Goal: Task Accomplishment & Management: Use online tool/utility

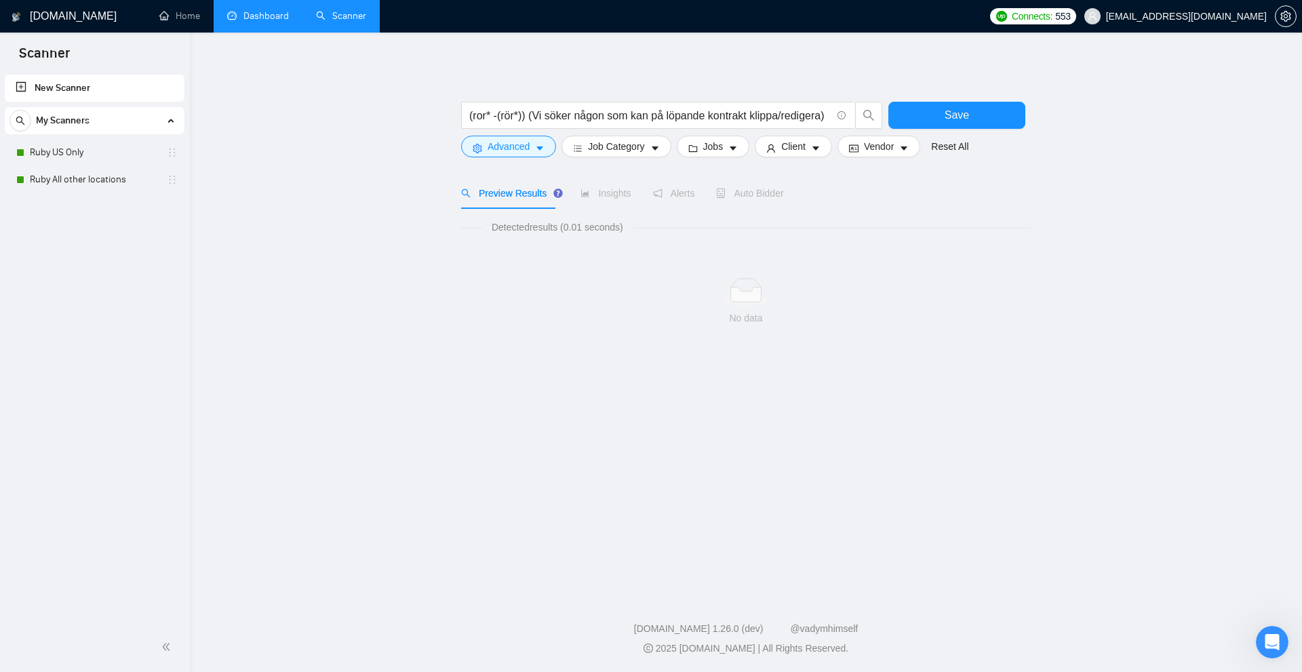
click at [236, 15] on link "Dashboard" at bounding box center [258, 16] width 62 height 12
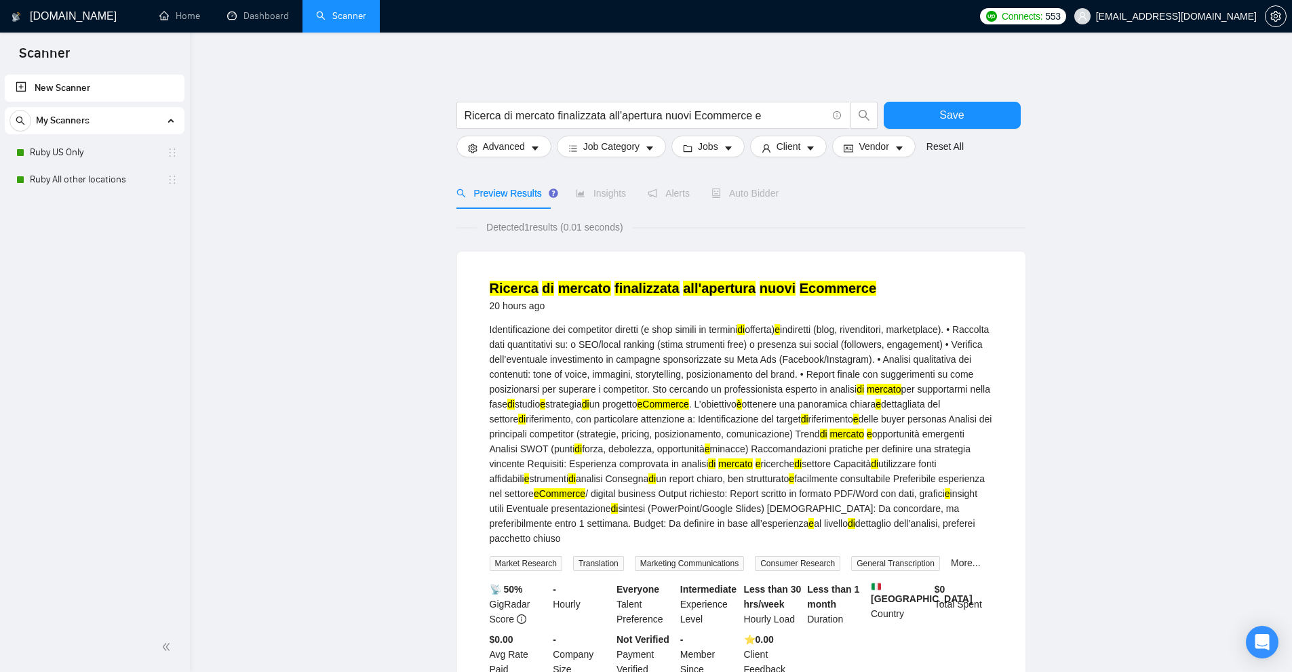
click at [1074, 250] on main "Ricerca di mercato finalizzata all'apertura nuovi Ecommerce e Save Advanced Job…" at bounding box center [741, 397] width 1059 height 687
click at [340, 396] on main "Ricerca di mercato finalizzata all'apertura nuovi Ecommerce e Save Advanced Job…" at bounding box center [741, 397] width 1059 height 687
click at [345, 286] on main "Ricerca di mercato finalizzata all'apertura nuovi Ecommerce e Save Advanced Job…" at bounding box center [741, 397] width 1059 height 687
drag, startPoint x: 793, startPoint y: 107, endPoint x: 16, endPoint y: 87, distance: 777.5
click at [0, 80] on section "Scanner New Scanner My Scanners Ruby US Only Ruby All other locations GigRadar.…" at bounding box center [646, 423] width 1292 height 846
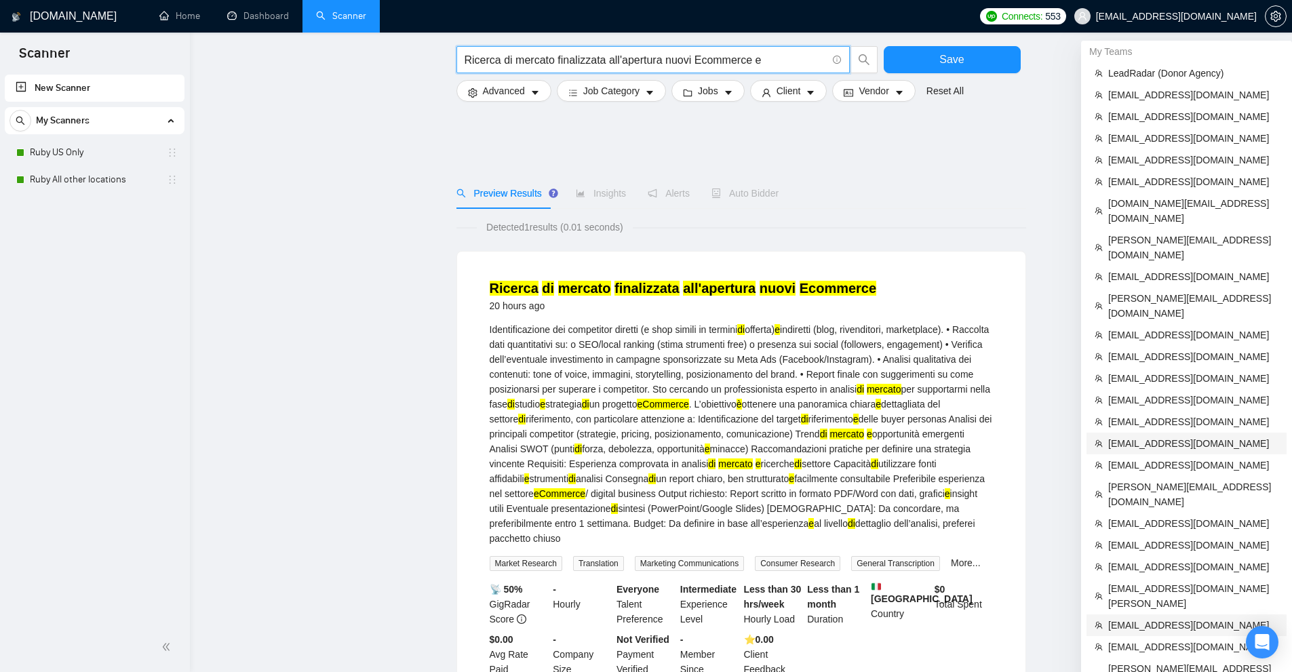
scroll to position [173, 0]
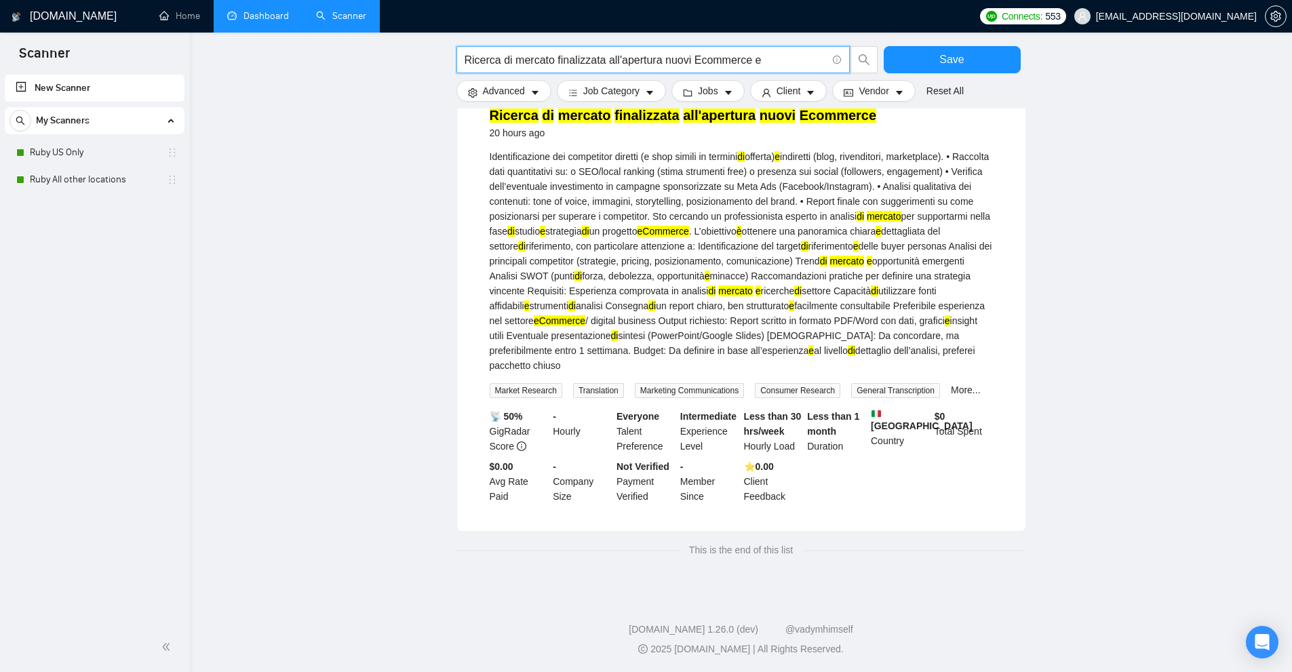
click at [247, 14] on link "Dashboard" at bounding box center [258, 16] width 62 height 12
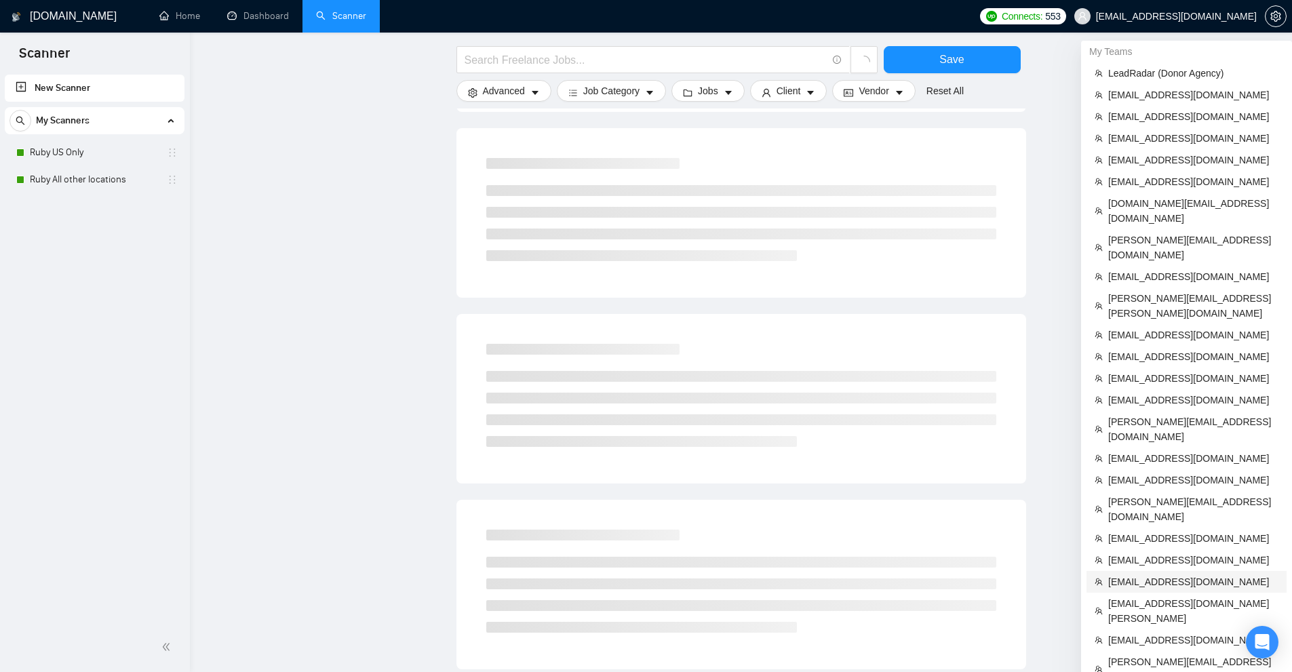
scroll to position [444, 0]
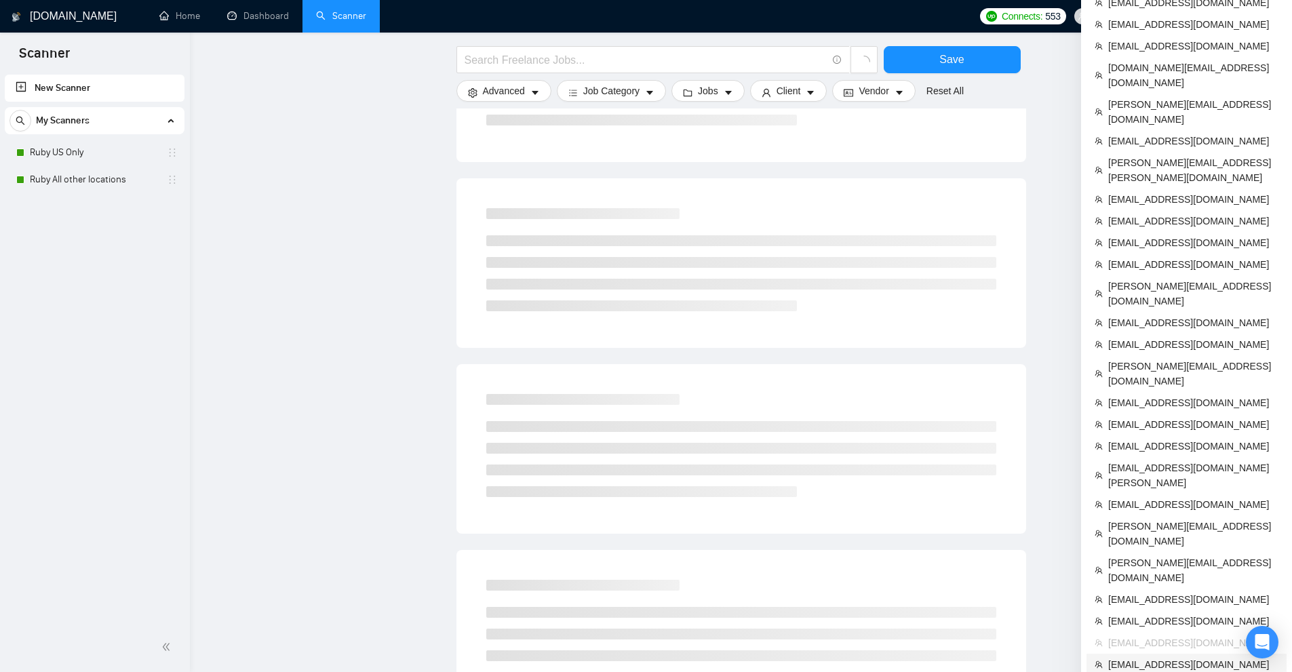
click at [1150, 657] on span "[EMAIL_ADDRESS][DOMAIN_NAME]" at bounding box center [1193, 664] width 170 height 15
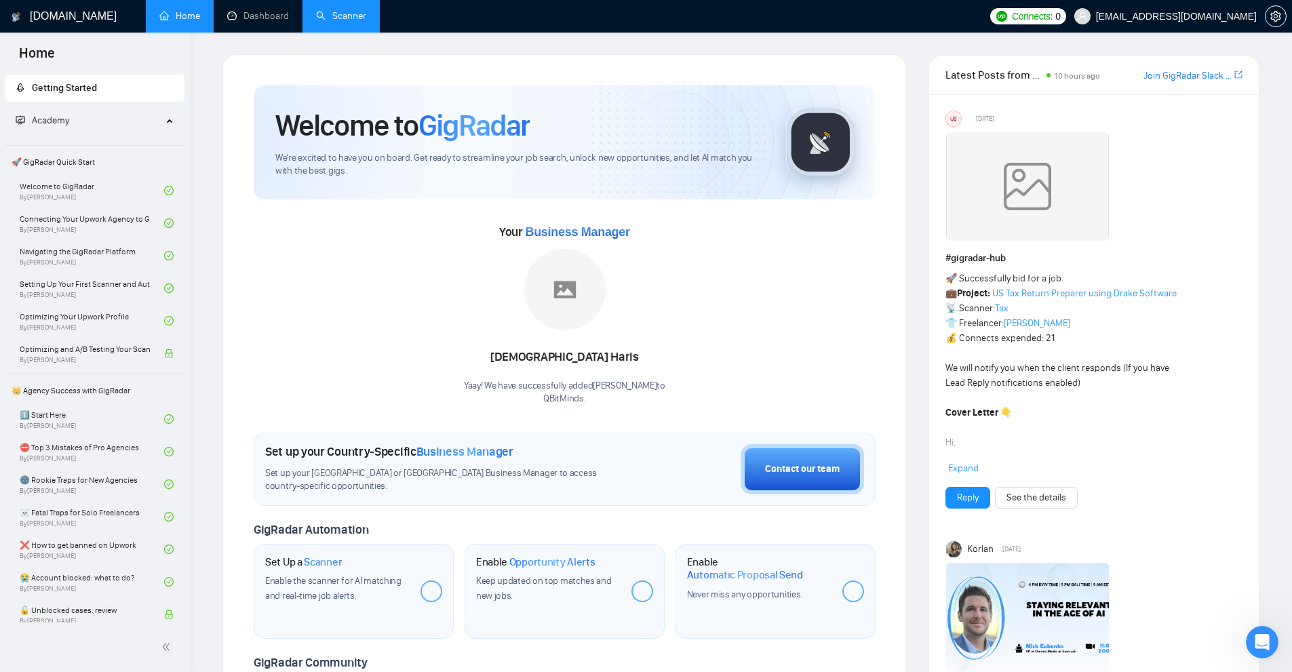
click at [332, 12] on link "Scanner" at bounding box center [341, 16] width 50 height 12
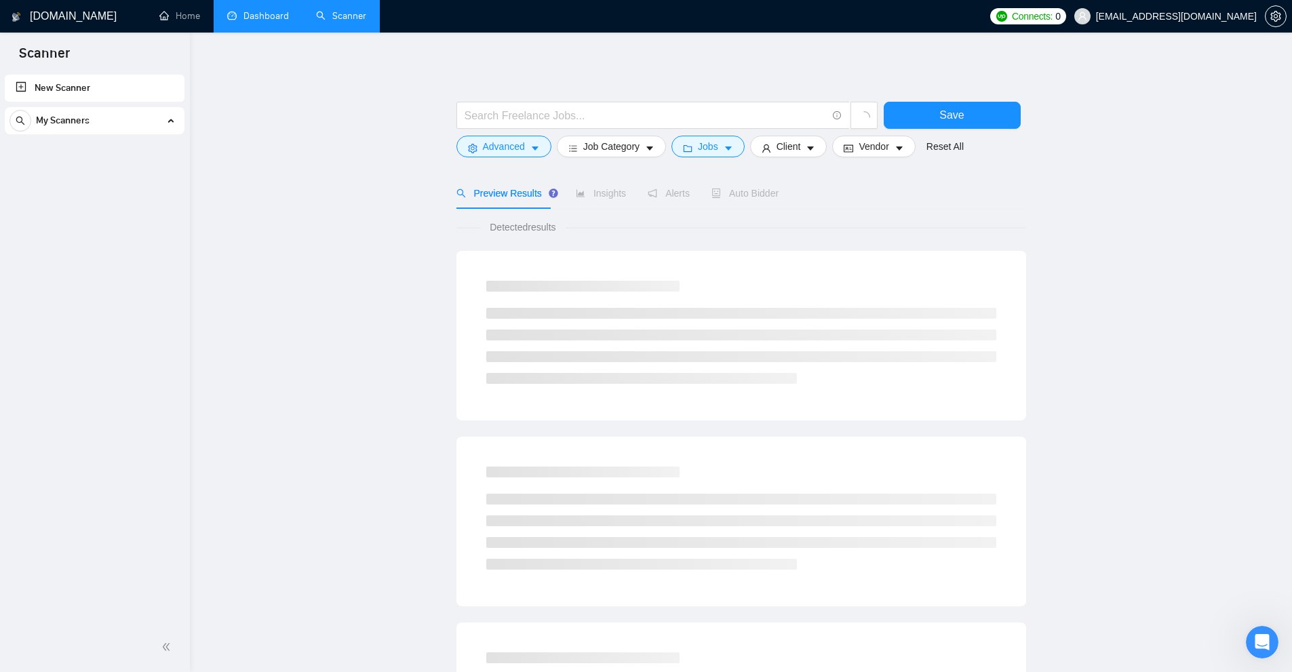
click at [275, 11] on link "Dashboard" at bounding box center [258, 16] width 62 height 12
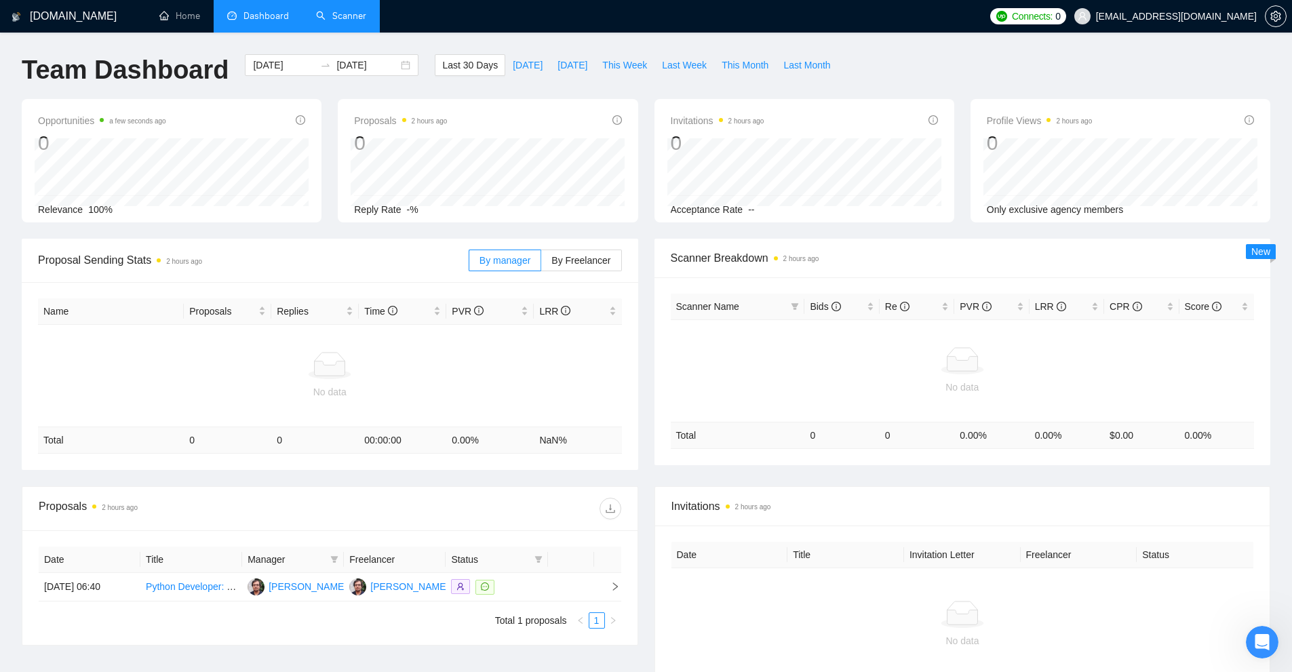
click at [357, 14] on link "Scanner" at bounding box center [341, 16] width 50 height 12
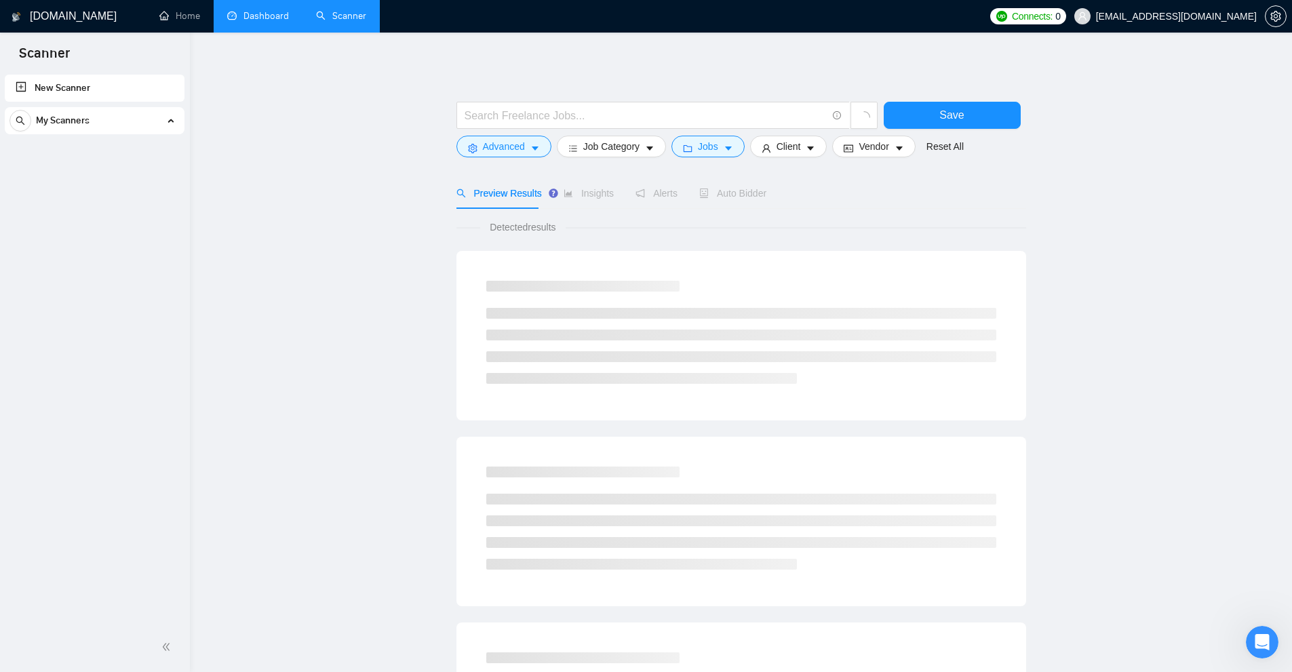
click at [132, 85] on link "New Scanner" at bounding box center [95, 88] width 158 height 27
click at [629, 113] on input "text" at bounding box center [646, 115] width 362 height 17
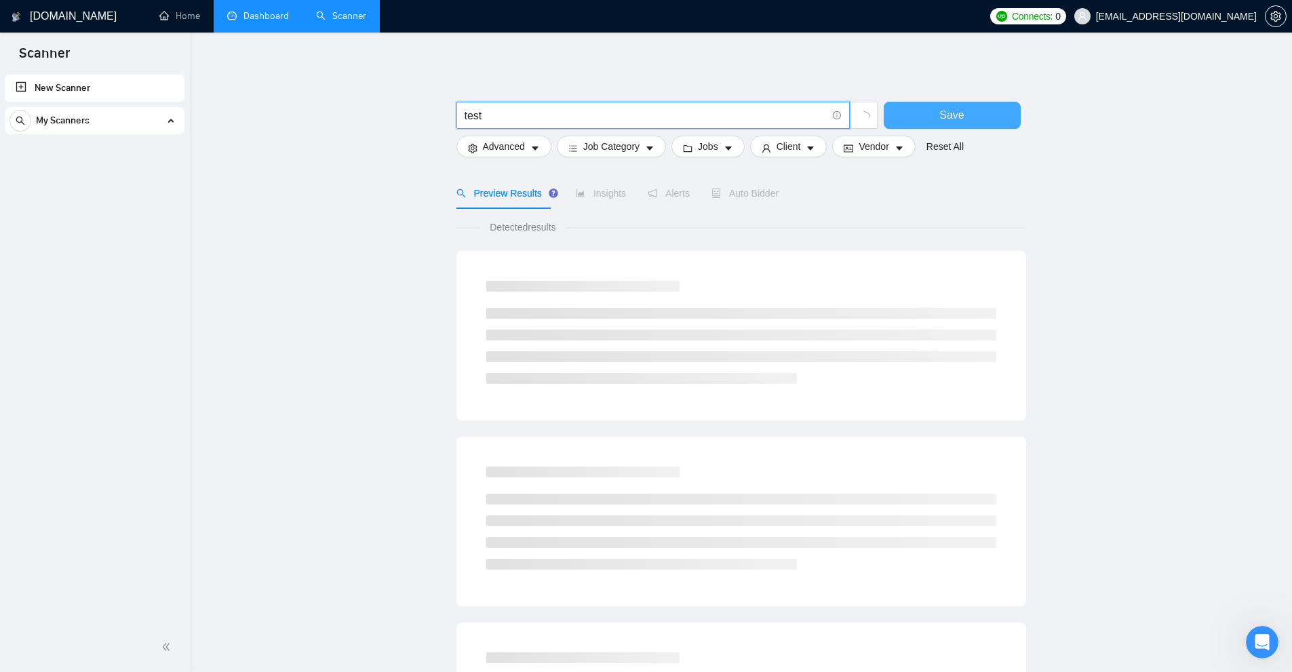
type input "test"
click at [1004, 118] on button "Save" at bounding box center [952, 115] width 137 height 27
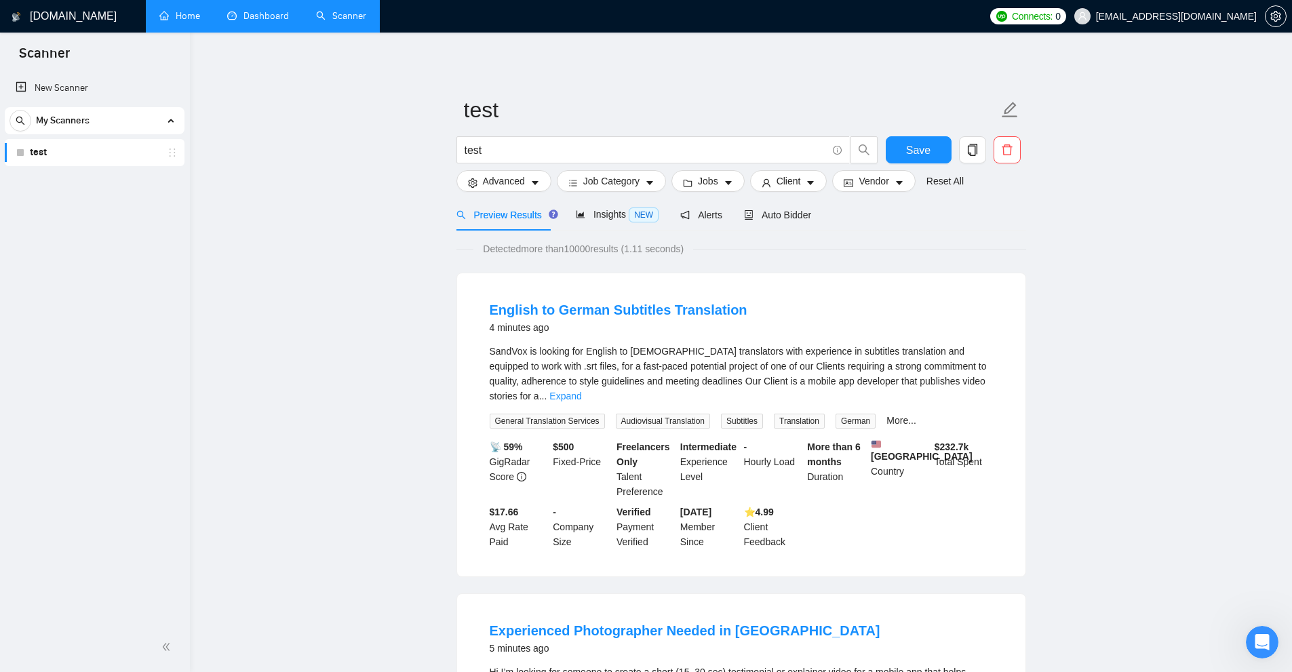
click at [84, 79] on link "New Scanner" at bounding box center [95, 88] width 158 height 27
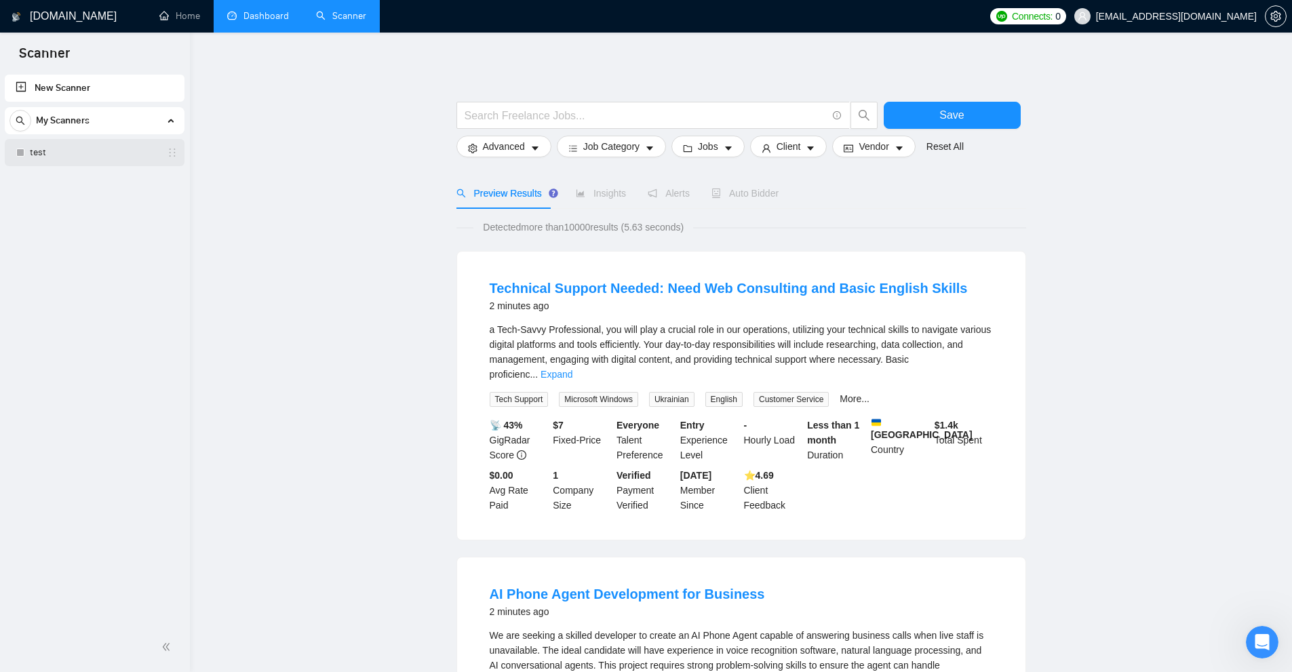
click at [159, 149] on link "test" at bounding box center [94, 152] width 129 height 27
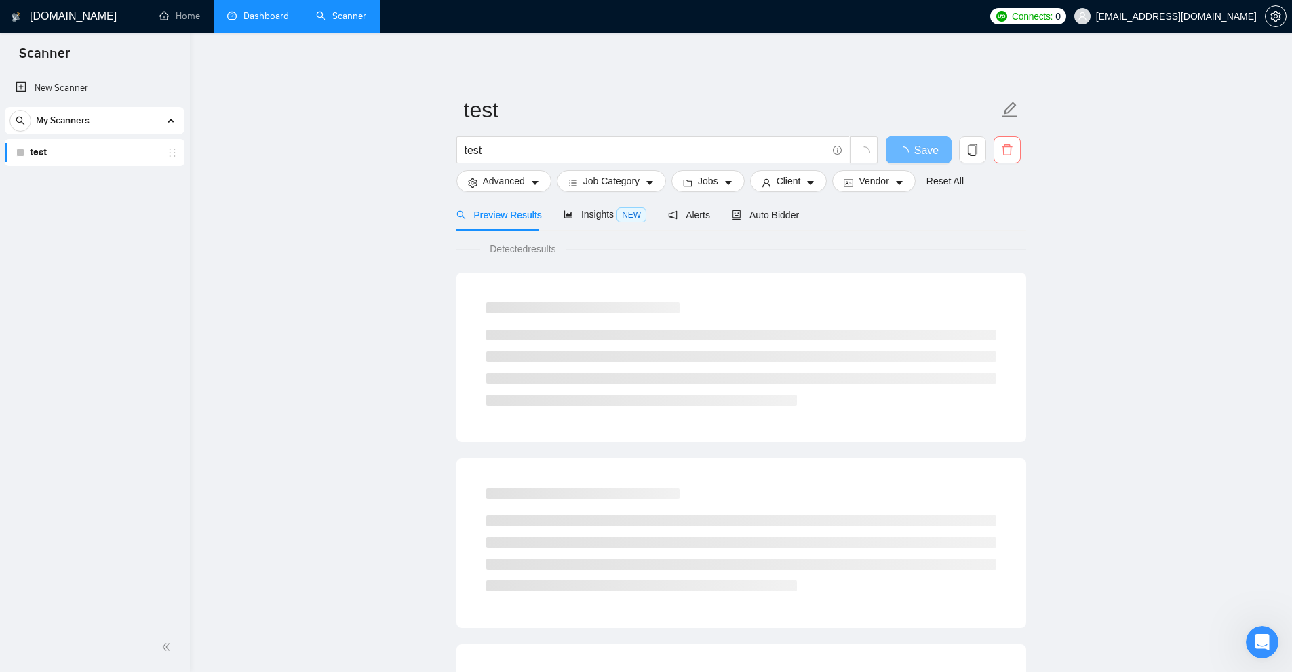
click at [1009, 151] on icon "delete" at bounding box center [1007, 150] width 12 height 12
click at [991, 220] on span "Yes" at bounding box center [999, 218] width 16 height 15
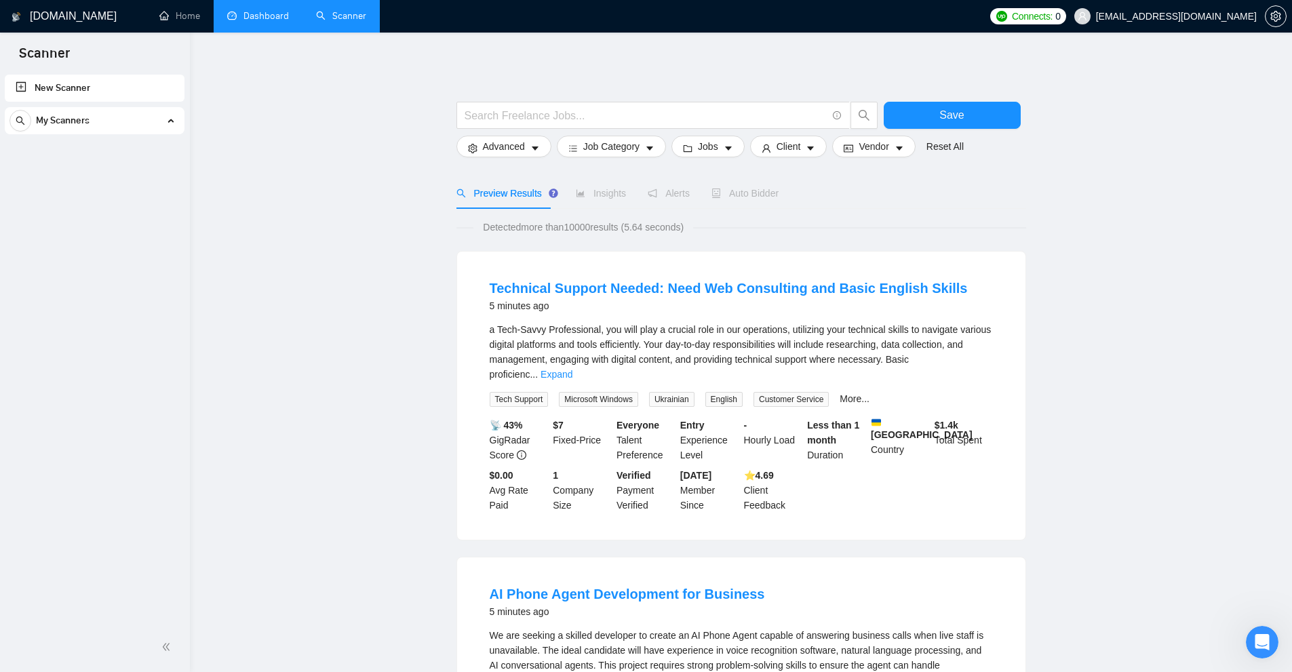
click at [628, 347] on span "a Tech-Savvy Professional, you will play a crucial role in our operations, util…" at bounding box center [741, 352] width 502 height 56
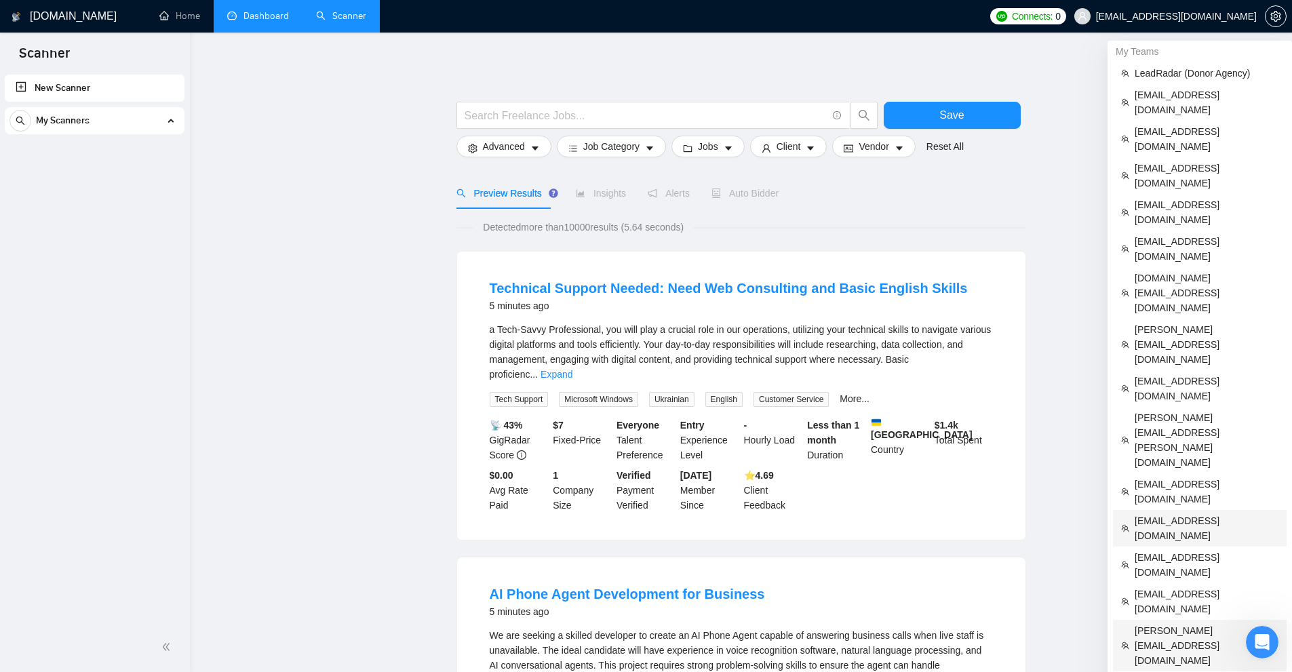
scroll to position [203, 0]
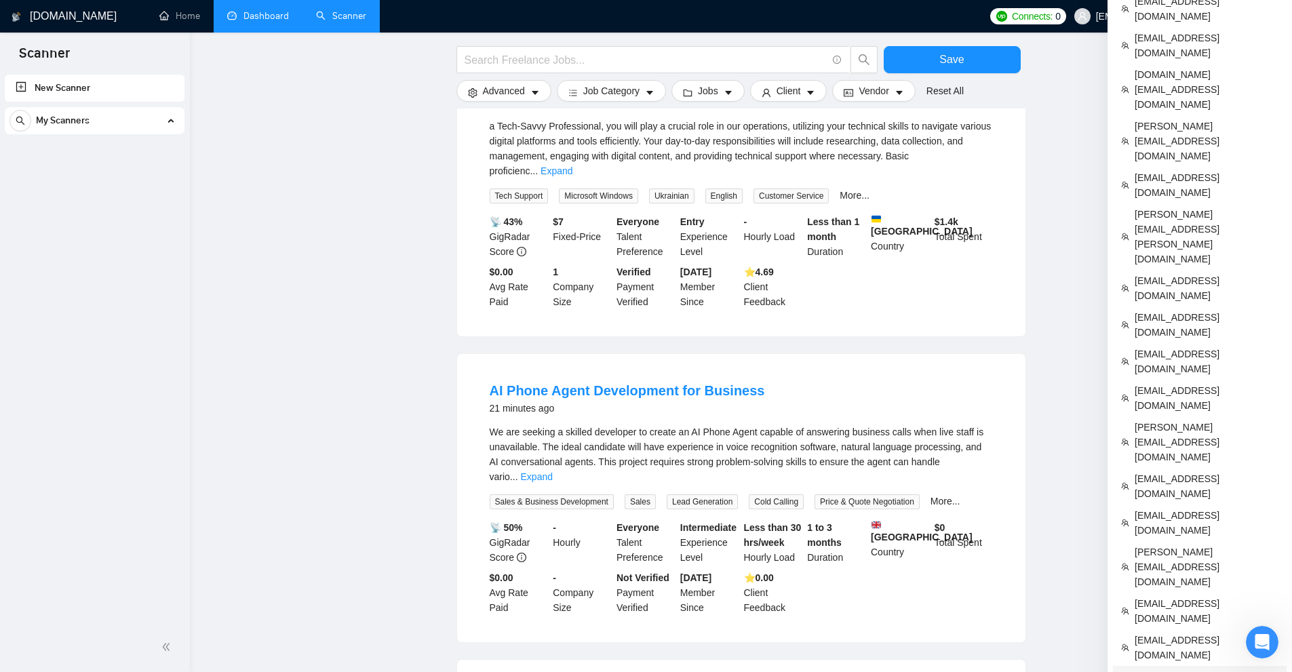
click at [1177, 669] on span "mindbridgesignups@gmail.com" at bounding box center [1207, 684] width 144 height 30
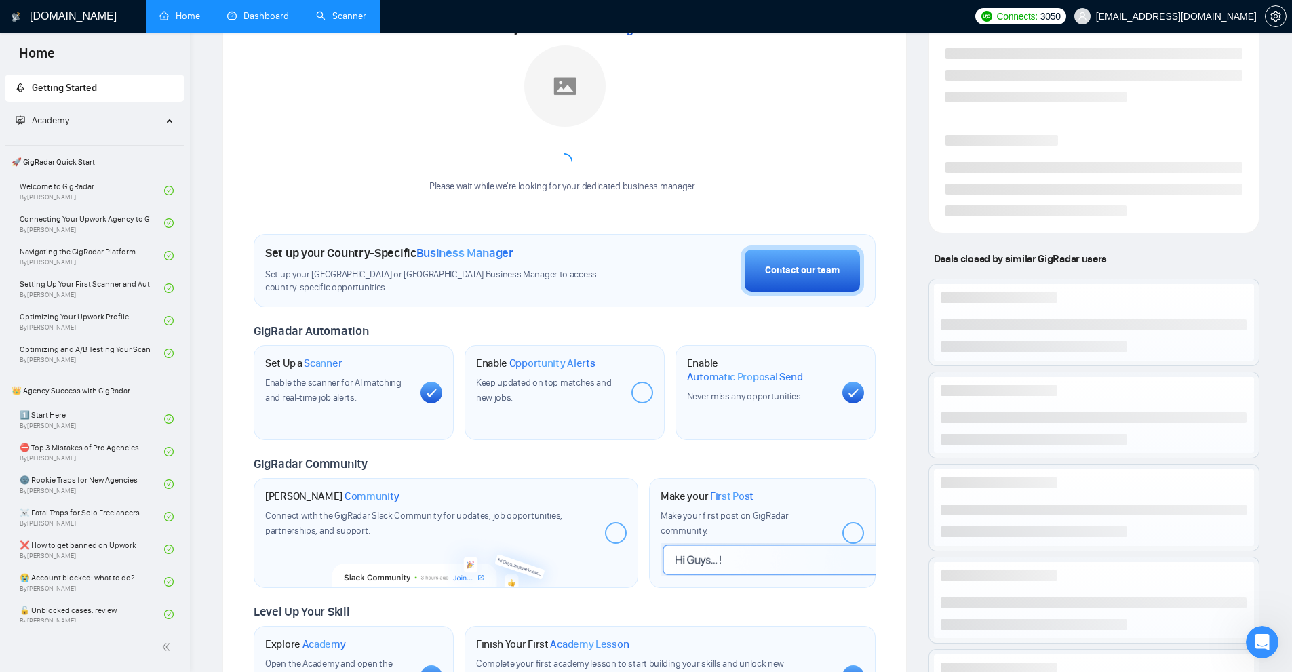
click at [336, 13] on link "Scanner" at bounding box center [341, 16] width 50 height 12
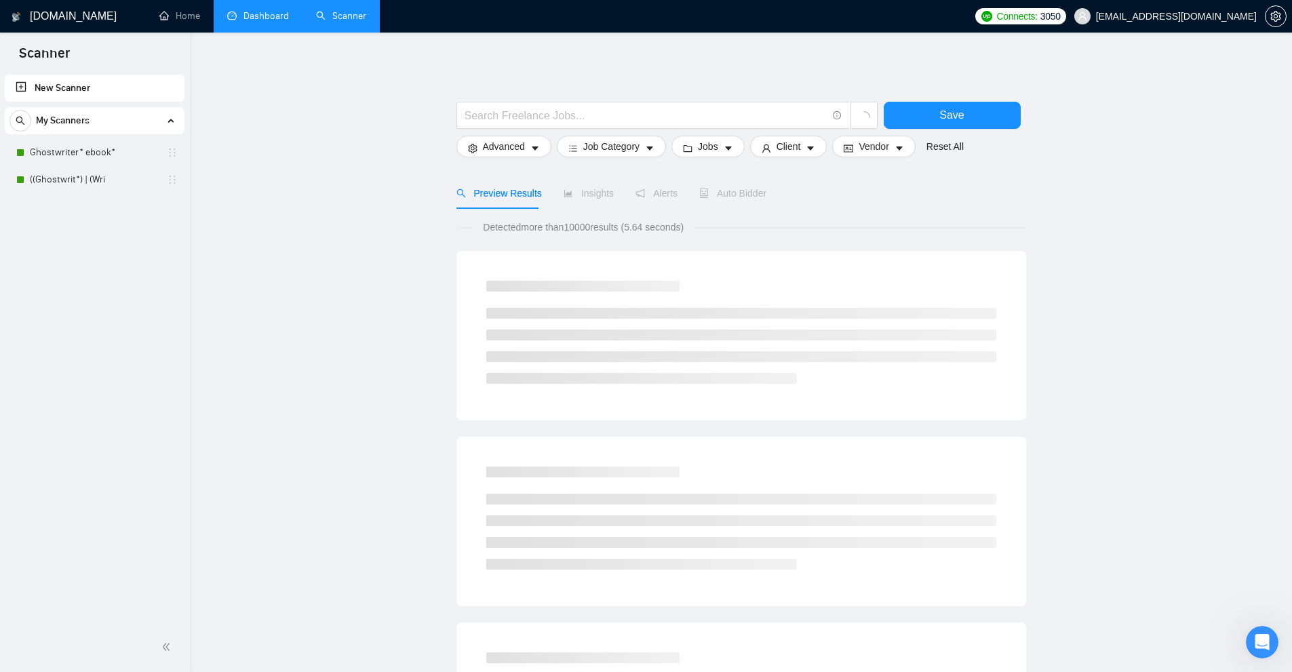
click at [276, 21] on link "Dashboard" at bounding box center [258, 16] width 62 height 12
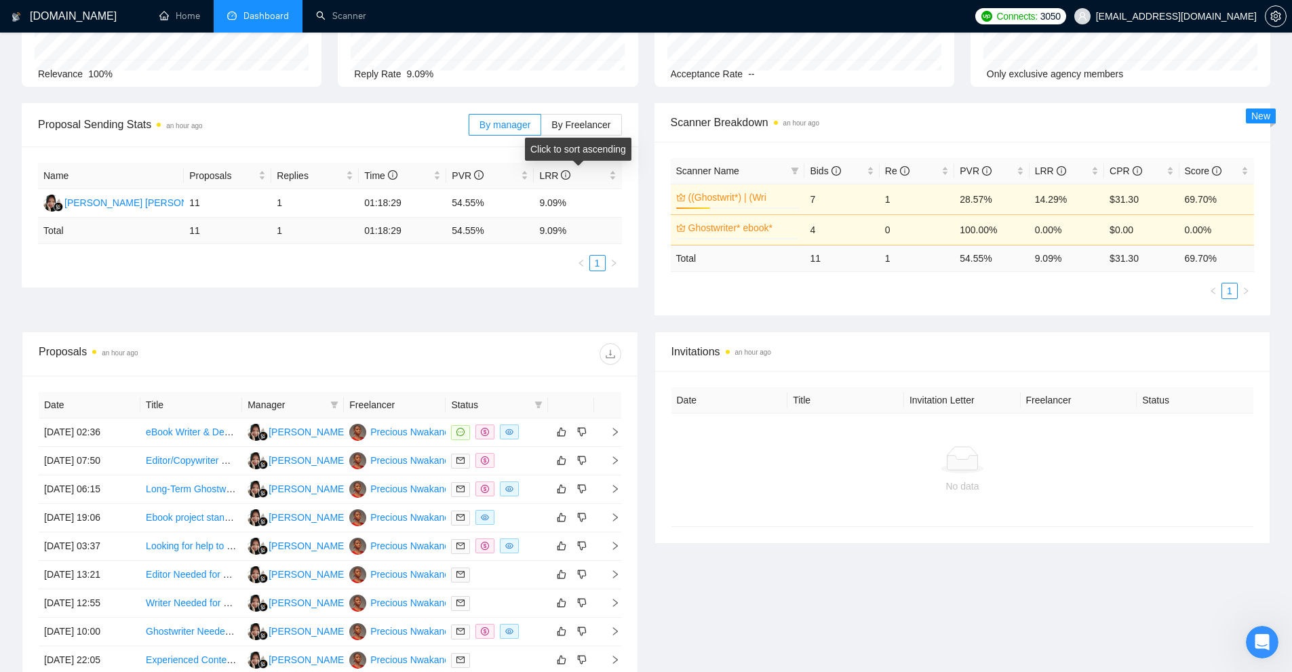
scroll to position [203, 0]
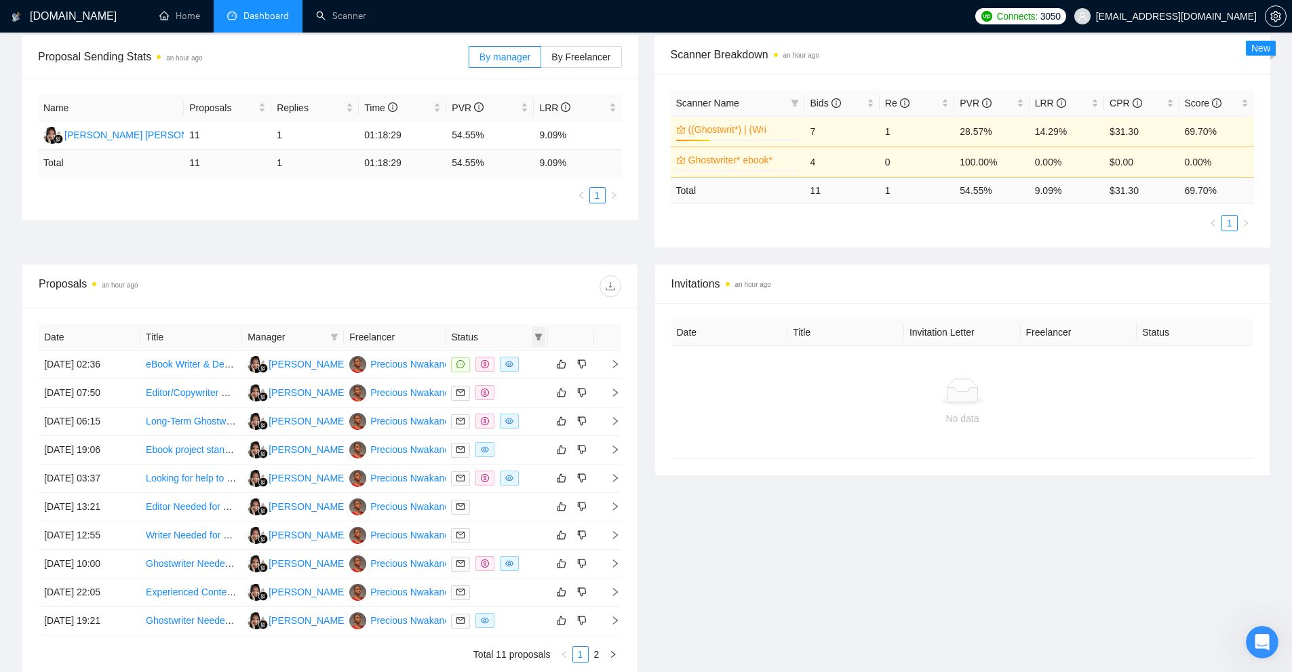
click at [540, 338] on icon "filter" at bounding box center [538, 337] width 8 height 8
click at [505, 363] on span "Chat" at bounding box center [495, 362] width 26 height 11
checkbox input "true"
click at [523, 406] on span "OK" at bounding box center [527, 411] width 14 height 15
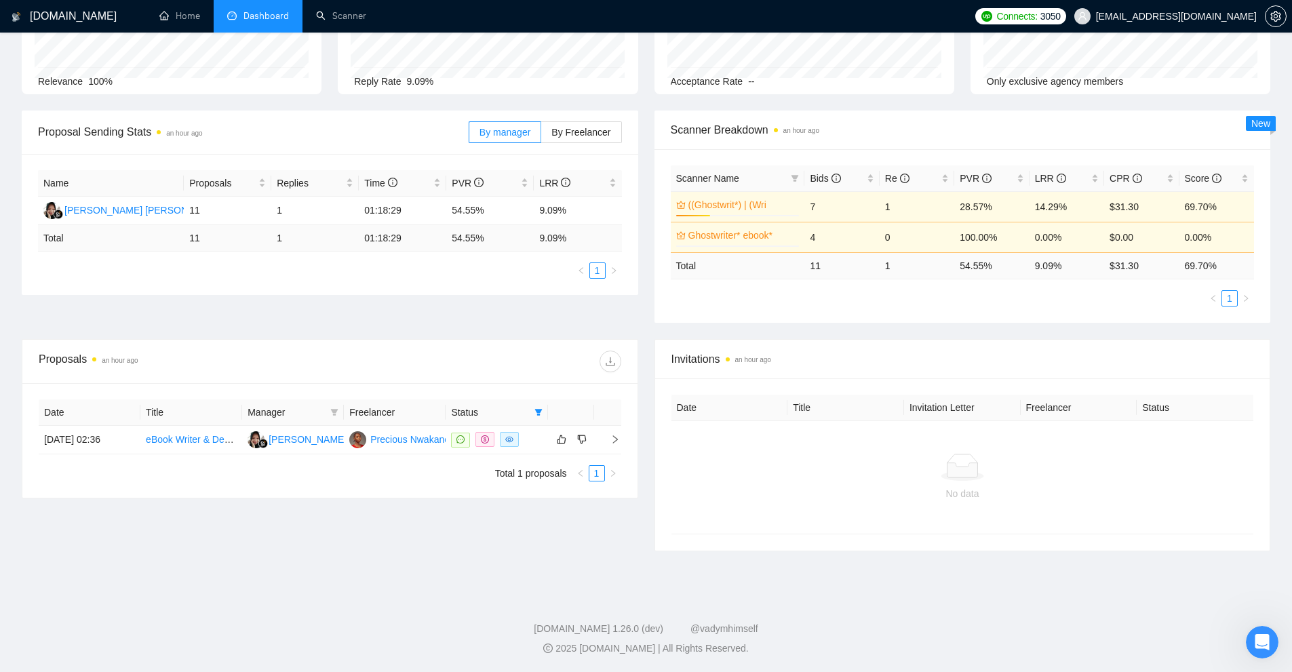
scroll to position [128, 0]
click at [537, 414] on icon "filter" at bounding box center [537, 412] width 7 height 7
click at [507, 465] on span "Sent" at bounding box center [503, 459] width 65 height 15
checkbox input "true"
click at [524, 488] on span "OK" at bounding box center [527, 487] width 14 height 15
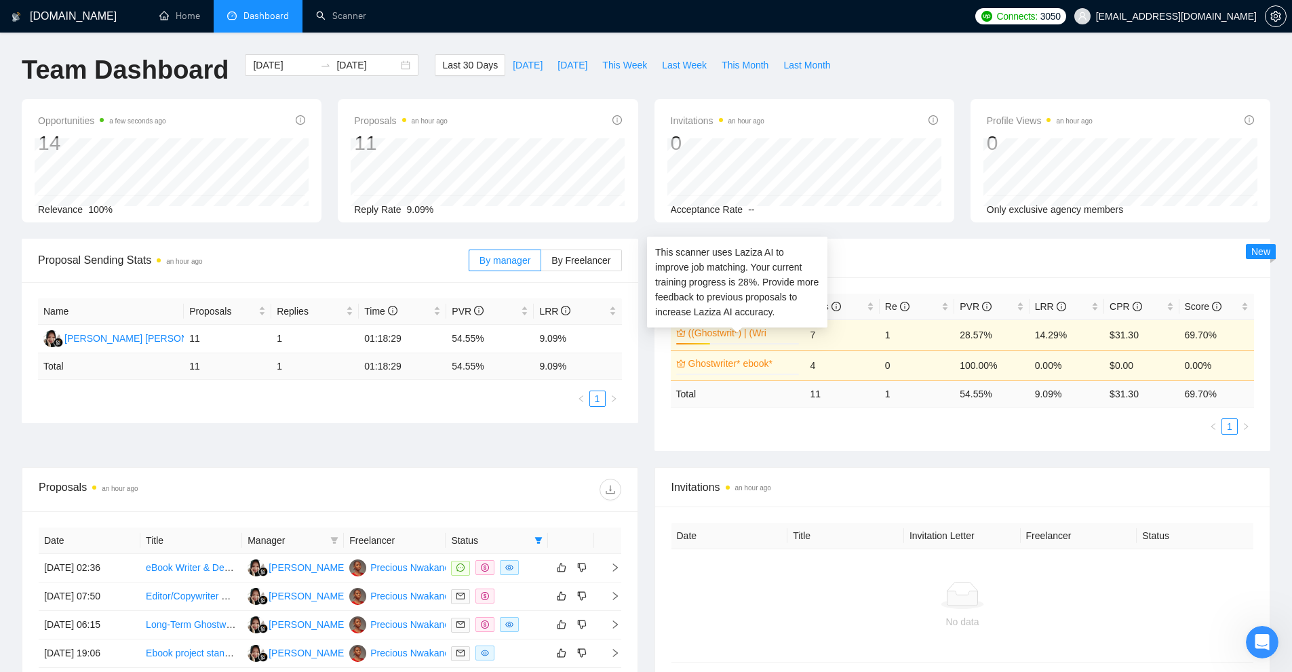
click at [730, 338] on link "((Ghostwrit*) | (Wri" at bounding box center [742, 333] width 109 height 15
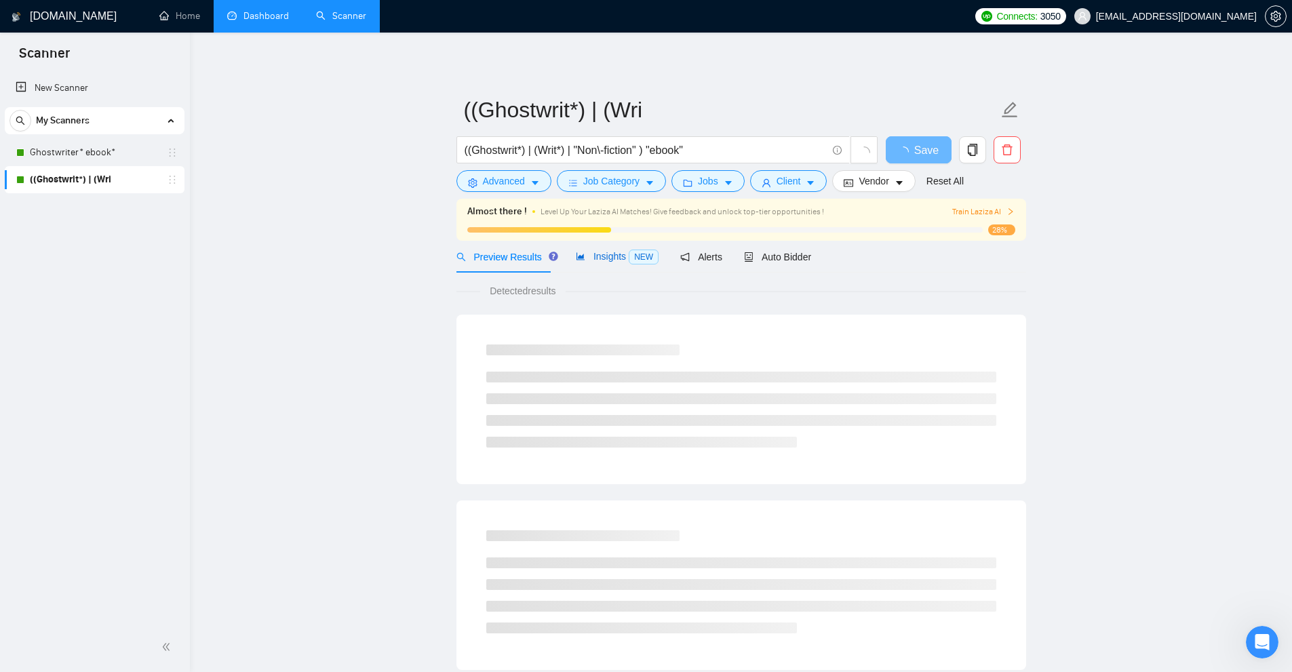
click at [583, 251] on span "Insights NEW" at bounding box center [617, 256] width 83 height 11
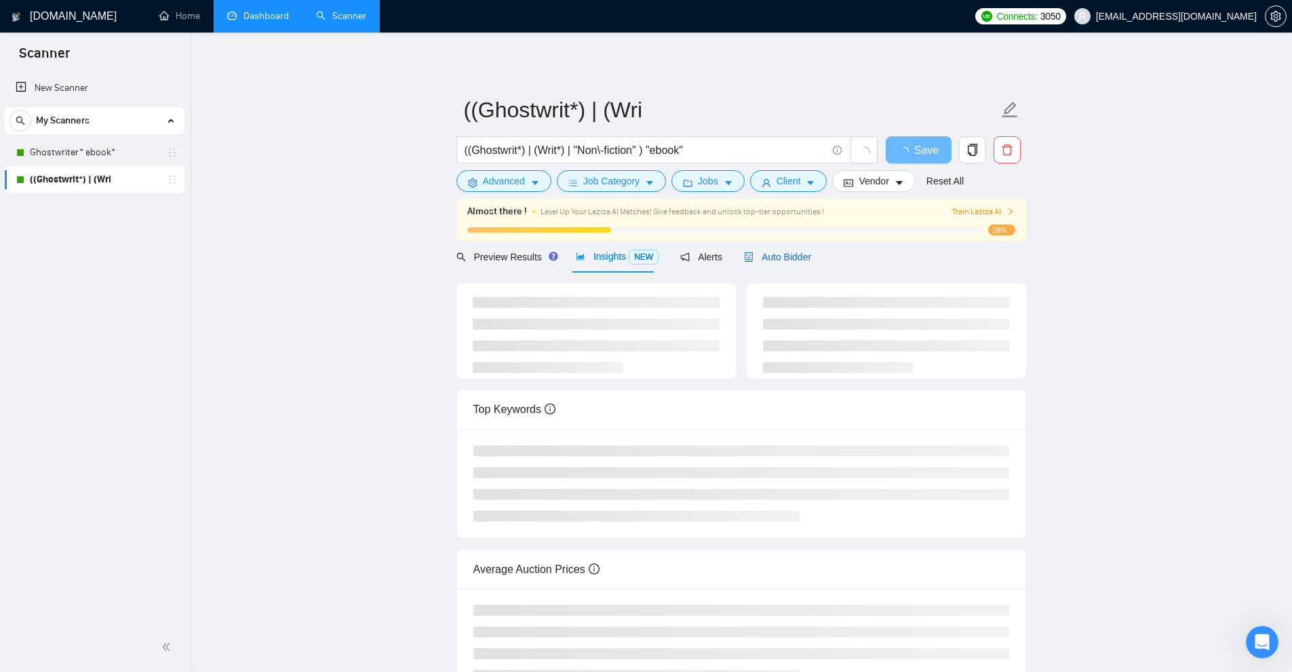
click at [762, 262] on span "Auto Bidder" at bounding box center [777, 257] width 67 height 11
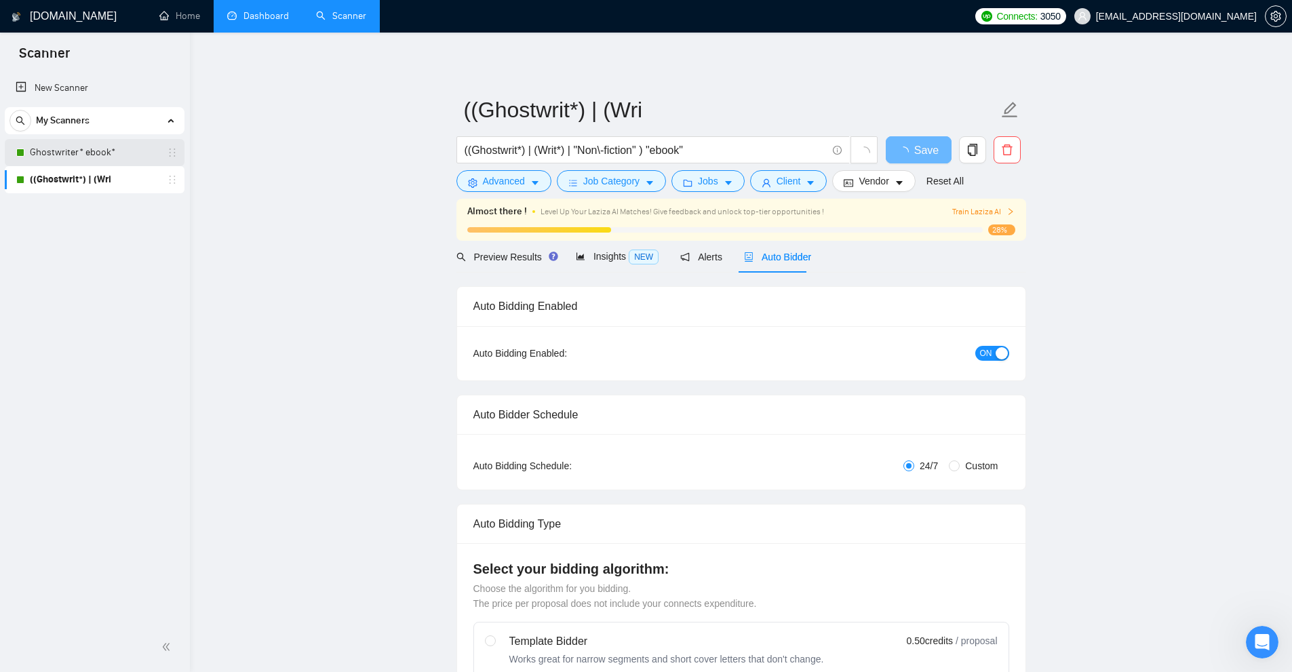
click at [94, 158] on link "Ghostwriter* ebook*" at bounding box center [94, 152] width 129 height 27
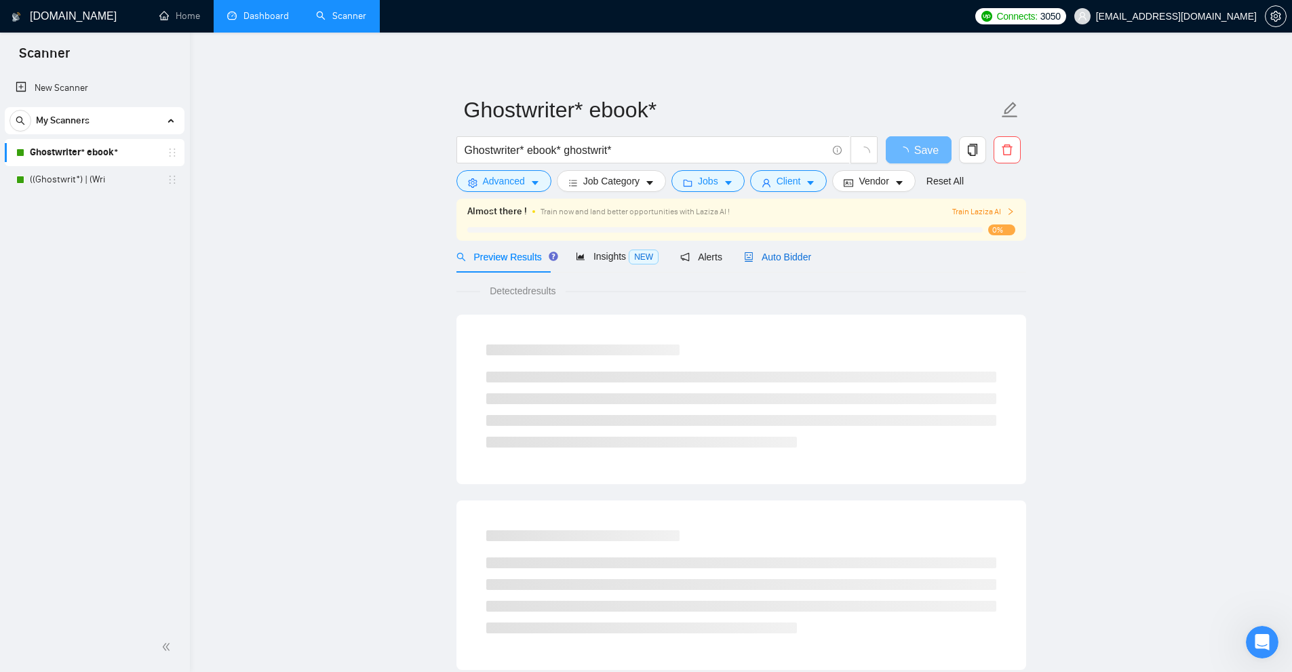
click at [780, 252] on span "Auto Bidder" at bounding box center [777, 257] width 67 height 11
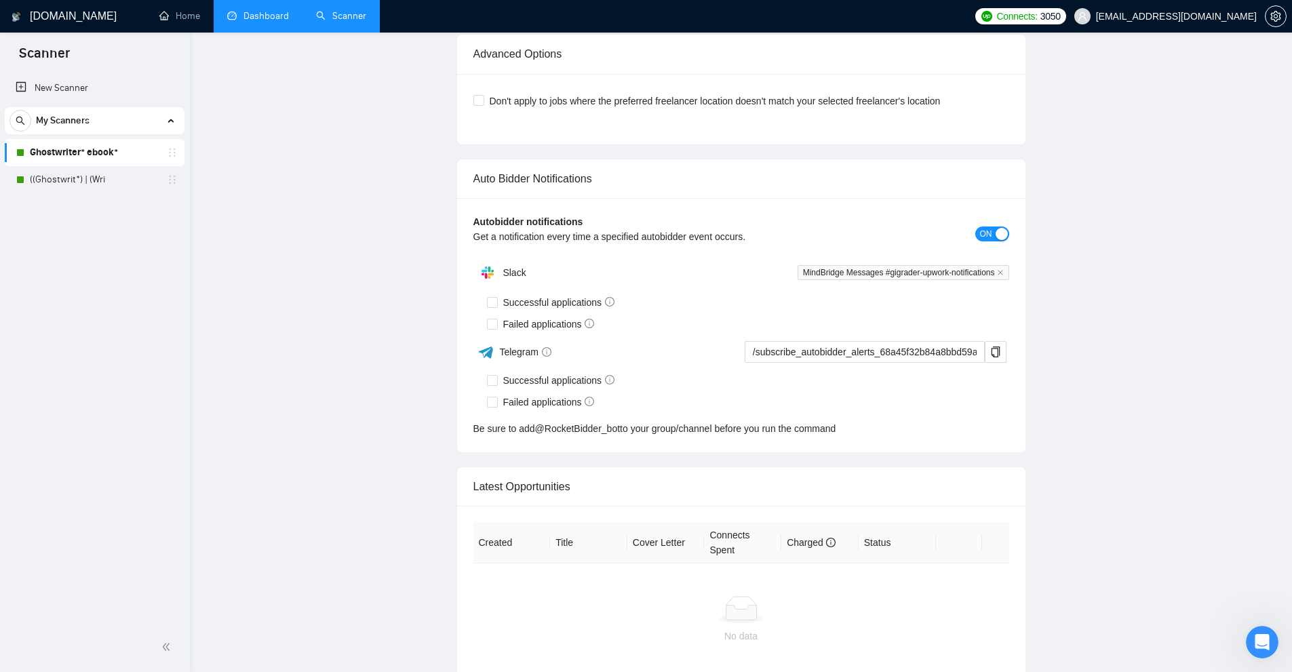
checkbox input "true"
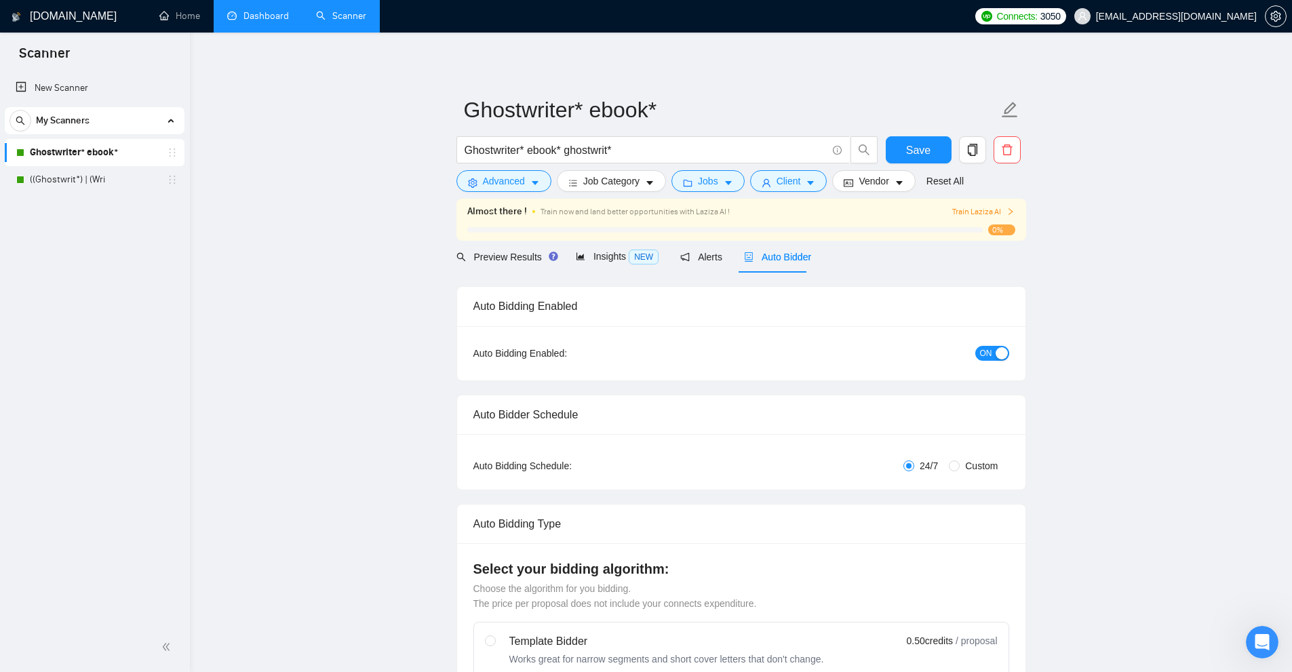
click at [252, 13] on link "Dashboard" at bounding box center [258, 16] width 62 height 12
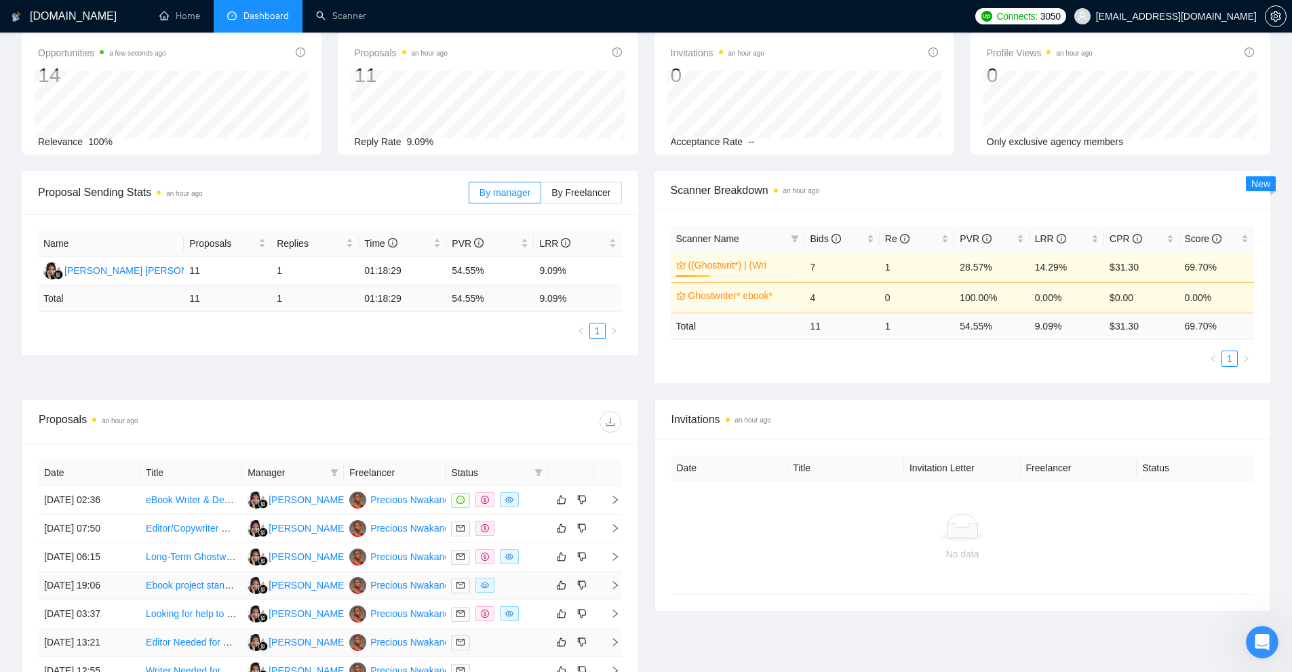
scroll to position [203, 0]
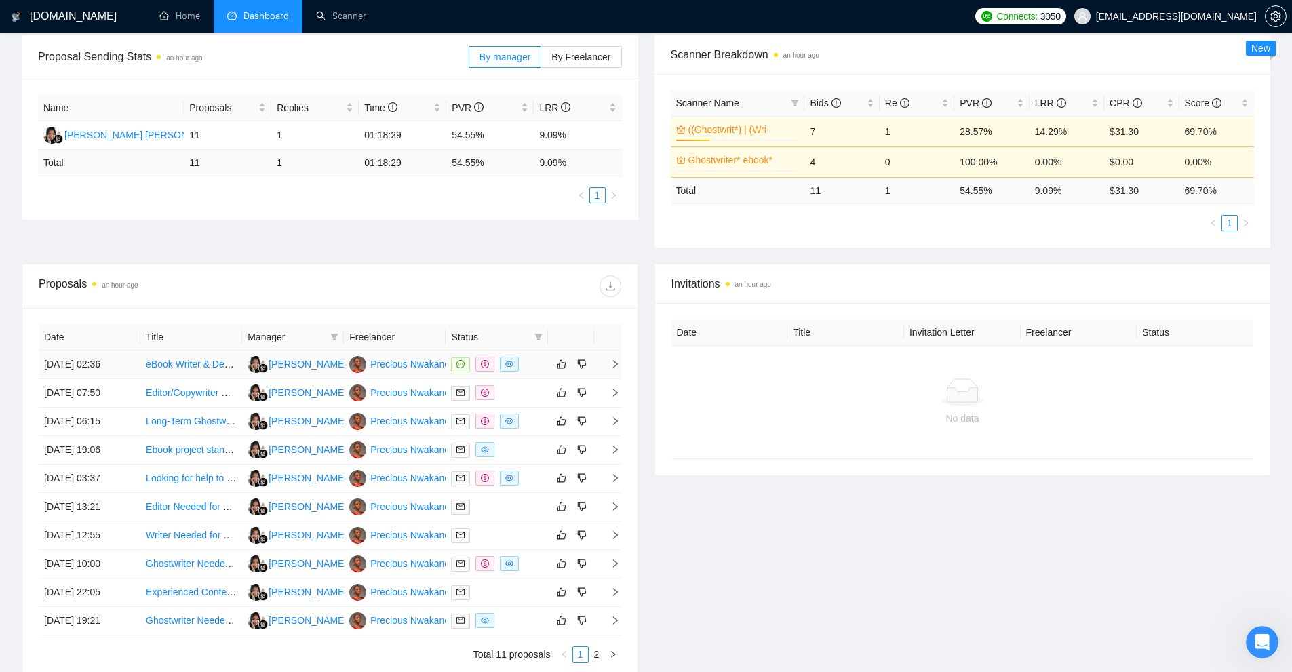
click at [533, 366] on div at bounding box center [496, 365] width 91 height 16
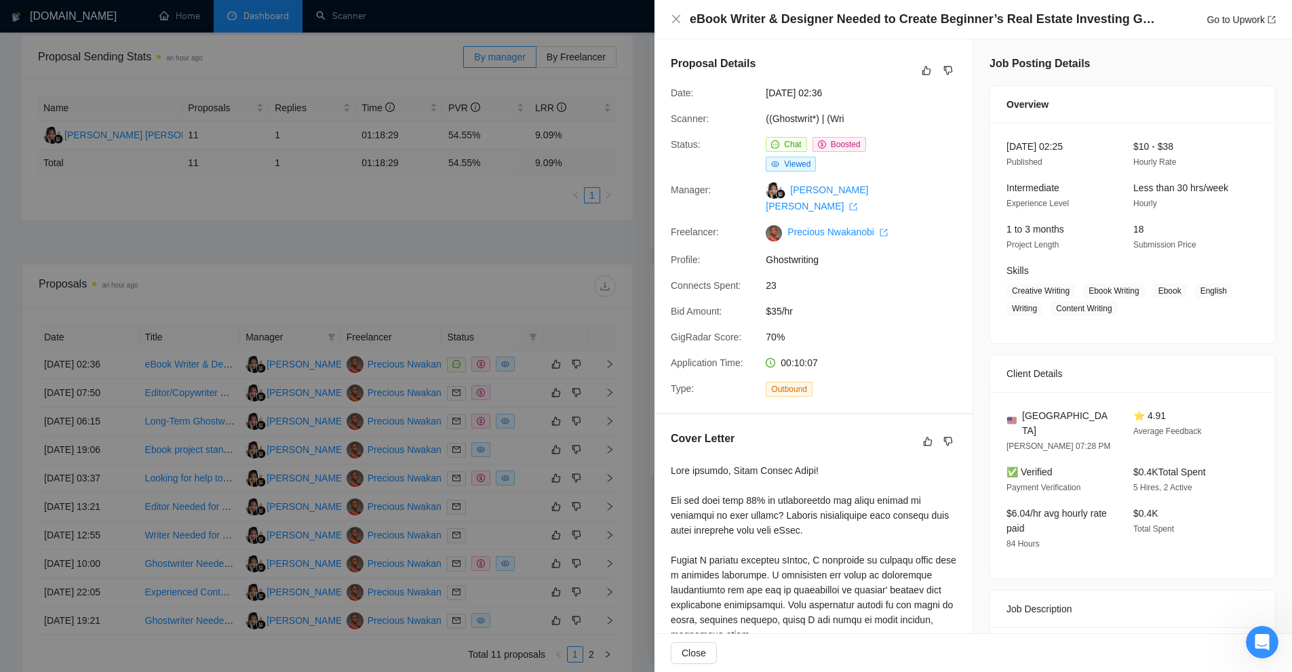
click at [528, 104] on div at bounding box center [646, 336] width 1292 height 672
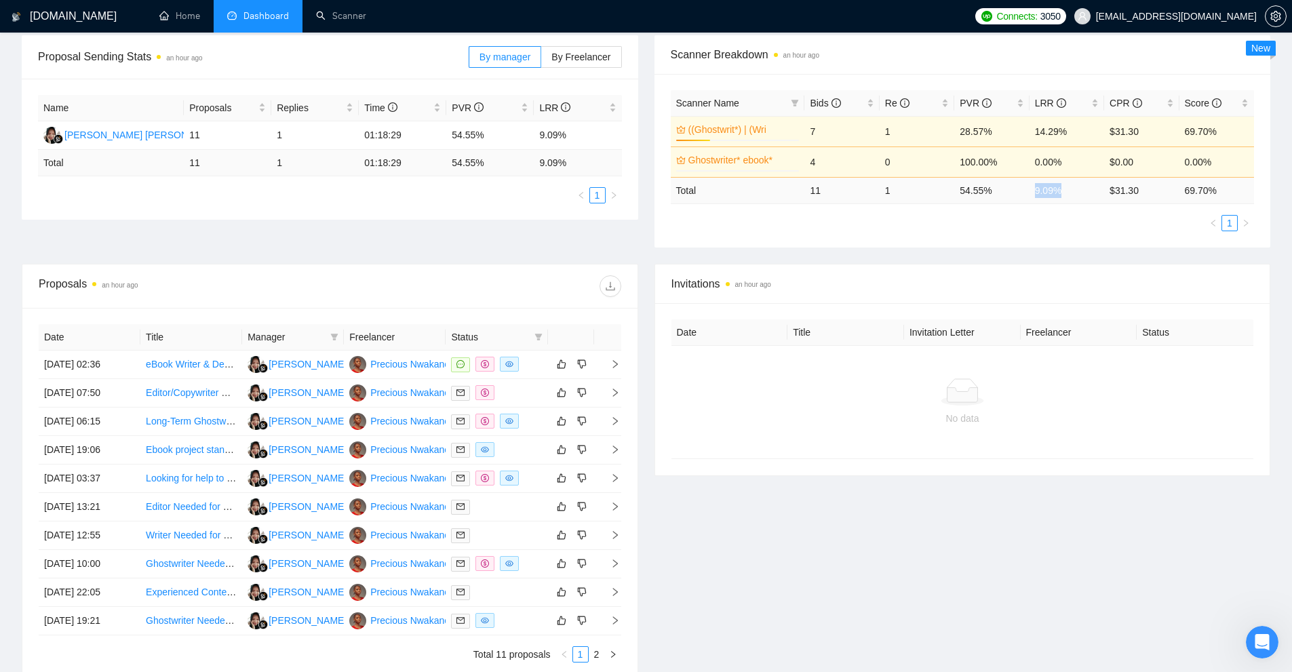
drag, startPoint x: 1047, startPoint y: 183, endPoint x: 1066, endPoint y: 183, distance: 19.7
click at [1066, 183] on tr "Total 11 1 54.55 % 9.09 % $ 31.30 69.70 %" at bounding box center [963, 190] width 584 height 26
copy tr "9.09 %"
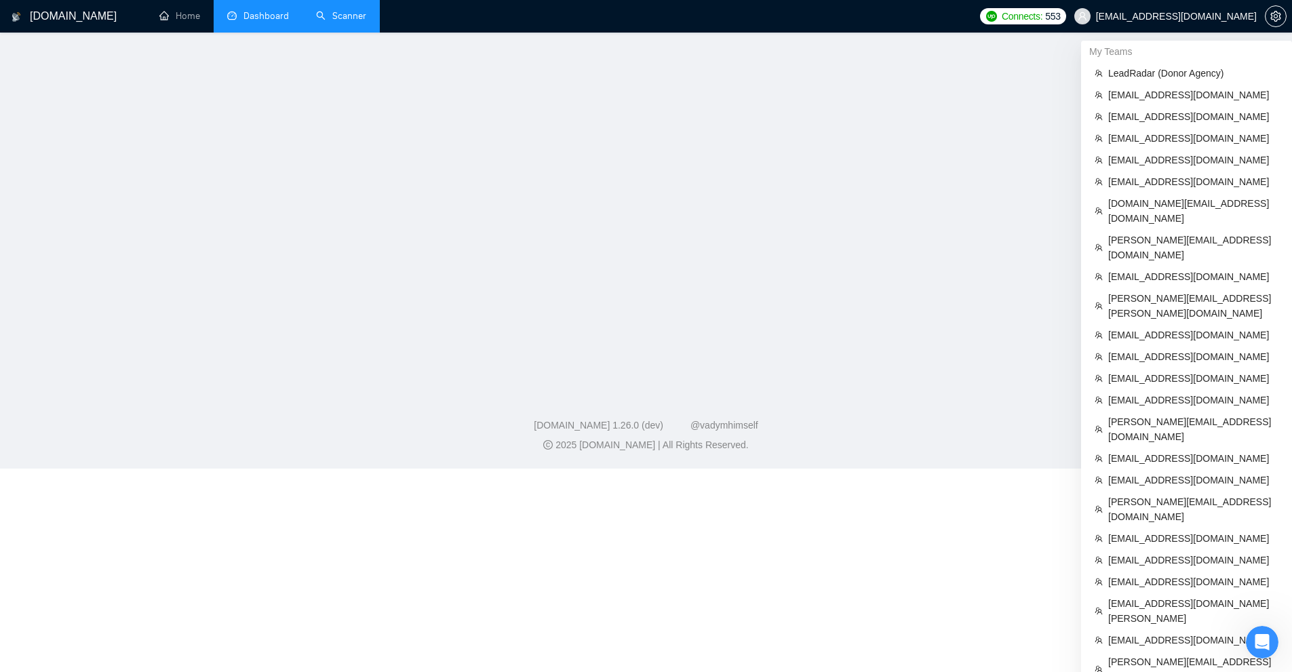
scroll to position [393, 0]
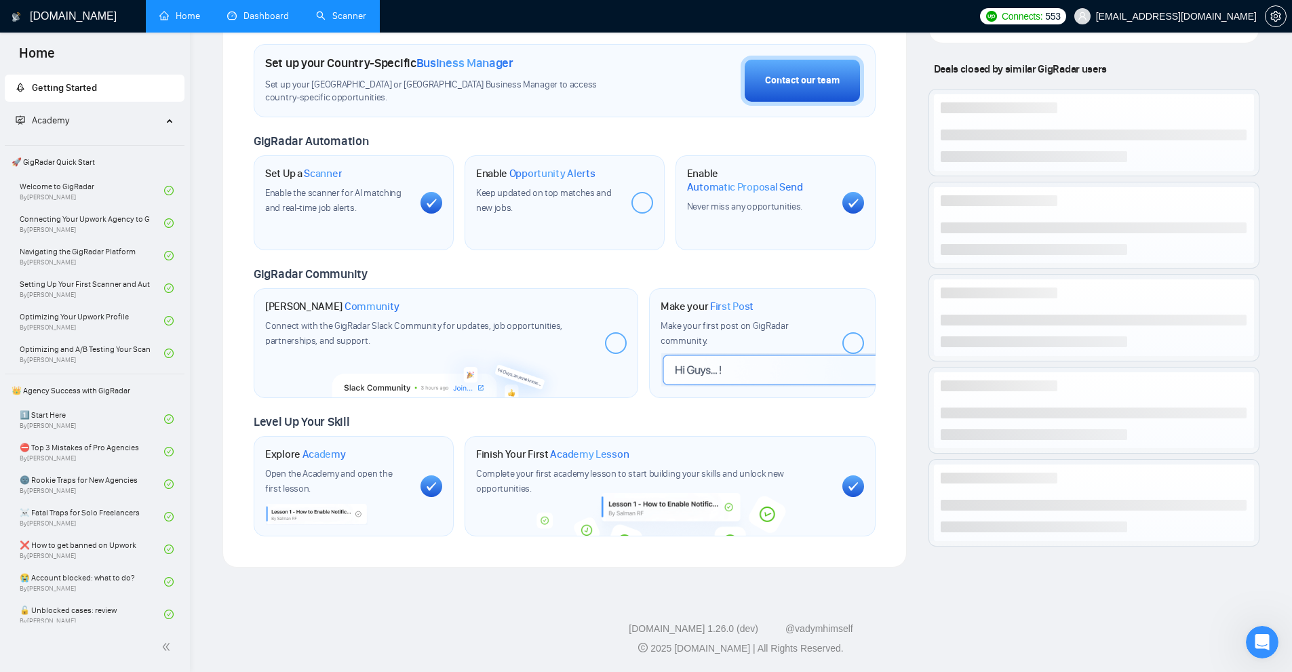
click at [354, 22] on link "Scanner" at bounding box center [341, 16] width 50 height 12
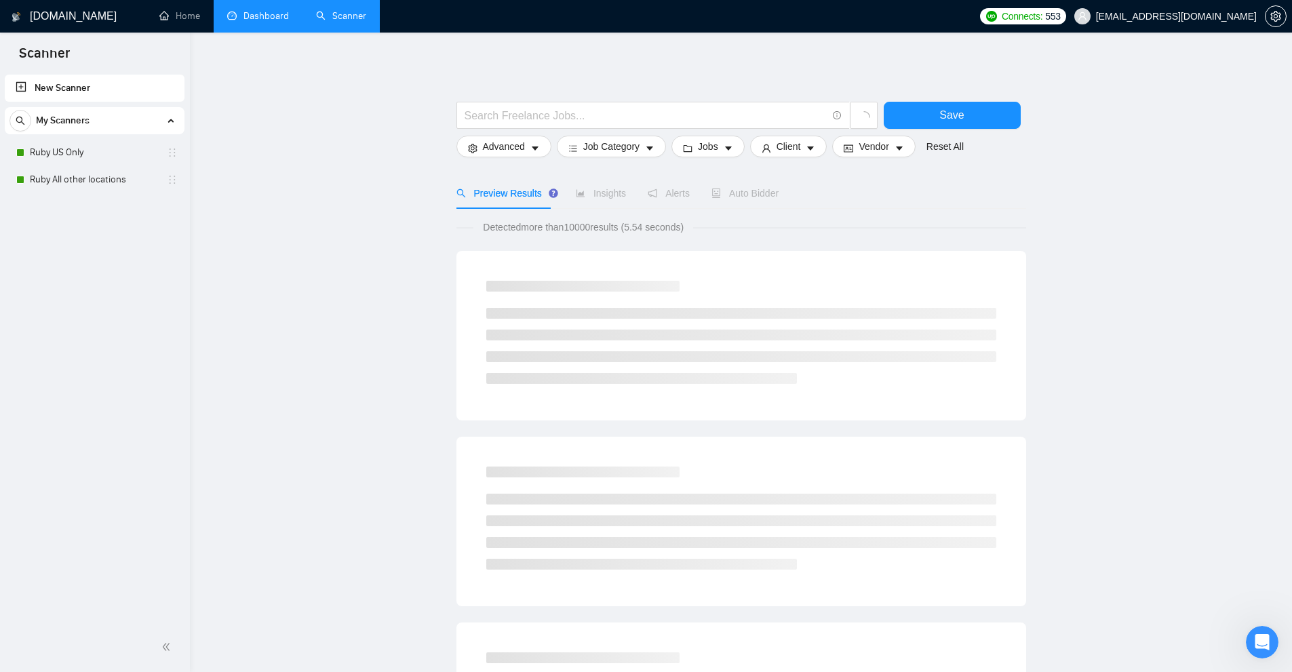
click at [249, 18] on link "Dashboard" at bounding box center [258, 16] width 62 height 12
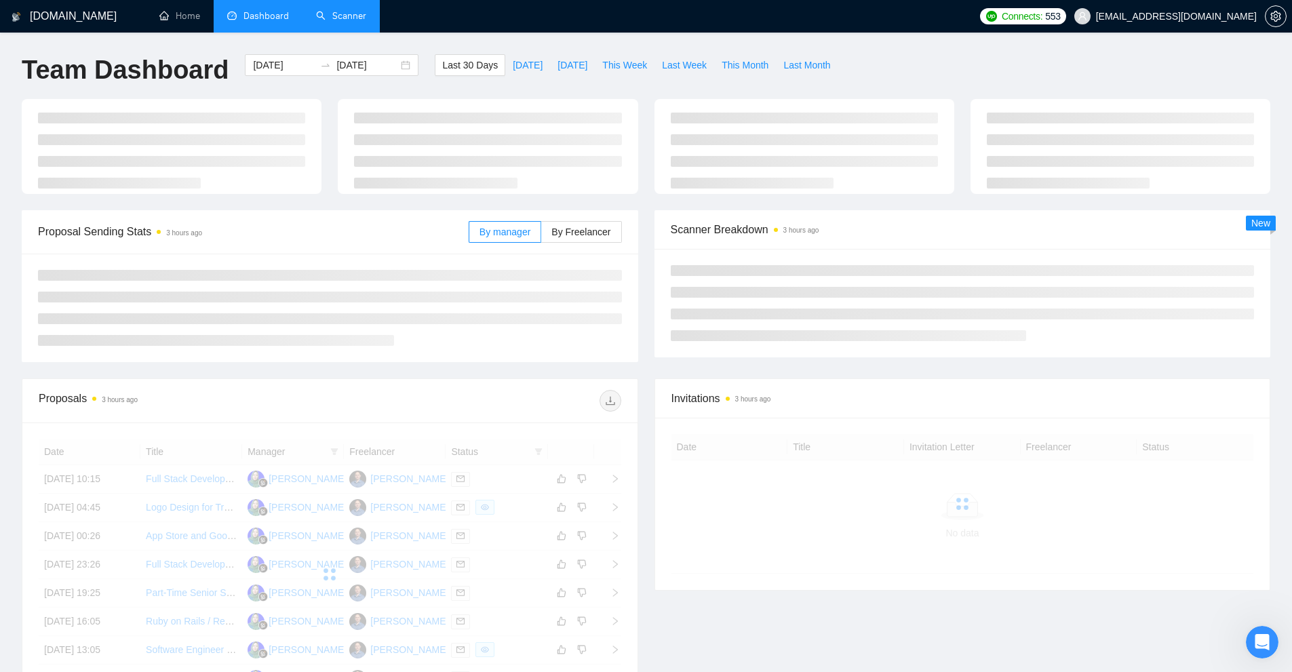
click at [359, 22] on link "Scanner" at bounding box center [341, 16] width 50 height 12
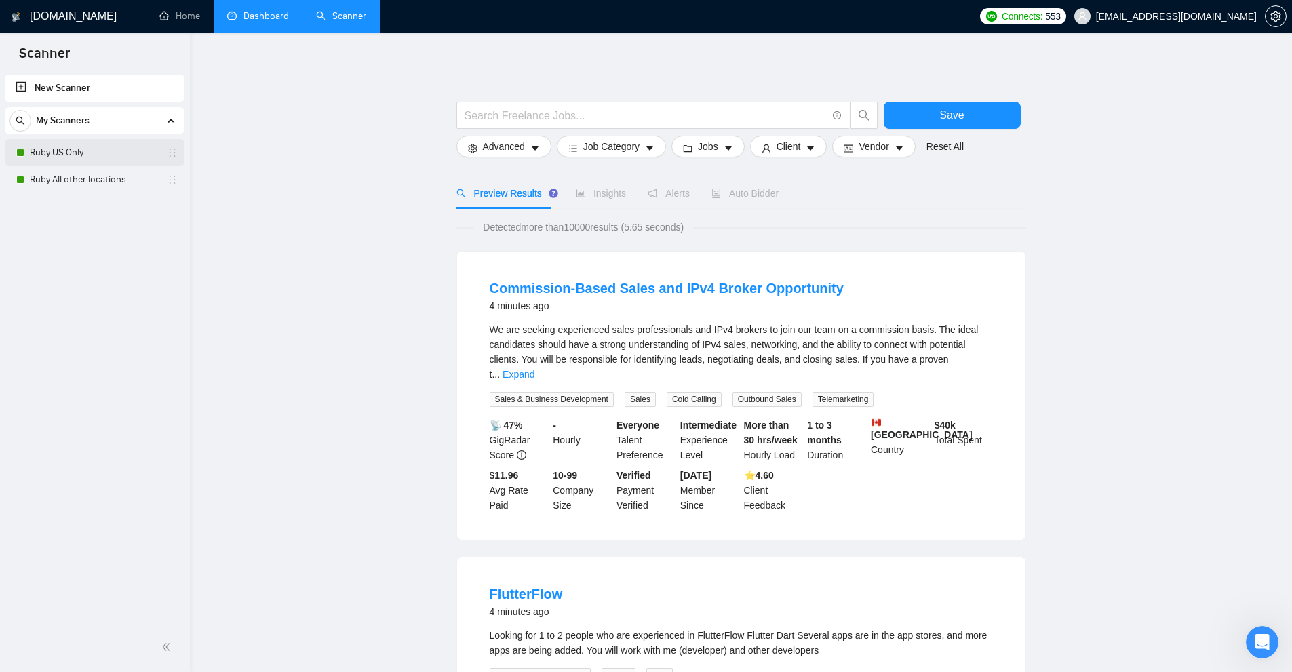
click at [81, 161] on link "Ruby US Only" at bounding box center [94, 152] width 129 height 27
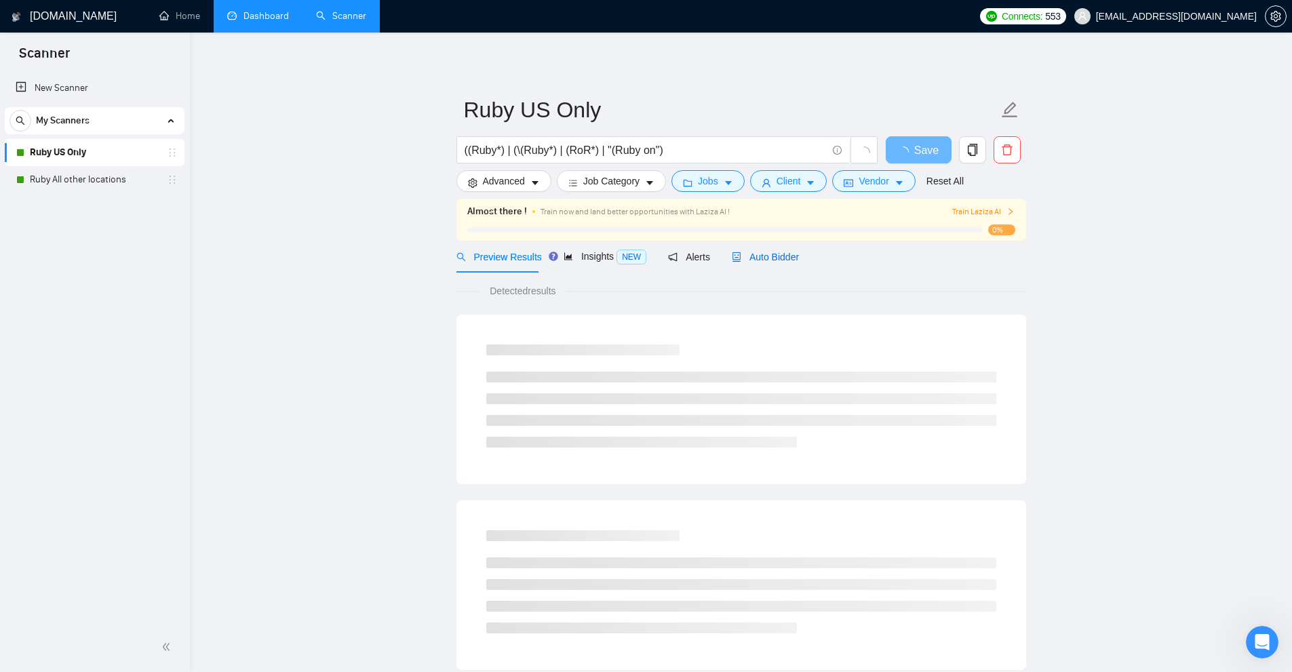
click at [768, 252] on span "Auto Bidder" at bounding box center [765, 257] width 67 height 11
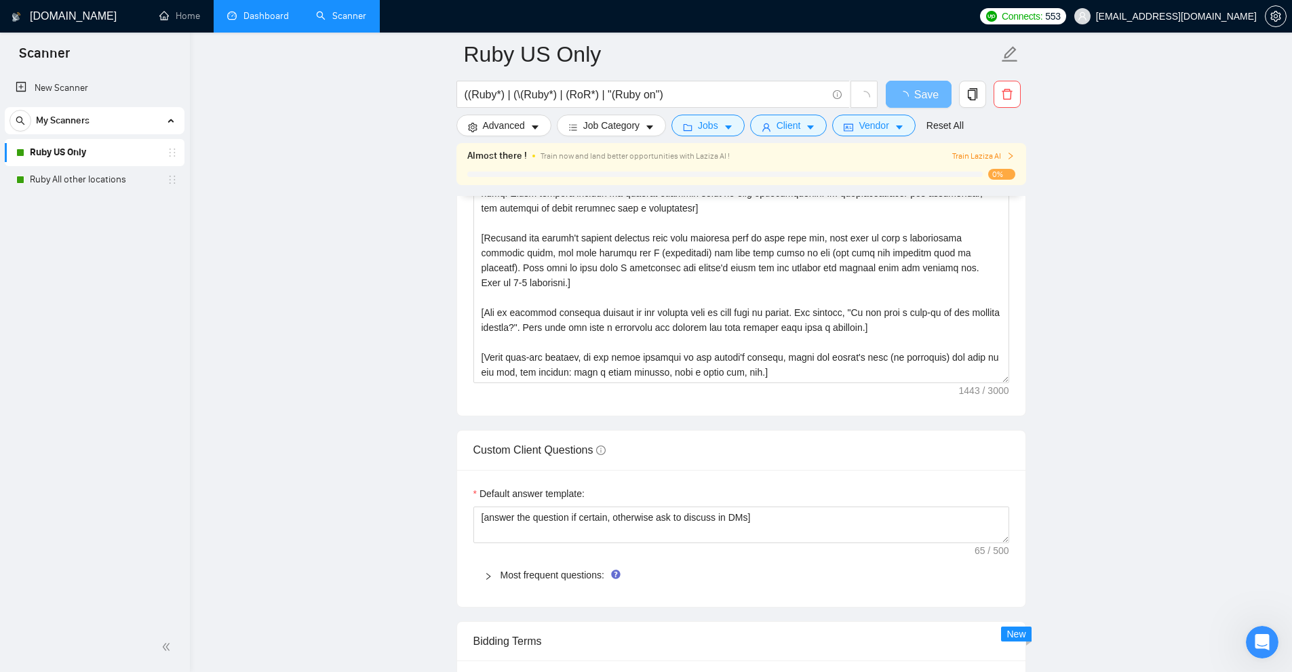
scroll to position [3138, 0]
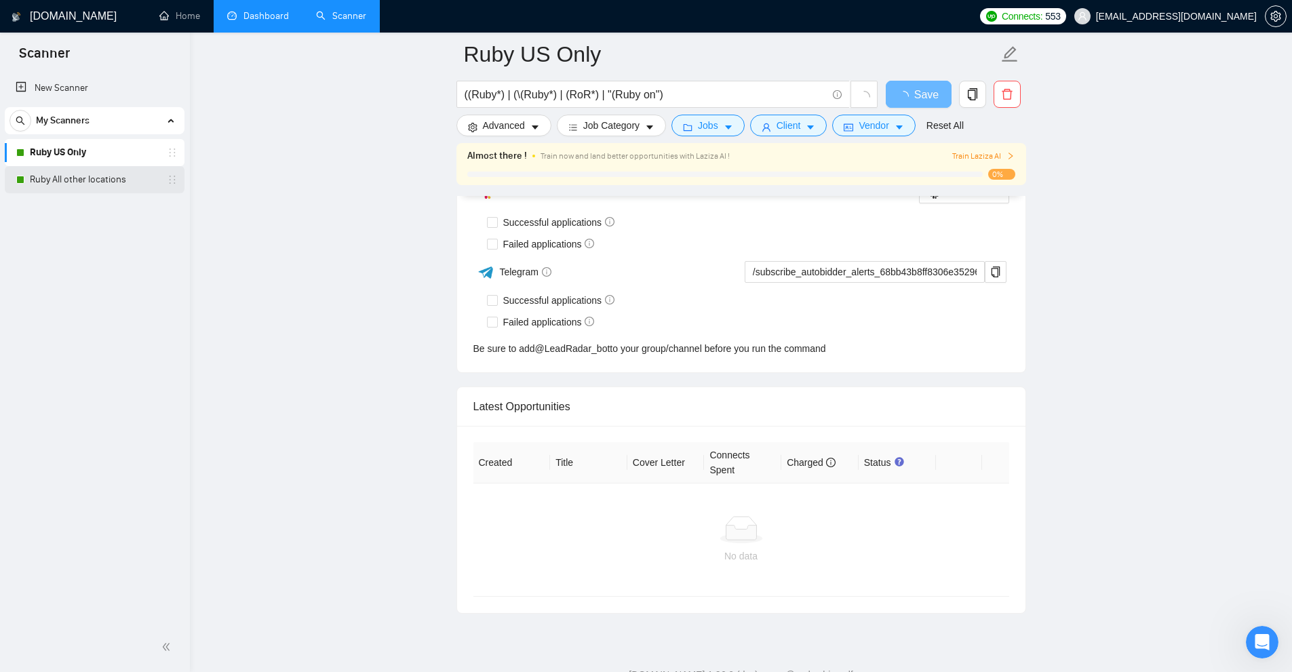
click at [87, 176] on link "Ruby All other locations" at bounding box center [94, 179] width 129 height 27
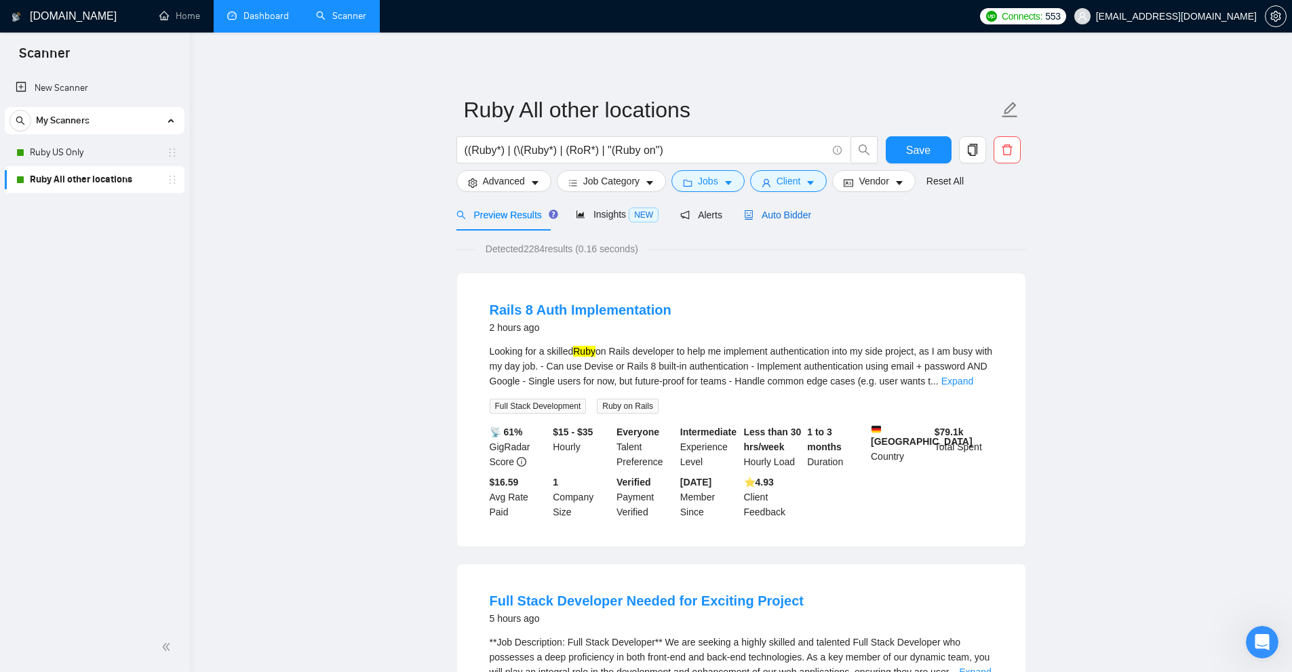
click at [771, 222] on div "Auto Bidder" at bounding box center [777, 215] width 67 height 15
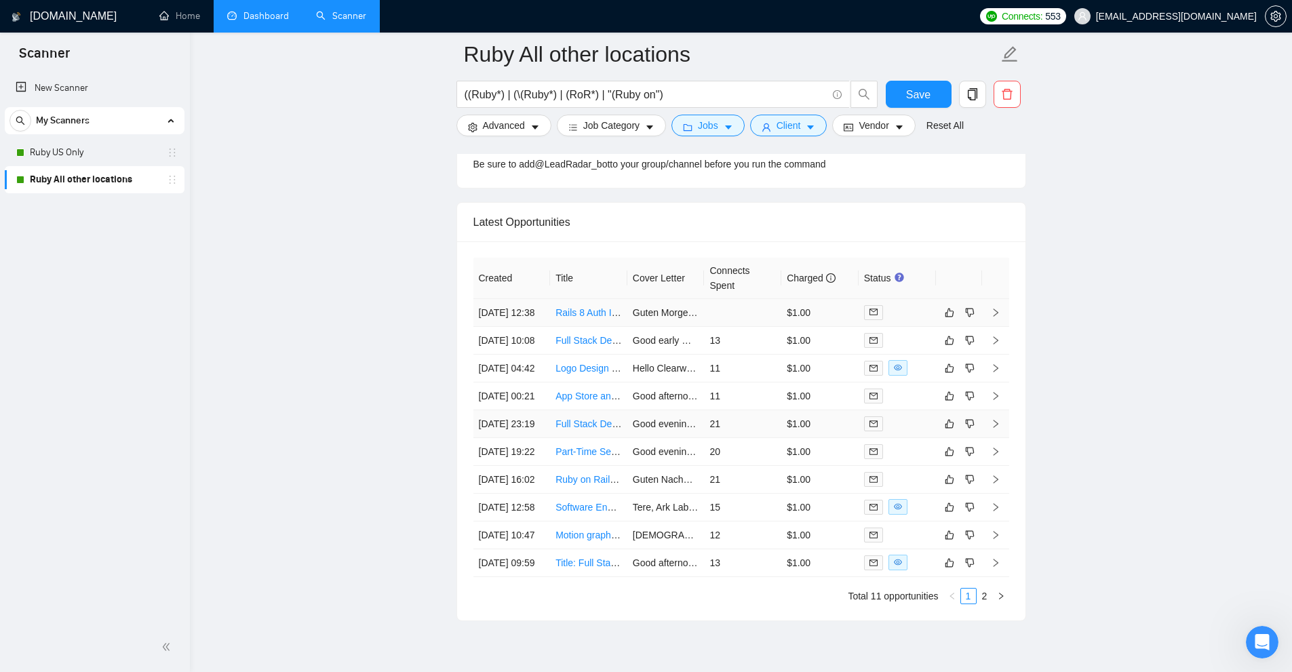
scroll to position [3607, 0]
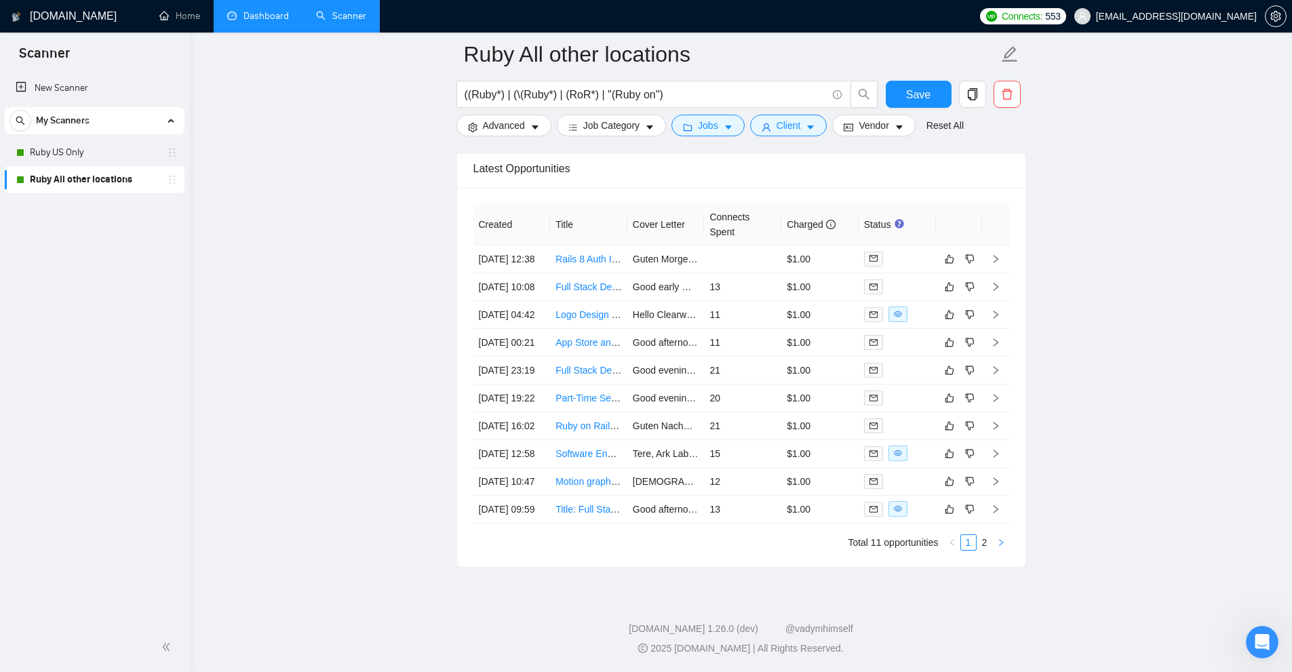
click at [1003, 544] on icon "right" at bounding box center [1001, 543] width 8 height 8
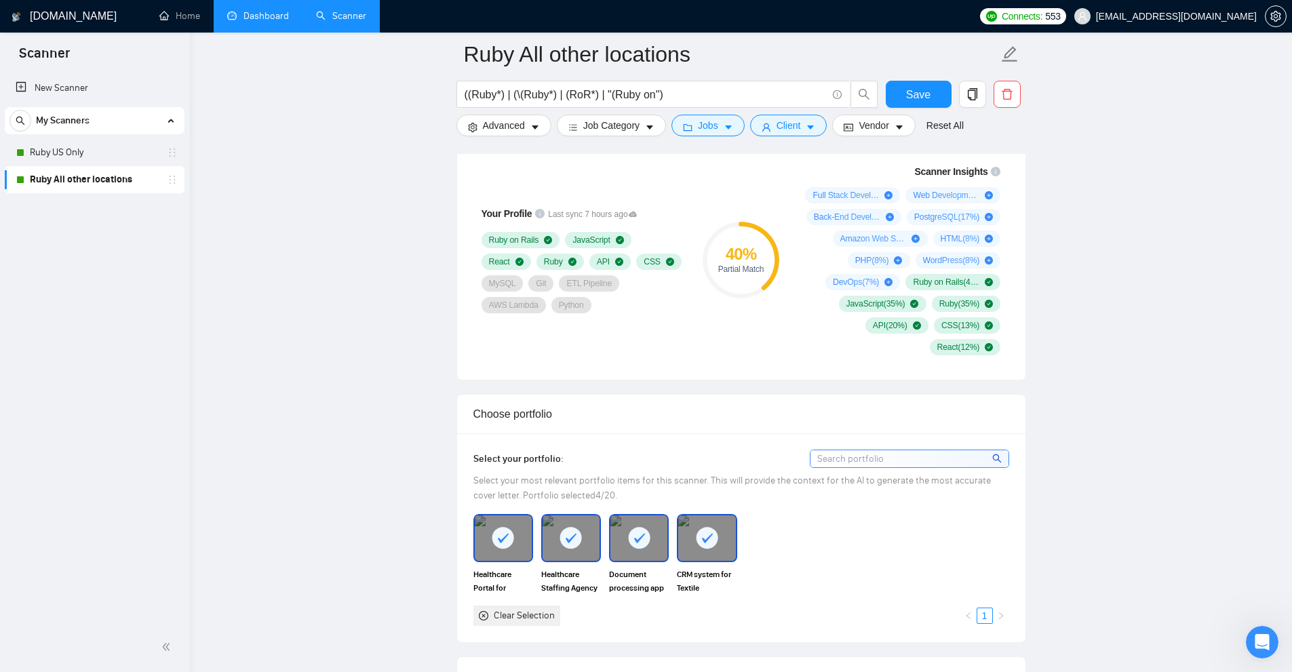
scroll to position [182, 0]
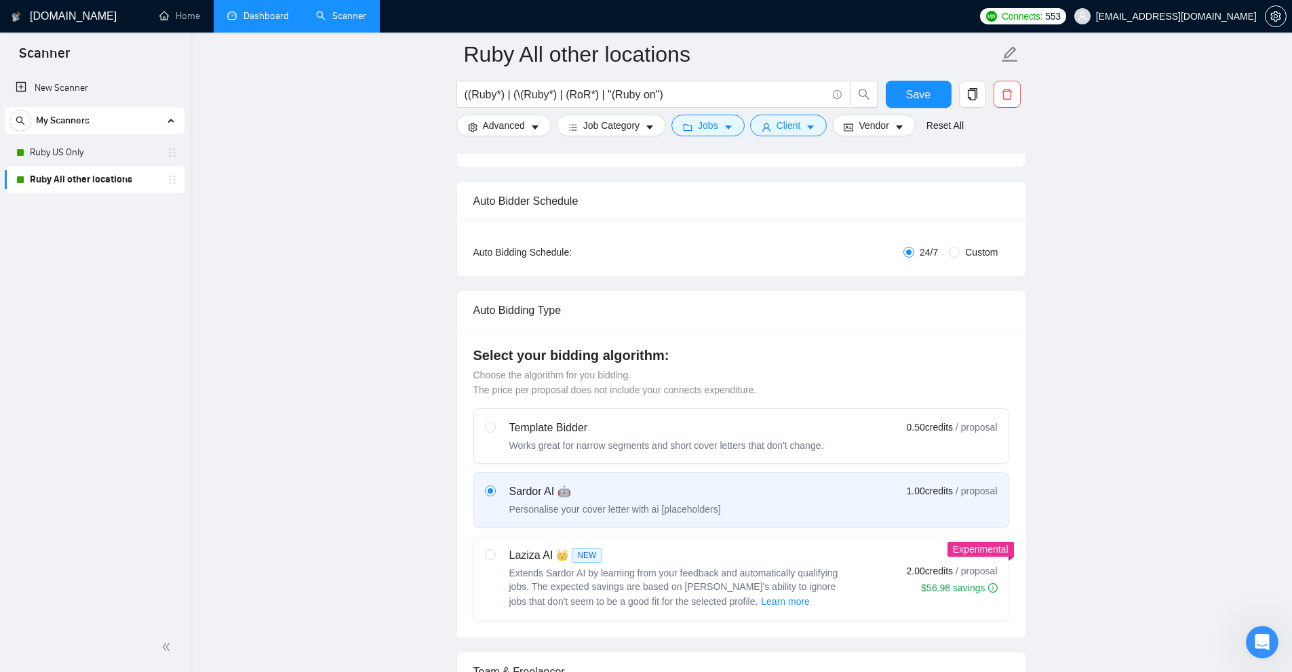
click at [289, 22] on link "Dashboard" at bounding box center [258, 16] width 62 height 12
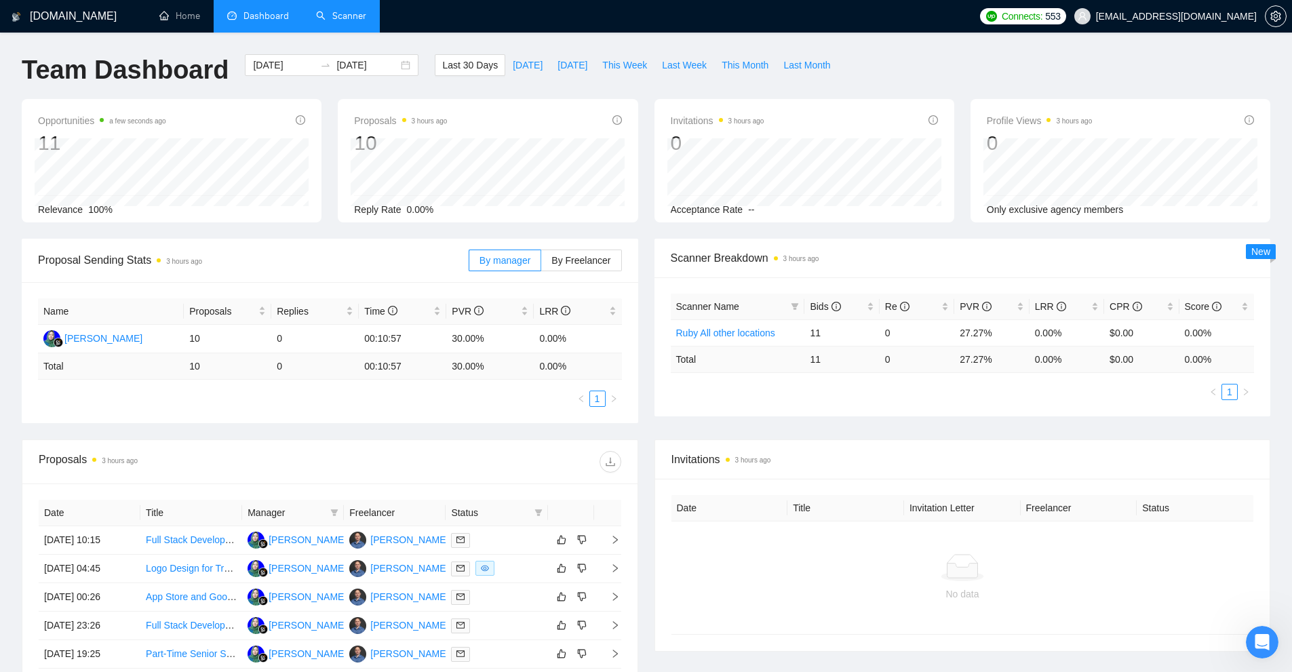
click at [353, 22] on link "Scanner" at bounding box center [341, 16] width 50 height 12
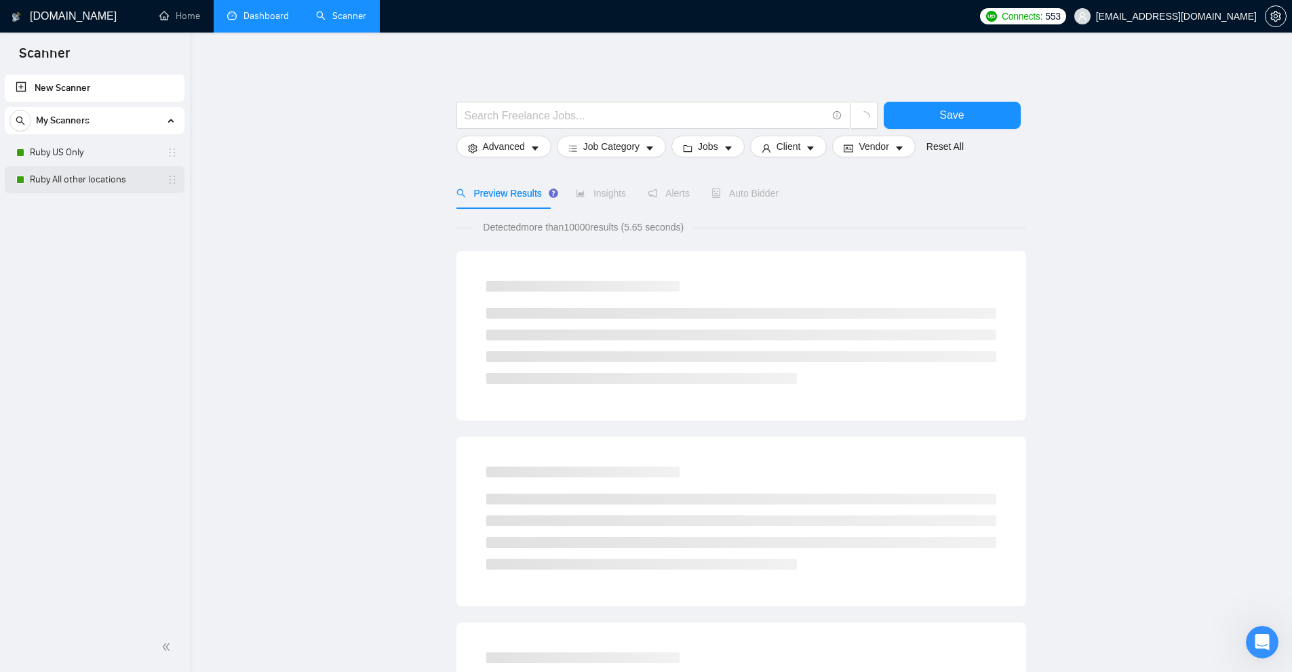
click at [57, 169] on link "Ruby All other locations" at bounding box center [94, 179] width 129 height 27
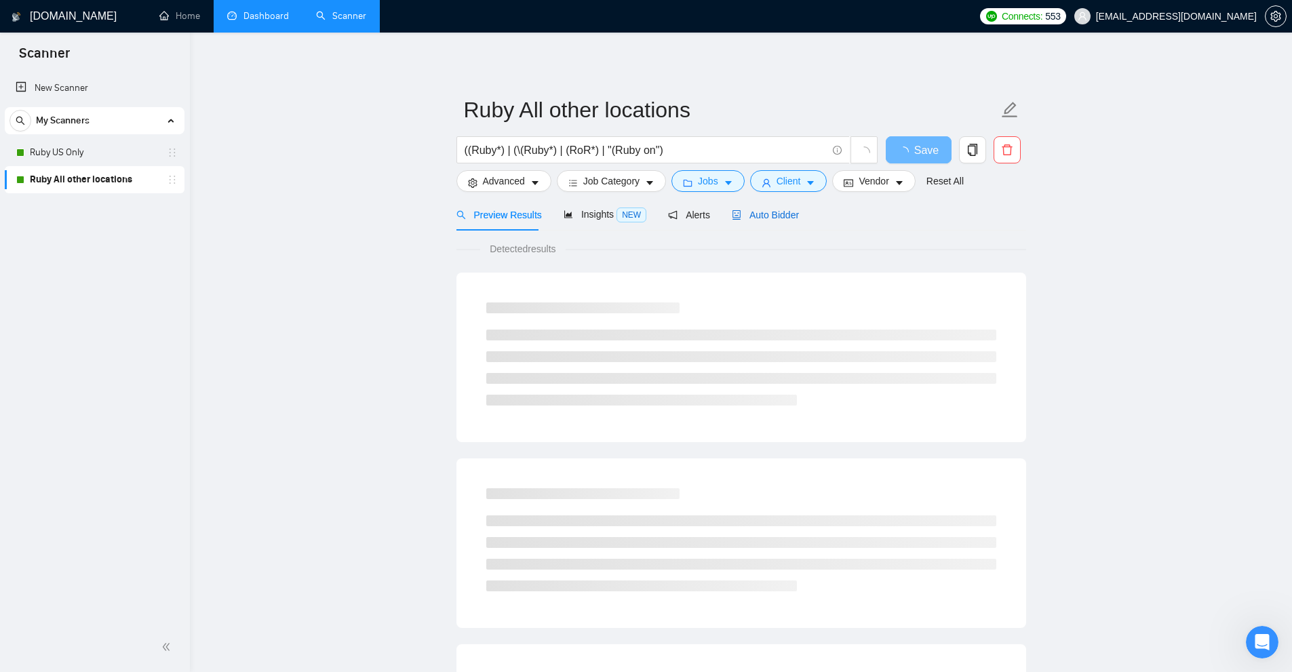
click at [740, 219] on span "Auto Bidder" at bounding box center [765, 215] width 67 height 11
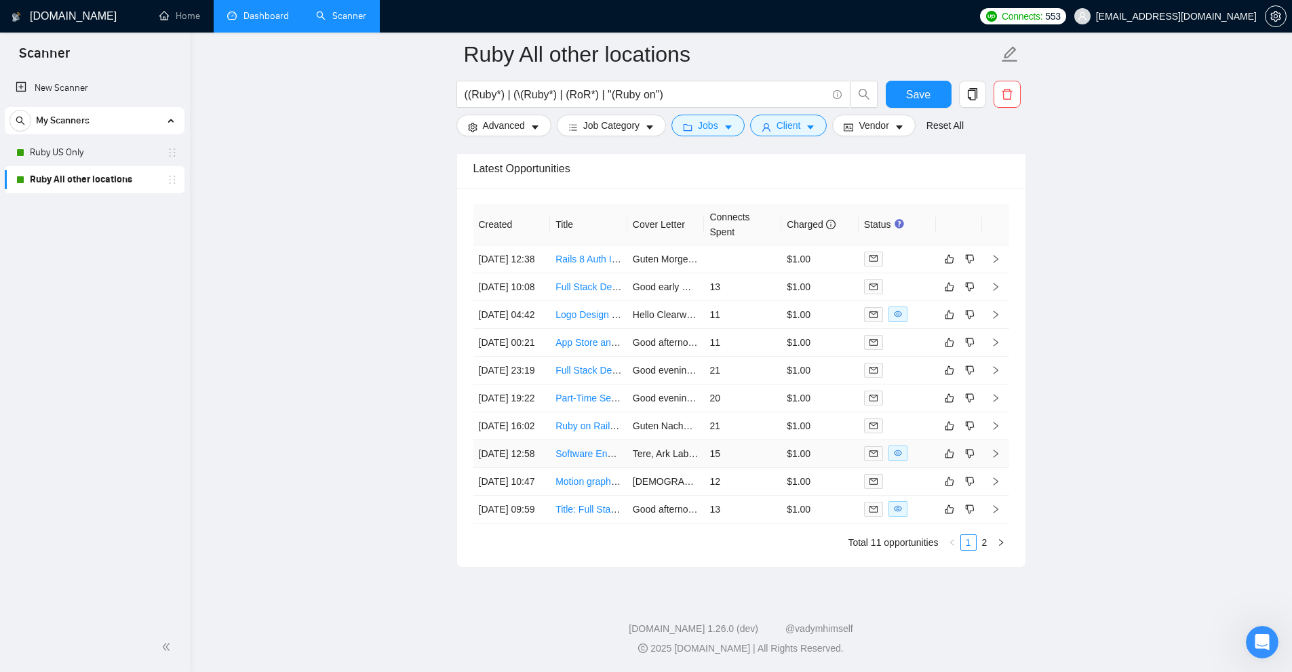
scroll to position [3404, 0]
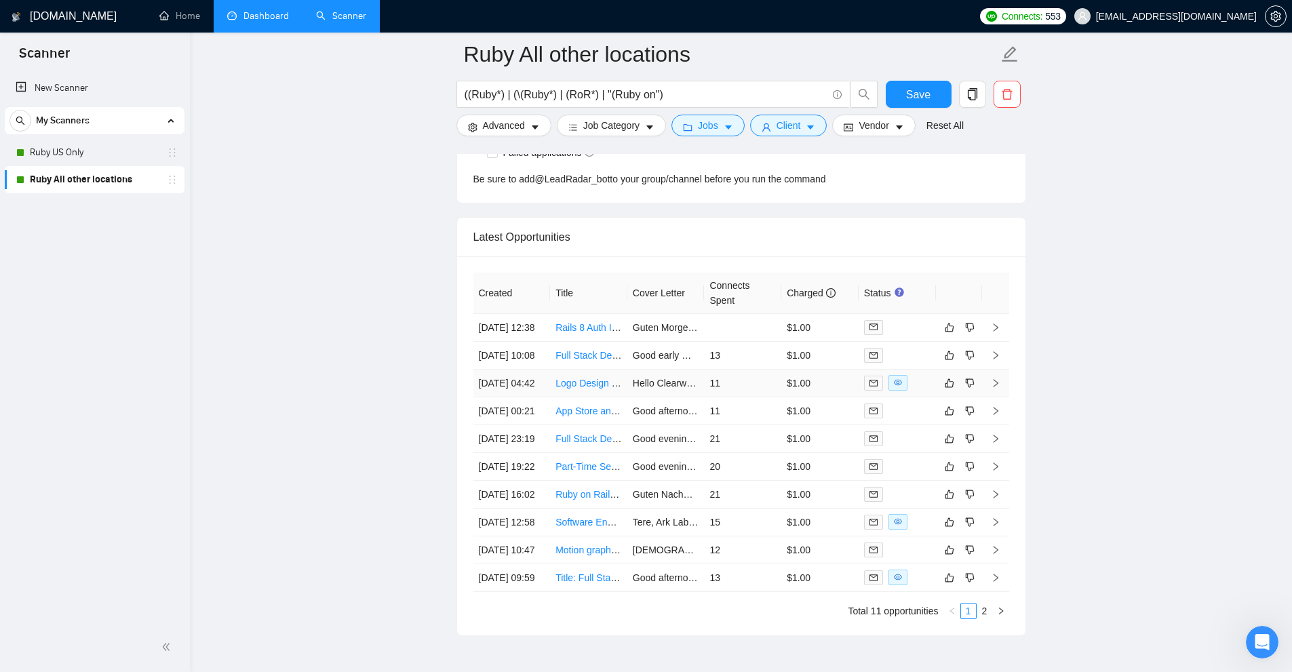
click at [825, 397] on td "$1.00" at bounding box center [819, 384] width 77 height 28
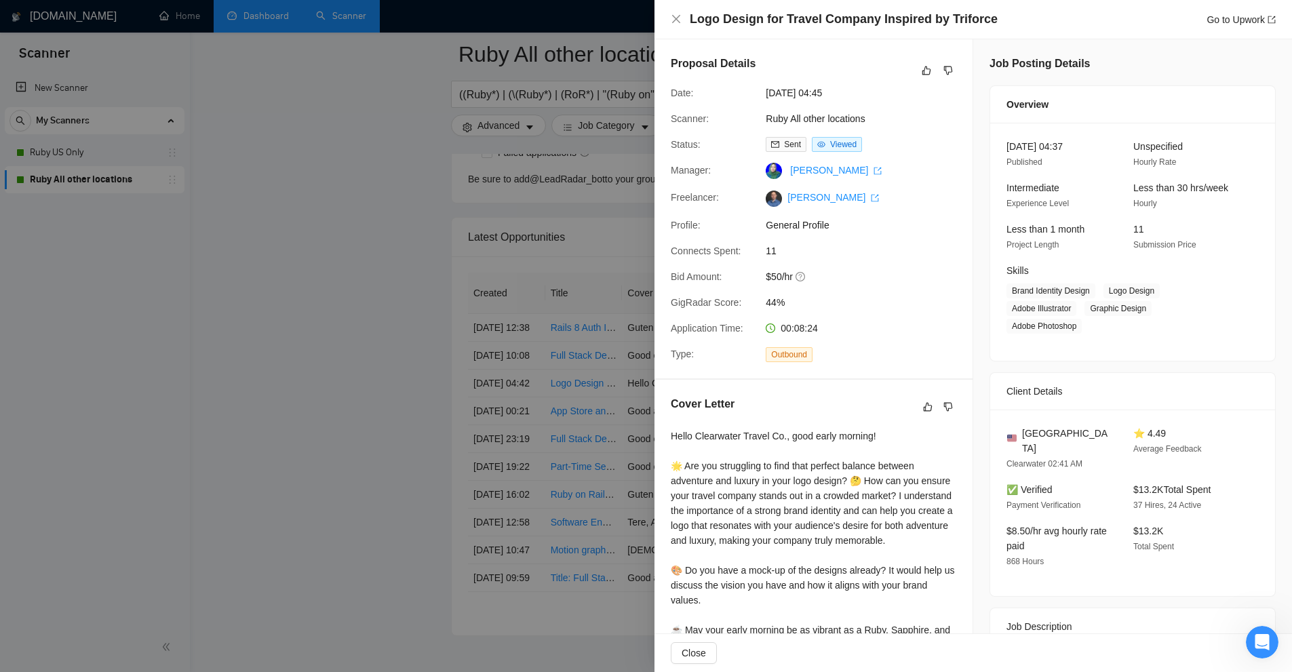
scroll to position [167, 0]
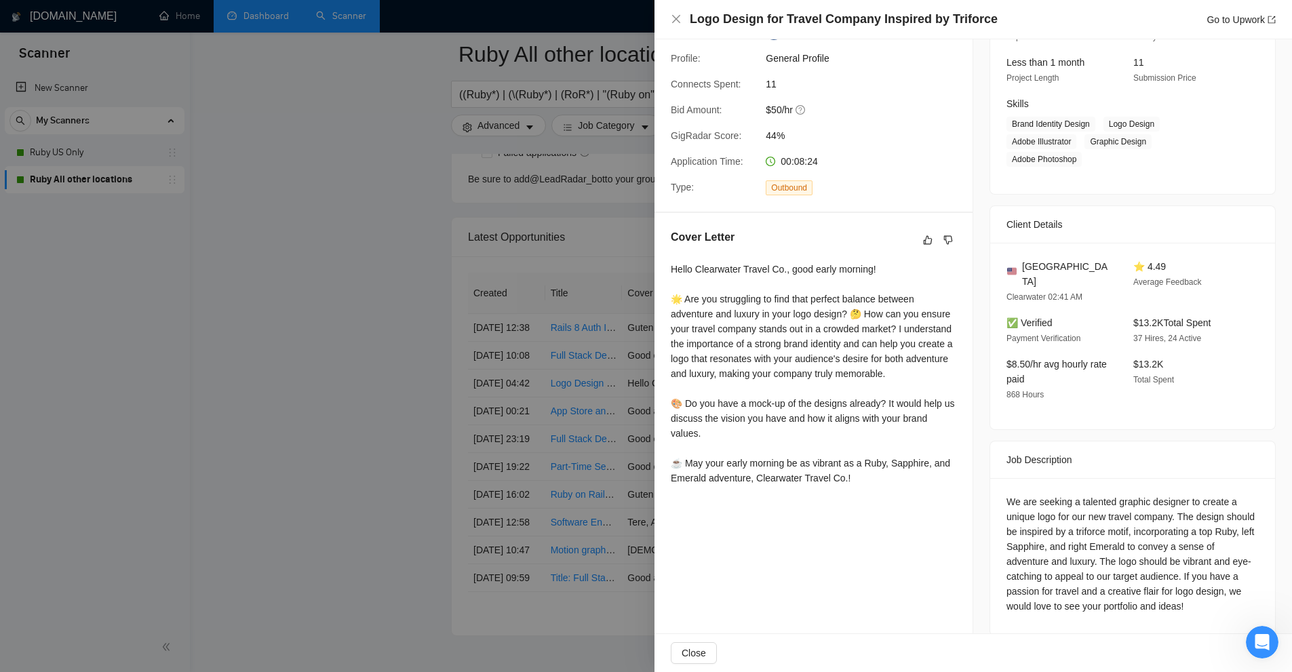
click at [596, 362] on div at bounding box center [646, 336] width 1292 height 672
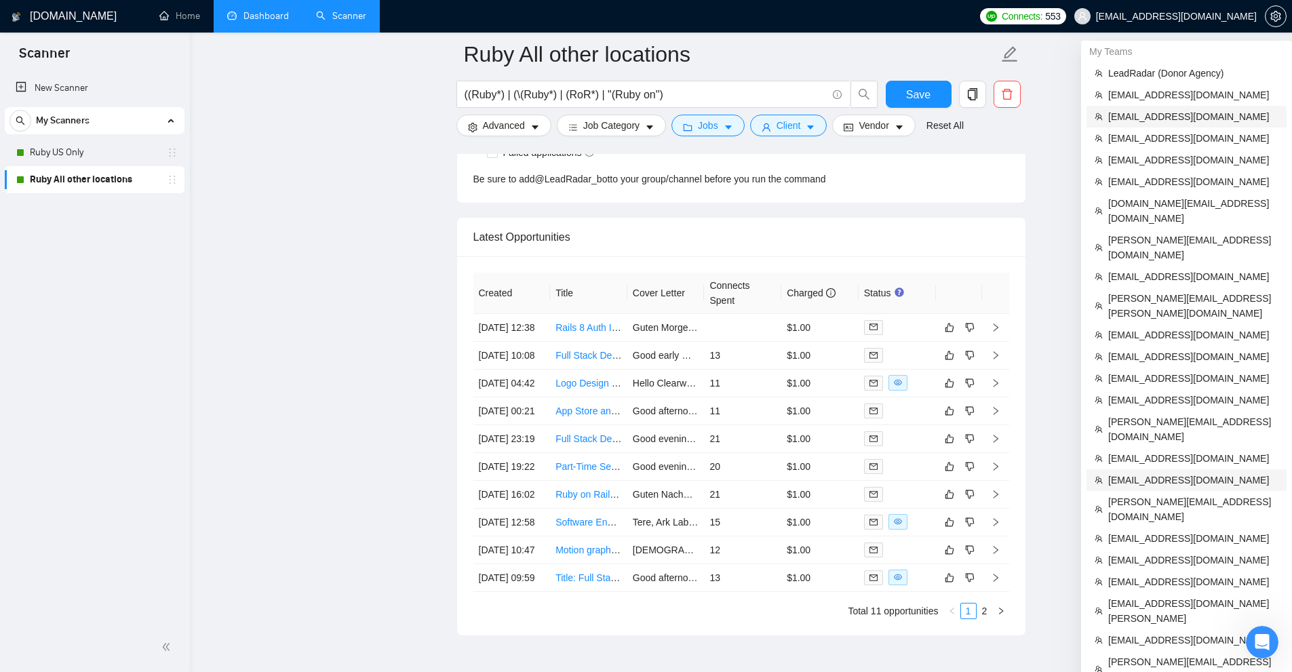
scroll to position [3607, 0]
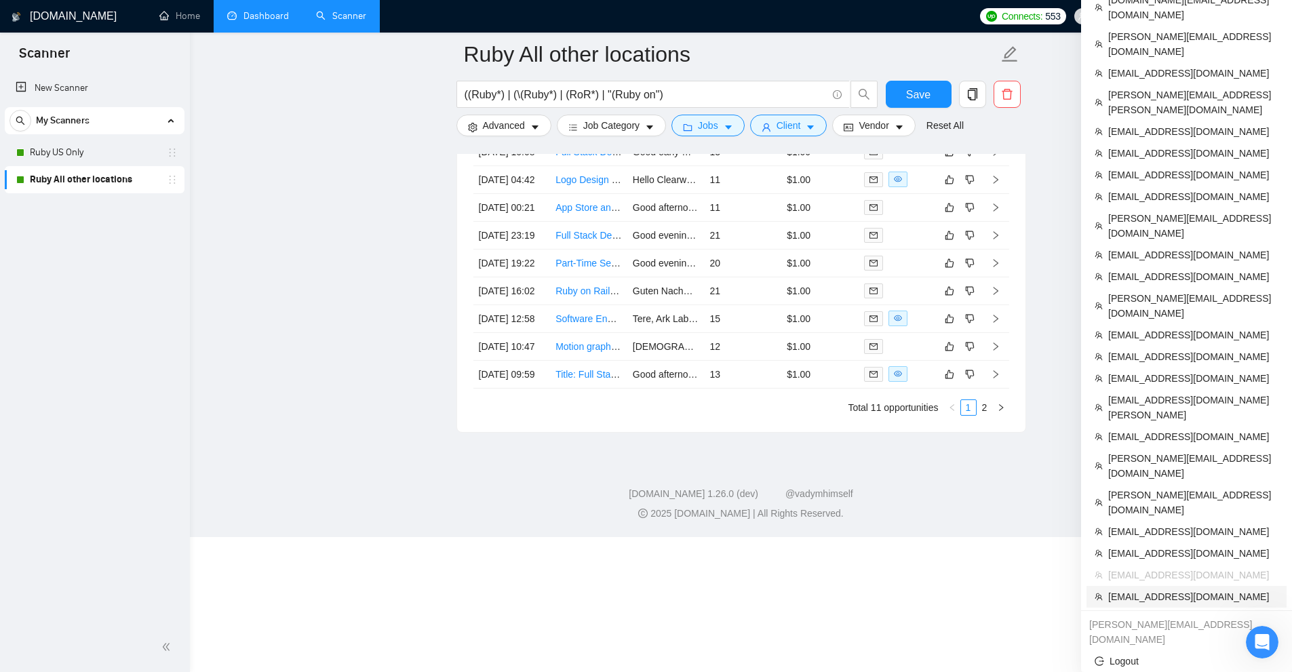
click at [1161, 589] on span "[EMAIL_ADDRESS][DOMAIN_NAME]" at bounding box center [1193, 596] width 170 height 15
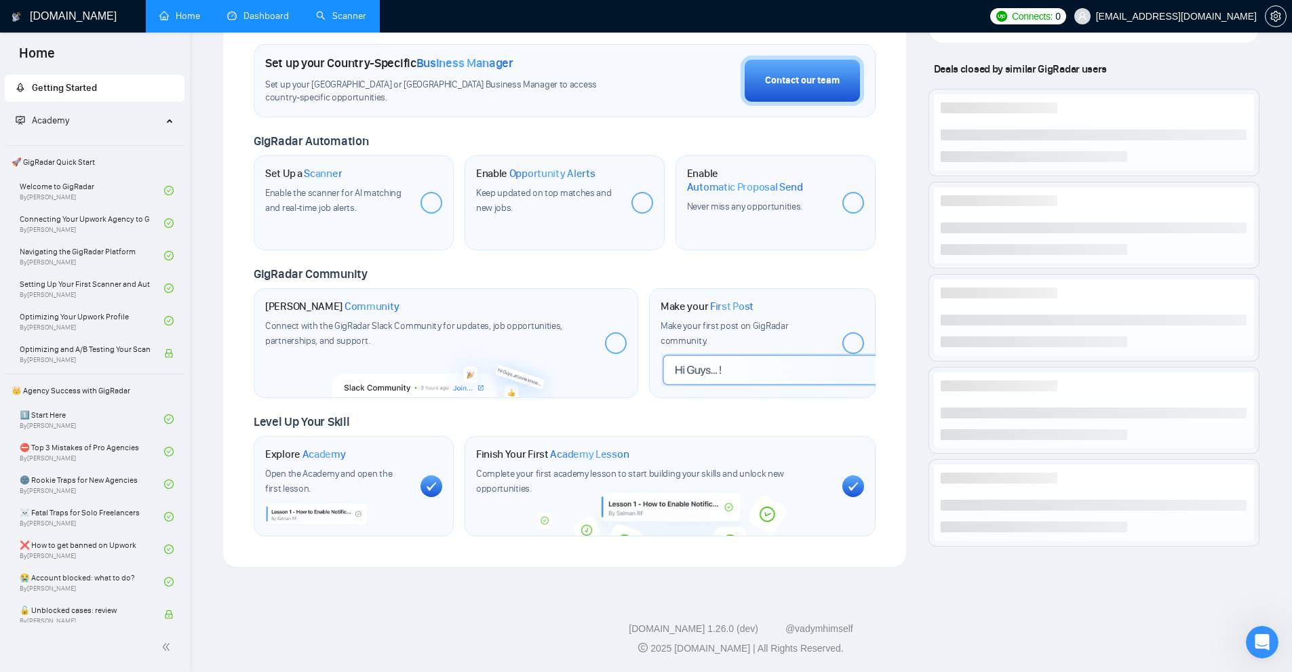
scroll to position [393, 0]
click at [347, 10] on link "Scanner" at bounding box center [341, 16] width 50 height 12
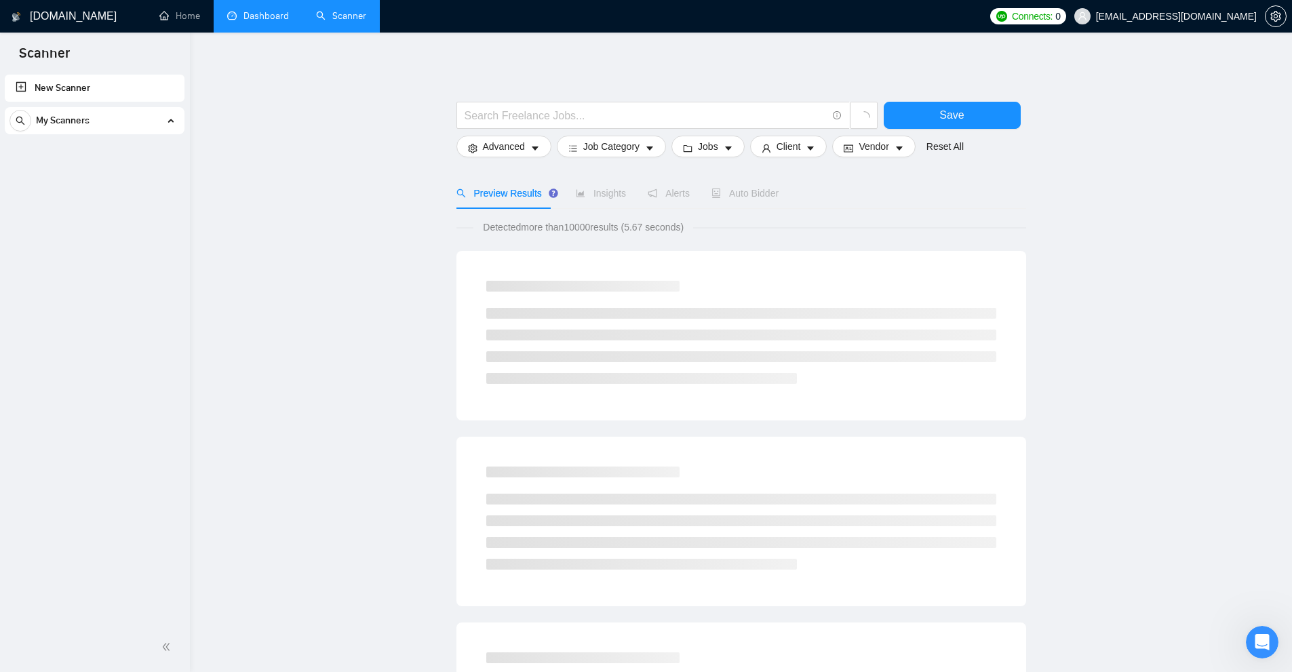
click at [171, 114] on div "My Scanners" at bounding box center [94, 120] width 170 height 27
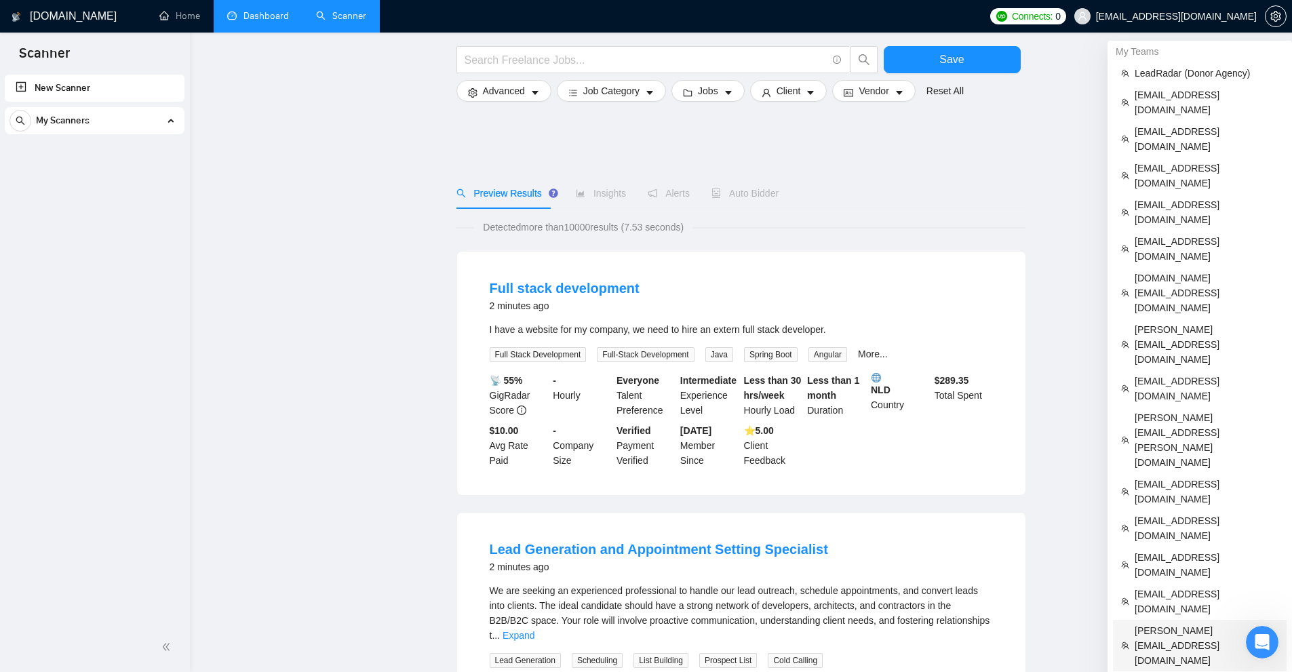
scroll to position [203, 0]
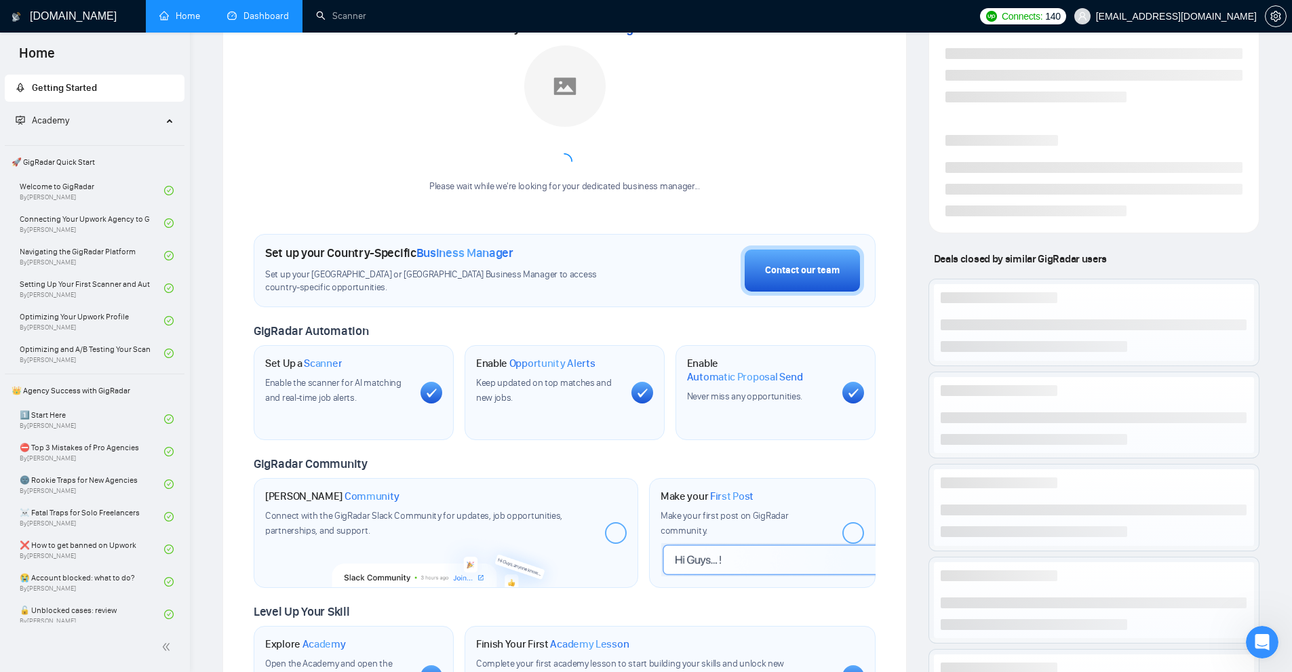
click at [258, 22] on link "Dashboard" at bounding box center [258, 16] width 62 height 12
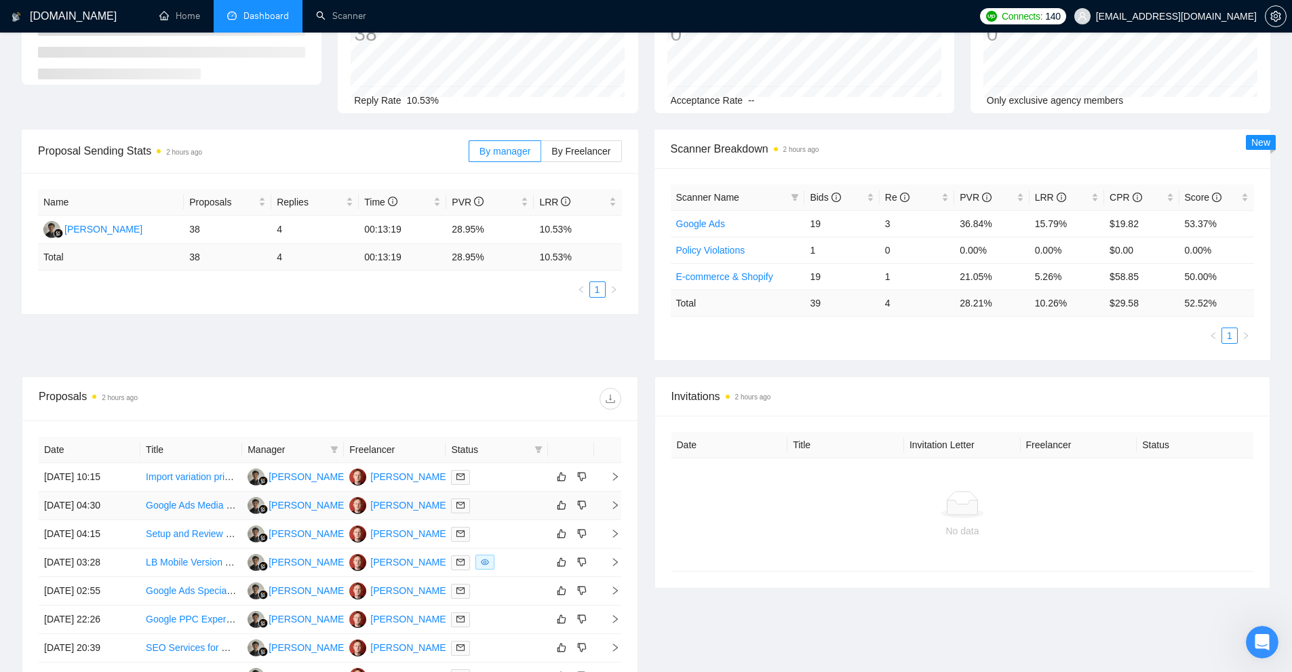
scroll to position [245, 0]
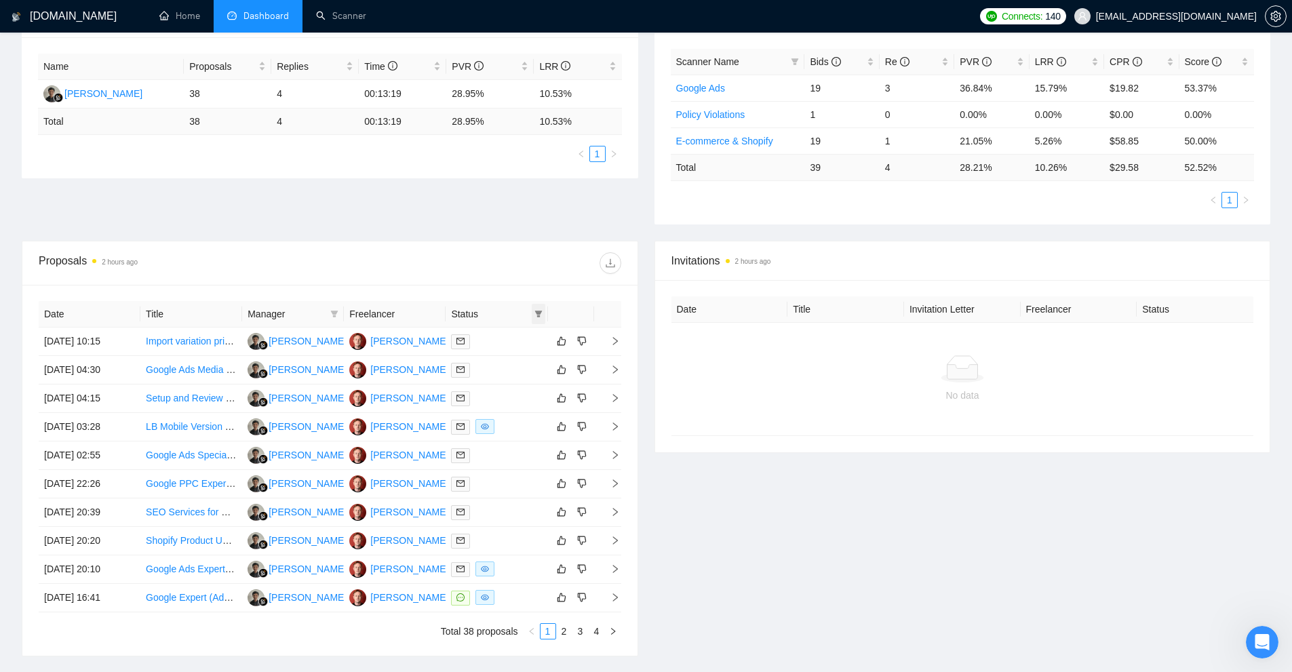
click at [541, 317] on icon "filter" at bounding box center [538, 314] width 8 height 8
click at [518, 341] on span "Chat" at bounding box center [503, 339] width 65 height 15
checkbox input "true"
click at [532, 386] on span "OK" at bounding box center [527, 388] width 14 height 15
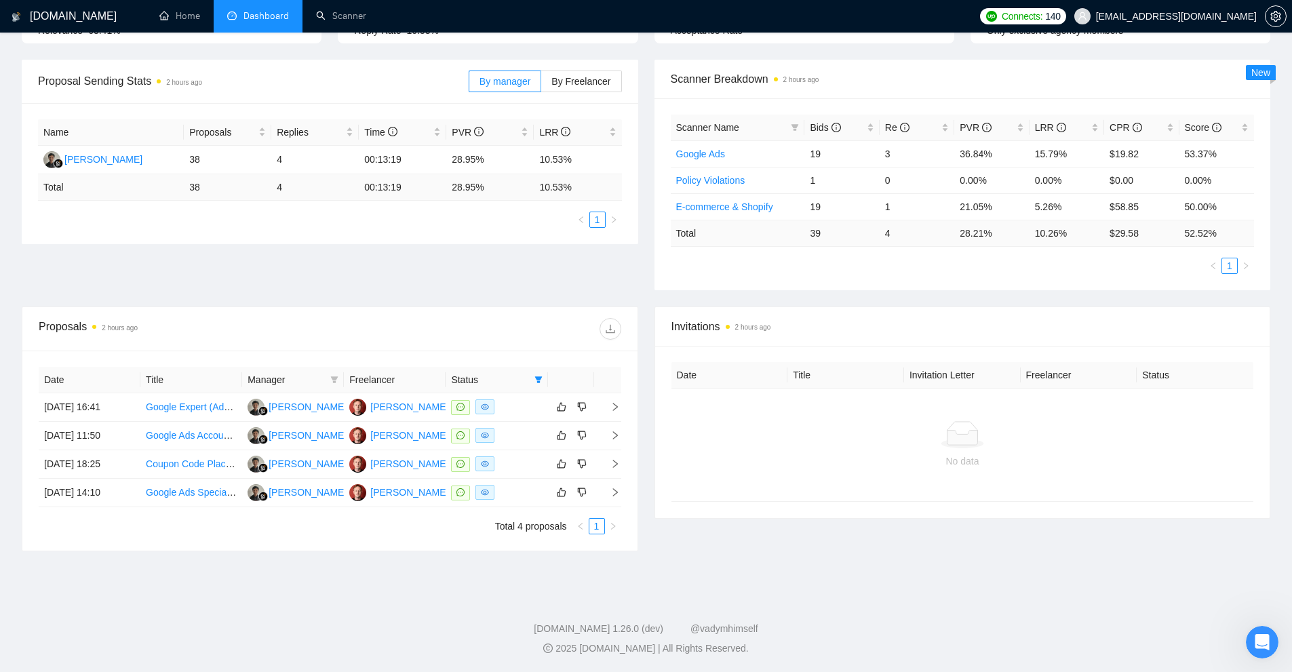
scroll to position [179, 0]
click at [537, 495] on div at bounding box center [496, 493] width 91 height 16
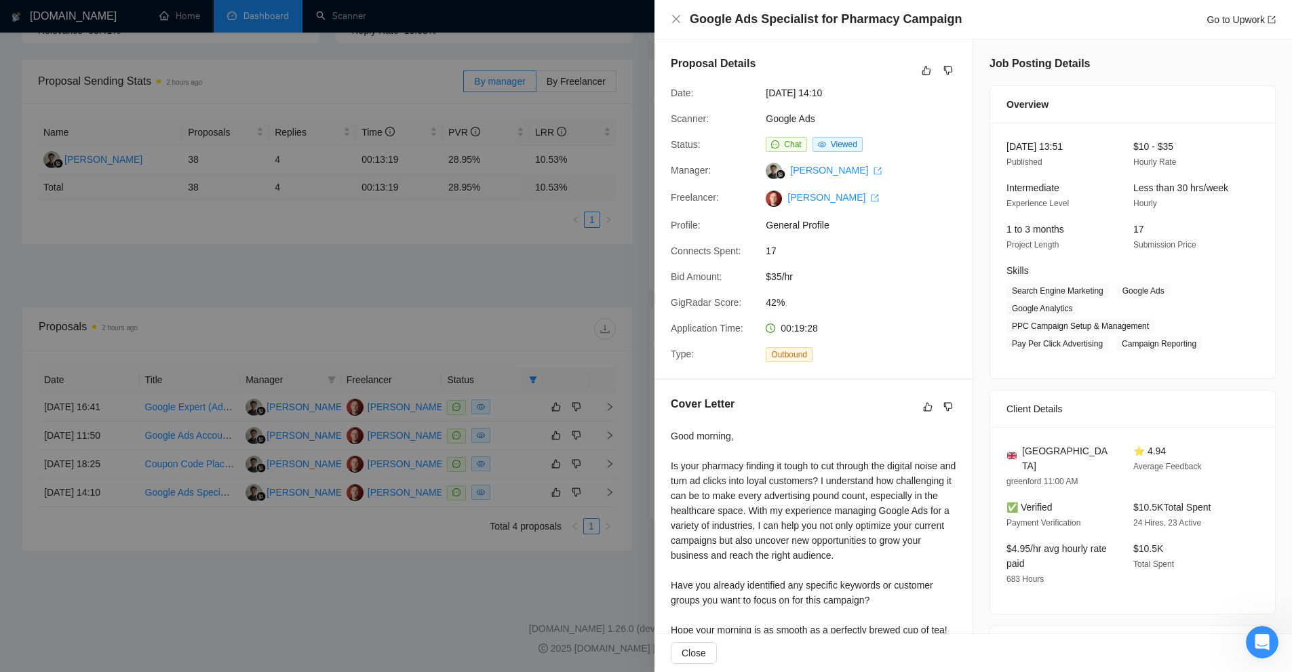
drag, startPoint x: 827, startPoint y: 94, endPoint x: 857, endPoint y: 90, distance: 29.4
click at [857, 90] on span "05 Sep, 2025 14:10" at bounding box center [867, 92] width 203 height 15
drag, startPoint x: 822, startPoint y: 91, endPoint x: 878, endPoint y: 91, distance: 56.3
click at [878, 91] on span "05 Sep, 2025 14:10" at bounding box center [867, 92] width 203 height 15
click at [820, 94] on span "05 Sep, 2025 14:10" at bounding box center [867, 92] width 203 height 15
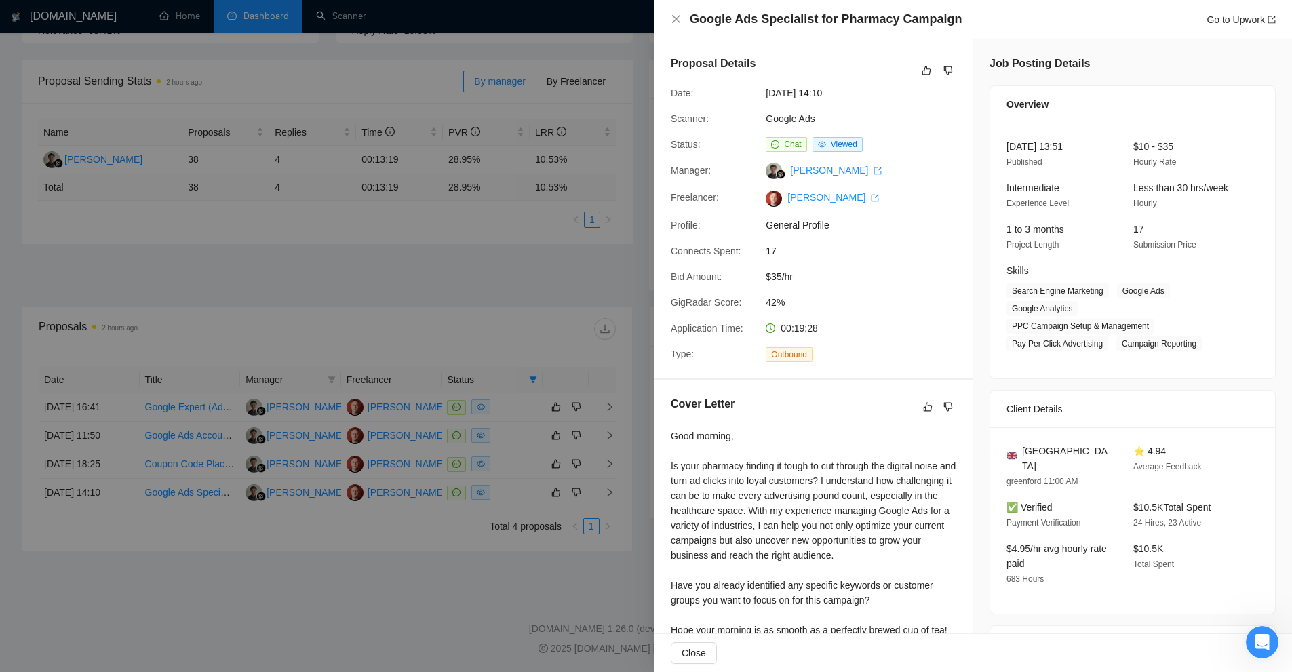
drag, startPoint x: 823, startPoint y: 90, endPoint x: 883, endPoint y: 90, distance: 59.7
click at [883, 90] on span "05 Sep, 2025 14:10" at bounding box center [867, 92] width 203 height 15
click at [868, 94] on span "05 Sep, 2025 14:10" at bounding box center [867, 92] width 203 height 15
drag, startPoint x: 854, startPoint y: 92, endPoint x: 823, endPoint y: 94, distance: 30.6
click at [823, 94] on span "05 Sep, 2025 14:10" at bounding box center [867, 92] width 203 height 15
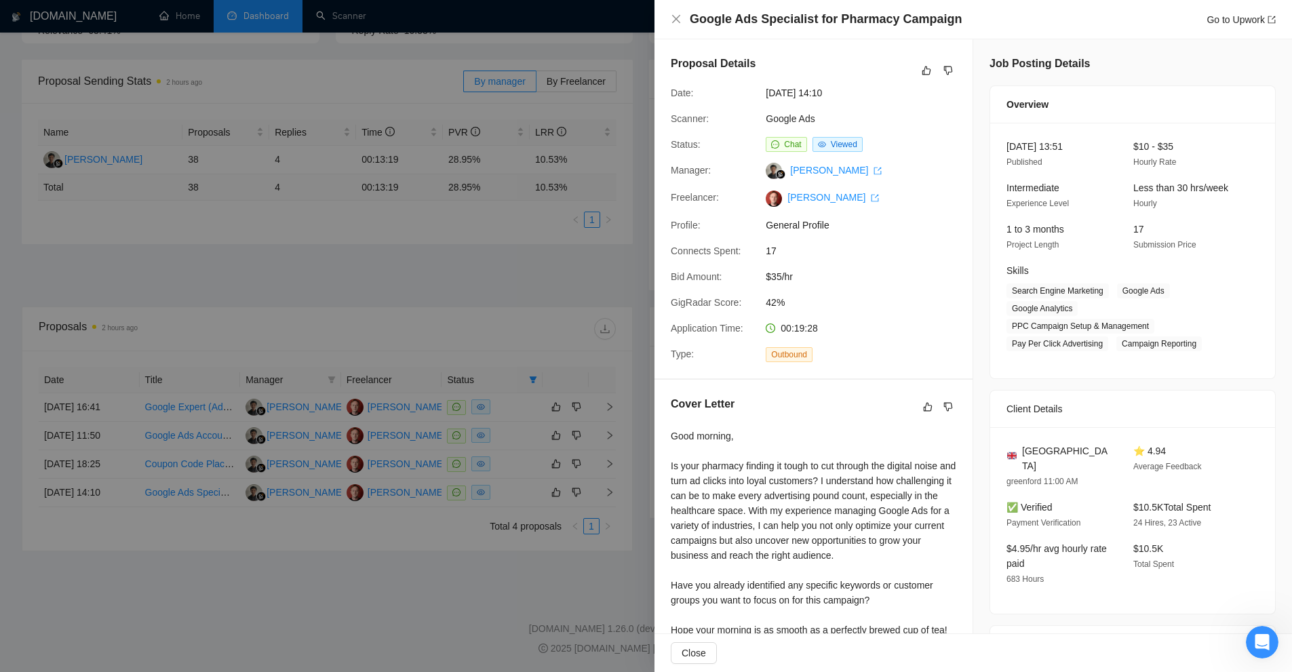
click at [498, 182] on div at bounding box center [646, 336] width 1292 height 672
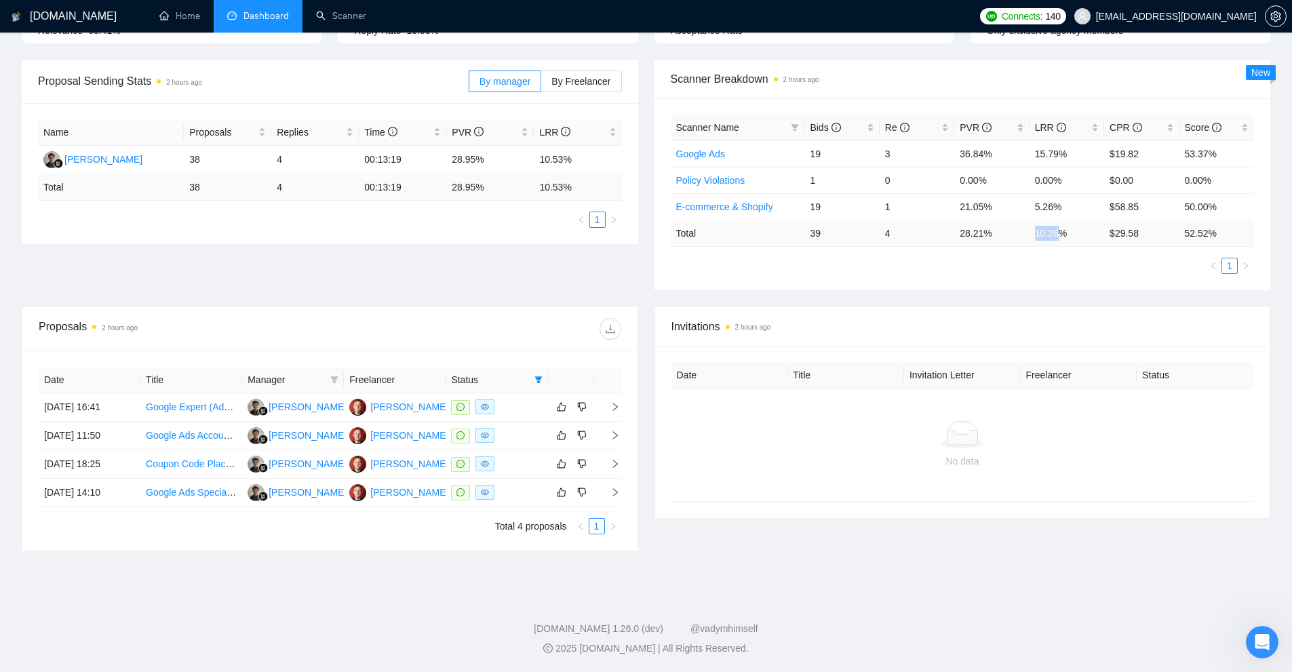
drag, startPoint x: 1035, startPoint y: 228, endPoint x: 1059, endPoint y: 230, distance: 23.8
click at [1059, 230] on td "10.26 %" at bounding box center [1067, 233] width 75 height 26
copy td "10.26"
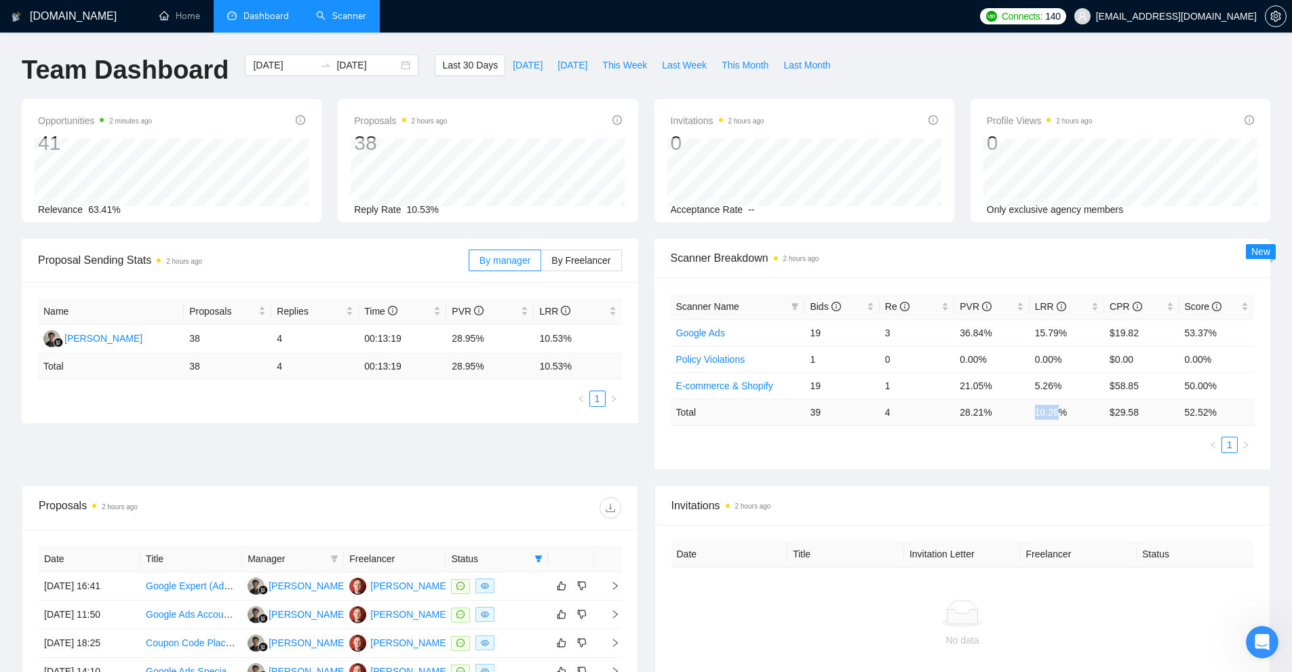
click at [350, 22] on link "Scanner" at bounding box center [341, 16] width 50 height 12
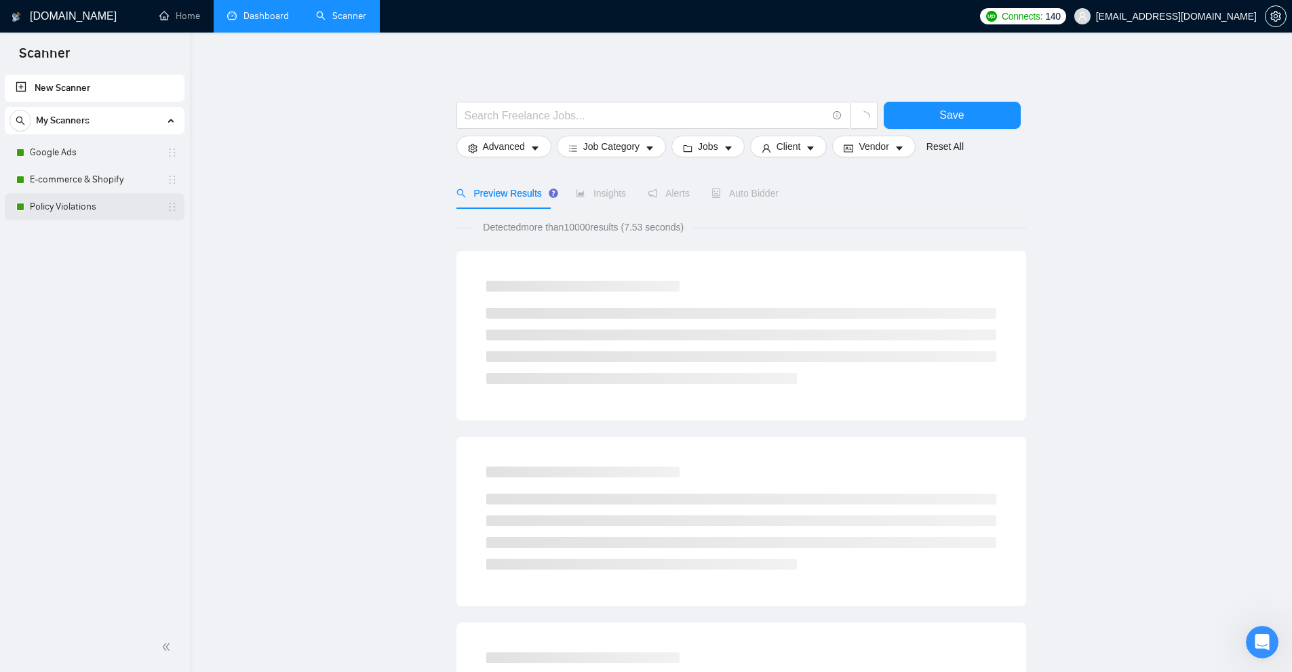
click at [54, 201] on link "Policy Violations" at bounding box center [94, 206] width 129 height 27
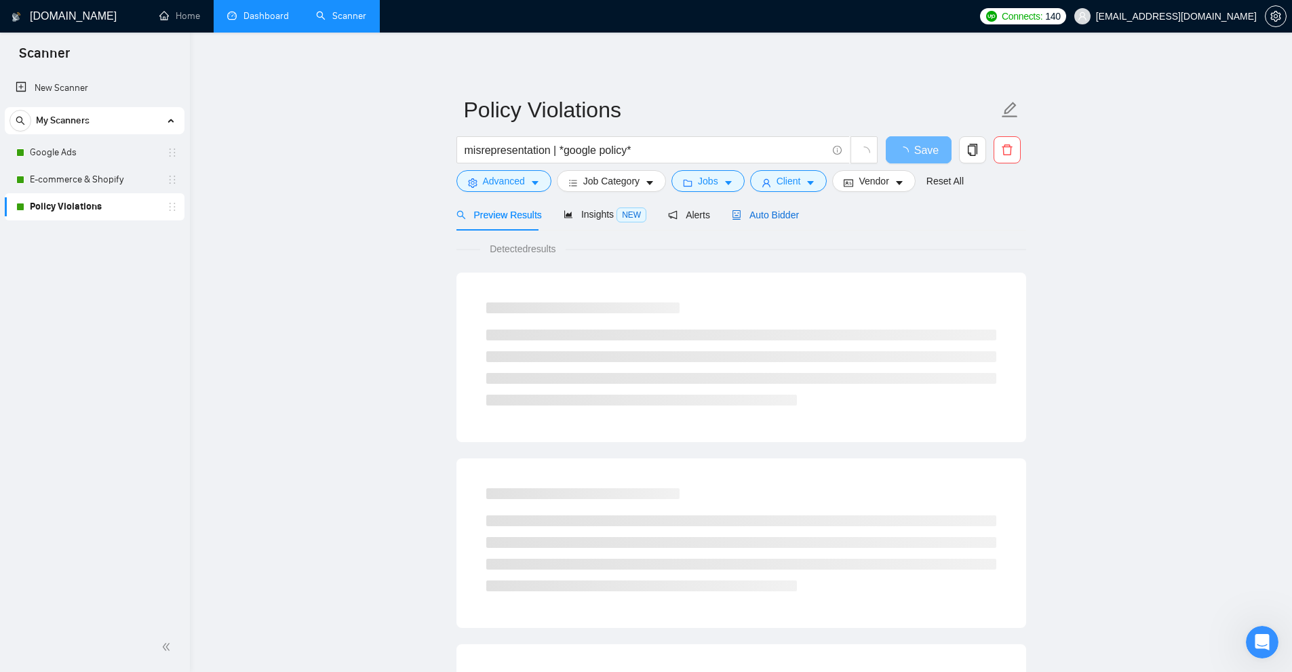
click at [777, 216] on span "Auto Bidder" at bounding box center [765, 215] width 67 height 11
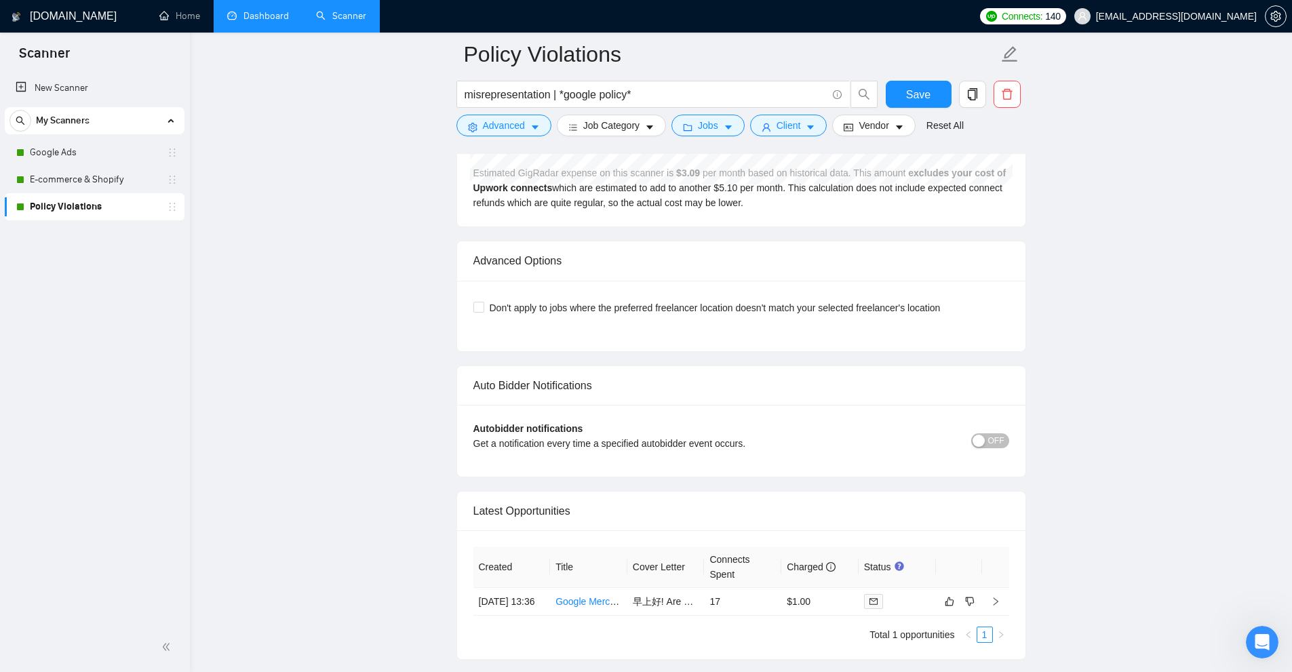
scroll to position [3033, 0]
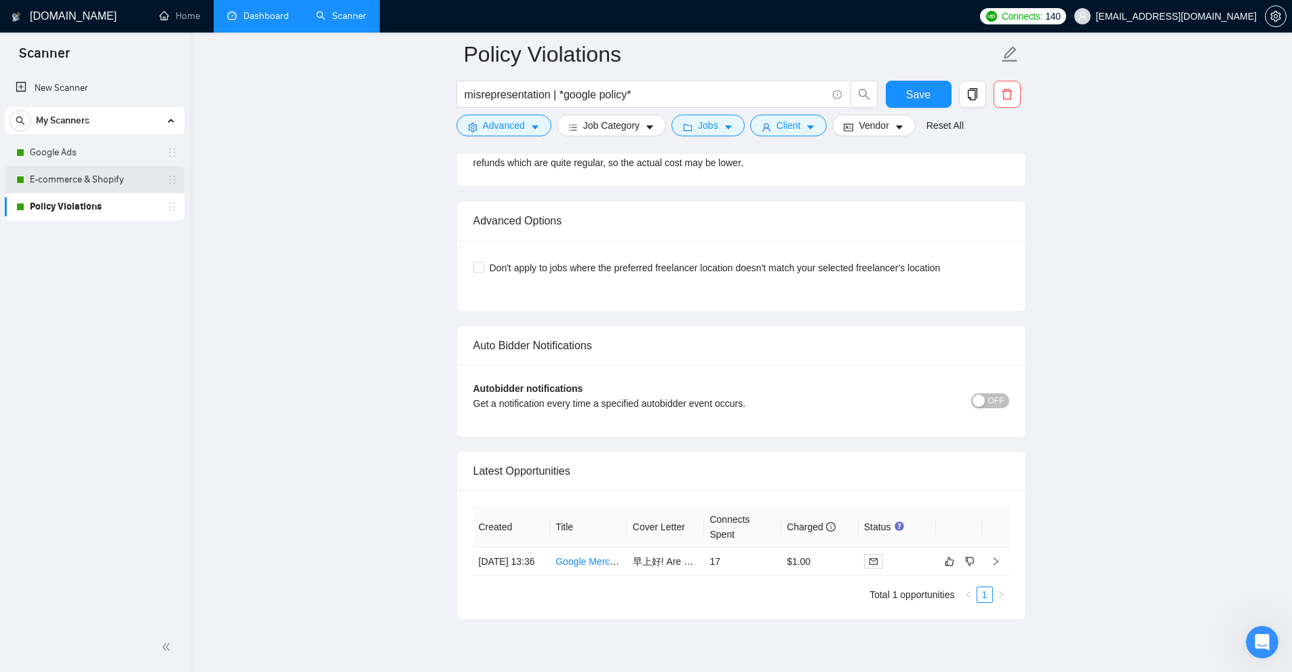
click at [101, 183] on link "E-commerce & Shopify" at bounding box center [94, 179] width 129 height 27
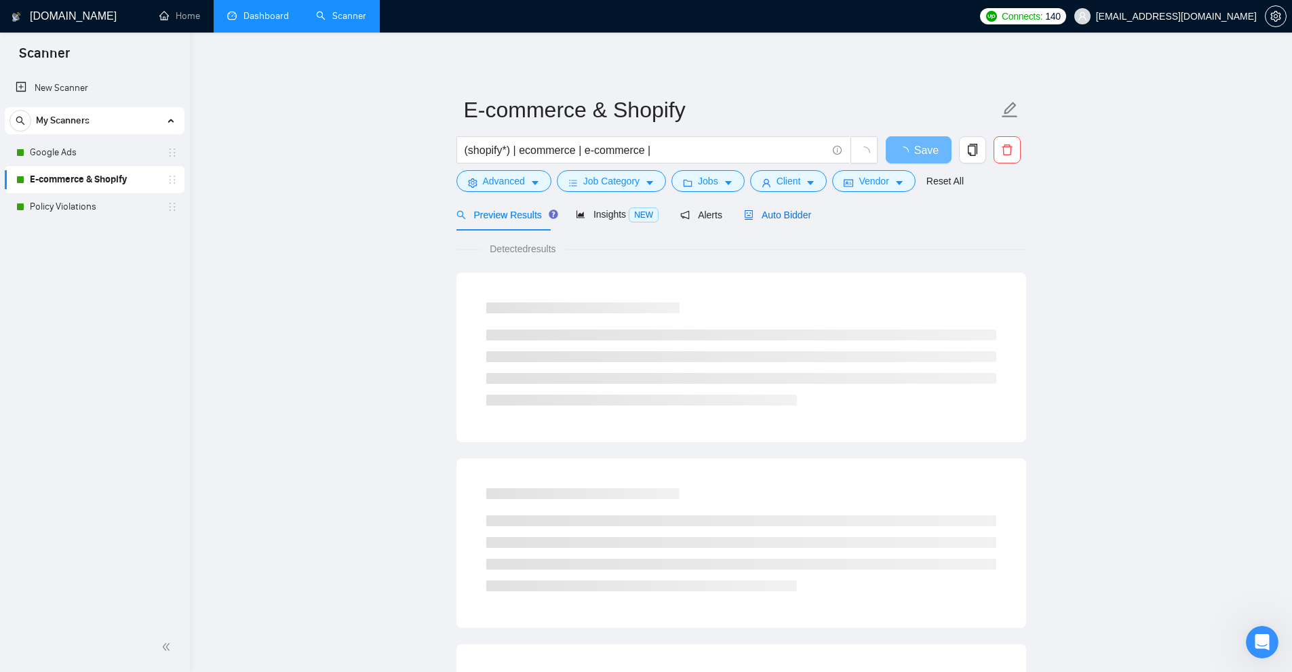
click at [767, 213] on span "Auto Bidder" at bounding box center [777, 215] width 67 height 11
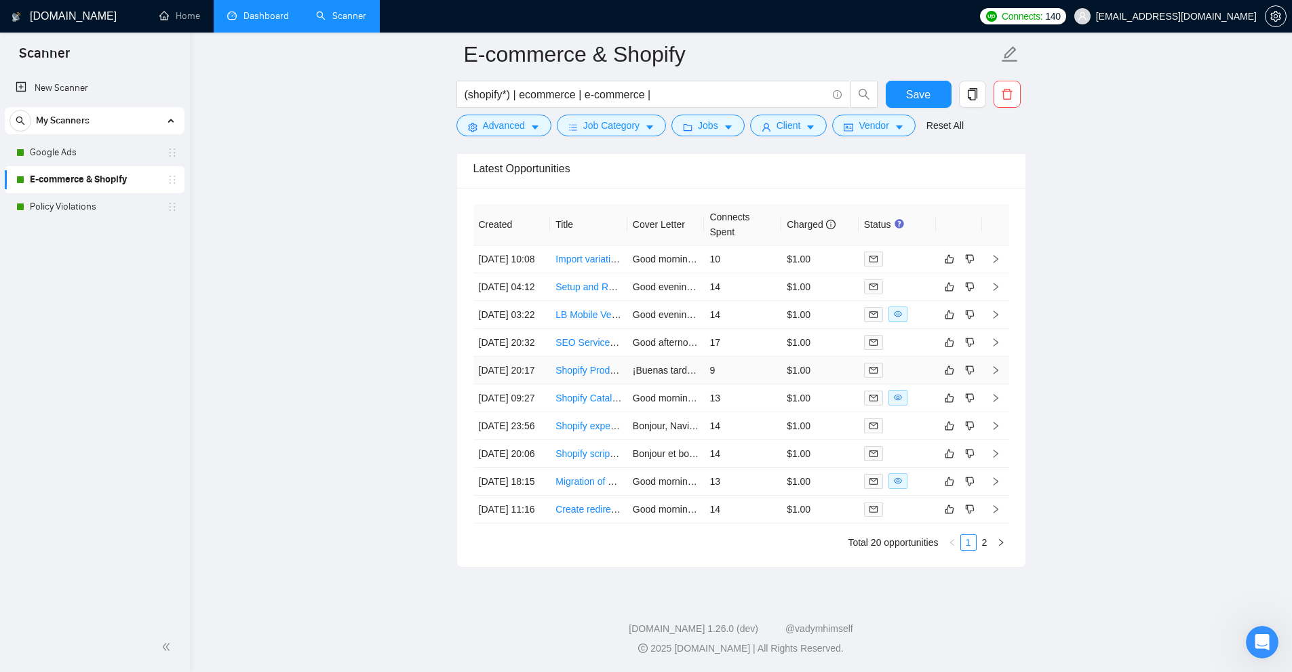
scroll to position [3471, 0]
click at [1002, 544] on icon "right" at bounding box center [1001, 542] width 4 height 7
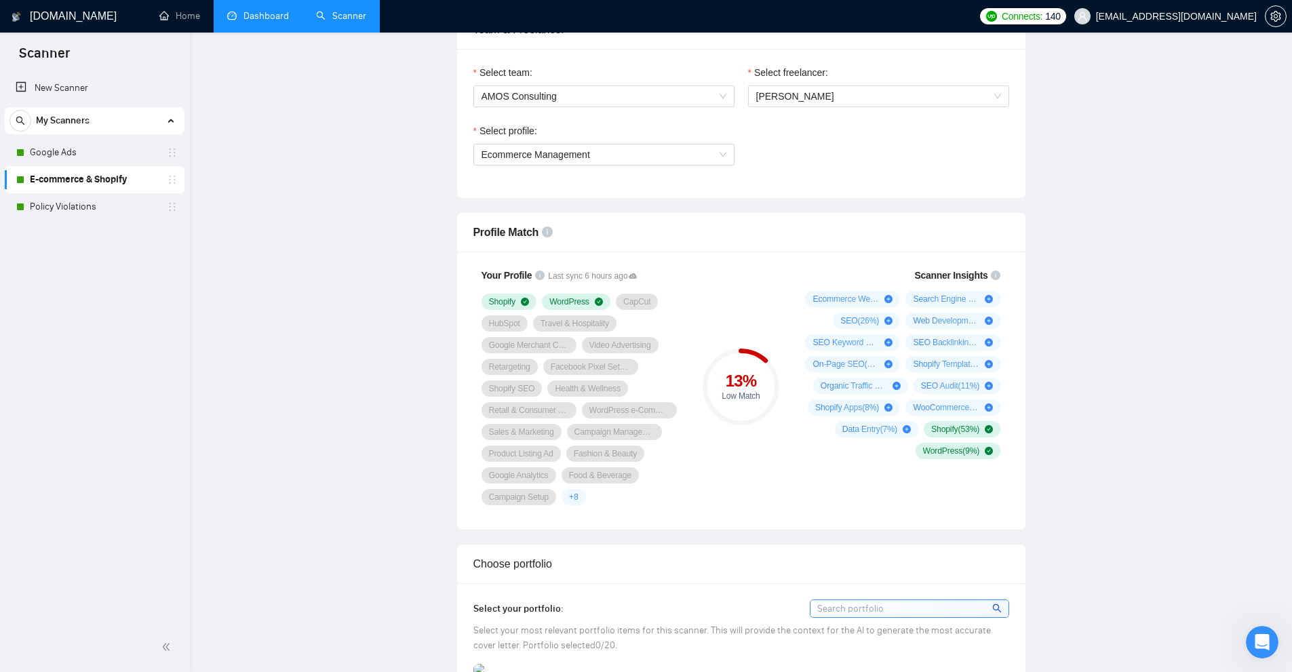
scroll to position [0, 0]
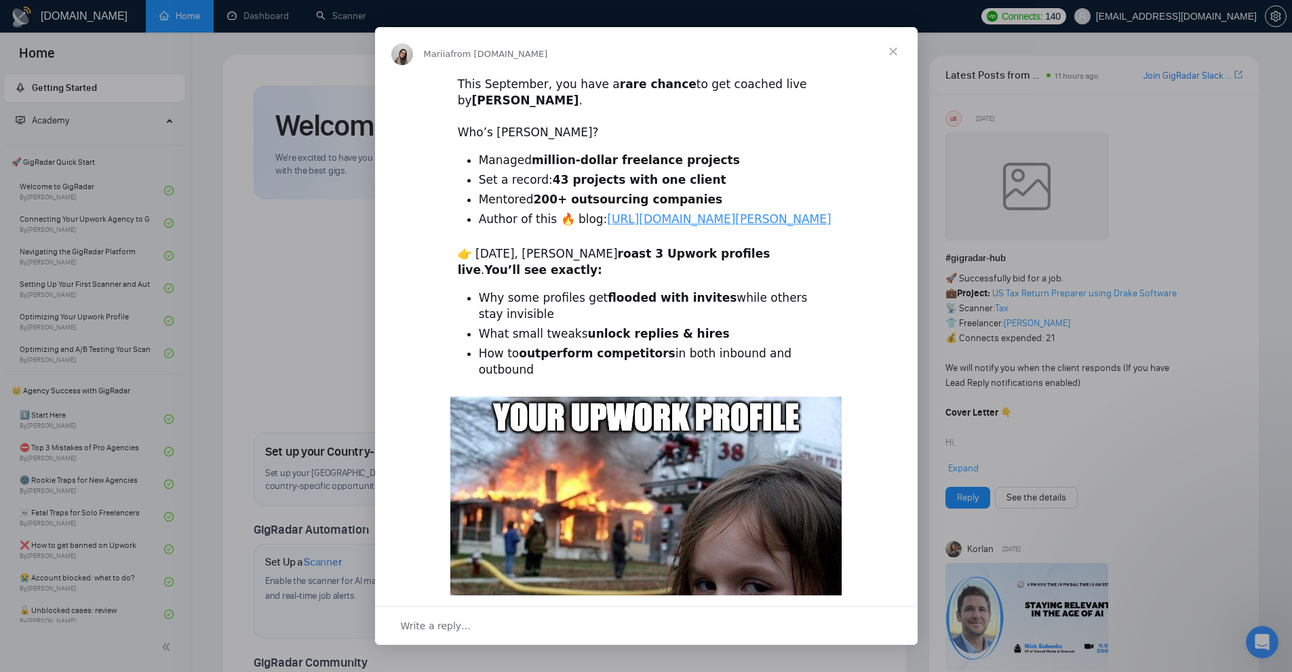
click at [891, 54] on span "Close" at bounding box center [893, 51] width 49 height 49
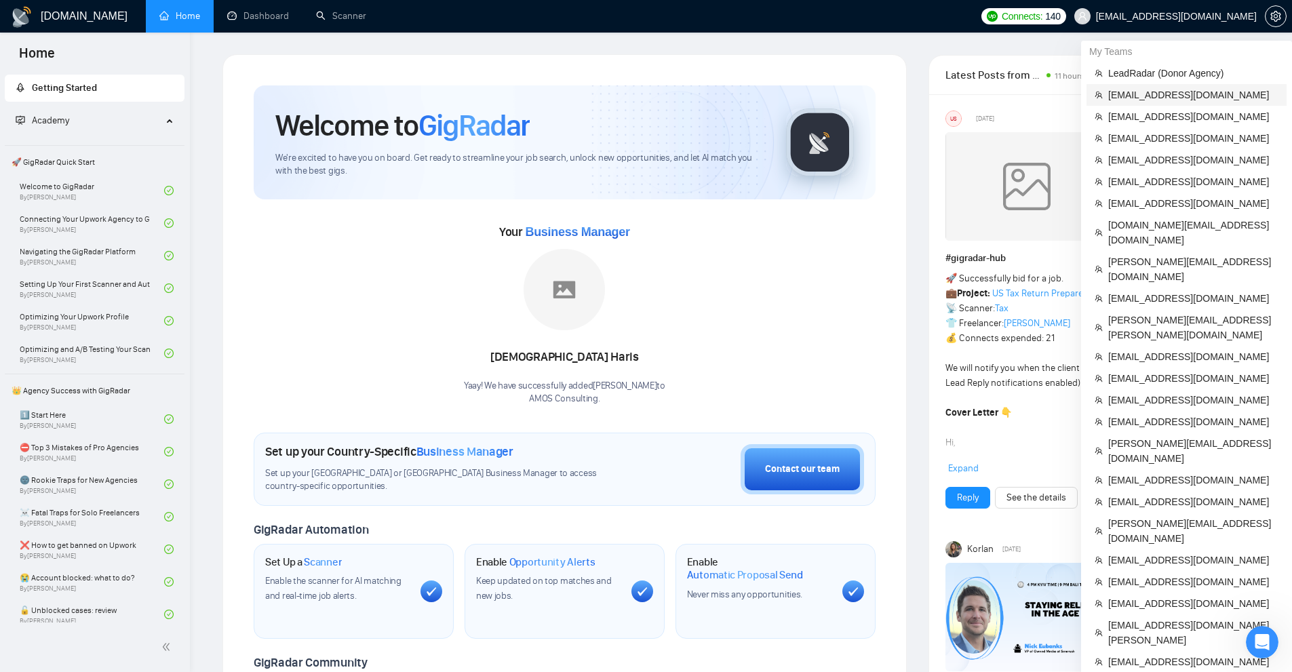
scroll to position [271, 0]
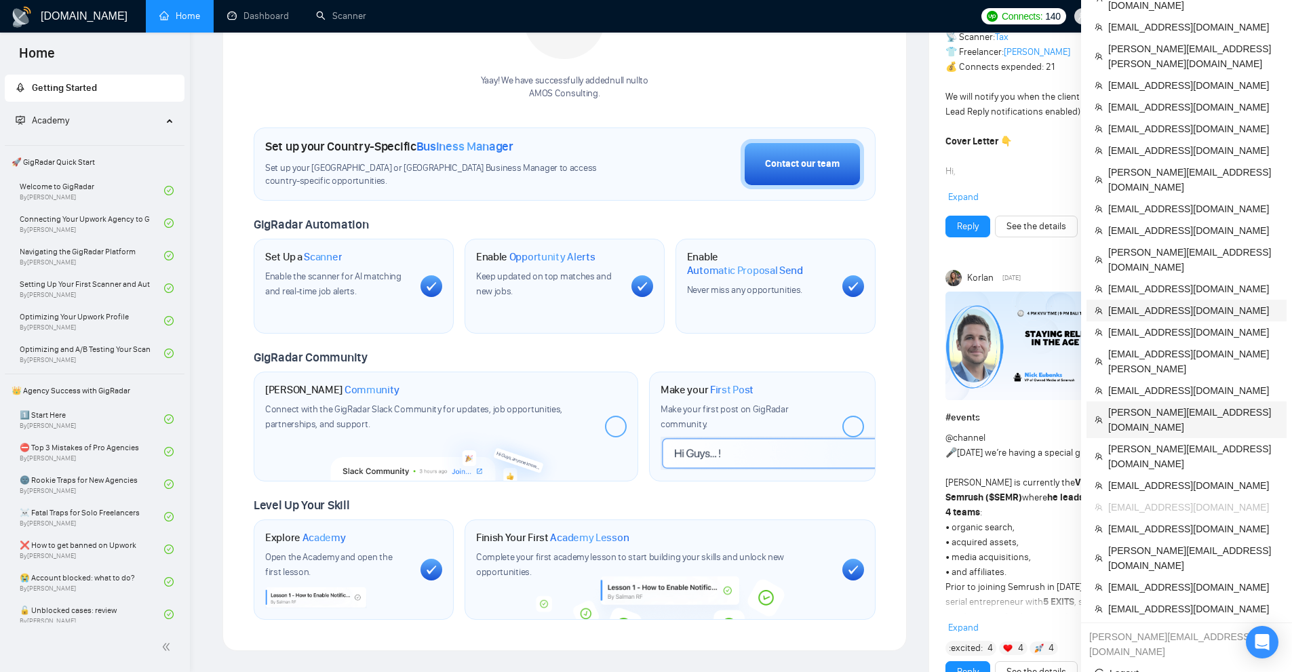
scroll to position [339, 0]
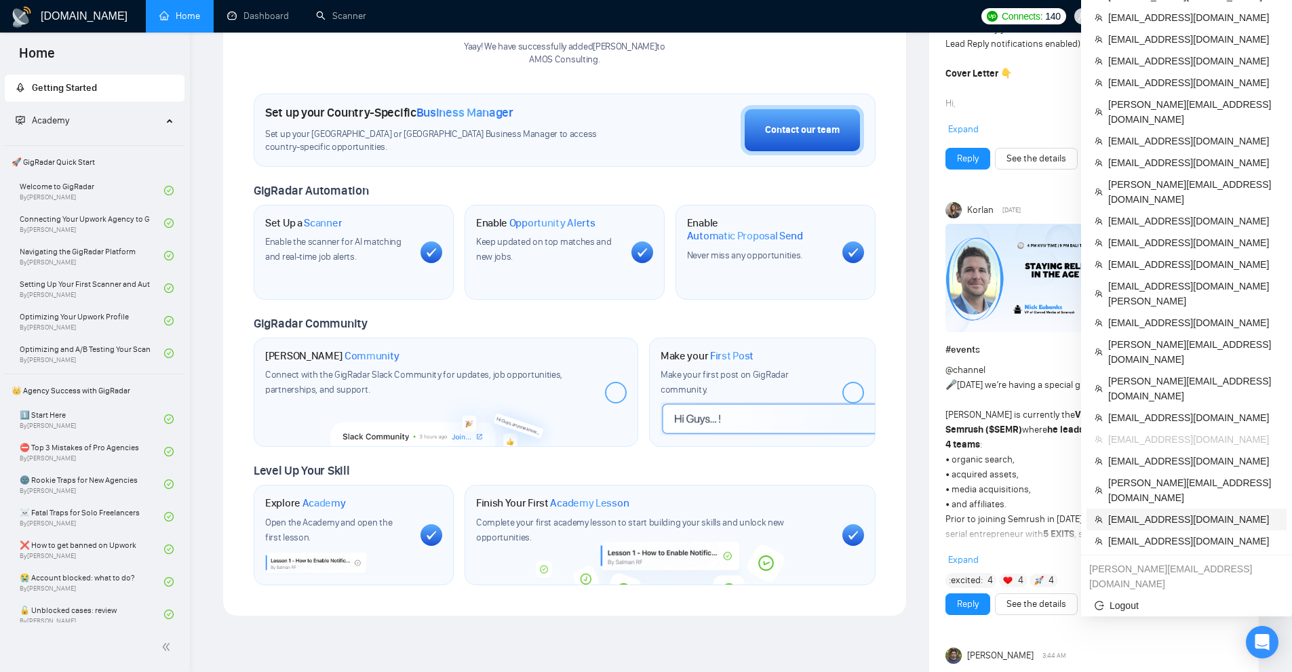
click at [1166, 512] on span "[EMAIL_ADDRESS][DOMAIN_NAME]" at bounding box center [1193, 519] width 170 height 15
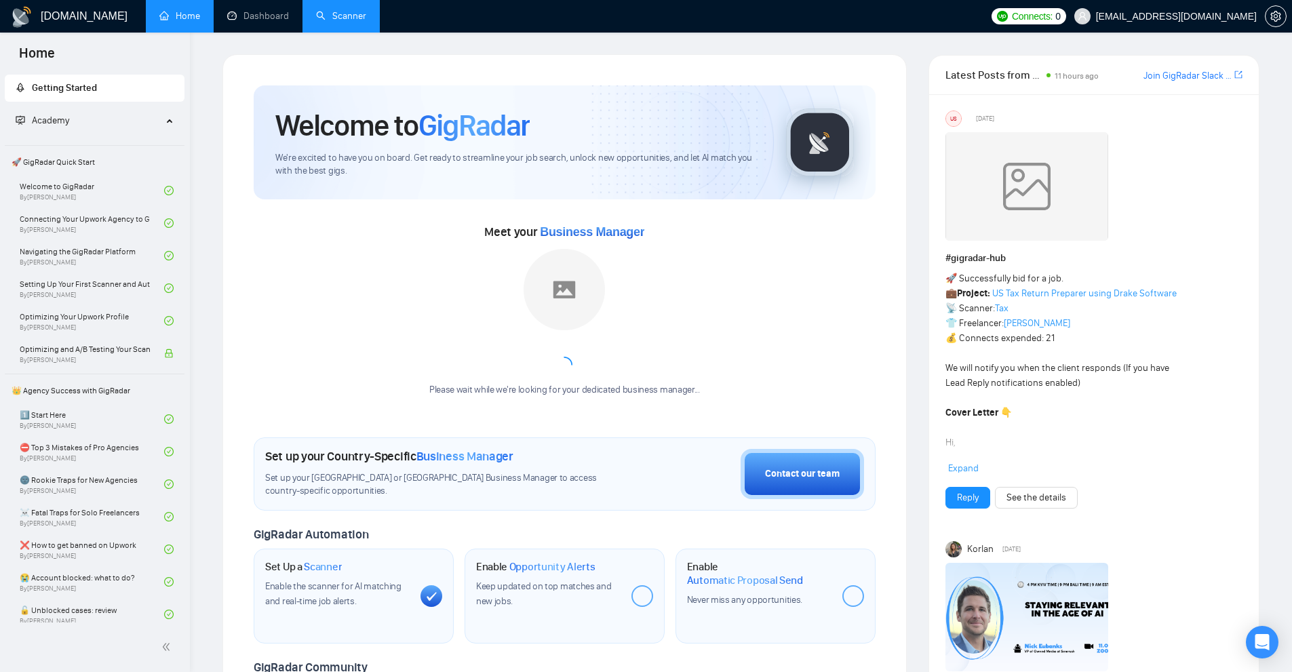
click at [324, 19] on link "Scanner" at bounding box center [341, 16] width 50 height 12
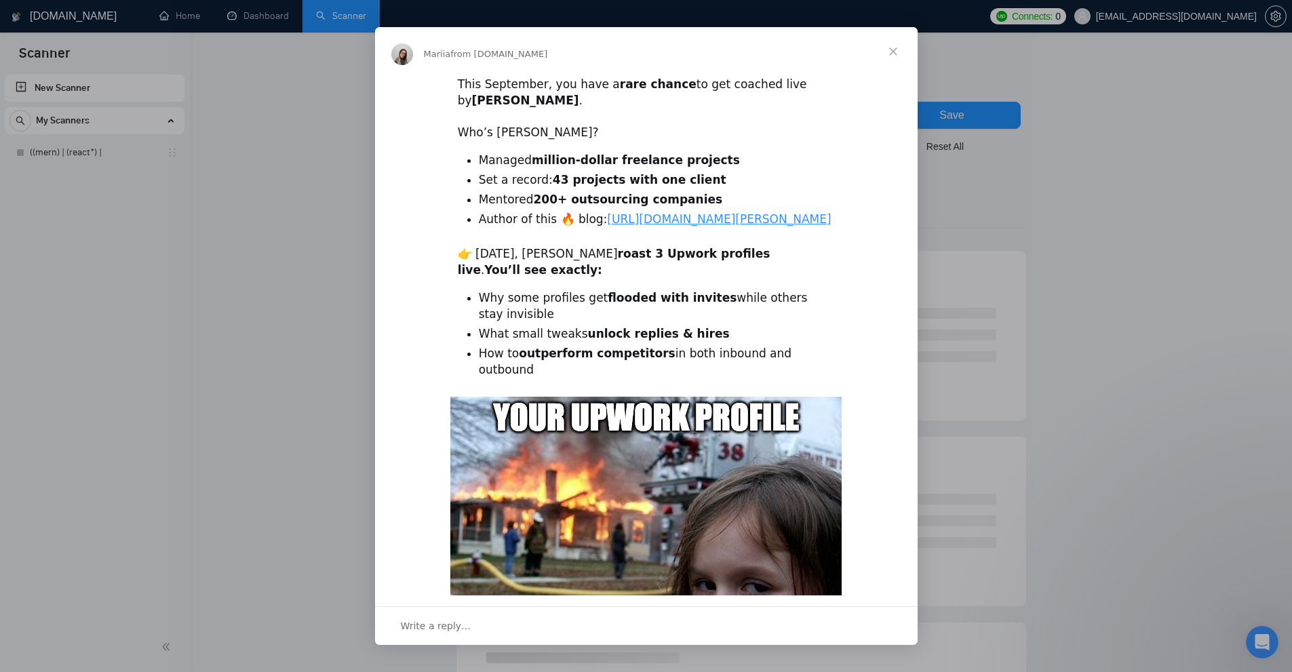
click at [992, 41] on div "Intercom messenger" at bounding box center [646, 336] width 1292 height 672
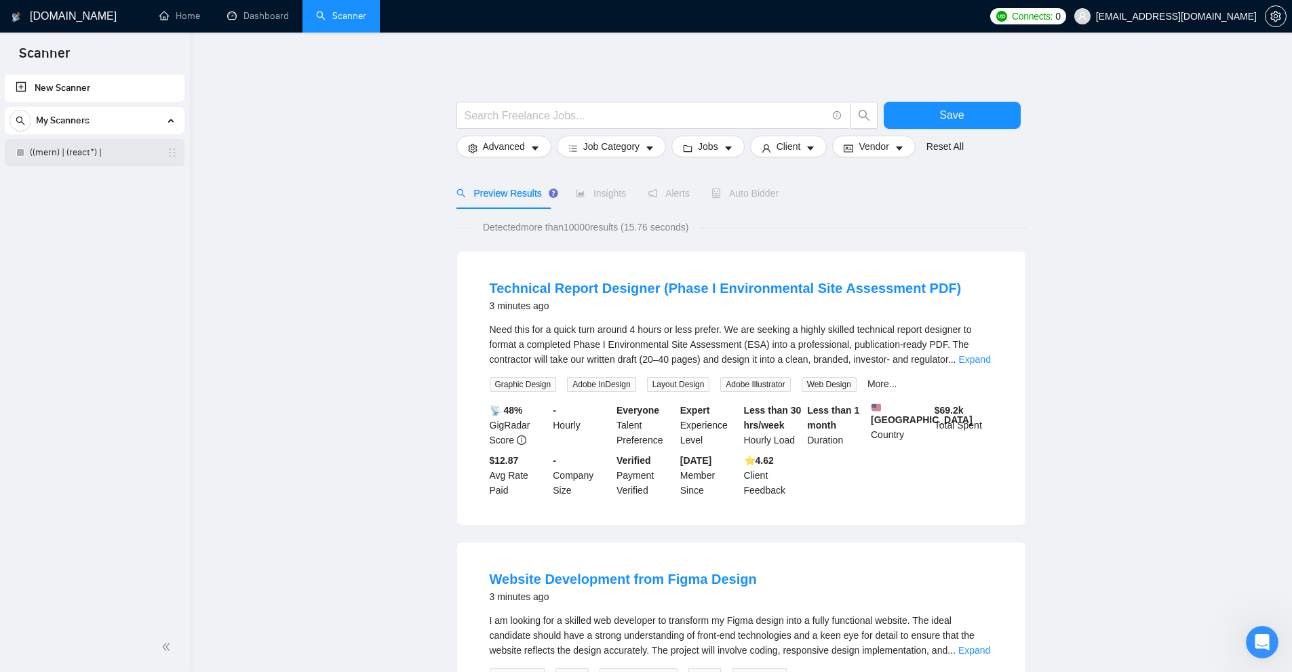
click at [109, 143] on link "((mern) | (react*) |" at bounding box center [94, 152] width 129 height 27
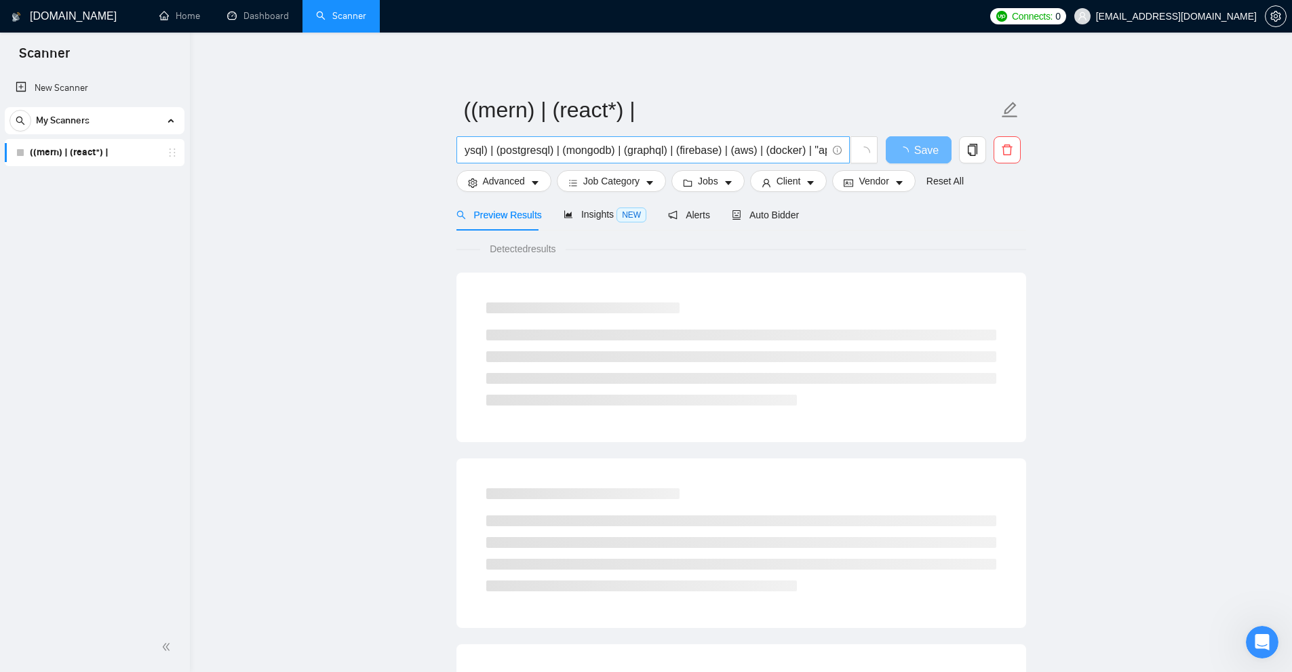
scroll to position [0, 1620]
click at [621, 147] on input "((mern) | (react*) | (next.js) | (vue*) | (node*) | "express.js" | (nest*) | "f…" at bounding box center [646, 150] width 362 height 17
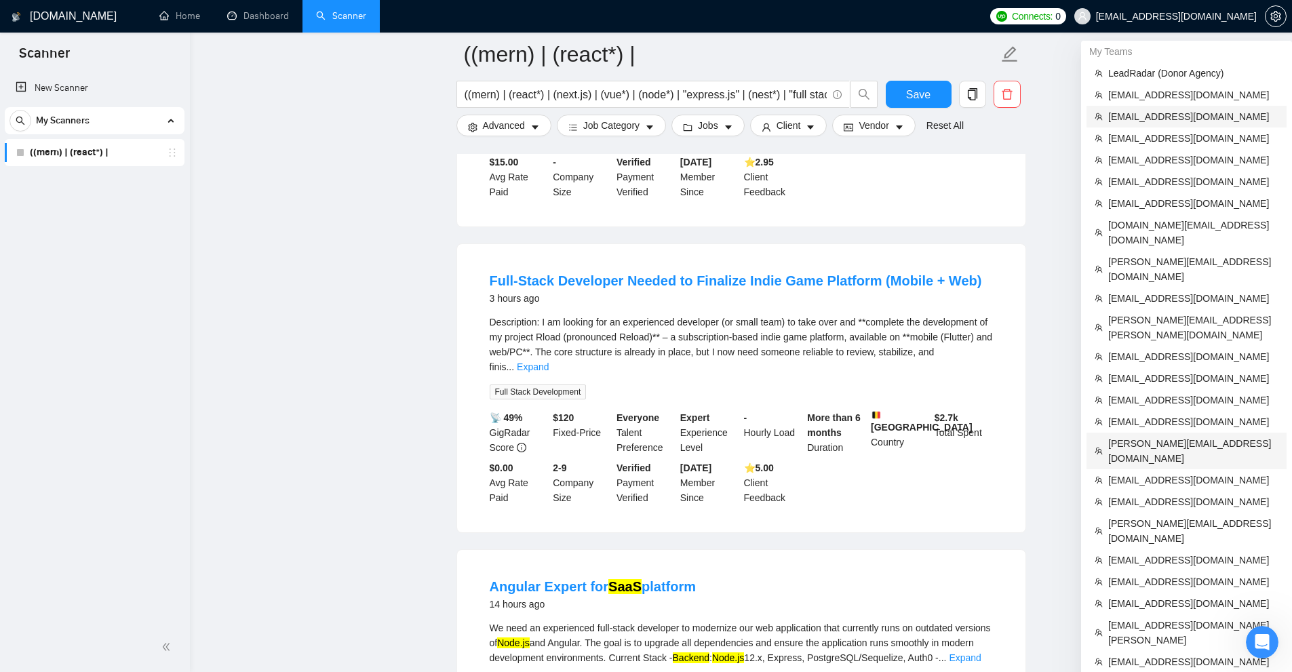
scroll to position [568, 0]
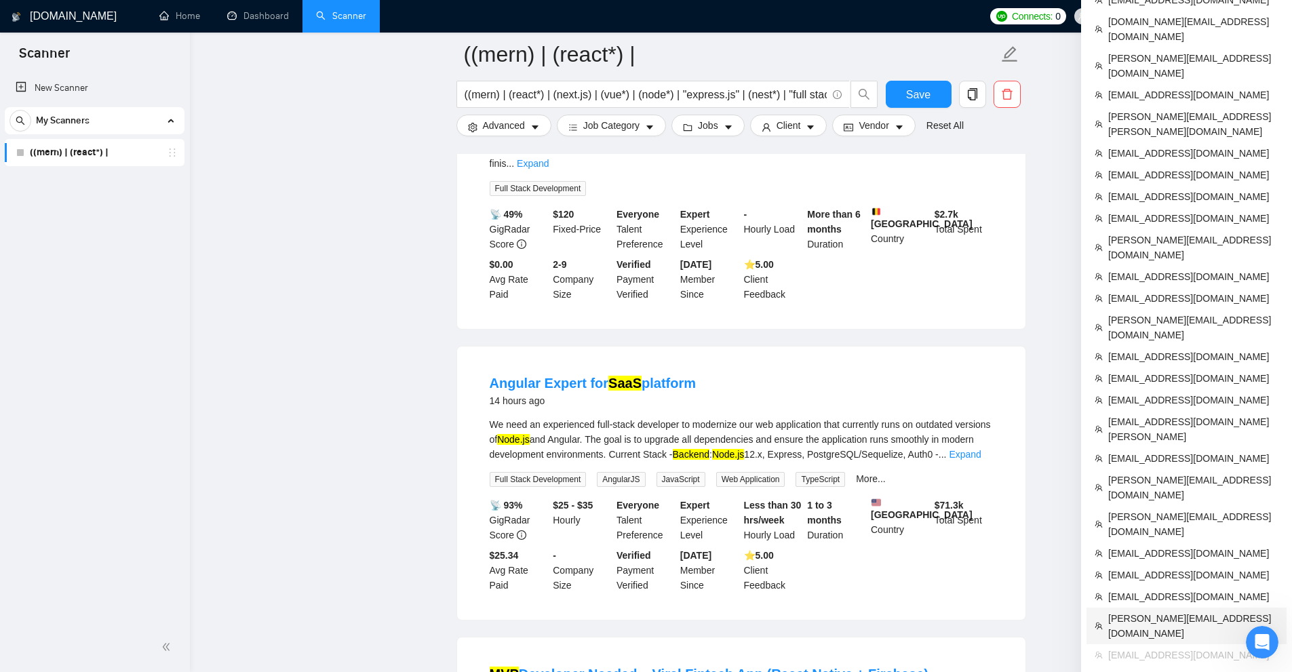
click at [1158, 611] on span "[PERSON_NAME][EMAIL_ADDRESS][DOMAIN_NAME]" at bounding box center [1193, 626] width 170 height 30
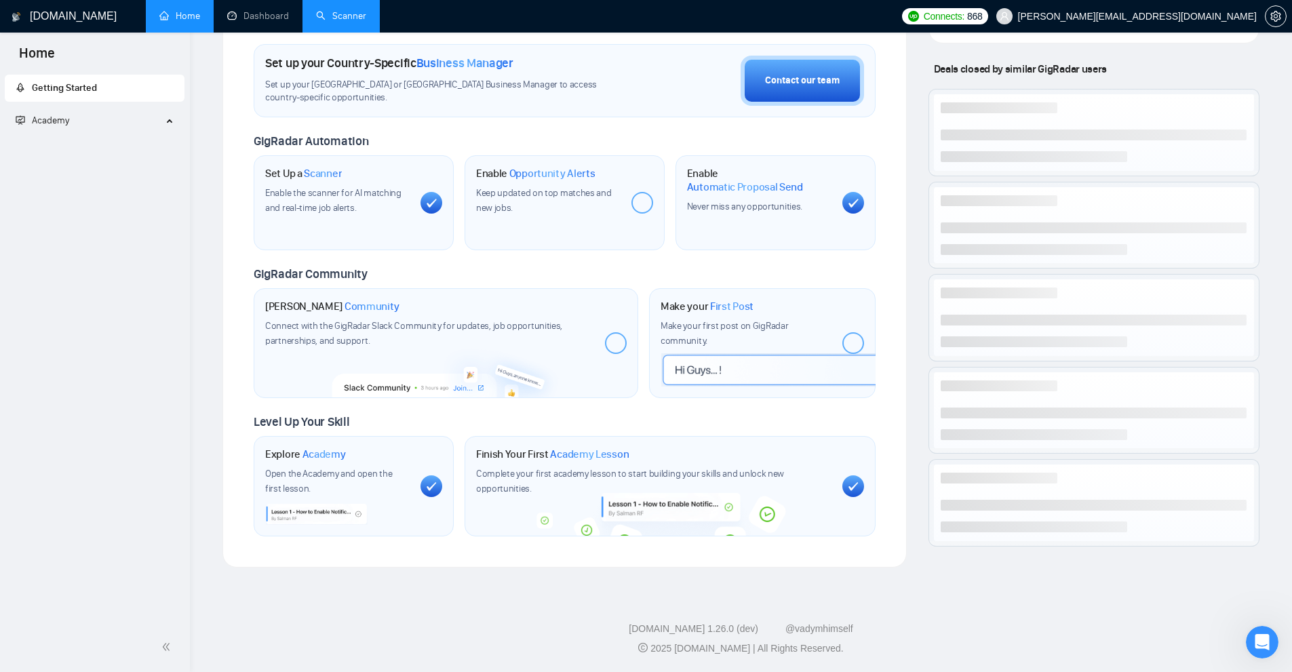
click at [357, 22] on link "Scanner" at bounding box center [341, 16] width 50 height 12
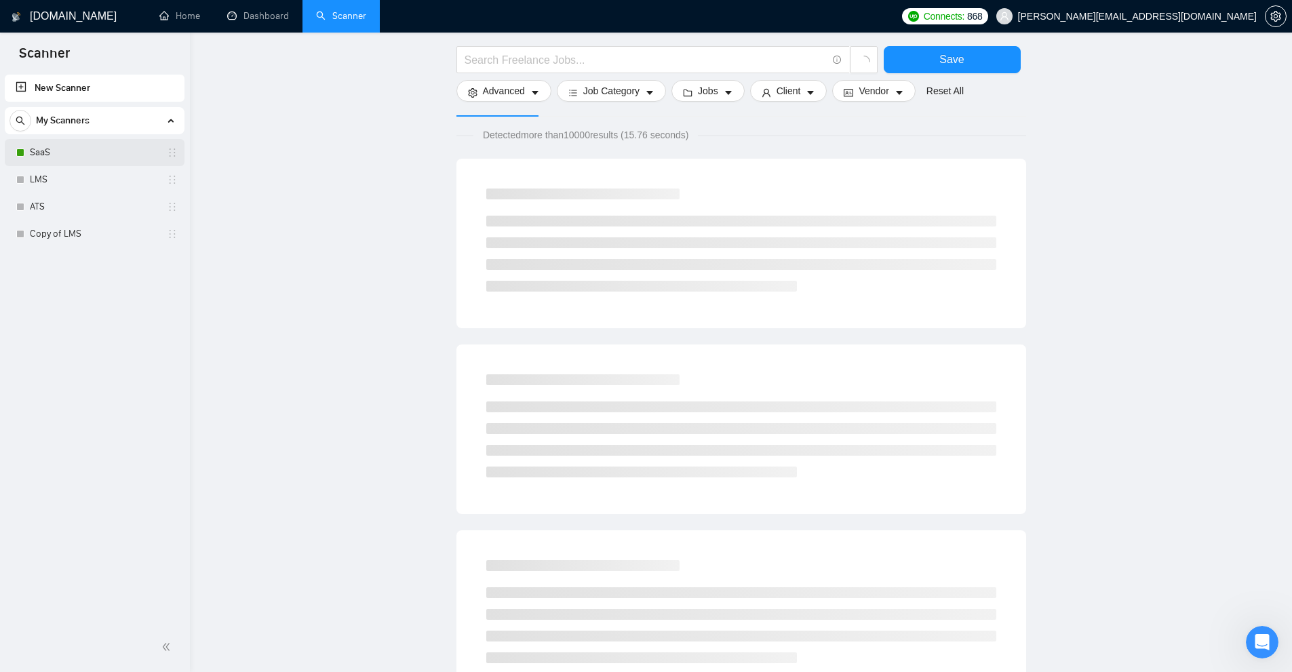
click at [96, 151] on link "SaaS" at bounding box center [94, 152] width 129 height 27
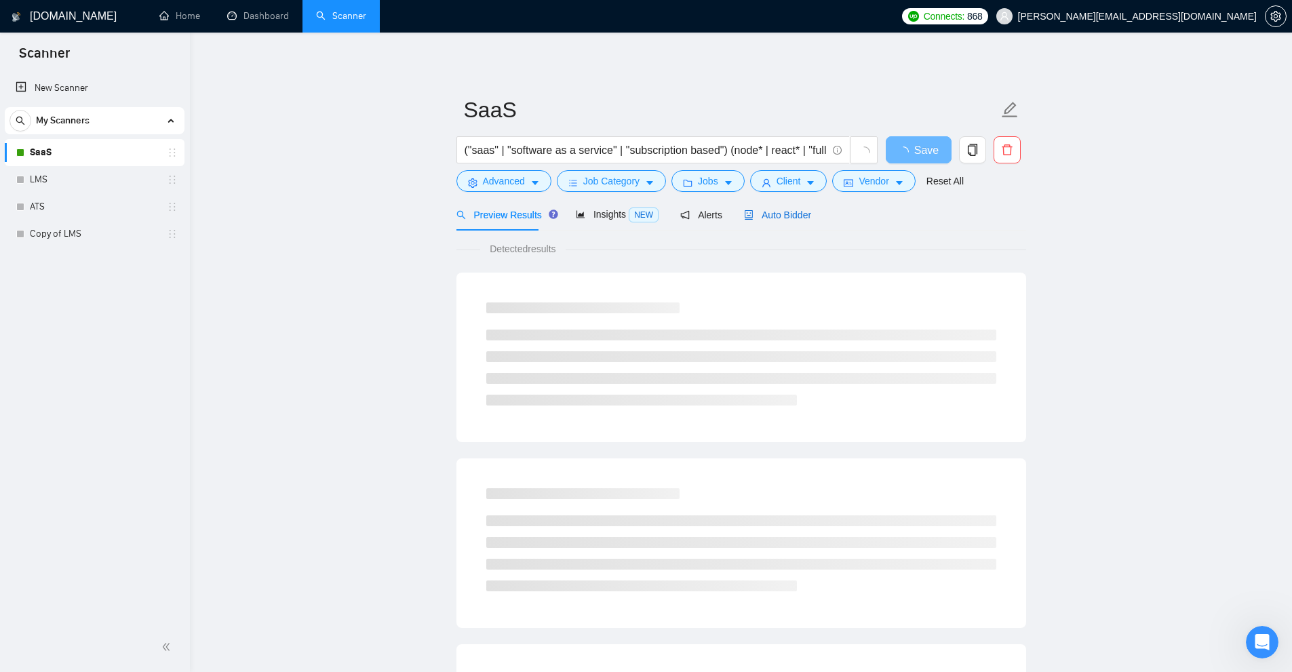
click at [767, 210] on span "Auto Bidder" at bounding box center [777, 215] width 67 height 11
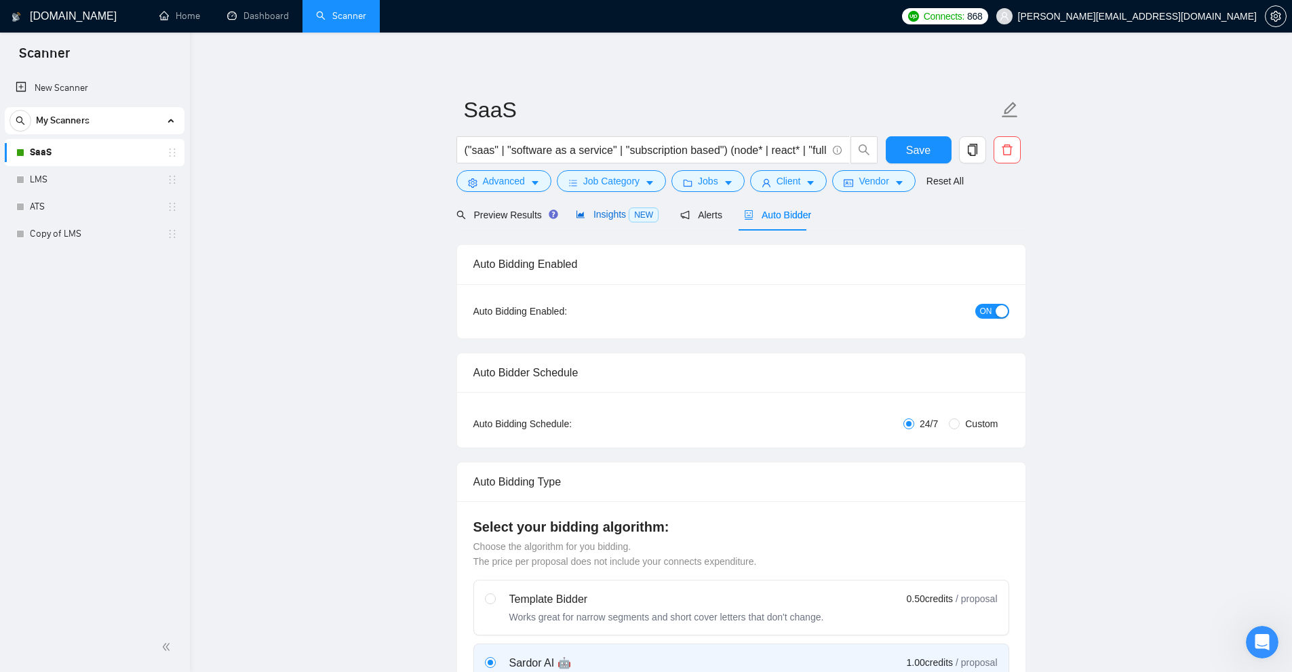
click at [578, 212] on icon "area-chart" at bounding box center [580, 214] width 9 height 9
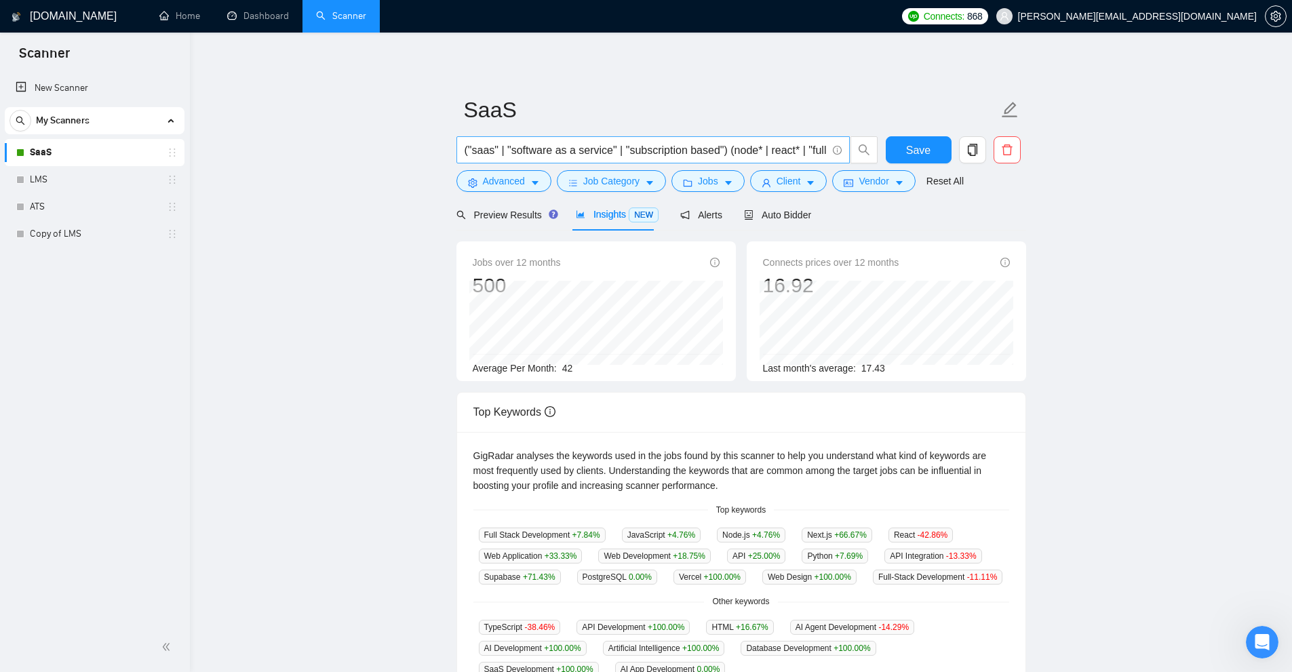
scroll to position [0, 132]
click at [808, 148] on input "("saas" | "software as a service" | "subscription based") (node* | react* | "fu…" at bounding box center [646, 150] width 362 height 17
click at [660, 147] on input "("saas" | "software as a service" | "subscription based") (node* | react* | "fu…" at bounding box center [646, 150] width 362 height 17
click at [622, 146] on input "("saas" | "software as a service" | "subscription based") (node* | react* | "fu…" at bounding box center [646, 150] width 362 height 17
click at [626, 144] on input "("saas" | "software as a service" | "subscription based") (node* | react* | "fu…" at bounding box center [646, 150] width 362 height 17
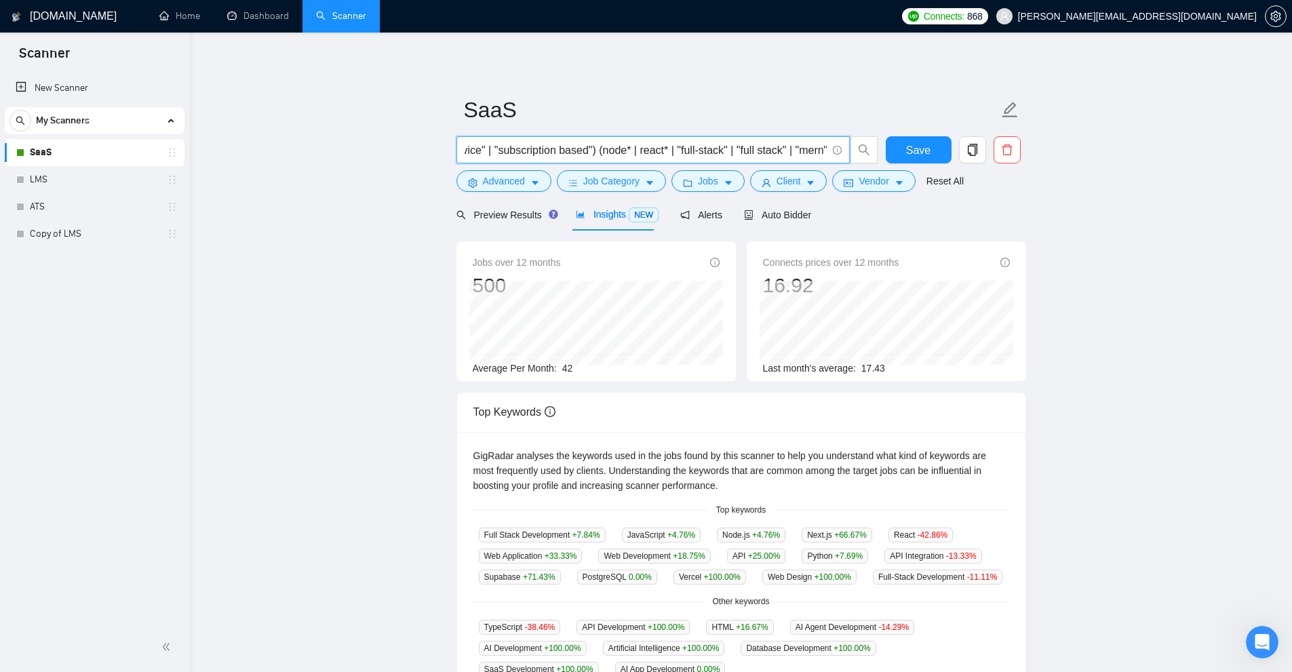
scroll to position [0, 0]
click at [505, 145] on input "("saas" | "software as a service" | "subscription based") (node* | react* | "fu…" at bounding box center [646, 150] width 362 height 17
click at [584, 152] on input "("saas" | "software as a service" | "subscription based") (node* | react* | "fu…" at bounding box center [646, 150] width 362 height 17
click at [549, 153] on input "("saas" | "software as a service" | "subscription based") (node* | react* | "fu…" at bounding box center [646, 150] width 362 height 17
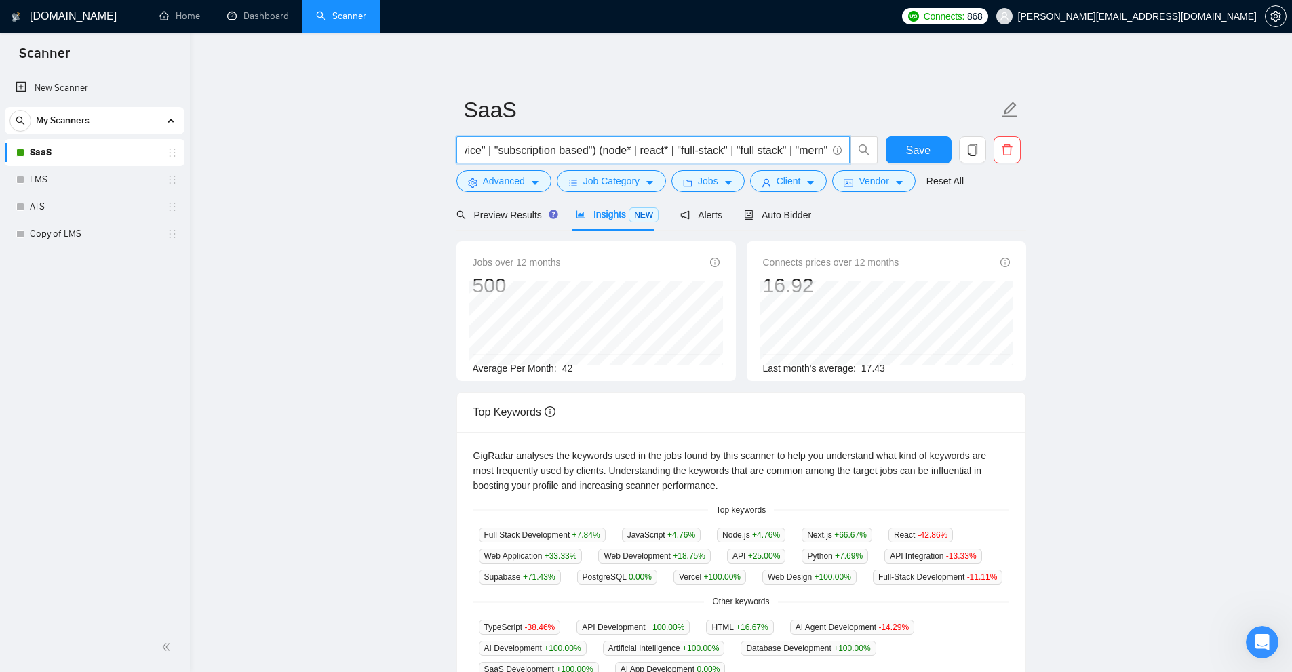
click at [788, 147] on input "("saas" | "software as a service" | "subscription based") (node* | react* | "fu…" at bounding box center [646, 150] width 362 height 17
click at [793, 148] on input "("saas" | "software as a service" | "subscription based") (node* | react* | "fu…" at bounding box center [646, 150] width 362 height 17
drag, startPoint x: 789, startPoint y: 151, endPoint x: 823, endPoint y: 151, distance: 34.6
click at [823, 151] on input "("saas" | "software as a service" | "subscription based") (node* | react* | "fu…" at bounding box center [646, 150] width 362 height 17
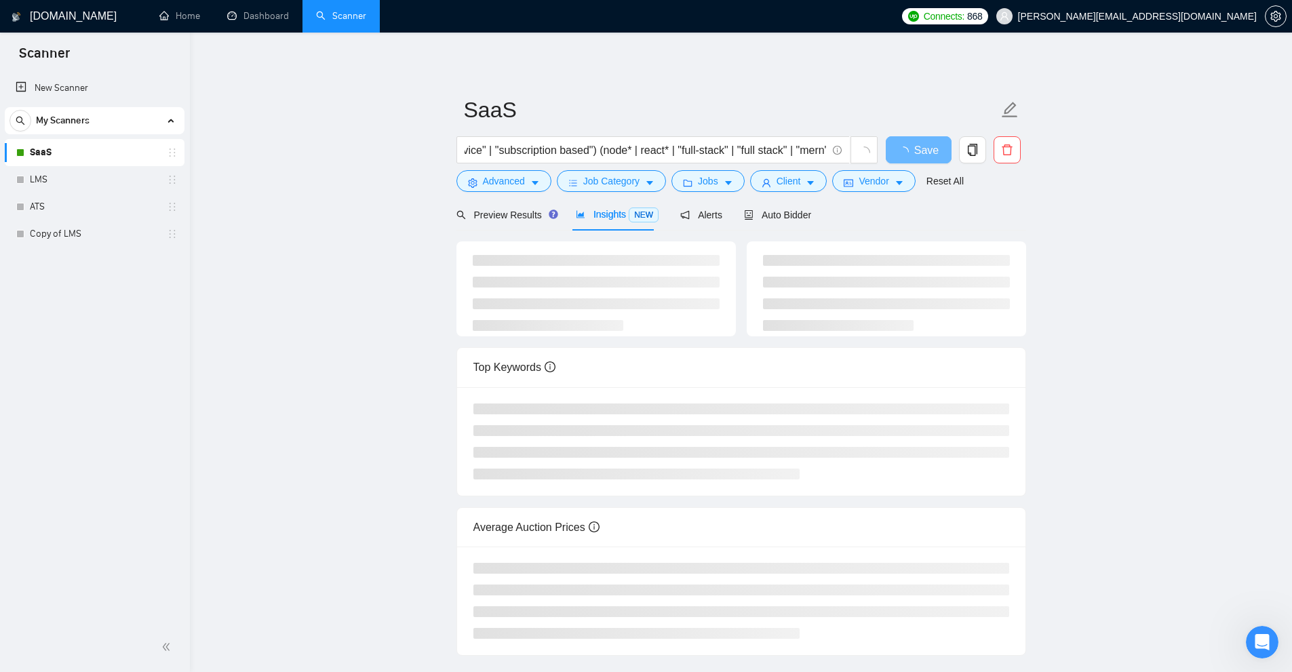
scroll to position [0, 0]
drag, startPoint x: 552, startPoint y: 372, endPoint x: 608, endPoint y: 374, distance: 56.3
click at [608, 374] on div "Top Keywords" at bounding box center [741, 367] width 536 height 39
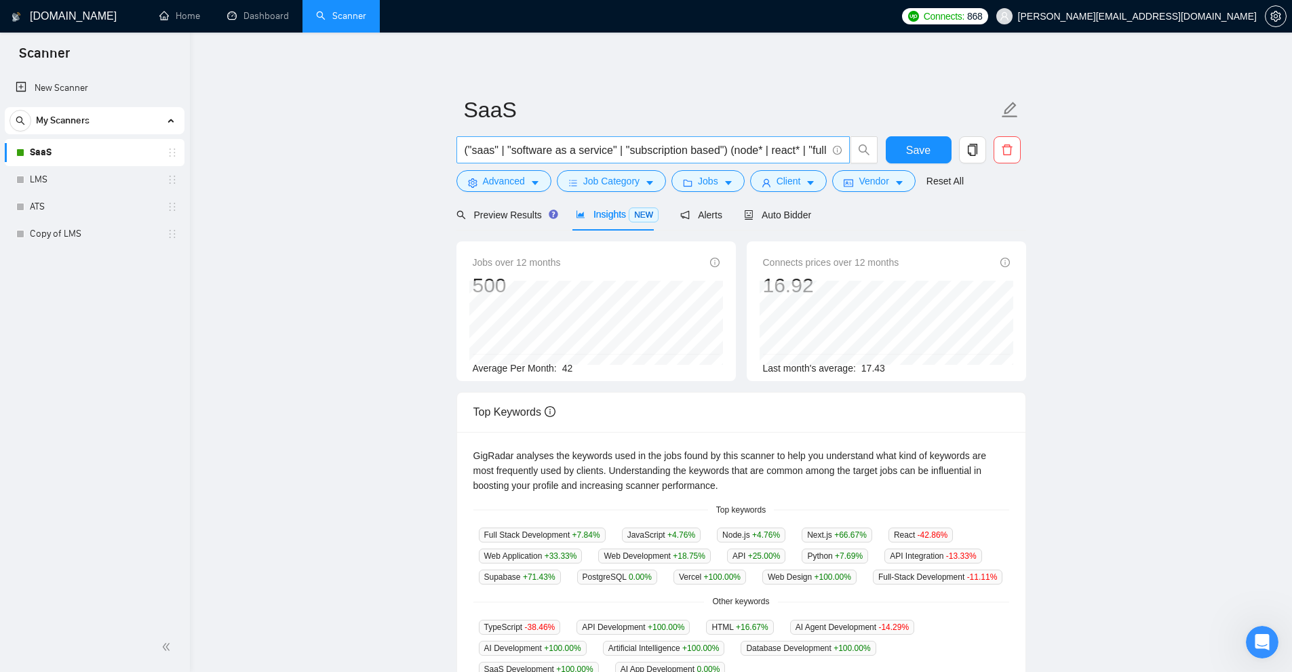
scroll to position [0, 132]
drag, startPoint x: 791, startPoint y: 149, endPoint x: 823, endPoint y: 151, distance: 32.6
click at [823, 151] on input "("saas" | "software as a service" | "subscription based") (node* | react* | "fu…" at bounding box center [646, 150] width 362 height 17
paste input "(mern*)"
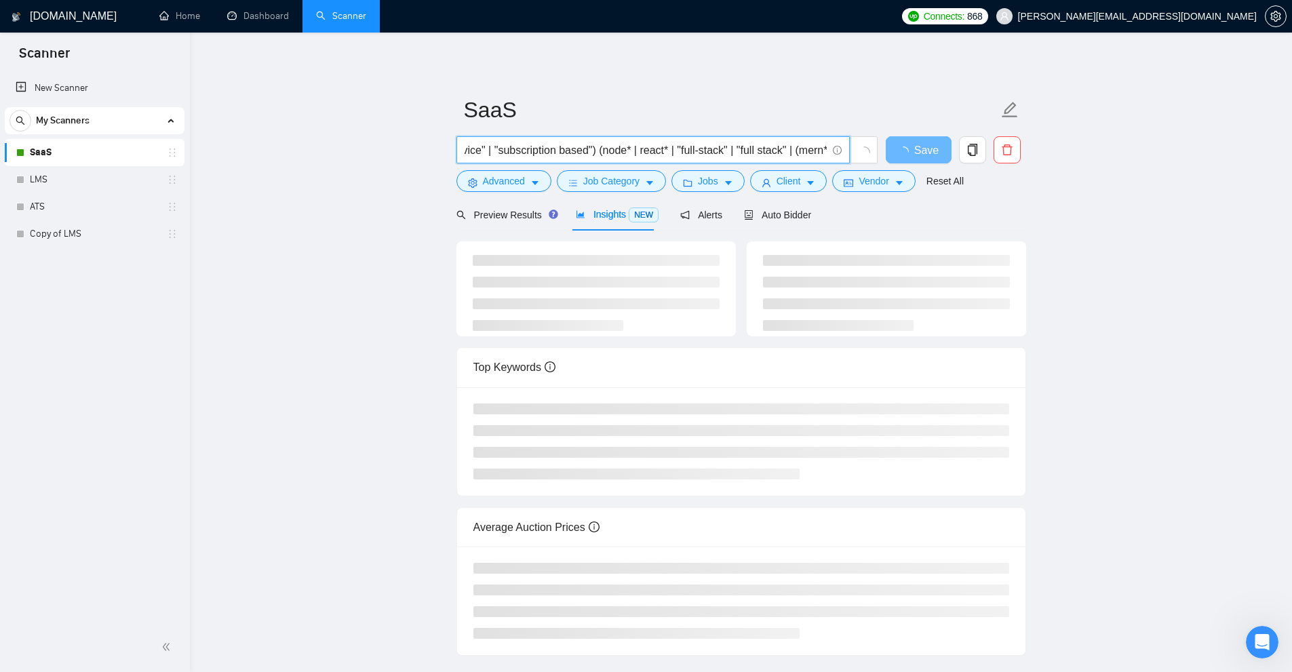
drag, startPoint x: 674, startPoint y: 151, endPoint x: 721, endPoint y: 147, distance: 47.7
click at [721, 147] on input "("saas" | "software as a service" | "subscription based") (node* | react* | "fu…" at bounding box center [646, 150] width 362 height 17
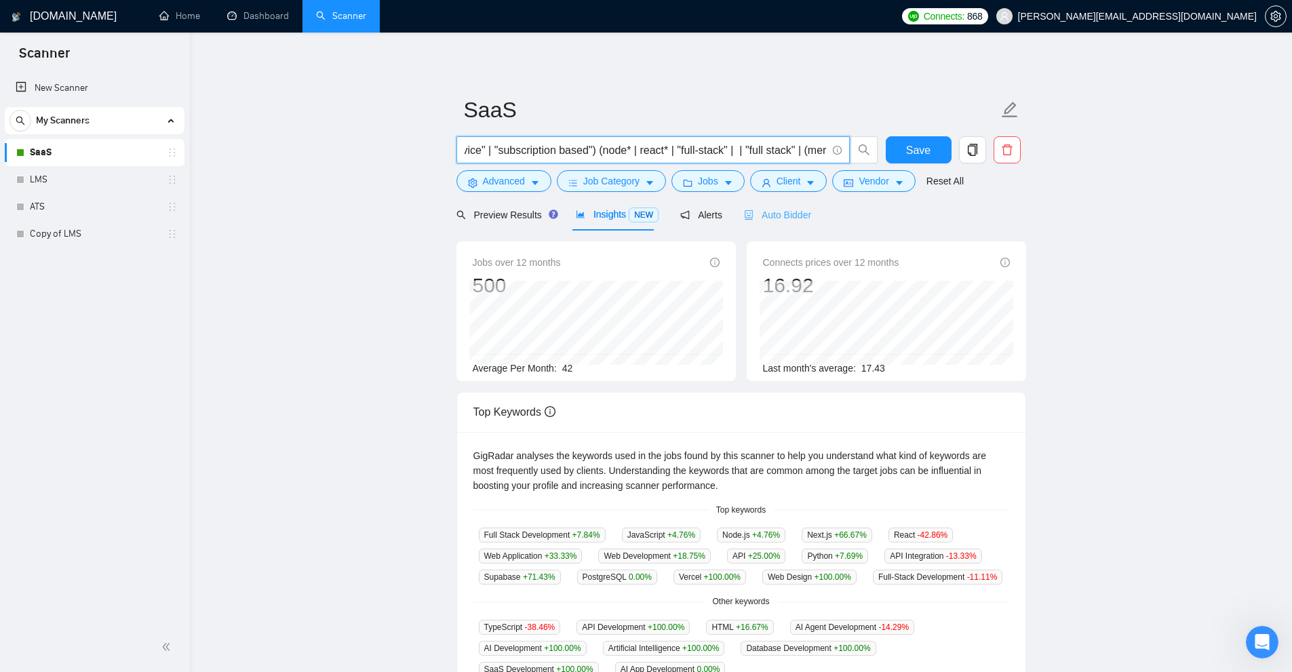
paste input ""full-stack""
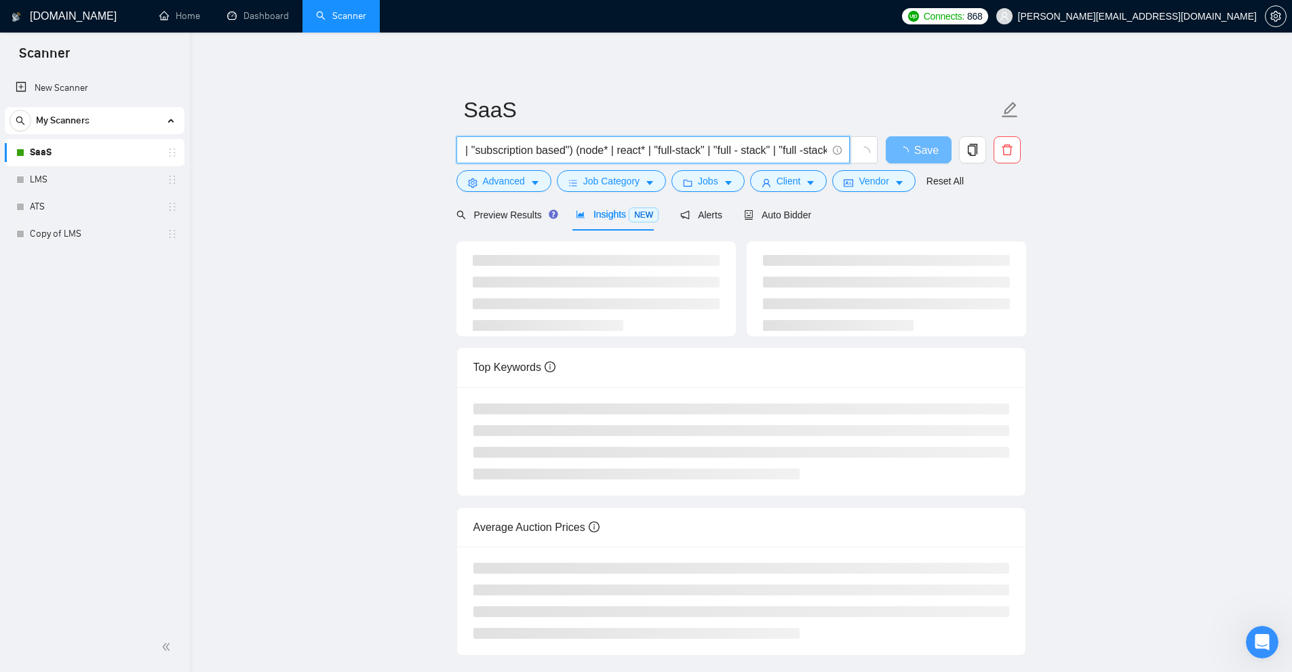
scroll to position [0, 264]
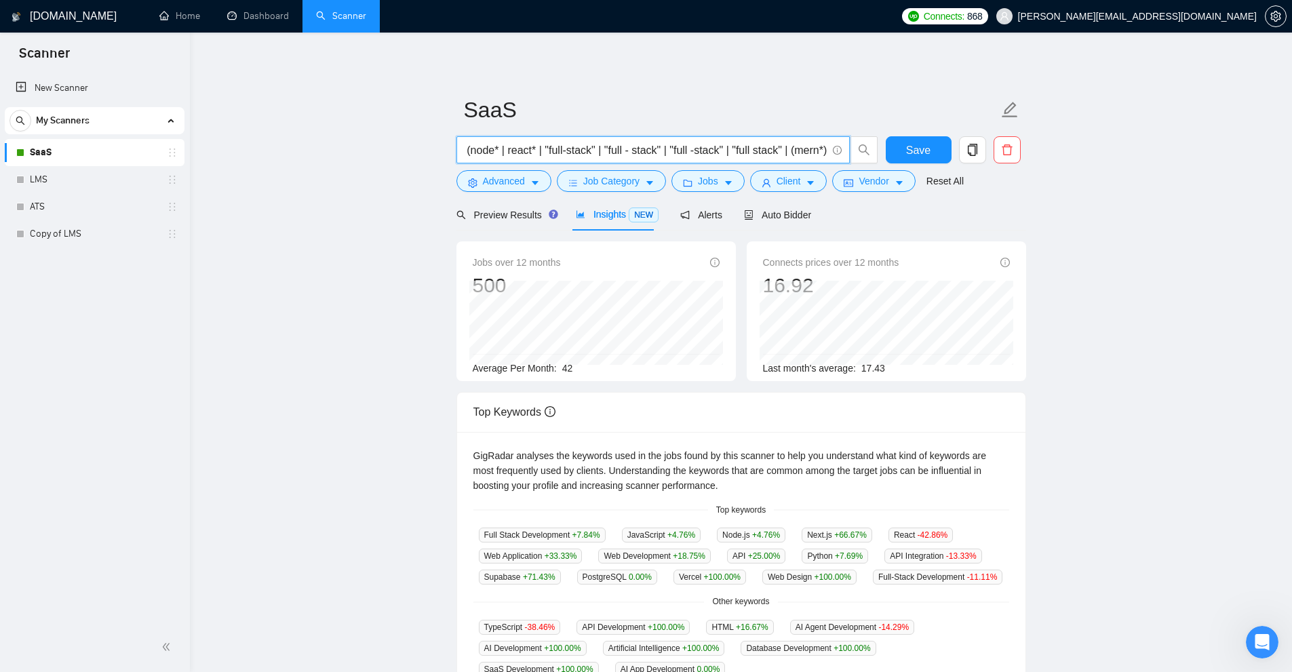
drag, startPoint x: 665, startPoint y: 150, endPoint x: 720, endPoint y: 147, distance: 55.7
click at [720, 147] on input "("saas" | "software as a service" | "subscription based") (node* | react* | "fu…" at bounding box center [646, 150] width 362 height 17
click at [720, 142] on input "("saas" | "software as a service" | "subscription based") (node* | react* | "fu…" at bounding box center [646, 150] width 362 height 17
paste input ""full -stack""
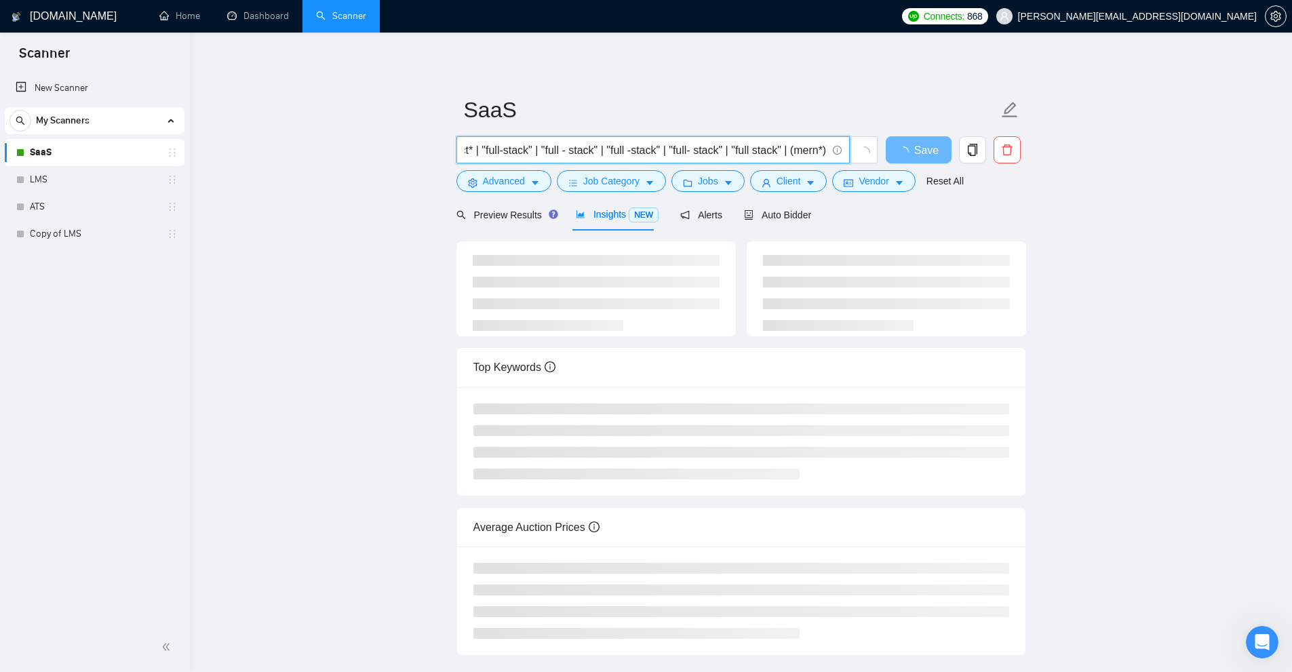
scroll to position [0, 259]
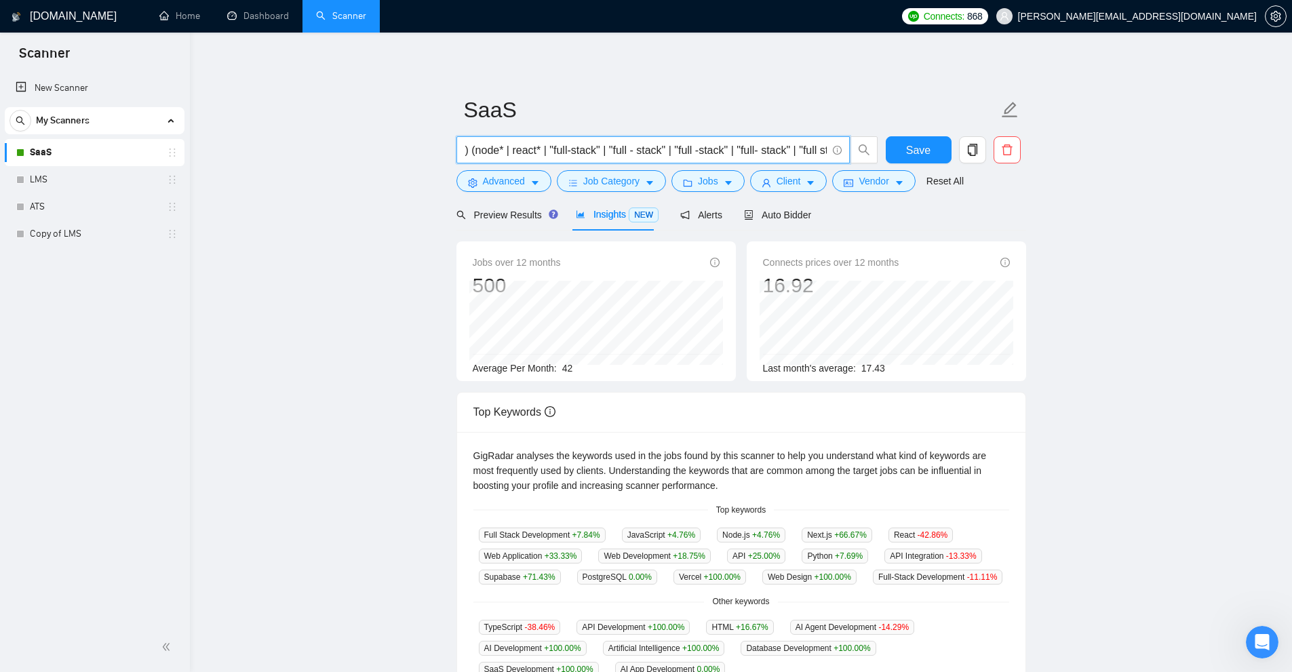
click at [543, 147] on input "("saas" | "software as a service" | "subscription based") (node* | react* | "fu…" at bounding box center [646, 150] width 362 height 17
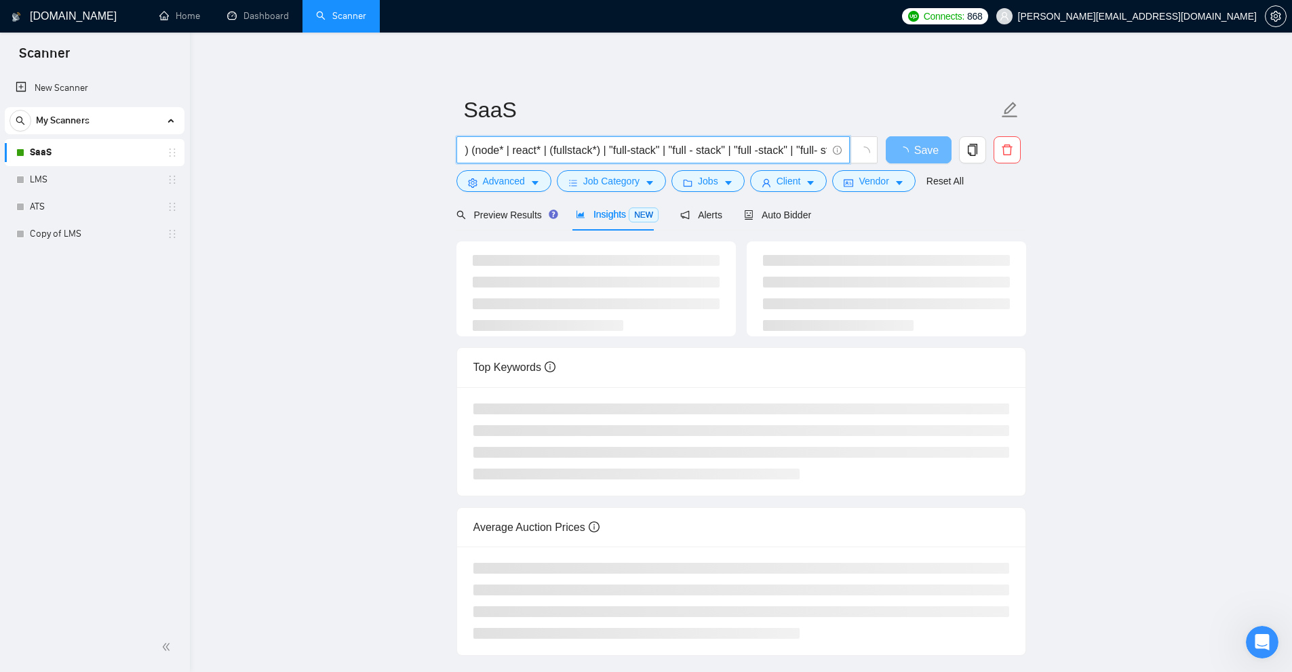
drag, startPoint x: 602, startPoint y: 150, endPoint x: 655, endPoint y: 148, distance: 52.3
click at [655, 148] on input "("saas" | "software as a service" | "subscription based") (node* | react* | (fu…" at bounding box center [646, 150] width 362 height 17
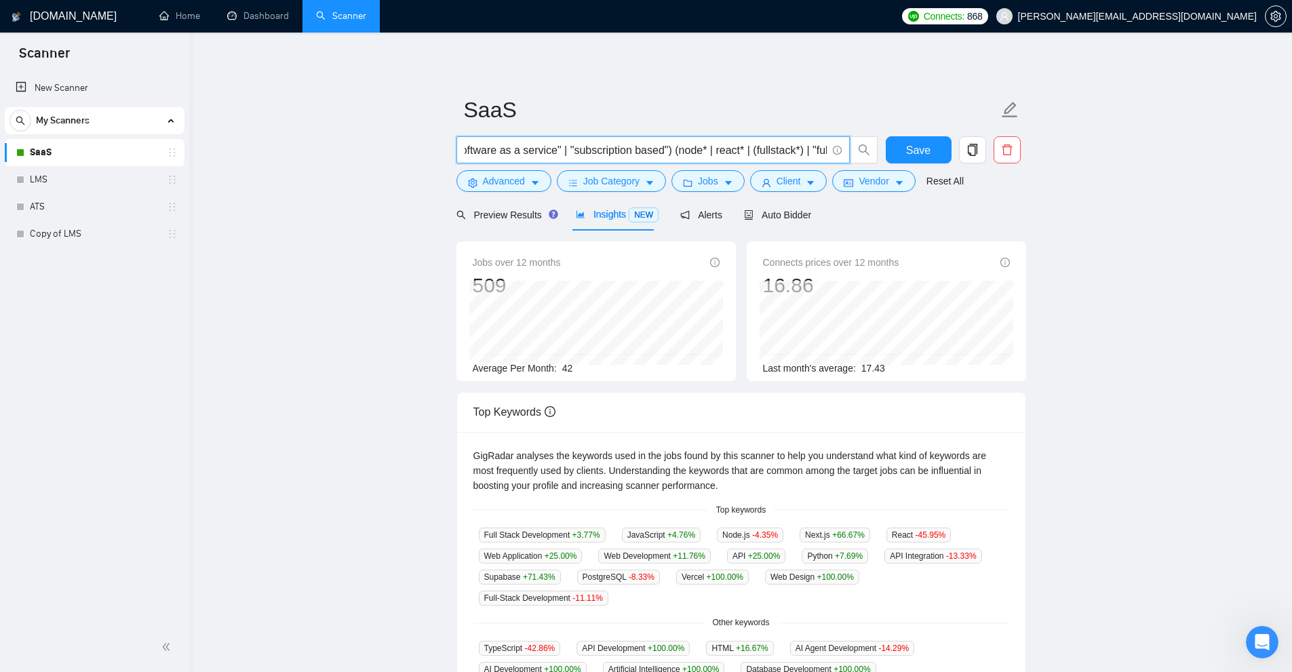
scroll to position [0, 0]
click at [758, 148] on input "("saas" | "software as a service" | "subscription based") (node* | react* | (fu…" at bounding box center [646, 150] width 362 height 17
click at [728, 149] on input "("saas" | "software as a service" | "subscription based") (node*) | react* | (f…" at bounding box center [646, 150] width 362 height 17
click at [773, 146] on input "("saas" | "software as a service" | "subscription based") ((node*) | react* | (…" at bounding box center [646, 150] width 362 height 17
click at [802, 149] on input "("saas" | "software as a service" | "subscription based") ((node*) | (react* | …" at bounding box center [646, 150] width 362 height 17
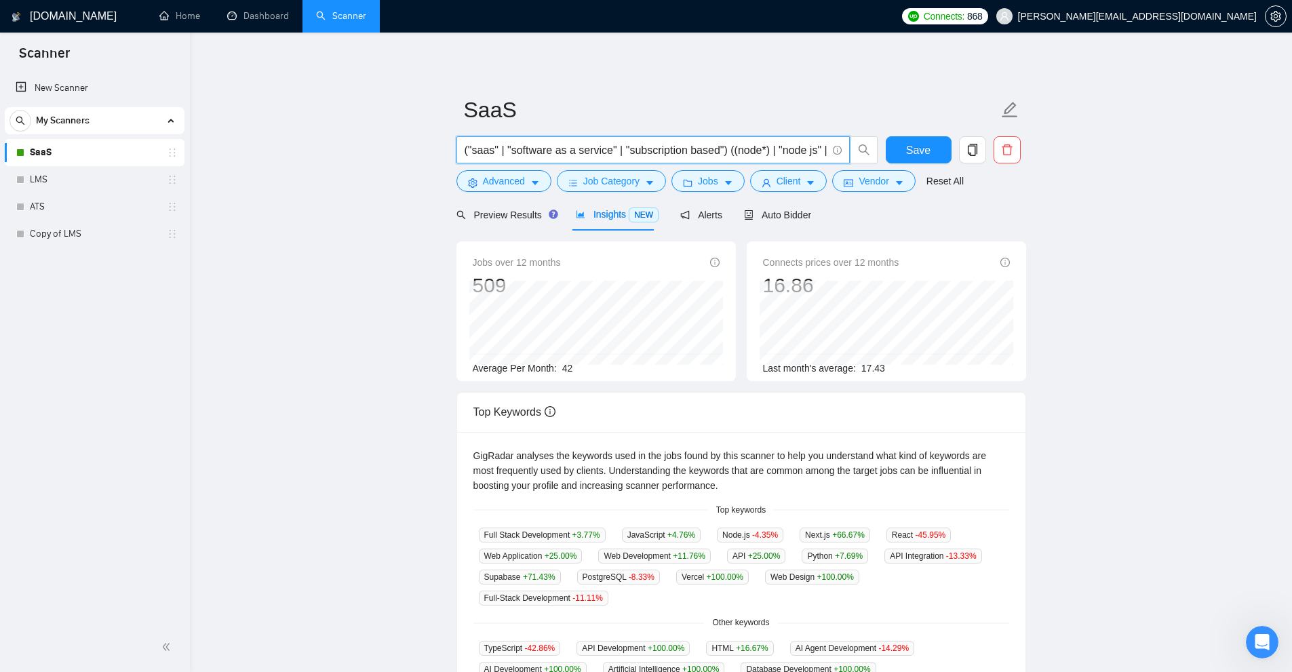
click at [491, 147] on input "("saas" | "software as a service" | "subscription based") ((node*) | "node js" …" at bounding box center [646, 150] width 362 height 17
click at [495, 147] on input "("saas" | "software as a service" | "subscription based") ((node*) | "node js" …" at bounding box center [646, 150] width 362 height 17
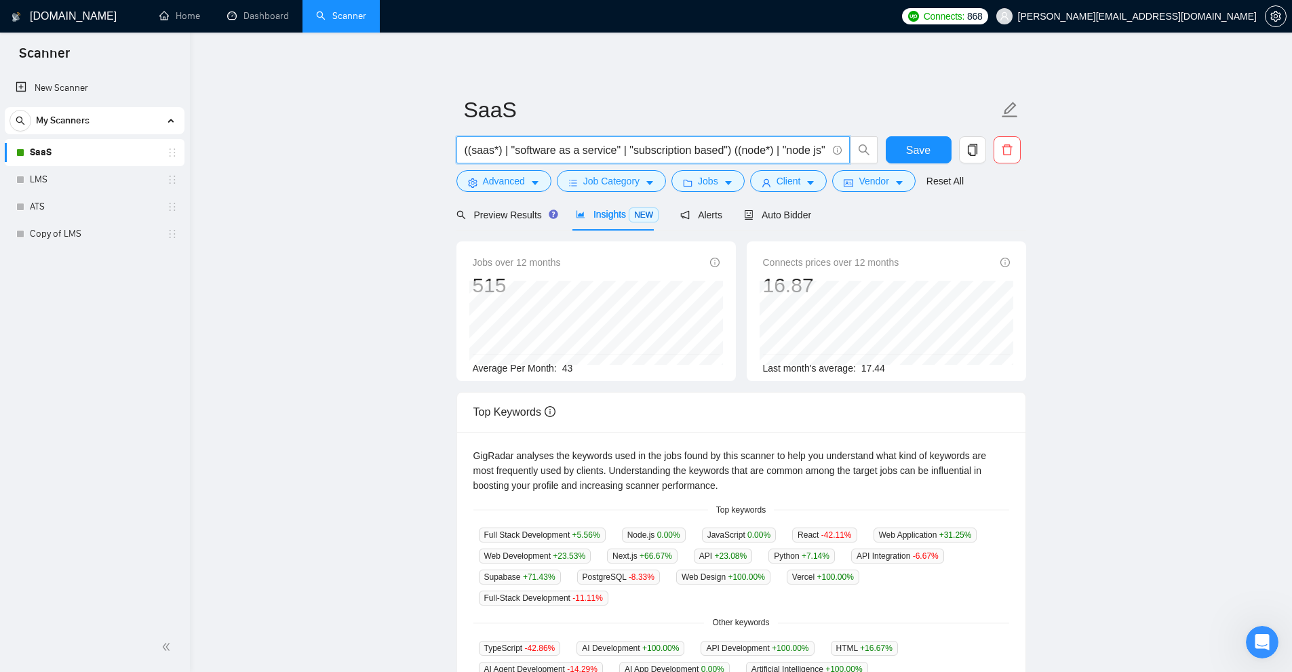
click at [615, 144] on input "((saas*) | "software as a service" | "subscription based") ((node*) | "node js"…" at bounding box center [646, 150] width 362 height 17
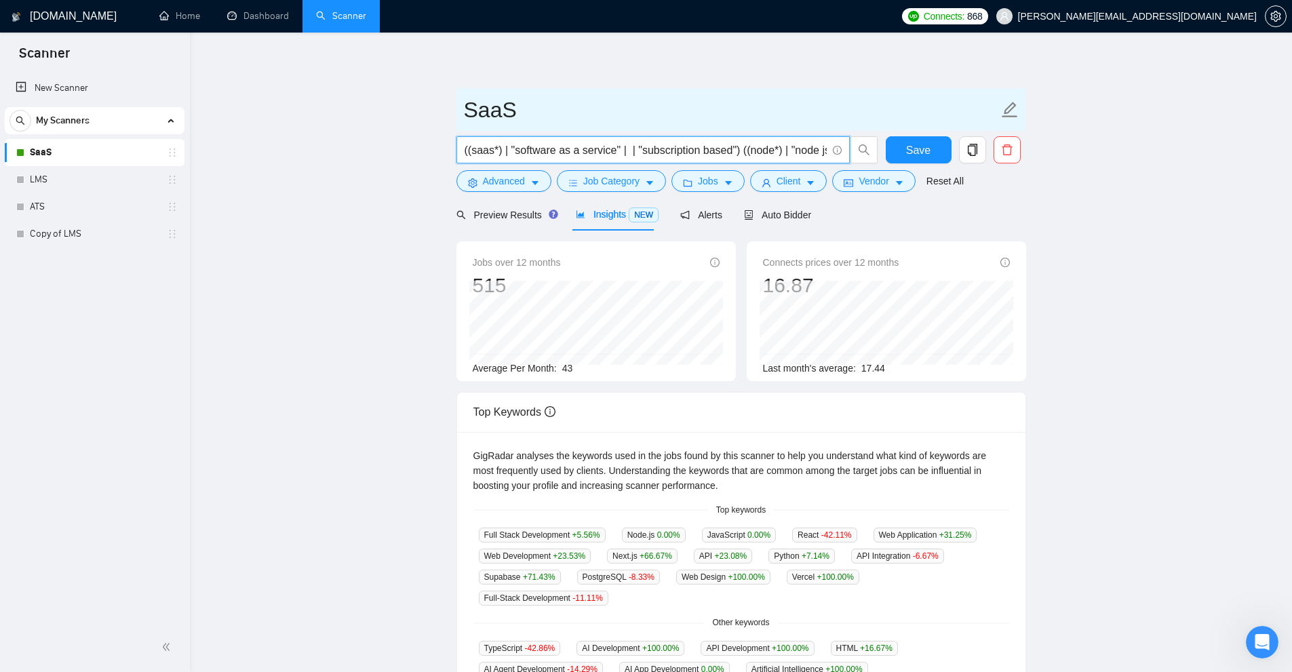
paste input "software-as-a-service"
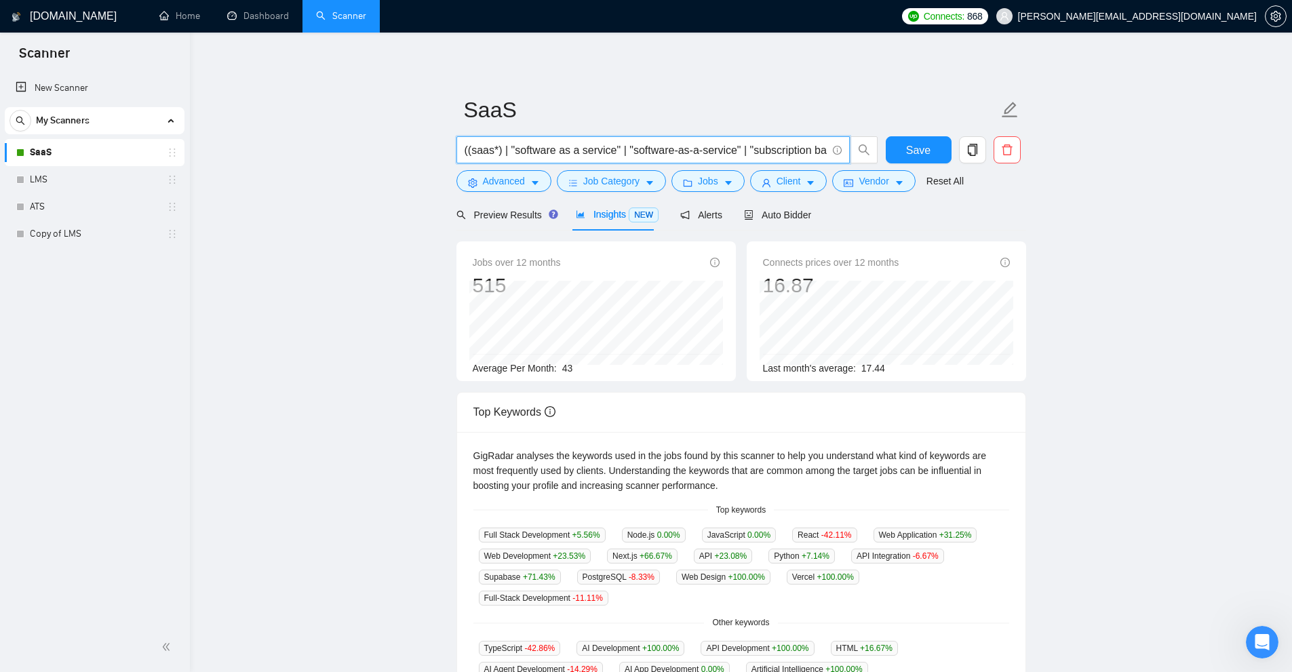
scroll to position [0, 407]
click at [681, 149] on input "((saas*) | "software as a service" | "software-as-a-service" | "subscription ba…" at bounding box center [646, 150] width 362 height 17
drag, startPoint x: 675, startPoint y: 152, endPoint x: 771, endPoint y: 152, distance: 96.3
click at [771, 152] on input "((saas*) | "software as a service" | "software-as-a-service" | "subscription ba…" at bounding box center [646, 150] width 362 height 17
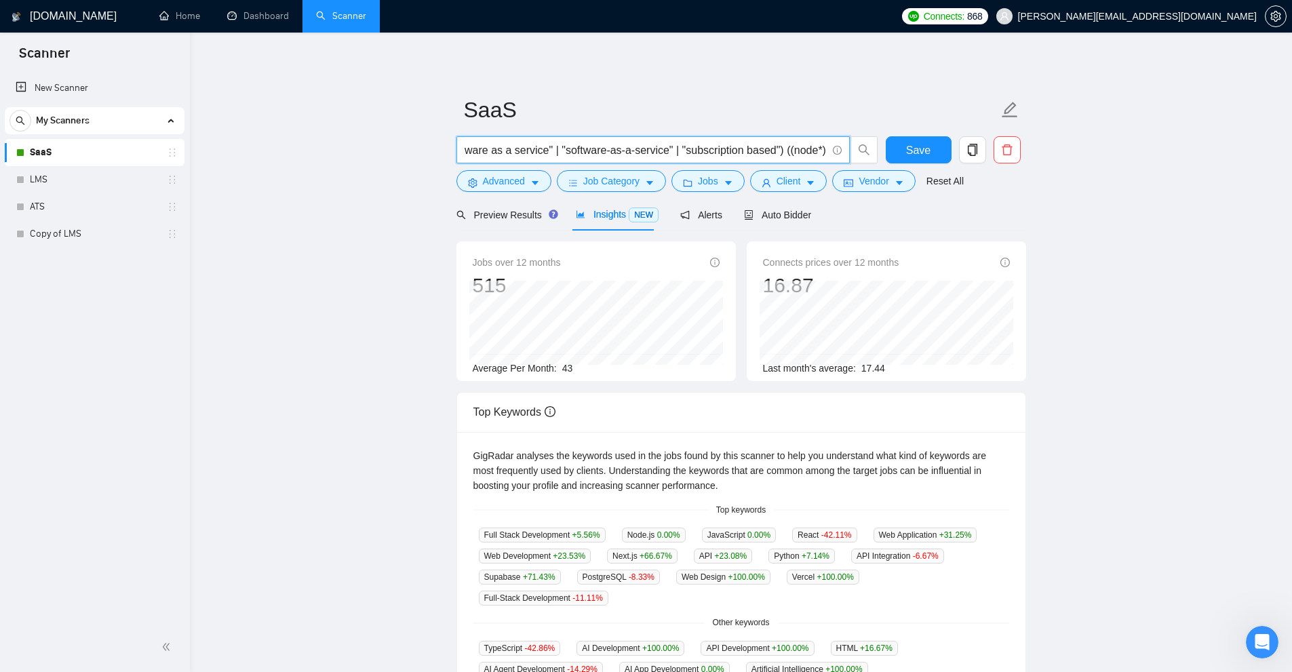
click at [772, 152] on input "((saas*) | "software as a service" | "software-as-a-service" | "subscription ba…" at bounding box center [646, 150] width 362 height 17
paste input ""subscription based""
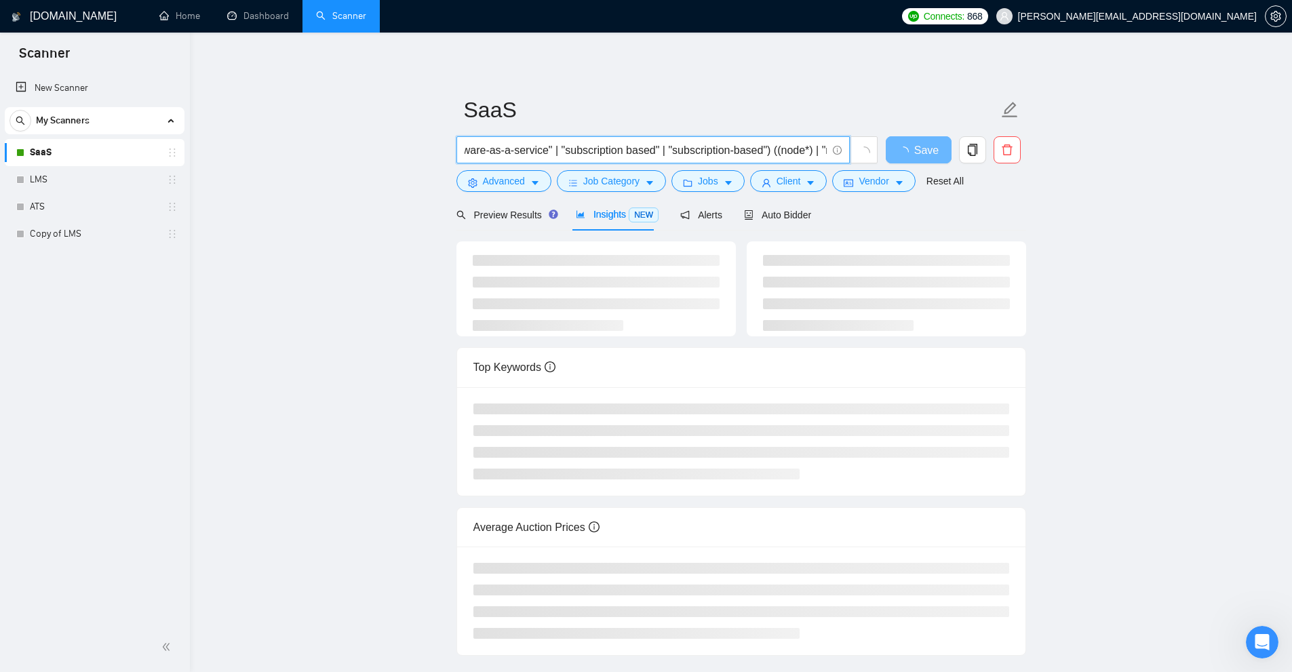
scroll to position [0, 256]
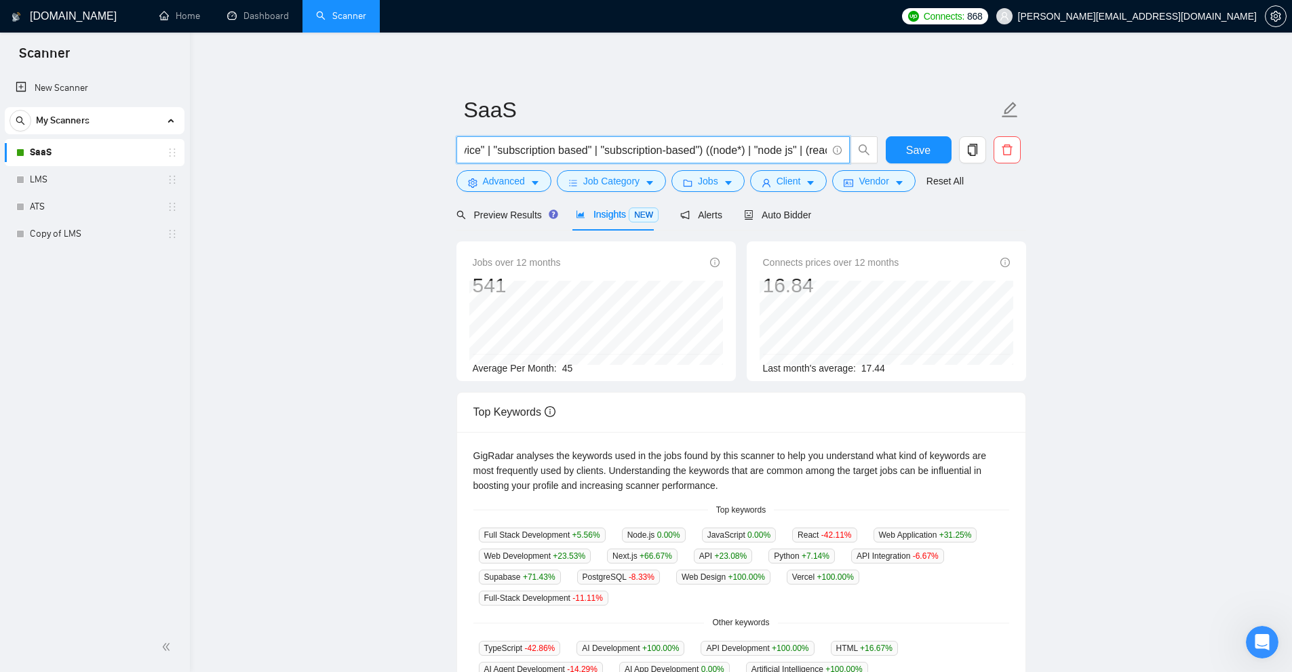
click at [707, 142] on input "((saas*) | "software as a service" | "software-as-a-service" | "subscription ba…" at bounding box center [646, 150] width 362 height 17
type input "((saas*) | "software as a service" | "software-as-a-service" | "subscription ba…"
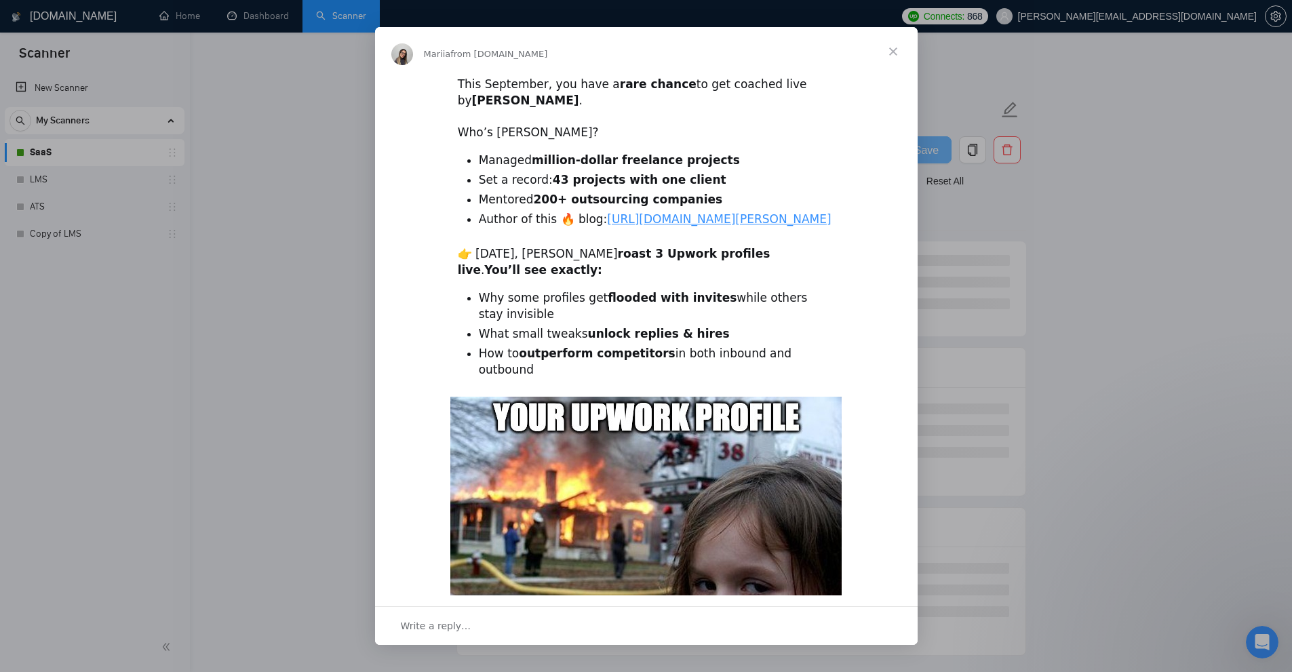
click at [1095, 204] on div "Intercom messenger" at bounding box center [646, 336] width 1292 height 672
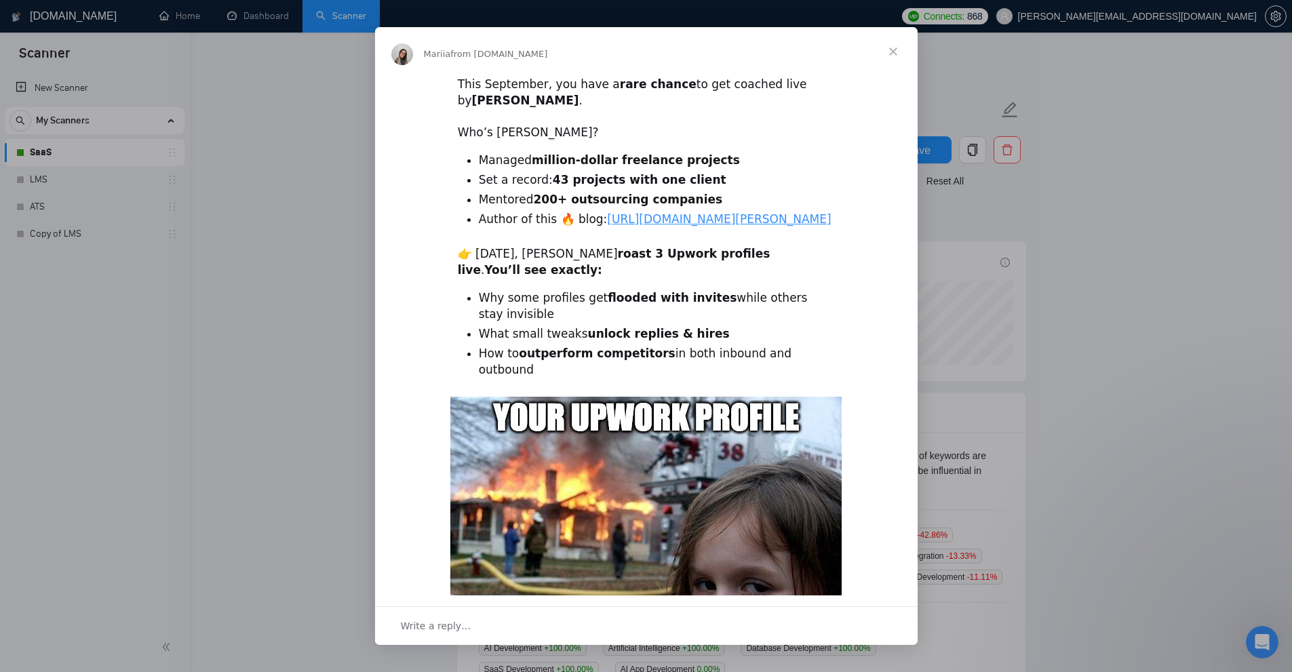
click at [256, 97] on div "Intercom messenger" at bounding box center [646, 336] width 1292 height 672
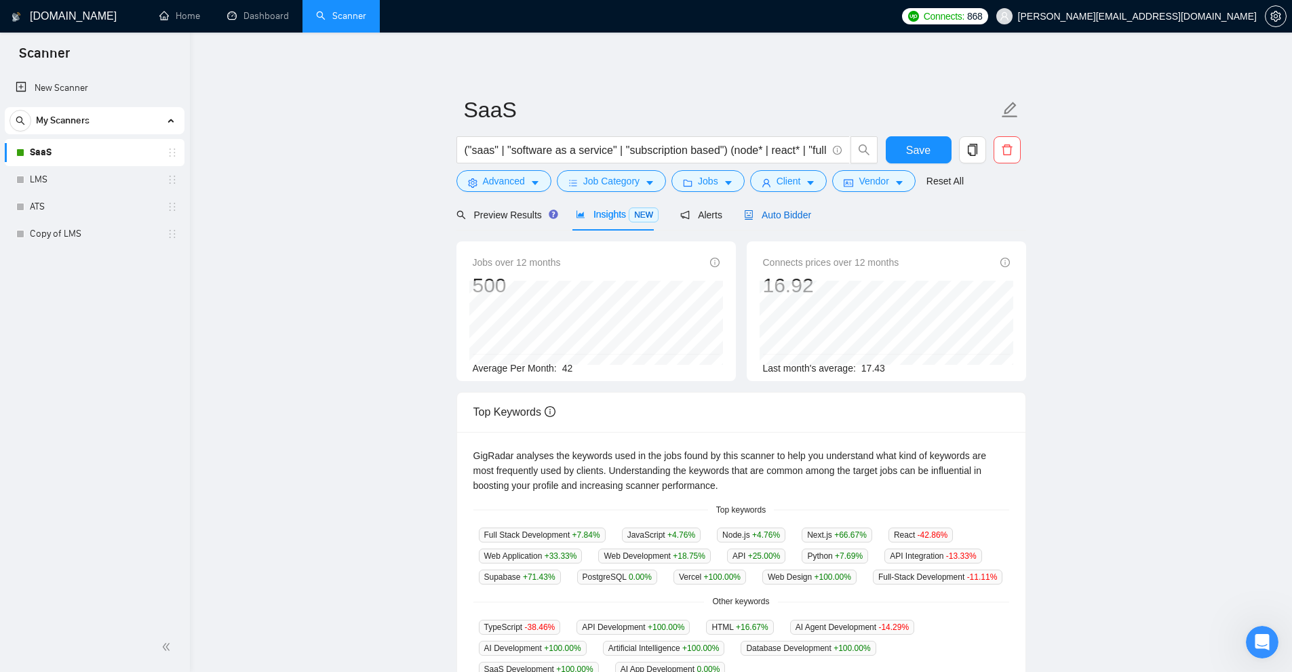
click at [763, 220] on span "Auto Bidder" at bounding box center [777, 215] width 67 height 11
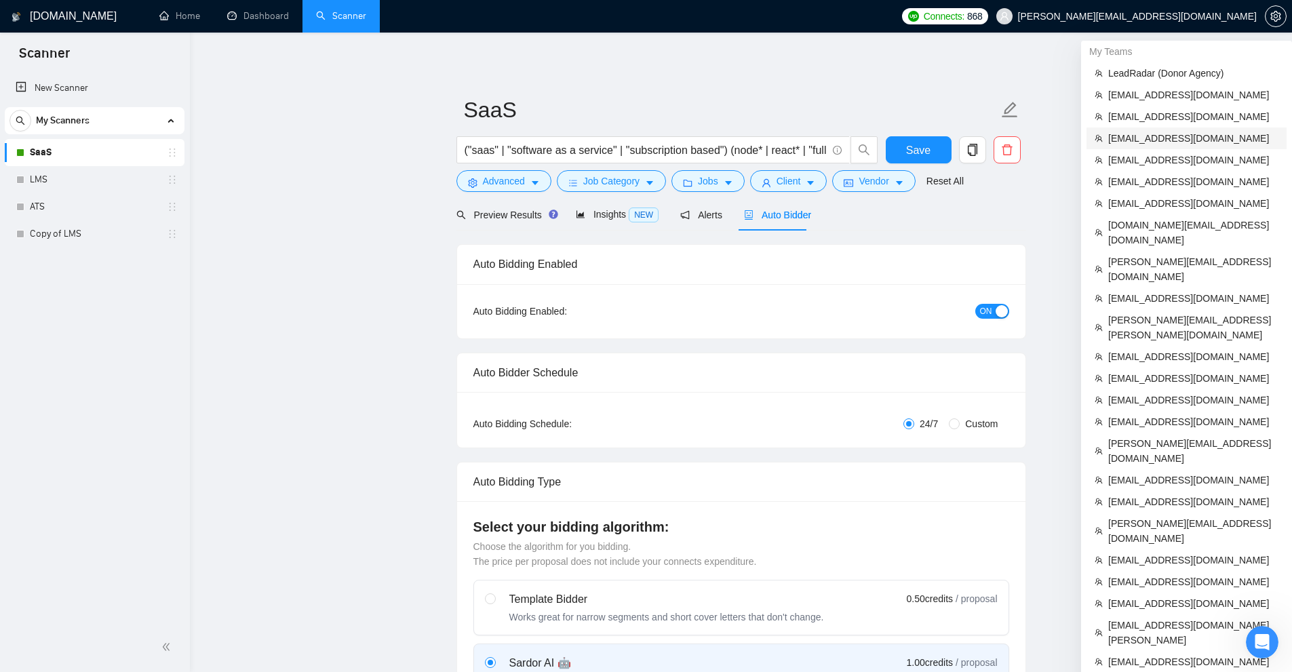
click at [1180, 136] on span "[EMAIL_ADDRESS][DOMAIN_NAME]" at bounding box center [1193, 138] width 170 height 15
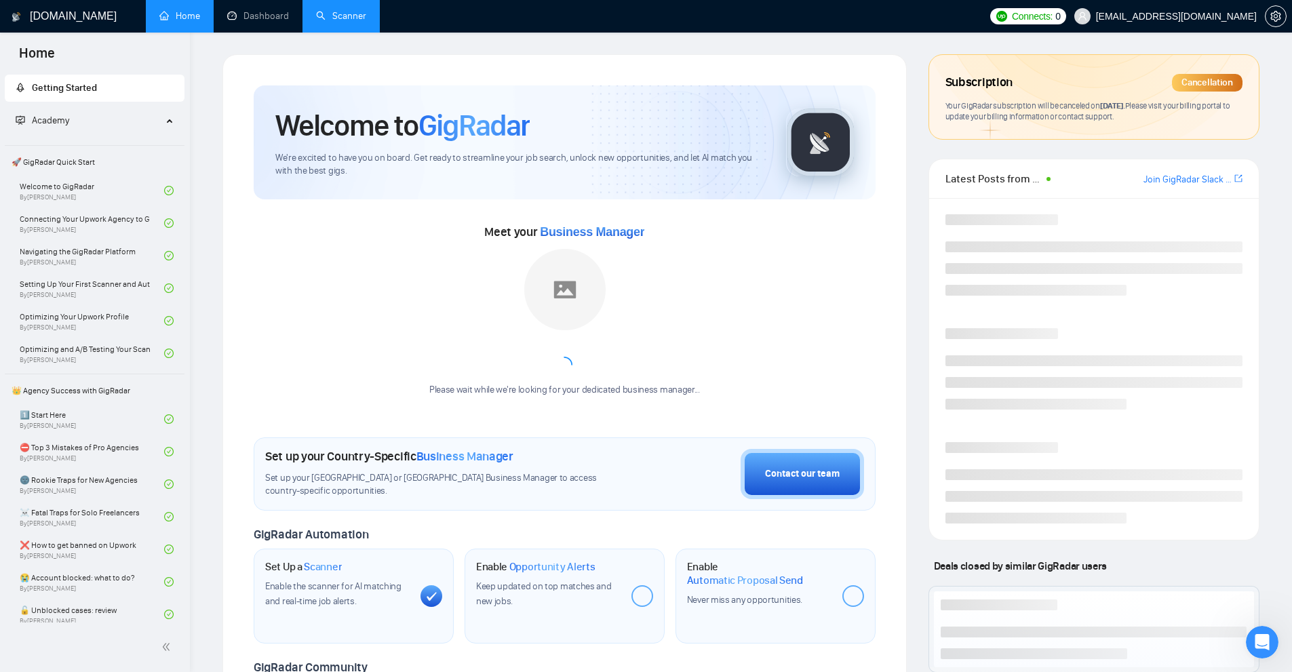
click at [332, 12] on link "Scanner" at bounding box center [341, 16] width 50 height 12
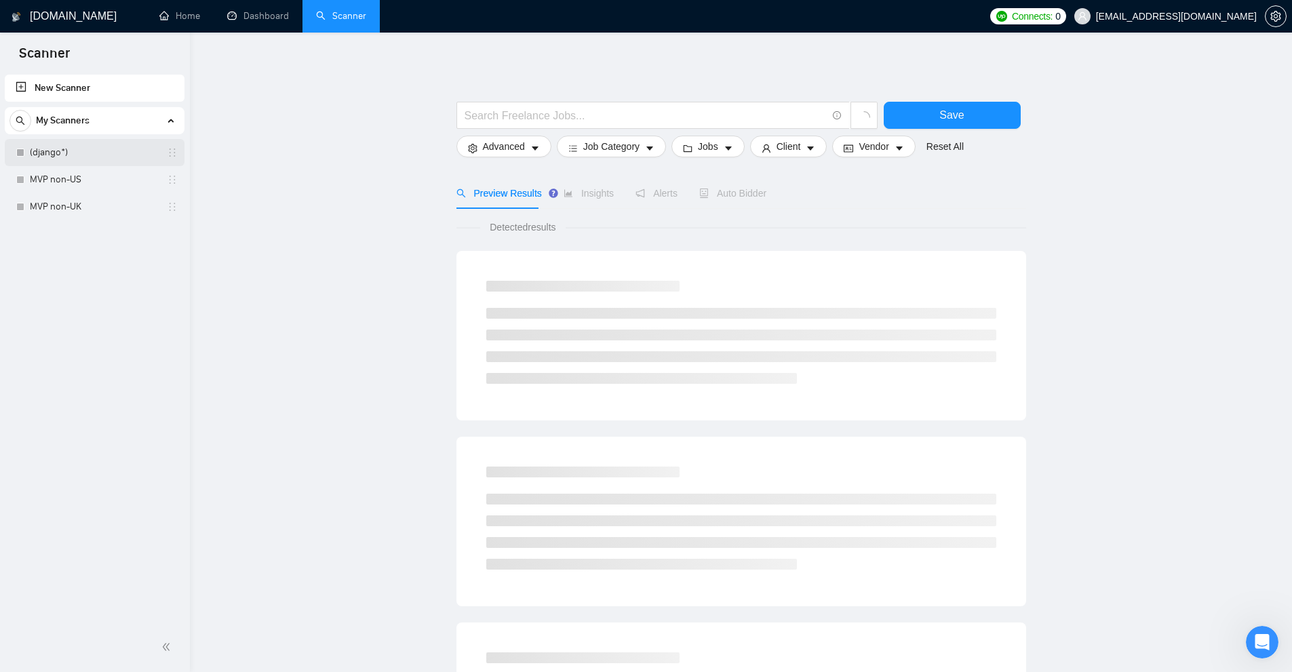
click at [94, 151] on link "(django*)" at bounding box center [94, 152] width 129 height 27
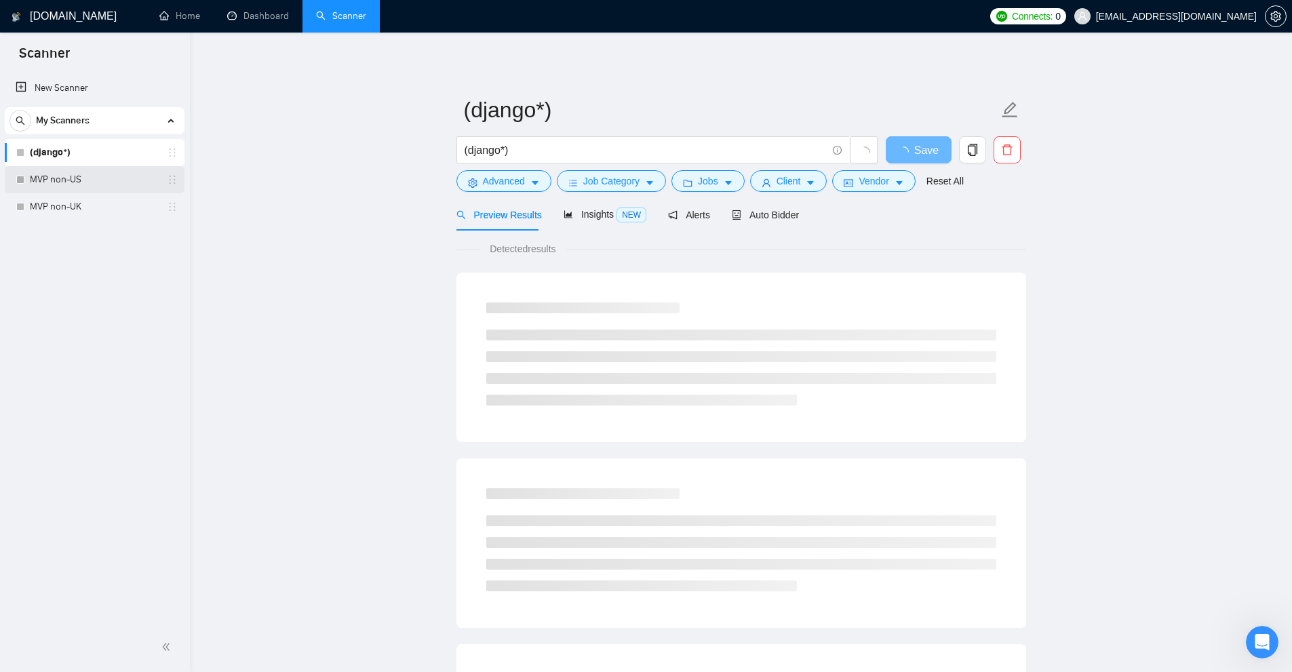
click at [71, 179] on link "MVP non-US" at bounding box center [94, 179] width 129 height 27
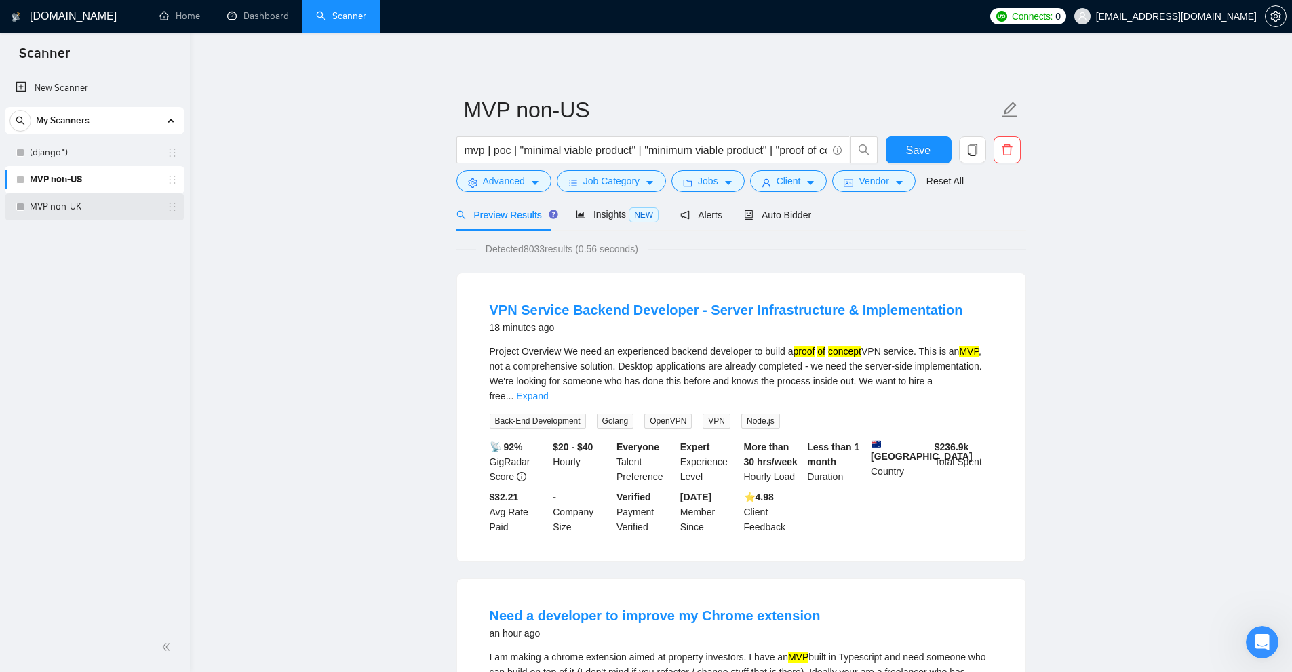
click at [66, 210] on link "MVP non-UK" at bounding box center [94, 206] width 129 height 27
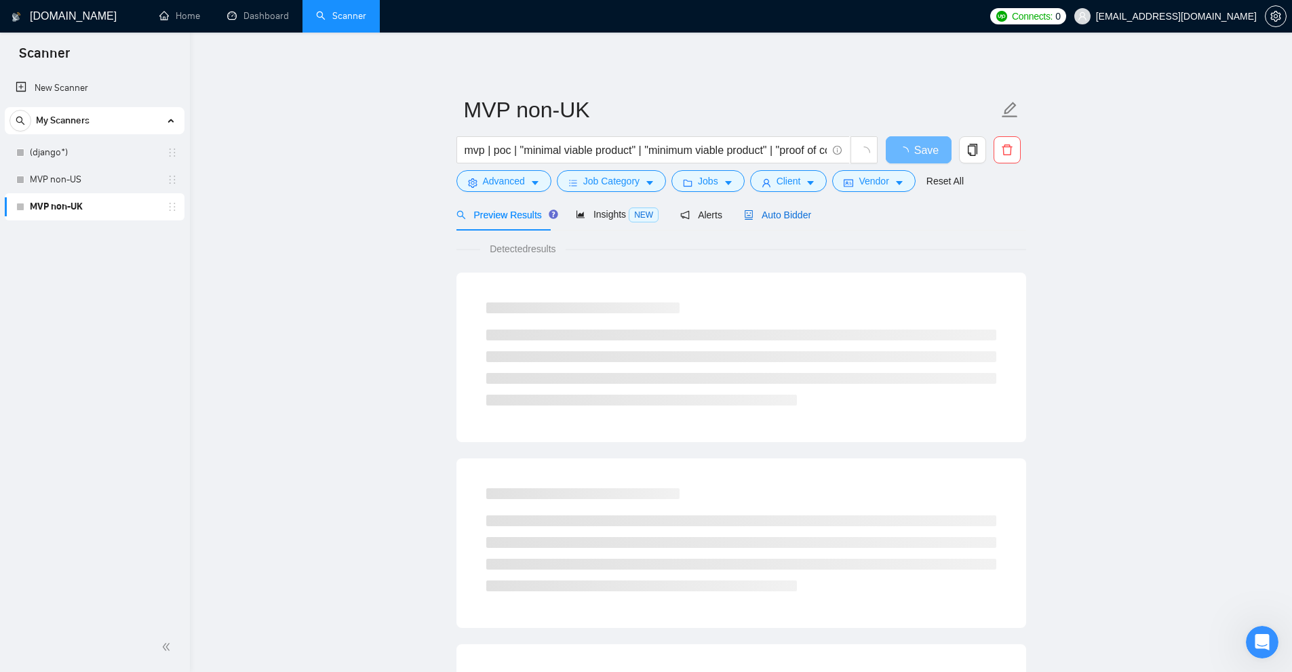
click at [777, 217] on span "Auto Bidder" at bounding box center [777, 215] width 67 height 11
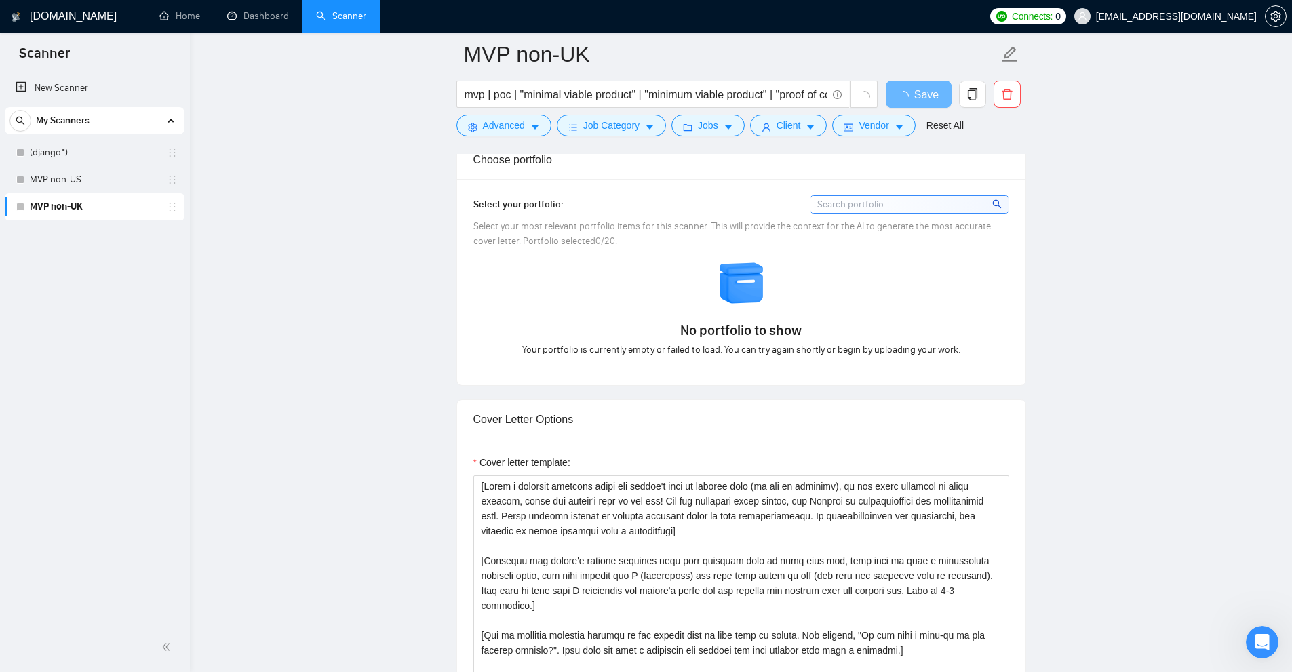
scroll to position [2972, 0]
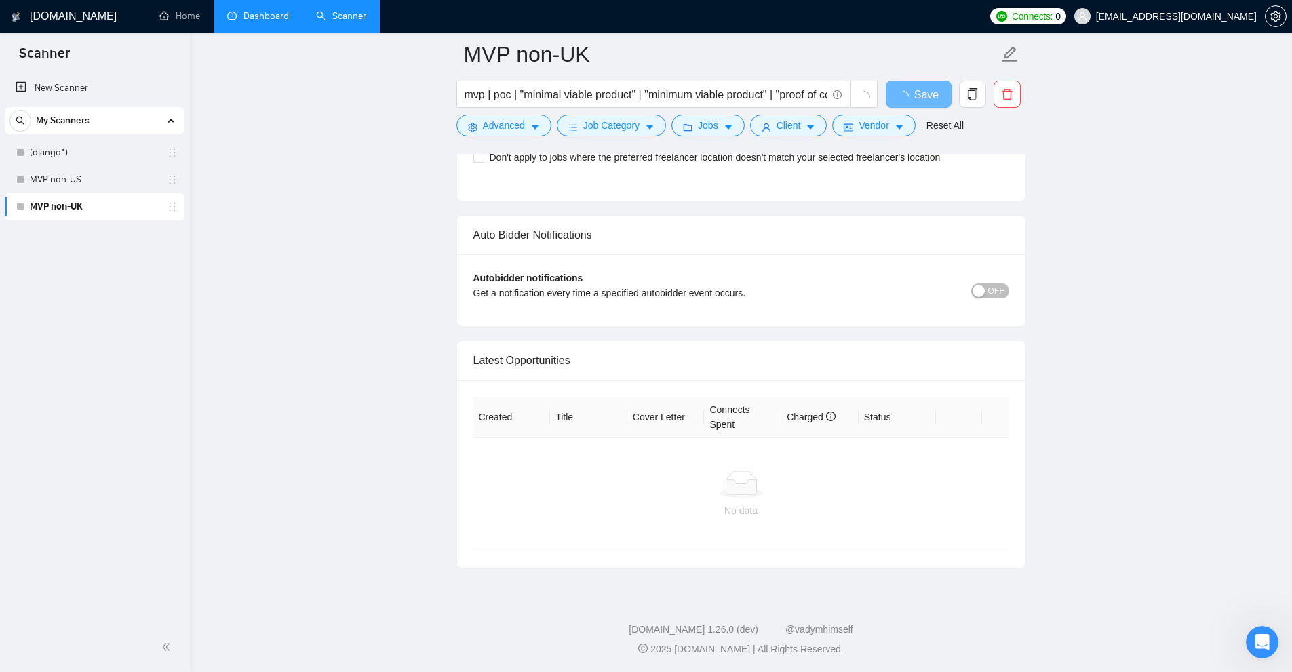
click at [270, 22] on link "Dashboard" at bounding box center [258, 16] width 62 height 12
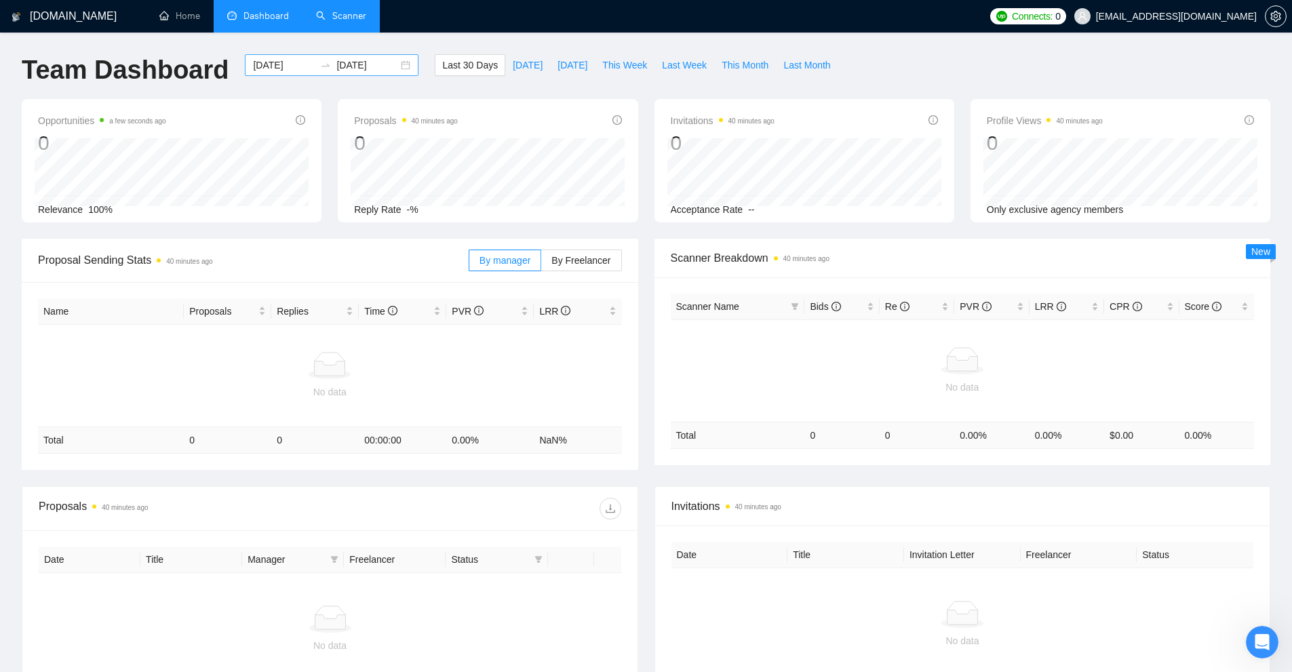
click at [273, 67] on input "[DATE]" at bounding box center [284, 65] width 62 height 15
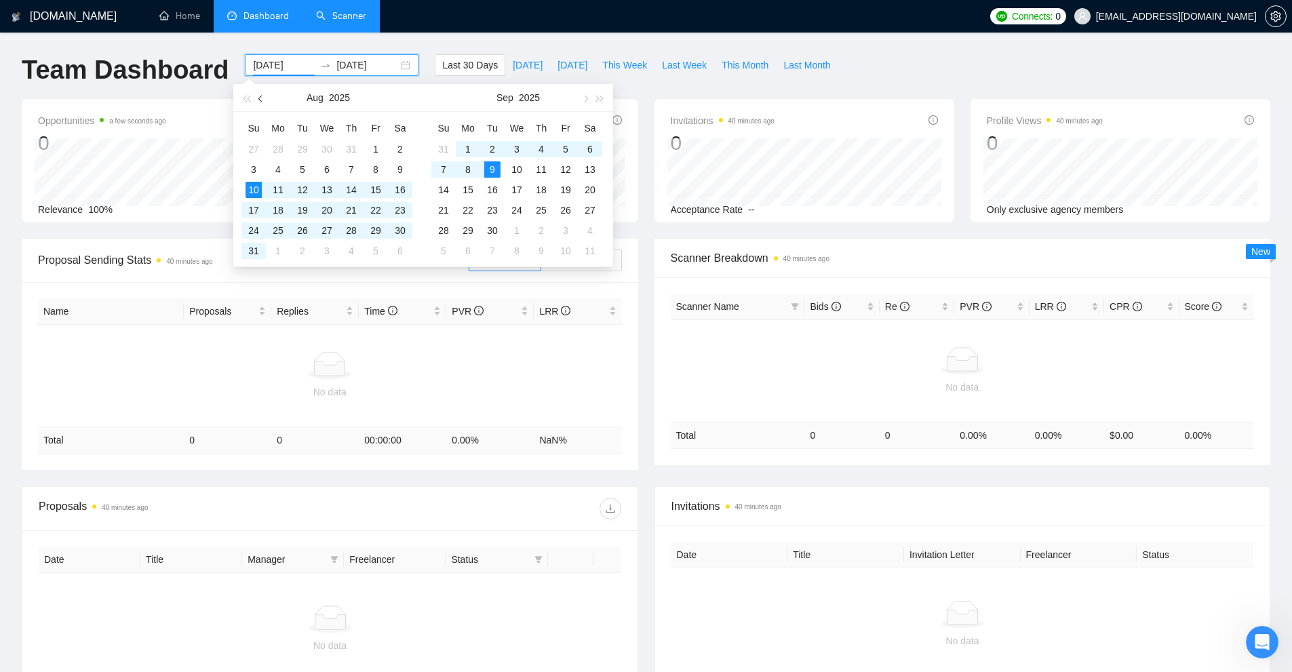
click at [254, 96] on button "button" at bounding box center [261, 97] width 15 height 27
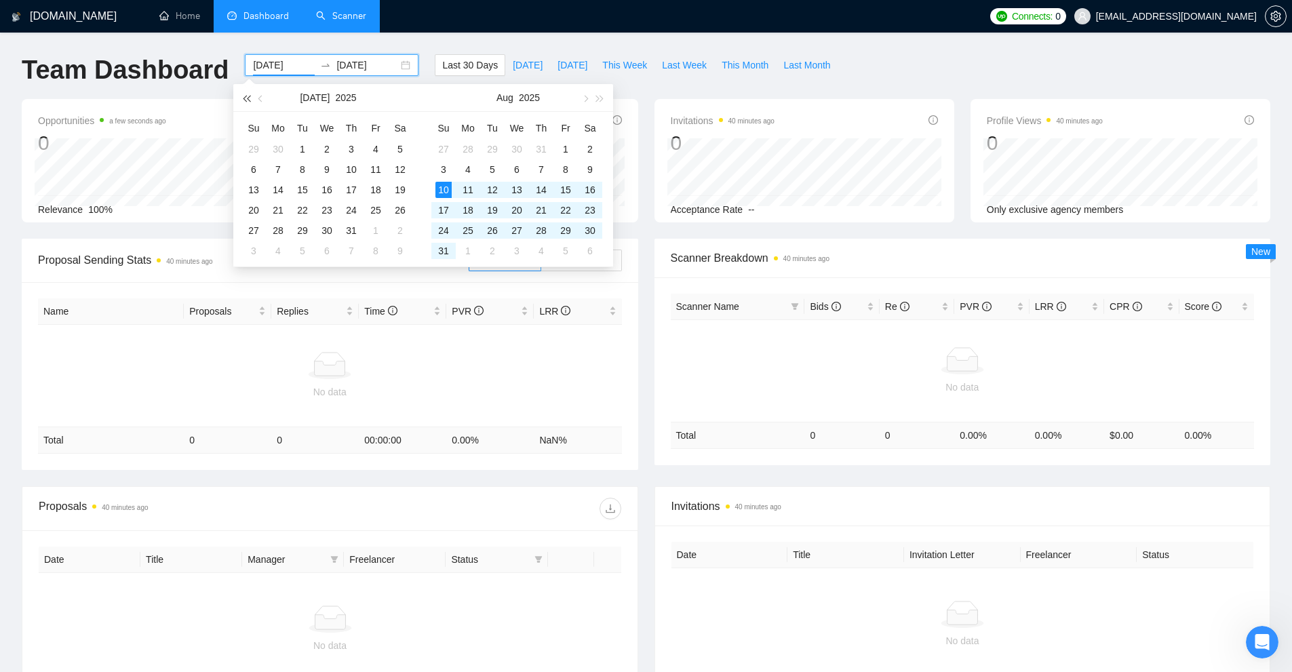
click at [247, 96] on span "button" at bounding box center [246, 98] width 7 height 7
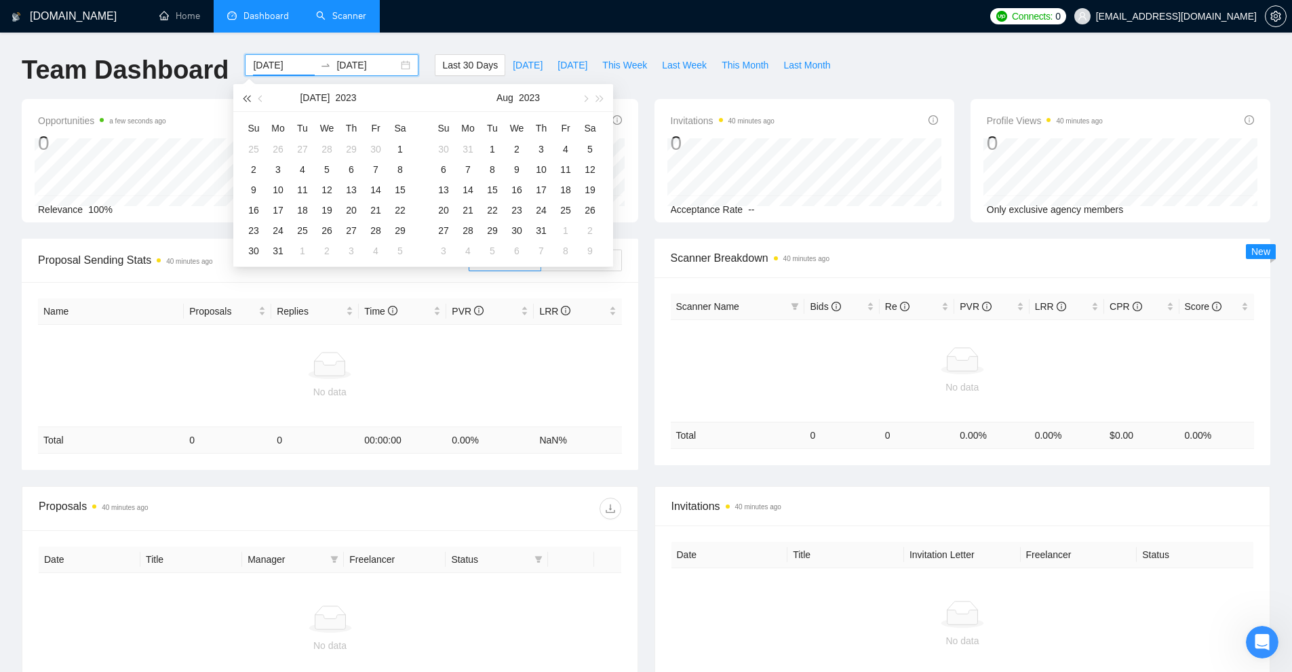
click at [247, 96] on span "button" at bounding box center [246, 98] width 7 height 7
type input "2019-06-30"
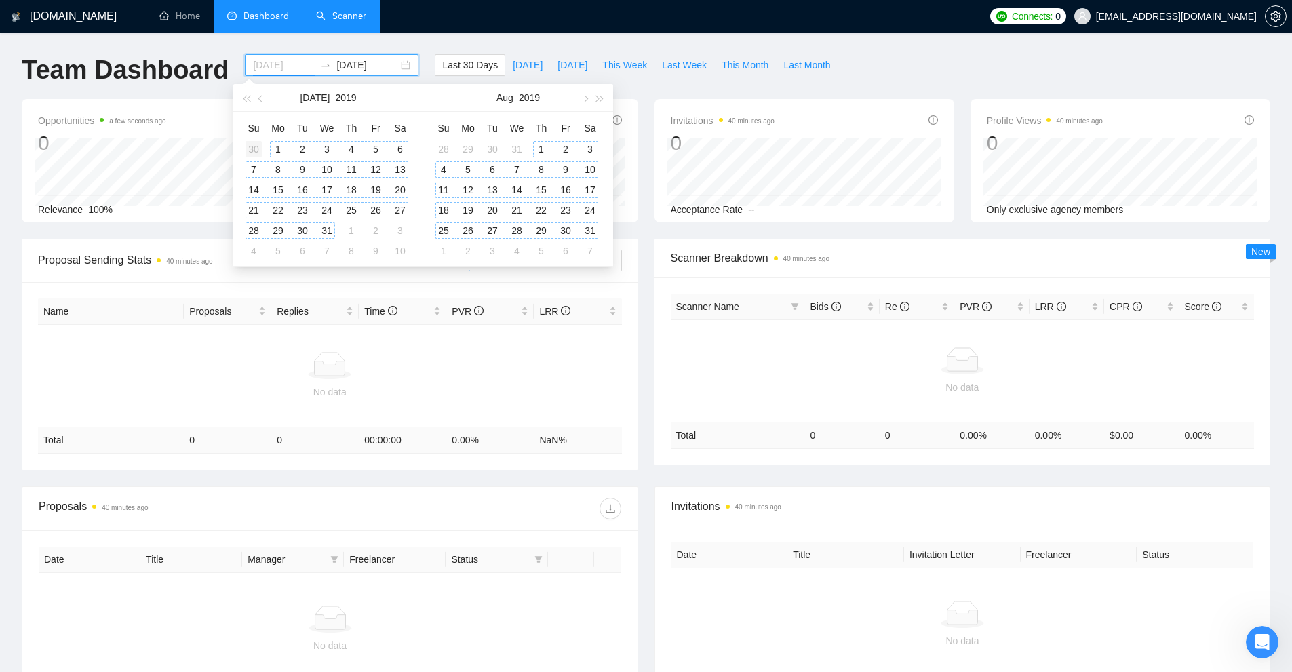
click at [252, 150] on div "30" at bounding box center [254, 149] width 16 height 16
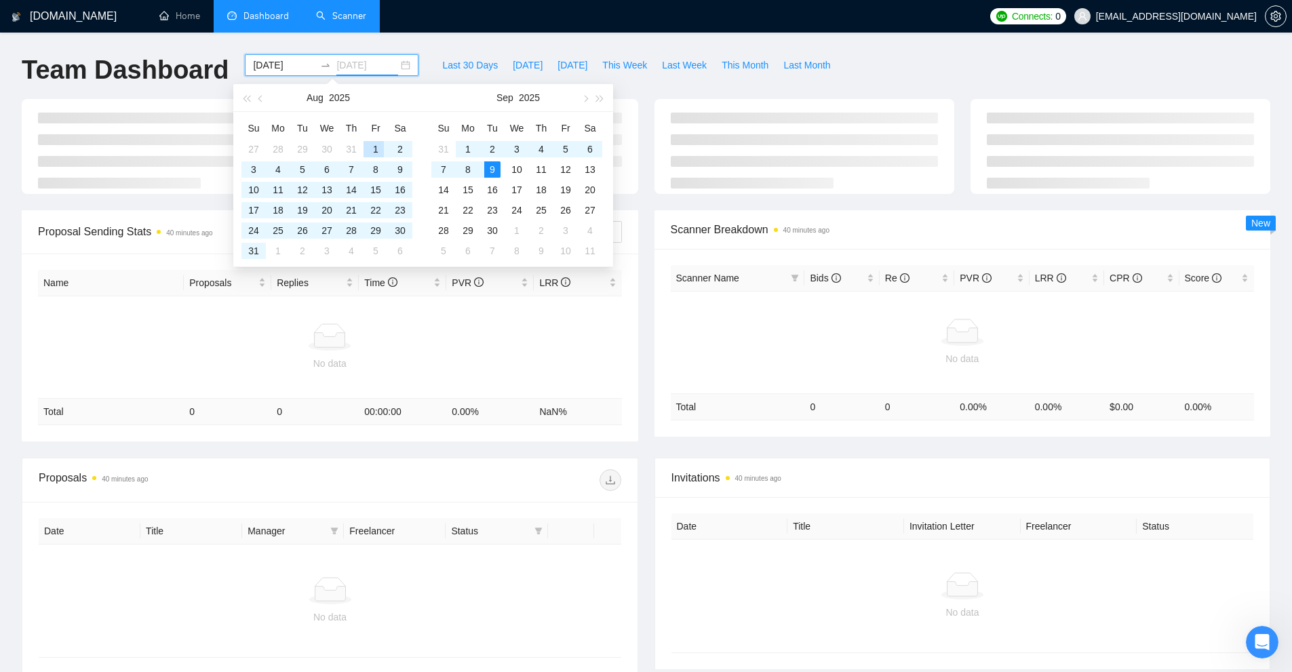
type input "2025-09-09"
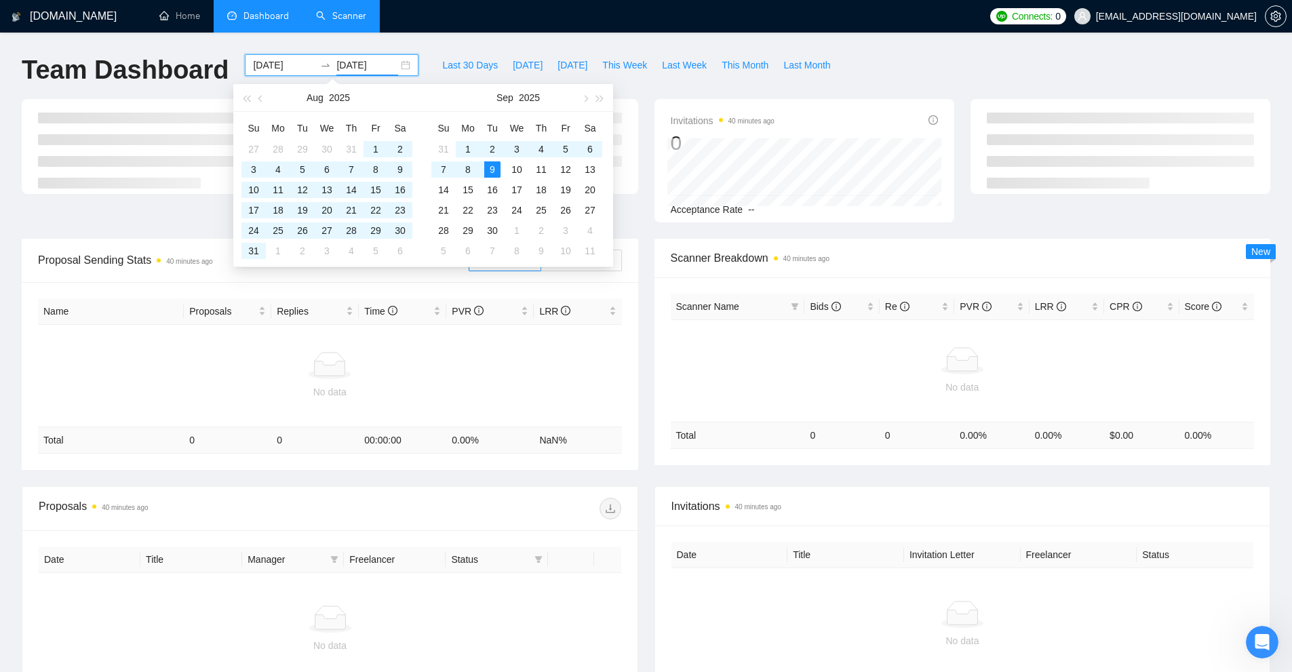
click at [1015, 73] on div "Team Dashboard 2019-06-30 2025-09-09 Last 30 Days Today Yesterday This Week Las…" at bounding box center [646, 76] width 1265 height 45
click at [1059, 72] on div "Team Dashboard 2019-06-30 2025-09-09 Last 30 Days Today Yesterday This Week Las…" at bounding box center [646, 76] width 1265 height 45
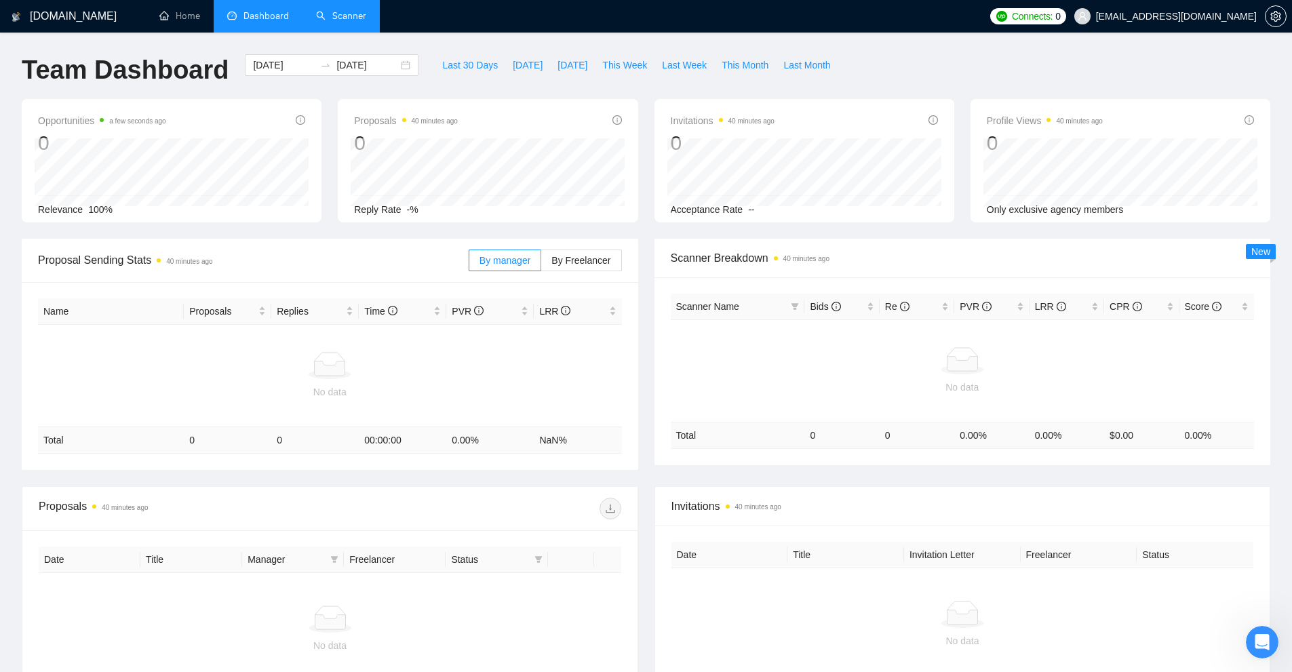
click at [922, 84] on div "Team Dashboard 2019-06-30 2025-09-09 Last 30 Days Today Yesterday This Week Las…" at bounding box center [646, 76] width 1265 height 45
click at [1274, 15] on icon "setting" at bounding box center [1275, 16] width 11 height 11
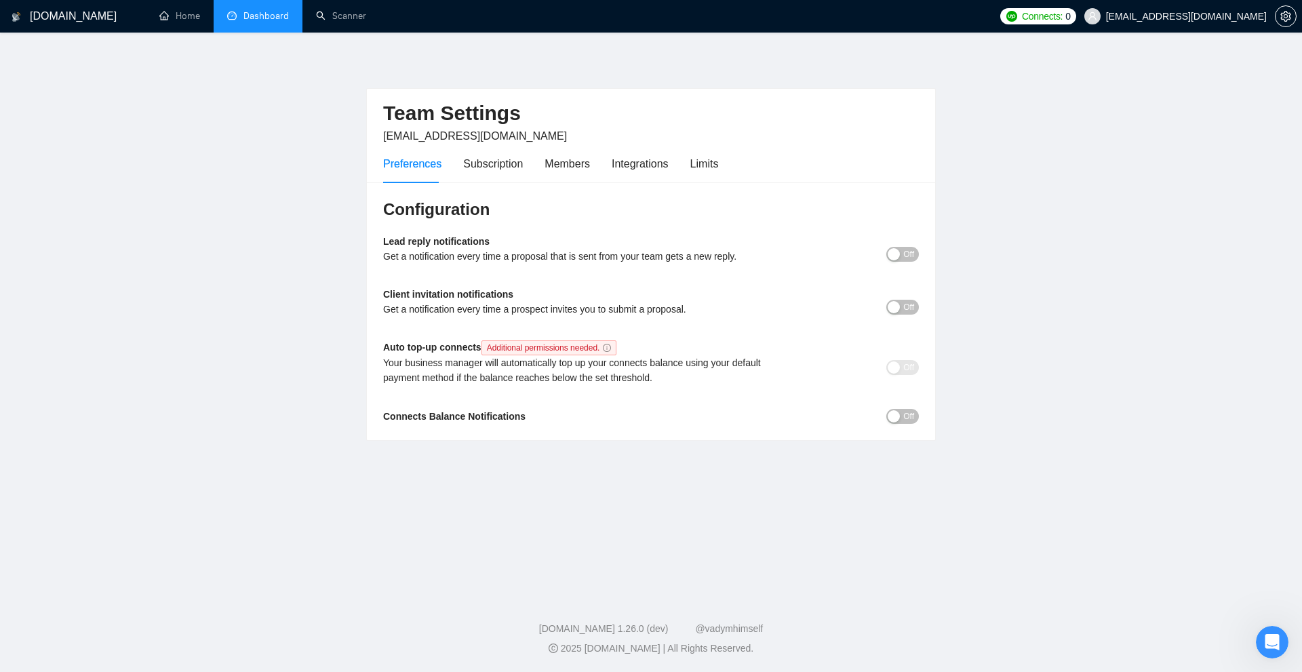
click at [679, 154] on div "Preferences Subscription Members Integrations Limits" at bounding box center [550, 163] width 335 height 39
click at [720, 164] on div "Preferences Subscription Members Integrations Limits" at bounding box center [651, 163] width 536 height 39
click at [720, 172] on div "Preferences Subscription Members Integrations Limits" at bounding box center [651, 163] width 536 height 39
click at [704, 157] on div "Limits" at bounding box center [704, 163] width 28 height 17
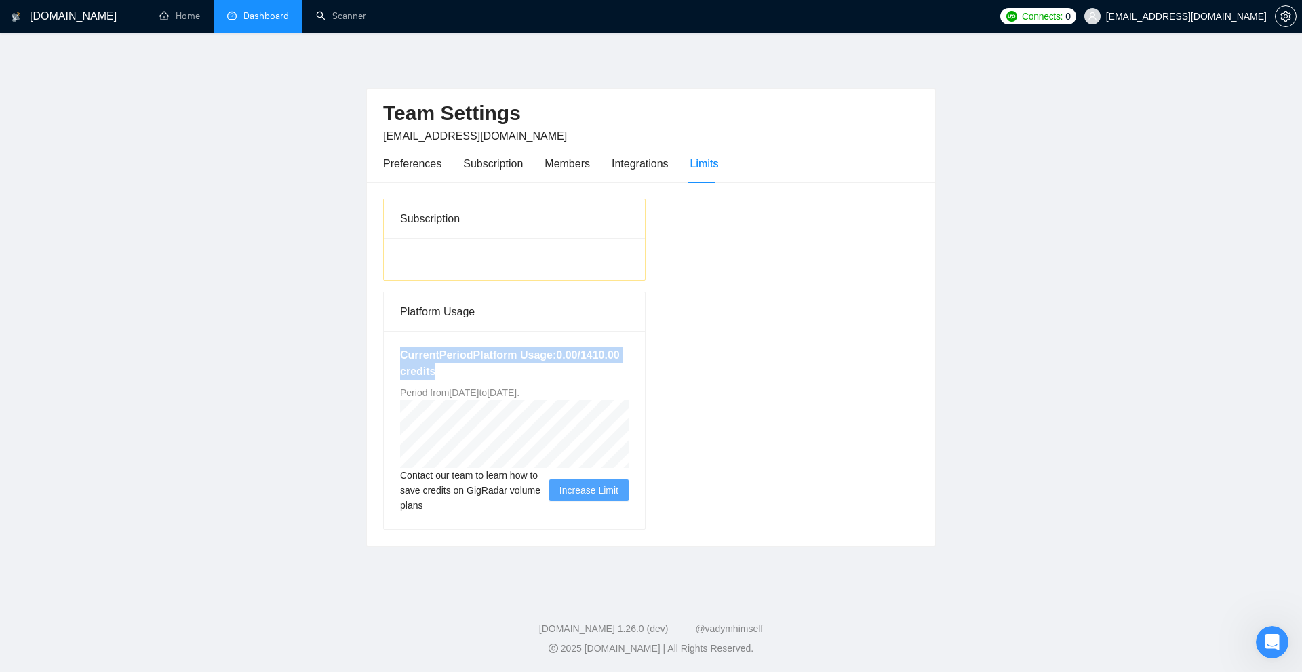
drag, startPoint x: 396, startPoint y: 338, endPoint x: 541, endPoint y: 371, distance: 148.1
click at [541, 371] on div "Current Period Platform Usage: 0.00 / 1410.00 credits Period from Mon Sep 08 20…" at bounding box center [514, 430] width 261 height 198
click at [541, 371] on h5 "Current Period Platform Usage: 0.00 / 1410.00 credits" at bounding box center [514, 363] width 229 height 33
drag, startPoint x: 378, startPoint y: 136, endPoint x: 566, endPoint y: 136, distance: 187.2
click at [566, 136] on div "Team Settings svyatoslav.gladkov@gmail.com Preferences Subscription Members Int…" at bounding box center [651, 136] width 568 height 94
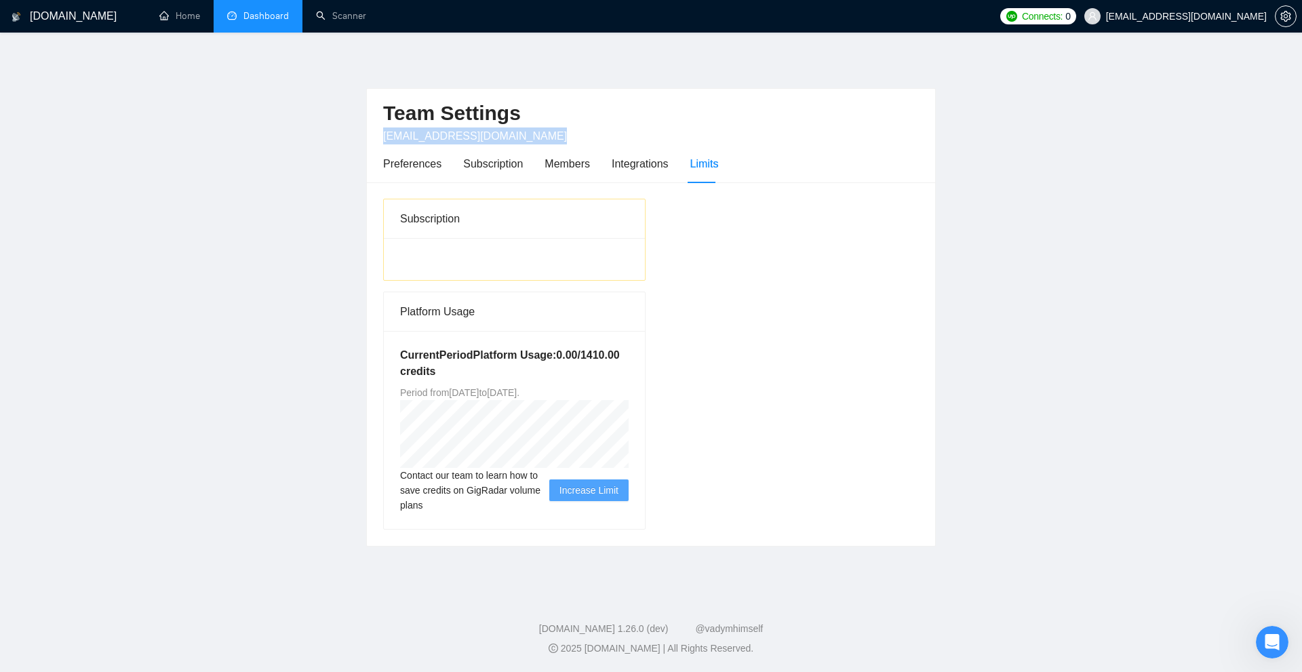
copy span "[EMAIL_ADDRESS][DOMAIN_NAME]"
drag, startPoint x: 556, startPoint y: 393, endPoint x: 586, endPoint y: 359, distance: 45.2
click at [615, 392] on div "Current Period Platform Usage: 0.00 / 1410.00 credits Period from Mon Sep 08 20…" at bounding box center [514, 430] width 261 height 198
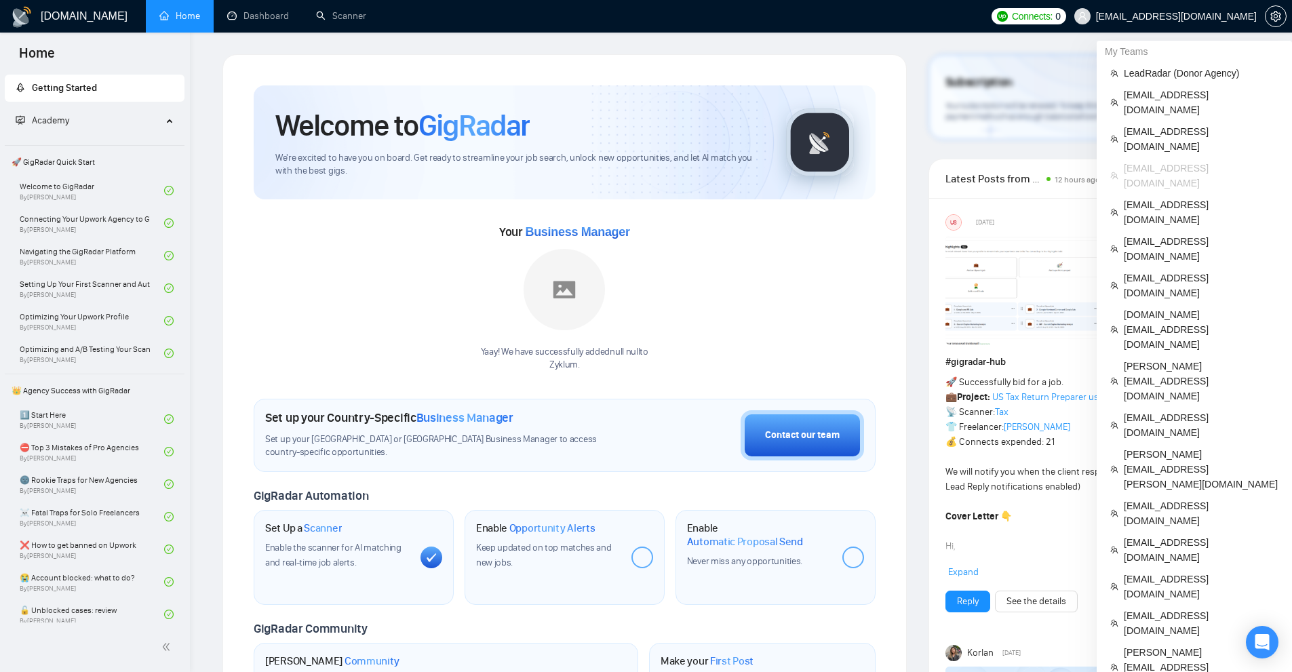
scroll to position [339, 0]
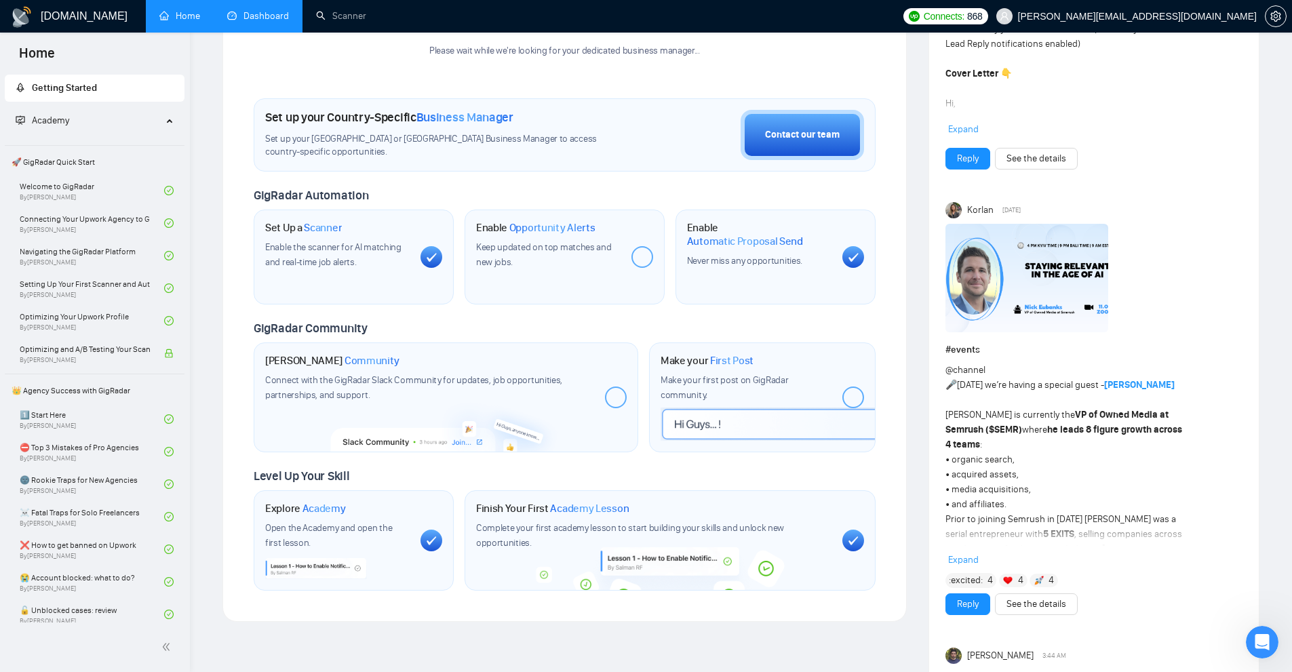
click at [271, 21] on link "Dashboard" at bounding box center [258, 16] width 62 height 12
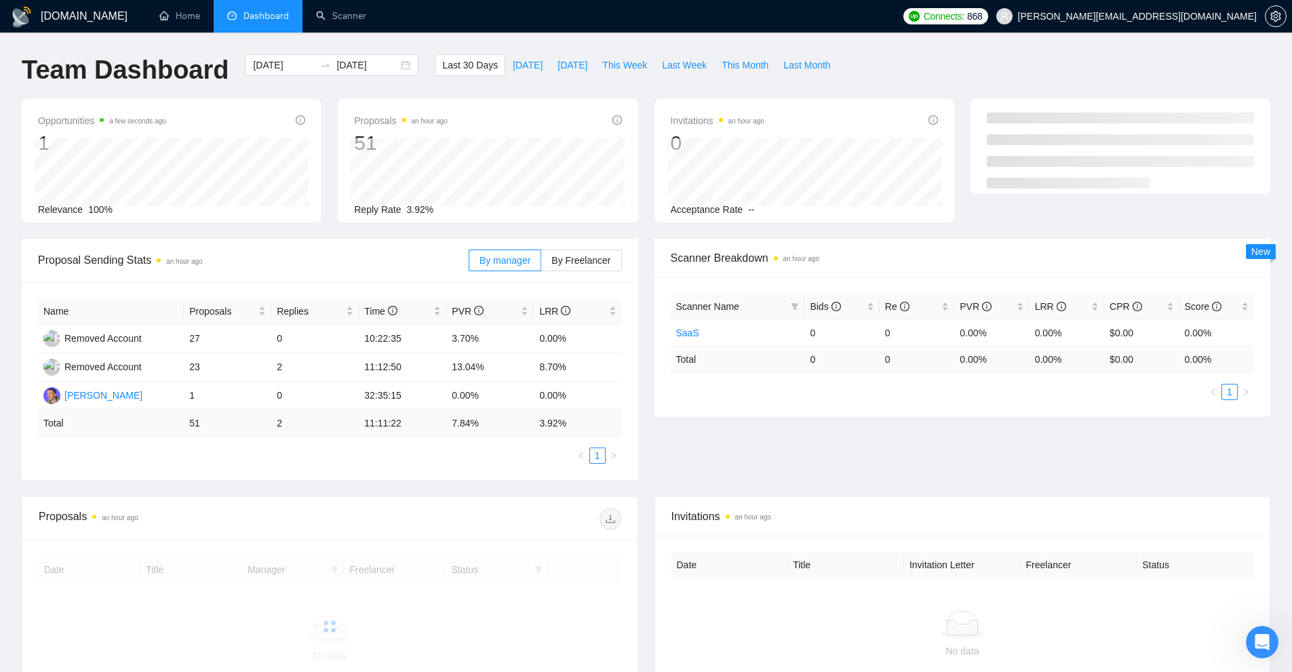
click at [350, 35] on div "[DOMAIN_NAME] Home Dashboard Scanner Connects: 868 [PERSON_NAME][EMAIL_ADDRESS]…" at bounding box center [646, 417] width 1292 height 834
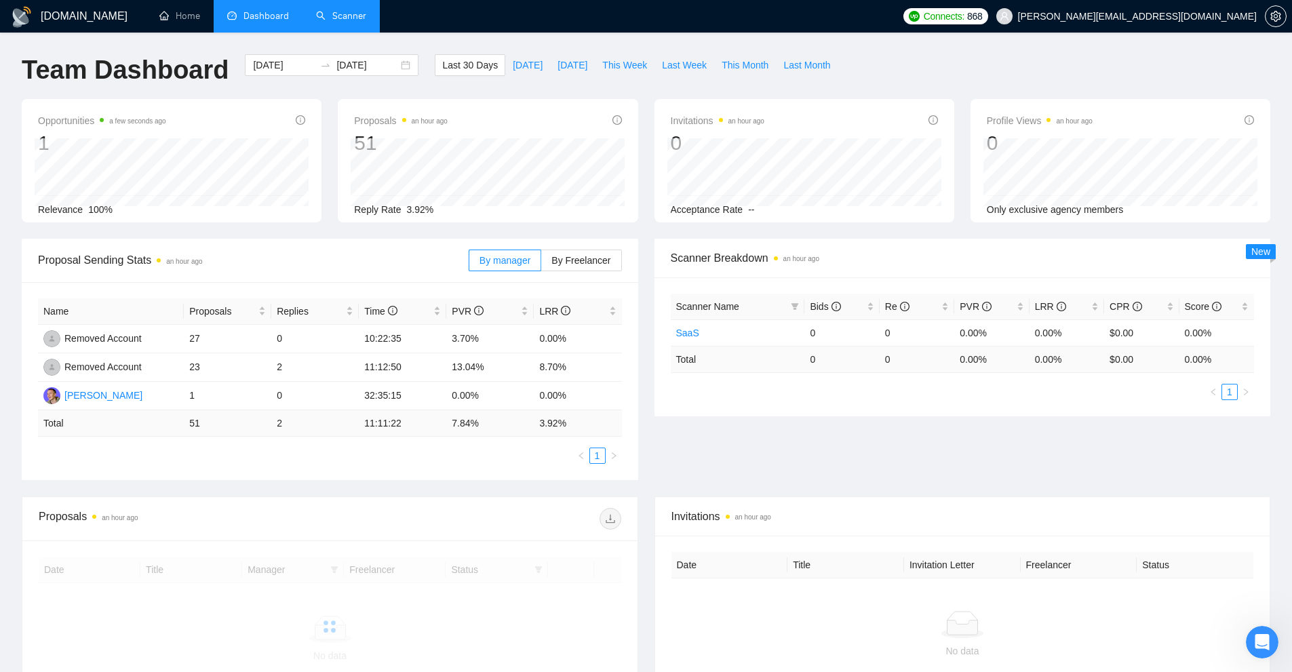
click at [355, 22] on link "Scanner" at bounding box center [341, 16] width 50 height 12
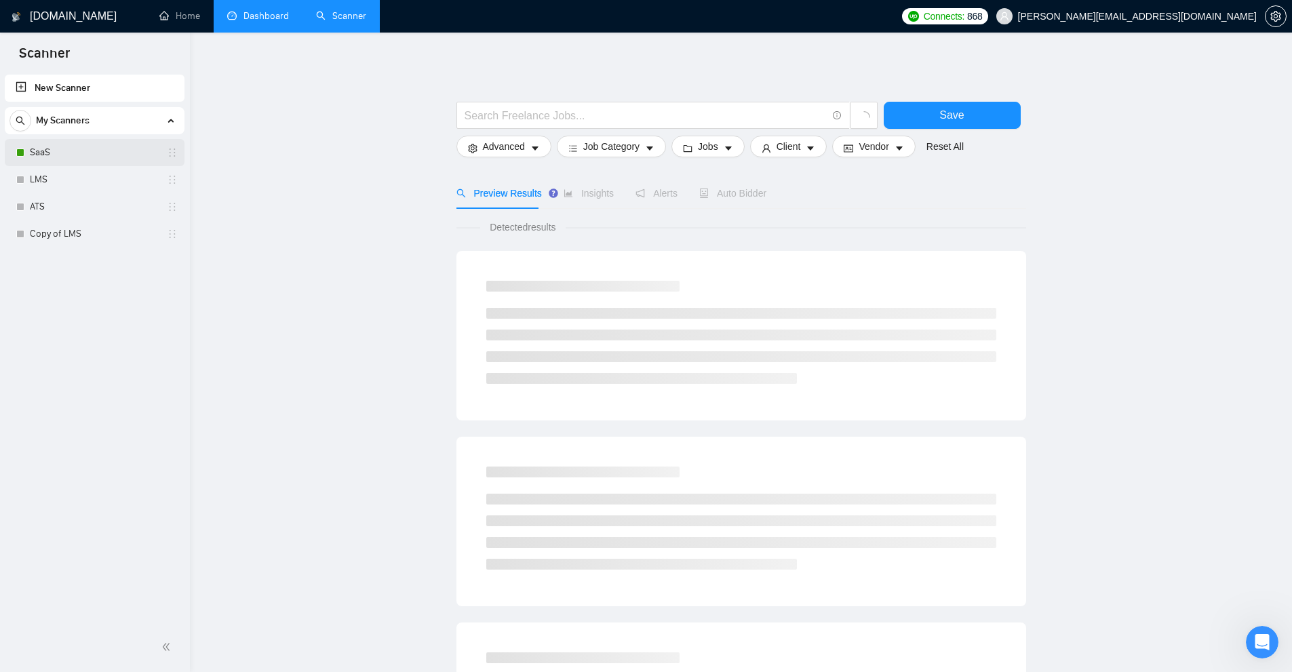
click at [72, 146] on link "SaaS" at bounding box center [94, 152] width 129 height 27
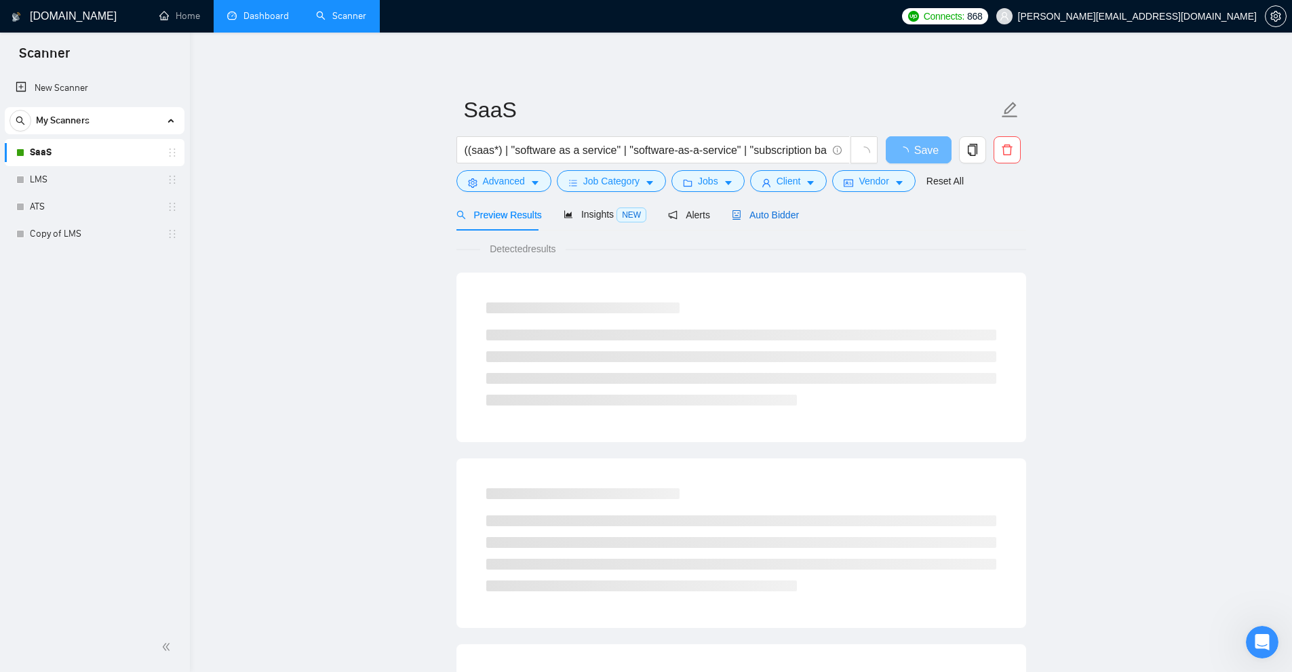
drag, startPoint x: 772, startPoint y: 222, endPoint x: 784, endPoint y: 237, distance: 19.8
click at [772, 222] on div "Auto Bidder" at bounding box center [765, 215] width 67 height 15
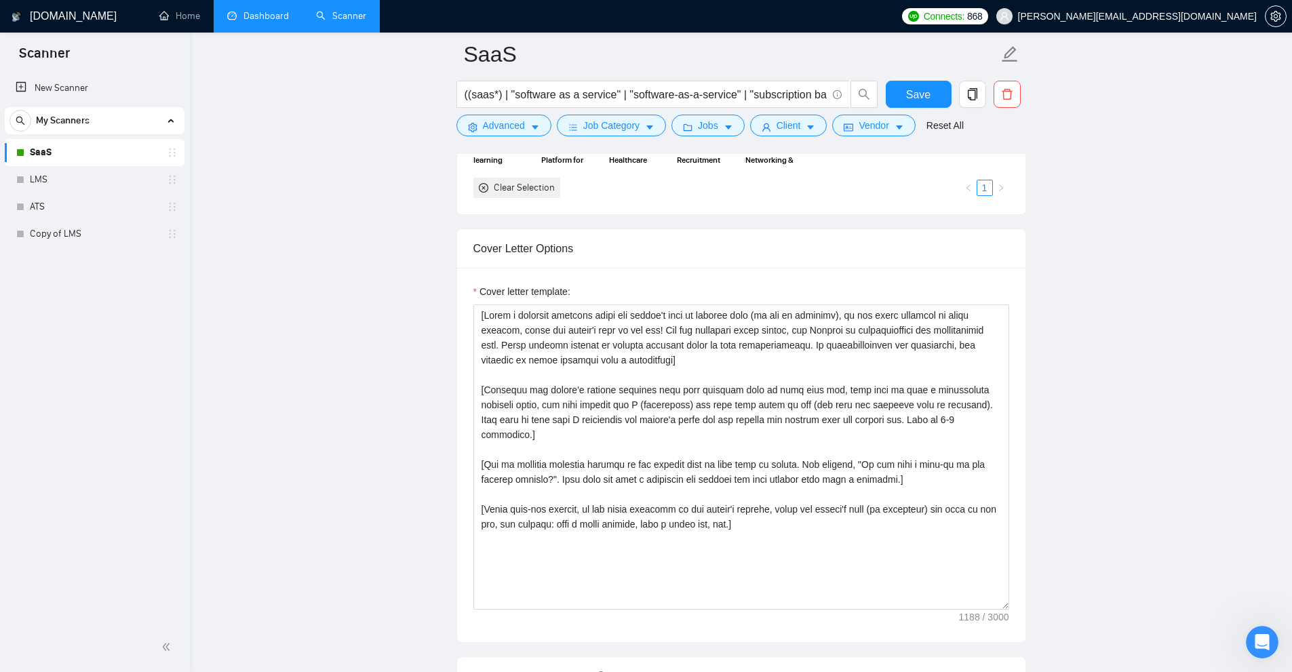
scroll to position [952, 0]
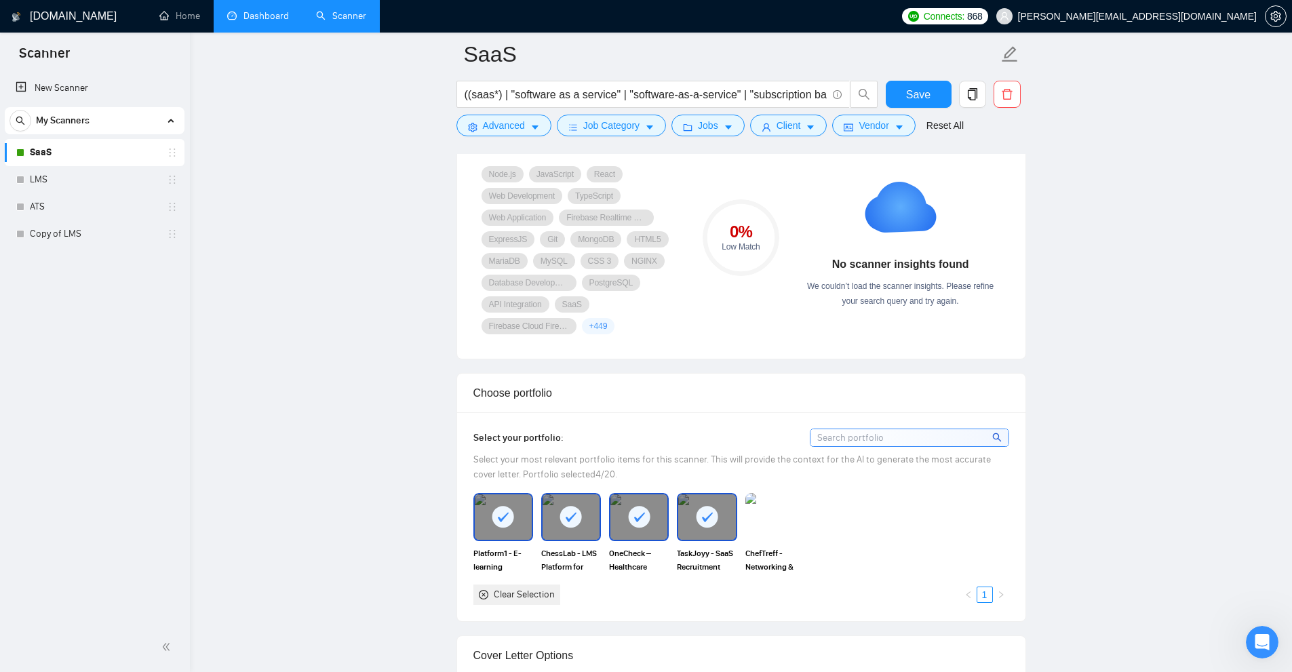
click at [284, 22] on link "Dashboard" at bounding box center [258, 16] width 62 height 12
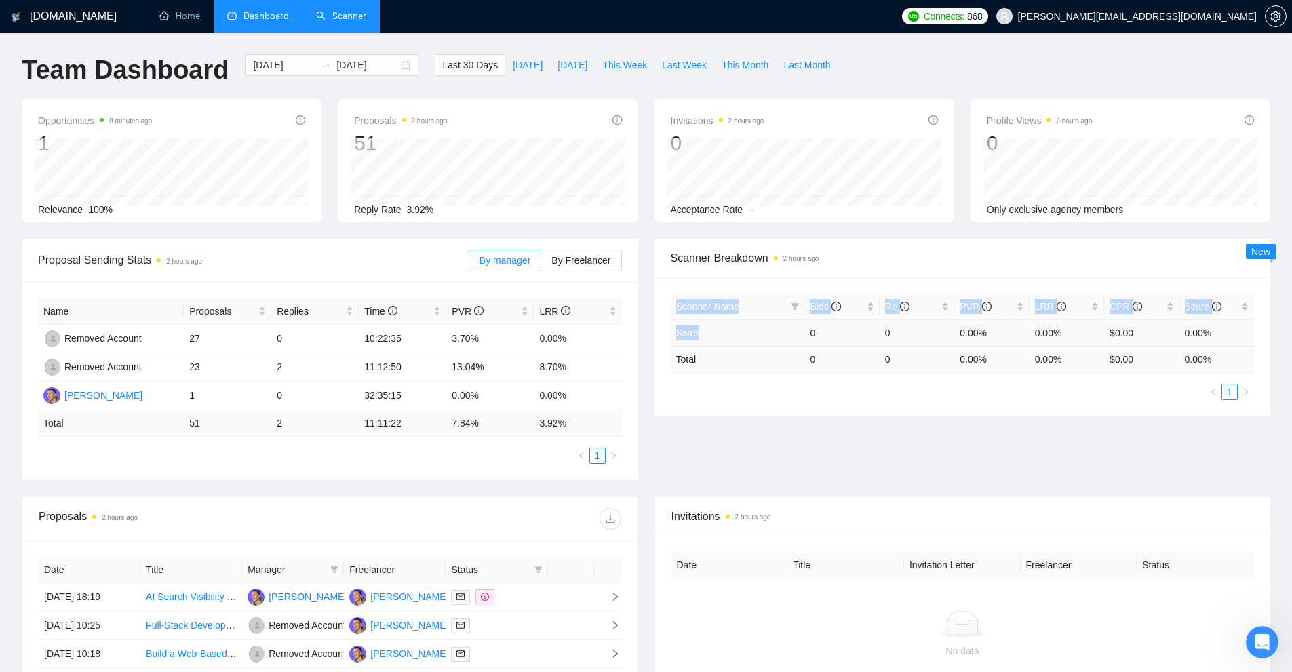
drag, startPoint x: 705, startPoint y: 332, endPoint x: 643, endPoint y: 332, distance: 62.4
click at [647, 330] on div "Scanner Breakdown 2 hours ago Scanner Name Bids Re PVR LRR CPR Score SaaS 0 0 0…" at bounding box center [962, 328] width 633 height 178
click at [760, 431] on div "Proposal Sending Stats 2 hours ago By manager By Freelancer Name Proposals Repl…" at bounding box center [646, 368] width 1265 height 258
click at [346, 11] on link "Scanner" at bounding box center [341, 16] width 50 height 12
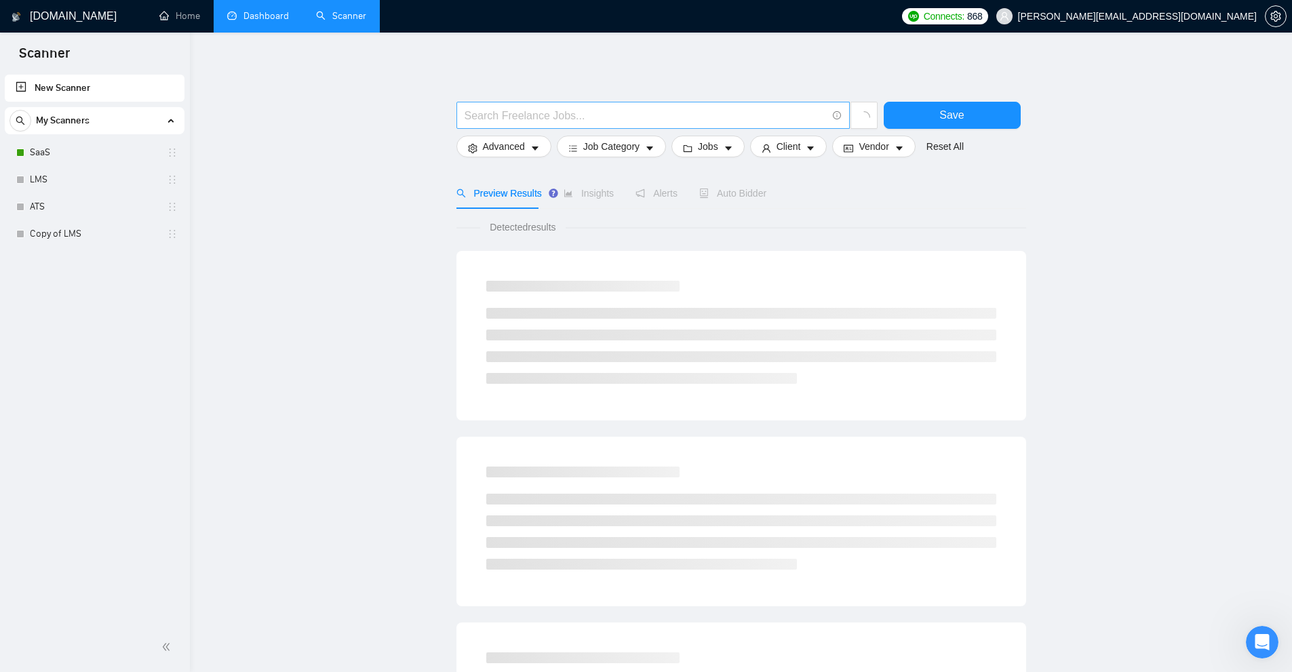
click at [539, 114] on input "text" at bounding box center [646, 115] width 362 height 17
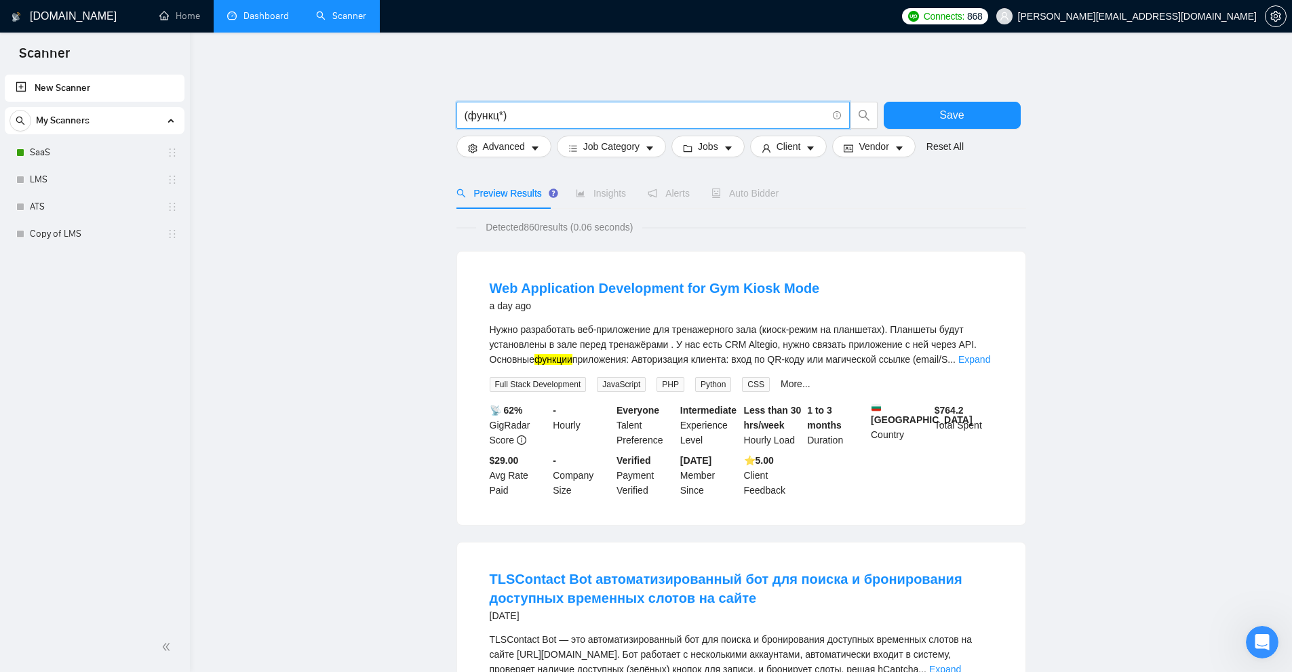
drag, startPoint x: 435, startPoint y: 115, endPoint x: 257, endPoint y: 100, distance: 178.3
type input "(функц*)"
click at [977, 370] on div "Нужно разработать веб-приложение для тренажерного зала (киоск-режим на планшета…" at bounding box center [741, 357] width 503 height 70
click at [977, 360] on link "Expand" at bounding box center [974, 359] width 32 height 11
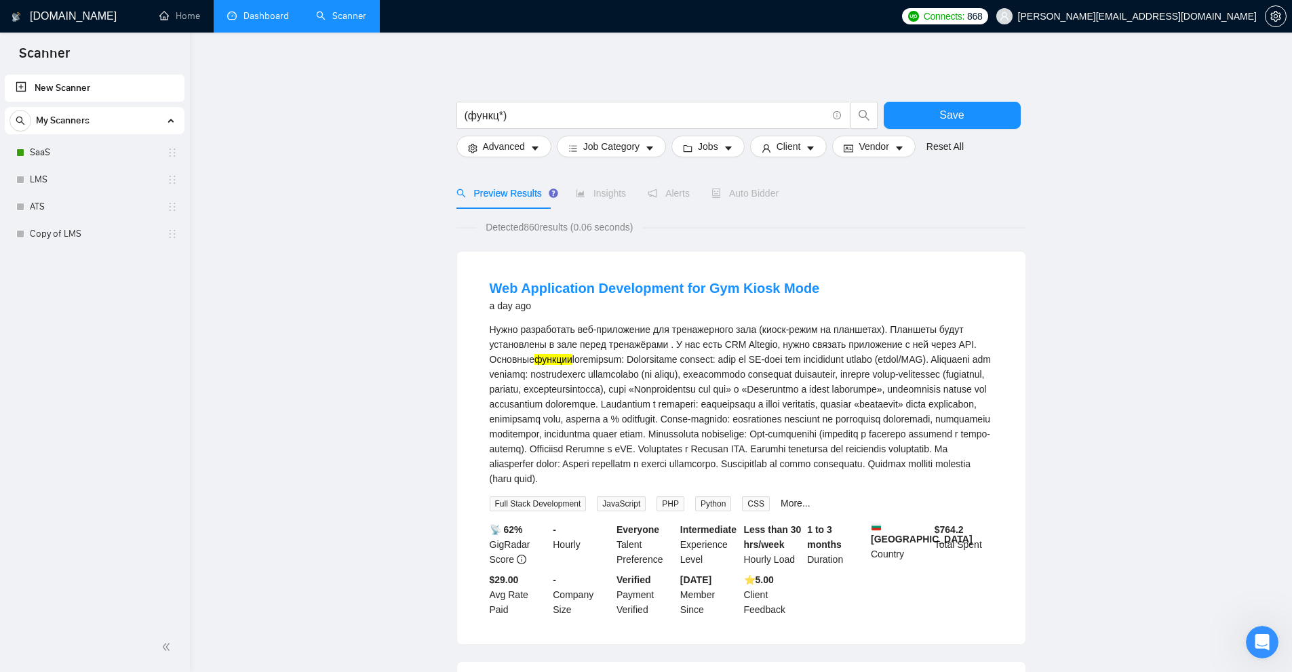
scroll to position [339, 0]
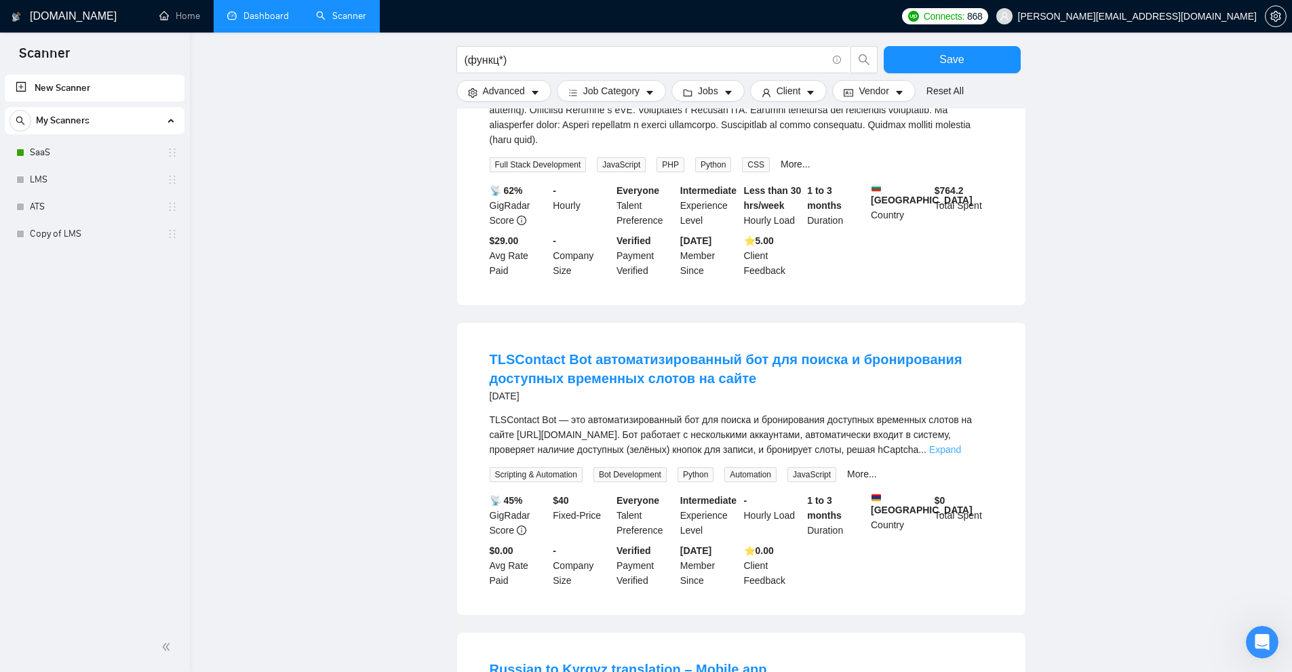
click at [961, 451] on link "Expand" at bounding box center [945, 449] width 32 height 11
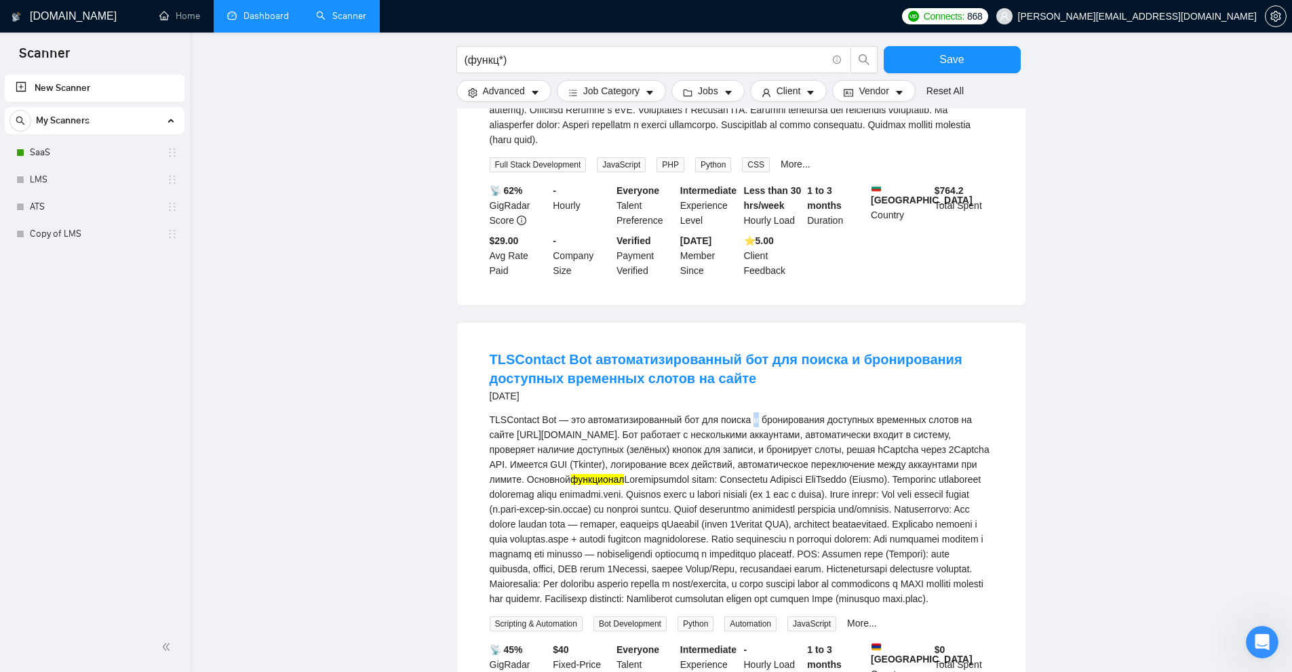
click at [753, 418] on div "TLSContact Bot — это автоматизированный бот для поиска и бронирования доступных…" at bounding box center [741, 509] width 503 height 194
copy div "и"
click at [494, 82] on button "Advanced" at bounding box center [503, 91] width 95 height 22
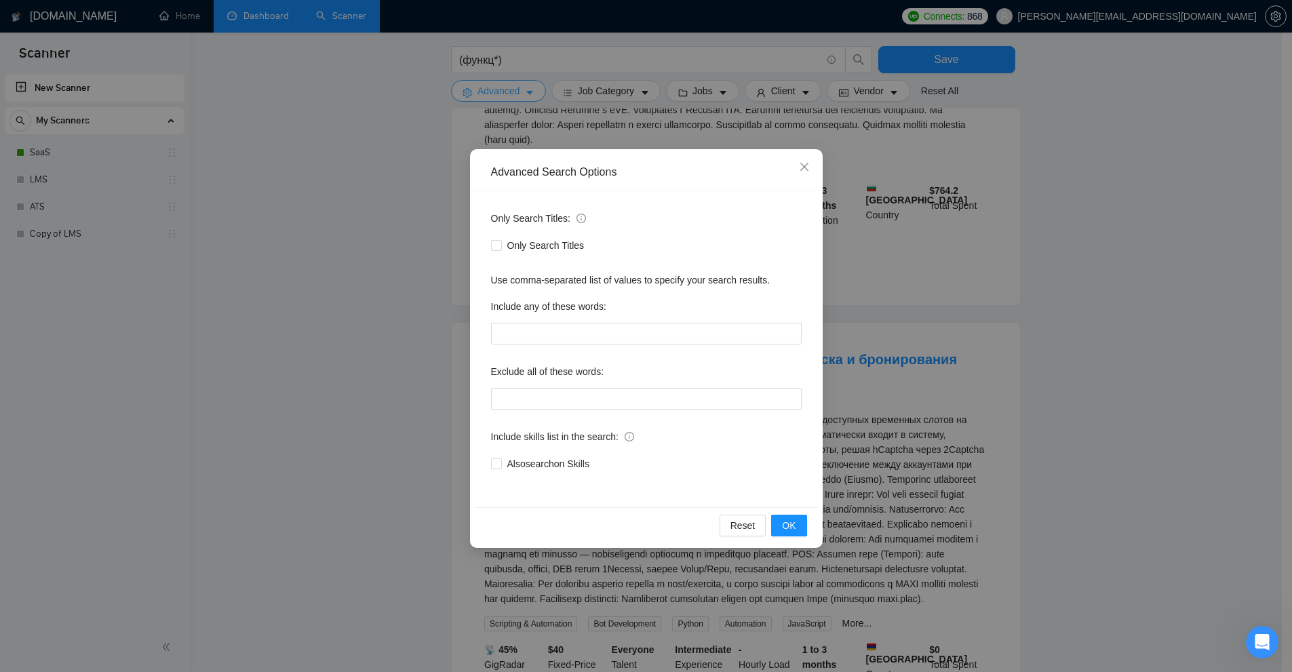
click at [494, 82] on div "Advanced Search Options Only Search Titles: Only Search Titles Use comma-separa…" at bounding box center [646, 336] width 1292 height 672
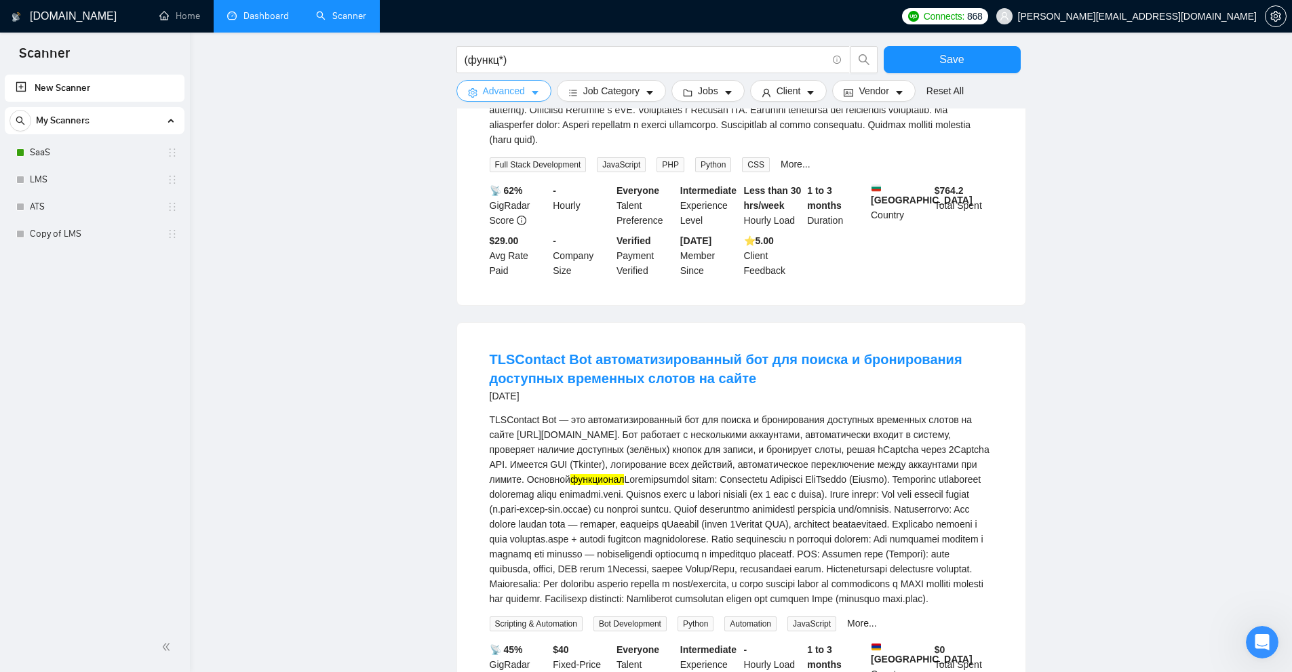
click at [542, 86] on button "Advanced" at bounding box center [503, 91] width 95 height 22
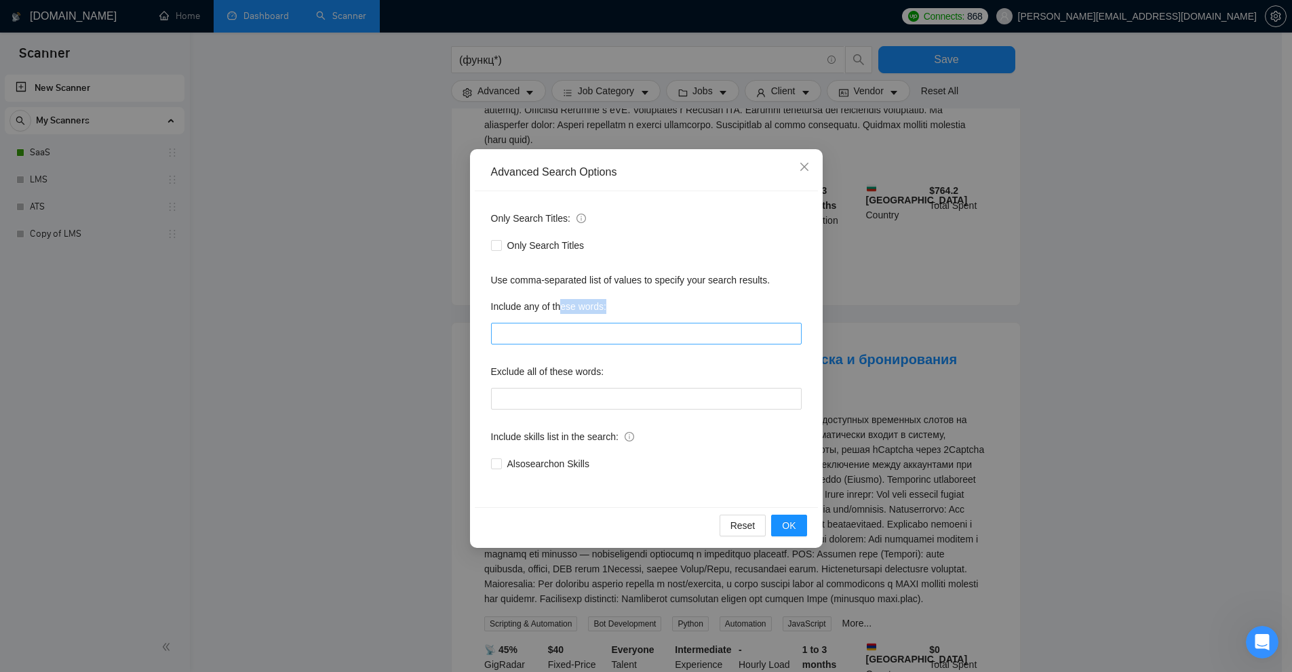
click at [562, 323] on div "Include any of these words:" at bounding box center [646, 320] width 311 height 49
click at [562, 330] on input "text" at bounding box center [646, 334] width 311 height 22
paste input "(нужн*), нужен, (разраб*), будут, ([DEMOGRAPHIC_DATA]*), по, уже, и, с, от, пос…"
type input "(нужн*), нужен, (разраб*), будут, ([DEMOGRAPHIC_DATA]*), по, уже, и, с, от, пос…"
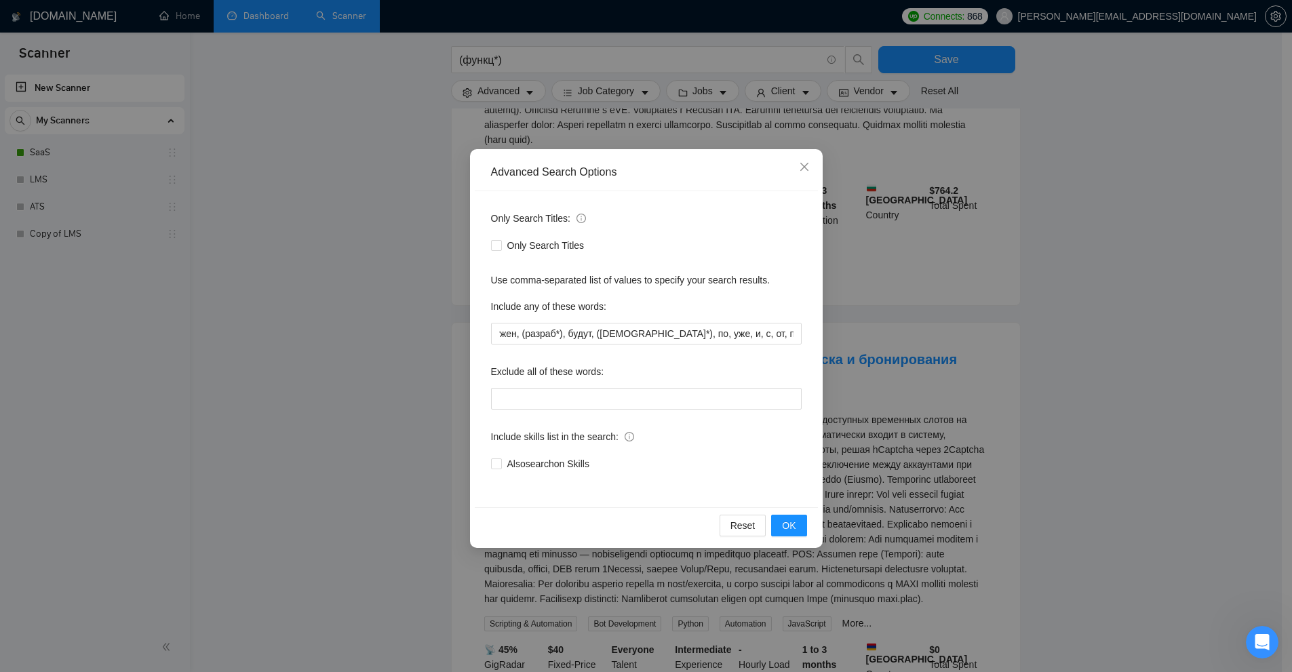
scroll to position [0, 0]
drag, startPoint x: 546, startPoint y: 71, endPoint x: 551, endPoint y: 60, distance: 12.7
click at [547, 67] on div "Advanced Search Options Only Search Titles: Only Search Titles Use comma-separa…" at bounding box center [646, 336] width 1292 height 672
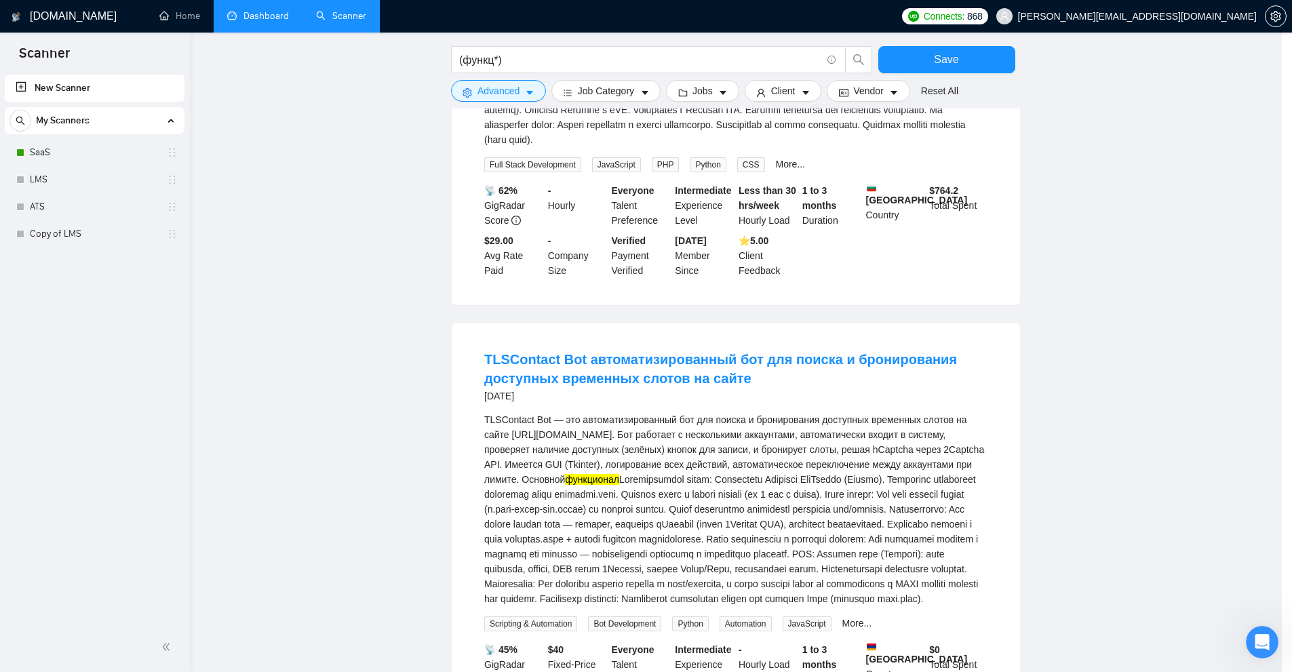
click at [551, 60] on div "Advanced Search Options Only Search Titles: Only Search Titles Use comma-separa…" at bounding box center [646, 336] width 1292 height 672
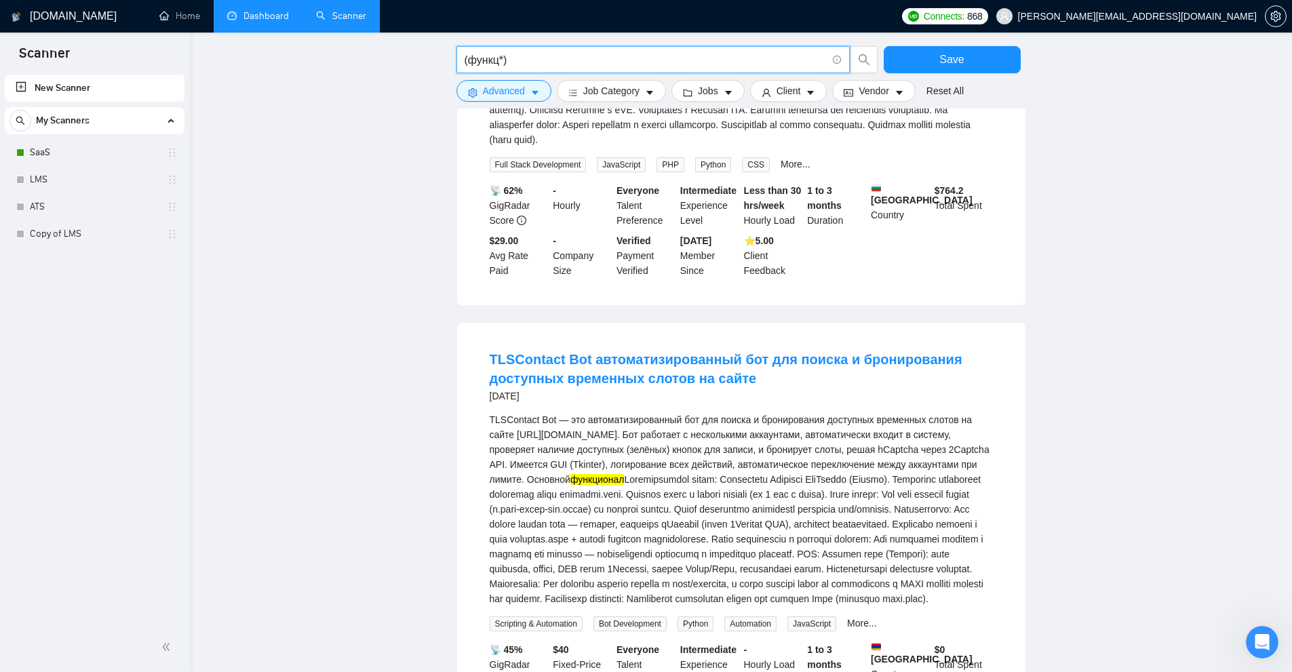
click at [551, 60] on input "(функц*)" at bounding box center [646, 60] width 362 height 17
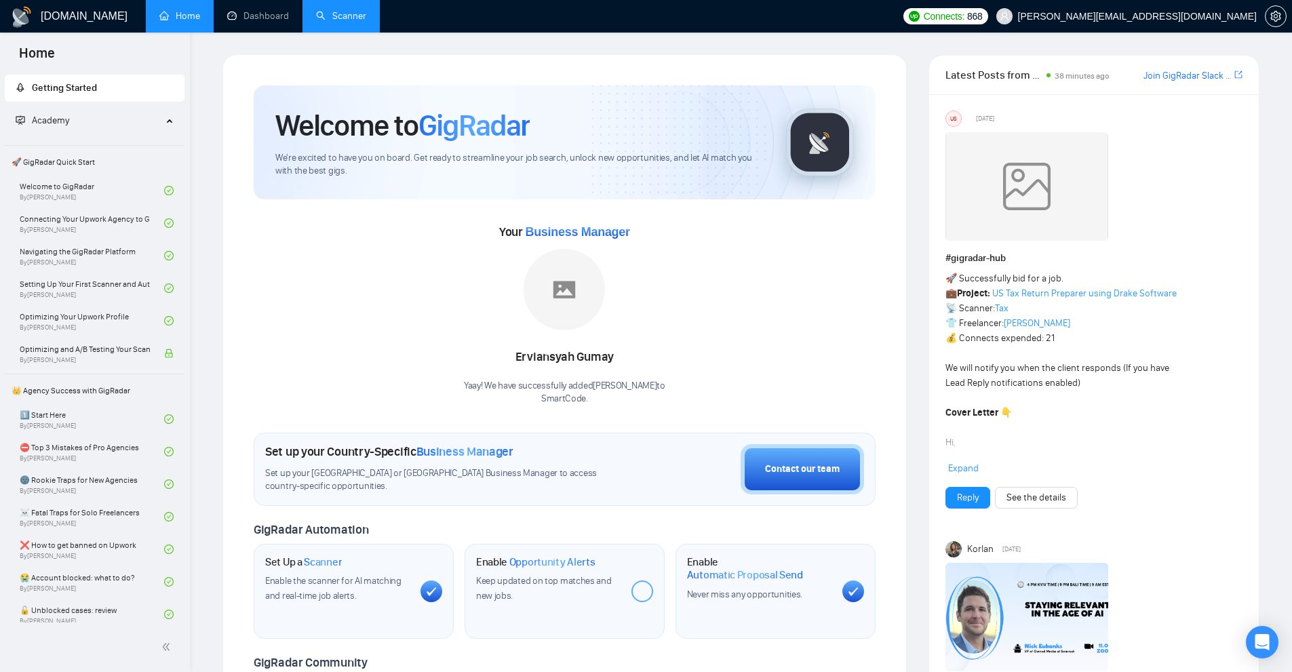
click at [362, 10] on link "Scanner" at bounding box center [341, 16] width 50 height 12
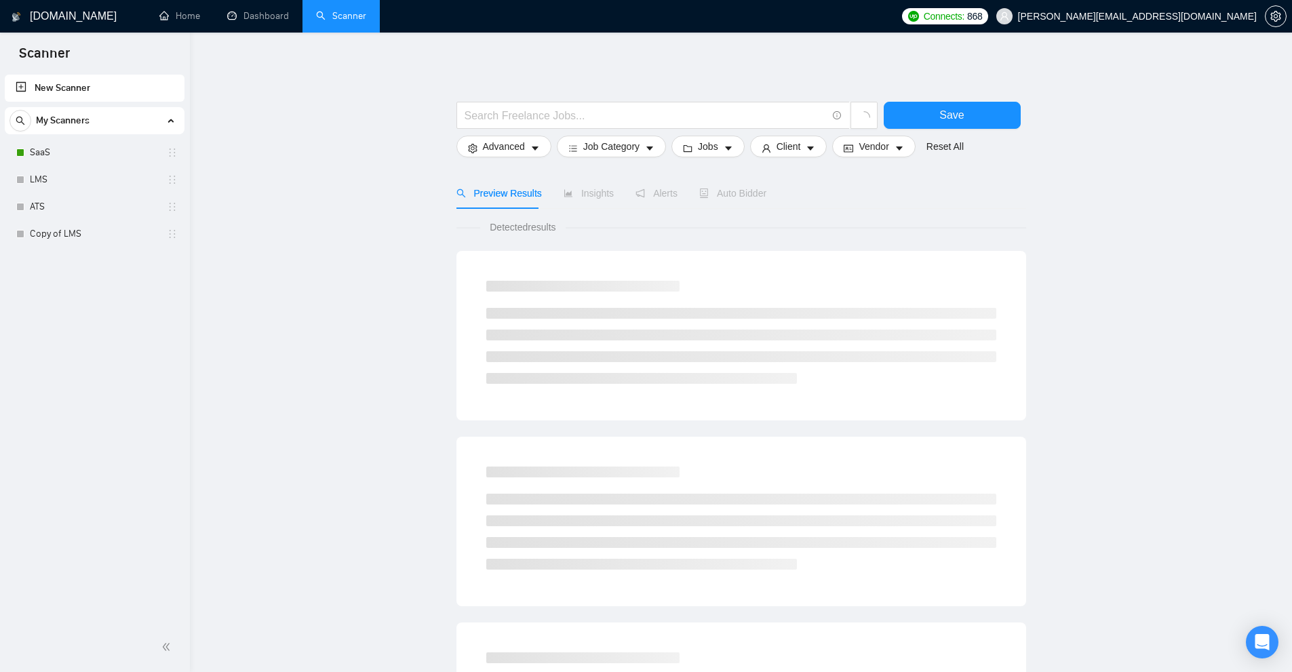
click at [129, 80] on link "New Scanner" at bounding box center [95, 88] width 158 height 27
click at [647, 126] on span at bounding box center [652, 115] width 393 height 27
click at [648, 119] on input "text" at bounding box center [646, 115] width 362 height 17
paste input "(функц*), (нужн*), нужен, (разраб*), для, будут, (буд*), по, в, (персон*), уже,…"
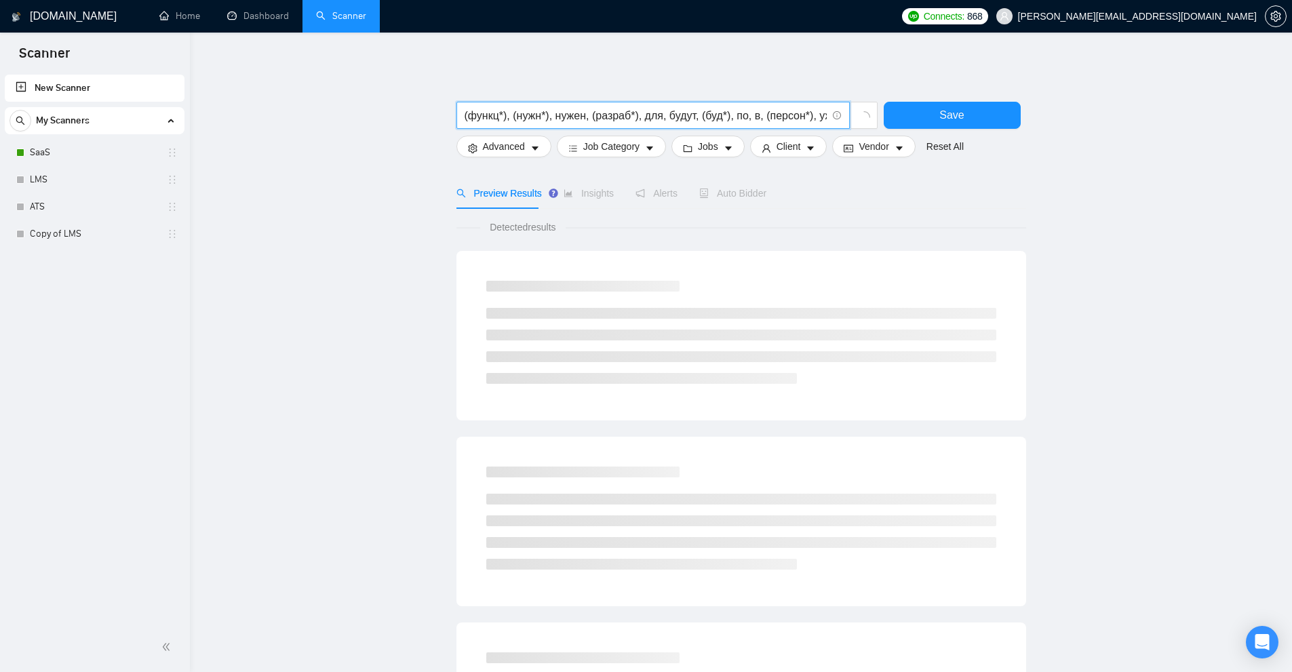
scroll to position [0, 210]
type input "(функц*), (нужн*), нужен, (разраб*), для, будут, (буд*), по, в, (персон*), уже,…"
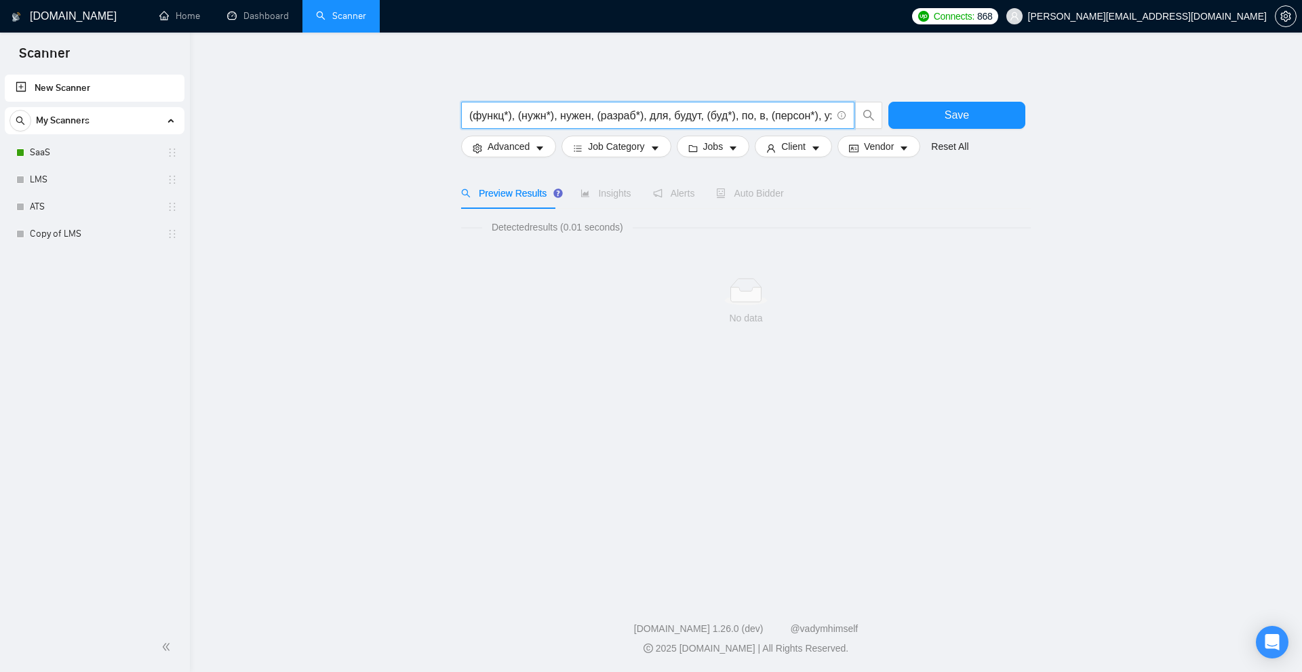
click at [558, 113] on input "(функц*), (нужн*), нужен, (разраб*), для, будут, (буд*), по, в, (персон*), уже,…" at bounding box center [650, 115] width 362 height 17
click at [521, 147] on span "Advanced" at bounding box center [509, 146] width 42 height 15
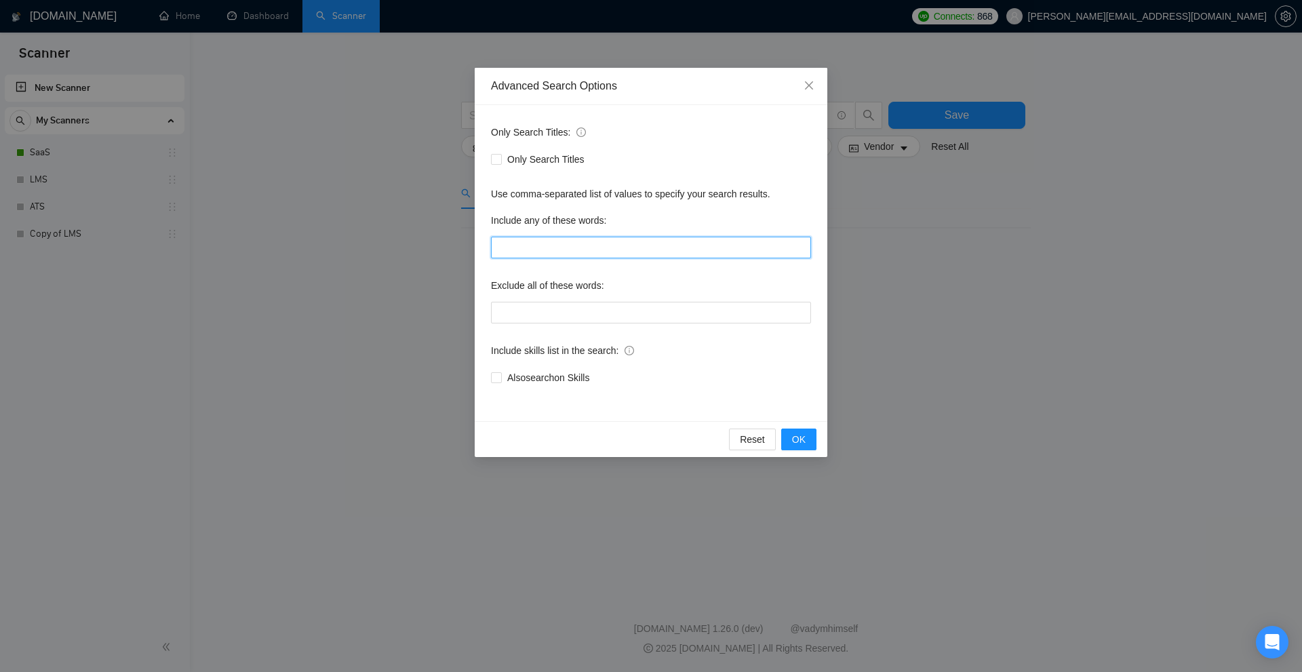
click at [543, 254] on input "text" at bounding box center [651, 248] width 320 height 22
paste input "(функц*), (нужн*), нужен, (разраб*), для, будут, (буд*), по, в, (персон*), уже,…"
click at [813, 438] on button "OK" at bounding box center [798, 440] width 35 height 22
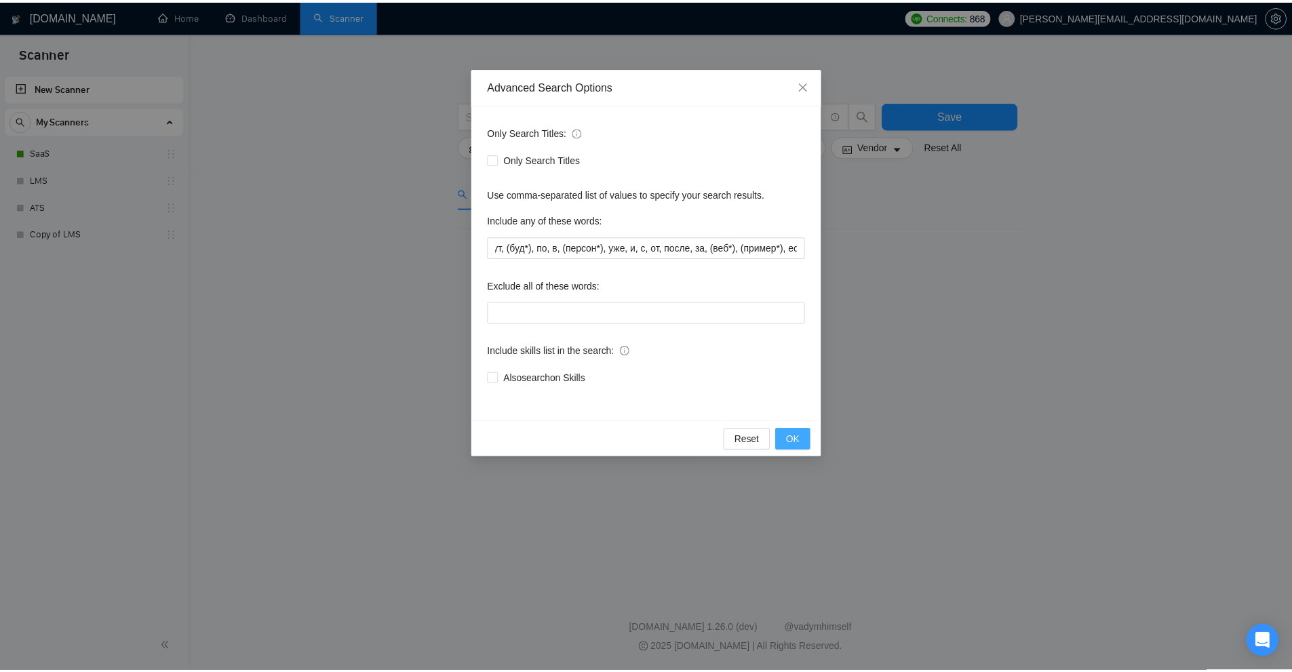
scroll to position [0, 0]
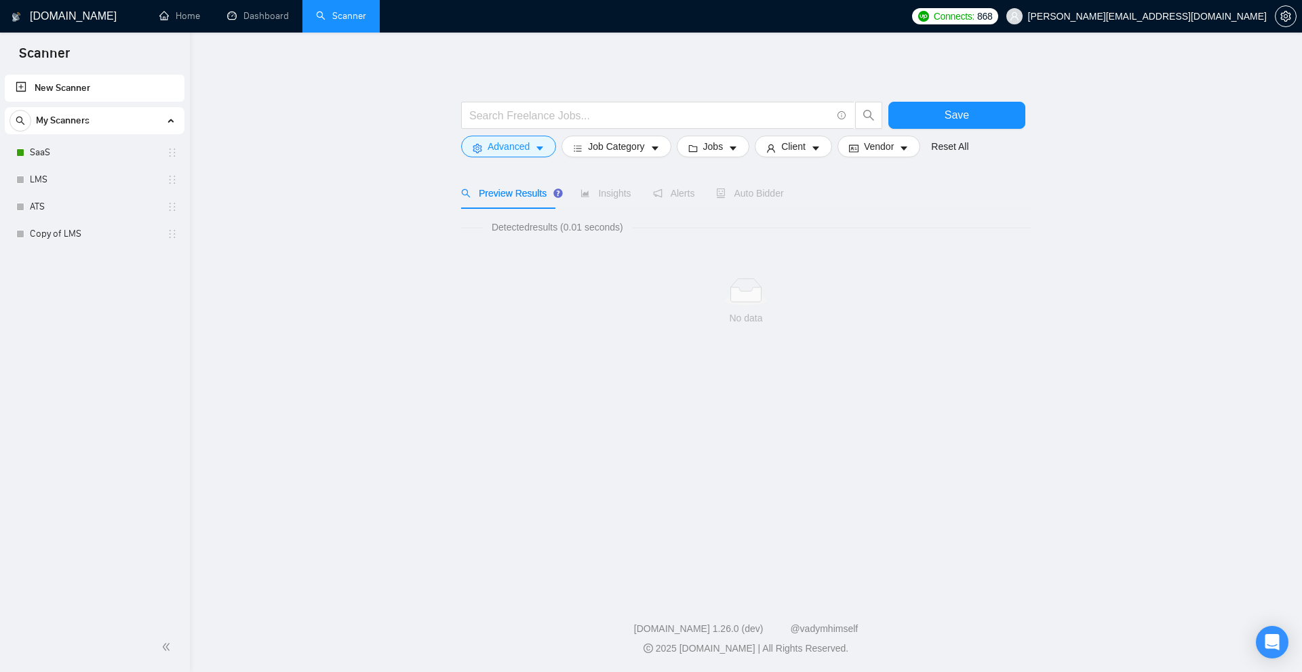
click at [972, 376] on div "Advanced Search Options Only Search Titles: Only Search Titles Use comma-separa…" at bounding box center [651, 336] width 1302 height 672
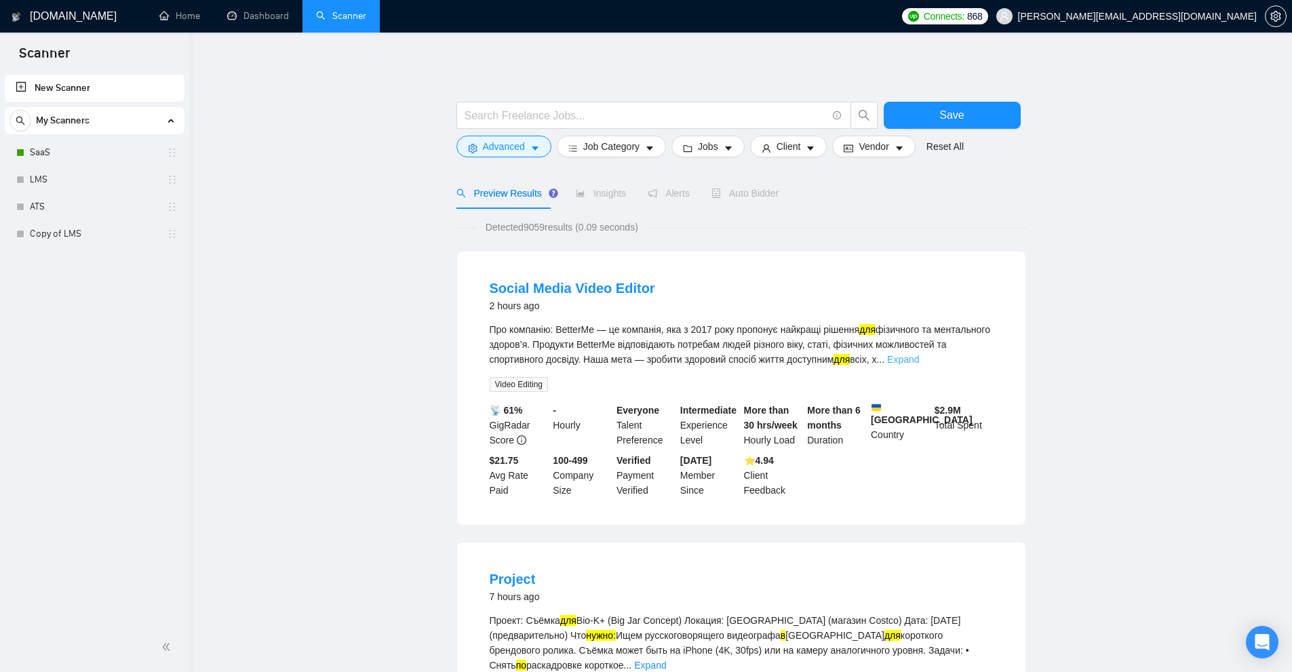
click at [919, 364] on link "Expand" at bounding box center [903, 359] width 32 height 11
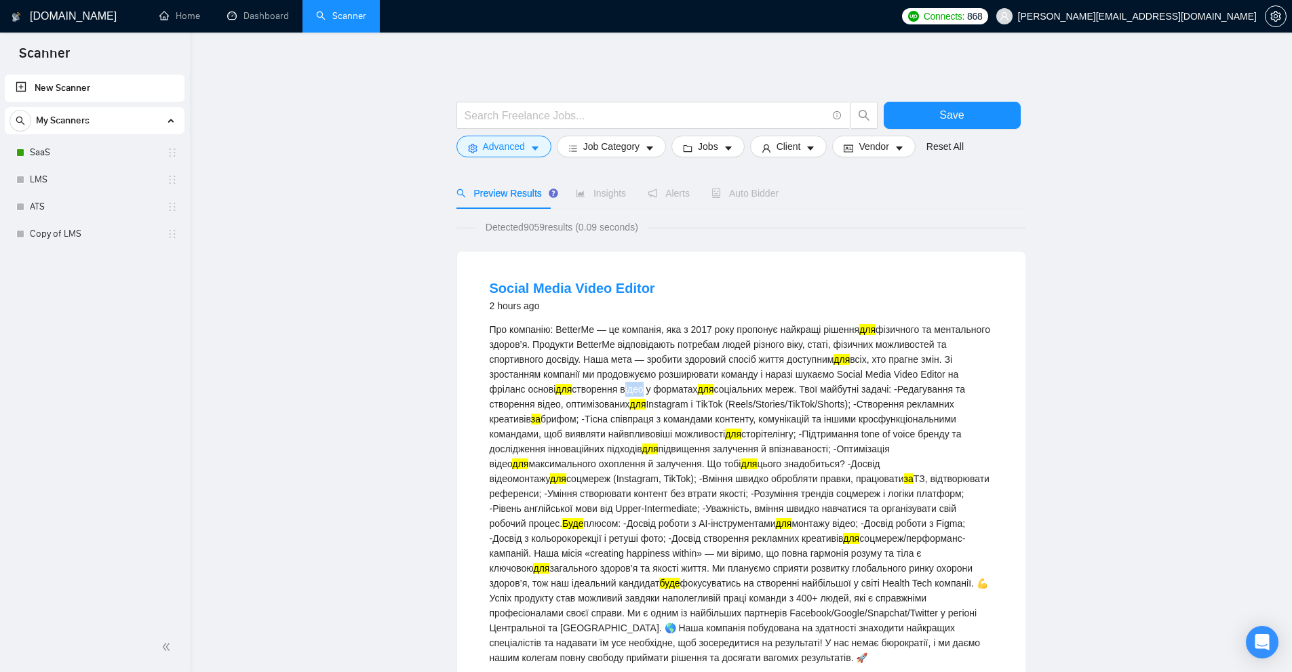
drag, startPoint x: 663, startPoint y: 393, endPoint x: 678, endPoint y: 392, distance: 14.9
click at [678, 392] on div "Про компанію: BetterMe — це компанія, яка з 2017 року пропонує найкращі рішення…" at bounding box center [741, 493] width 503 height 343
copy div "віде"
click at [671, 397] on div "Про компанію: BetterMe — це компанія, яка з 2017 року пропонує найкращі рішення…" at bounding box center [741, 493] width 503 height 343
drag, startPoint x: 664, startPoint y: 391, endPoint x: 686, endPoint y: 390, distance: 21.7
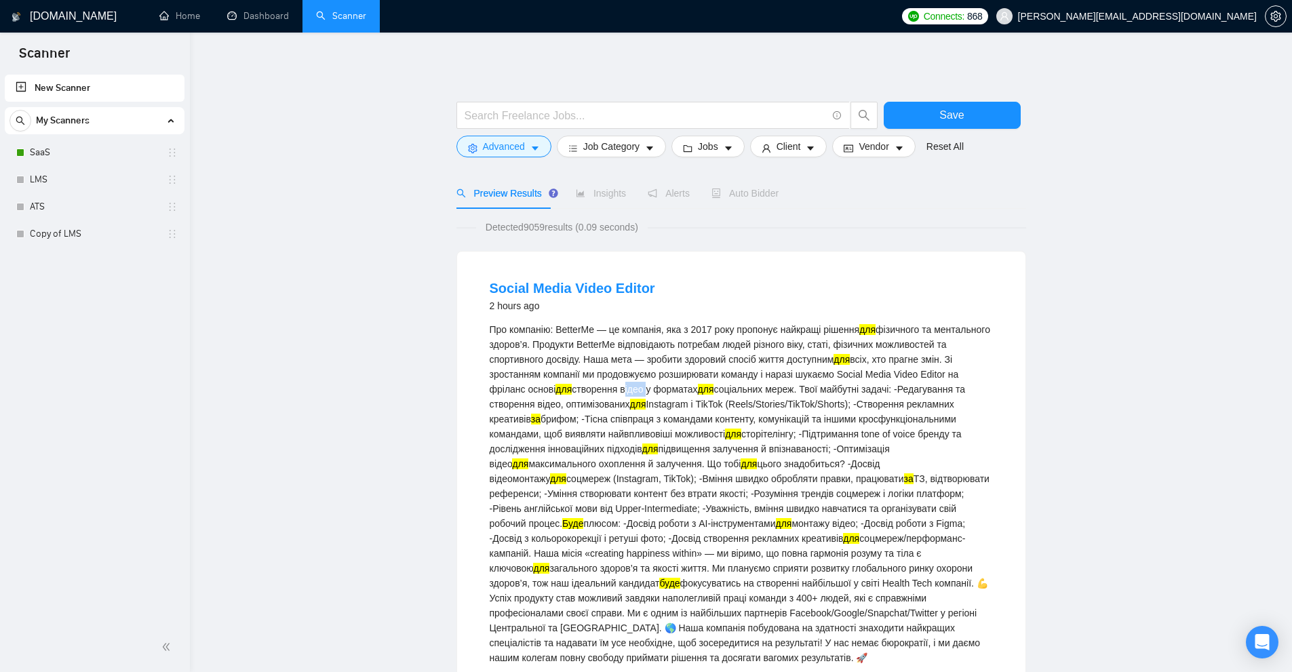
click at [686, 390] on div "Про компанію: BetterMe — це компанія, яка з 2017 року пропонує найкращі рішення…" at bounding box center [741, 493] width 503 height 343
copy div "відео"
drag, startPoint x: 483, startPoint y: 328, endPoint x: 583, endPoint y: 329, distance: 100.4
click at [583, 329] on li "Social Media Video Editor 2 hours ago Про компанію: BetterMe — це компанія, яка…" at bounding box center [741, 537] width 536 height 539
drag, startPoint x: 611, startPoint y: 328, endPoint x: 619, endPoint y: 329, distance: 8.2
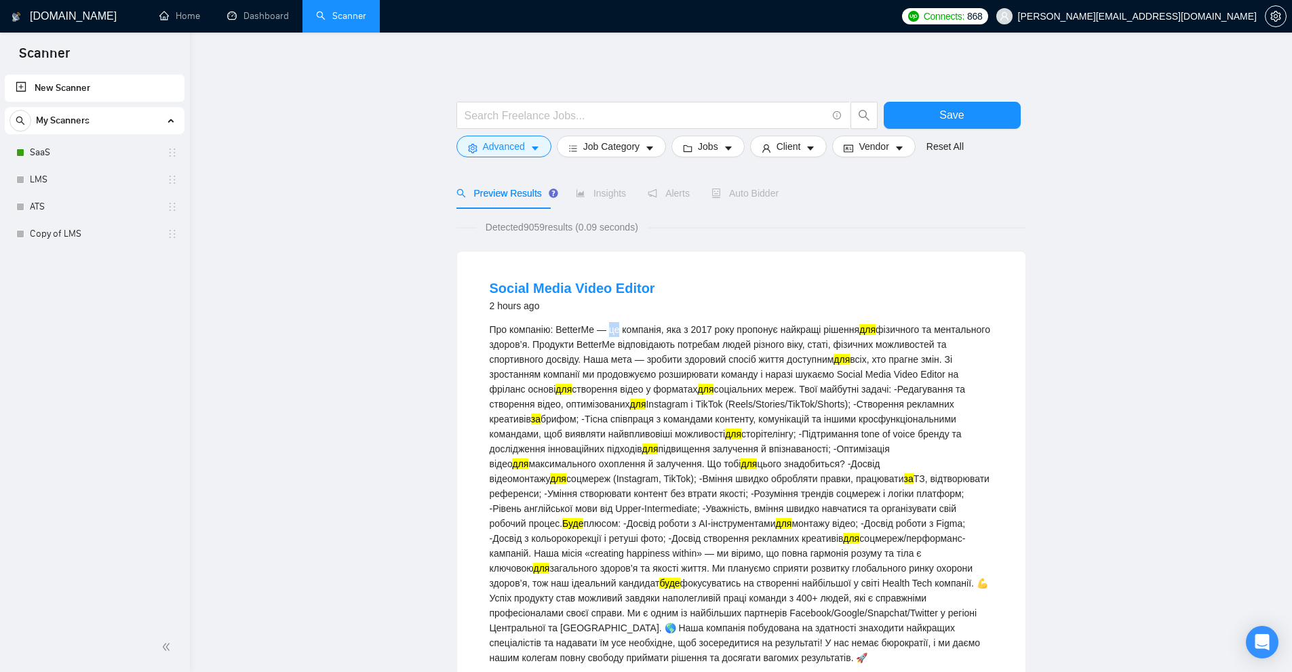
click at [619, 329] on div "Про компанію: BetterMe — це компанія, яка з 2017 року пропонує найкращі рішення…" at bounding box center [741, 493] width 503 height 343
copy div "це"
drag, startPoint x: 670, startPoint y: 330, endPoint x: 678, endPoint y: 328, distance: 8.3
click at [678, 328] on div "Про компанію: BetterMe — це компанія, яка з 2017 року пропонує найкращі рішення…" at bounding box center [741, 493] width 503 height 343
copy div "як"
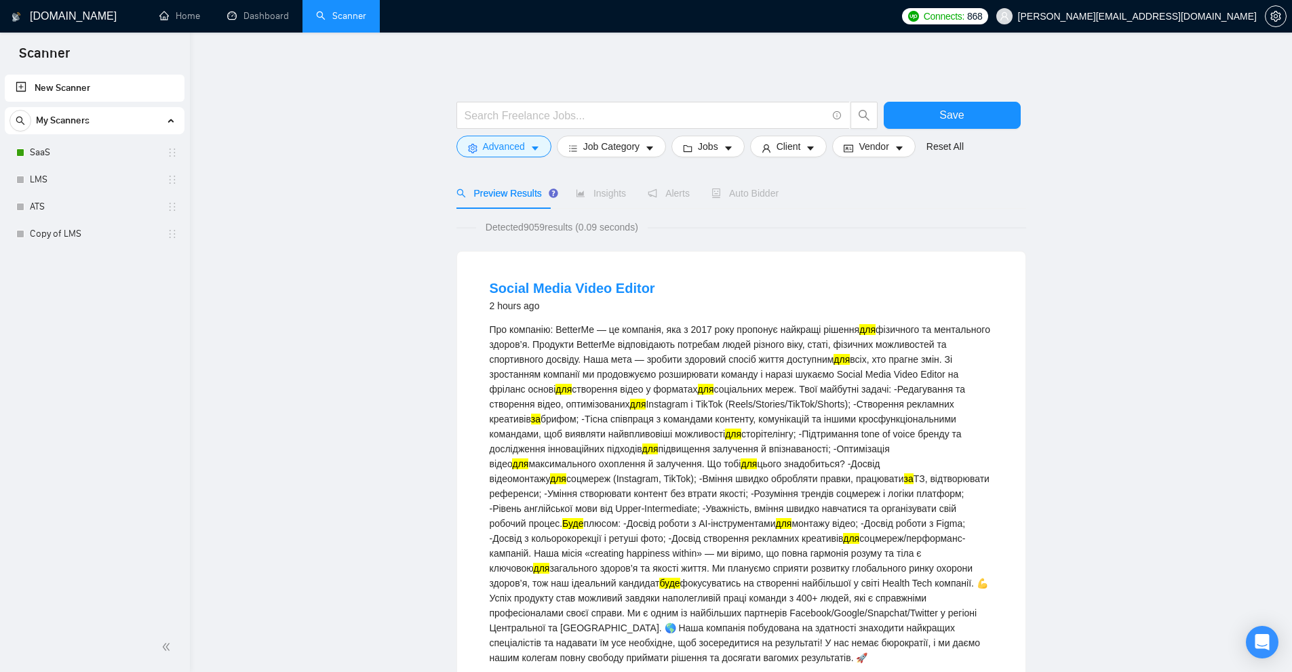
click at [702, 330] on div "Про компанію: BetterMe — це компанія, яка з 2017 року пропонує найкращі рішення…" at bounding box center [741, 493] width 503 height 343
click at [688, 330] on div "Про компанію: BetterMe — це компанія, яка з 2017 року пропонує найкращі рішення…" at bounding box center [741, 493] width 503 height 343
copy div "з"
drag, startPoint x: 741, startPoint y: 326, endPoint x: 762, endPoint y: 326, distance: 21.7
click at [762, 326] on div "Про компанію: BetterMe — це компанія, яка з 2017 року пропонує найкращі рішення…" at bounding box center [741, 493] width 503 height 343
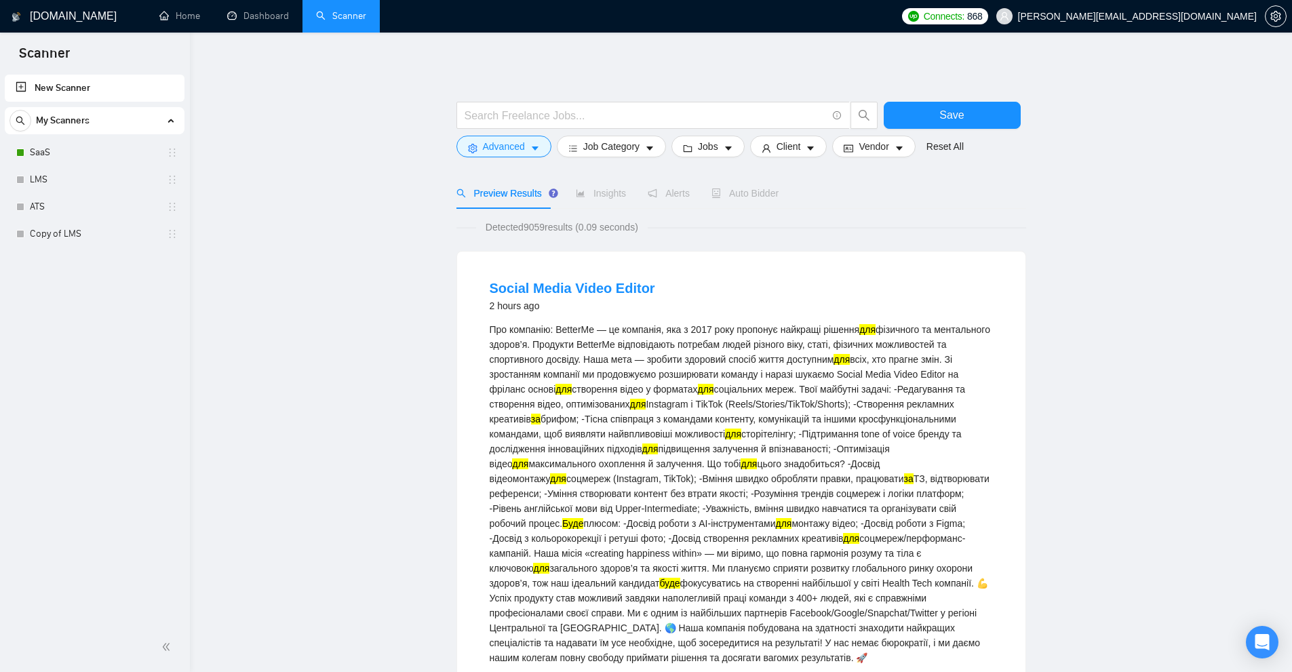
click at [840, 333] on div "Про компанію: BetterMe — це компанія, яка з 2017 року пропонує найкращі рішення…" at bounding box center [741, 493] width 503 height 343
drag, startPoint x: 827, startPoint y: 330, endPoint x: 851, endPoint y: 328, distance: 24.5
click at [851, 328] on div "Про компанію: BetterMe — це компанія, яка з 2017 року пропонує найкращі рішення…" at bounding box center [741, 493] width 503 height 343
copy div "рішен"
click at [743, 345] on div "Про компанію: BetterMe — це компанія, яка з 2017 року пропонує найкращі рішення…" at bounding box center [741, 493] width 503 height 343
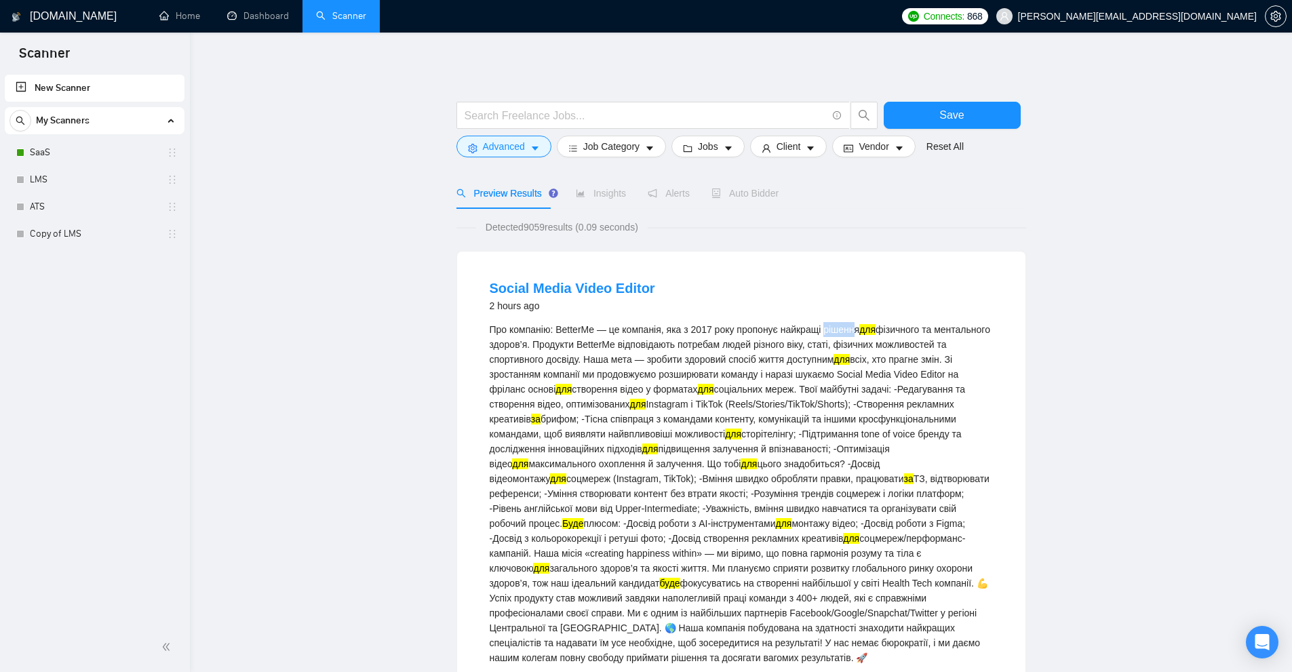
drag, startPoint x: 826, startPoint y: 328, endPoint x: 857, endPoint y: 328, distance: 30.5
click at [857, 328] on div "Про компанію: BetterMe — це компанія, яка з 2017 року пропонує найкращі рішення…" at bounding box center [741, 493] width 503 height 343
copy div "рішенн"
drag, startPoint x: 593, startPoint y: 344, endPoint x: 812, endPoint y: 346, distance: 219.1
click at [810, 346] on div "Про компанію: BetterMe — це компанія, яка з 2017 року пропонує найкращі рішення…" at bounding box center [741, 493] width 503 height 343
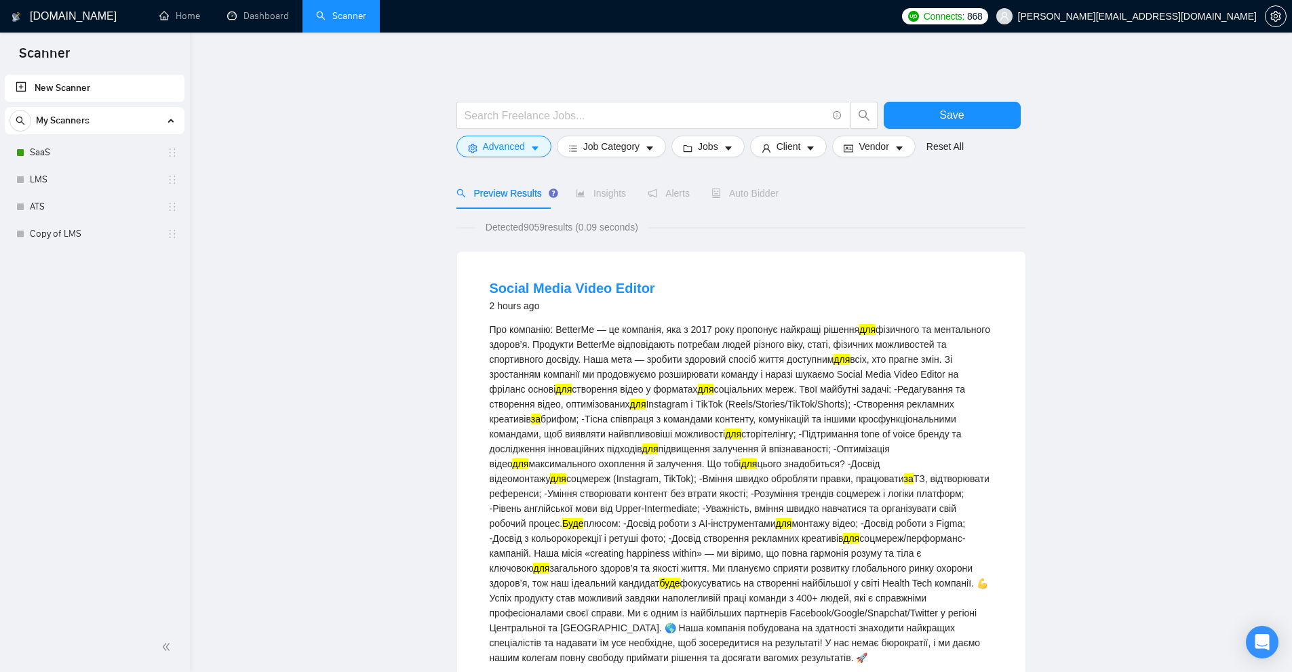
click at [812, 346] on div "Про компанію: BetterMe — це компанія, яка з 2017 року пропонує найкращі рішення…" at bounding box center [741, 493] width 503 height 343
drag, startPoint x: 591, startPoint y: 343, endPoint x: 628, endPoint y: 342, distance: 37.3
click at [628, 342] on div "Про компанію: BetterMe — це компанія, яка з 2017 року пропонує найкращі рішення…" at bounding box center [741, 493] width 503 height 343
copy div "Продукт"
drag, startPoint x: 680, startPoint y: 344, endPoint x: 730, endPoint y: 342, distance: 50.2
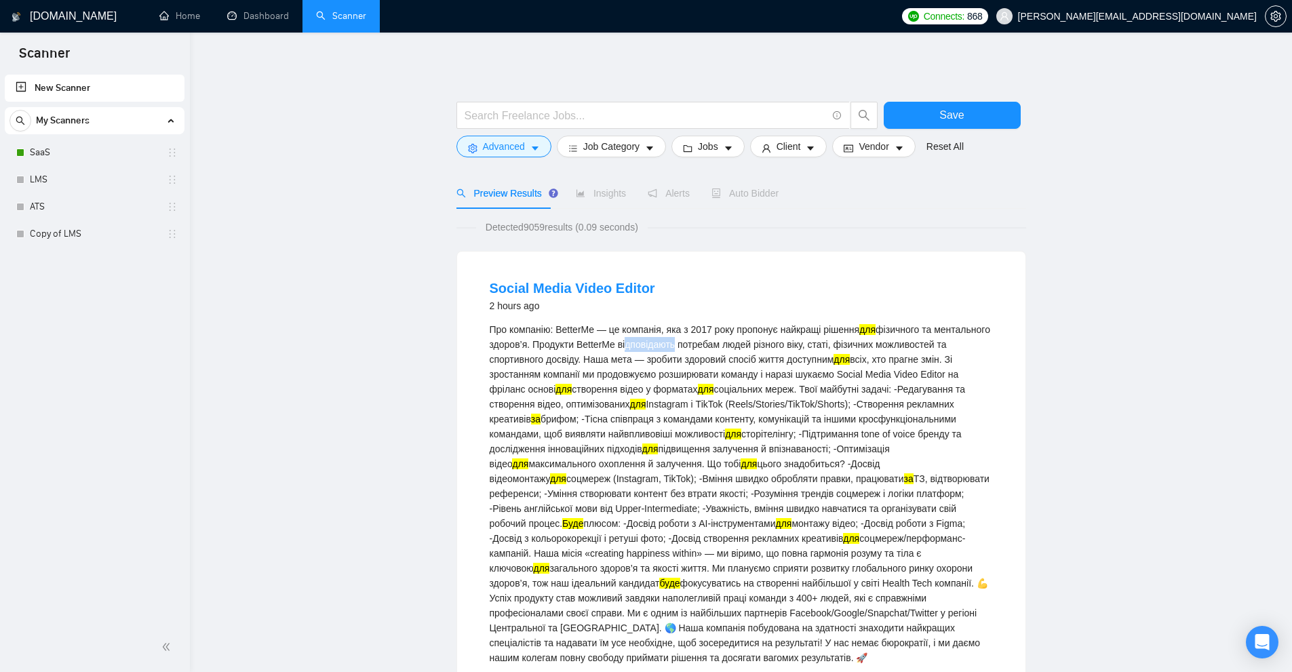
click at [730, 342] on div "Про компанію: BetterMe — це компанія, яка з 2017 року пропонує найкращі рішення…" at bounding box center [741, 493] width 503 height 343
click at [716, 347] on div "Про компанію: BetterMe — це компанія, яка з 2017 року пропонує найкращі рішення…" at bounding box center [741, 493] width 503 height 343
drag, startPoint x: 678, startPoint y: 344, endPoint x: 711, endPoint y: 344, distance: 32.6
click at [711, 344] on div "Про компанію: BetterMe — це компанія, яка з 2017 року пропонує найкращі рішення…" at bounding box center [741, 493] width 503 height 343
copy div "відповід"
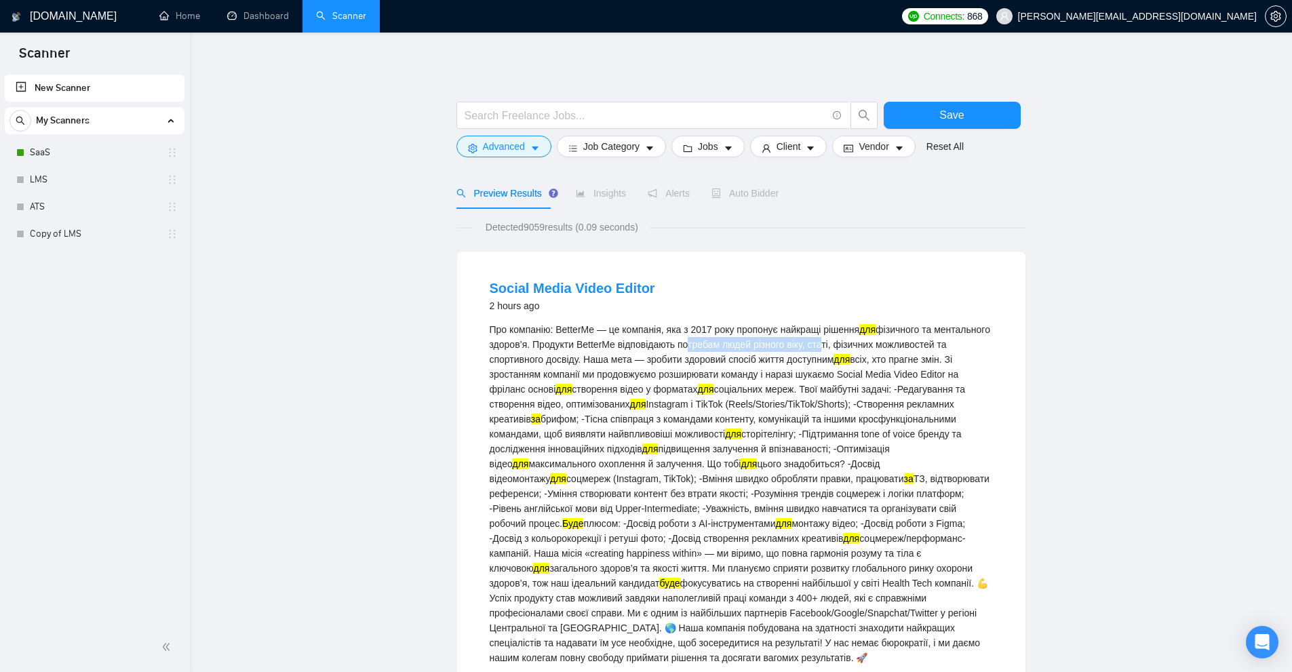
drag, startPoint x: 741, startPoint y: 343, endPoint x: 876, endPoint y: 342, distance: 134.3
click at [877, 341] on div "Про компанію: BetterMe — це компанія, яка з 2017 року пропонує найкращі рішення…" at bounding box center [741, 493] width 503 height 343
click at [859, 344] on div "Про компанію: BetterMe — це компанія, яка з 2017 року пропонує найкращі рішення…" at bounding box center [741, 493] width 503 height 343
drag, startPoint x: 893, startPoint y: 345, endPoint x: 605, endPoint y: 357, distance: 288.6
click at [606, 357] on div "Про компанію: BetterMe — це компанія, яка з 2017 року пропонує найкращі рішення…" at bounding box center [741, 493] width 503 height 343
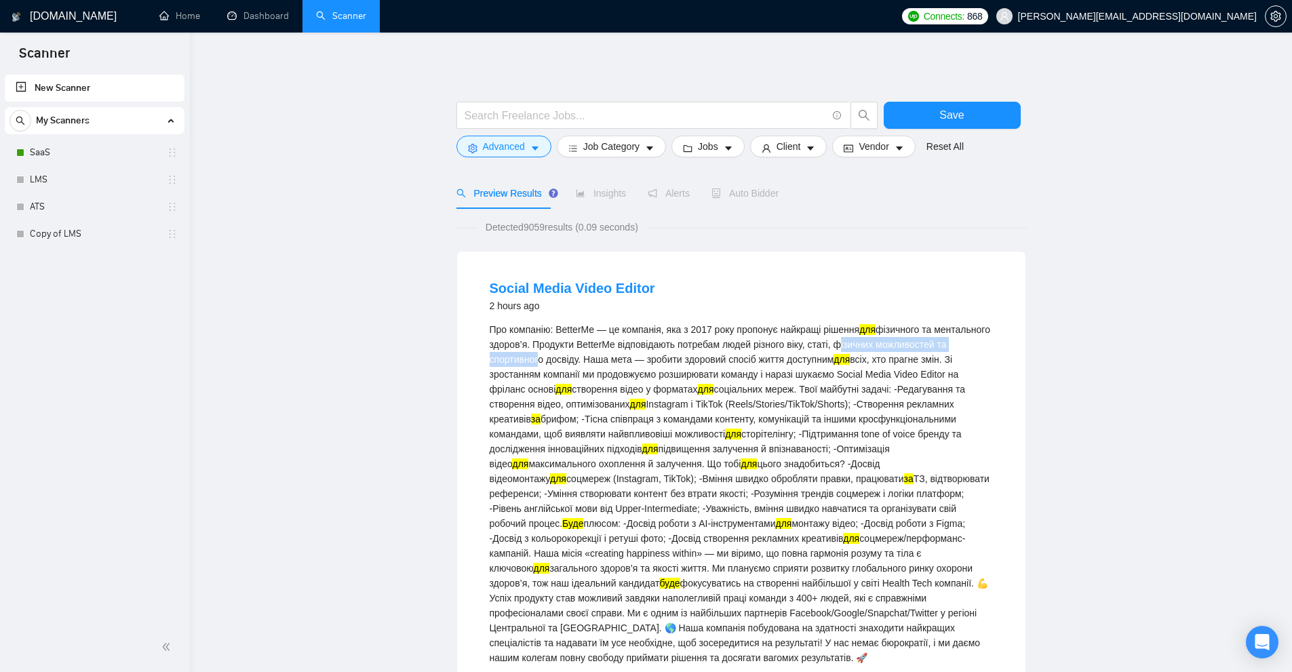
click at [596, 357] on div "Про компанію: BetterMe — це компанія, яка з 2017 року пропонує найкращі рішення…" at bounding box center [741, 493] width 503 height 343
drag, startPoint x: 486, startPoint y: 361, endPoint x: 525, endPoint y: 360, distance: 38.7
click at [525, 360] on li "Social Media Video Editor 2 hours ago Про компанію: BetterMe — це компанія, яка…" at bounding box center [741, 537] width 536 height 539
copy div "можлив"
click at [876, 361] on div "Про компанію: BetterMe — це компанія, яка з 2017 року пропонує найкращі рішення…" at bounding box center [741, 493] width 503 height 343
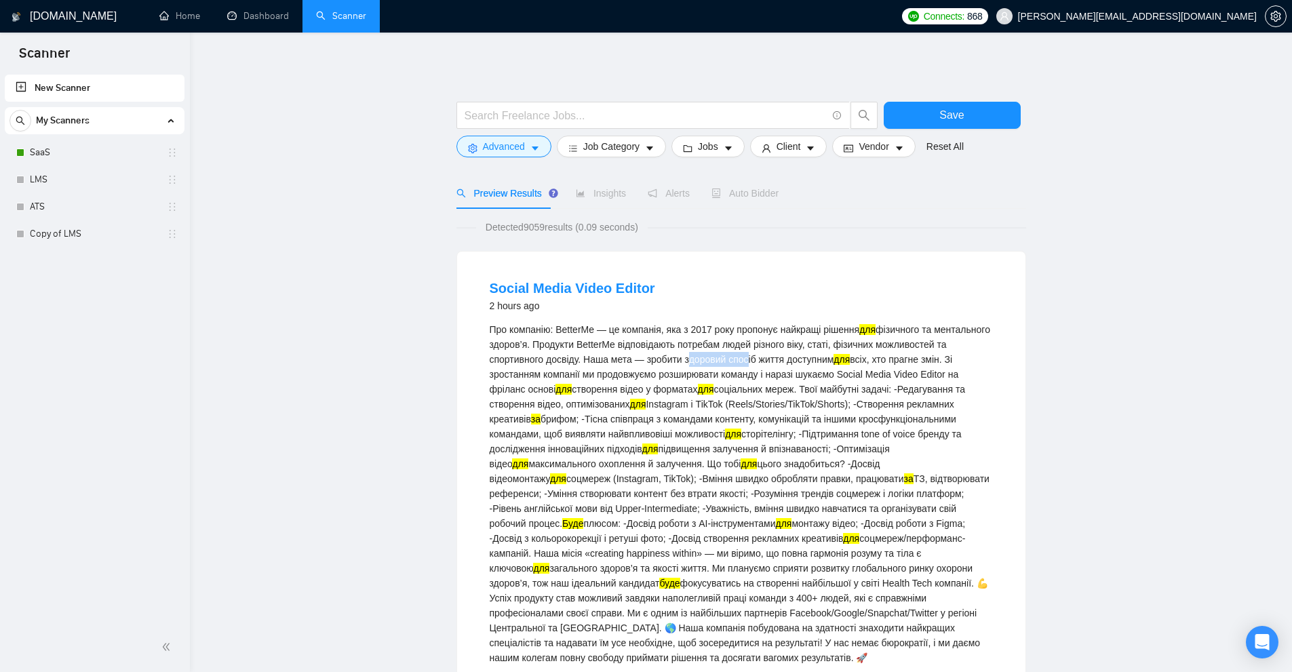
drag, startPoint x: 758, startPoint y: 363, endPoint x: 823, endPoint y: 357, distance: 64.7
click at [823, 357] on div "Про компанію: BetterMe — це компанія, яка з 2017 року пропонує найкращі рішення…" at bounding box center [741, 493] width 503 height 343
click at [838, 359] on div "Про компанію: BetterMe — це компанія, яка з 2017 року пропонує найкращі рішення…" at bounding box center [741, 493] width 503 height 343
drag, startPoint x: 929, startPoint y: 361, endPoint x: 941, endPoint y: 361, distance: 12.2
click at [941, 361] on div "Про компанію: BetterMe — це компанія, яка з 2017 року пропонує найкращі рішення…" at bounding box center [741, 493] width 503 height 343
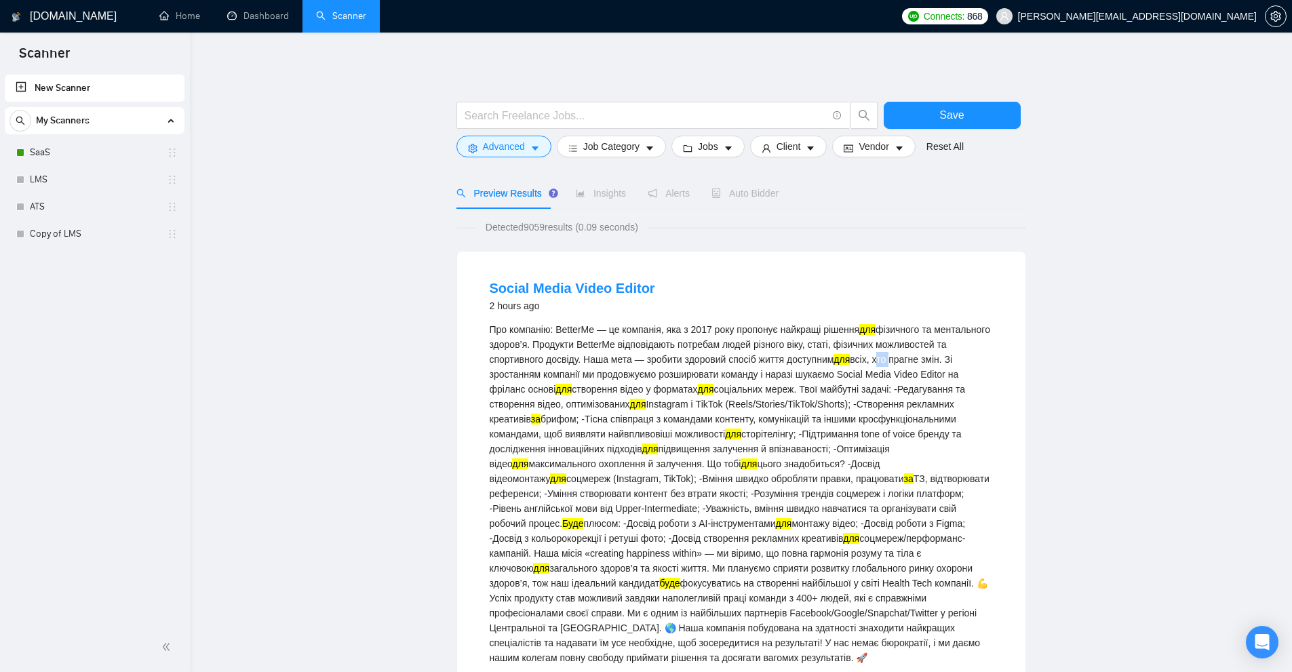
drag, startPoint x: 949, startPoint y: 359, endPoint x: 960, endPoint y: 357, distance: 11.7
click at [960, 357] on div "Про компанію: BetterMe — це компанія, яка з 2017 року пропонує найкращі рішення…" at bounding box center [741, 493] width 503 height 343
drag, startPoint x: 499, startPoint y: 374, endPoint x: 684, endPoint y: 368, distance: 186.0
click at [684, 368] on div "Про компанію: BetterMe — це компанія, яка з 2017 року пропонує найкращі рішення…" at bounding box center [741, 493] width 503 height 343
click at [665, 371] on div "Про компанію: BetterMe — це компанія, яка з 2017 року пропонує найкращі рішення…" at bounding box center [741, 493] width 503 height 343
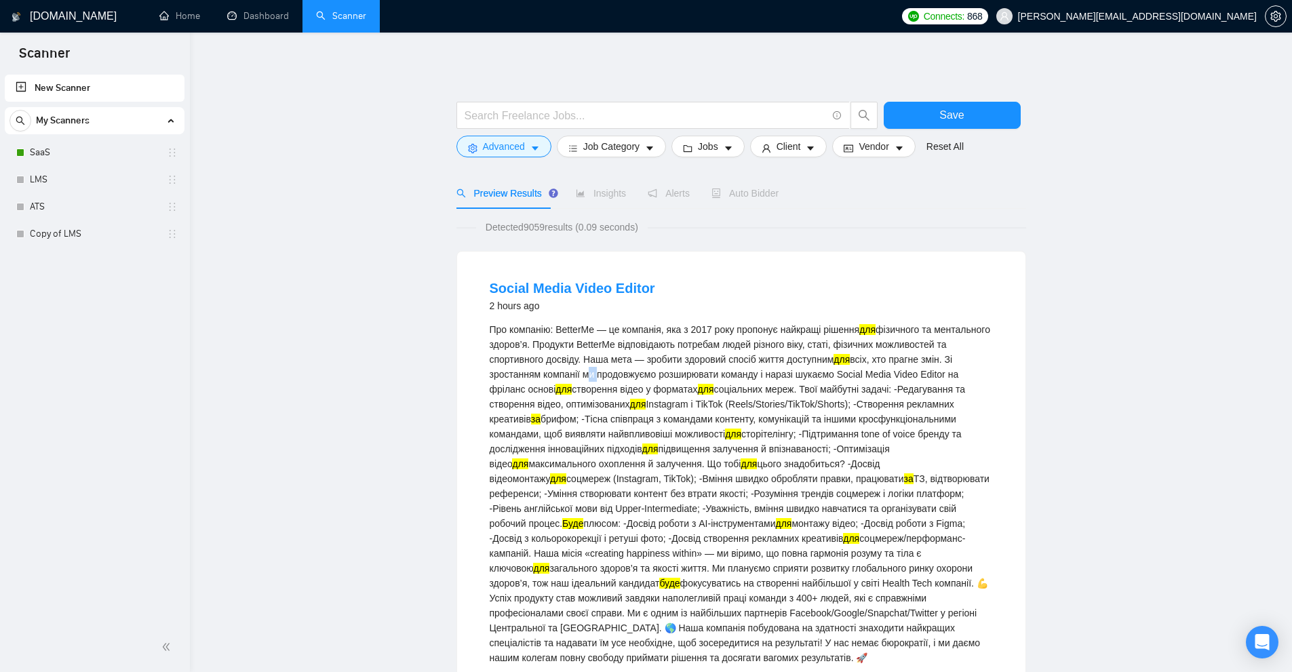
drag, startPoint x: 650, startPoint y: 372, endPoint x: 659, endPoint y: 372, distance: 8.8
click at [659, 372] on div "Про компанію: BetterMe — це компанія, яка з 2017 року пропонує найкращі рішення…" at bounding box center [741, 493] width 503 height 343
drag, startPoint x: 715, startPoint y: 372, endPoint x: 871, endPoint y: 372, distance: 156.0
click at [869, 373] on div "Про компанію: BetterMe — це компанія, яка з 2017 року пропонує найкращі рішення…" at bounding box center [741, 493] width 503 height 343
click at [874, 372] on div "Про компанію: BetterMe — це компанія, яка з 2017 року пропонує найкращі рішення…" at bounding box center [741, 493] width 503 height 343
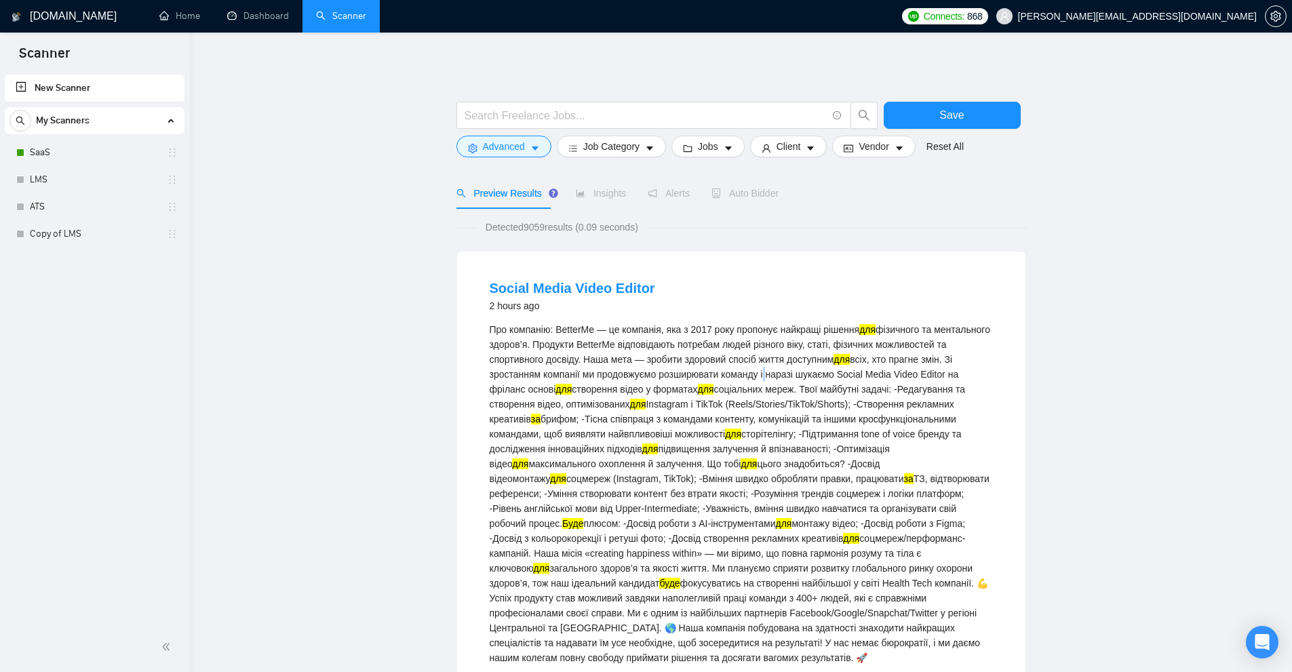
click at [830, 374] on div "Про компанію: BetterMe — це компанія, яка з 2017 року пропонує найкращі рішення…" at bounding box center [741, 493] width 503 height 343
click at [840, 374] on div "Про компанію: BetterMe — це компанія, яка з 2017 року пропонує найкращі рішення…" at bounding box center [741, 493] width 503 height 343
click at [834, 374] on div "Про компанію: BetterMe — це компанія, яка з 2017 року пропонує найкращі рішення…" at bounding box center [741, 493] width 503 height 343
drag, startPoint x: 836, startPoint y: 374, endPoint x: 863, endPoint y: 372, distance: 26.5
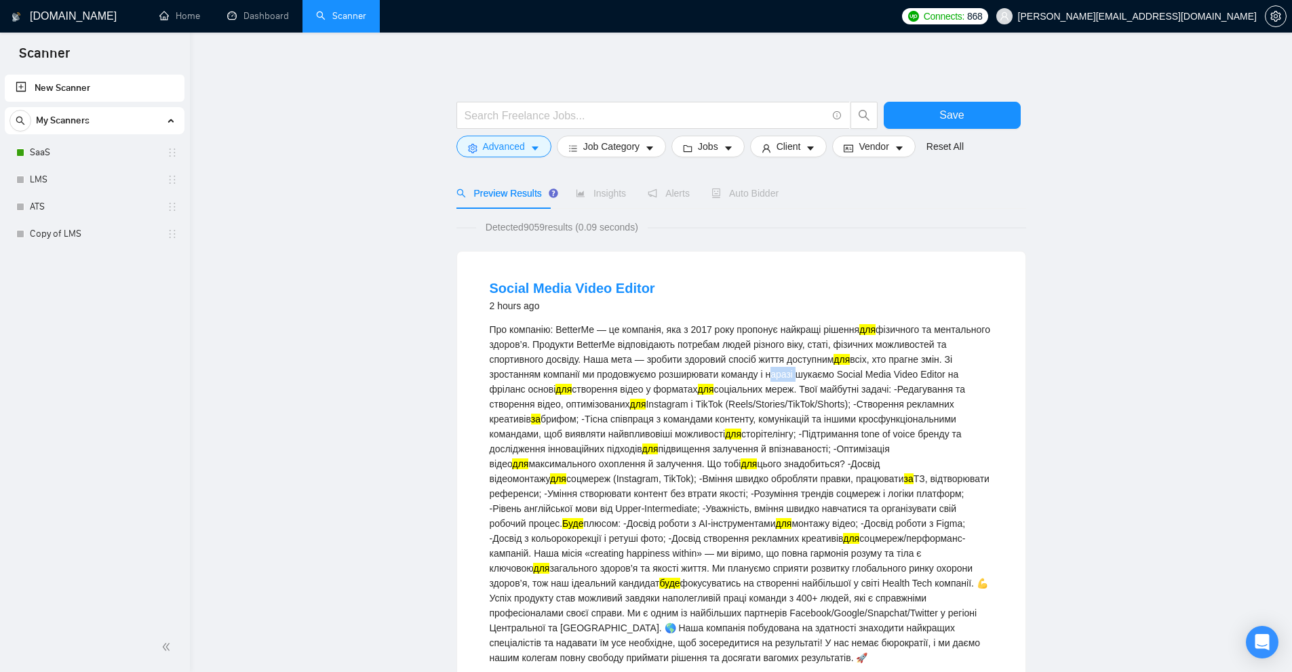
click at [863, 372] on div "Про компанію: BetterMe — це компанія, яка з 2017 року пропонує найкращі рішення…" at bounding box center [741, 493] width 503 height 343
drag, startPoint x: 518, startPoint y: 389, endPoint x: 528, endPoint y: 388, distance: 10.3
click at [528, 388] on div "Про компанію: BetterMe — це компанія, яка з 2017 року пропонує найкращі рішення…" at bounding box center [741, 493] width 503 height 343
drag, startPoint x: 532, startPoint y: 391, endPoint x: 562, endPoint y: 388, distance: 30.6
click at [562, 388] on div "Про компанію: BetterMe — це компанія, яка з 2017 року пропонує найкращі рішення…" at bounding box center [741, 493] width 503 height 343
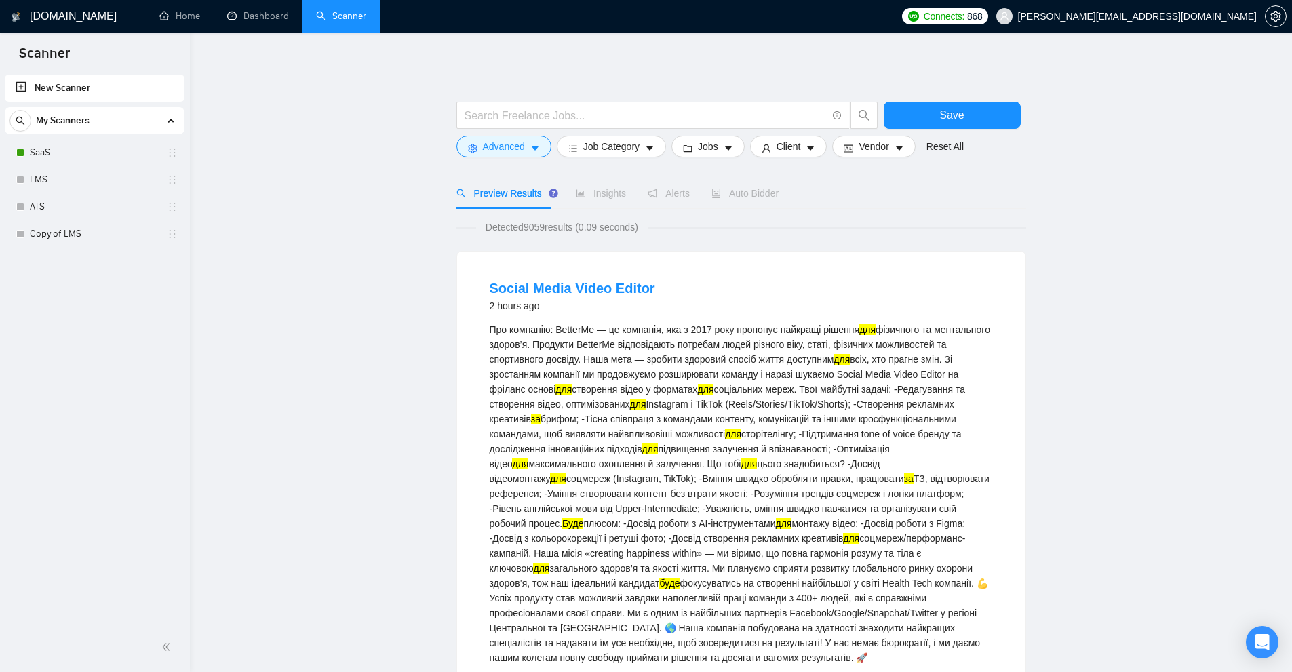
click at [579, 390] on div "Про компанію: BetterMe — це компанія, яка з 2017 року пропонує найкращі рішення…" at bounding box center [741, 493] width 503 height 343
drag, startPoint x: 530, startPoint y: 389, endPoint x: 563, endPoint y: 386, distance: 32.7
click at [563, 386] on div "Про компанію: BetterMe — це компанія, яка з 2017 року пропонує найкращі рішення…" at bounding box center [741, 493] width 503 height 343
drag, startPoint x: 612, startPoint y: 393, endPoint x: 697, endPoint y: 389, distance: 85.6
click at [697, 389] on div "Про компанію: BetterMe — це компанія, яка з 2017 року пропонує найкращі рішення…" at bounding box center [741, 493] width 503 height 343
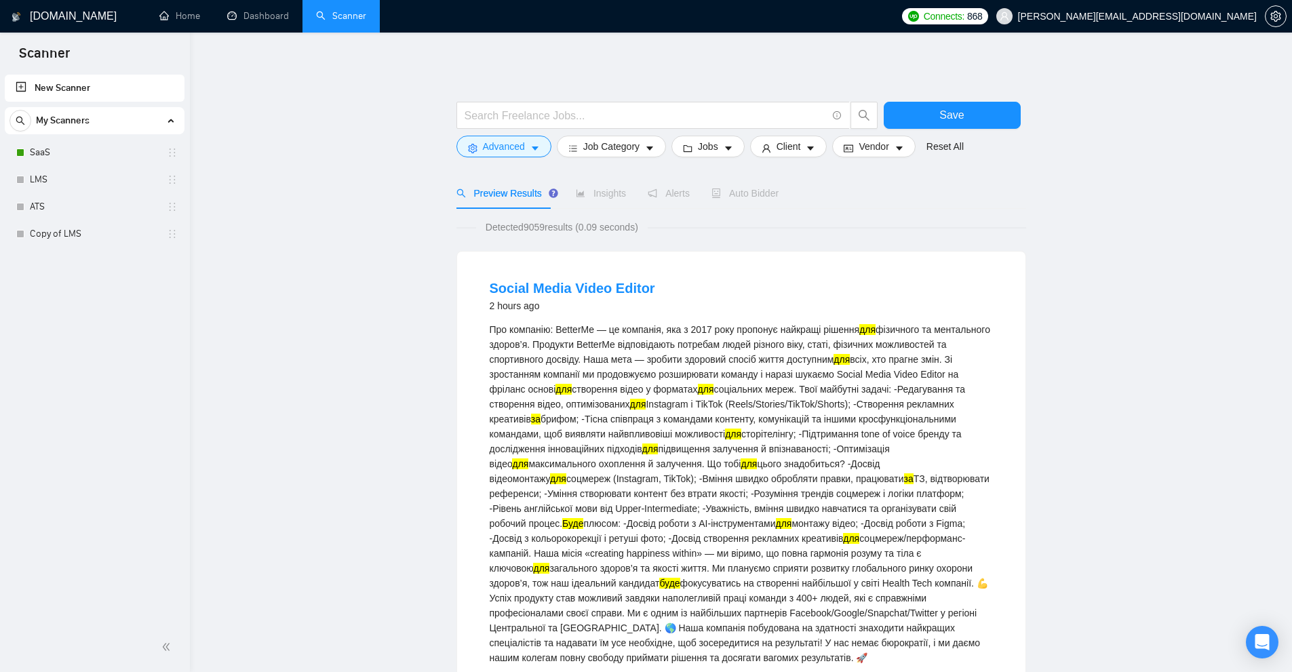
click at [703, 390] on div "Про компанію: BetterMe — це компанія, яка з 2017 року пропонує найкращі рішення…" at bounding box center [741, 493] width 503 height 343
drag, startPoint x: 616, startPoint y: 389, endPoint x: 657, endPoint y: 387, distance: 40.7
click at [657, 387] on div "Про компанію: BetterMe — це компанія, яка з 2017 року пропонує найкращі рішення…" at bounding box center [741, 493] width 503 height 343
drag, startPoint x: 864, startPoint y: 388, endPoint x: 896, endPoint y: 388, distance: 31.9
click at [896, 388] on div "Про компанію: BetterMe — це компанія, яка з 2017 року пропонує найкращі рішення…" at bounding box center [741, 493] width 503 height 343
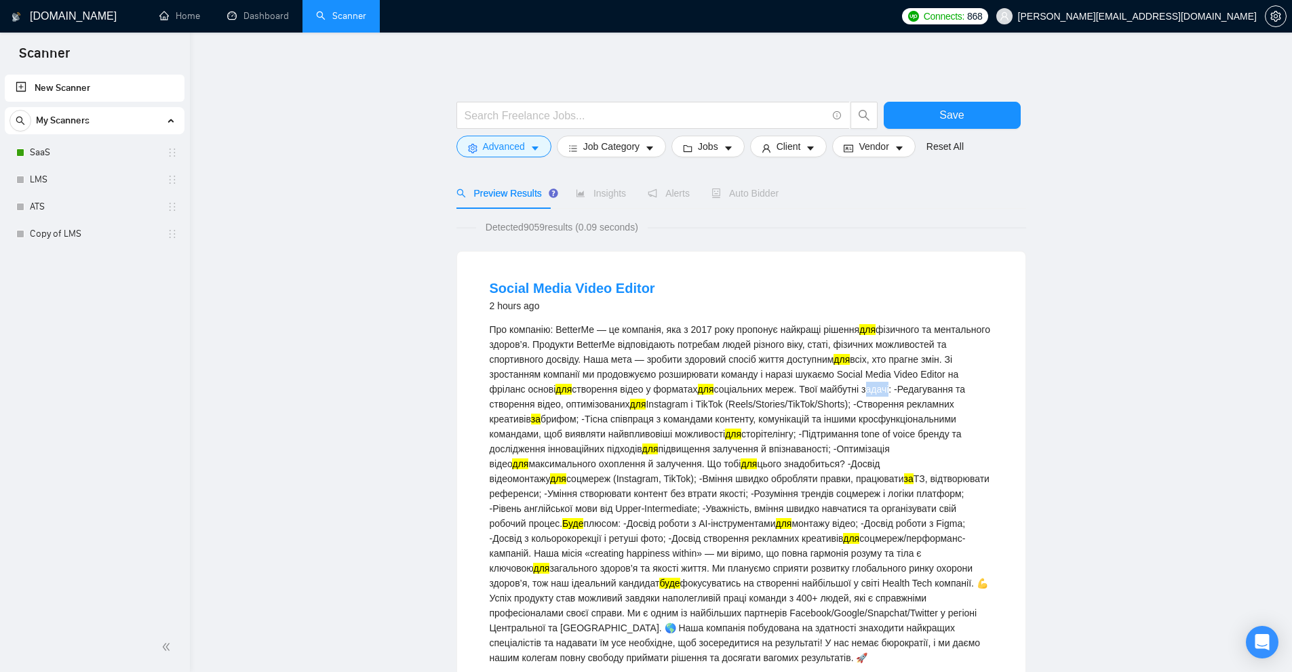
drag, startPoint x: 905, startPoint y: 389, endPoint x: 928, endPoint y: 389, distance: 23.1
click at [928, 389] on div "Про компанію: BetterMe — це компанія, яка з 2017 року пропонує найкращі рішення…" at bounding box center [741, 493] width 503 height 343
drag, startPoint x: 492, startPoint y: 402, endPoint x: 543, endPoint y: 406, distance: 50.3
click at [543, 406] on div "Про компанію: BetterMe — це компанія, яка з 2017 року пропонує найкращі рішення…" at bounding box center [741, 493] width 503 height 343
click at [560, 407] on div "Про компанію: BetterMe — це компанія, яка з 2017 року пропонує найкращі рішення…" at bounding box center [741, 493] width 503 height 343
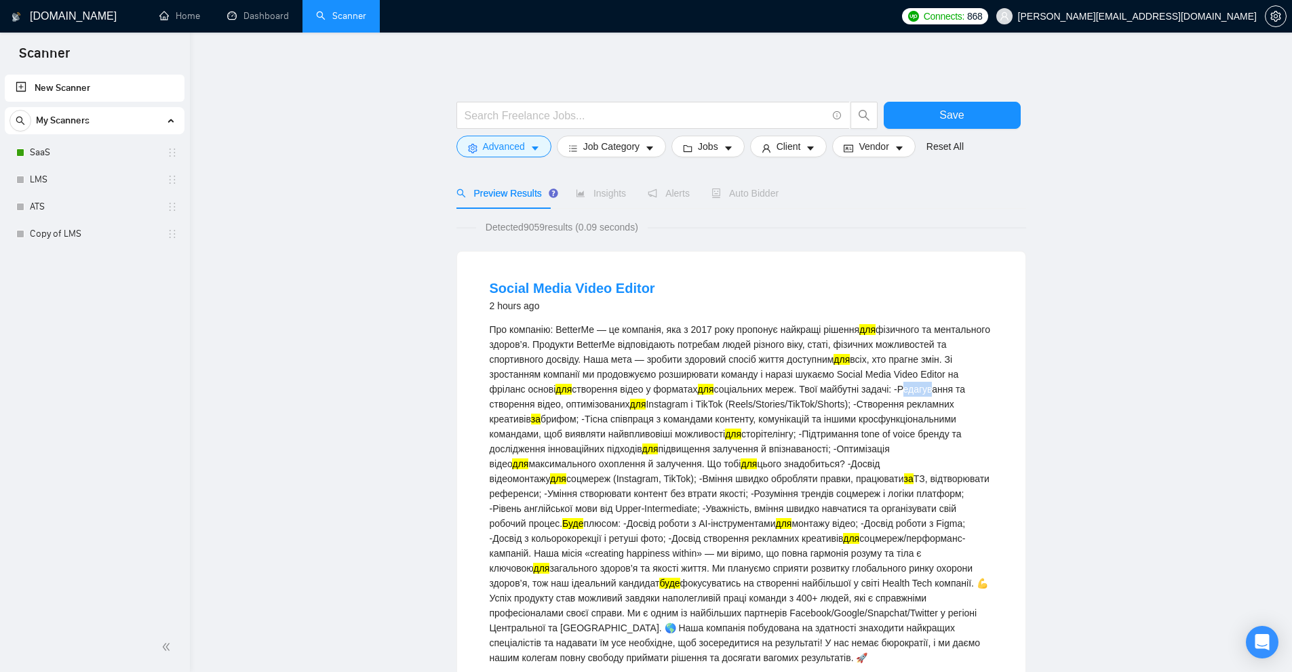
drag, startPoint x: 492, startPoint y: 403, endPoint x: 521, endPoint y: 402, distance: 29.2
click at [521, 402] on div "Про компанію: BetterMe — це компанія, яка з 2017 року пропонує найкращі рішення…" at bounding box center [741, 493] width 503 height 343
drag, startPoint x: 642, startPoint y: 417, endPoint x: 760, endPoint y: 418, distance: 118.7
click at [760, 418] on div "Про компанію: BetterMe — це компанія, яка з 2017 року пропонує найкращі рішення…" at bounding box center [741, 493] width 503 height 343
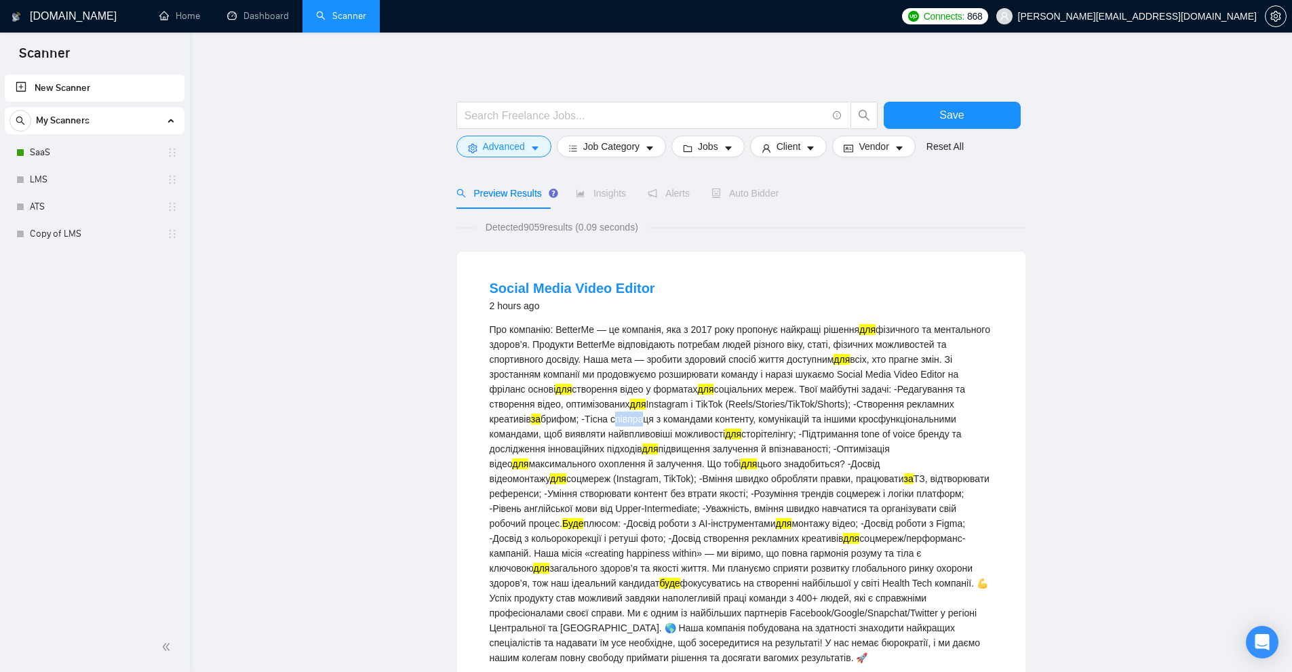
drag, startPoint x: 664, startPoint y: 418, endPoint x: 690, endPoint y: 418, distance: 26.5
click at [690, 418] on div "Про компанію: BetterMe — це компанія, яка з 2017 року пропонує найкращі рішення…" at bounding box center [741, 493] width 503 height 343
click at [763, 416] on div "Про компанію: BetterMe — це компанія, яка з 2017 року пропонує найкращі рішення…" at bounding box center [741, 493] width 503 height 343
drag, startPoint x: 719, startPoint y: 421, endPoint x: 745, endPoint y: 418, distance: 26.5
click at [745, 418] on div "Про компанію: BetterMe — це компанія, яка з 2017 року пропонує найкращі рішення…" at bounding box center [741, 493] width 503 height 343
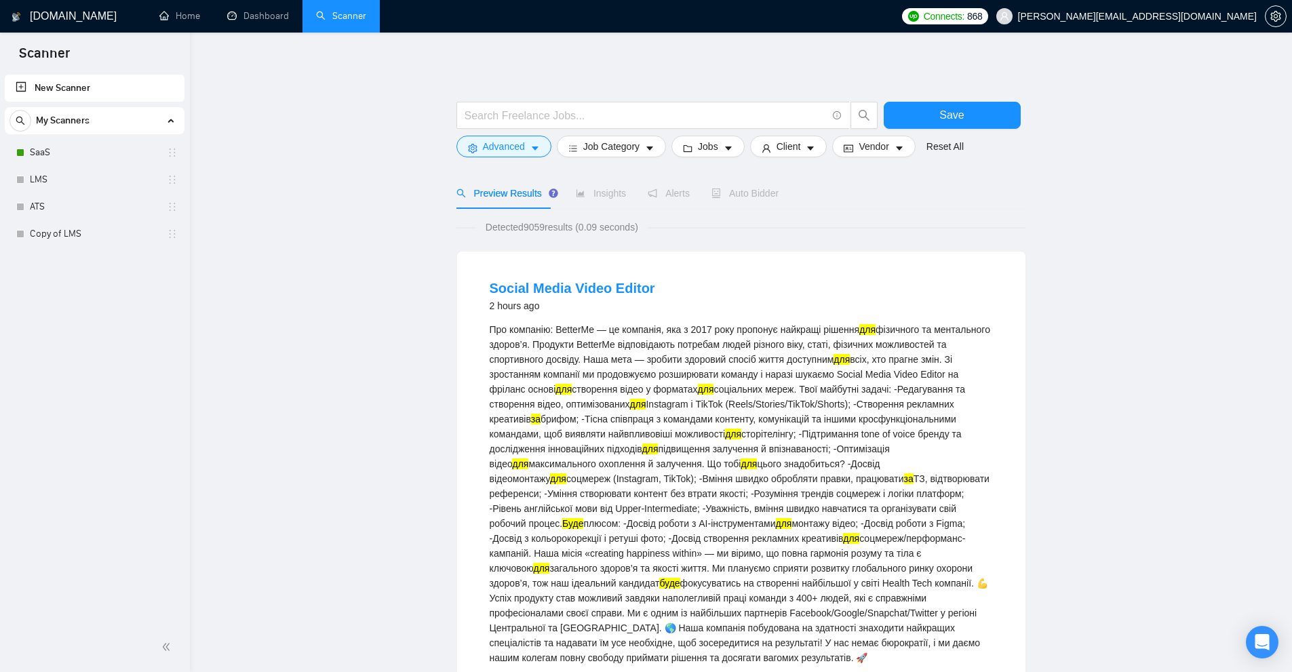
click at [853, 424] on div "Про компанію: BetterMe — це компанія, яка з 2017 року пропонує найкращі рішення…" at bounding box center [741, 493] width 503 height 343
drag, startPoint x: 769, startPoint y: 419, endPoint x: 820, endPoint y: 419, distance: 50.9
click at [812, 419] on div "Про компанію: BetterMe — це компанія, яка з 2017 року пропонує найкращі рішення…" at bounding box center [741, 493] width 503 height 343
click at [870, 423] on div "Про компанію: BetterMe — це компанія, яка з 2017 року пропонує найкращі рішення…" at bounding box center [741, 493] width 503 height 343
drag, startPoint x: 879, startPoint y: 418, endPoint x: 895, endPoint y: 421, distance: 16.4
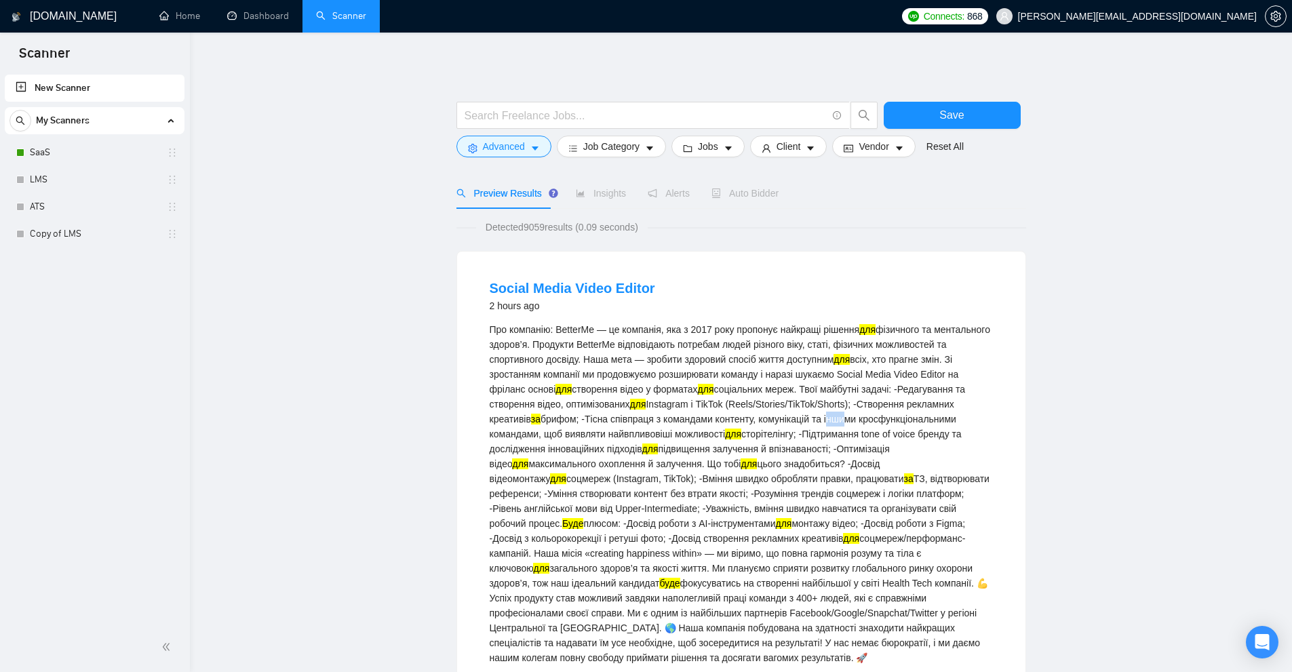
click at [895, 421] on div "Про компанію: BetterMe — це компанія, яка з 2017 року пропонує найкращі рішення…" at bounding box center [741, 493] width 503 height 343
drag, startPoint x: 745, startPoint y: 447, endPoint x: 777, endPoint y: 448, distance: 31.9
click at [777, 448] on div "Про компанію: BetterMe — це компанія, яка з 2017 року пропонує найкращі рішення…" at bounding box center [741, 493] width 503 height 343
drag, startPoint x: 905, startPoint y: 507, endPoint x: 920, endPoint y: 509, distance: 14.4
click at [920, 509] on div "Про компанію: BetterMe — це компанія, яка з 2017 року пропонує найкращі рішення…" at bounding box center [741, 493] width 503 height 343
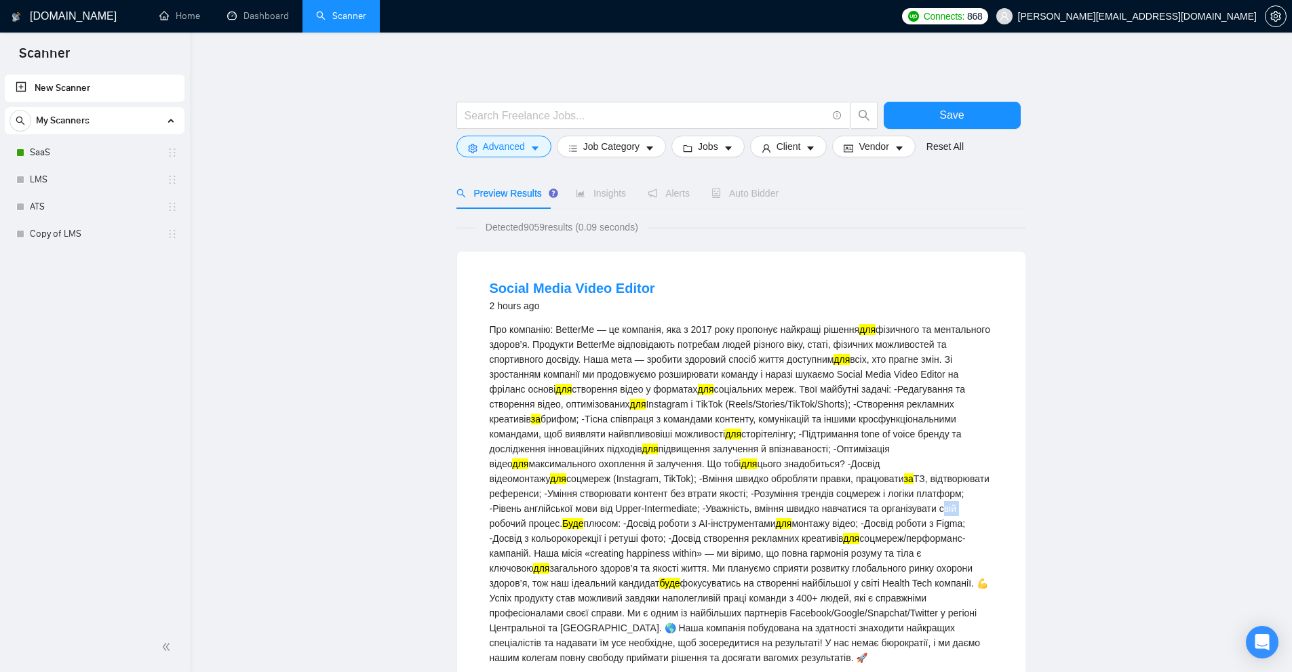
click at [922, 513] on div "Про компанію: BetterMe — це компанія, яка з 2017 року пропонує найкращі рішення…" at bounding box center [741, 493] width 503 height 343
drag, startPoint x: 928, startPoint y: 509, endPoint x: 953, endPoint y: 509, distance: 25.1
click at [953, 509] on div "Про компанію: BetterMe — це компанія, яка з 2017 року пропонує найкращі рішення…" at bounding box center [741, 493] width 503 height 343
drag, startPoint x: 857, startPoint y: 464, endPoint x: 882, endPoint y: 462, distance: 25.9
click at [882, 462] on div "Про компанію: BetterMe — це компанія, яка з 2017 року пропонує найкращі рішення…" at bounding box center [741, 493] width 503 height 343
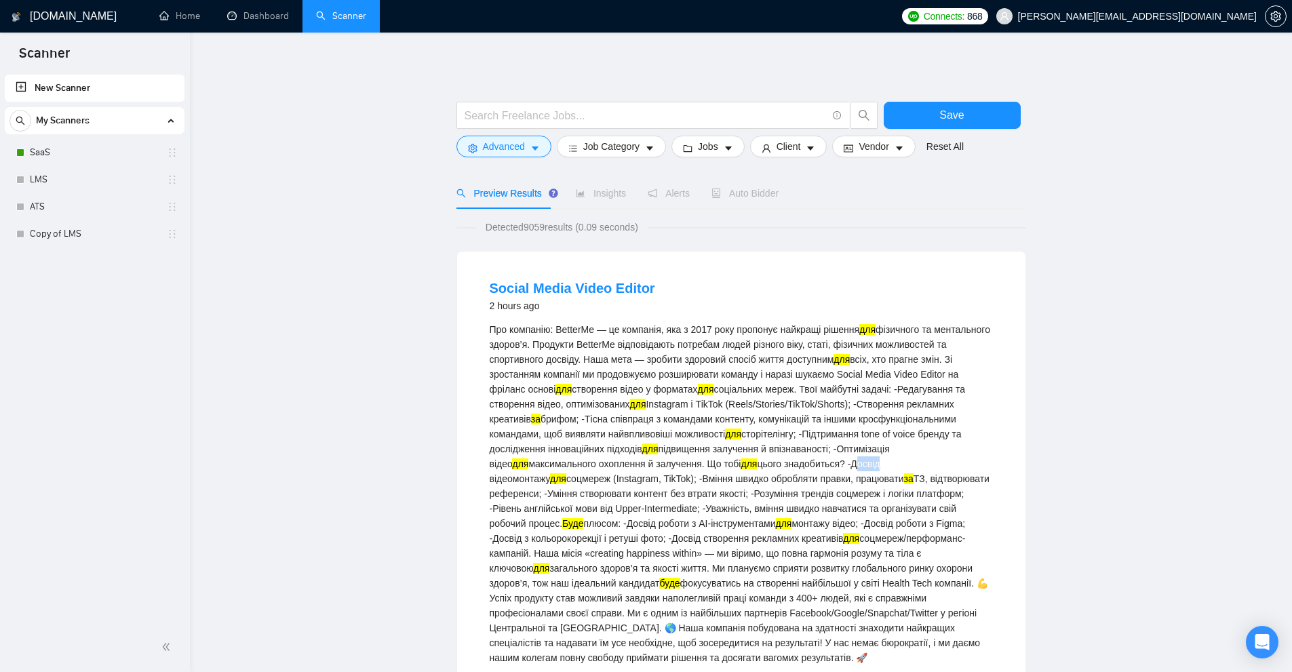
click at [865, 468] on div "Про компанію: BetterMe — це компанія, яка з 2017 року пропонує найкращі рішення…" at bounding box center [741, 493] width 503 height 343
drag, startPoint x: 627, startPoint y: 478, endPoint x: 717, endPoint y: 478, distance: 90.2
click at [716, 478] on div "Про компанію: BetterMe — це компанія, яка з 2017 року пропонує найкращі рішення…" at bounding box center [741, 493] width 503 height 343
click at [717, 478] on div "Про компанію: BetterMe — це компанія, яка з 2017 року пропонує найкращі рішення…" at bounding box center [741, 493] width 503 height 343
drag, startPoint x: 625, startPoint y: 478, endPoint x: 649, endPoint y: 478, distance: 23.7
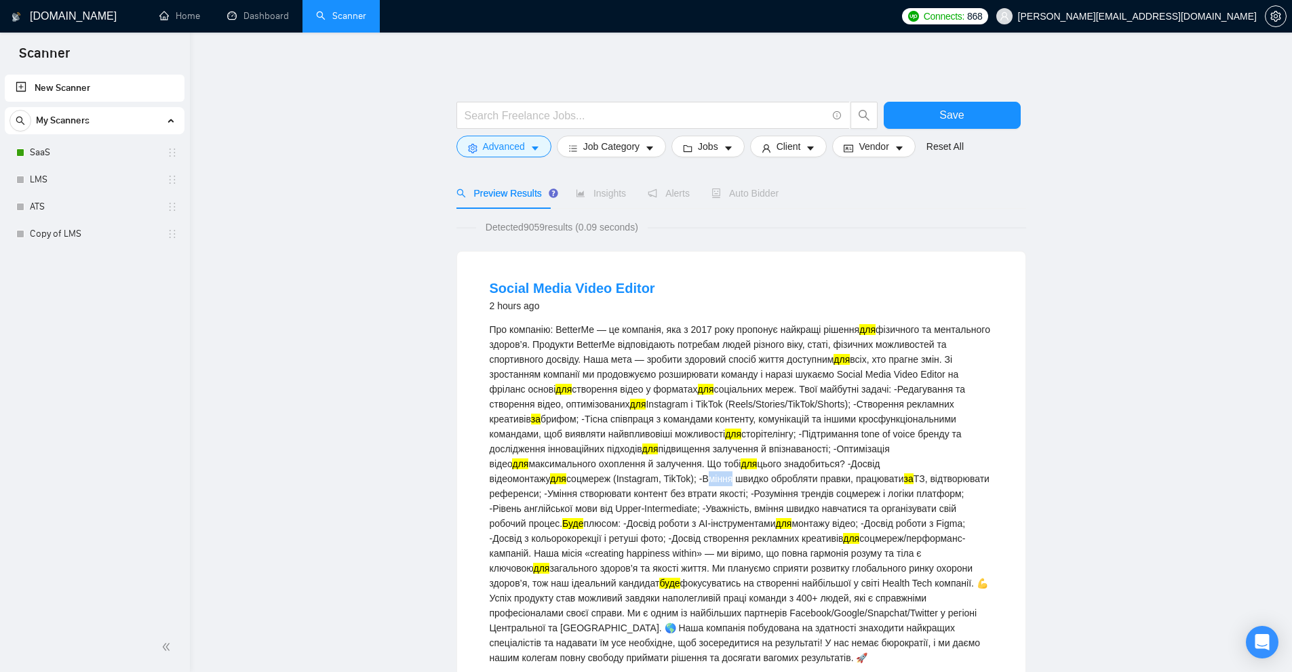
click at [649, 478] on div "Про компанію: BetterMe — це компанія, яка з 2017 року пропонує найкращі рішення…" at bounding box center [741, 493] width 503 height 343
click at [522, 140] on button "Advanced" at bounding box center [503, 147] width 95 height 22
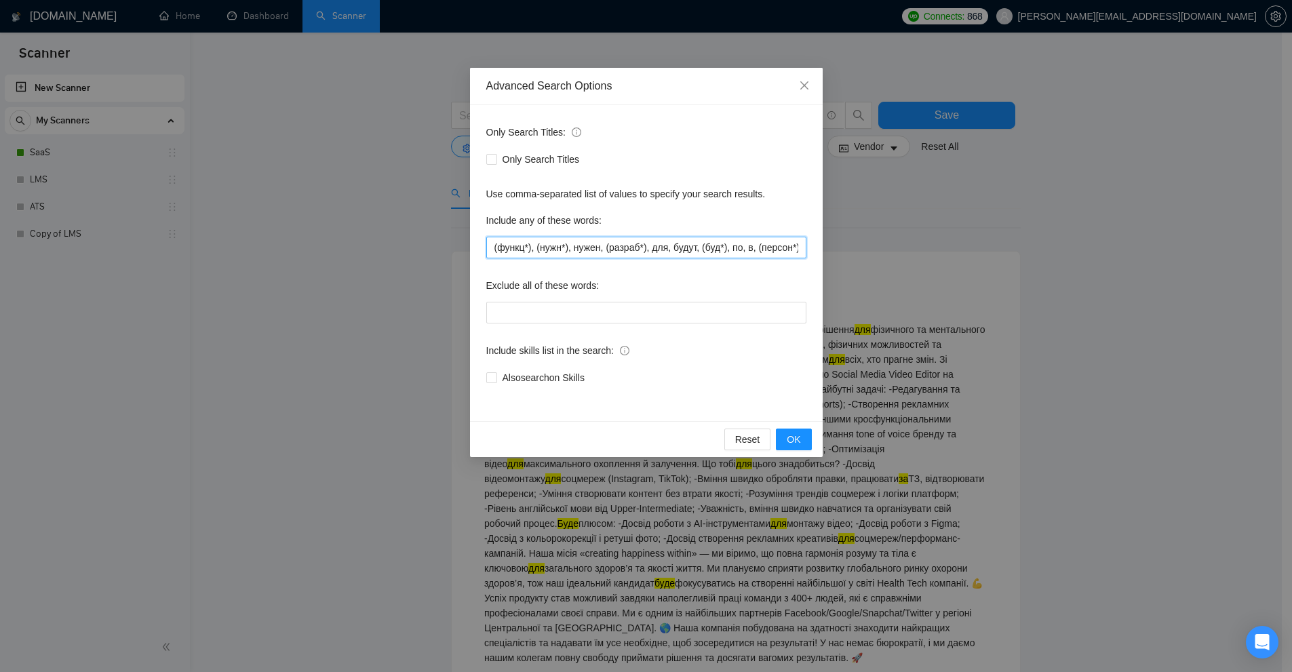
click at [623, 250] on input "(функц*), (нужн*), нужен, (разраб*), для, будут, (буд*), по, в, (персон*), уже,…" at bounding box center [646, 248] width 320 height 22
paste input "нужн*), нужен, (разраб*), будут, (буд*), по, уже, и, с, от, после"
click at [801, 440] on button "OK" at bounding box center [793, 440] width 35 height 22
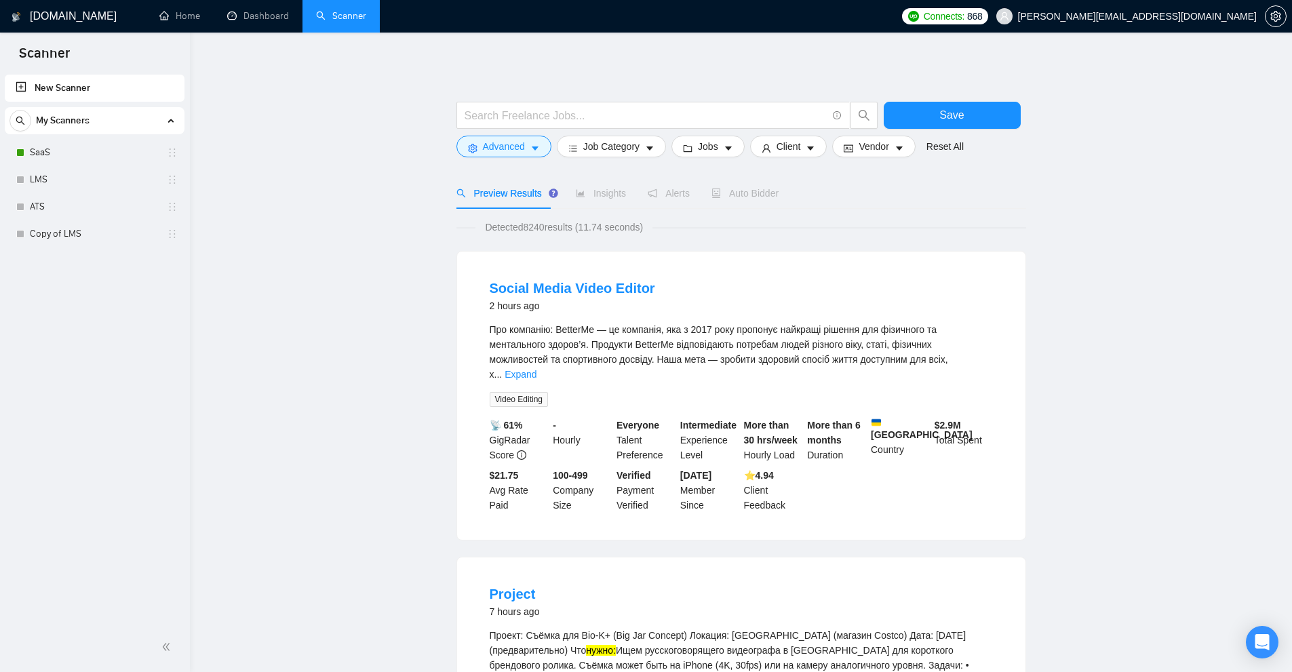
click at [993, 370] on li "Social Media Video Editor 2 hours ago Про компанію: BetterMe — це компанія, яка…" at bounding box center [741, 396] width 536 height 256
click at [537, 369] on link "Expand" at bounding box center [521, 374] width 32 height 11
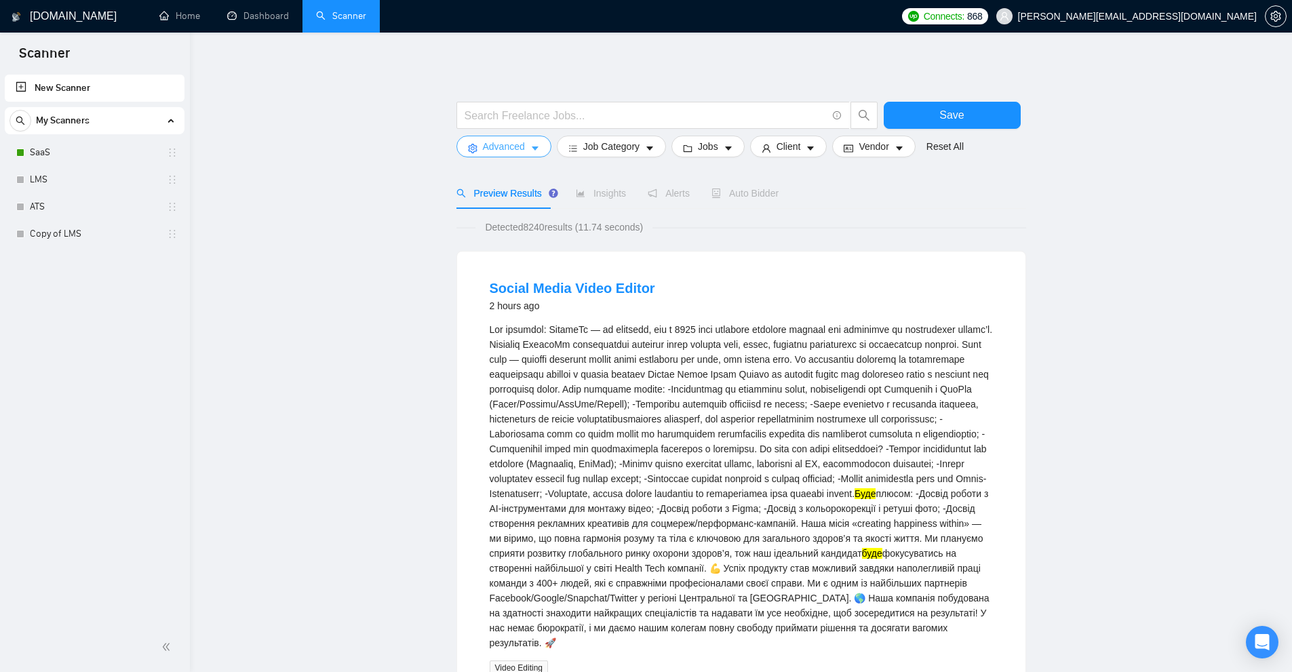
click at [514, 155] on button "Advanced" at bounding box center [503, 147] width 95 height 22
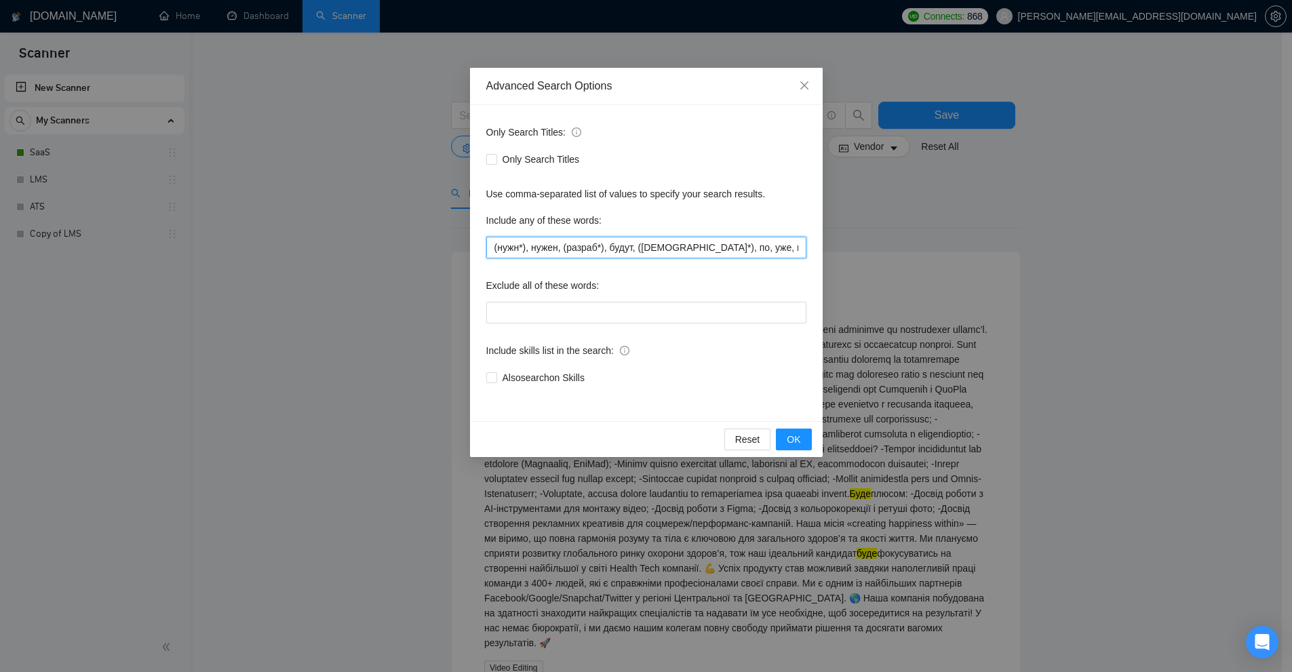
click at [641, 252] on input "(нужн*), нужен, (разраб*), будут, (буд*), по, уже, и, с, от, после, (веб*), (пр…" at bounding box center [646, 248] width 320 height 22
paste input "будет, по, уже, и, с, от, после"
type input "(нужн*), нужен, (разраб*), будут, будет, по, уже, и, с, от, после, (пример*), е…"
click at [793, 443] on span "OK" at bounding box center [794, 439] width 14 height 15
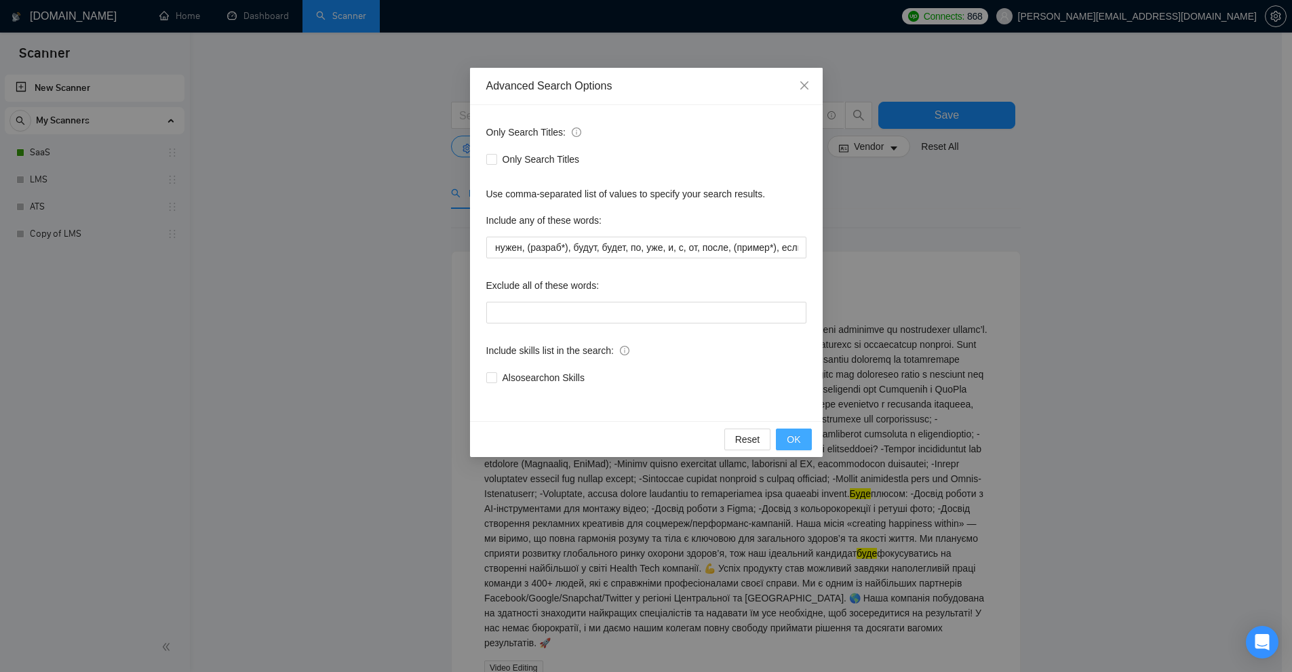
scroll to position [0, 0]
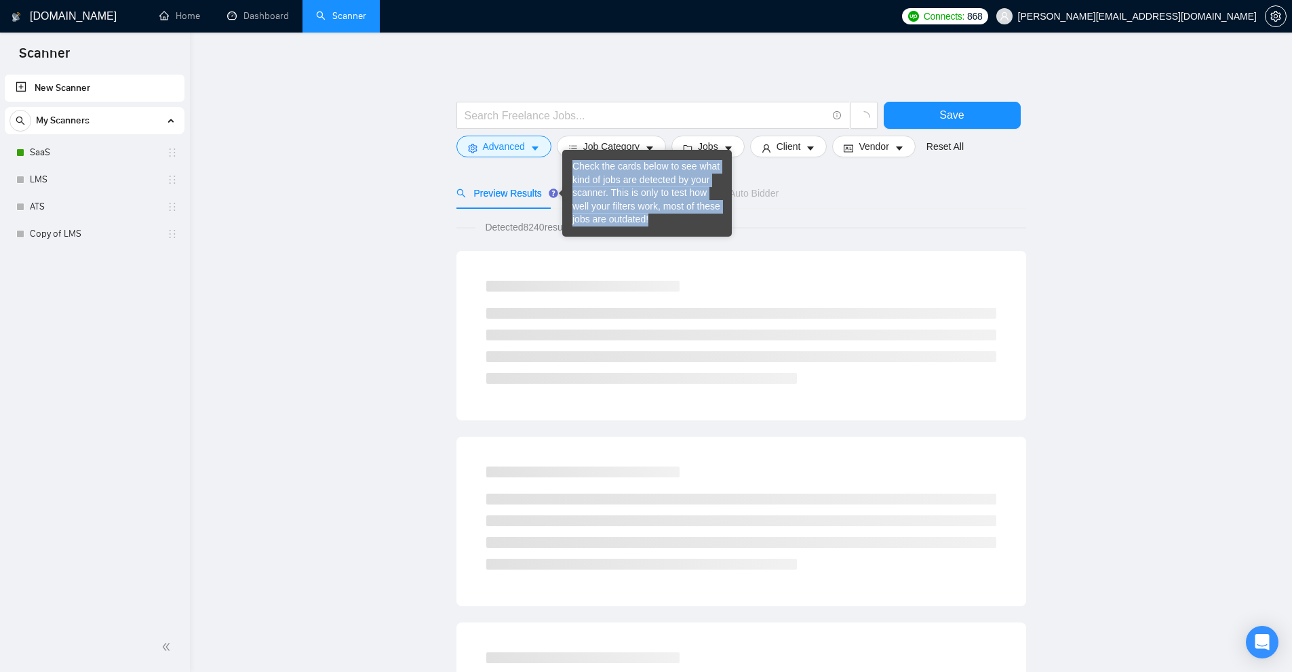
drag, startPoint x: 650, startPoint y: 218, endPoint x: 571, endPoint y: 165, distance: 95.8
click at [571, 165] on div "Check the cards below to see what kind of jobs are detected by your scanner. Th…" at bounding box center [647, 193] width 170 height 87
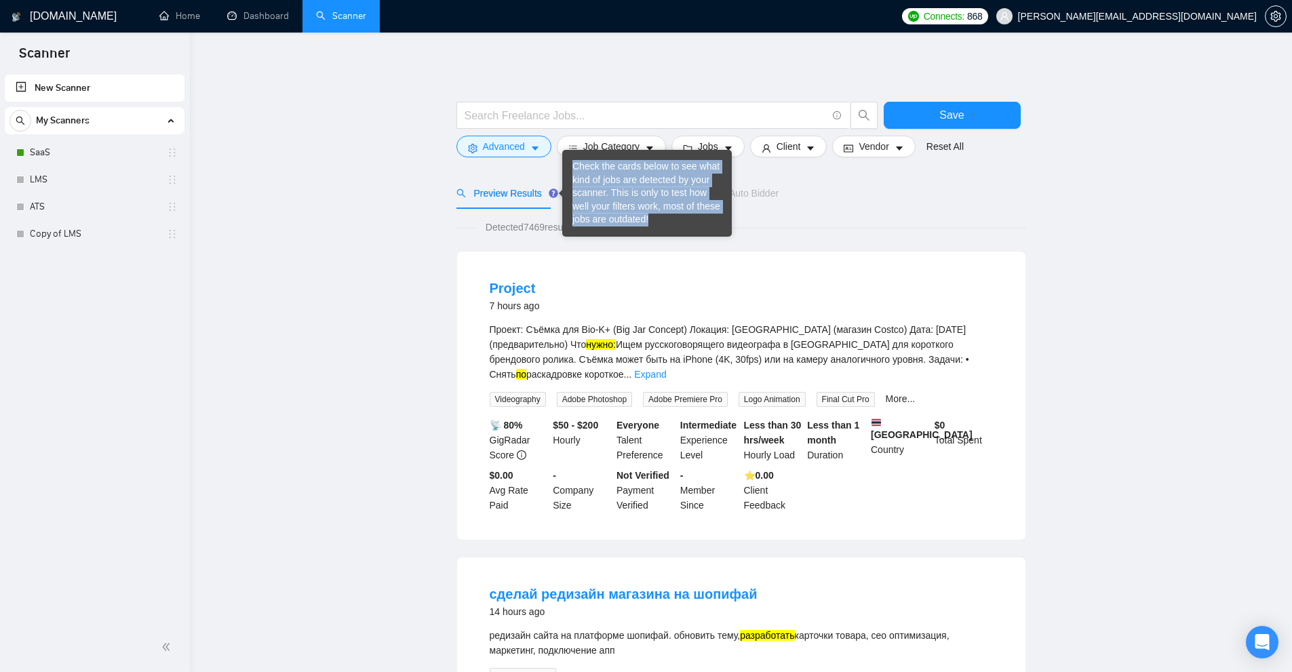
click at [577, 168] on div "Check the cards below to see what kind of jobs are detected by your scanner. Th…" at bounding box center [646, 193] width 149 height 66
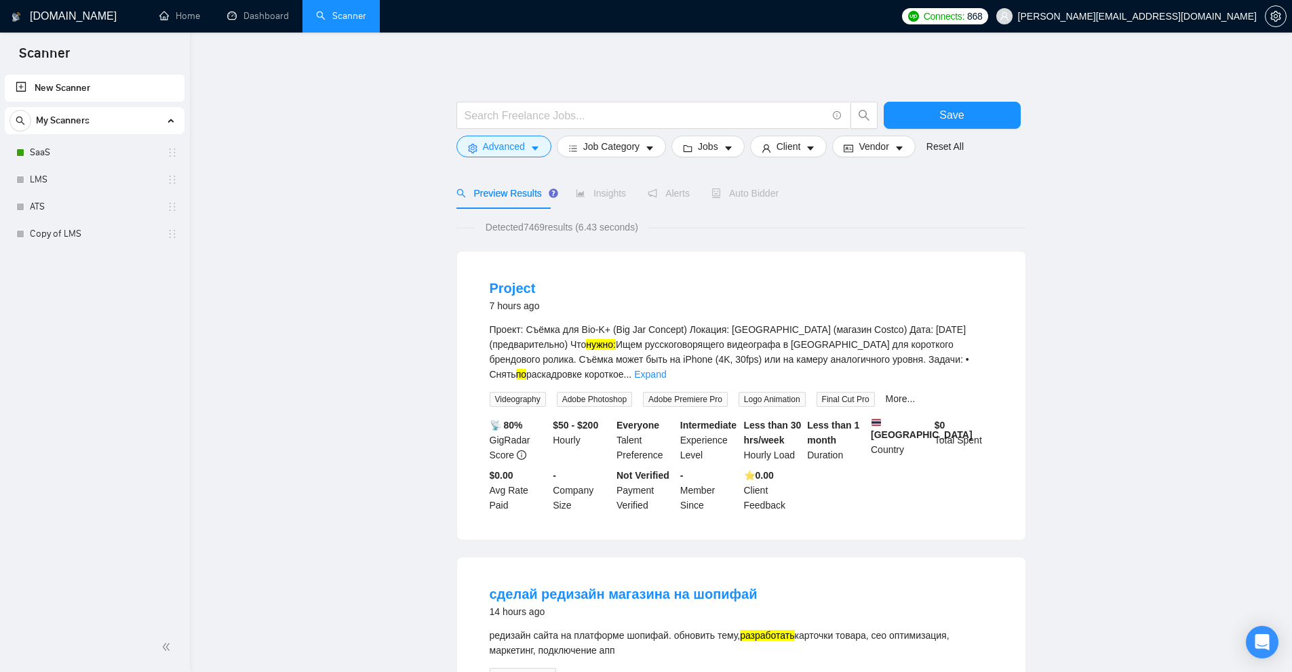
click at [825, 354] on div "Проект: Съёмка для Bio-K+ (Big Jar Concept) Локация: Торонто (магазин Costco) Д…" at bounding box center [741, 352] width 503 height 60
click at [666, 369] on link "Expand" at bounding box center [650, 374] width 32 height 11
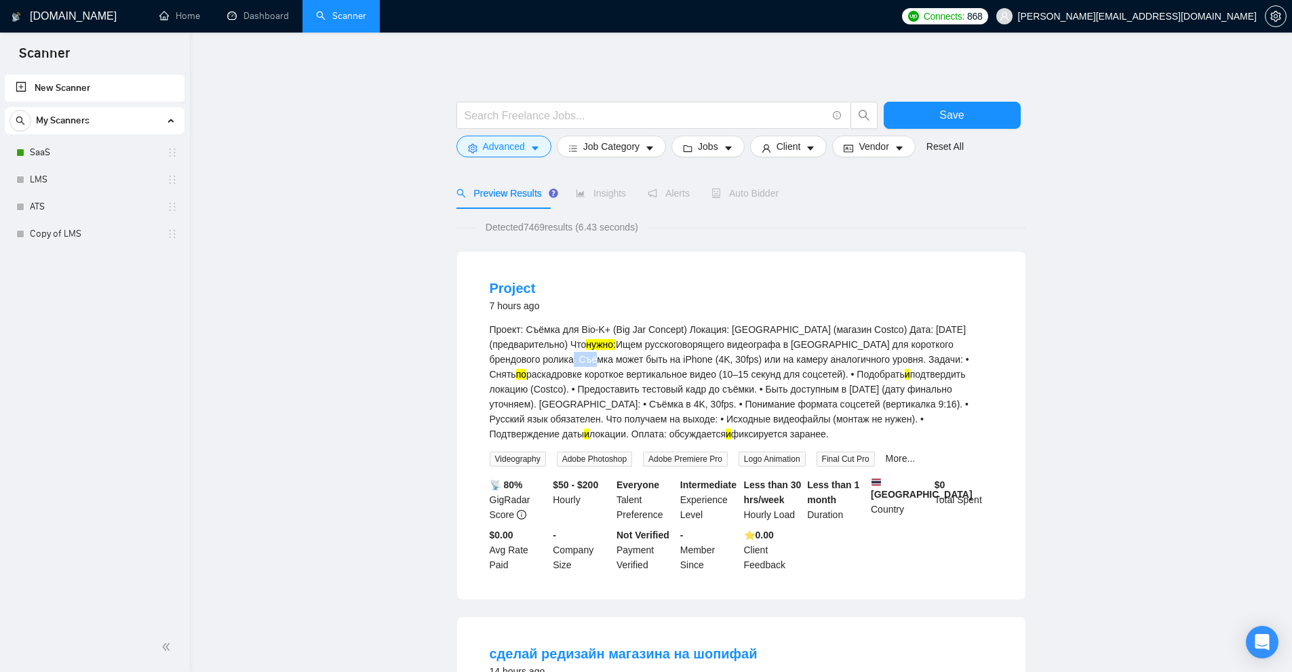
drag, startPoint x: 948, startPoint y: 345, endPoint x: 978, endPoint y: 345, distance: 29.8
click at [978, 345] on div "Проект: Съёмка для Bio-K+ (Big Jar Concept) Локация: Торонто (магазин Costco) Д…" at bounding box center [741, 381] width 503 height 119
drag, startPoint x: 811, startPoint y: 359, endPoint x: 882, endPoint y: 359, distance: 70.5
click at [855, 357] on div "Проект: Съёмка для Bio-K+ (Big Jar Concept) Локация: Торонто (магазин Costco) Д…" at bounding box center [741, 381] width 503 height 119
click at [884, 359] on div "Проект: Съёмка для Bio-K+ (Big Jar Concept) Локация: Торонто (магазин Costco) Д…" at bounding box center [741, 381] width 503 height 119
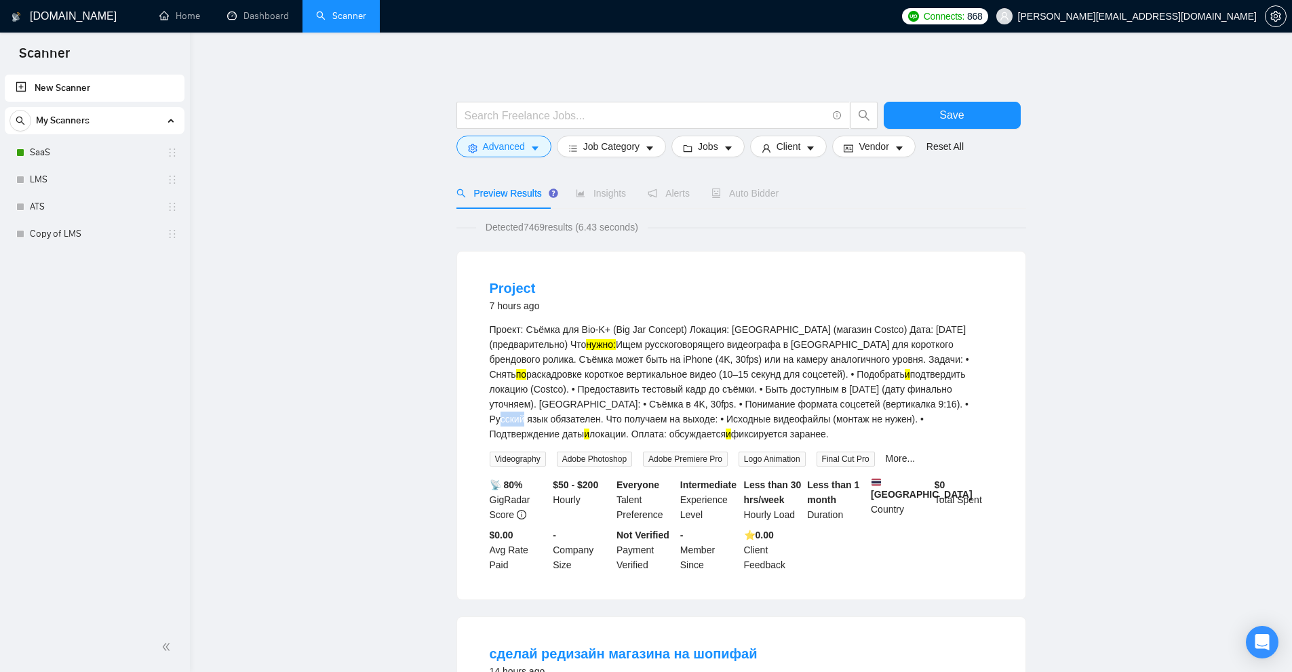
drag, startPoint x: 803, startPoint y: 403, endPoint x: 781, endPoint y: 404, distance: 22.4
click at [781, 404] on div "Проект: Съёмка для Bio-K+ (Big Jar Concept) Локация: Торонто (магазин Costco) Д…" at bounding box center [741, 381] width 503 height 119
click at [783, 404] on div "Проект: Съёмка для Bio-K+ (Big Jar Concept) Локация: Торонто (магазин Costco) Д…" at bounding box center [741, 381] width 503 height 119
click at [787, 405] on div "Проект: Съёмка для Bio-K+ (Big Jar Concept) Локация: Торонто (магазин Costco) Д…" at bounding box center [741, 381] width 503 height 119
drag, startPoint x: 783, startPoint y: 404, endPoint x: 802, endPoint y: 404, distance: 18.3
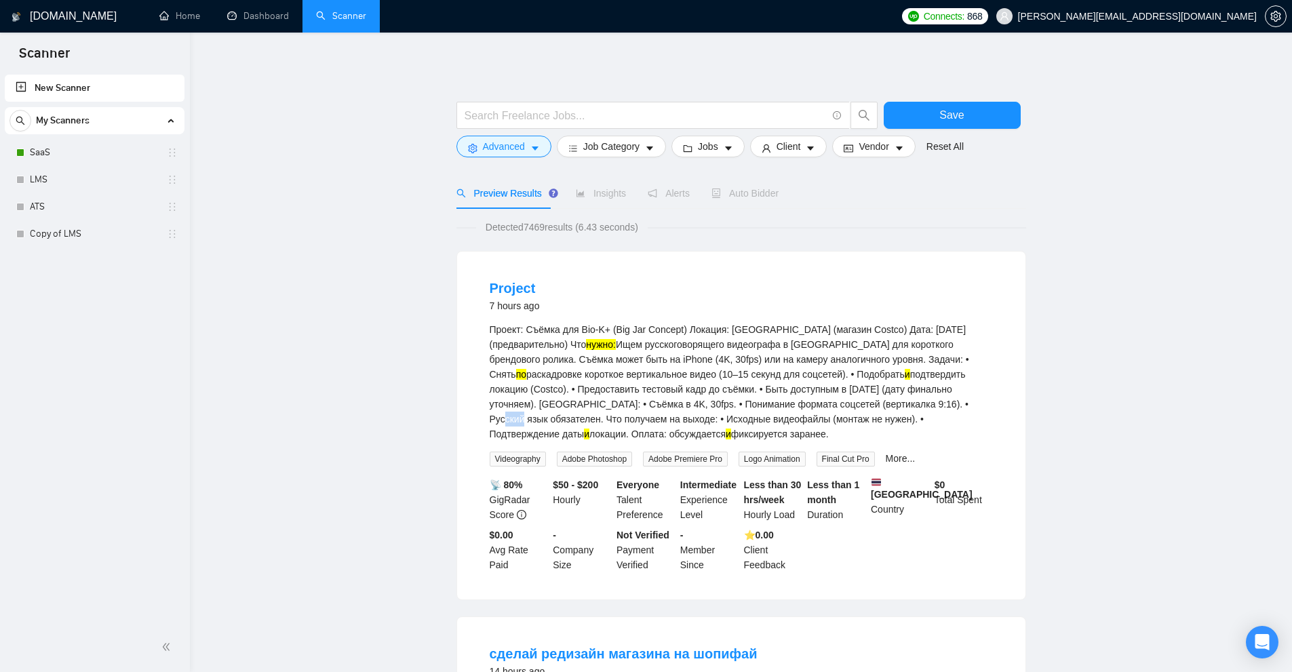
click at [802, 404] on div "Проект: Съёмка для Bio-K+ (Big Jar Concept) Локация: Торонто (магазин Costco) Д…" at bounding box center [741, 381] width 503 height 119
click at [918, 407] on div "Проект: Съёмка для Bio-K+ (Big Jar Concept) Локация: Торонто (магазин Costco) Д…" at bounding box center [741, 381] width 503 height 119
drag, startPoint x: 832, startPoint y: 416, endPoint x: 864, endPoint y: 418, distance: 32.6
click at [864, 418] on div "Проект: Съёмка для Bio-K+ (Big Jar Concept) Локация: Торонто (магазин Costco) Д…" at bounding box center [741, 381] width 503 height 119
click at [871, 389] on div "Проект: Съёмка для Bio-K+ (Big Jar Concept) Локация: Торонто (магазин Costco) Д…" at bounding box center [741, 381] width 503 height 119
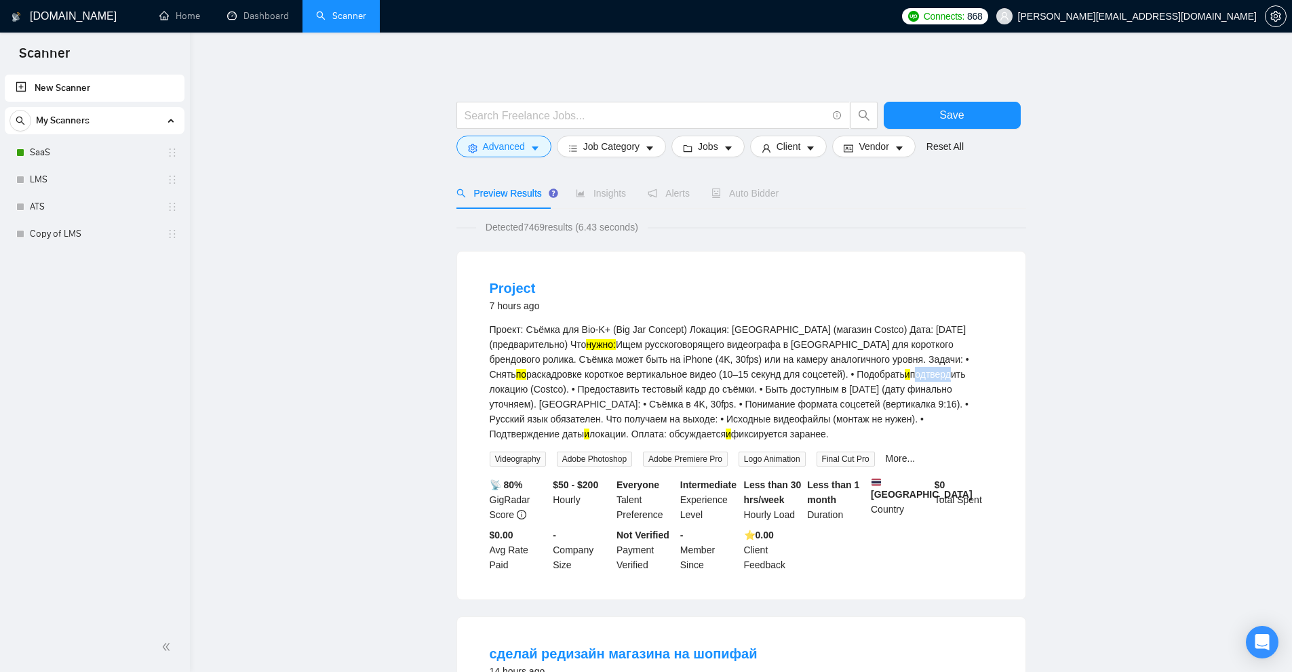
drag, startPoint x: 774, startPoint y: 375, endPoint x: 810, endPoint y: 372, distance: 36.1
click at [810, 372] on div "Проект: Съёмка для Bio-K+ (Big Jar Concept) Локация: Торонто (магазин Costco) Д…" at bounding box center [741, 381] width 503 height 119
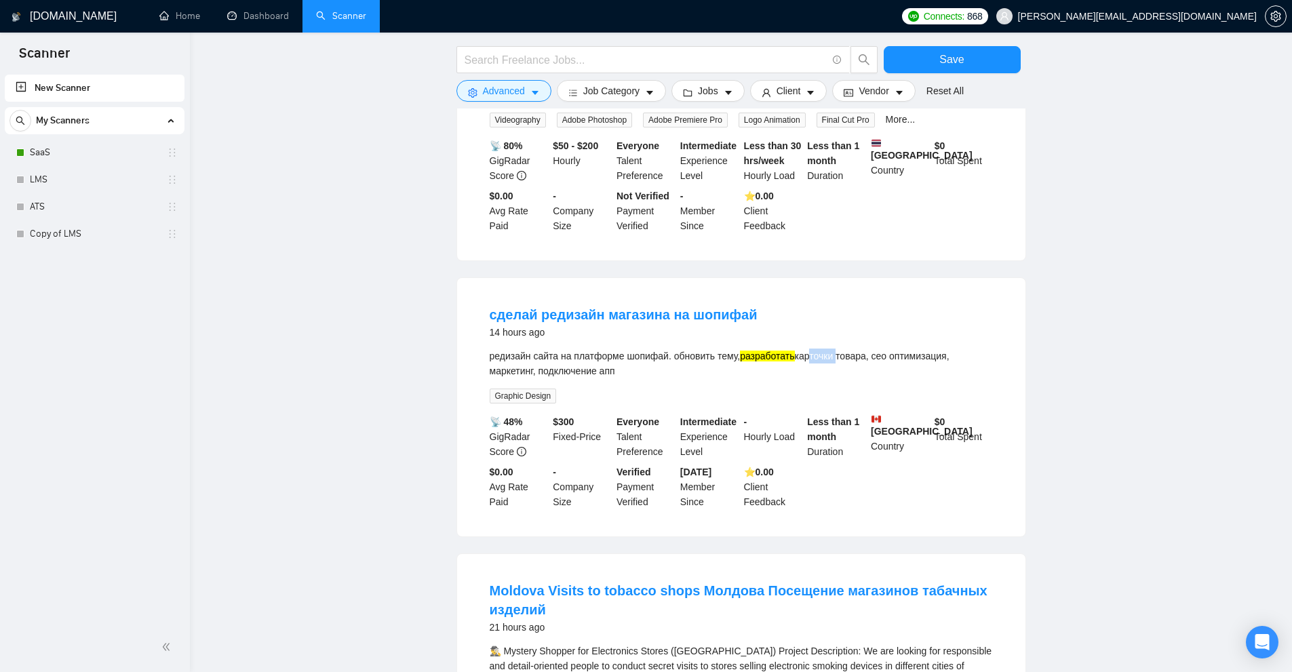
drag, startPoint x: 805, startPoint y: 357, endPoint x: 832, endPoint y: 359, distance: 27.2
click at [832, 359] on div "редизайн сайта на платформе шопифай. обновить тему, разработать карточки товара…" at bounding box center [741, 364] width 503 height 30
click at [846, 369] on div "редизайн сайта на платформе шопифай. обновить тему, разработать карточки товара…" at bounding box center [741, 364] width 503 height 30
drag, startPoint x: 871, startPoint y: 352, endPoint x: 922, endPoint y: 352, distance: 50.9
click at [922, 352] on div "редизайн сайта на платформе шопифай. обновить тему, разработать карточки товара…" at bounding box center [741, 364] width 503 height 30
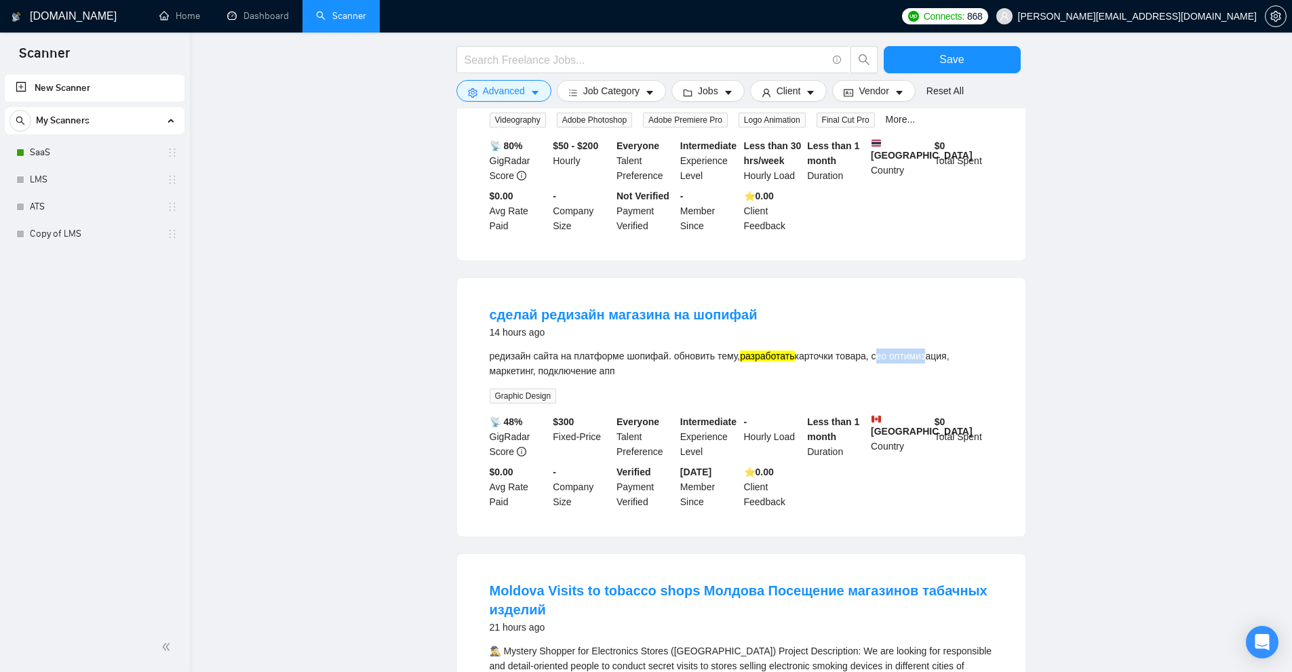
click at [921, 352] on div "редизайн сайта на платформе шопифай. обновить тему, разработать карточки товара…" at bounding box center [741, 364] width 503 height 30
drag, startPoint x: 666, startPoint y: 357, endPoint x: 638, endPoint y: 362, distance: 28.1
click at [642, 356] on div "редизайн сайта на платформе шопифай. обновить тему, разработать карточки товара…" at bounding box center [741, 364] width 503 height 30
click at [616, 370] on div "редизайн сайта на платформе шопифай. обновить тему, разработать карточки товара…" at bounding box center [741, 364] width 503 height 30
drag, startPoint x: 484, startPoint y: 355, endPoint x: 521, endPoint y: 353, distance: 36.7
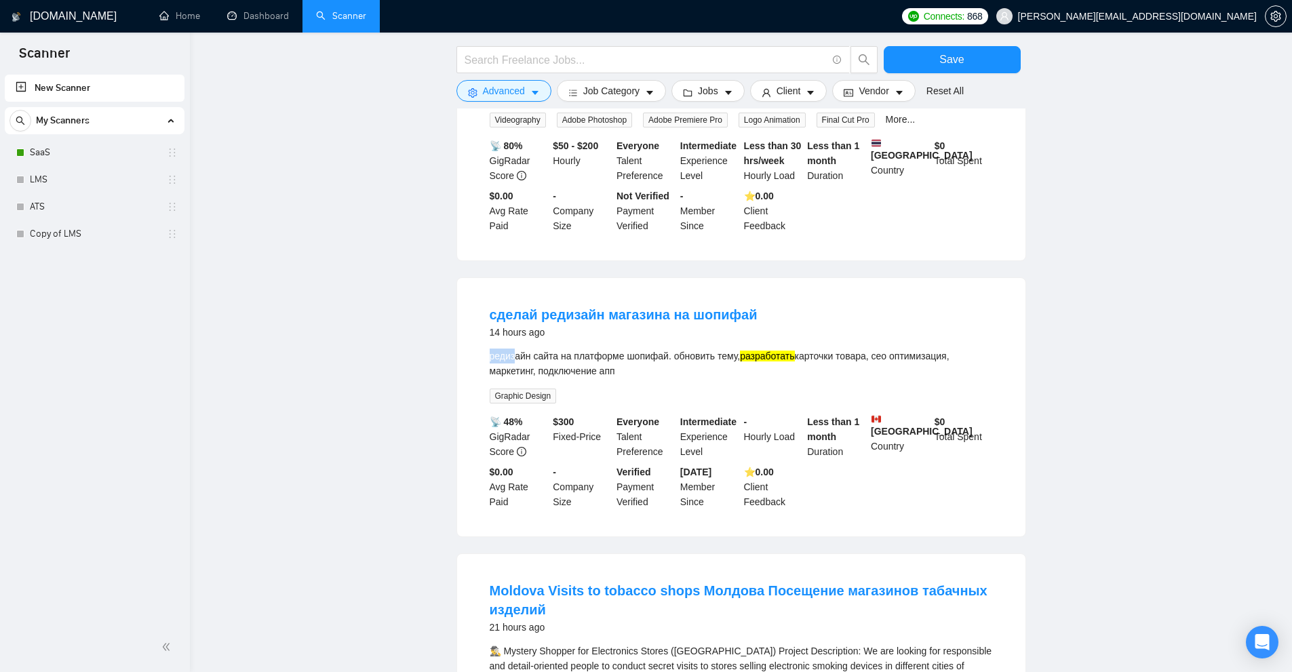
click at [520, 353] on li "сделай редизайн магазина на шопифай 14 hours ago редизайн сайта на платформе шо…" at bounding box center [741, 407] width 536 height 226
click at [540, 356] on div "редизайн сайта на платформе шопифай. обновить тему, разработать карточки товара…" at bounding box center [741, 364] width 503 height 30
drag, startPoint x: 492, startPoint y: 368, endPoint x: 522, endPoint y: 366, distance: 29.9
click at [522, 366] on div "редизайн сайта на платформе шопифай. обновить тему, разработать карточки товара…" at bounding box center [741, 364] width 503 height 30
click at [671, 368] on div "редизайн сайта на платформе шопифай. обновить тему, разработать карточки товара…" at bounding box center [741, 364] width 503 height 30
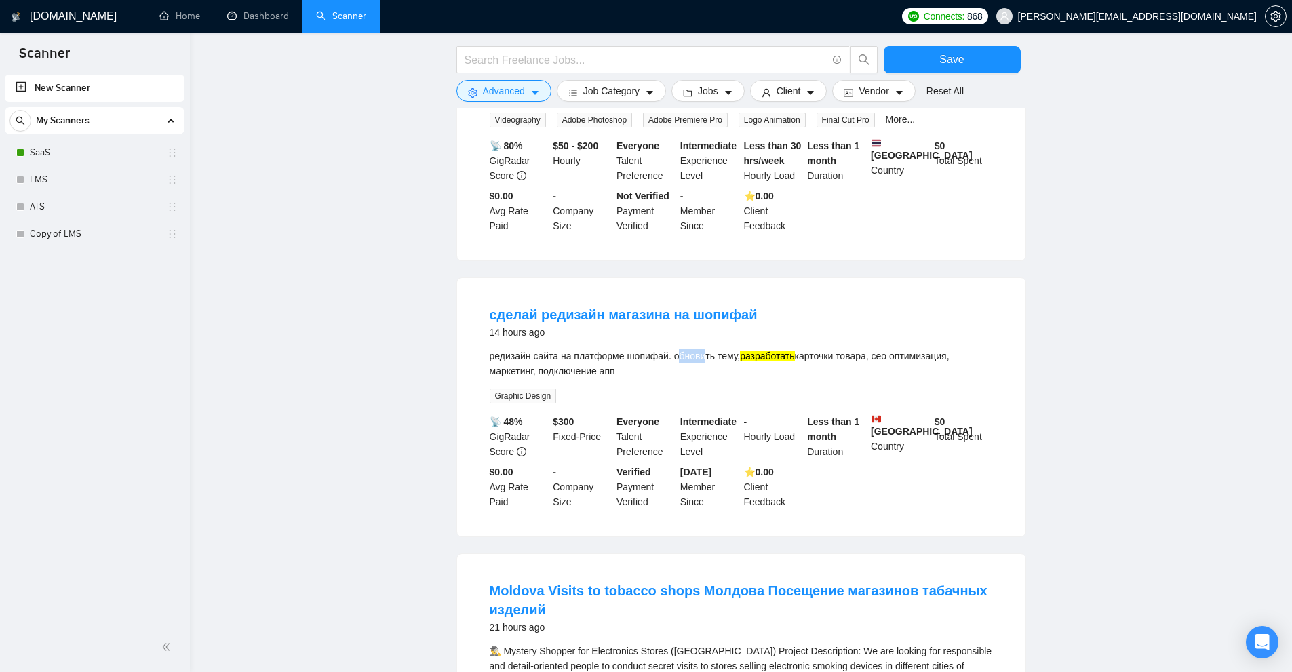
drag, startPoint x: 676, startPoint y: 354, endPoint x: 708, endPoint y: 354, distance: 32.6
click at [707, 354] on div "редизайн сайта на платформе шопифай. обновить тему, разработать карточки товара…" at bounding box center [741, 364] width 503 height 30
click at [659, 380] on div "редизайн сайта на платформе шопифай. обновить тему, разработать карточки товара…" at bounding box center [741, 376] width 503 height 55
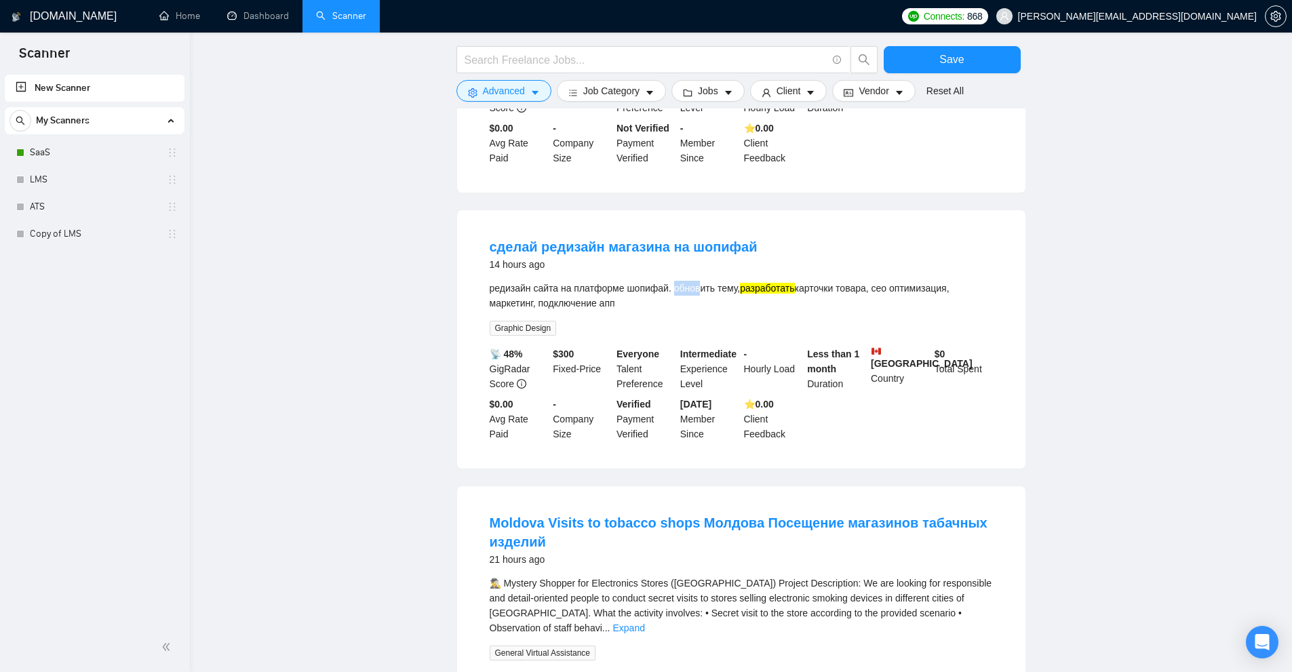
drag, startPoint x: 671, startPoint y: 286, endPoint x: 697, endPoint y: 287, distance: 26.5
click at [697, 287] on div "редизайн сайта на платформе шопифай. обновить тему, разработать карточки товара…" at bounding box center [741, 296] width 503 height 30
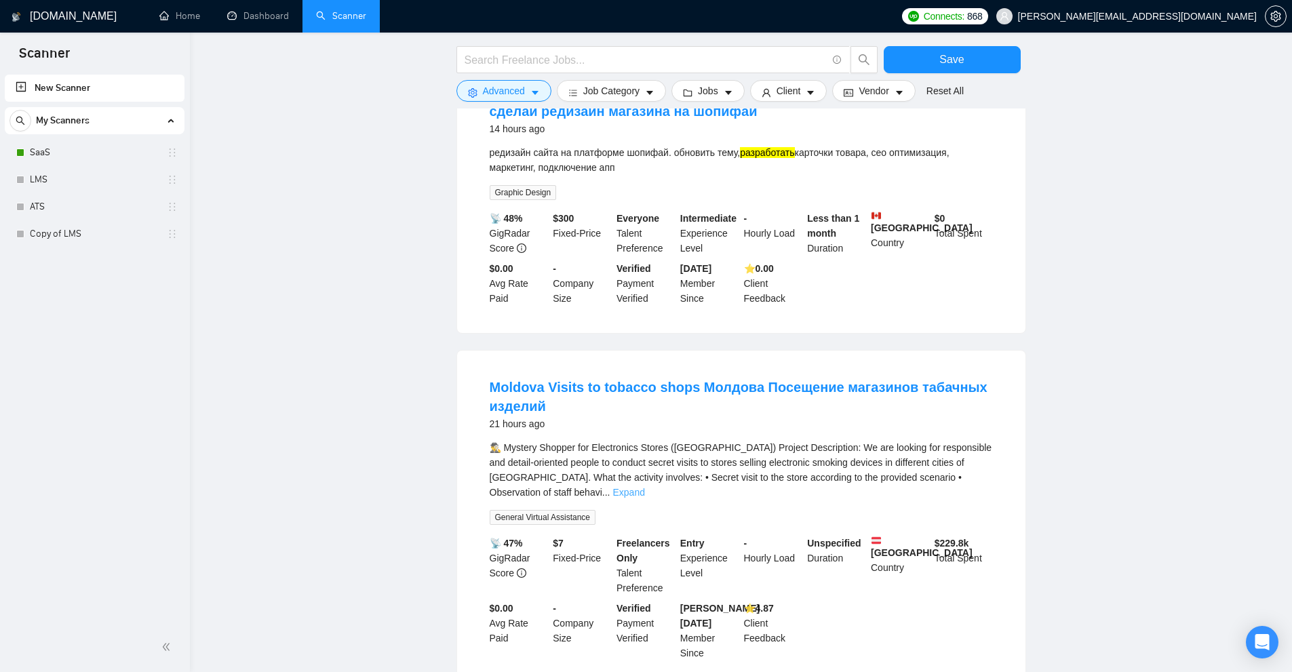
click at [644, 487] on link "Expand" at bounding box center [628, 492] width 32 height 11
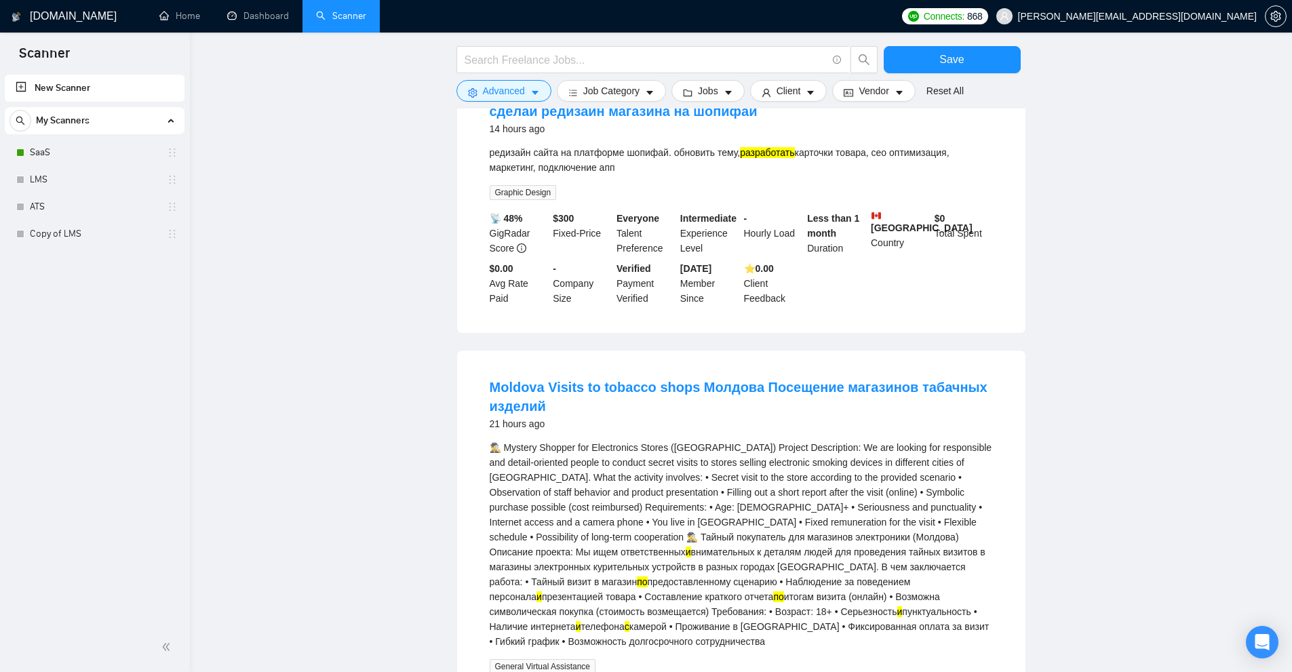
scroll to position [678, 0]
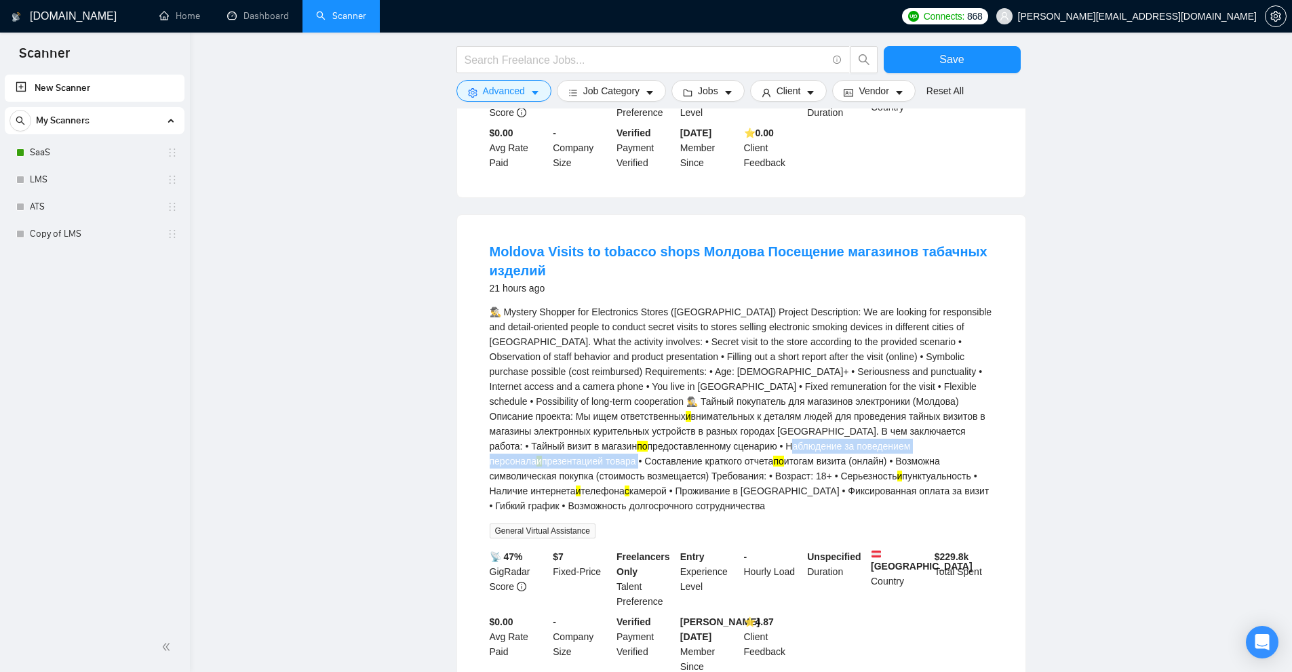
drag, startPoint x: 872, startPoint y: 433, endPoint x: 639, endPoint y: 450, distance: 233.3
click at [639, 450] on div "🕵️‍♂️ Mystery Shopper for Electronics Stores (Moldova) Project Description: We …" at bounding box center [741, 409] width 503 height 209
click at [641, 449] on div "🕵️‍♂️ Mystery Shopper for Electronics Stores (Moldova) Project Description: We …" at bounding box center [741, 409] width 503 height 209
drag, startPoint x: 793, startPoint y: 445, endPoint x: 812, endPoint y: 444, distance: 19.0
click at [812, 444] on div "🕵️‍♂️ Mystery Shopper for Electronics Stores (Moldova) Project Description: We …" at bounding box center [741, 409] width 503 height 209
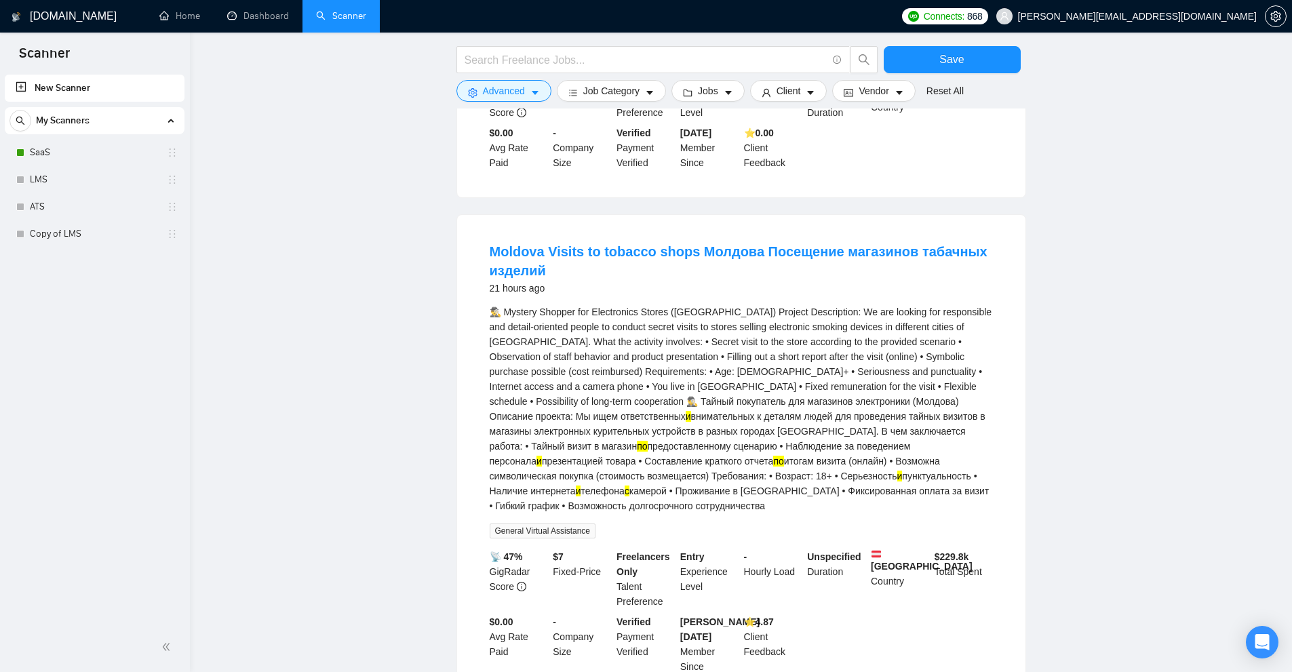
click at [919, 443] on div "🕵️‍♂️ Mystery Shopper for Electronics Stores (Moldova) Project Description: We …" at bounding box center [741, 409] width 503 height 209
drag, startPoint x: 919, startPoint y: 443, endPoint x: 747, endPoint y: 448, distance: 171.7
click at [747, 448] on div "🕵️‍♂️ Mystery Shopper for Electronics Stores (Moldova) Project Description: We …" at bounding box center [741, 409] width 503 height 209
click at [690, 448] on div "🕵️‍♂️ Mystery Shopper for Electronics Stores (Moldova) Project Description: We …" at bounding box center [741, 409] width 503 height 209
drag, startPoint x: 560, startPoint y: 459, endPoint x: 586, endPoint y: 458, distance: 26.5
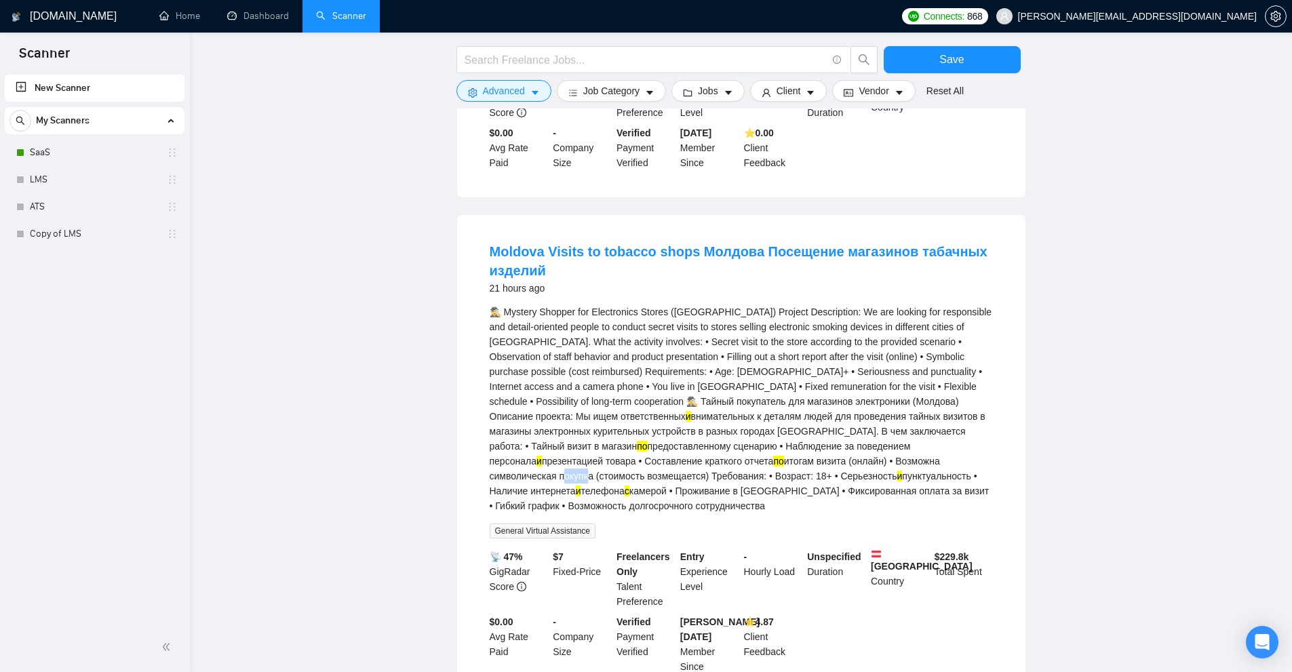
click at [586, 458] on div "🕵️‍♂️ Mystery Shopper for Electronics Stores (Moldova) Project Description: We …" at bounding box center [741, 409] width 503 height 209
click at [723, 461] on div "🕵️‍♂️ Mystery Shopper for Electronics Stores (Moldova) Project Description: We …" at bounding box center [741, 409] width 503 height 209
drag, startPoint x: 710, startPoint y: 461, endPoint x: 741, endPoint y: 460, distance: 30.6
click at [741, 460] on div "🕵️‍♂️ Mystery Shopper for Electronics Stores (Moldova) Project Description: We …" at bounding box center [741, 409] width 503 height 209
click at [744, 457] on div "🕵️‍♂️ Mystery Shopper for Electronics Stores (Moldova) Project Description: We …" at bounding box center [741, 409] width 503 height 209
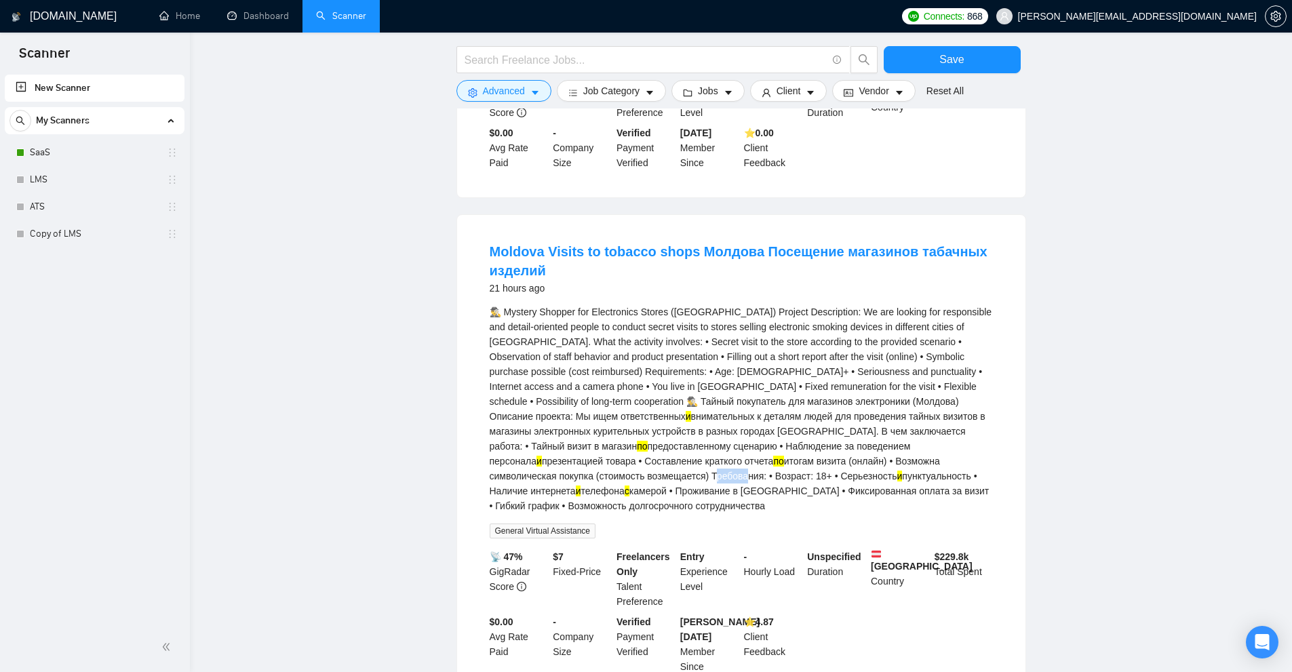
drag, startPoint x: 714, startPoint y: 461, endPoint x: 741, endPoint y: 458, distance: 27.3
click at [741, 458] on div "🕵️‍♂️ Mystery Shopper for Electronics Stores (Moldova) Project Description: We …" at bounding box center [741, 409] width 503 height 209
click at [747, 460] on div "🕵️‍♂️ Mystery Shopper for Electronics Stores (Moldova) Project Description: We …" at bounding box center [741, 409] width 503 height 209
drag, startPoint x: 772, startPoint y: 461, endPoint x: 802, endPoint y: 460, distance: 29.9
click at [802, 460] on div "🕵️‍♂️ Mystery Shopper for Electronics Stores (Moldova) Project Description: We …" at bounding box center [741, 409] width 503 height 209
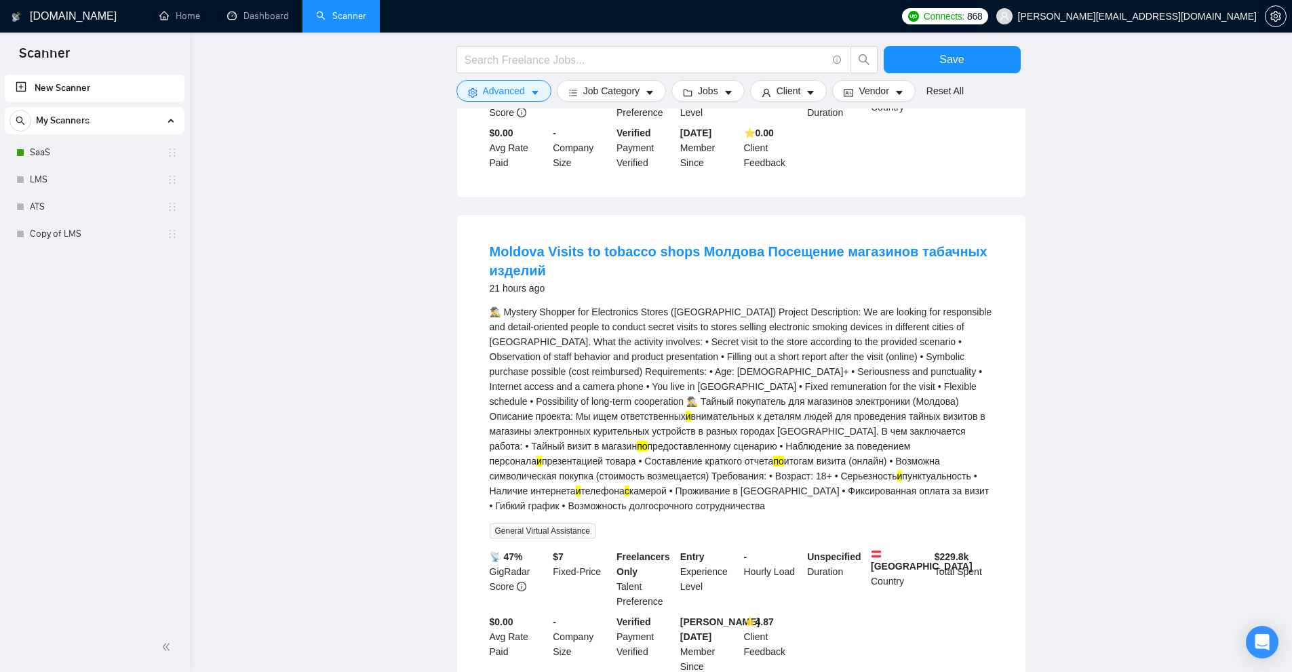
click at [842, 460] on div "🕵️‍♂️ Mystery Shopper for Electronics Stores (Moldova) Project Description: We …" at bounding box center [741, 409] width 503 height 209
drag, startPoint x: 905, startPoint y: 459, endPoint x: 942, endPoint y: 459, distance: 36.6
click at [942, 459] on div "🕵️‍♂️ Mystery Shopper for Electronics Stores (Moldova) Project Description: We …" at bounding box center [741, 409] width 503 height 209
click at [530, 464] on div "🕵️‍♂️ Mystery Shopper for Electronics Stores (Moldova) Project Description: We …" at bounding box center [741, 409] width 503 height 209
drag, startPoint x: 501, startPoint y: 472, endPoint x: 518, endPoint y: 472, distance: 17.0
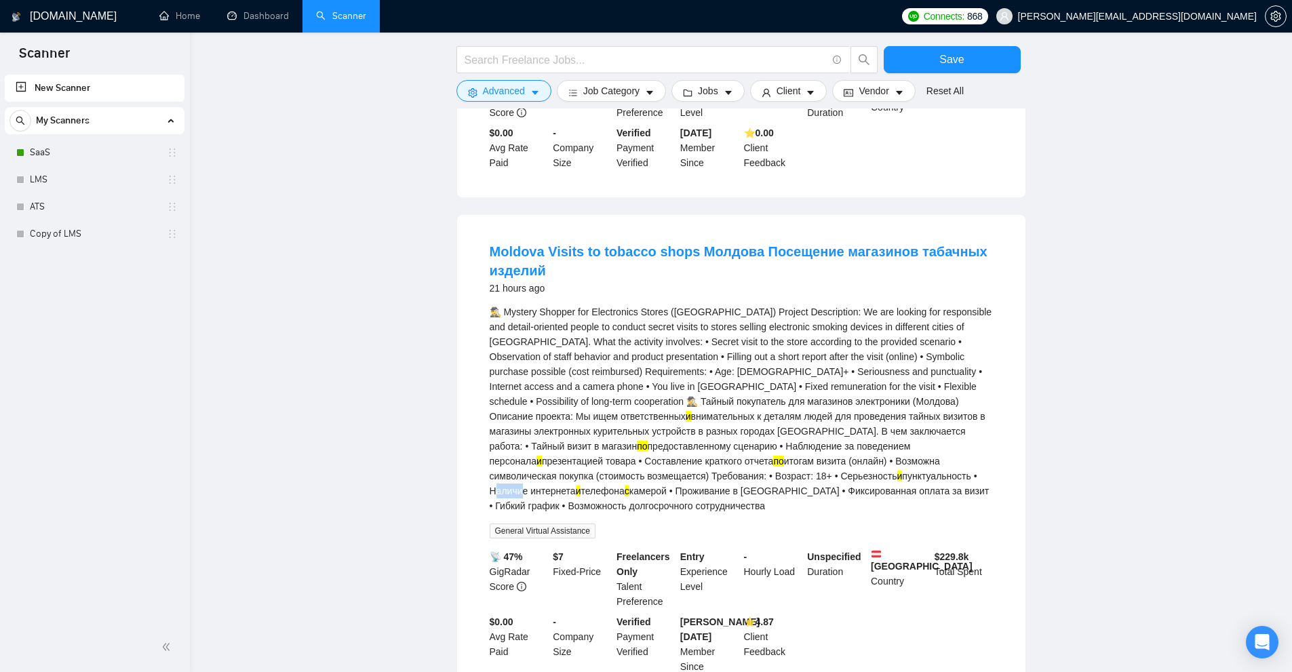
click at [518, 472] on div "🕵️‍♂️ Mystery Shopper for Electronics Stores (Moldova) Project Description: We …" at bounding box center [741, 409] width 503 height 209
click at [615, 469] on div "🕵️‍♂️ Mystery Shopper for Electronics Stores (Moldova) Project Description: We …" at bounding box center [741, 409] width 503 height 209
drag, startPoint x: 680, startPoint y: 473, endPoint x: 777, endPoint y: 473, distance: 97.7
click at [777, 473] on div "🕵️‍♂️ Mystery Shopper for Electronics Stores (Moldova) Project Description: We …" at bounding box center [741, 409] width 503 height 209
click at [781, 473] on div "🕵️‍♂️ Mystery Shopper for Electronics Stores (Moldova) Project Description: We …" at bounding box center [741, 409] width 503 height 209
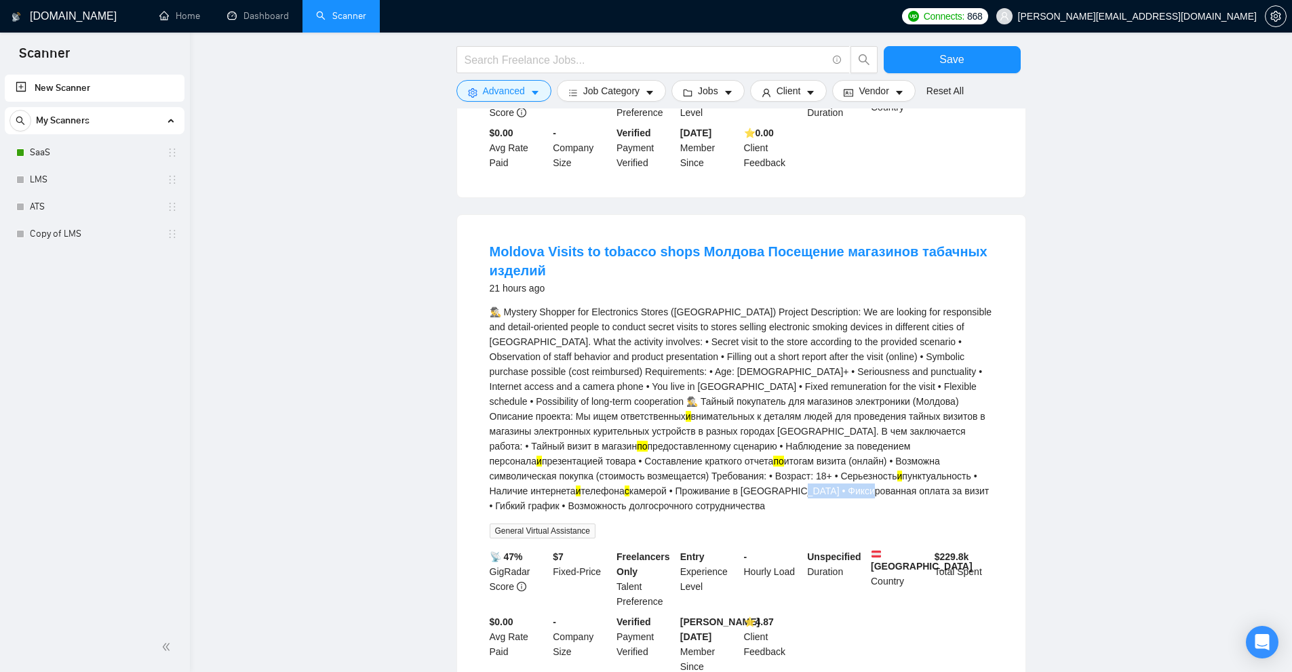
drag, startPoint x: 800, startPoint y: 473, endPoint x: 895, endPoint y: 477, distance: 95.0
click at [890, 477] on div "🕵️‍♂️ Mystery Shopper for Electronics Stores (Moldova) Project Description: We …" at bounding box center [741, 409] width 503 height 209
click at [908, 477] on div "🕵️‍♂️ Mystery Shopper for Electronics Stores (Moldova) Project Description: We …" at bounding box center [741, 409] width 503 height 209
drag, startPoint x: 489, startPoint y: 489, endPoint x: 520, endPoint y: 488, distance: 31.2
click at [520, 488] on div "🕵️‍♂️ Mystery Shopper for Electronics Stores (Moldova) Project Description: We …" at bounding box center [741, 409] width 503 height 209
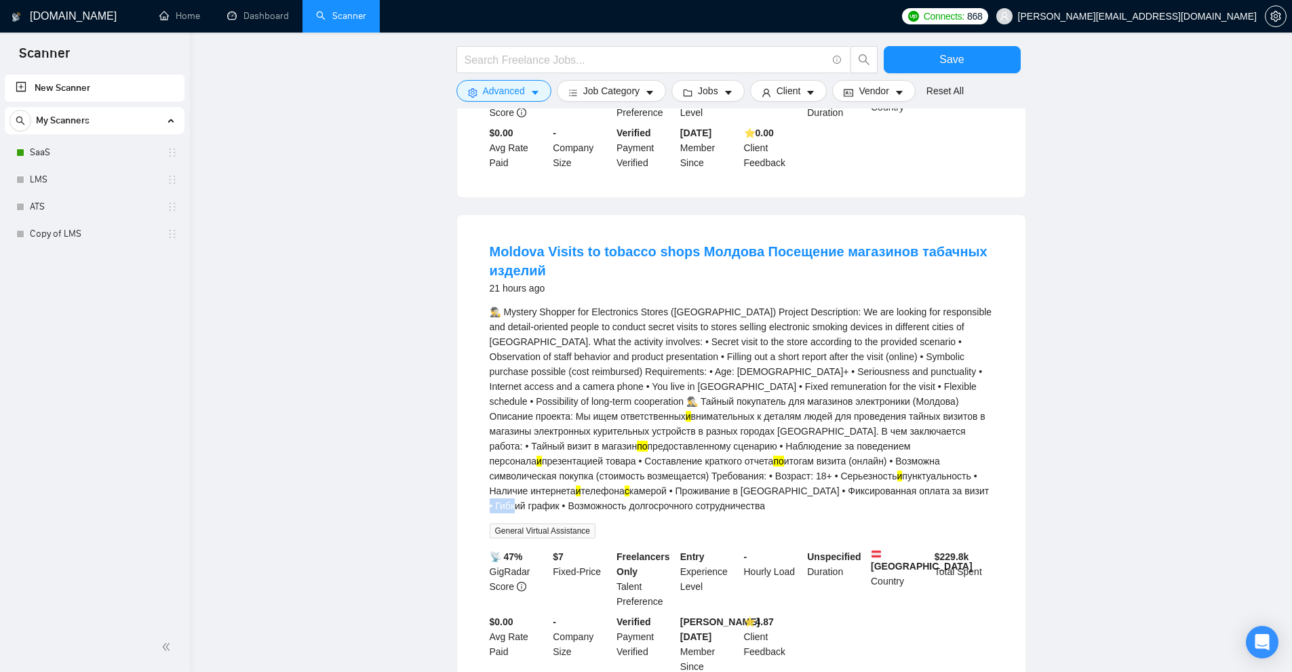
scroll to position [1017, 0]
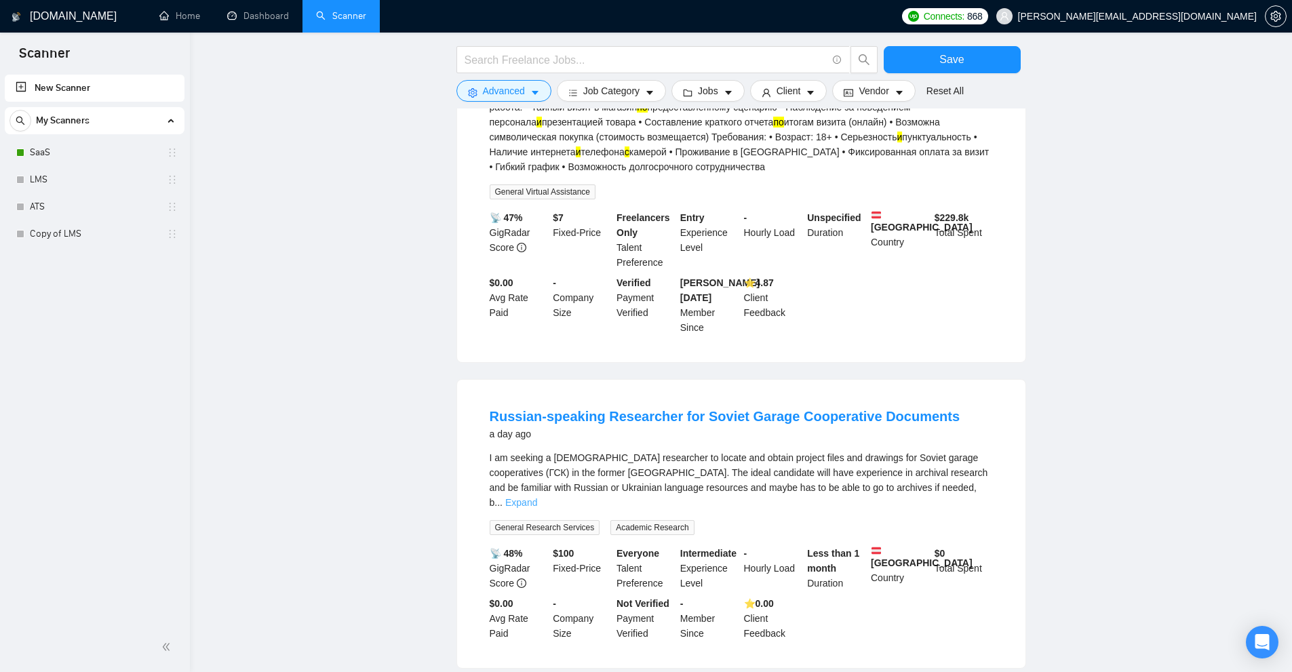
click at [537, 497] on link "Expand" at bounding box center [521, 502] width 32 height 11
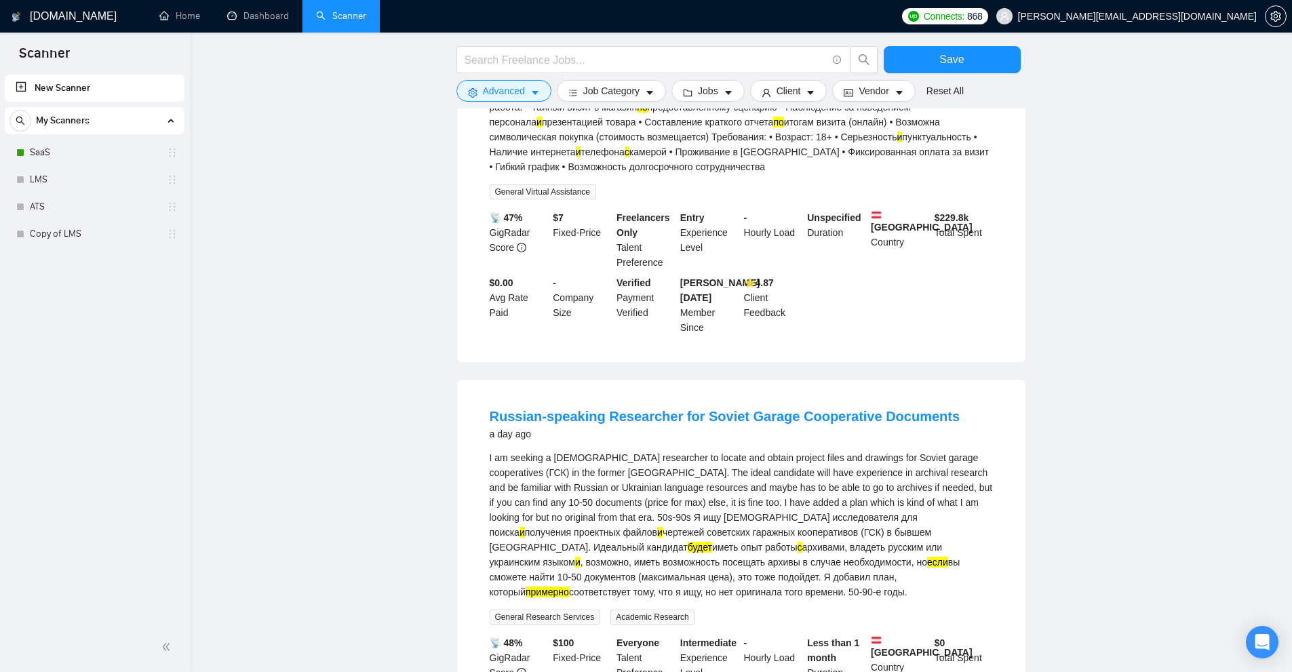
scroll to position [1153, 0]
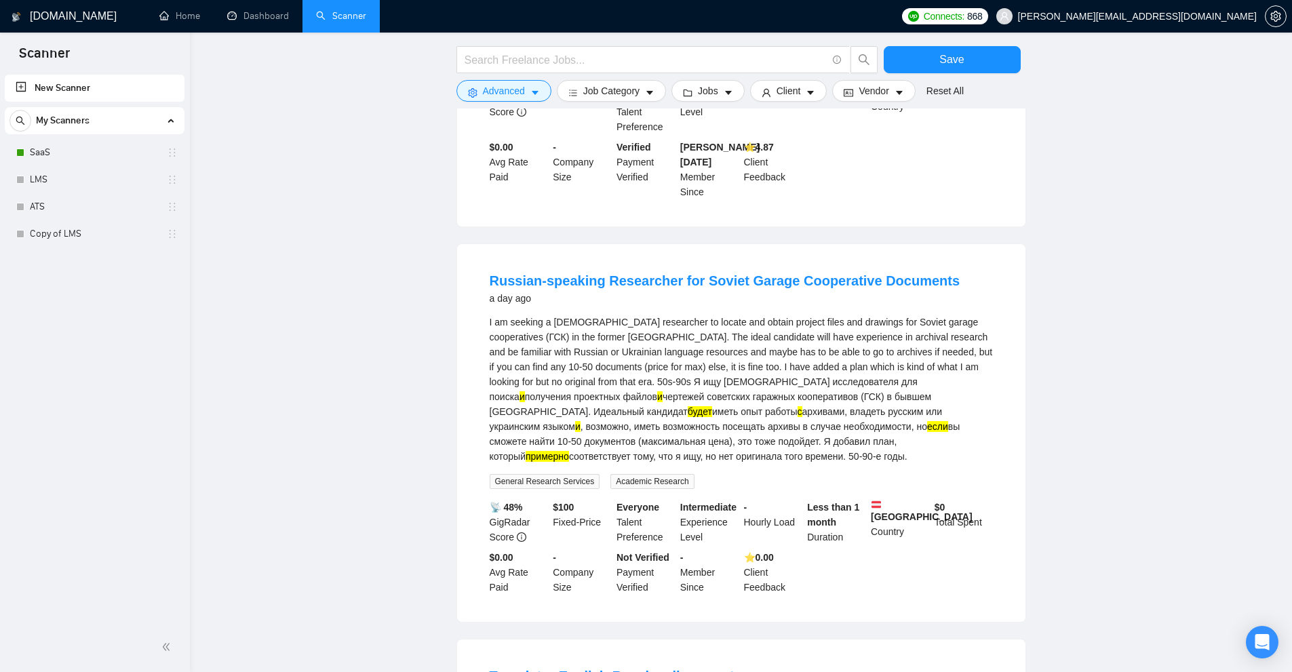
drag, startPoint x: 642, startPoint y: 381, endPoint x: 610, endPoint y: 378, distance: 31.3
click at [610, 378] on div "I am seeking a Russian-speaking researcher to locate and obtain project files a…" at bounding box center [741, 389] width 503 height 149
click at [624, 371] on div "I am seeking a Russian-speaking researcher to locate and obtain project files a…" at bounding box center [741, 389] width 503 height 149
drag, startPoint x: 611, startPoint y: 378, endPoint x: 638, endPoint y: 377, distance: 27.1
click at [638, 377] on div "I am seeking a Russian-speaking researcher to locate and obtain project files a…" at bounding box center [741, 389] width 503 height 149
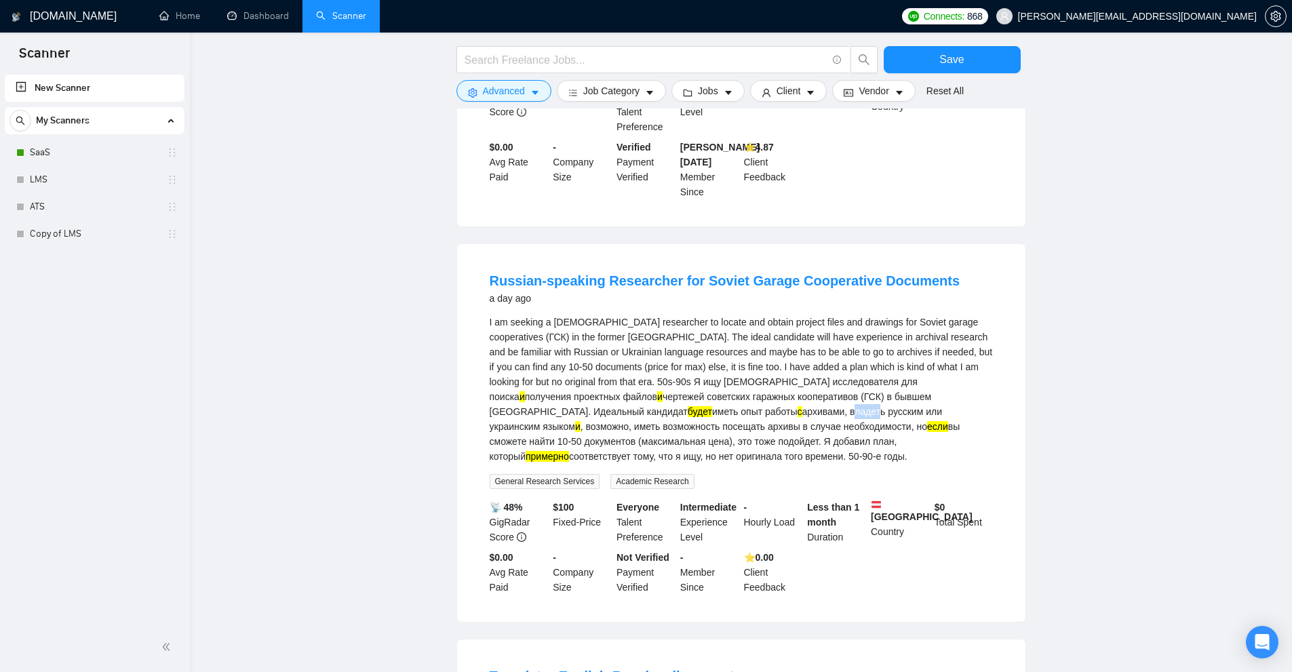
drag, startPoint x: 701, startPoint y: 378, endPoint x: 724, endPoint y: 377, distance: 23.7
click at [724, 377] on div "I am seeking a Russian-speaking researcher to locate and obtain project files a…" at bounding box center [741, 389] width 503 height 149
click at [833, 398] on div "I am seeking a Russian-speaking researcher to locate and obtain project files a…" at bounding box center [741, 389] width 503 height 149
drag, startPoint x: 596, startPoint y: 408, endPoint x: 702, endPoint y: 410, distance: 106.5
click at [683, 408] on div "I am seeking a Russian-speaking researcher to locate and obtain project files a…" at bounding box center [741, 389] width 503 height 149
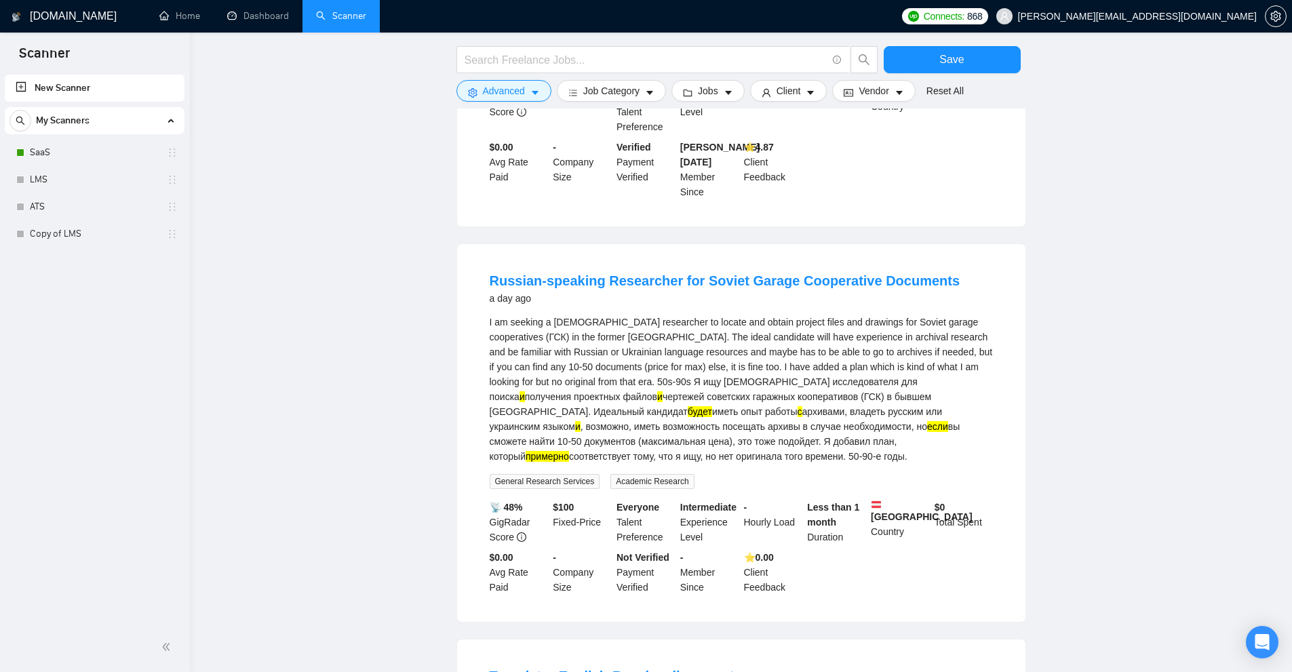
click at [702, 410] on div "I am seeking a Russian-speaking researcher to locate and obtain project files a…" at bounding box center [741, 389] width 503 height 149
drag, startPoint x: 587, startPoint y: 408, endPoint x: 598, endPoint y: 408, distance: 11.5
click at [598, 408] on div "I am seeking a Russian-speaking researcher to locate and obtain project files a…" at bounding box center [741, 389] width 503 height 149
drag, startPoint x: 589, startPoint y: 380, endPoint x: 609, endPoint y: 381, distance: 19.7
click at [609, 381] on div "I am seeking a Russian-speaking researcher to locate and obtain project files a…" at bounding box center [741, 389] width 503 height 149
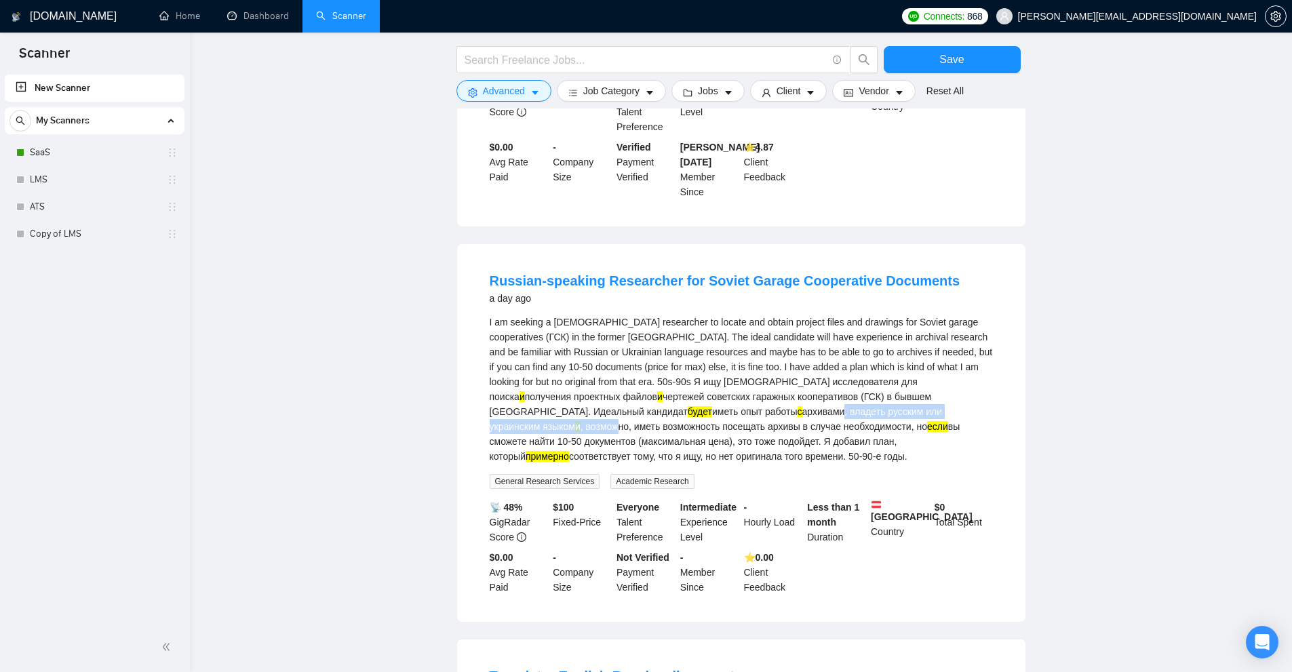
drag, startPoint x: 694, startPoint y: 376, endPoint x: 940, endPoint y: 381, distance: 246.3
click at [940, 381] on div "I am seeking a Russian-speaking researcher to locate and obtain project files a…" at bounding box center [741, 389] width 503 height 149
drag, startPoint x: 945, startPoint y: 379, endPoint x: 663, endPoint y: 390, distance: 282.4
click at [670, 390] on div "I am seeking a Russian-speaking researcher to locate and obtain project files a…" at bounding box center [741, 389] width 503 height 149
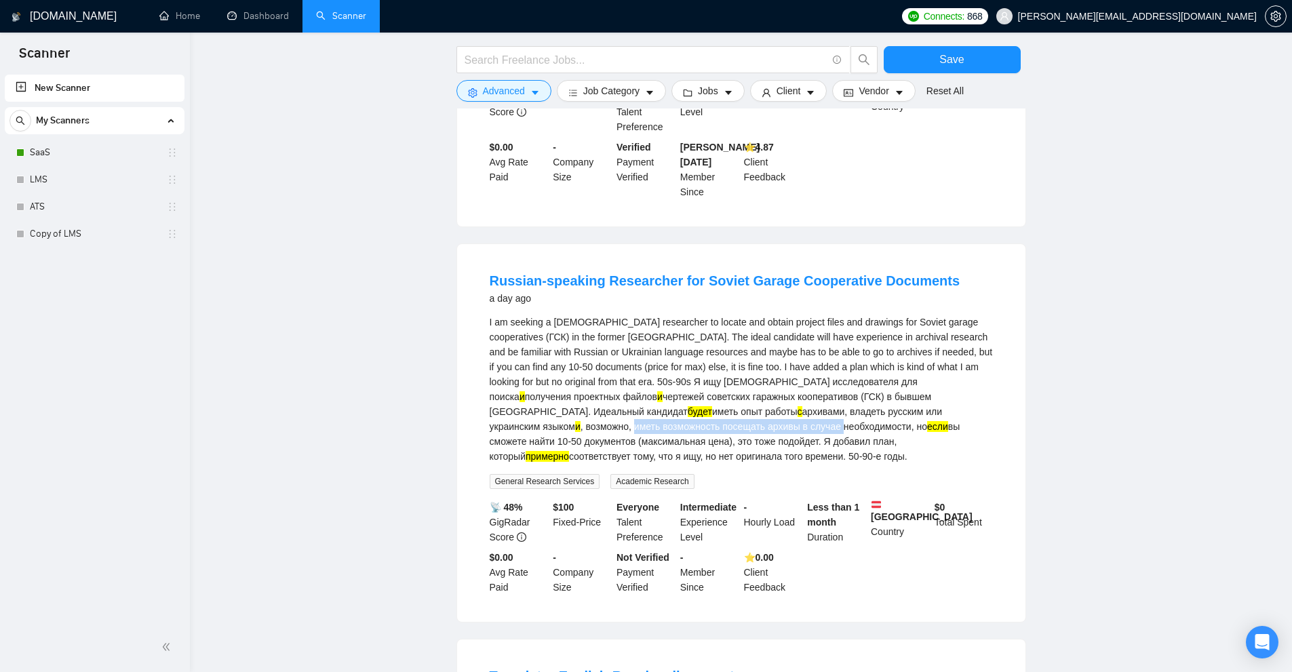
click at [628, 391] on div "I am seeking a Russian-speaking researcher to locate and obtain project files a…" at bounding box center [741, 389] width 503 height 149
drag, startPoint x: 631, startPoint y: 392, endPoint x: 726, endPoint y: 394, distance: 95.0
click at [722, 394] on div "I am seeking a Russian-speaking researcher to locate and obtain project files a…" at bounding box center [741, 389] width 503 height 149
click at [738, 395] on div "I am seeking a Russian-speaking researcher to locate and obtain project files a…" at bounding box center [741, 389] width 503 height 149
drag, startPoint x: 743, startPoint y: 393, endPoint x: 897, endPoint y: 394, distance: 154.0
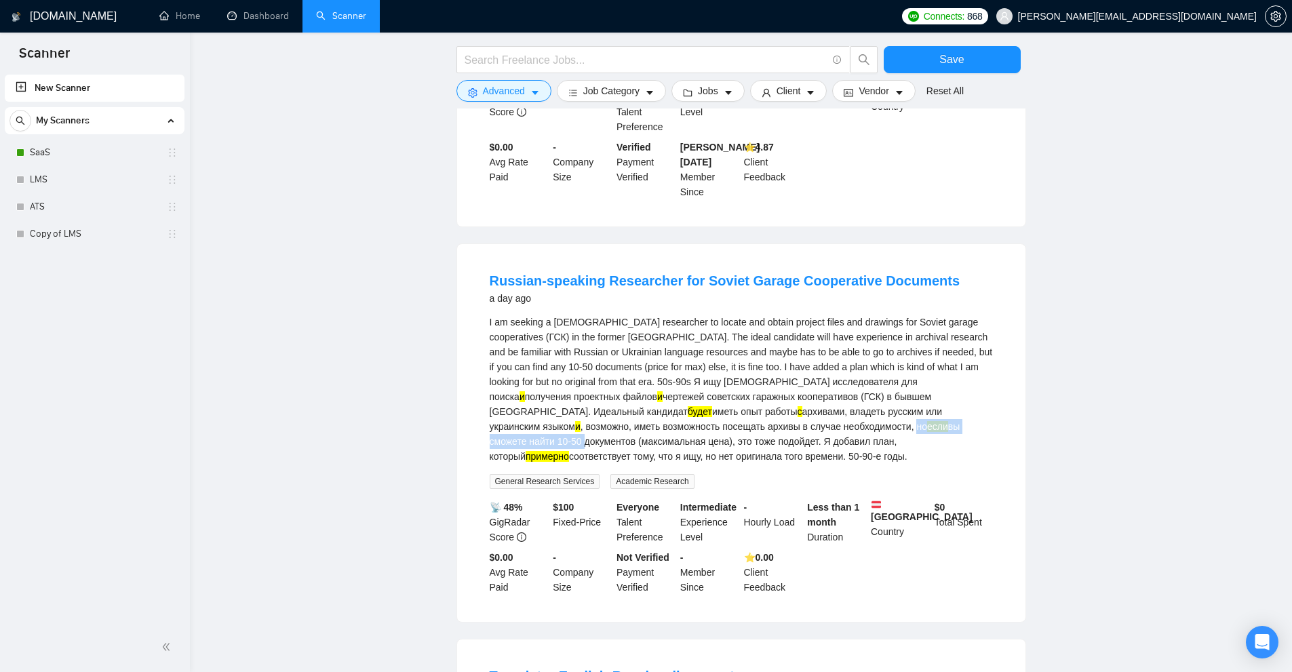
click at [895, 394] on div "I am seeking a Russian-speaking researcher to locate and obtain project files a…" at bounding box center [741, 389] width 503 height 149
click at [899, 394] on div "I am seeking a Russian-speaking researcher to locate and obtain project files a…" at bounding box center [741, 389] width 503 height 149
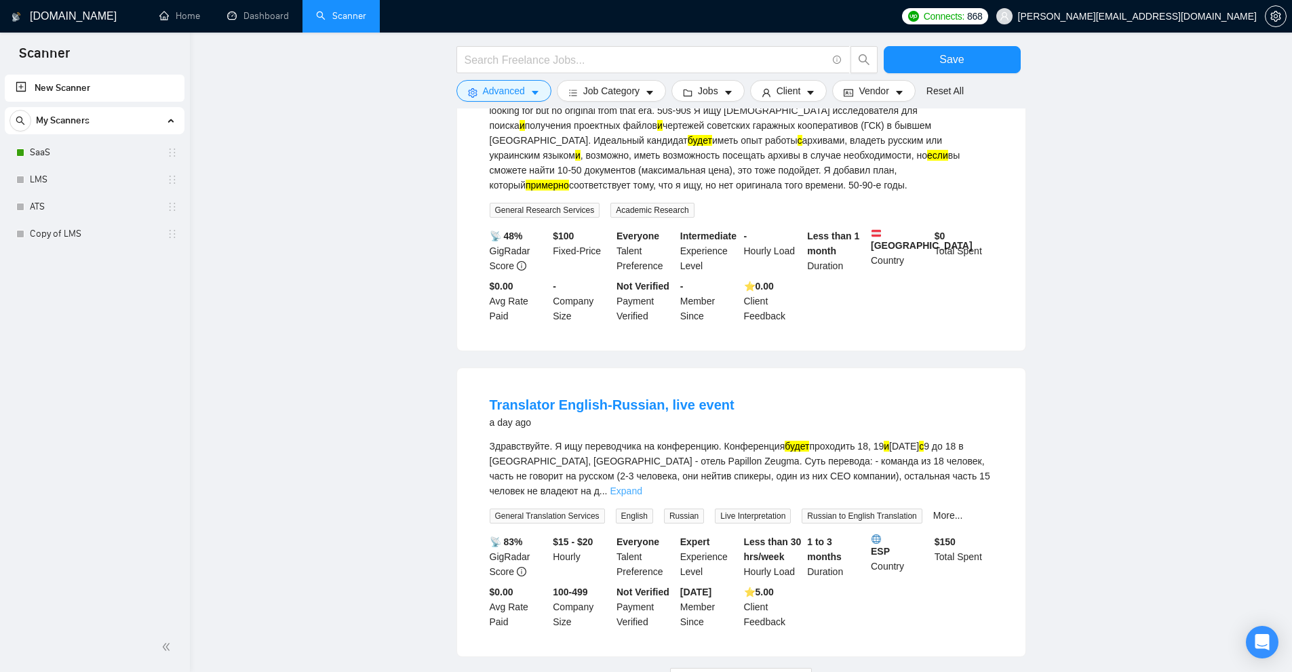
click at [642, 486] on link "Expand" at bounding box center [626, 491] width 32 height 11
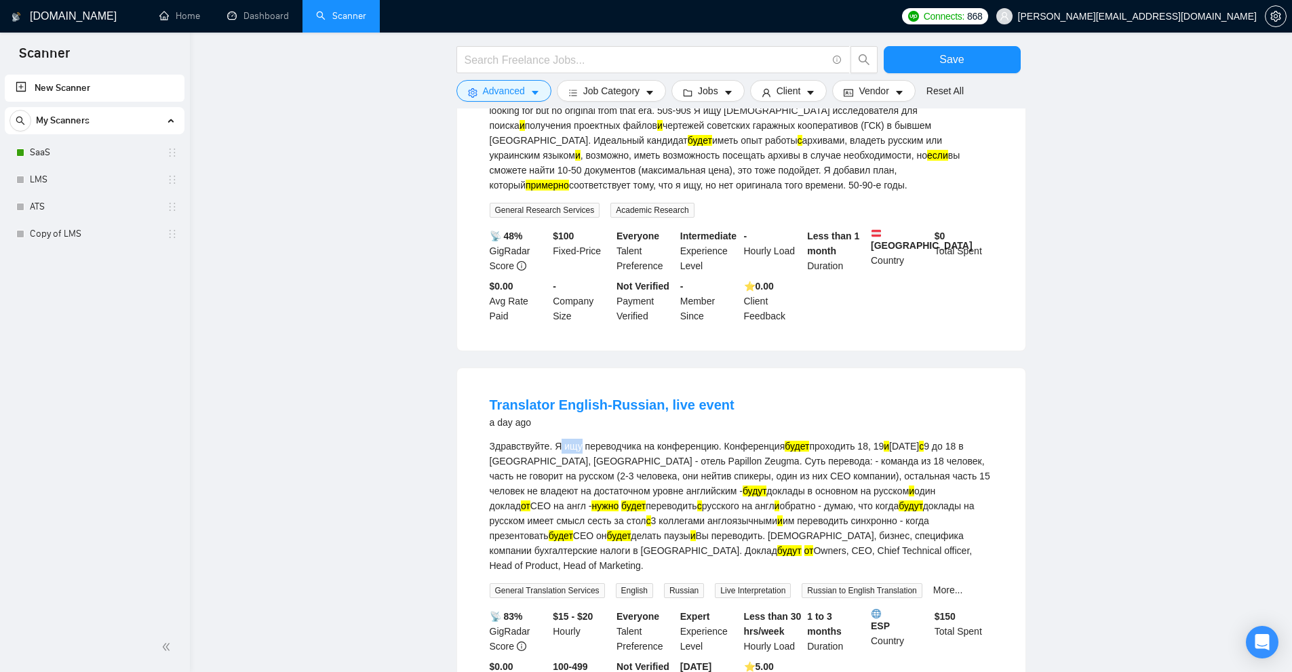
drag, startPoint x: 559, startPoint y: 414, endPoint x: 577, endPoint y: 412, distance: 17.8
click at [577, 439] on div "Здравствуйте. Я ищу переводчика на конференцию. Конференция будет проходить 18,…" at bounding box center [741, 506] width 503 height 134
click at [572, 439] on div "Здравствуйте. Я ищу переводчика на конференцию. Конференция будет проходить 18,…" at bounding box center [741, 506] width 503 height 134
click at [564, 439] on div "Здравствуйте. Я ищу переводчика на конференцию. Конференция будет проходить 18,…" at bounding box center [741, 506] width 503 height 134
drag, startPoint x: 562, startPoint y: 412, endPoint x: 579, endPoint y: 410, distance: 17.0
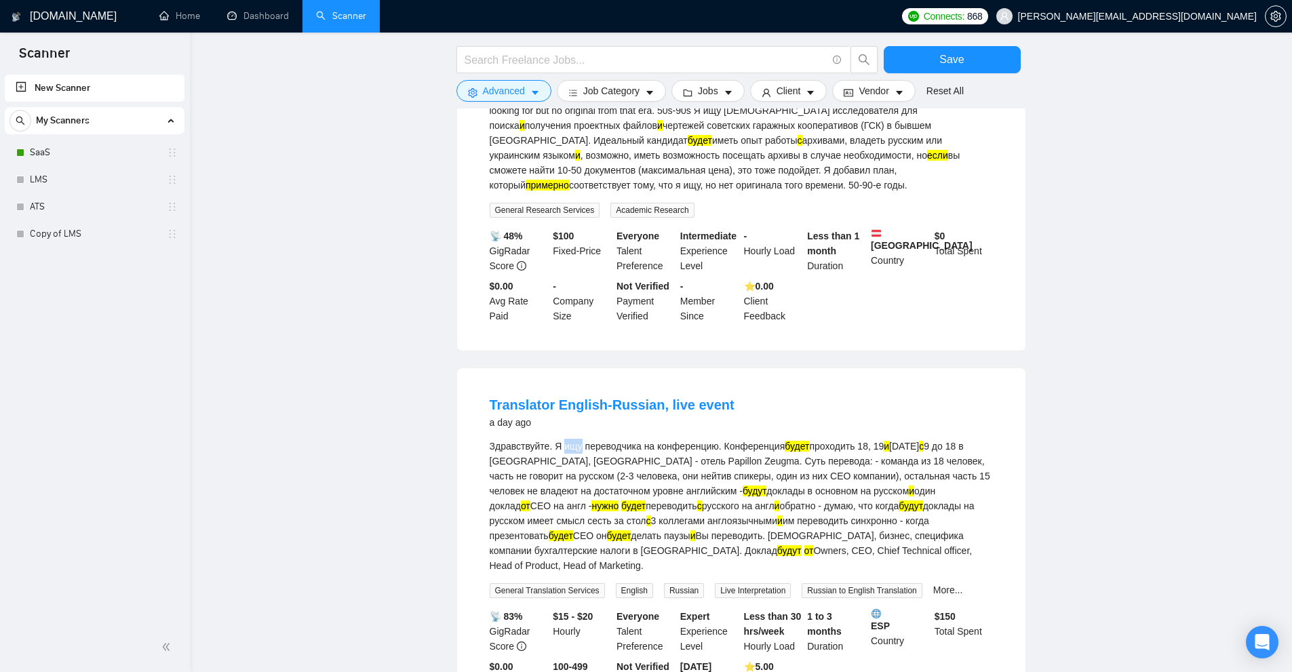
click at [579, 439] on div "Здравствуйте. Я ищу переводчика на конференцию. Конференция будет проходить 18,…" at bounding box center [741, 506] width 503 height 134
click at [722, 439] on div "Здравствуйте. Я ищу переводчика на конференцию. Конференция будет проходить 18,…" at bounding box center [741, 506] width 503 height 134
drag, startPoint x: 874, startPoint y: 429, endPoint x: 880, endPoint y: 429, distance: 6.8
click at [880, 439] on div "Здравствуйте. Я ищу переводчика на конференцию. Конференция будет проходить 18,…" at bounding box center [741, 506] width 503 height 134
click at [891, 449] on div "Здравствуйте. Я ищу переводчика на конференцию. Конференция будет проходить 18,…" at bounding box center [741, 506] width 503 height 134
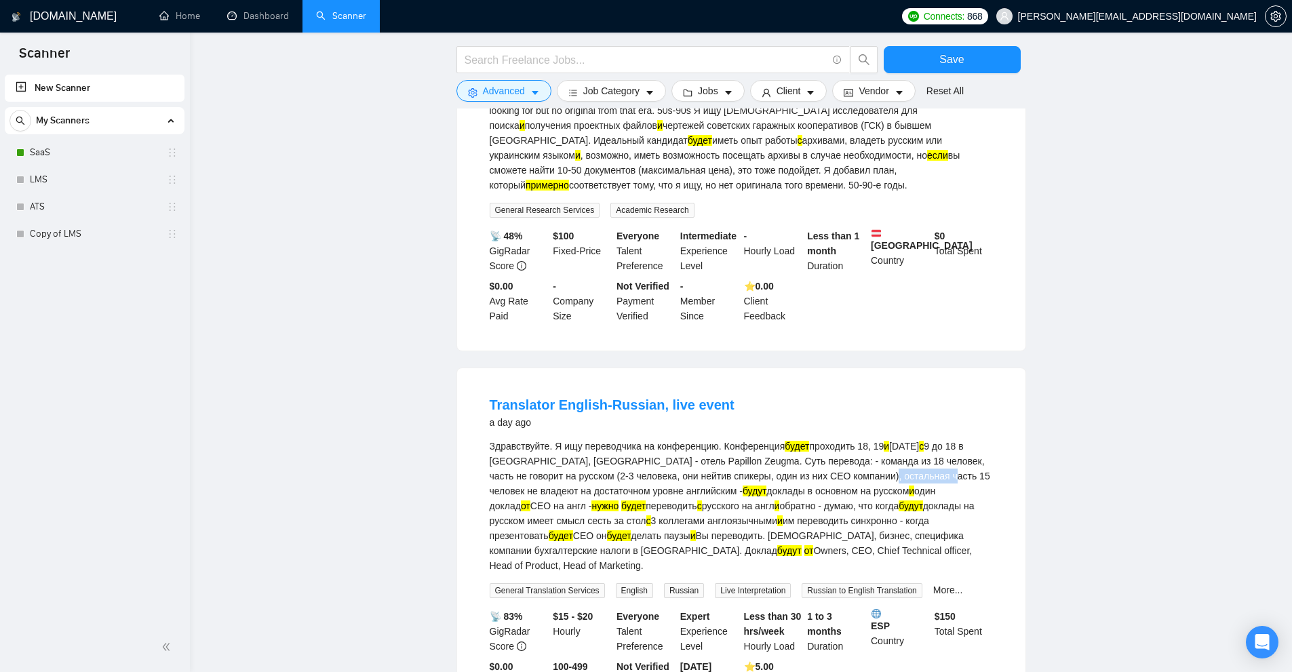
drag, startPoint x: 841, startPoint y: 445, endPoint x: 908, endPoint y: 453, distance: 67.6
click at [906, 448] on div "Здравствуйте. Я ищу переводчика на конференцию. Конференция будет проходить 18,…" at bounding box center [741, 506] width 503 height 134
click at [912, 459] on div "Здравствуйте. Я ищу переводчика на конференцию. Конференция будет проходить 18,…" at bounding box center [741, 506] width 503 height 134
drag, startPoint x: 545, startPoint y: 463, endPoint x: 682, endPoint y: 463, distance: 137.0
click at [669, 463] on div "Здравствуйте. Я ищу переводчика на конференцию. Конференция будет проходить 18,…" at bounding box center [741, 506] width 503 height 134
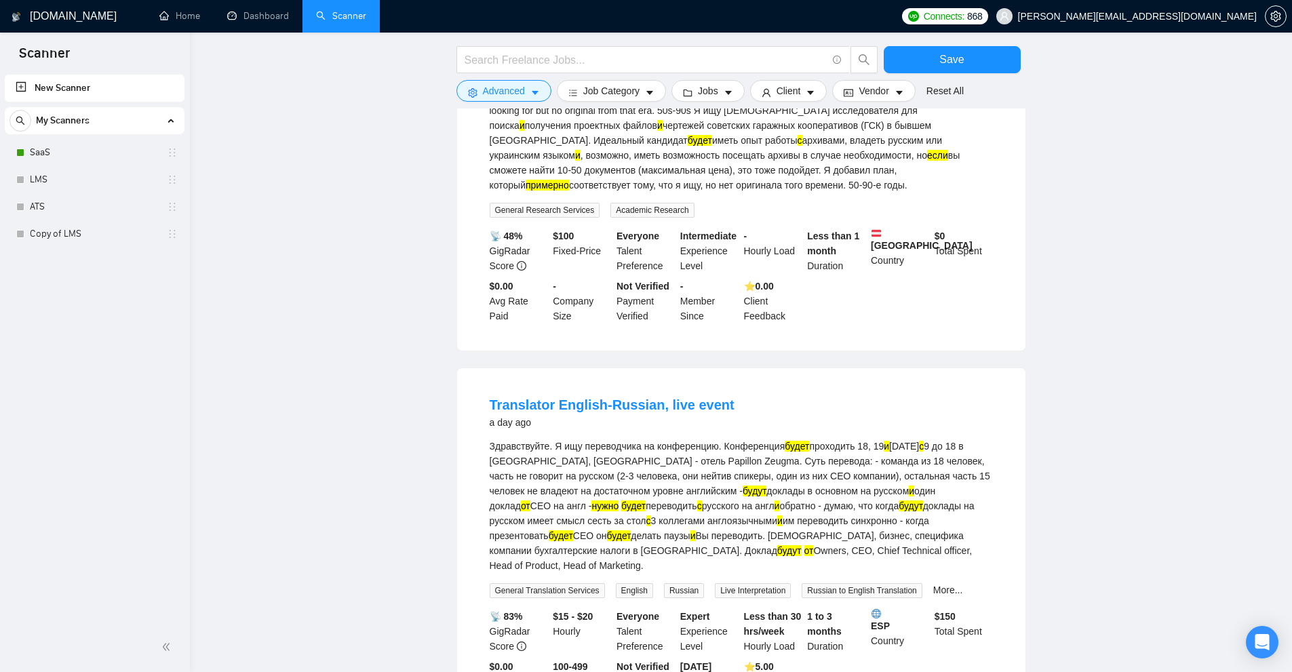
click at [697, 463] on div "Здравствуйте. Я ищу переводчика на конференцию. Конференция будет проходить 18,…" at bounding box center [741, 506] width 503 height 134
drag, startPoint x: 678, startPoint y: 459, endPoint x: 772, endPoint y: 459, distance: 93.6
click at [743, 459] on div "Здравствуйте. Я ищу переводчика на конференцию. Конференция будет проходить 18,…" at bounding box center [741, 506] width 503 height 134
drag, startPoint x: 772, startPoint y: 459, endPoint x: 840, endPoint y: 467, distance: 69.0
click at [811, 465] on div "Здравствуйте. Я ищу переводчика на конференцию. Конференция будет проходить 18,…" at bounding box center [741, 506] width 503 height 134
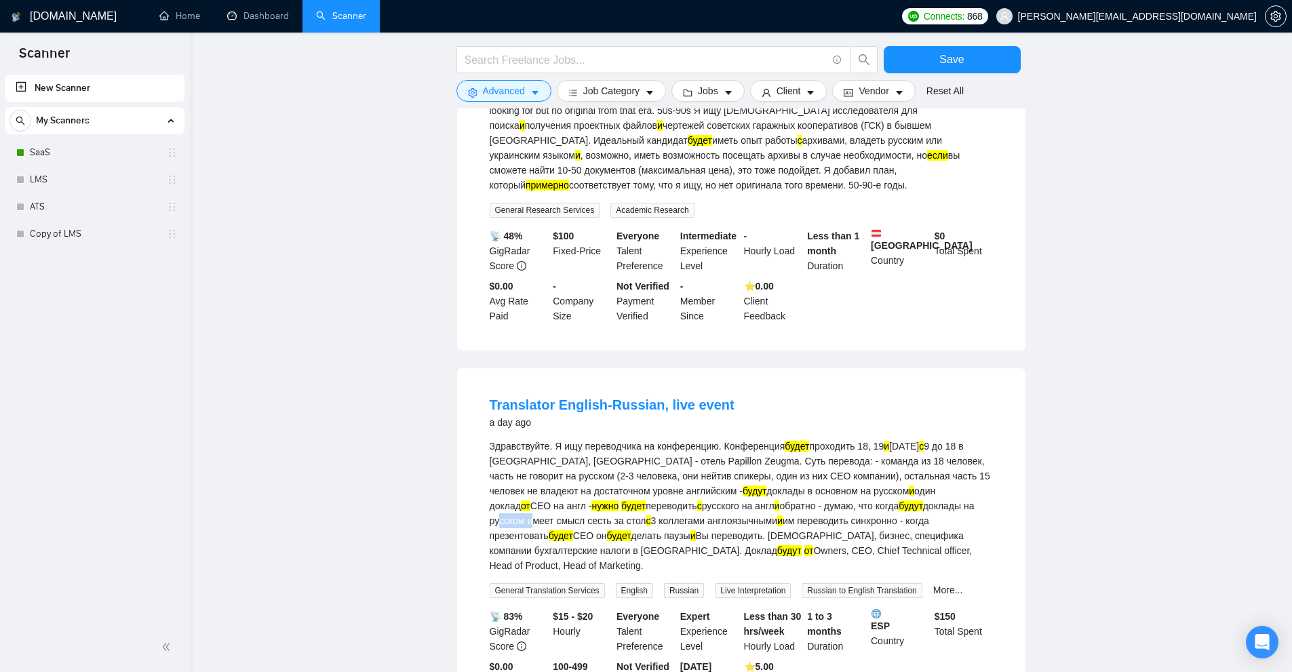
drag, startPoint x: 874, startPoint y: 469, endPoint x: 924, endPoint y: 479, distance: 51.7
click at [923, 479] on div "Здравствуйте. Я ищу переводчика на конференцию. Конференция будет проходить 18,…" at bounding box center [741, 506] width 503 height 134
click at [830, 464] on div "Здравствуйте. Я ищу переводчика на конференцию. Конференция будет проходить 18,…" at bounding box center [741, 506] width 503 height 134
drag, startPoint x: 975, startPoint y: 460, endPoint x: 766, endPoint y: 475, distance: 209.5
click at [766, 475] on div "Здравствуйте. Я ищу переводчика на конференцию. Конференция будет проходить 18,…" at bounding box center [741, 506] width 503 height 134
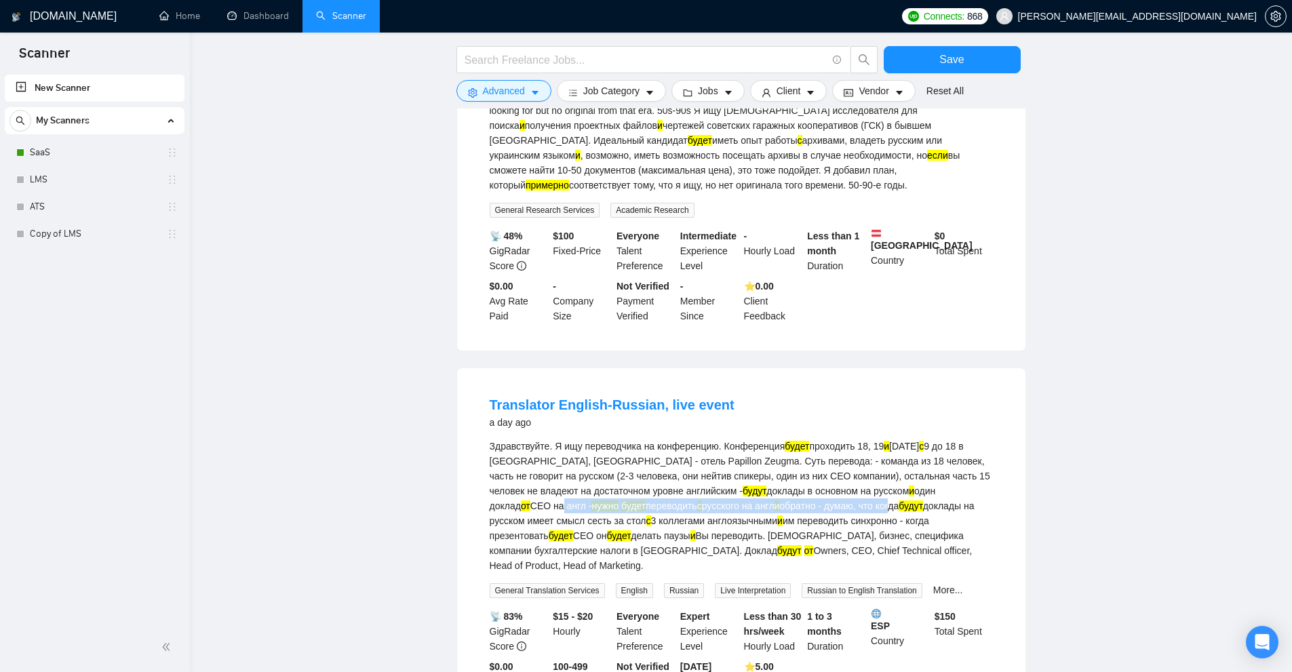
click at [766, 475] on div "Здравствуйте. Я ищу переводчика на конференцию. Конференция будет проходить 18,…" at bounding box center [741, 506] width 503 height 134
drag, startPoint x: 754, startPoint y: 505, endPoint x: 948, endPoint y: 505, distance: 194.7
click at [945, 505] on div "Здравствуйте. Я ищу переводчика на конференцию. Конференция будет проходить 18,…" at bounding box center [741, 506] width 503 height 134
click at [948, 505] on div "Здравствуйте. Я ищу переводчика на конференцию. Конференция будет проходить 18,…" at bounding box center [741, 506] width 503 height 134
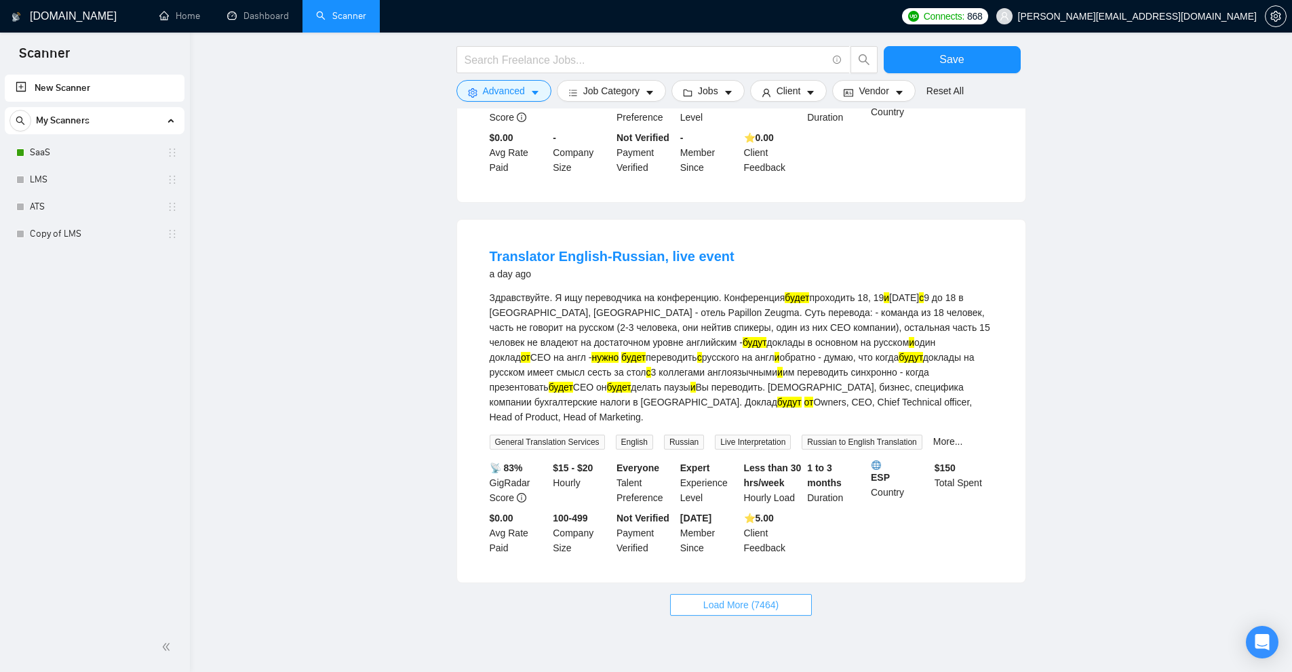
click at [764, 598] on span "Load More (7464)" at bounding box center [740, 605] width 75 height 15
drag, startPoint x: 574, startPoint y: 355, endPoint x: 694, endPoint y: 352, distance: 120.1
click at [694, 352] on div "Здравствуйте. Я ищу переводчика на конференцию. Конференция будет проходить 18,…" at bounding box center [741, 357] width 503 height 134
click at [704, 352] on div "Здравствуйте. Я ищу переводчика на конференцию. Конференция будет проходить 18,…" at bounding box center [741, 357] width 503 height 134
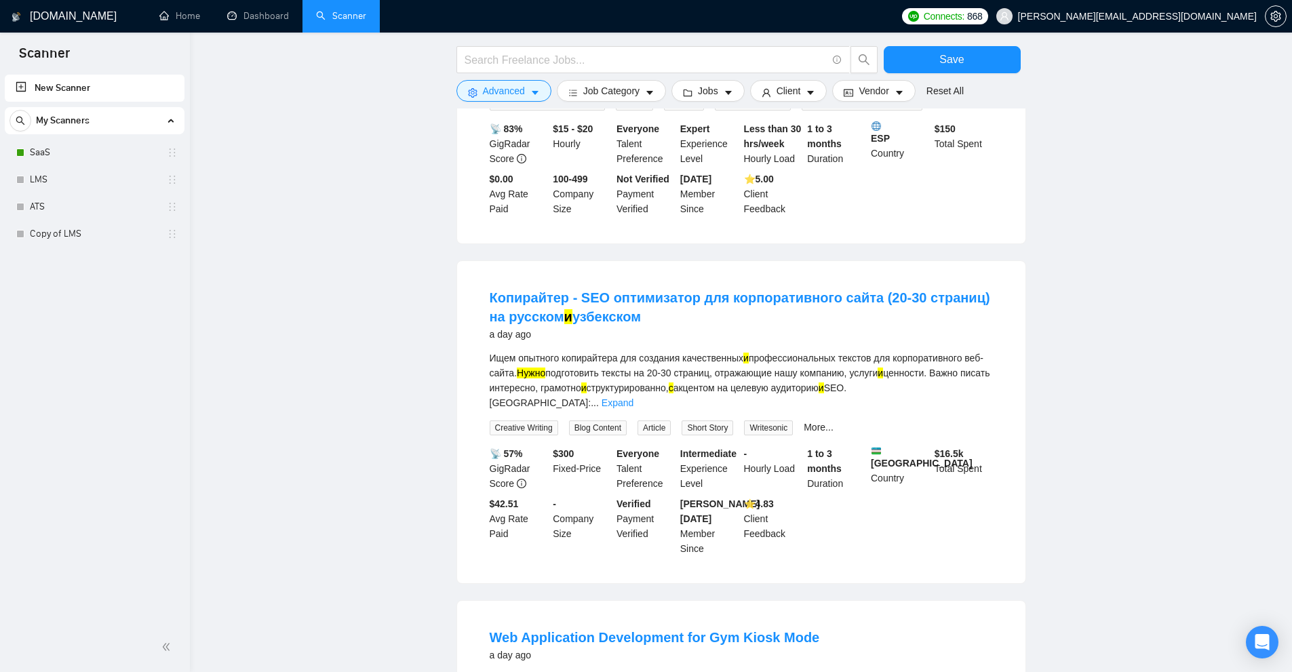
scroll to position [1980, 0]
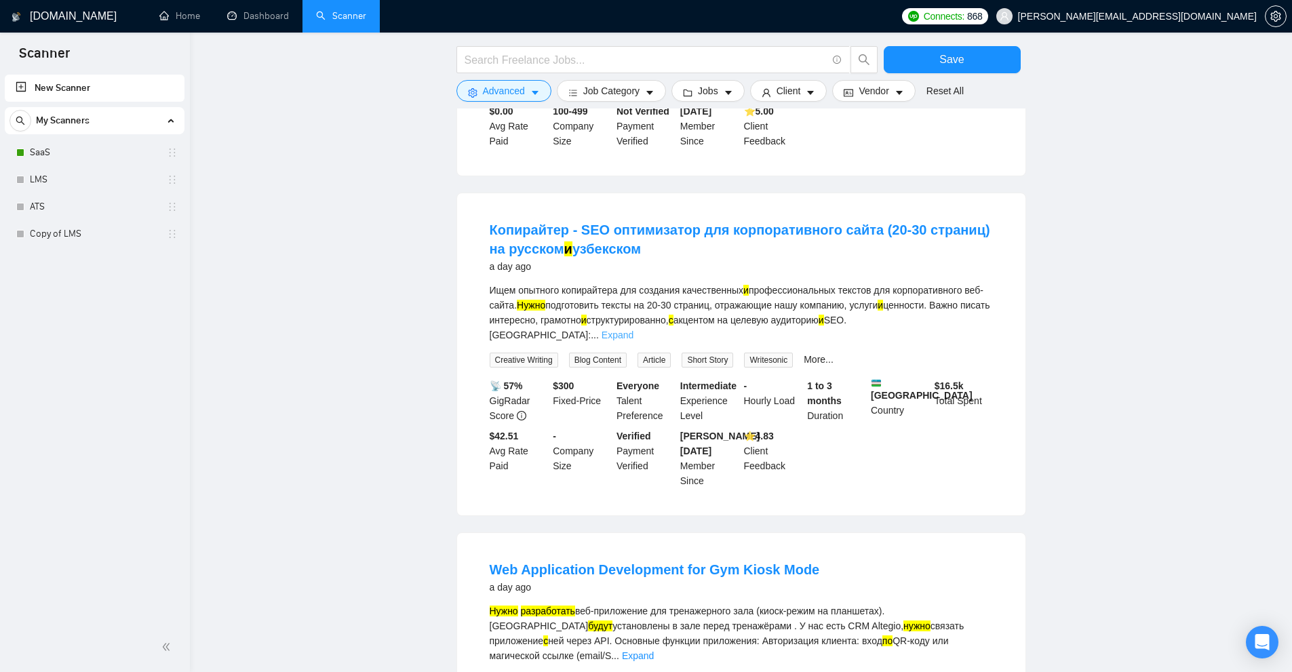
click at [634, 330] on link "Expand" at bounding box center [618, 335] width 32 height 11
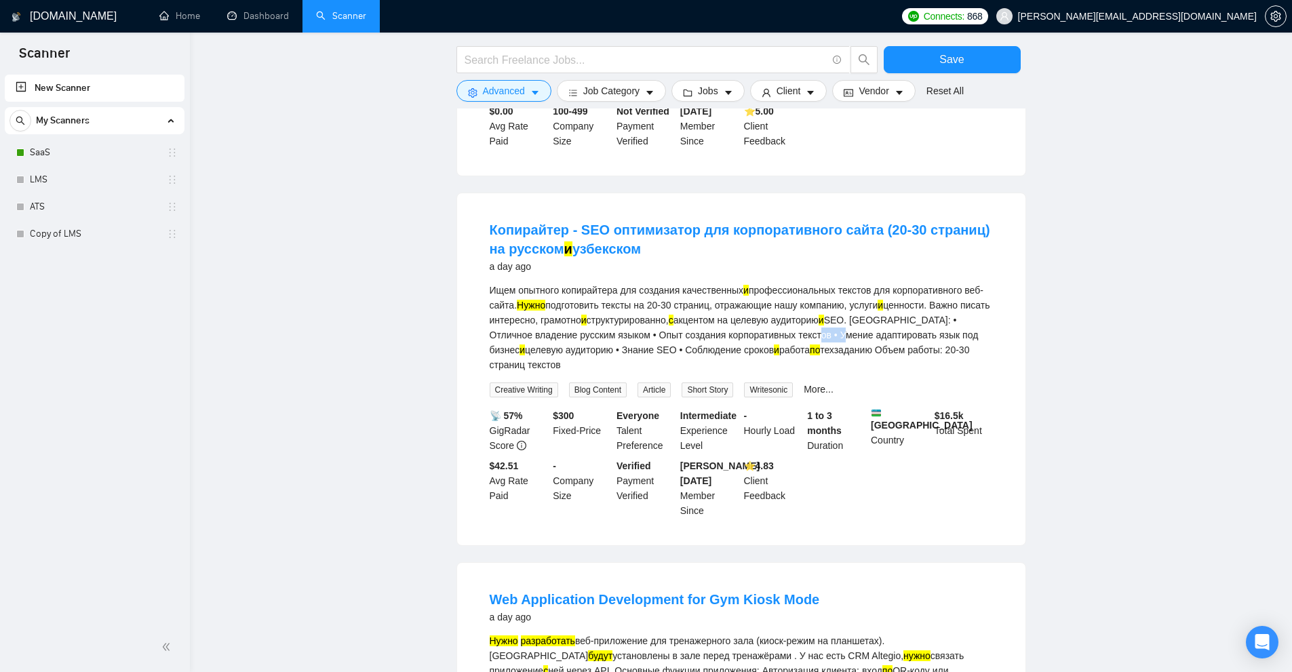
drag, startPoint x: 838, startPoint y: 285, endPoint x: 878, endPoint y: 290, distance: 39.7
click at [881, 286] on div "Ищем опытного копирайтера для создания качественных и профессиональных текстов …" at bounding box center [741, 328] width 503 height 90
click at [863, 316] on div "Ищем опытного копирайтера для создания качественных и профессиональных текстов …" at bounding box center [741, 328] width 503 height 90
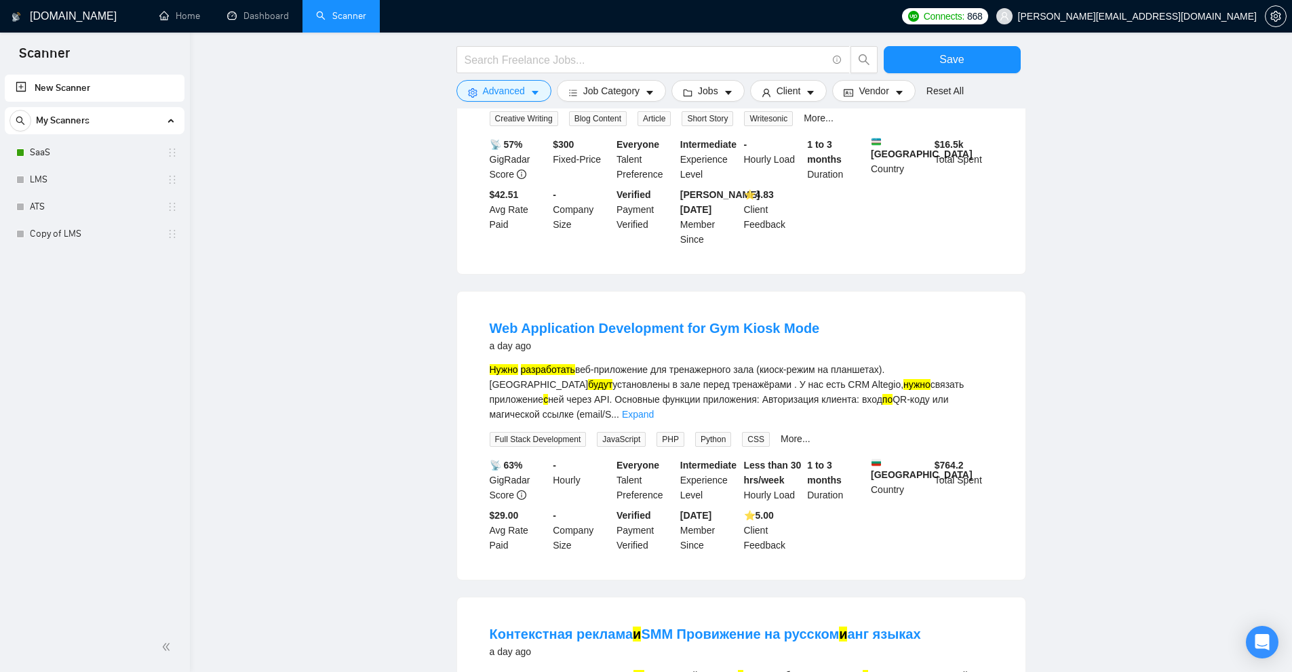
scroll to position [2522, 0]
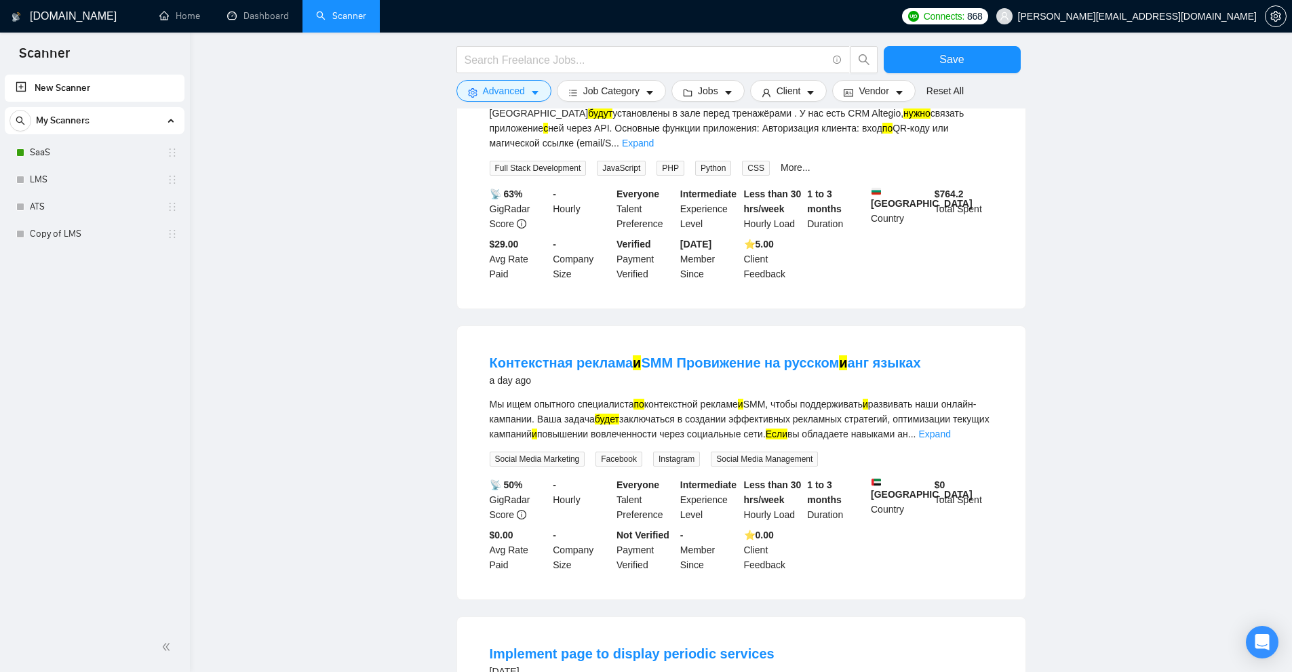
click at [992, 397] on div "Мы ищем опытного специалиста по контекстной рекламе и SMM, чтобы поддерживать и…" at bounding box center [741, 419] width 503 height 45
click at [950, 429] on link "Expand" at bounding box center [934, 434] width 32 height 11
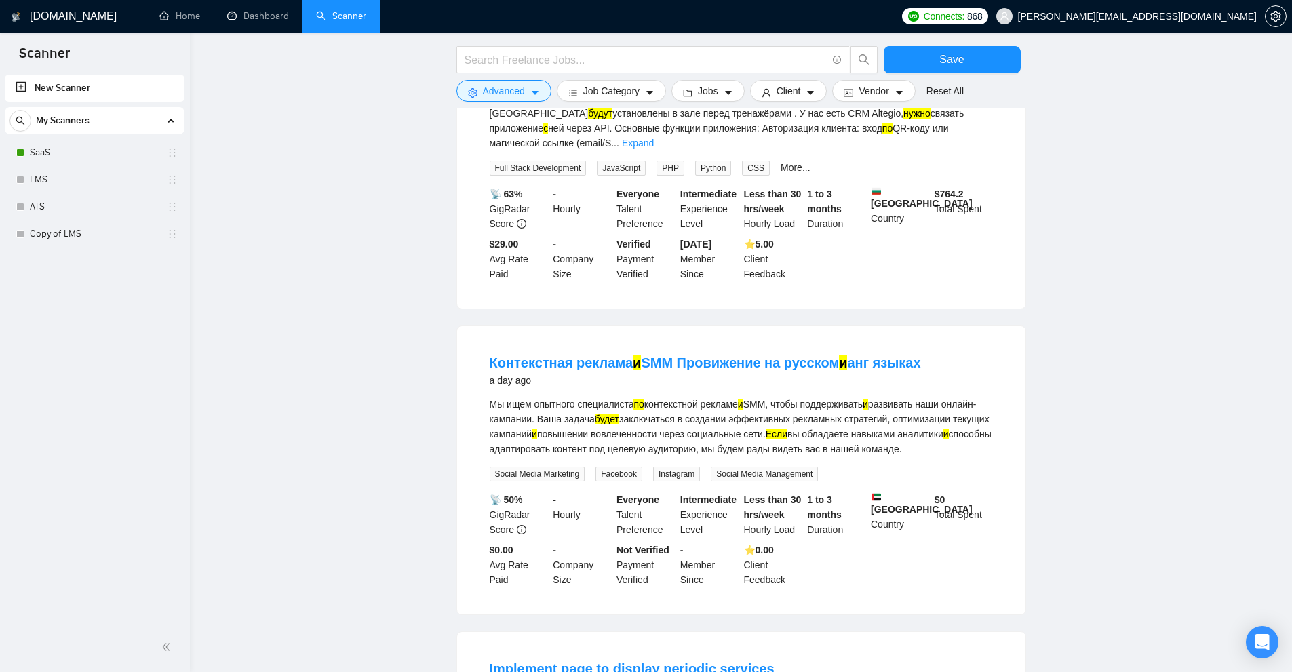
click at [936, 397] on div "Мы ищем опытного специалиста по контекстной рекламе и SMM, чтобы поддерживать и…" at bounding box center [741, 427] width 503 height 60
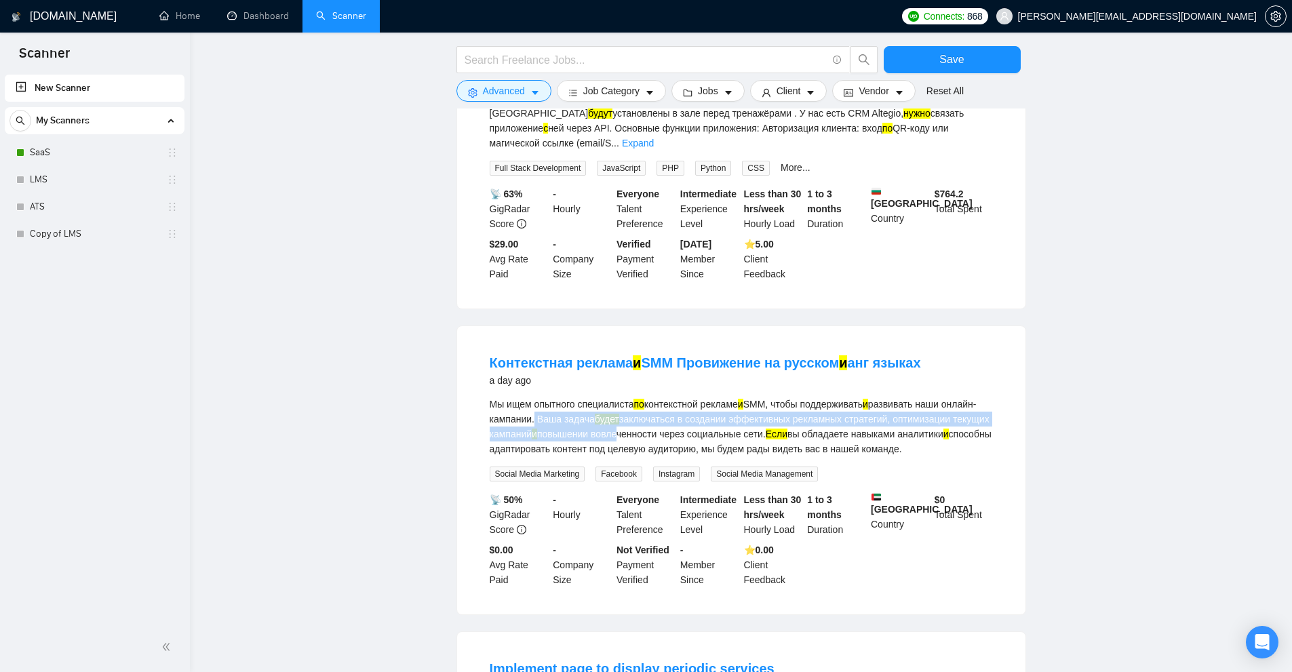
drag, startPoint x: 582, startPoint y: 349, endPoint x: 705, endPoint y: 358, distance: 123.8
click at [701, 397] on div "Мы ищем опытного специалиста по контекстной рекламе и SMM, чтобы поддерживать и…" at bounding box center [741, 427] width 503 height 60
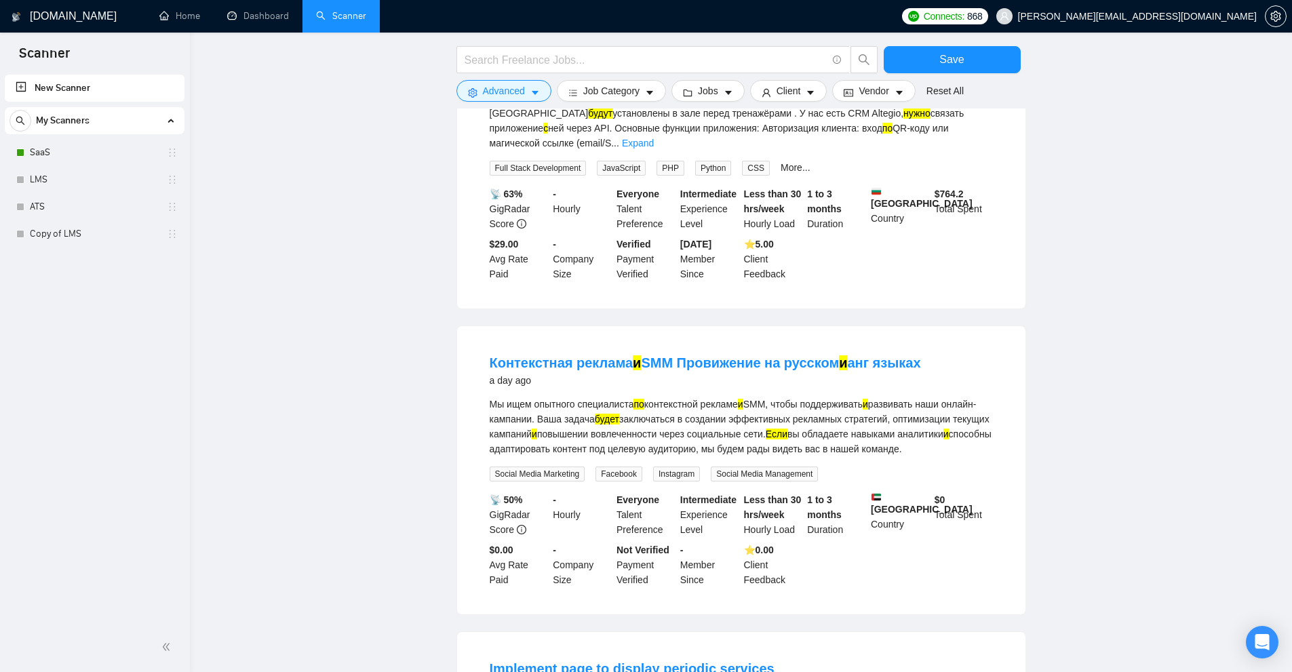
click at [705, 397] on div "Мы ищем опытного специалиста по контекстной рекламе и SMM, чтобы поддерживать и…" at bounding box center [741, 427] width 503 height 60
drag, startPoint x: 583, startPoint y: 351, endPoint x: 622, endPoint y: 355, distance: 38.8
click at [622, 397] on div "Мы ищем опытного специалиста по контекстной рекламе и SMM, чтобы поддерживать и…" at bounding box center [741, 427] width 503 height 60
click at [561, 397] on div "Мы ищем опытного специалиста по контекстной рекламе и SMM, чтобы поддерживать и…" at bounding box center [741, 427] width 503 height 60
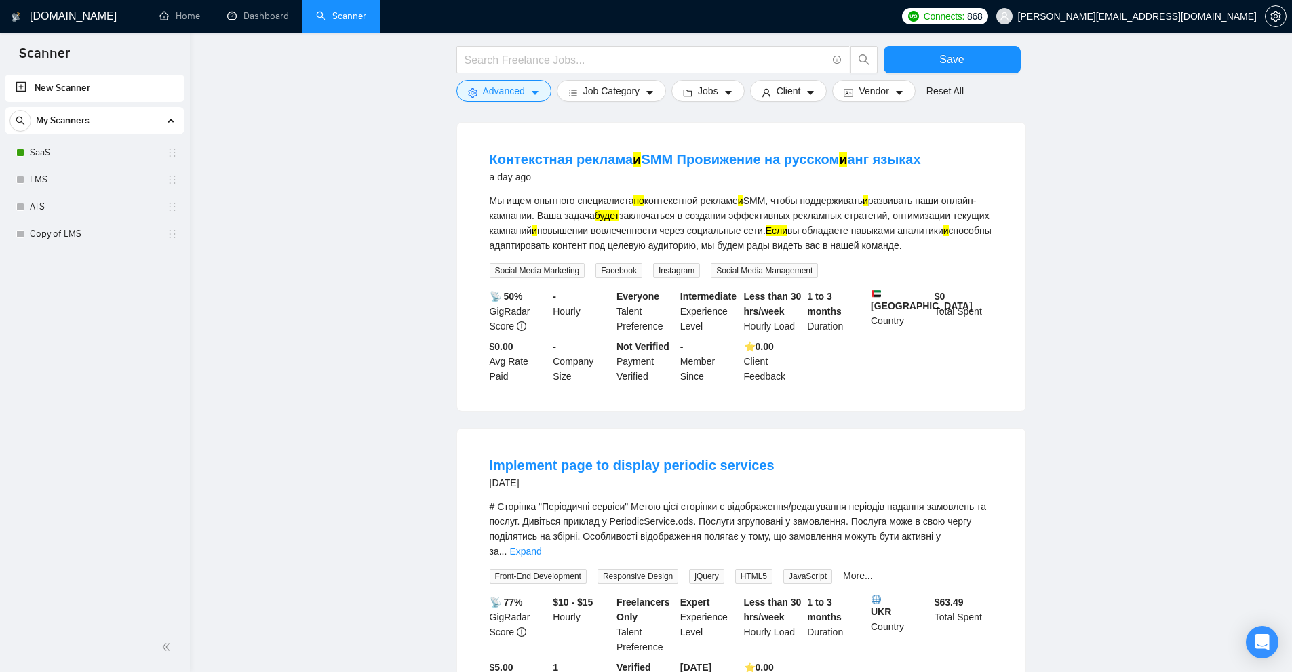
click at [946, 499] on div "# Сторінка "Періодичні сервіси" Метою цієї сторінки є відображення/редагування …" at bounding box center [741, 541] width 503 height 85
click at [965, 499] on div "# Сторінка "Періодичні сервіси" Метою цієї сторінки є відображення/редагування …" at bounding box center [741, 541] width 503 height 85
click at [541, 546] on link "Expand" at bounding box center [525, 551] width 32 height 11
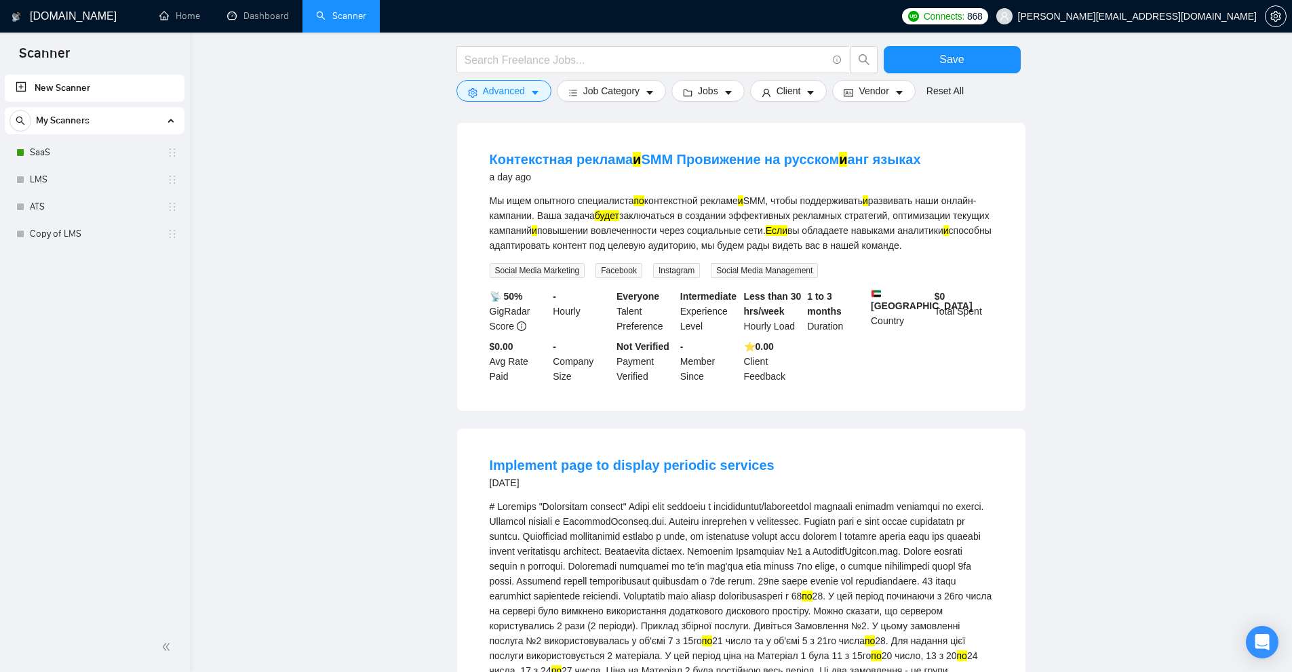
click at [585, 544] on div "по 28. У цей період починаючи з 26го числа на сервері було вимкнено використанн…" at bounding box center [741, 596] width 503 height 194
drag, startPoint x: 541, startPoint y: 541, endPoint x: 659, endPoint y: 541, distance: 117.3
click at [657, 541] on div "по 28. У цей період починаючи з 26го числа на сервері було вимкнено використанн…" at bounding box center [741, 596] width 503 height 194
click at [659, 541] on div "по 28. У цей період починаючи з 26го числа на сервері було вимкнено використанн…" at bounding box center [741, 596] width 503 height 194
drag, startPoint x: 560, startPoint y: 539, endPoint x: 587, endPoint y: 540, distance: 27.1
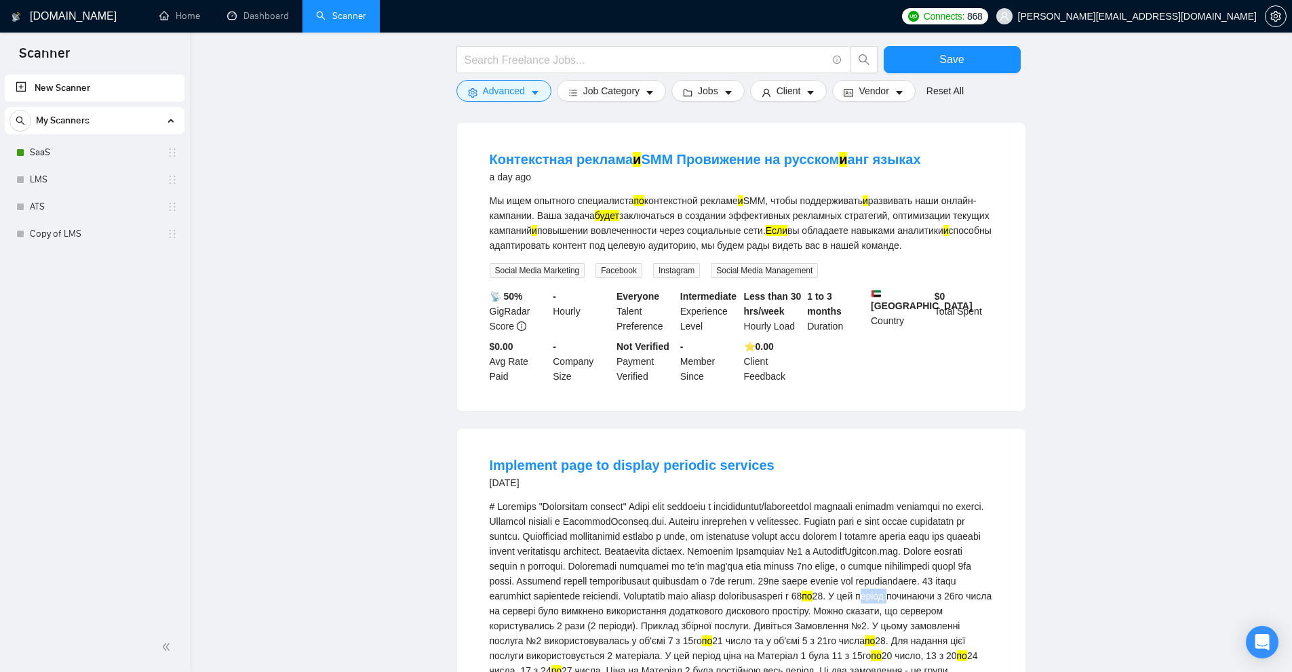
click at [587, 540] on div "по 28. У цей період починаючи з 26го числа на сервері було вимкнено використанн…" at bounding box center [741, 596] width 503 height 194
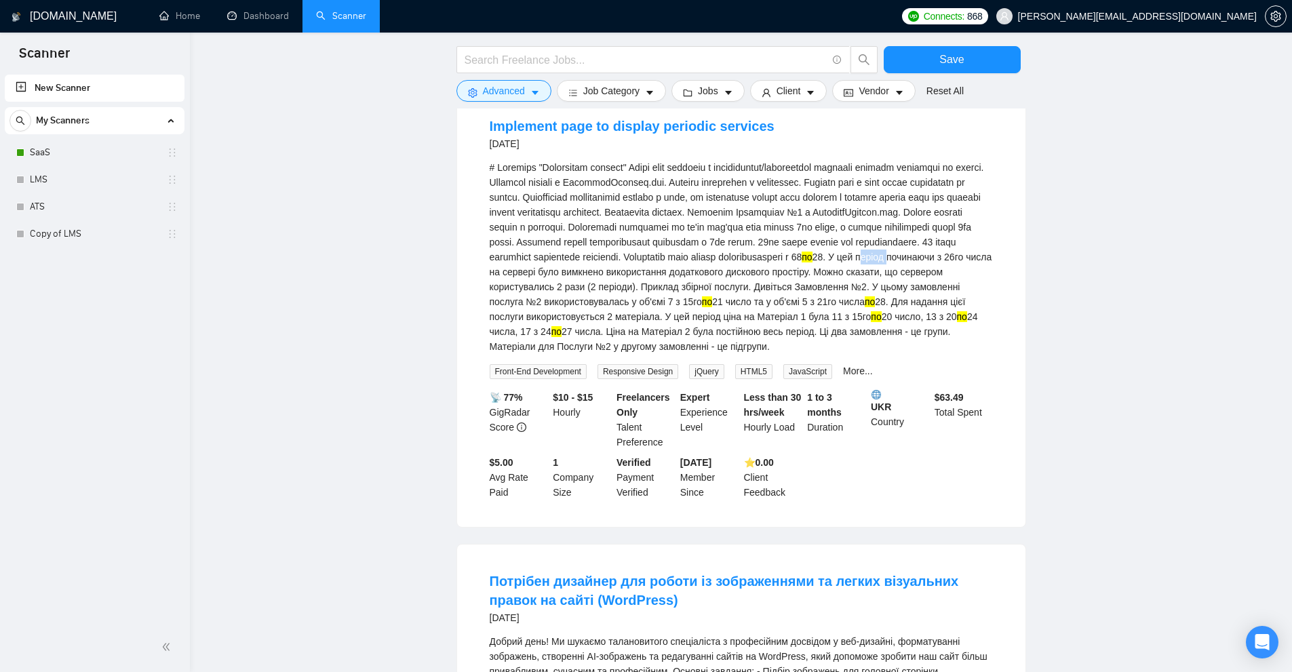
scroll to position [3269, 0]
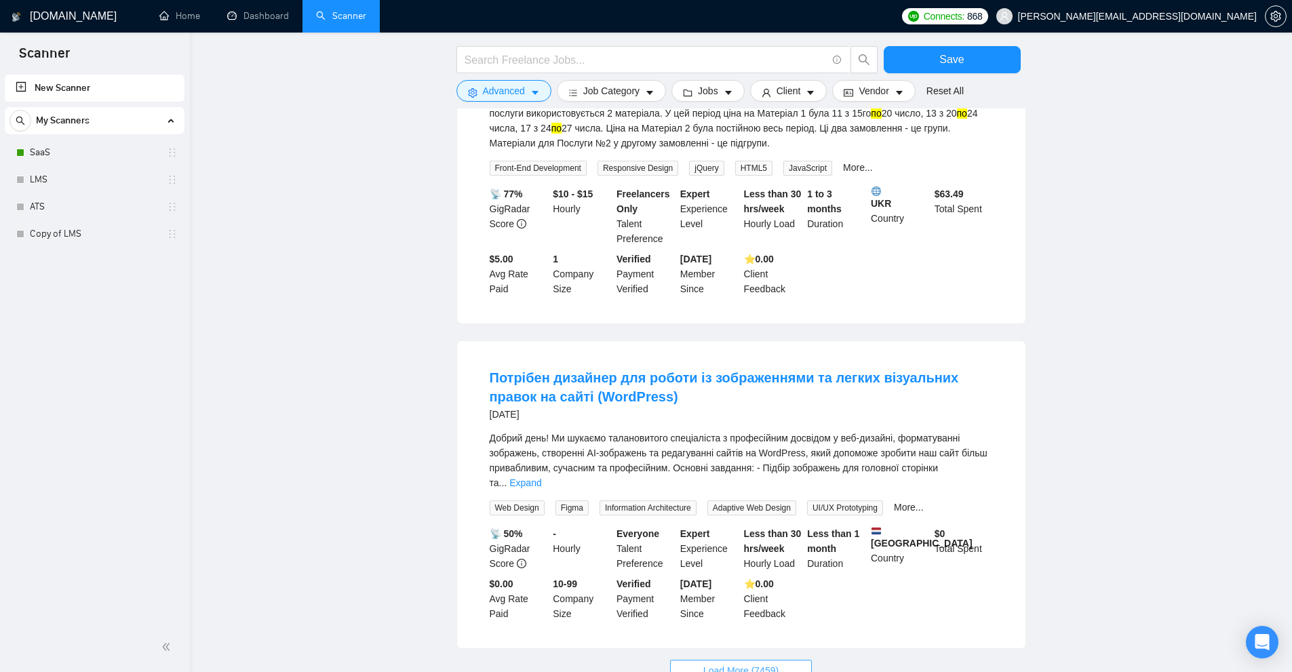
click at [763, 660] on button "Load More (7459)" at bounding box center [741, 671] width 142 height 22
click at [541, 478] on link "Expand" at bounding box center [525, 483] width 32 height 11
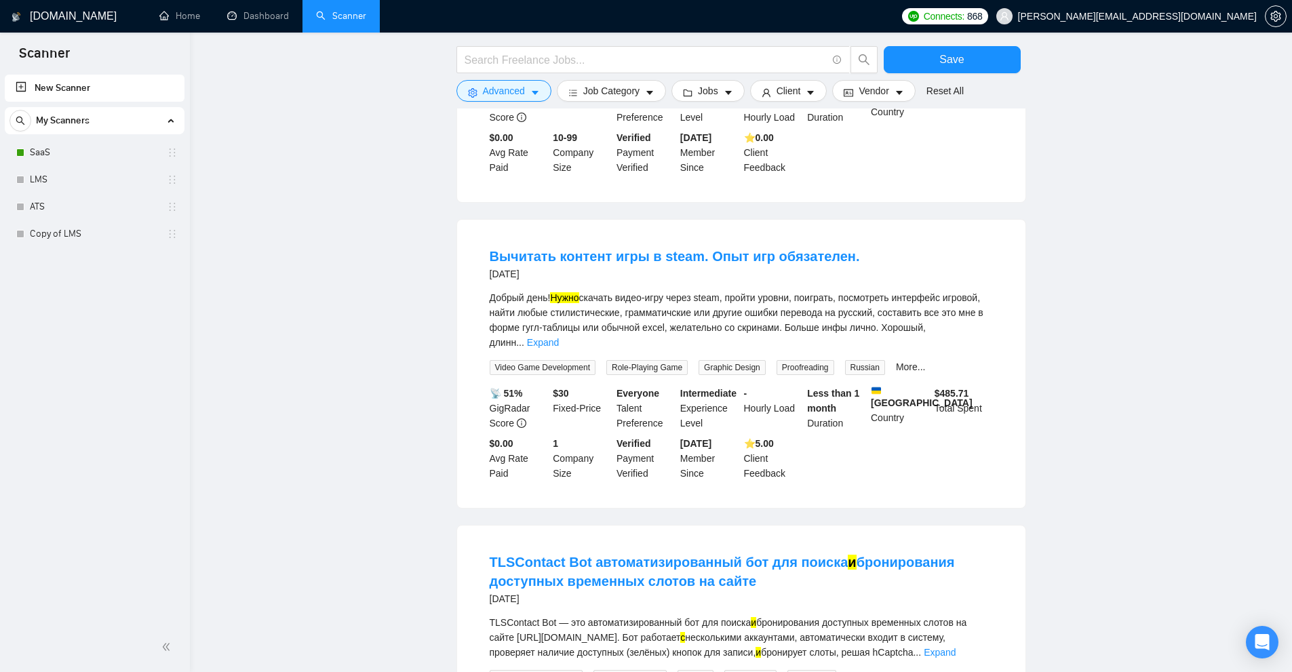
scroll to position [4286, 0]
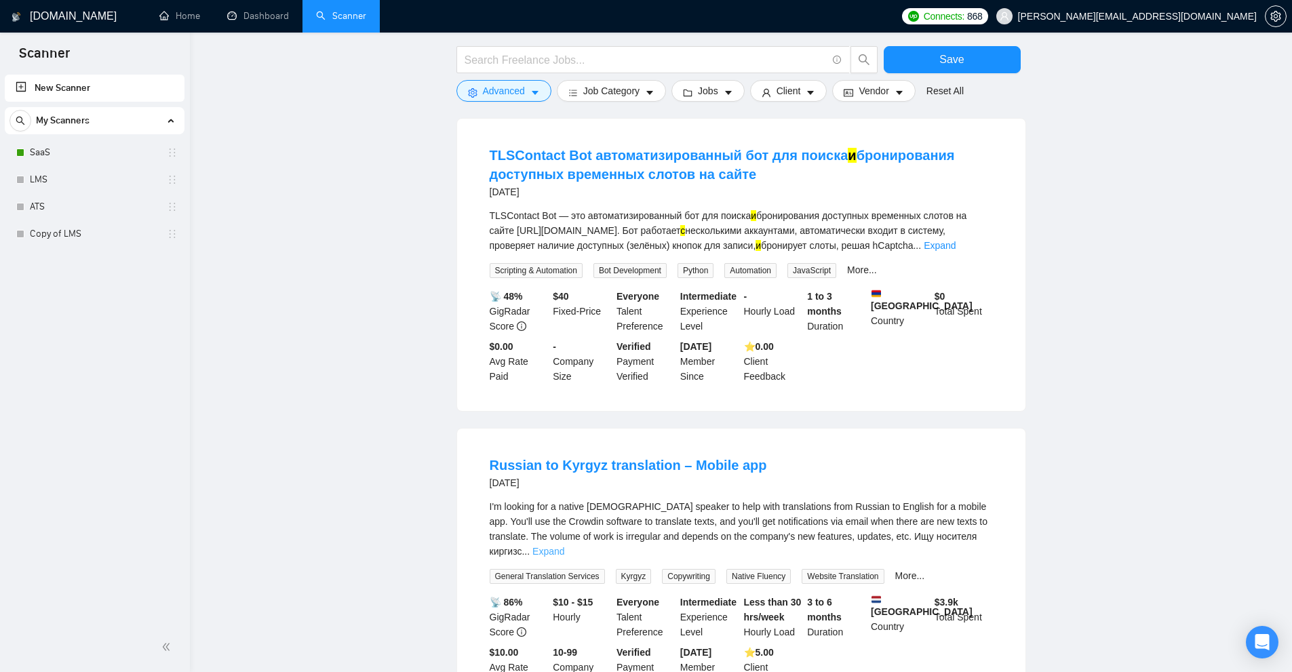
click at [564, 546] on link "Expand" at bounding box center [548, 551] width 32 height 11
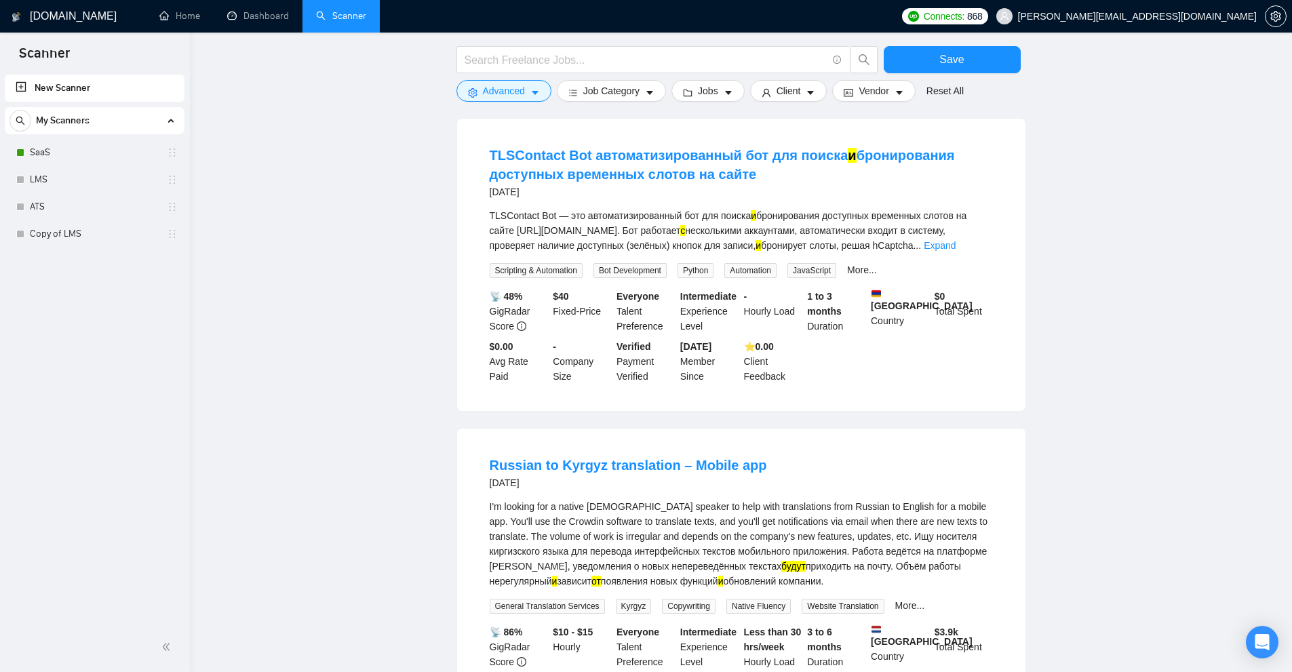
scroll to position [4625, 0]
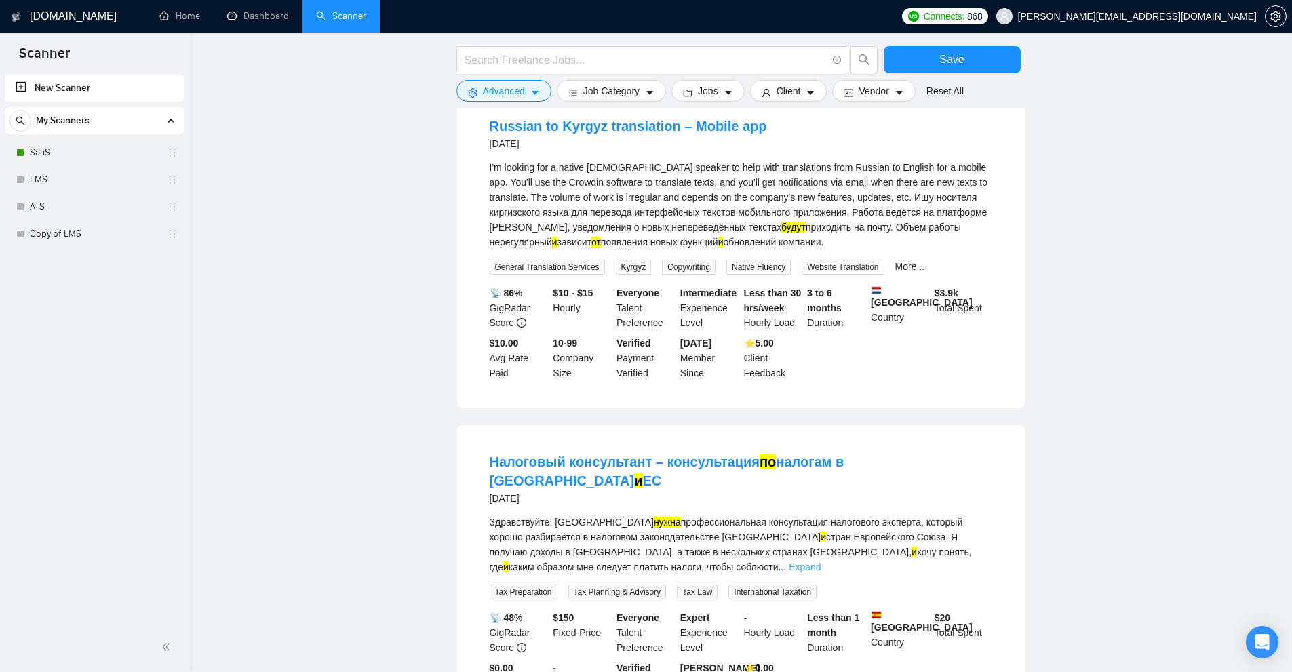
click at [821, 562] on link "Expand" at bounding box center [805, 567] width 32 height 11
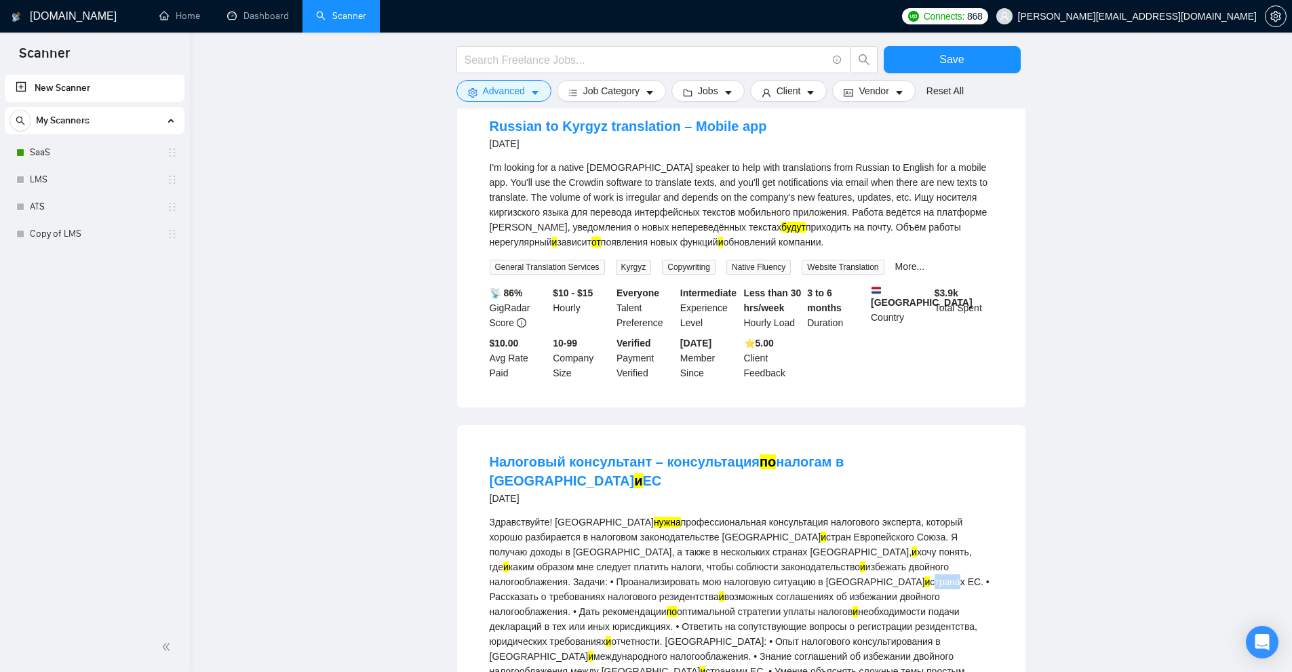
drag, startPoint x: 560, startPoint y: 490, endPoint x: 579, endPoint y: 490, distance: 19.7
click at [579, 515] on div "Здравствуйте! Мне нужна профессиональная консультация налогового эксперта, кото…" at bounding box center [741, 612] width 503 height 194
click at [675, 515] on div "Здравствуйте! Мне нужна профессиональная консультация налогового эксперта, кото…" at bounding box center [741, 612] width 503 height 194
drag, startPoint x: 572, startPoint y: 429, endPoint x: 557, endPoint y: 428, distance: 15.0
click at [557, 515] on div "Здравствуйте! Мне нужна профессиональная консультация налогового эксперта, кото…" at bounding box center [741, 612] width 503 height 194
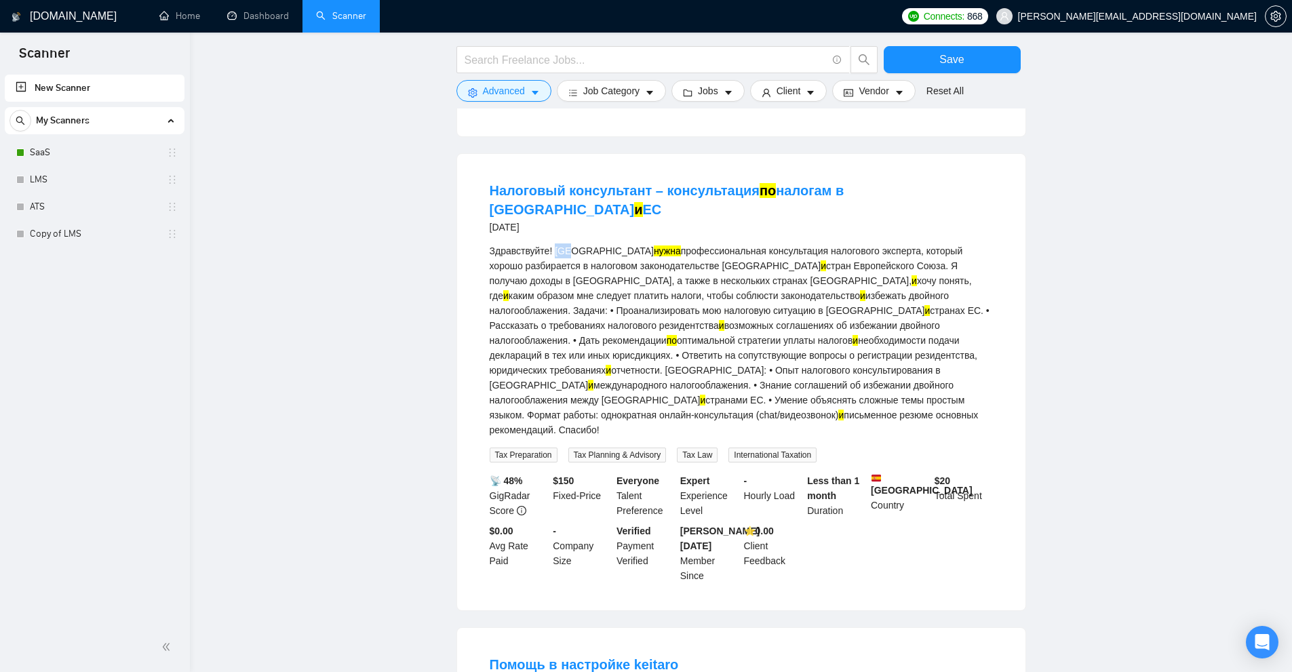
scroll to position [5109, 0]
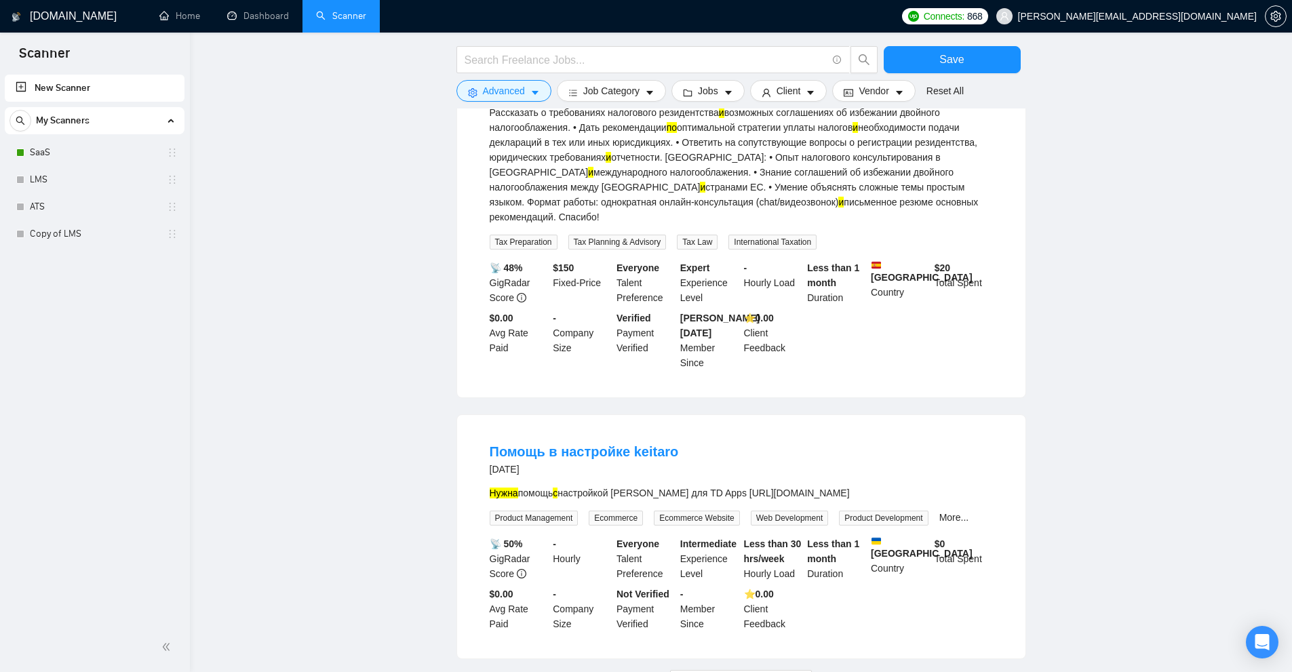
click at [716, 671] on span "Load More (7454)" at bounding box center [740, 681] width 75 height 15
drag, startPoint x: 568, startPoint y: 368, endPoint x: 601, endPoint y: 369, distance: 33.2
click at [601, 486] on div "Нужна помощь с настройкой оффера keitaro для TD Apps https://partnerkin.com/ser…" at bounding box center [741, 493] width 503 height 15
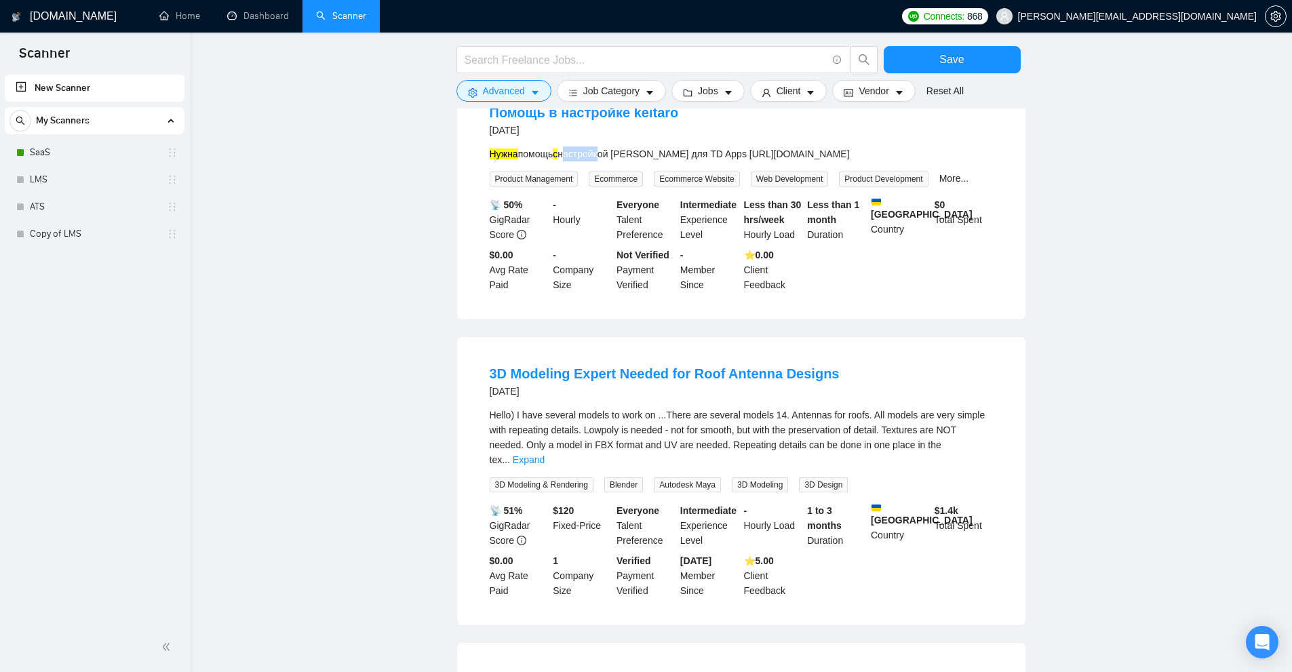
scroll to position [5584, 0]
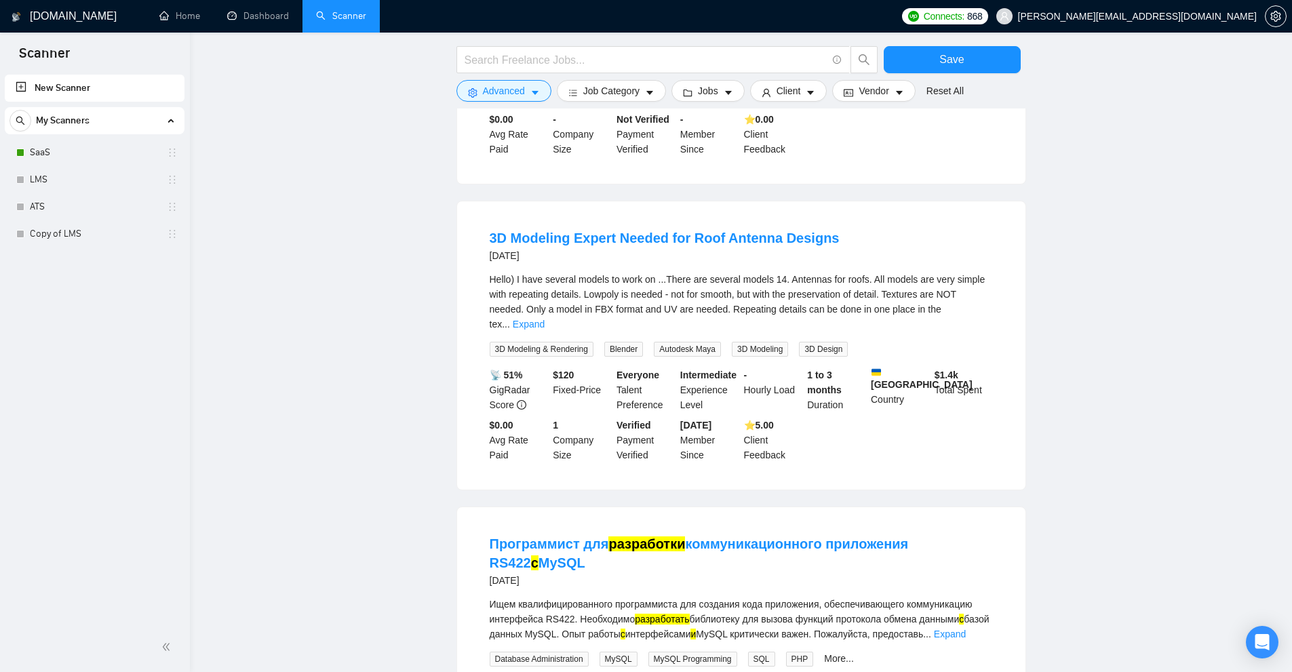
click at [978, 272] on div "Hello) I have several models to work on ...There are several models 14. Antenna…" at bounding box center [741, 302] width 503 height 60
click at [545, 319] on link "Expand" at bounding box center [529, 324] width 32 height 11
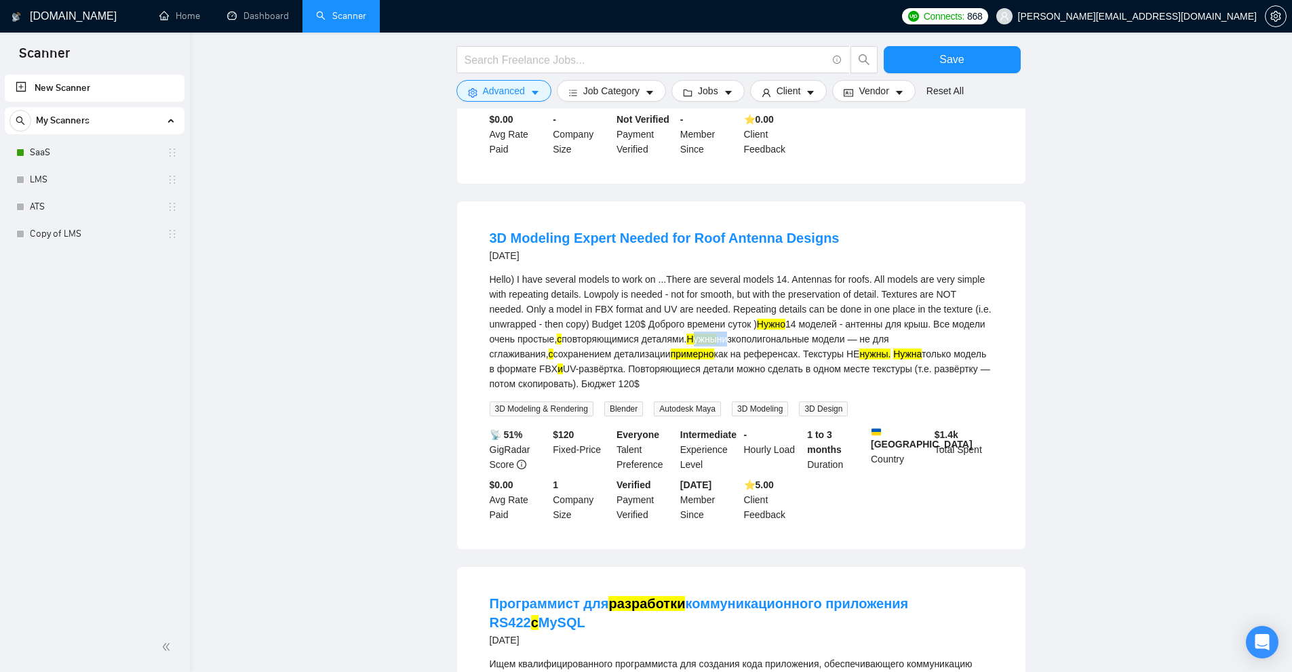
drag, startPoint x: 699, startPoint y: 214, endPoint x: 771, endPoint y: 216, distance: 72.6
click at [759, 272] on div "Hello) I have several models to work on ...There are several models 14. Antenna…" at bounding box center [741, 331] width 503 height 119
drag, startPoint x: 830, startPoint y: 564, endPoint x: 931, endPoint y: 564, distance: 101.1
click at [879, 657] on div "Ищем квалифицированного программиста для создания кода приложения, обеспечивающ…" at bounding box center [741, 679] width 503 height 45
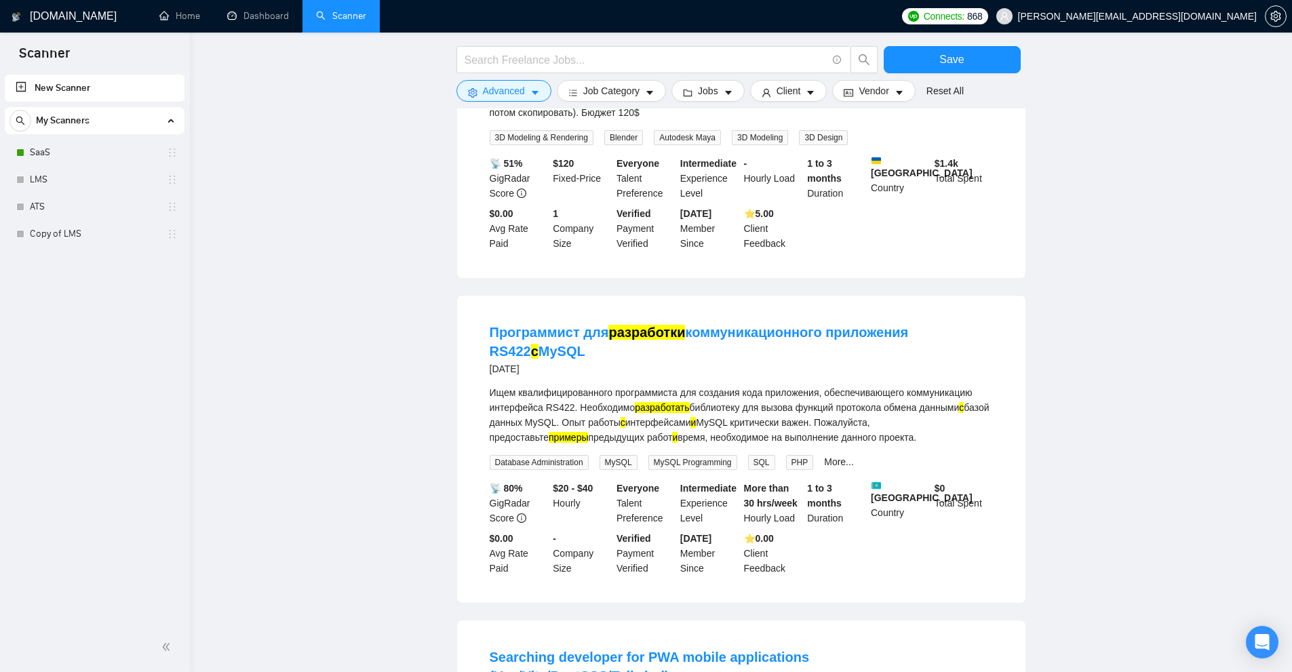
scroll to position [6127, 0]
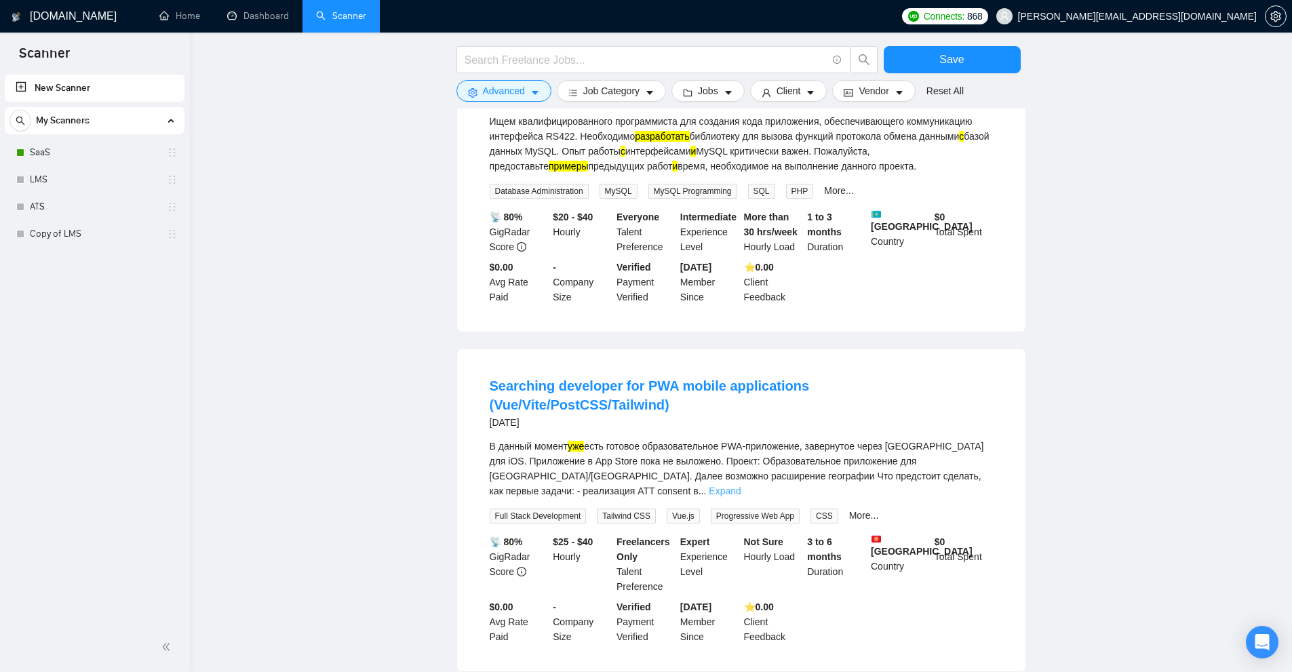
click at [741, 486] on link "Expand" at bounding box center [725, 491] width 32 height 11
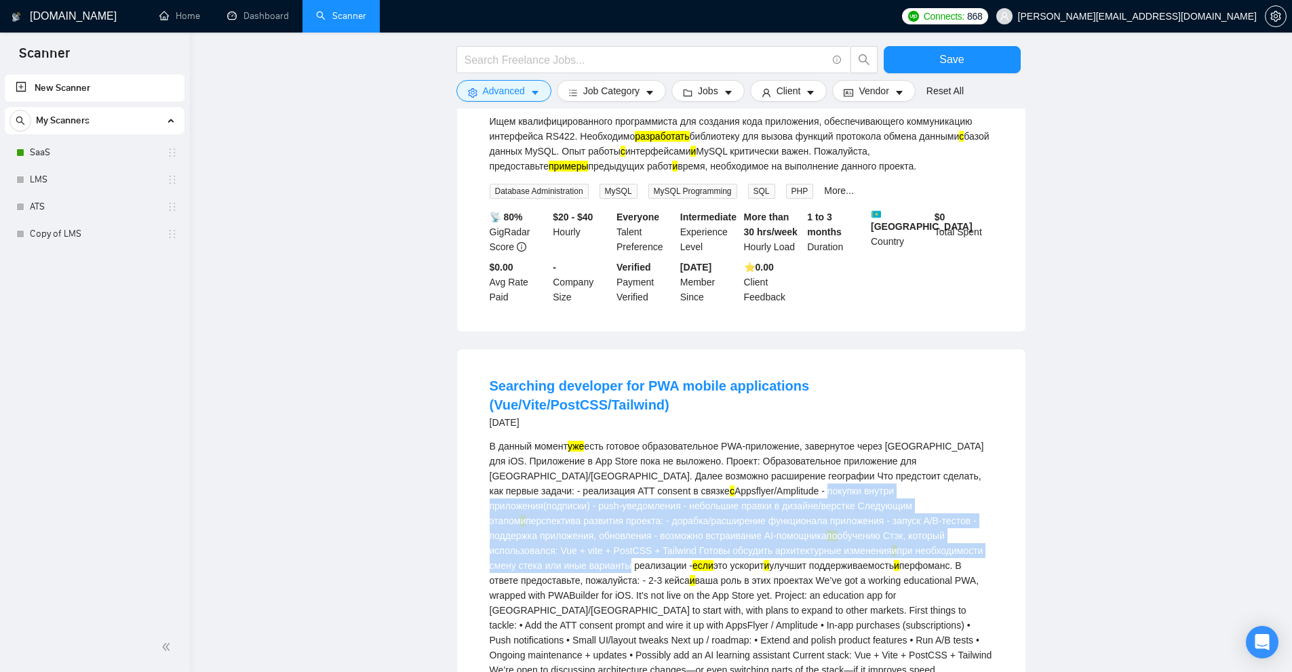
drag, startPoint x: 610, startPoint y: 370, endPoint x: 745, endPoint y: 475, distance: 171.0
click at [726, 441] on div "В данный момент уже есть готовое образовательное PWA-приложение, завернутое чер…" at bounding box center [741, 566] width 503 height 254
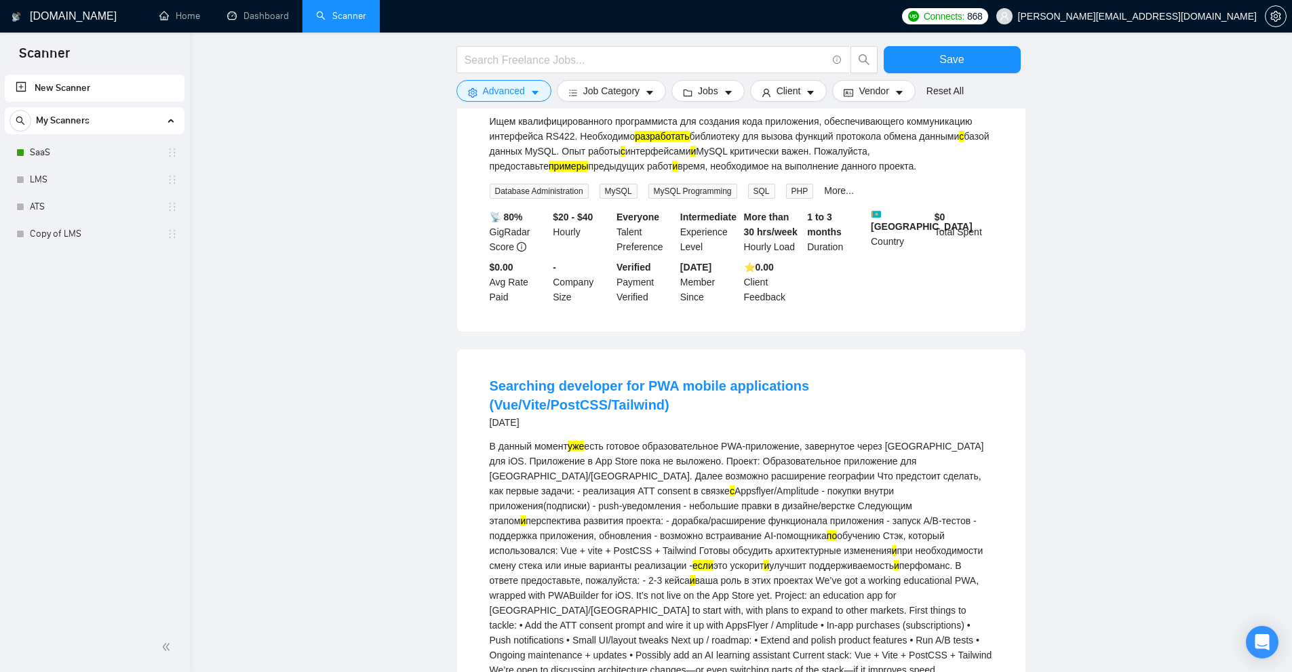
click at [745, 475] on div "В данный момент уже есть готовое образовательное PWA-приложение, завернутое чер…" at bounding box center [741, 566] width 503 height 254
drag, startPoint x: 584, startPoint y: 359, endPoint x: 598, endPoint y: 357, distance: 14.4
click at [598, 439] on div "В данный момент уже есть готовое образовательное PWA-приложение, завернутое чер…" at bounding box center [741, 566] width 503 height 254
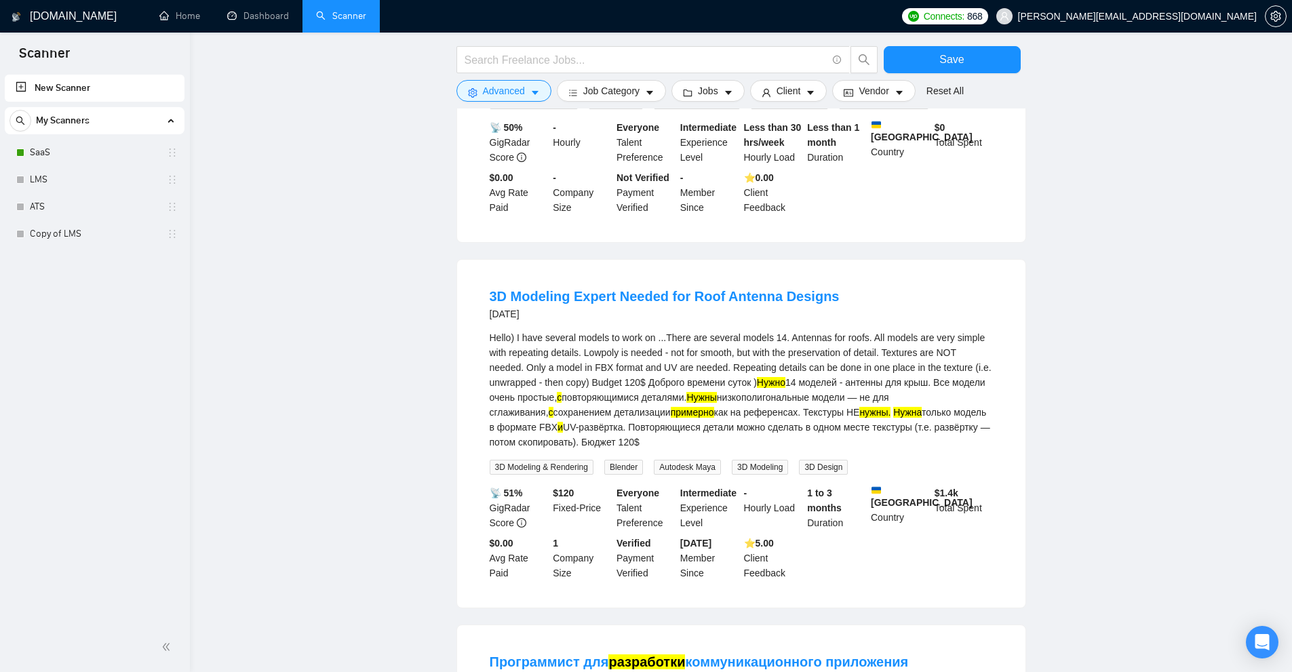
scroll to position [6882, 0]
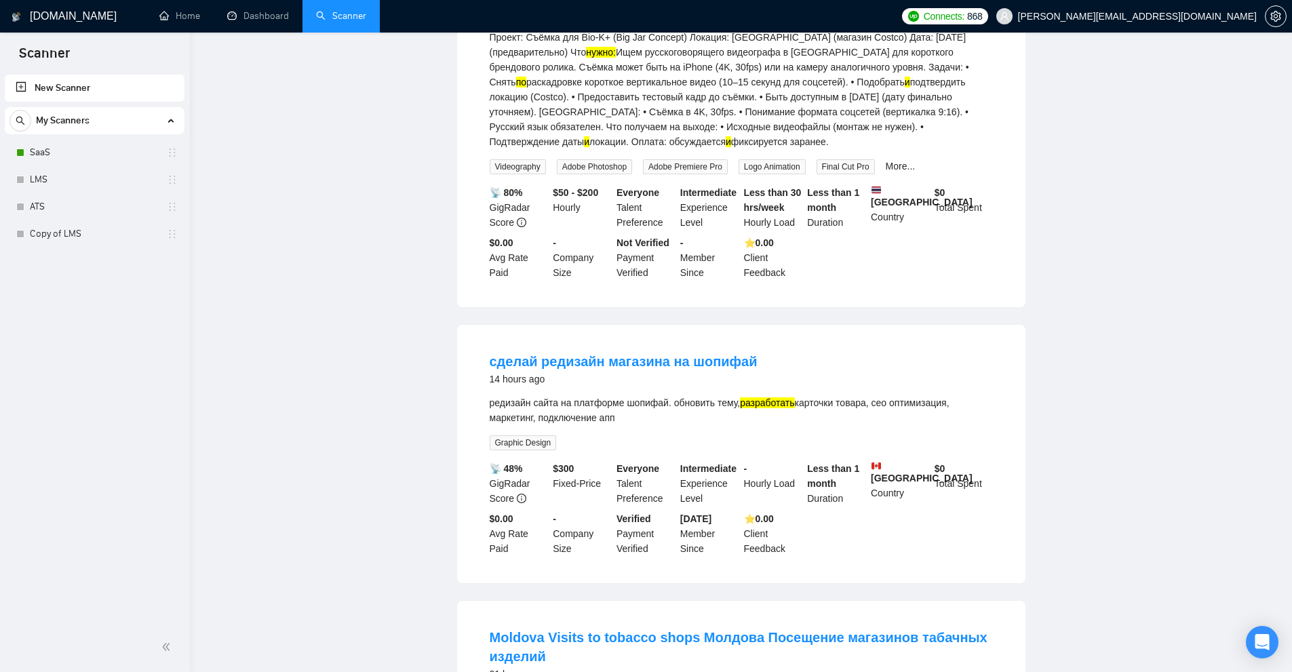
scroll to position [0, 0]
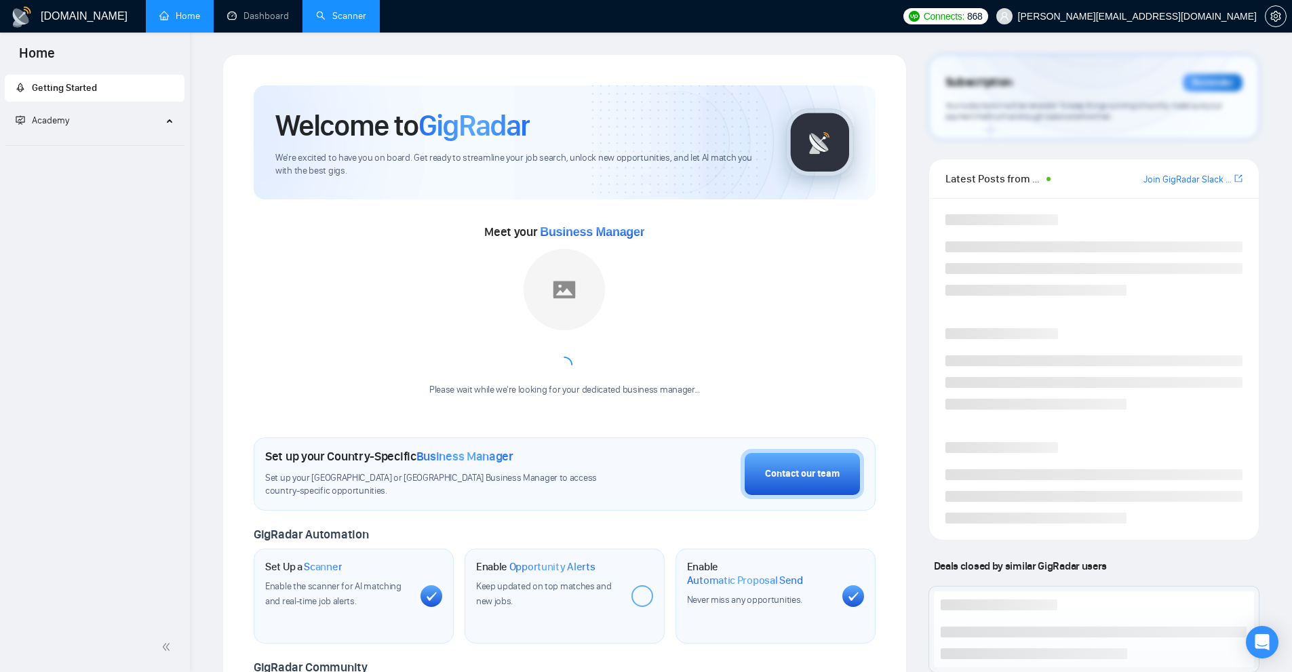
click at [349, 22] on link "Scanner" at bounding box center [341, 16] width 50 height 12
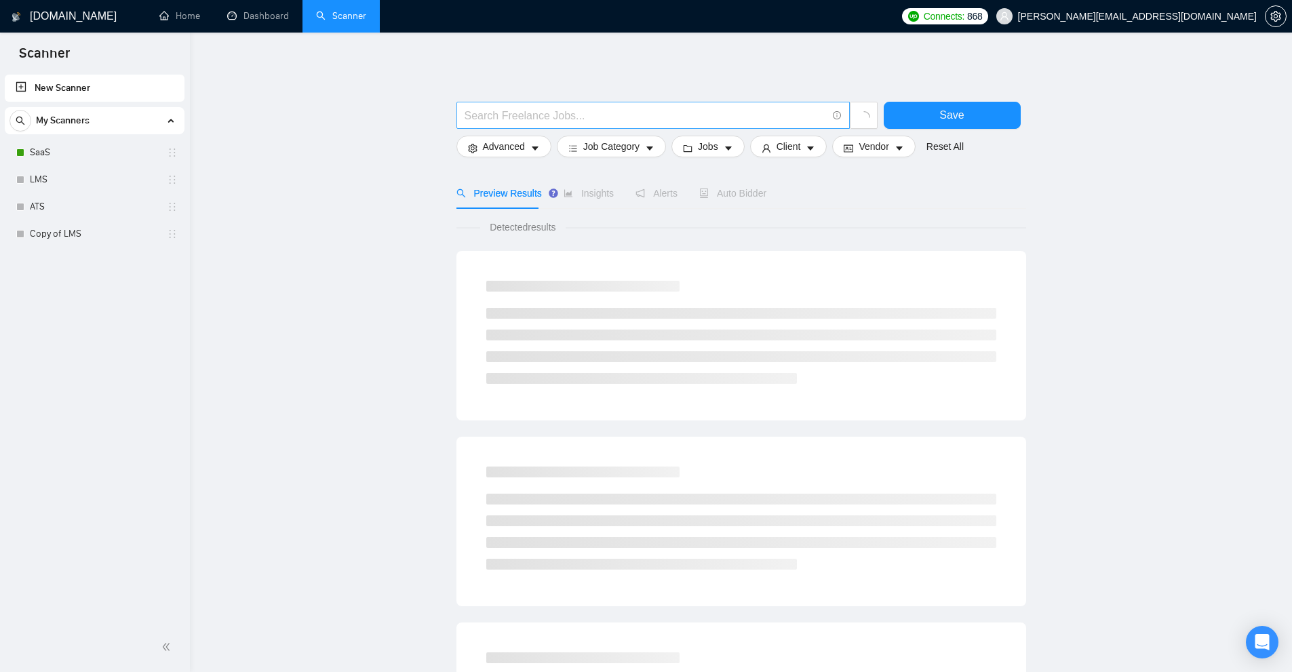
click at [578, 117] on input "text" at bounding box center [646, 115] width 362 height 17
paste input "(відео*), (відповід*), (вмінн*), (всі*), (досві*), (задач*), (ідеал*), (інш*), …"
type input "(відео*), (відповід*), (вмінн*), (всі*), (досві*), (задач*), (ідеал*), (інш*), …"
click at [522, 137] on button "Advanced" at bounding box center [503, 147] width 95 height 22
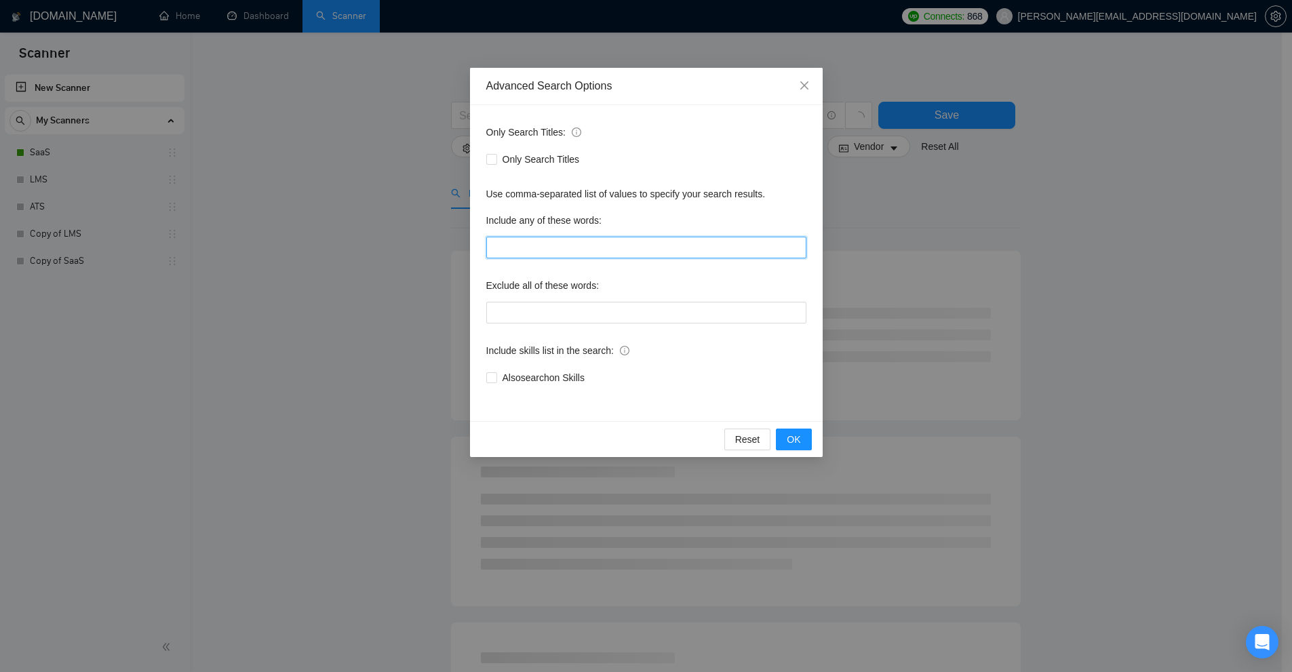
click at [665, 253] on input "text" at bounding box center [646, 248] width 320 height 22
paste input "(відео*), (відповід*), (вмінн*), (всі*), (досві*), (задач*), (ідеал*), (інш*), …"
type input "(відео*), (відповід*), (вмінн*), (всі*), (досві*), (задач*), (ідеал*), (інш*), …"
click at [1094, 247] on div "Advanced Search Options Only Search Titles: Only Search Titles Use comma-separa…" at bounding box center [646, 336] width 1292 height 672
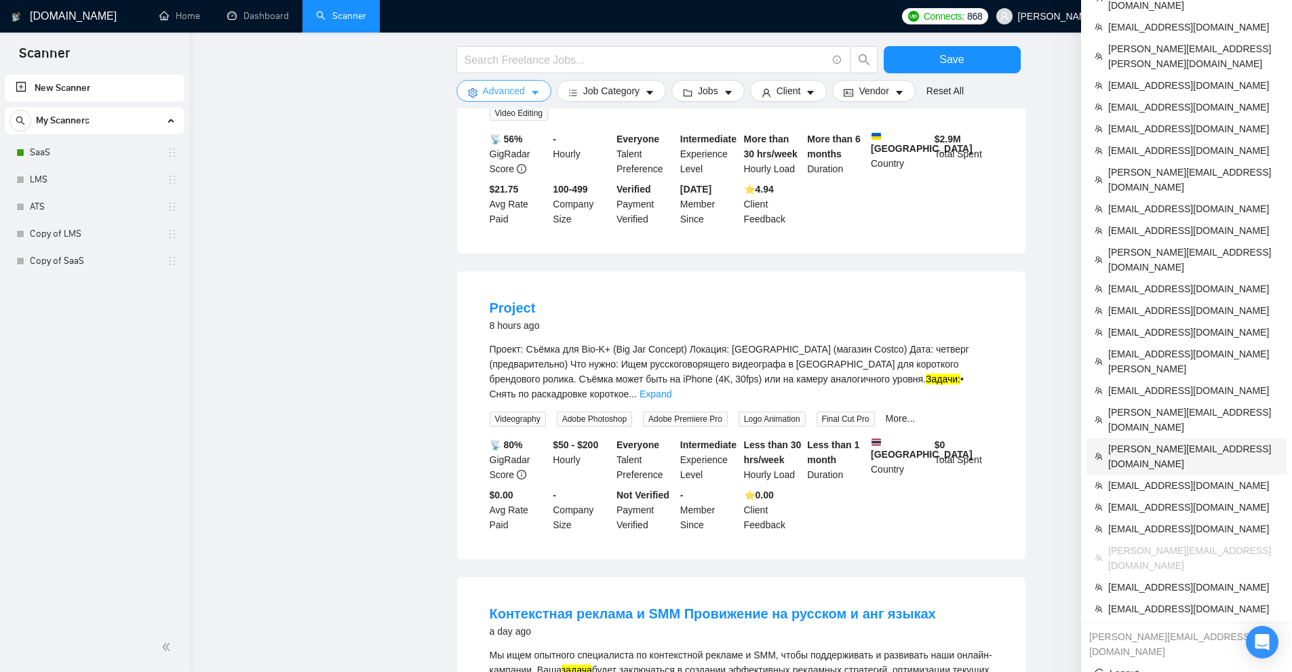
scroll to position [203, 0]
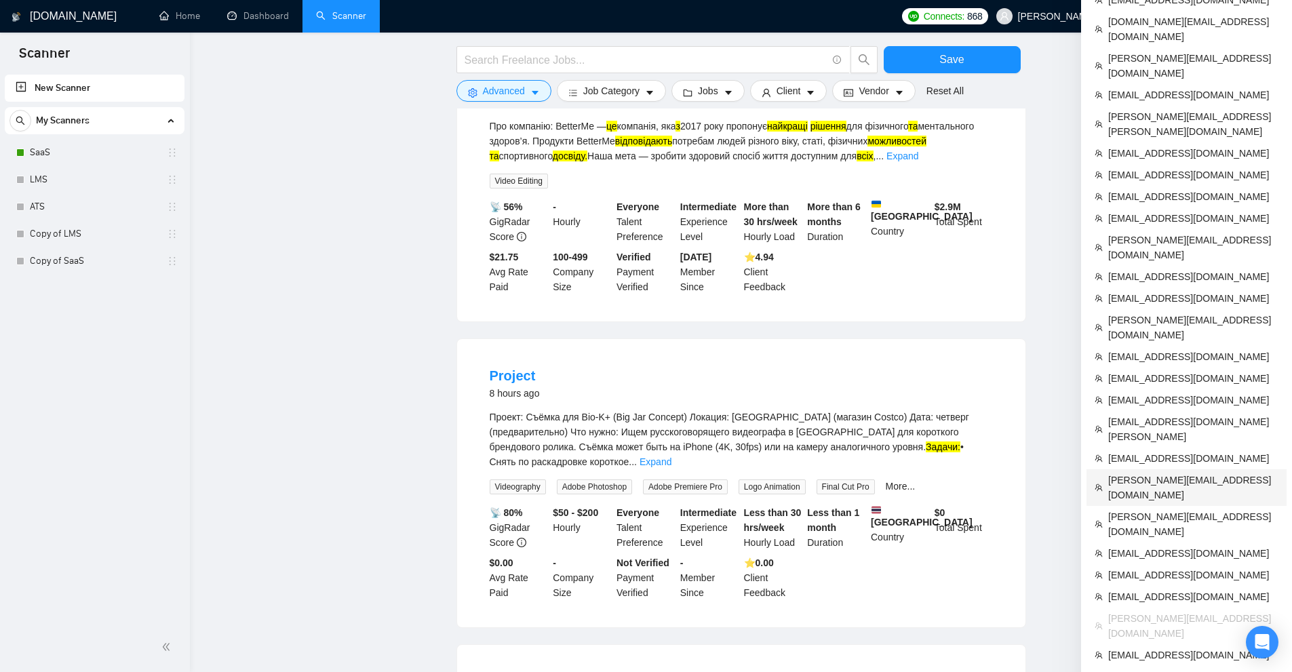
click at [1134, 473] on span "[PERSON_NAME][EMAIL_ADDRESS][DOMAIN_NAME]" at bounding box center [1193, 488] width 170 height 30
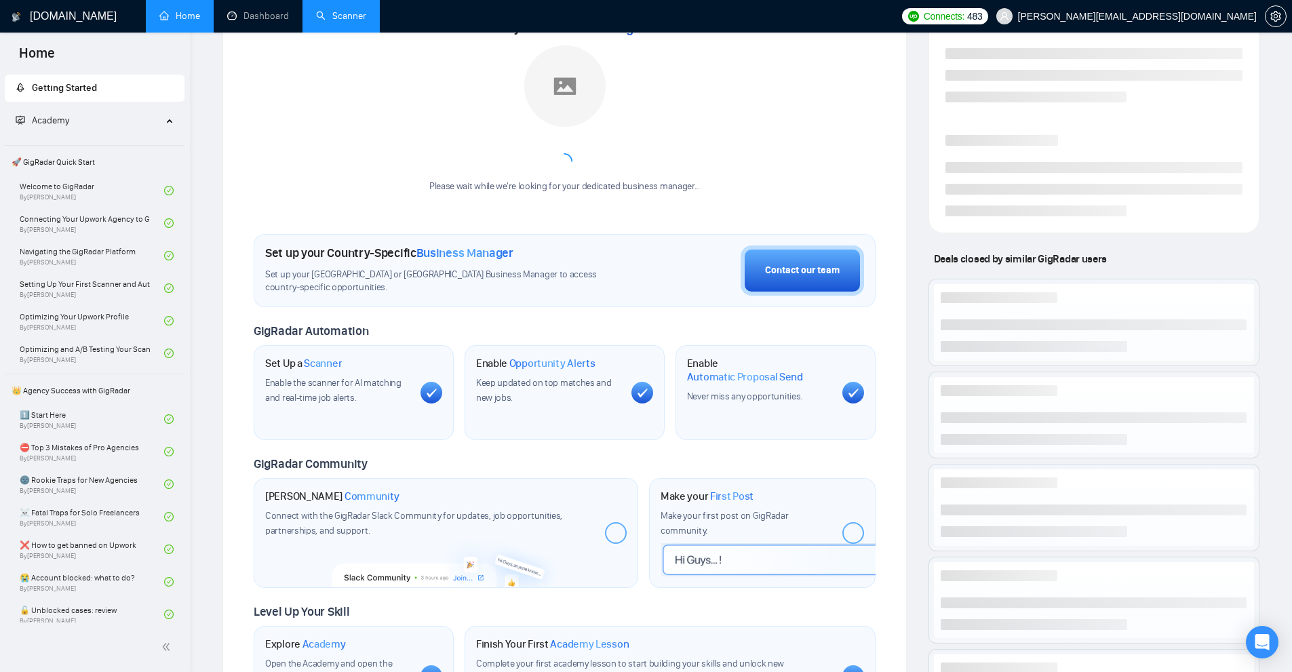
click at [338, 22] on link "Scanner" at bounding box center [341, 16] width 50 height 12
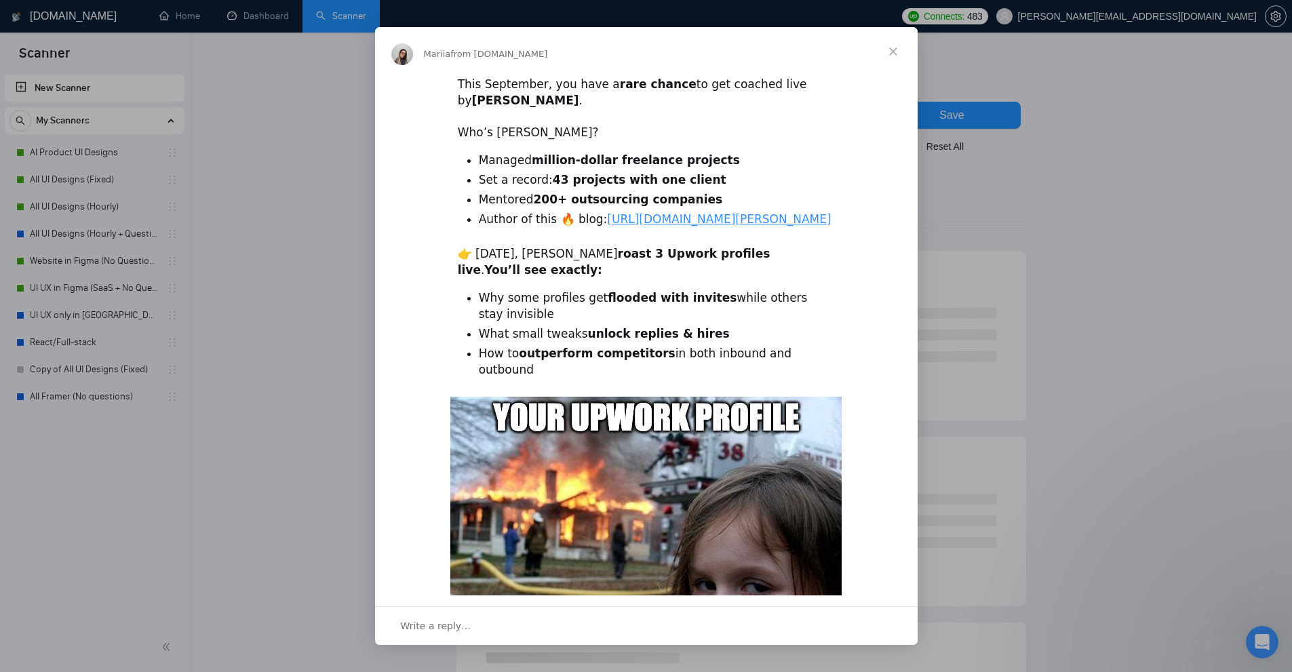
click at [220, 217] on div "Intercom messenger" at bounding box center [646, 336] width 1292 height 672
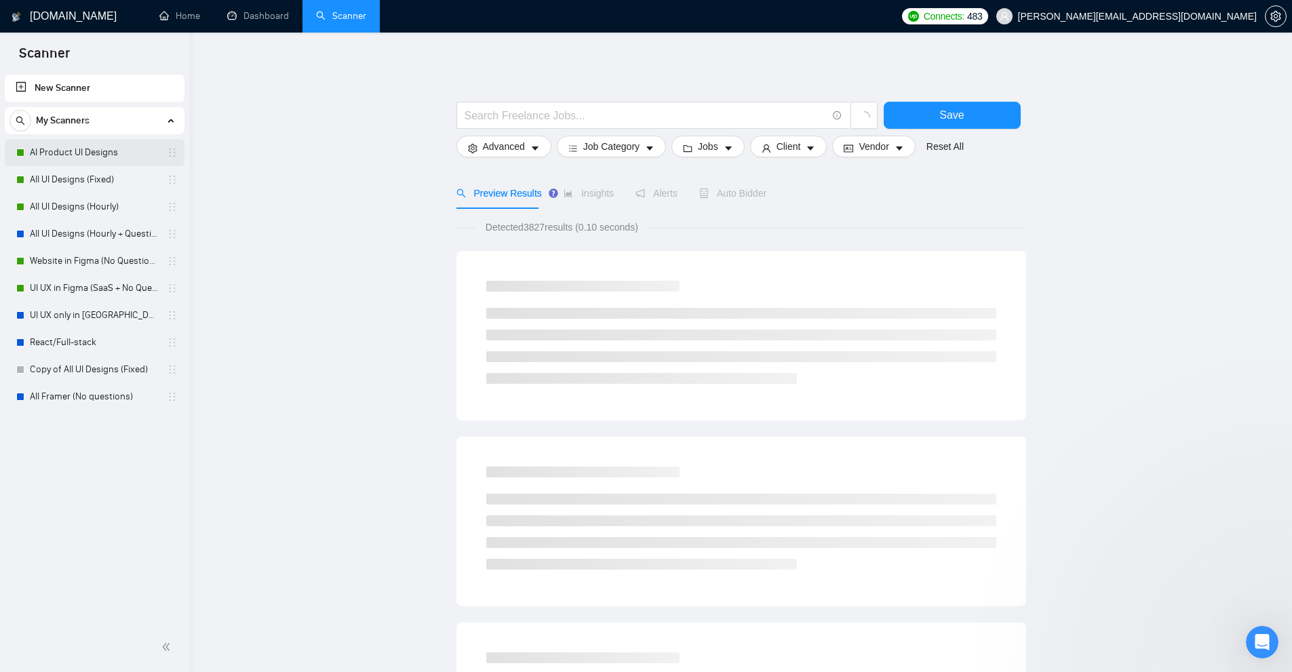
click at [102, 157] on link "AI Product UI Designs" at bounding box center [94, 152] width 129 height 27
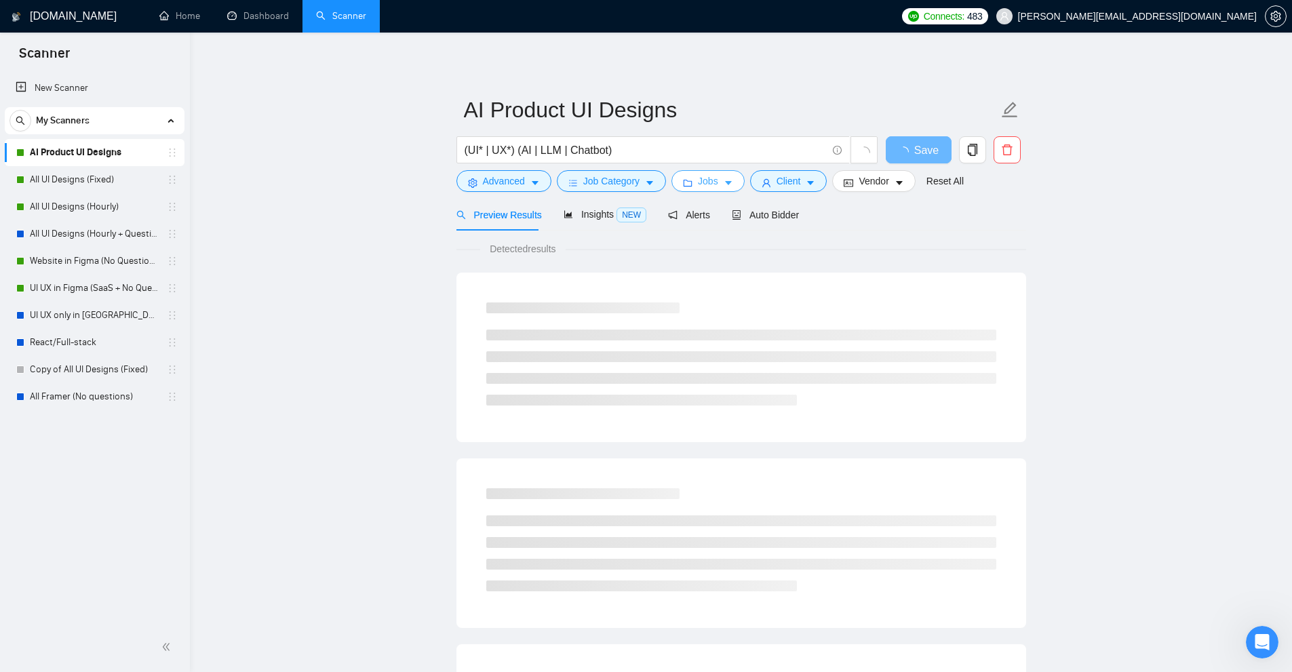
drag, startPoint x: 666, startPoint y: 180, endPoint x: 674, endPoint y: 183, distance: 8.6
click at [669, 180] on div "Jobs" at bounding box center [708, 181] width 79 height 22
click at [674, 183] on button "Jobs" at bounding box center [707, 181] width 73 height 22
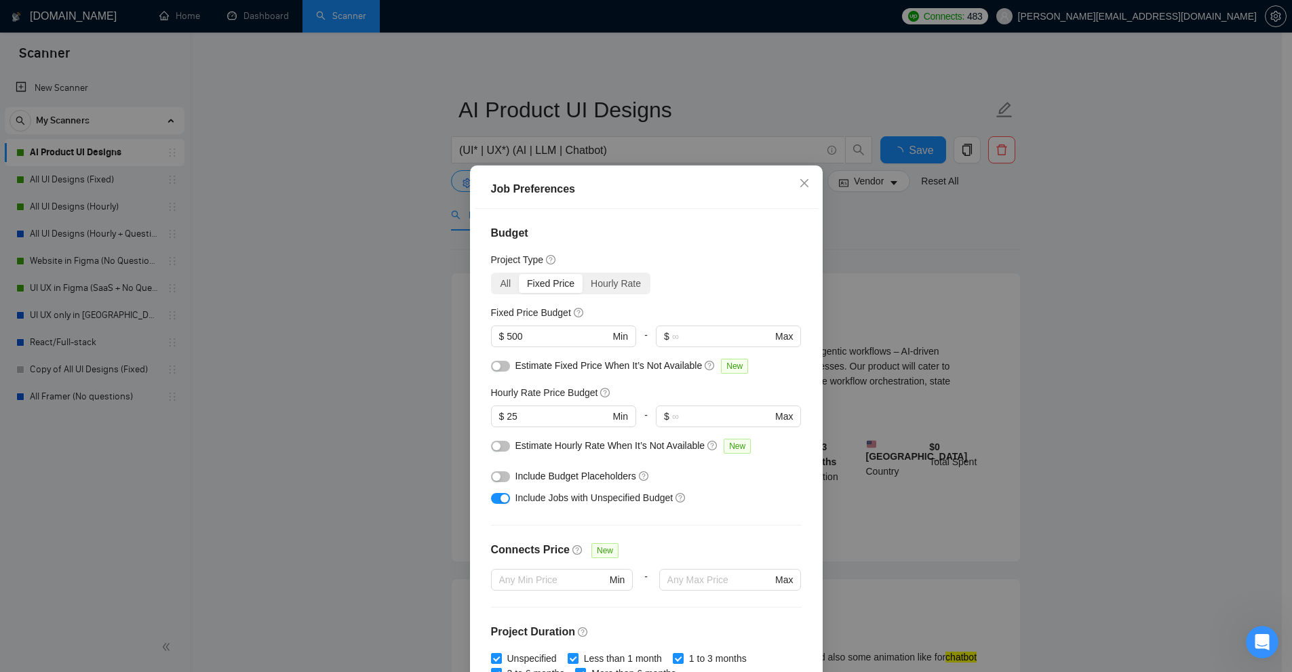
click at [605, 275] on div "Hourly Rate" at bounding box center [616, 283] width 66 height 19
click at [583, 274] on input "Hourly Rate" at bounding box center [583, 274] width 0 height 0
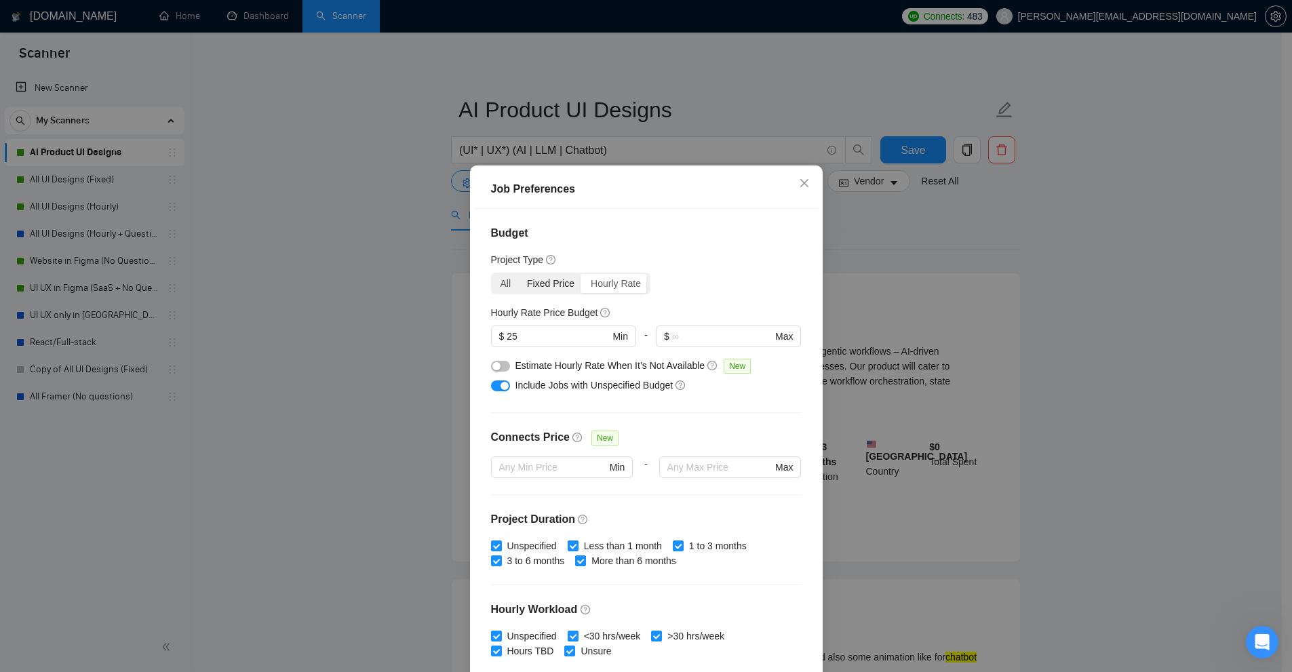
click at [539, 276] on div "Fixed Price" at bounding box center [551, 283] width 64 height 19
click at [519, 274] on input "Fixed Price" at bounding box center [519, 274] width 0 height 0
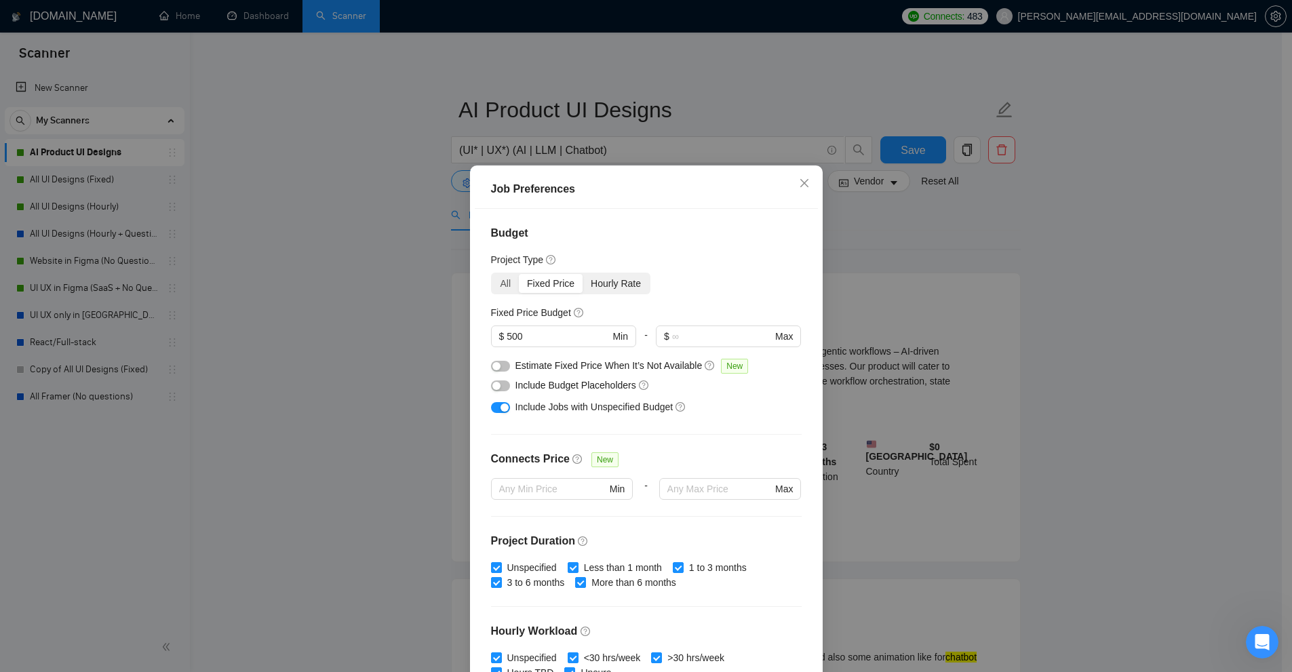
click at [596, 281] on div "Hourly Rate" at bounding box center [616, 283] width 66 height 19
click at [583, 274] on input "Hourly Rate" at bounding box center [583, 274] width 0 height 0
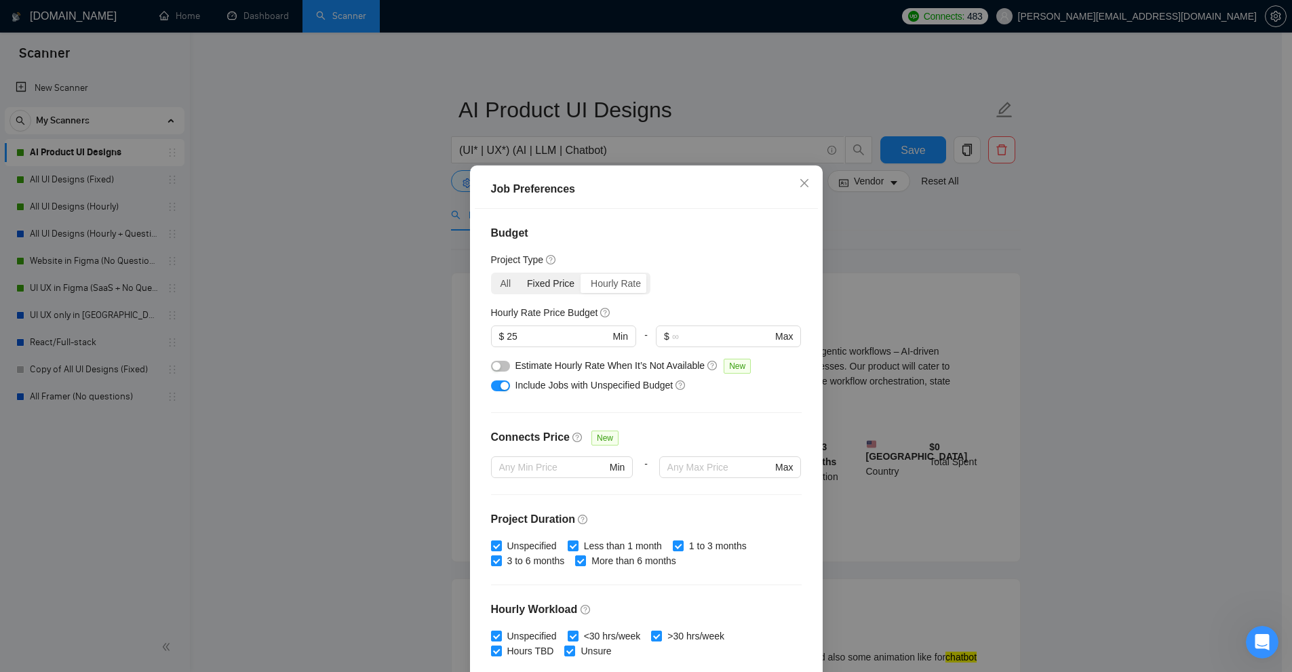
click at [549, 281] on div "Fixed Price" at bounding box center [551, 283] width 64 height 19
click at [519, 274] on input "Fixed Price" at bounding box center [519, 274] width 0 height 0
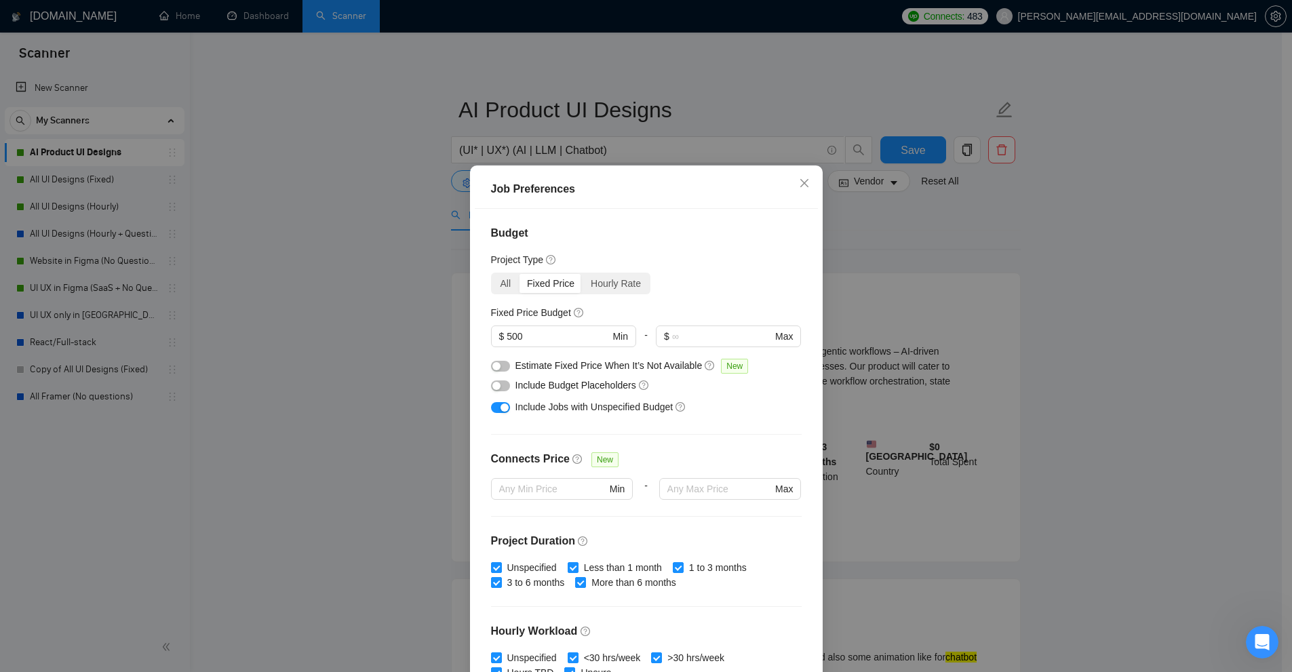
drag, startPoint x: 558, startPoint y: 281, endPoint x: 565, endPoint y: 280, distance: 6.8
click at [560, 281] on div "Fixed Price" at bounding box center [551, 283] width 64 height 19
click at [583, 280] on div "Hourly Rate" at bounding box center [616, 283] width 66 height 19
click at [583, 274] on input "Hourly Rate" at bounding box center [583, 274] width 0 height 0
click at [583, 280] on div "Hourly Rate" at bounding box center [616, 283] width 66 height 19
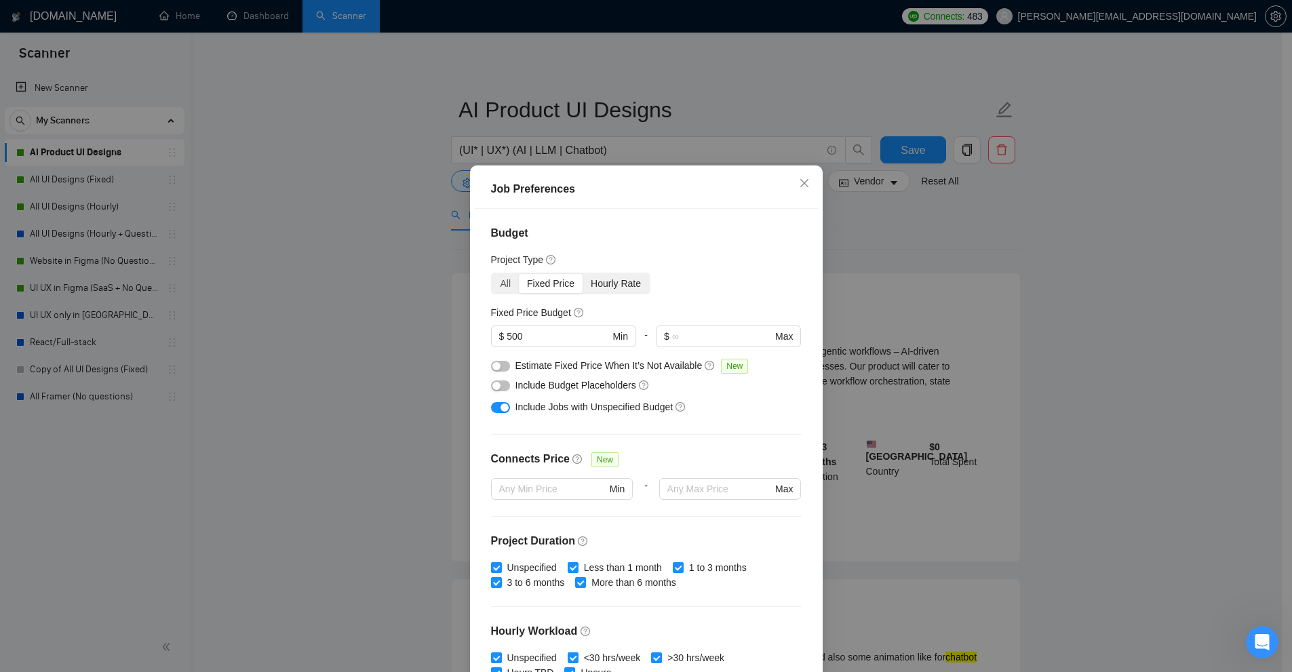
click at [583, 274] on input "Hourly Rate" at bounding box center [583, 274] width 0 height 0
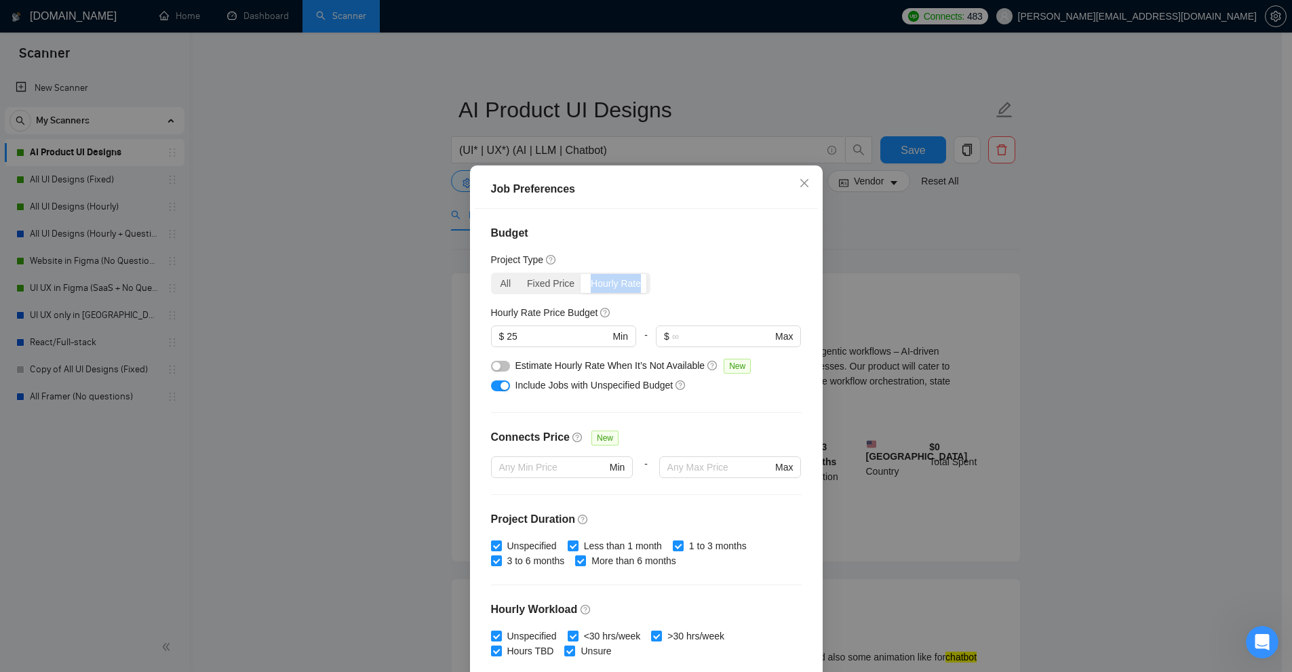
click at [583, 280] on div "Hourly Rate" at bounding box center [616, 283] width 66 height 19
click at [583, 274] on input "Hourly Rate" at bounding box center [583, 274] width 0 height 0
click at [470, 279] on div "Job Preferences Budget Project Type All Fixed Price Hourly Rate Fixed Price Bud…" at bounding box center [646, 444] width 353 height 558
click at [501, 279] on div "All" at bounding box center [505, 283] width 27 height 19
click at [492, 274] on input "All" at bounding box center [492, 274] width 0 height 0
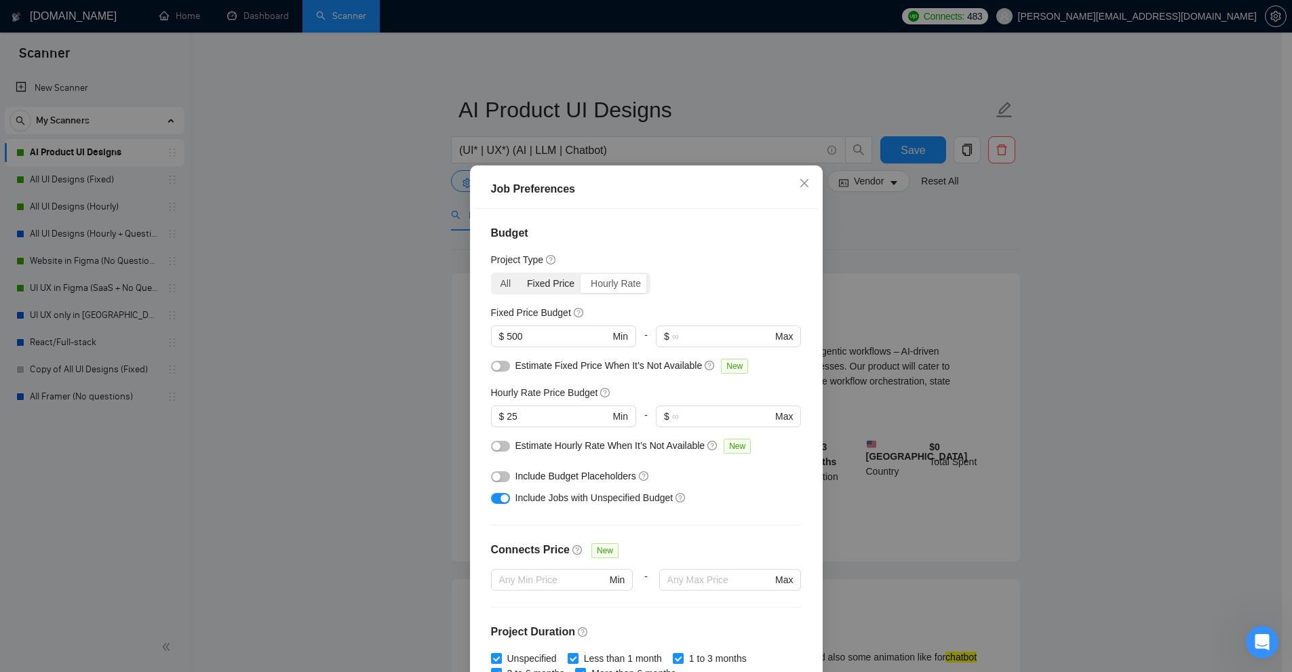
click at [551, 286] on div "Fixed Price" at bounding box center [551, 283] width 64 height 19
click at [519, 274] on input "Fixed Price" at bounding box center [519, 274] width 0 height 0
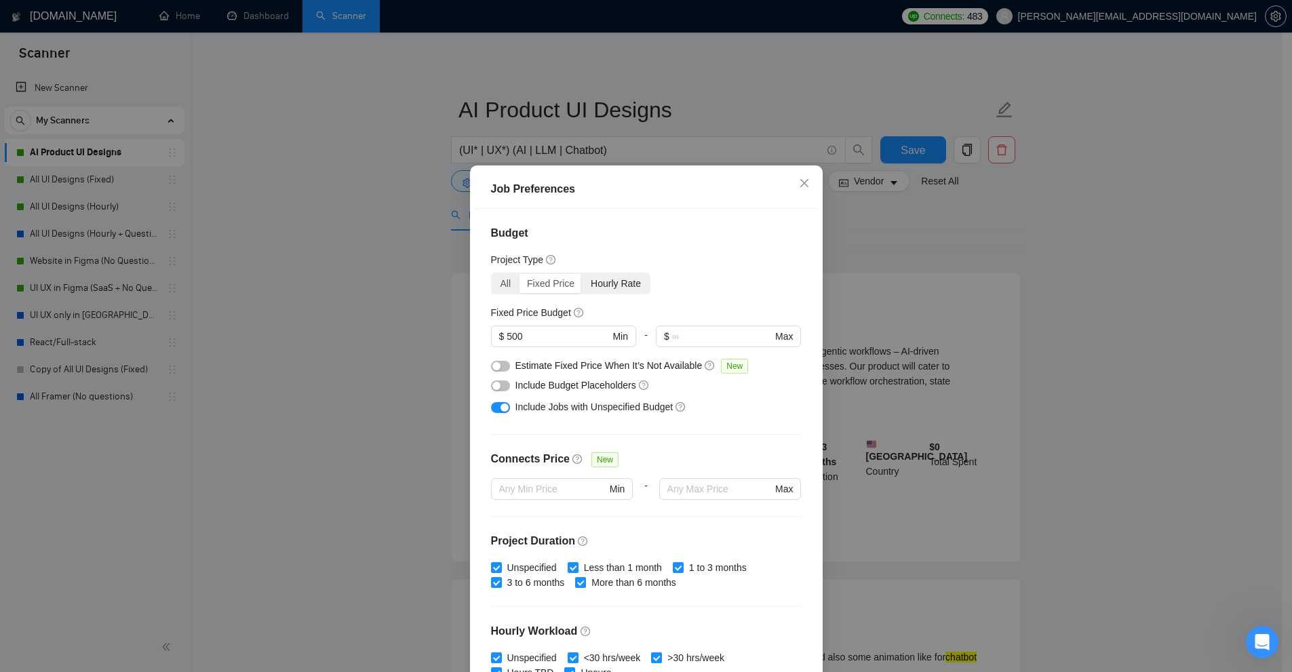
click at [629, 285] on div "Hourly Rate" at bounding box center [616, 283] width 66 height 19
click at [583, 274] on input "Hourly Rate" at bounding box center [583, 274] width 0 height 0
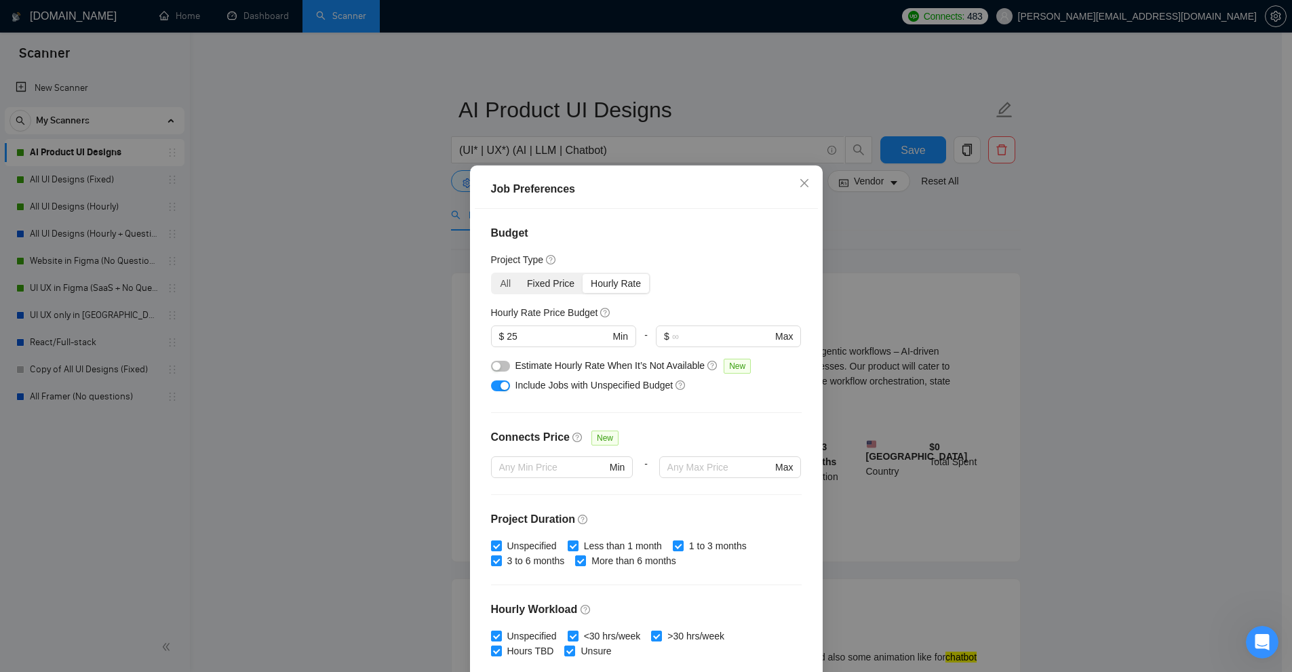
click at [546, 281] on div "Fixed Price" at bounding box center [551, 283] width 64 height 19
click at [519, 274] on input "Fixed Price" at bounding box center [519, 274] width 0 height 0
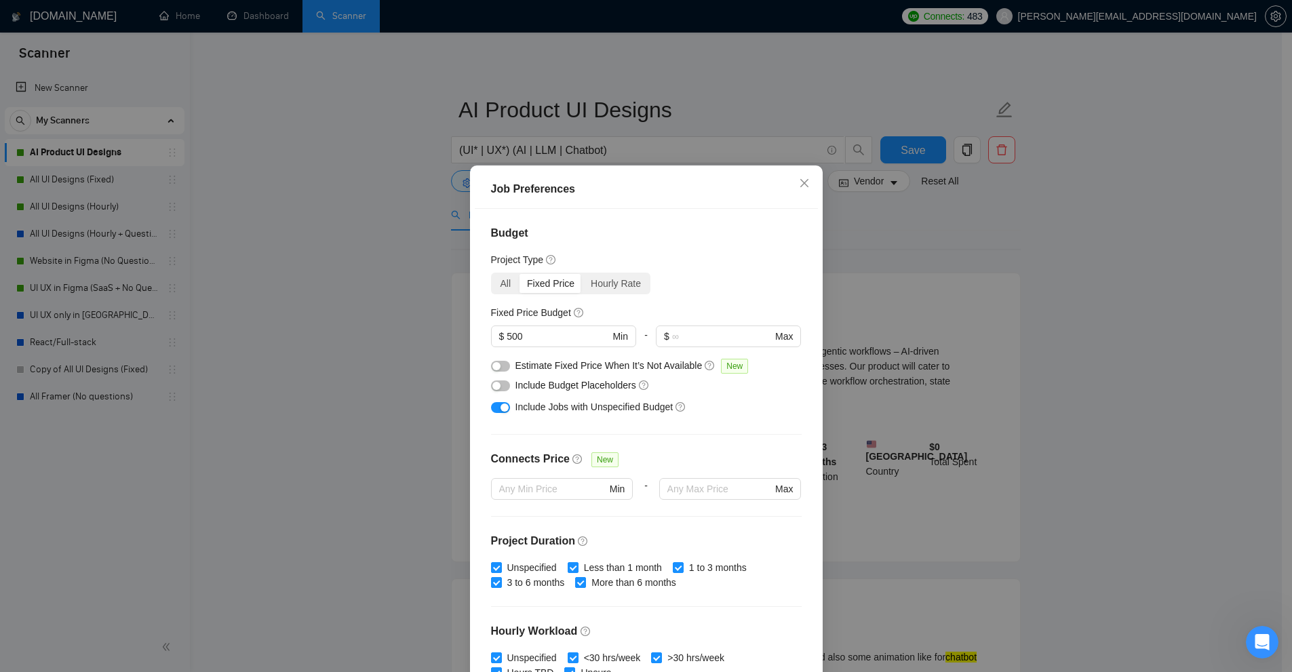
drag, startPoint x: 630, startPoint y: 287, endPoint x: 566, endPoint y: 284, distance: 64.5
click at [629, 287] on div "Hourly Rate" at bounding box center [616, 283] width 66 height 19
drag, startPoint x: 545, startPoint y: 285, endPoint x: 557, endPoint y: 286, distance: 11.6
click at [545, 286] on div "Fixed Price" at bounding box center [551, 283] width 64 height 19
click at [589, 288] on div "Hourly Rate" at bounding box center [616, 283] width 66 height 19
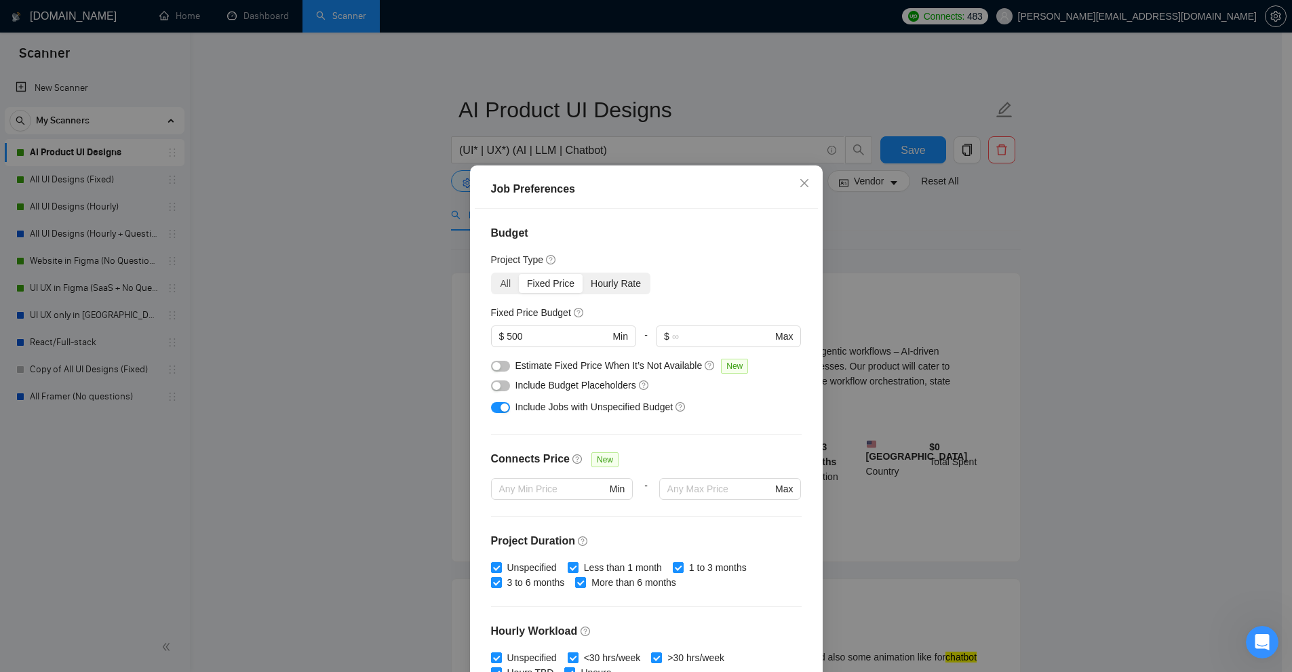
click at [583, 274] on input "Hourly Rate" at bounding box center [583, 274] width 0 height 0
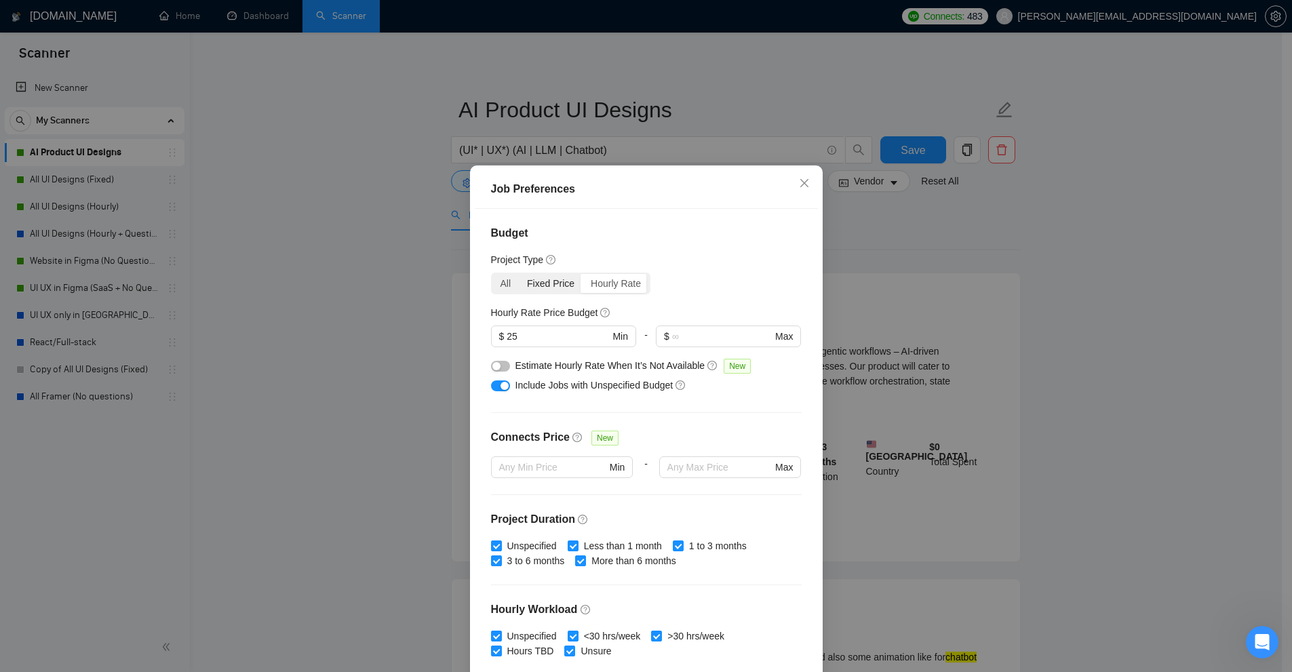
click at [530, 281] on div "Fixed Price" at bounding box center [551, 283] width 64 height 19
click at [519, 274] on input "Fixed Price" at bounding box center [519, 274] width 0 height 0
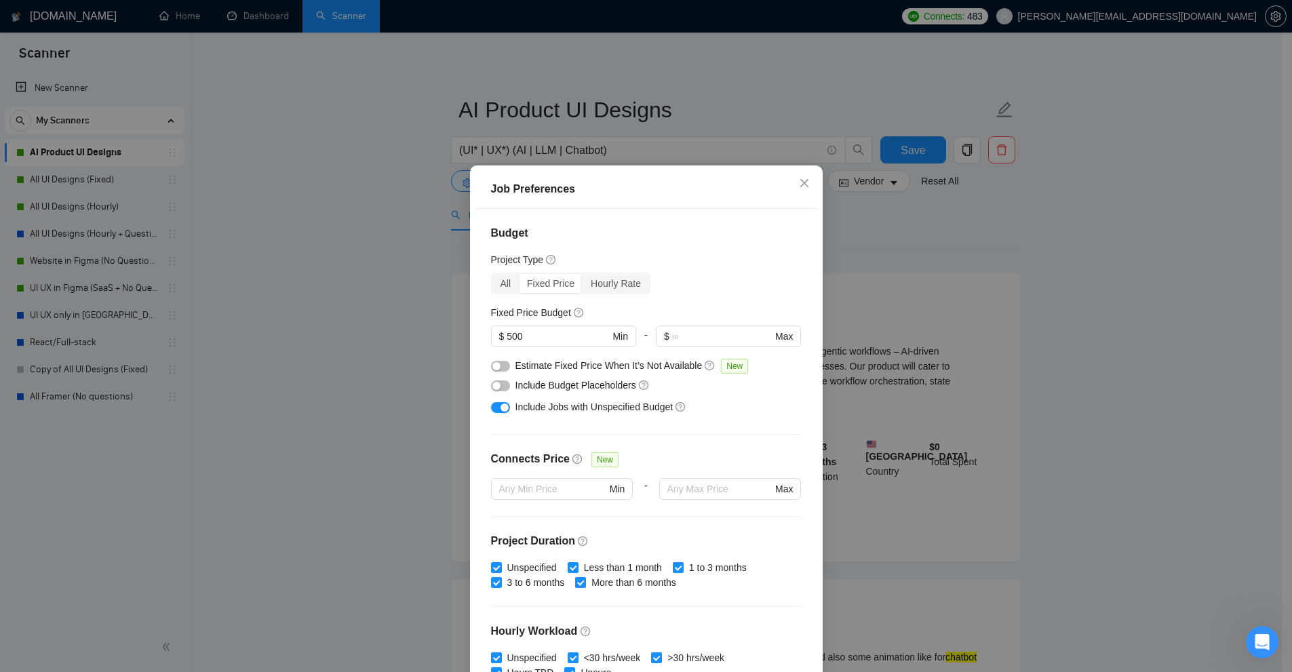
click at [480, 280] on div "Budget Project Type All Fixed Price Hourly Rate Fixed Price Budget $ 500 Min - …" at bounding box center [646, 444] width 343 height 471
click at [512, 280] on div "All" at bounding box center [505, 283] width 27 height 19
click at [492, 274] on input "All" at bounding box center [492, 274] width 0 height 0
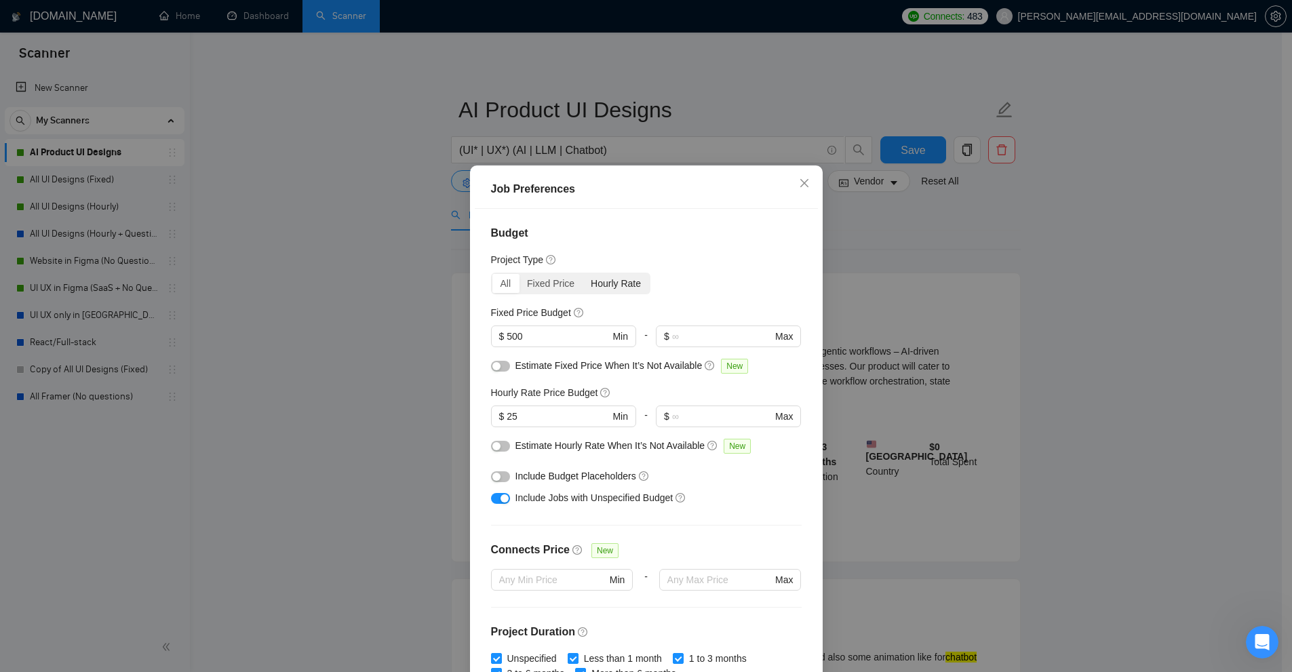
click at [599, 280] on div "Hourly Rate" at bounding box center [616, 283] width 66 height 19
click at [583, 274] on input "Hourly Rate" at bounding box center [583, 274] width 0 height 0
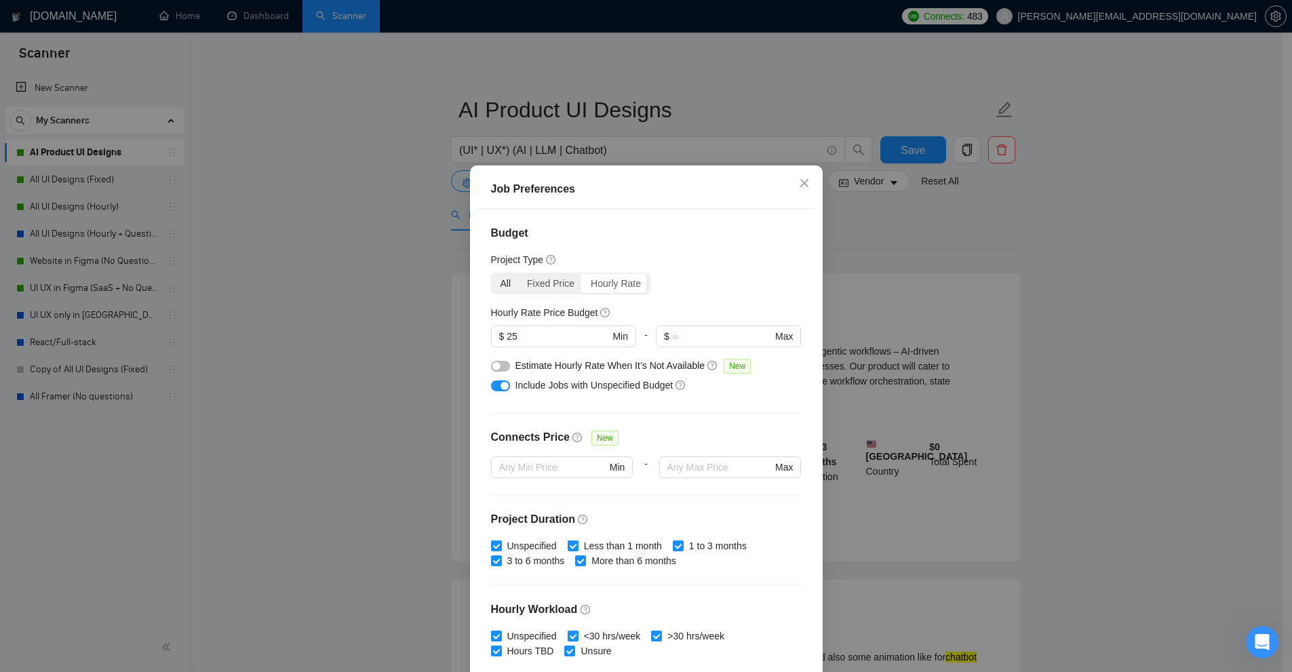
click at [502, 282] on div "All" at bounding box center [505, 283] width 27 height 19
click at [492, 274] on input "All" at bounding box center [492, 274] width 0 height 0
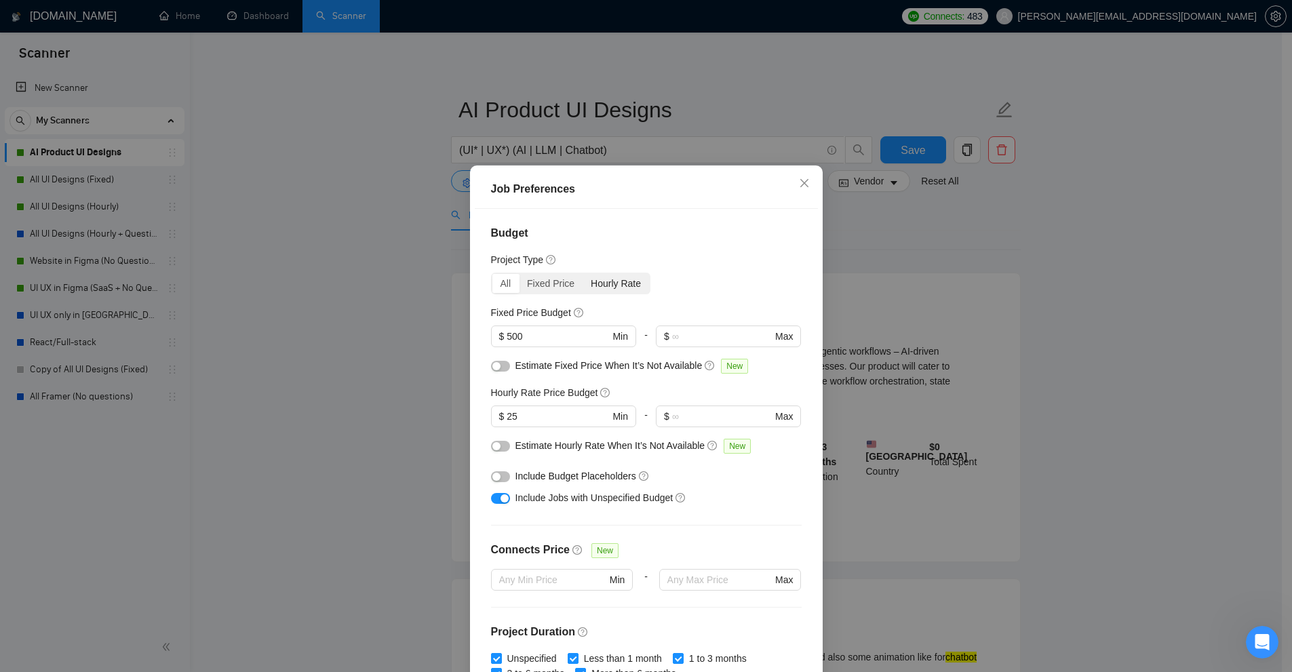
click at [583, 282] on div "Hourly Rate" at bounding box center [616, 283] width 66 height 19
click at [583, 274] on input "Hourly Rate" at bounding box center [583, 274] width 0 height 0
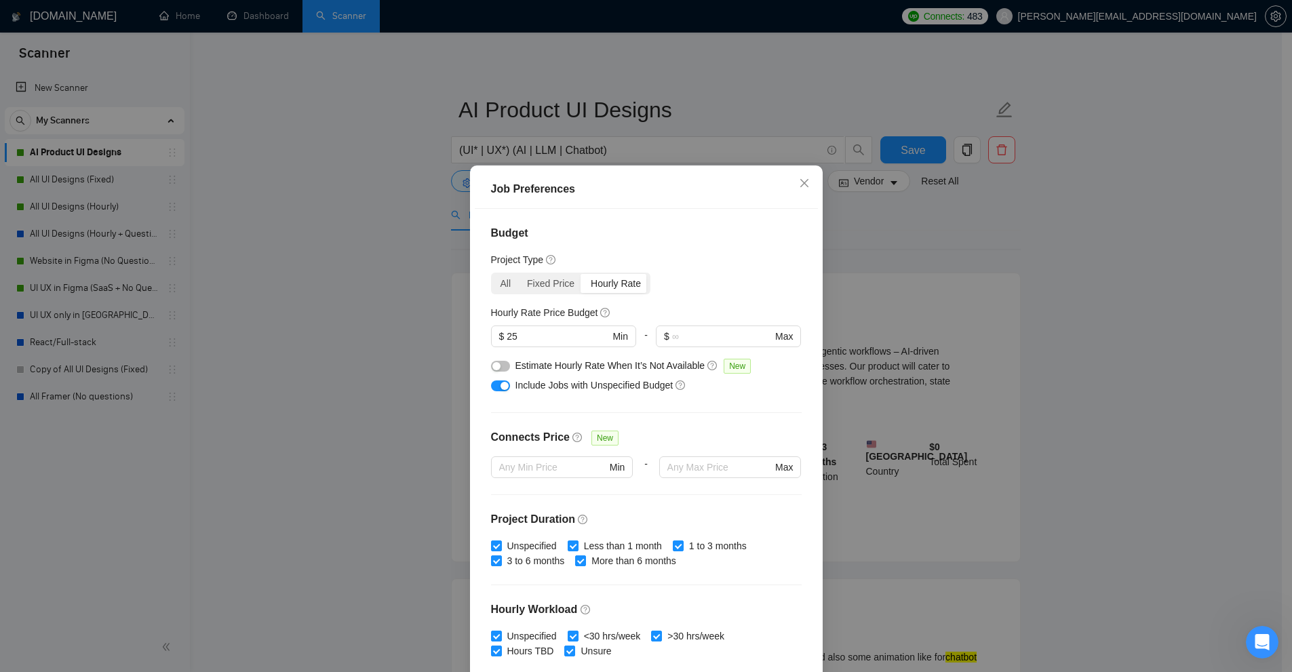
click at [611, 282] on div "Hourly Rate" at bounding box center [616, 283] width 66 height 19
click at [583, 274] on input "Hourly Rate" at bounding box center [583, 274] width 0 height 0
click at [525, 279] on div "Fixed Price" at bounding box center [551, 283] width 64 height 19
click at [519, 274] on input "Fixed Price" at bounding box center [519, 274] width 0 height 0
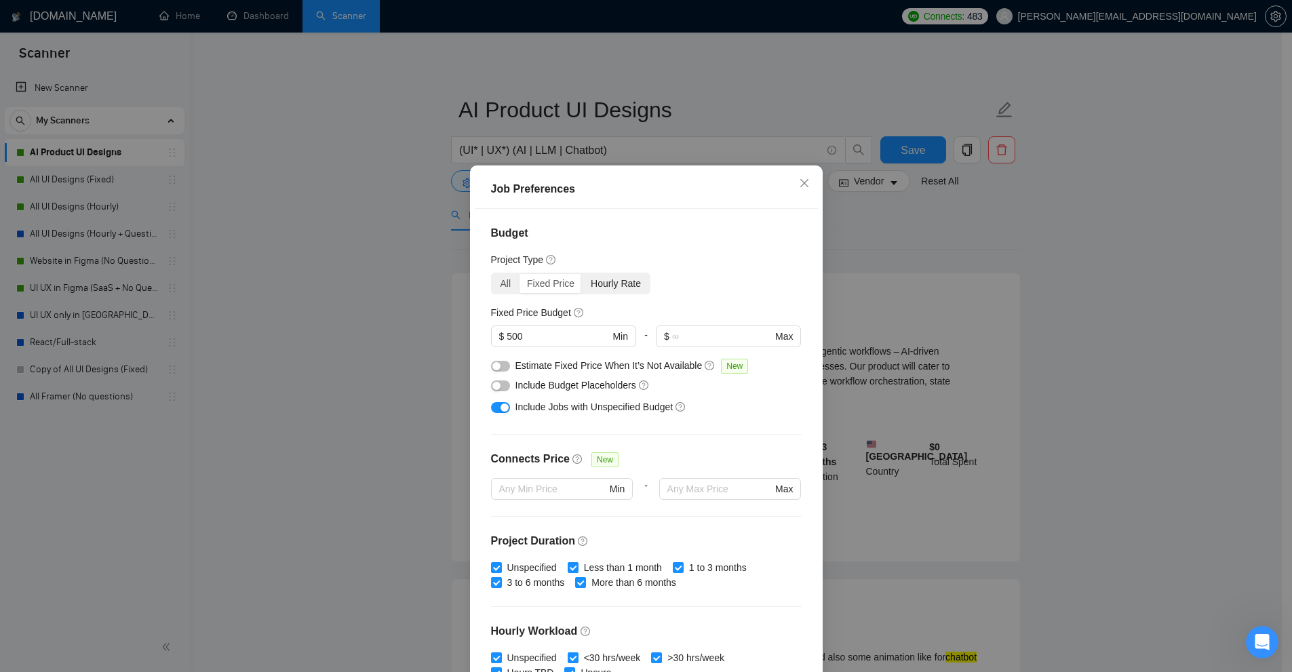
click at [613, 283] on div "Hourly Rate" at bounding box center [616, 283] width 66 height 19
click at [583, 274] on input "Hourly Rate" at bounding box center [583, 274] width 0 height 0
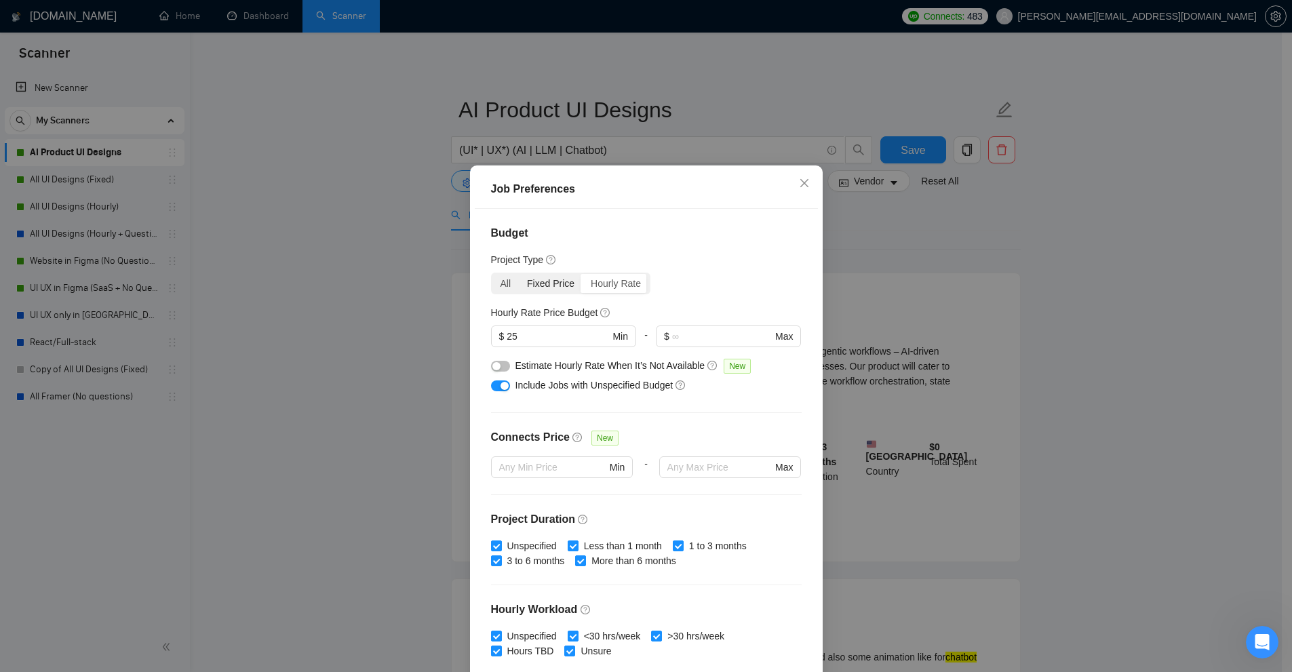
click at [547, 282] on div "Fixed Price" at bounding box center [551, 283] width 64 height 19
click at [519, 274] on input "Fixed Price" at bounding box center [519, 274] width 0 height 0
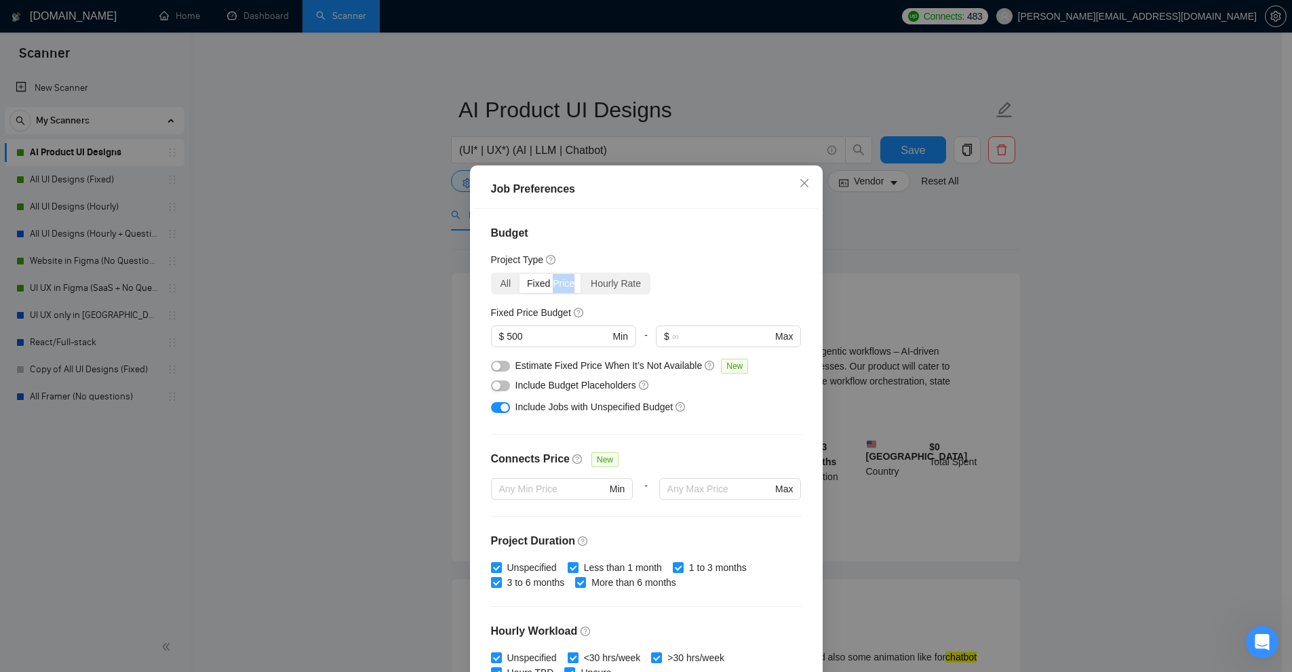
click at [547, 282] on div "Fixed Price" at bounding box center [551, 283] width 64 height 19
click at [519, 274] on input "Fixed Price" at bounding box center [519, 274] width 0 height 0
click at [542, 282] on div "Fixed Price" at bounding box center [551, 283] width 64 height 19
click at [519, 274] on input "Fixed Price" at bounding box center [519, 274] width 0 height 0
click at [491, 282] on div "All Fixed Price Hourly Rate" at bounding box center [571, 284] width 160 height 22
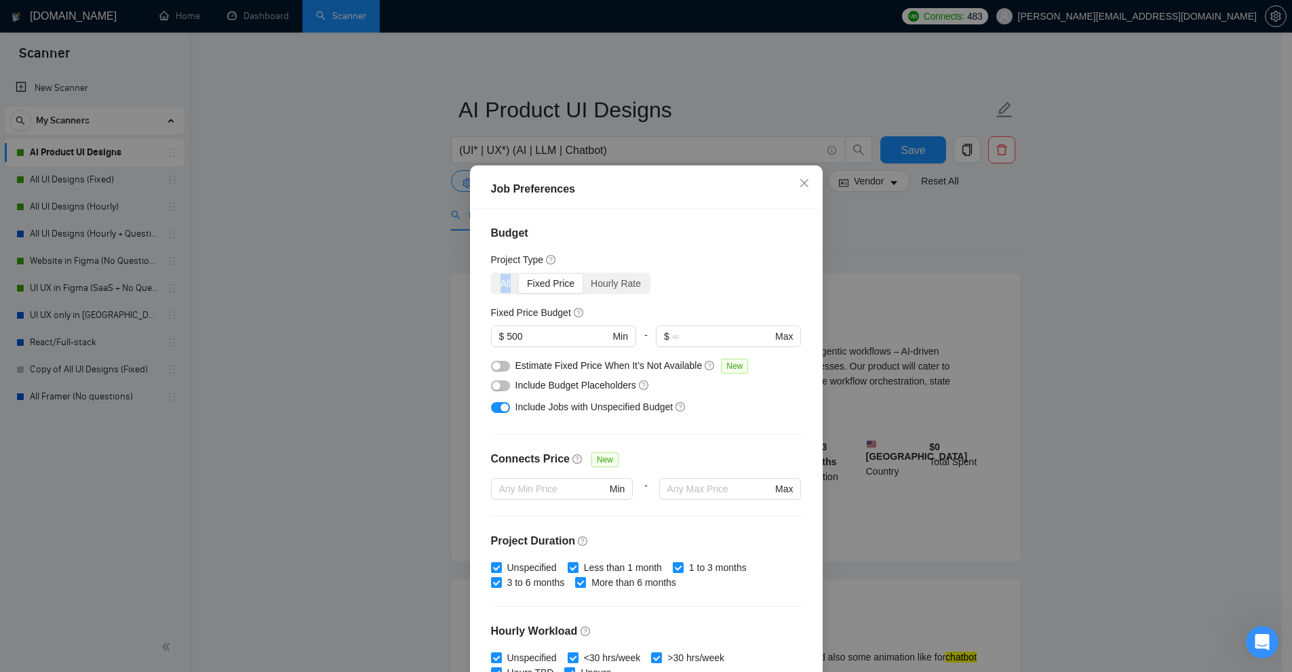
click at [491, 282] on div "All Fixed Price Hourly Rate" at bounding box center [571, 284] width 160 height 22
click at [640, 289] on div "All Fixed Price Hourly Rate" at bounding box center [646, 284] width 311 height 22
click at [594, 282] on div "Hourly Rate" at bounding box center [616, 283] width 66 height 19
click at [583, 274] on input "Hourly Rate" at bounding box center [583, 274] width 0 height 0
click at [594, 282] on div "Hourly Rate" at bounding box center [616, 283] width 66 height 19
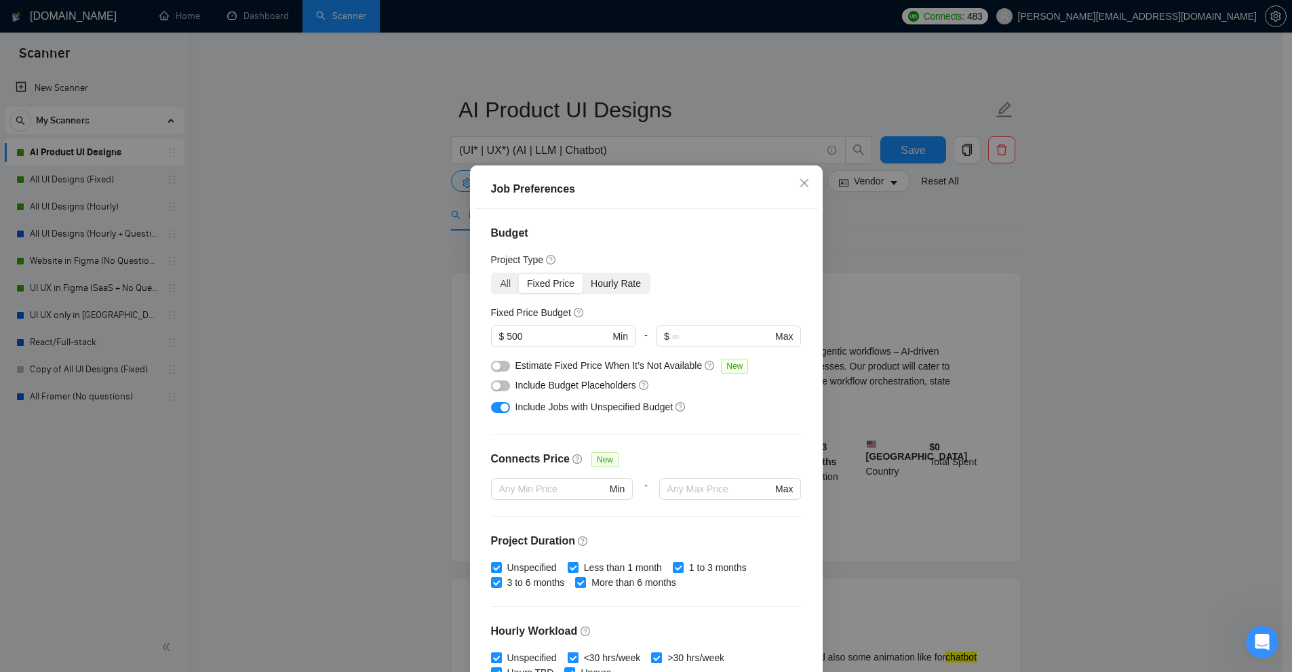
click at [583, 274] on input "Hourly Rate" at bounding box center [583, 274] width 0 height 0
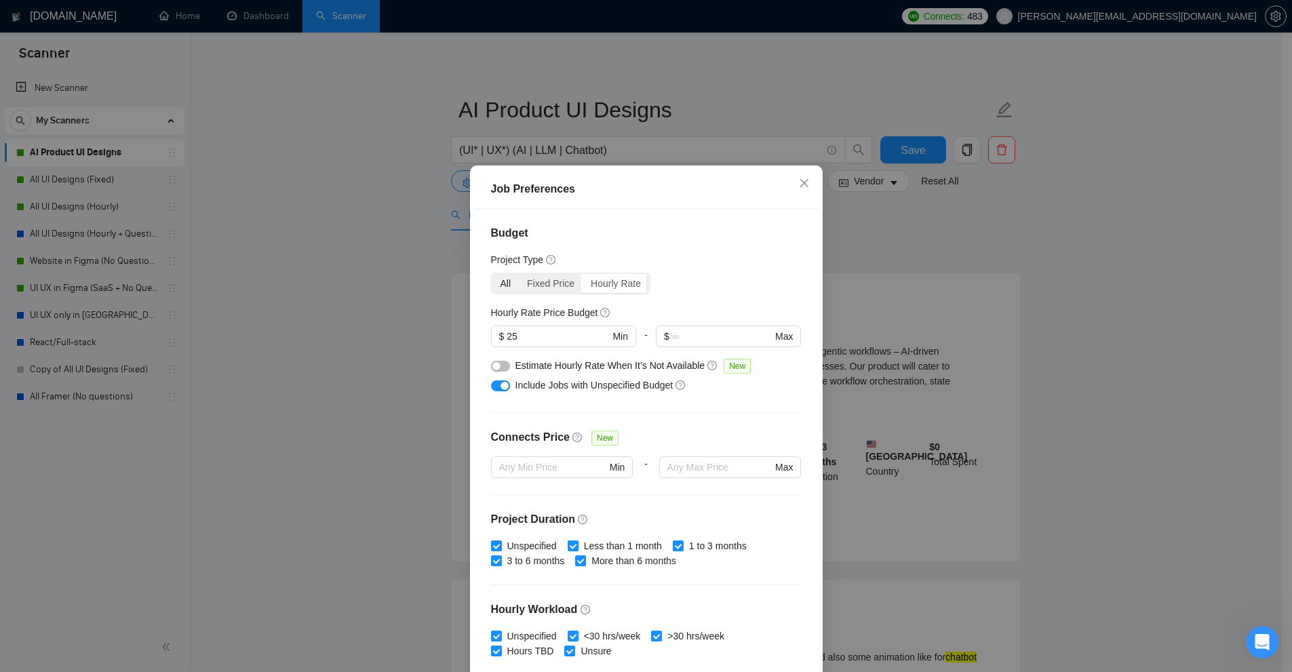
click at [501, 284] on div "All" at bounding box center [505, 283] width 27 height 19
click at [492, 274] on input "All" at bounding box center [492, 274] width 0 height 0
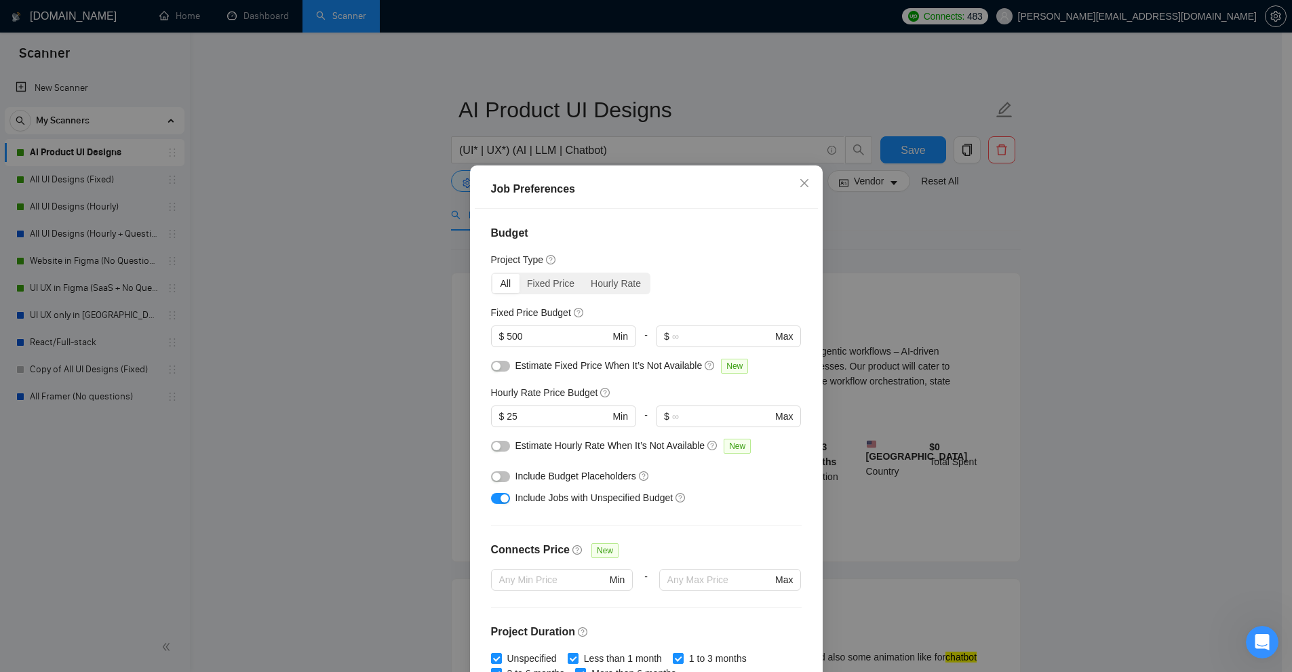
click at [504, 284] on div "All" at bounding box center [505, 283] width 27 height 19
click at [492, 274] on input "All" at bounding box center [492, 274] width 0 height 0
click at [592, 283] on div "Hourly Rate" at bounding box center [616, 283] width 66 height 19
click at [583, 274] on input "Hourly Rate" at bounding box center [583, 274] width 0 height 0
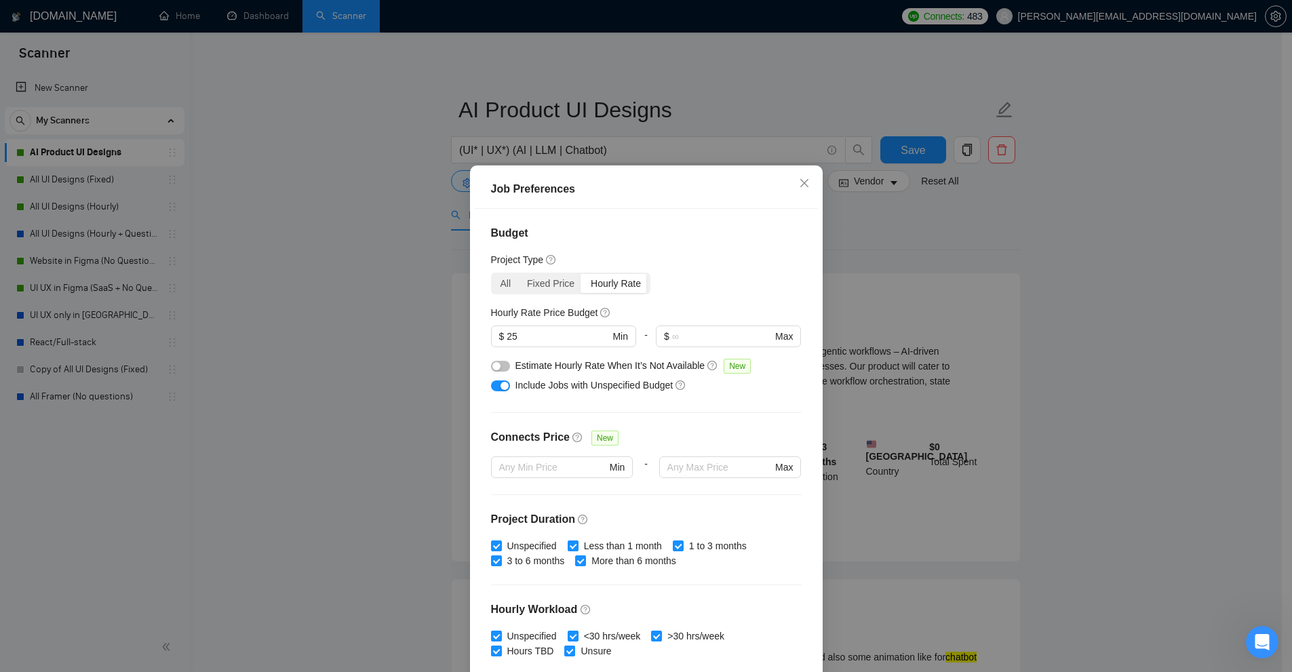
click at [588, 283] on div "Hourly Rate" at bounding box center [616, 283] width 66 height 19
click at [583, 274] on input "Hourly Rate" at bounding box center [583, 274] width 0 height 0
click at [552, 284] on div "Fixed Price" at bounding box center [551, 283] width 64 height 19
click at [519, 274] on input "Fixed Price" at bounding box center [519, 274] width 0 height 0
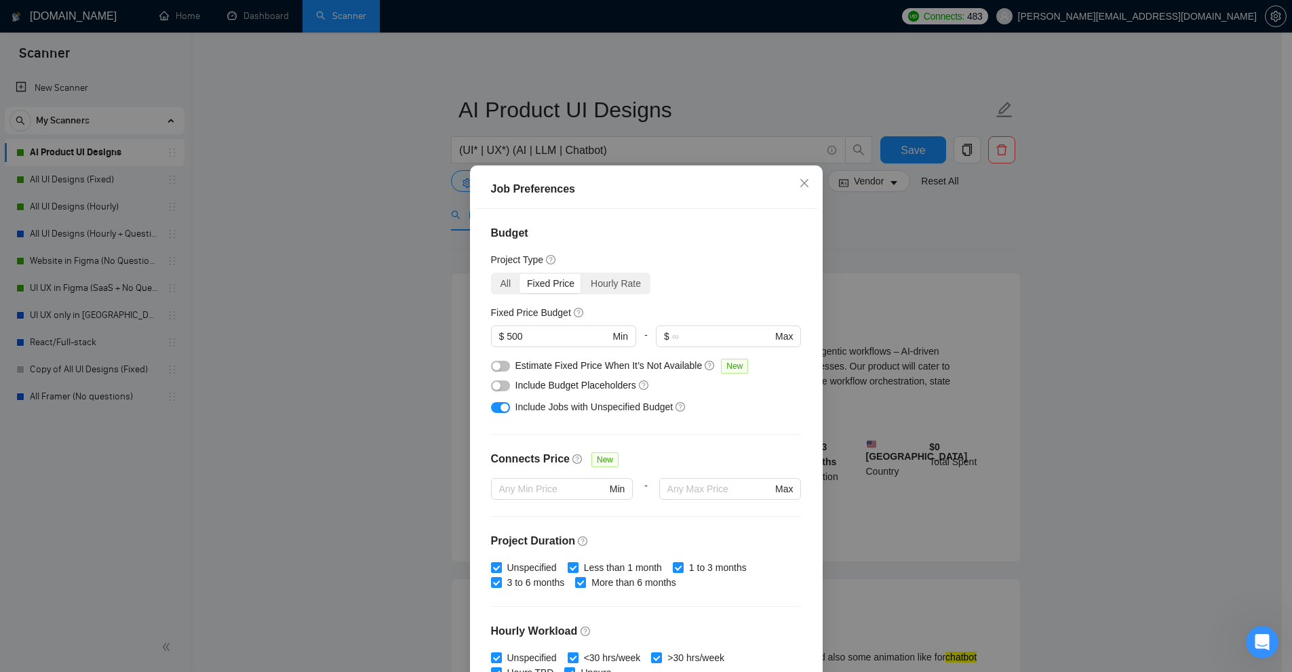
click at [601, 287] on div "Hourly Rate" at bounding box center [616, 283] width 66 height 19
click at [583, 274] on input "Hourly Rate" at bounding box center [583, 274] width 0 height 0
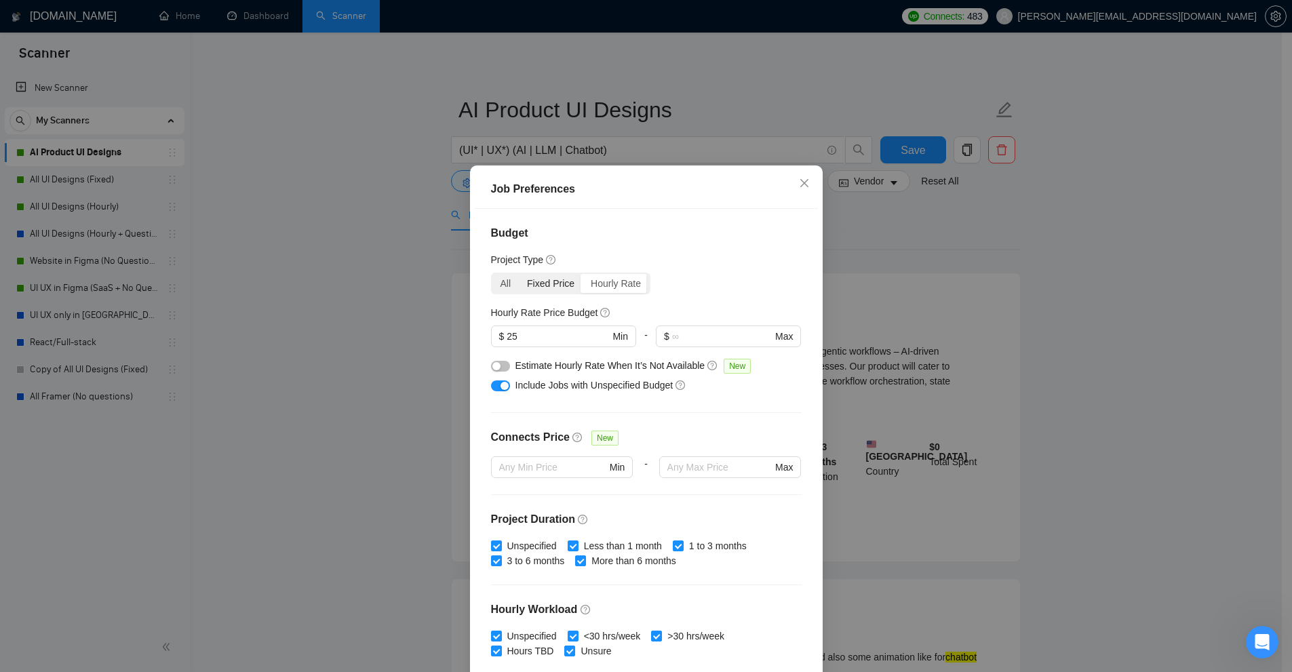
click at [545, 284] on div "Fixed Price" at bounding box center [551, 283] width 64 height 19
click at [519, 274] on input "Fixed Price" at bounding box center [519, 274] width 0 height 0
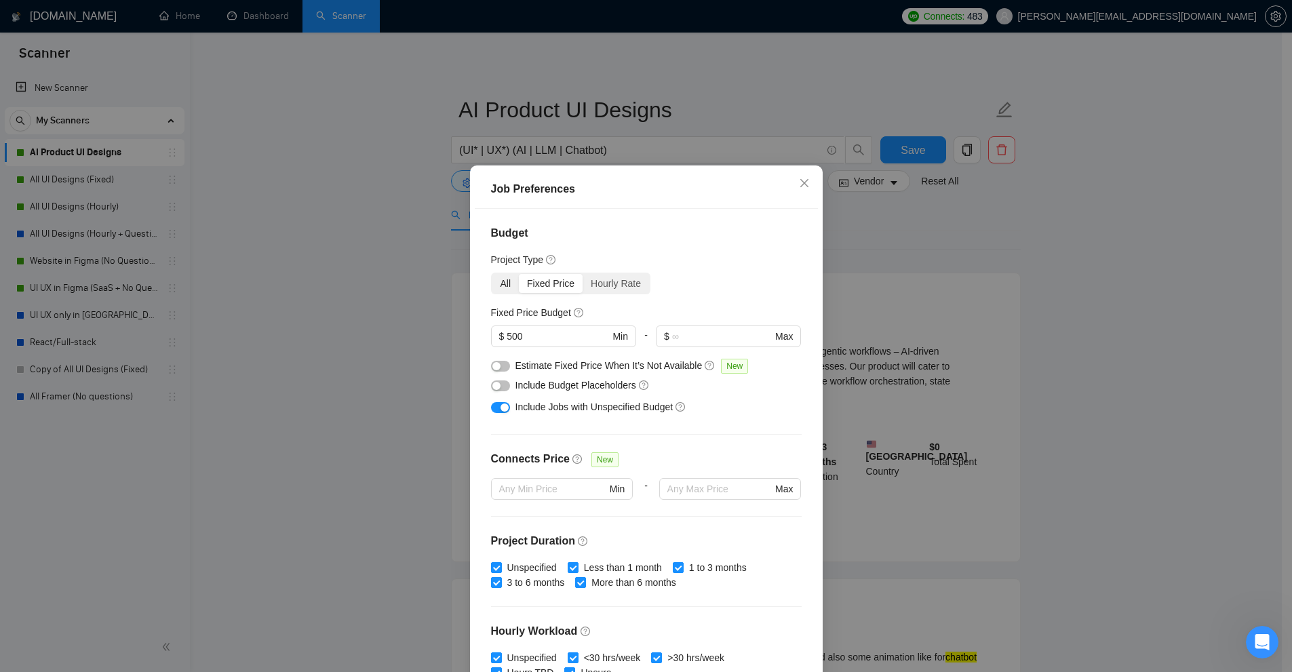
click at [498, 280] on div "All" at bounding box center [505, 283] width 27 height 19
click at [492, 274] on input "All" at bounding box center [492, 274] width 0 height 0
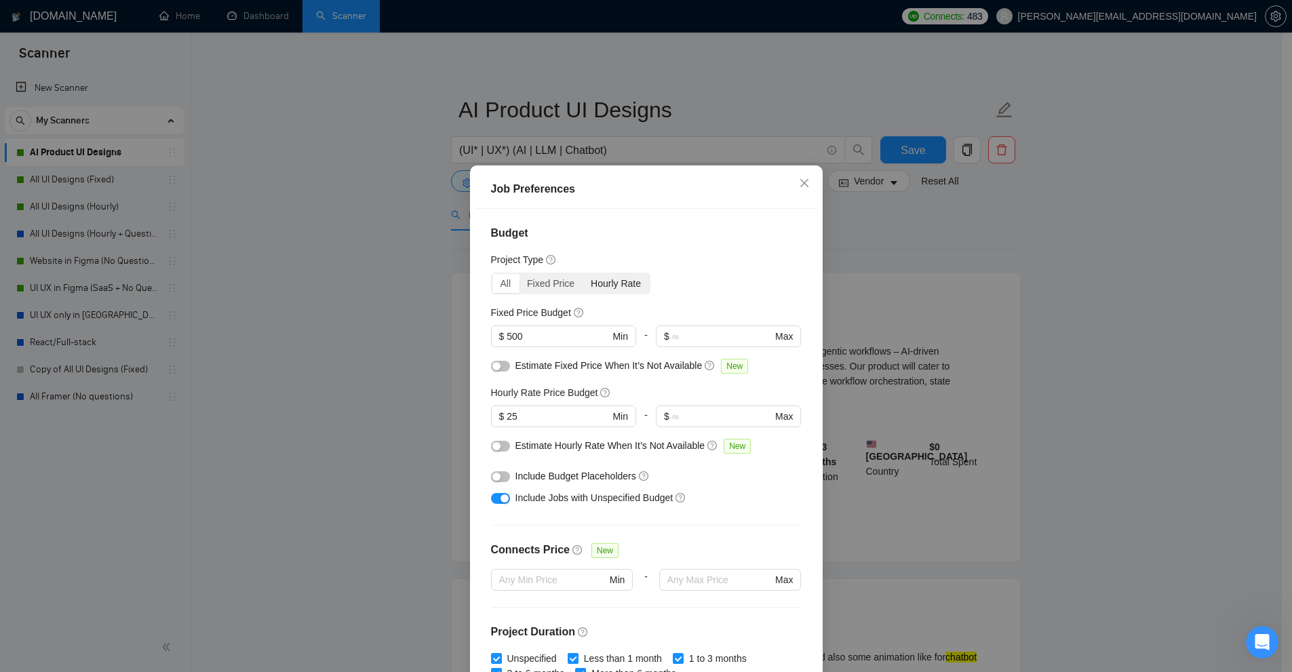
click at [619, 288] on div "Hourly Rate" at bounding box center [616, 283] width 66 height 19
click at [583, 274] on input "Hourly Rate" at bounding box center [583, 274] width 0 height 0
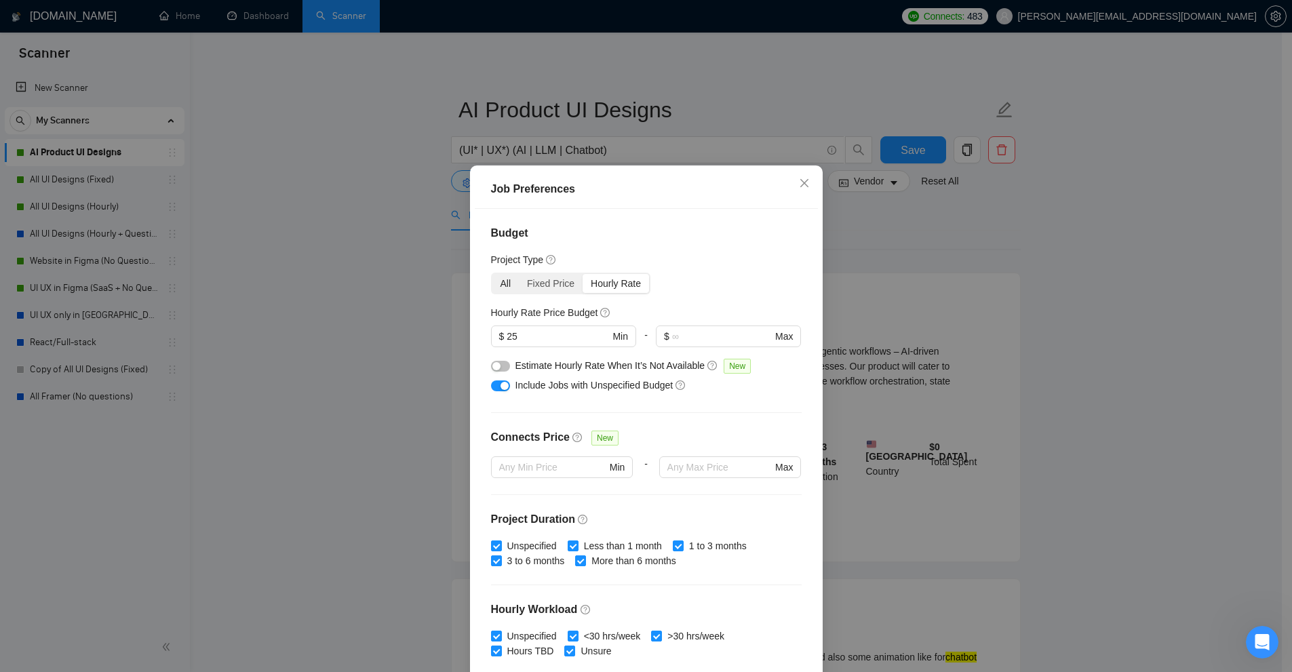
click at [511, 281] on div "All" at bounding box center [505, 283] width 27 height 19
click at [492, 274] on input "All" at bounding box center [492, 274] width 0 height 0
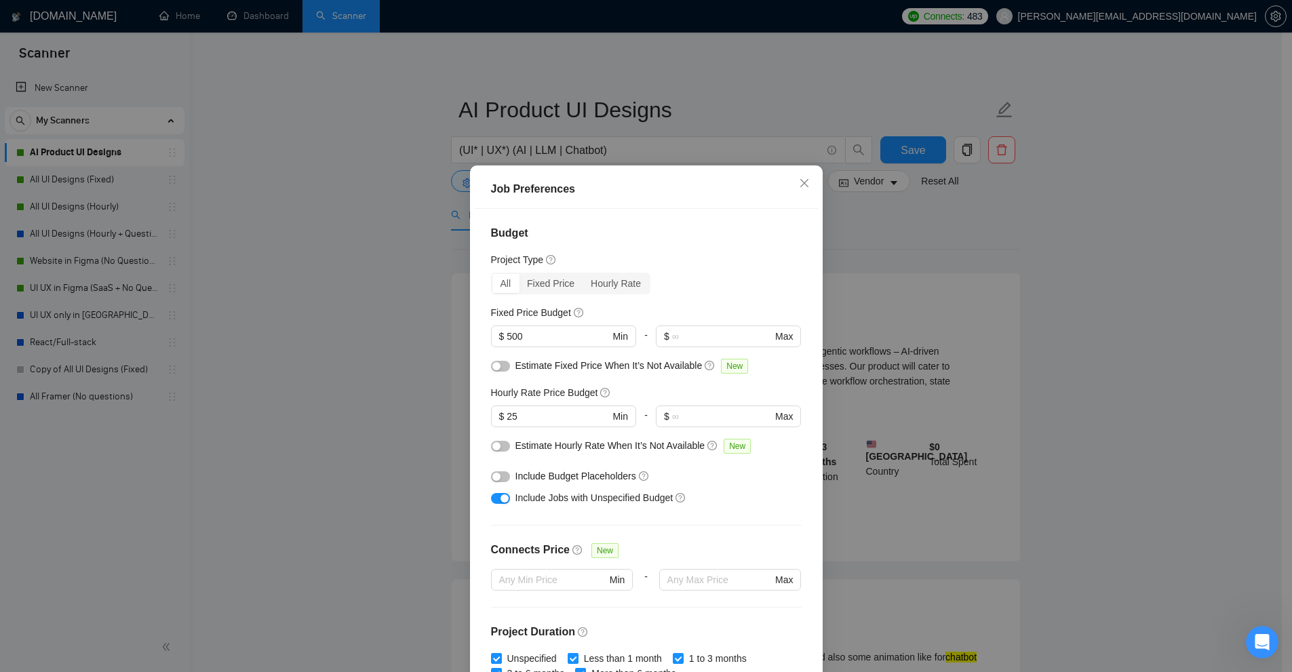
drag, startPoint x: 250, startPoint y: 235, endPoint x: 224, endPoint y: 236, distance: 26.5
click at [250, 235] on div "Job Preferences Budget Project Type All Fixed Price Hourly Rate Fixed Price Bud…" at bounding box center [646, 336] width 1292 height 672
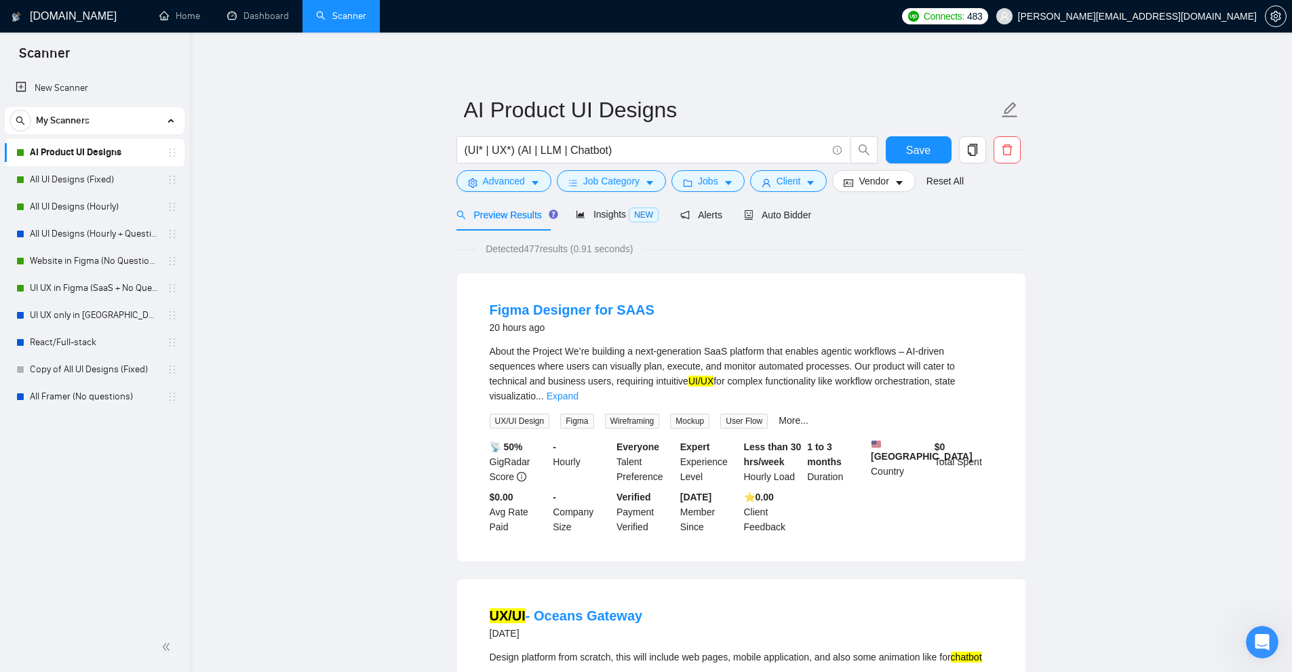
click at [79, 92] on link "New Scanner" at bounding box center [95, 88] width 158 height 27
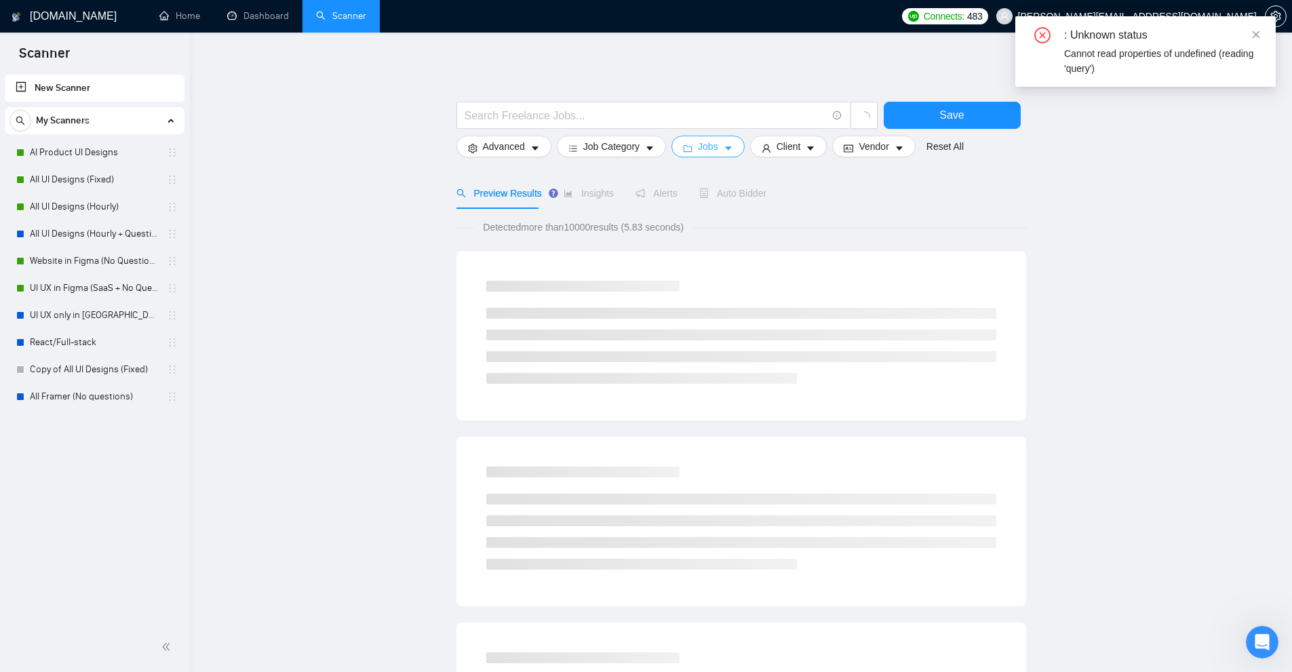
click at [694, 150] on button "Jobs" at bounding box center [707, 147] width 73 height 22
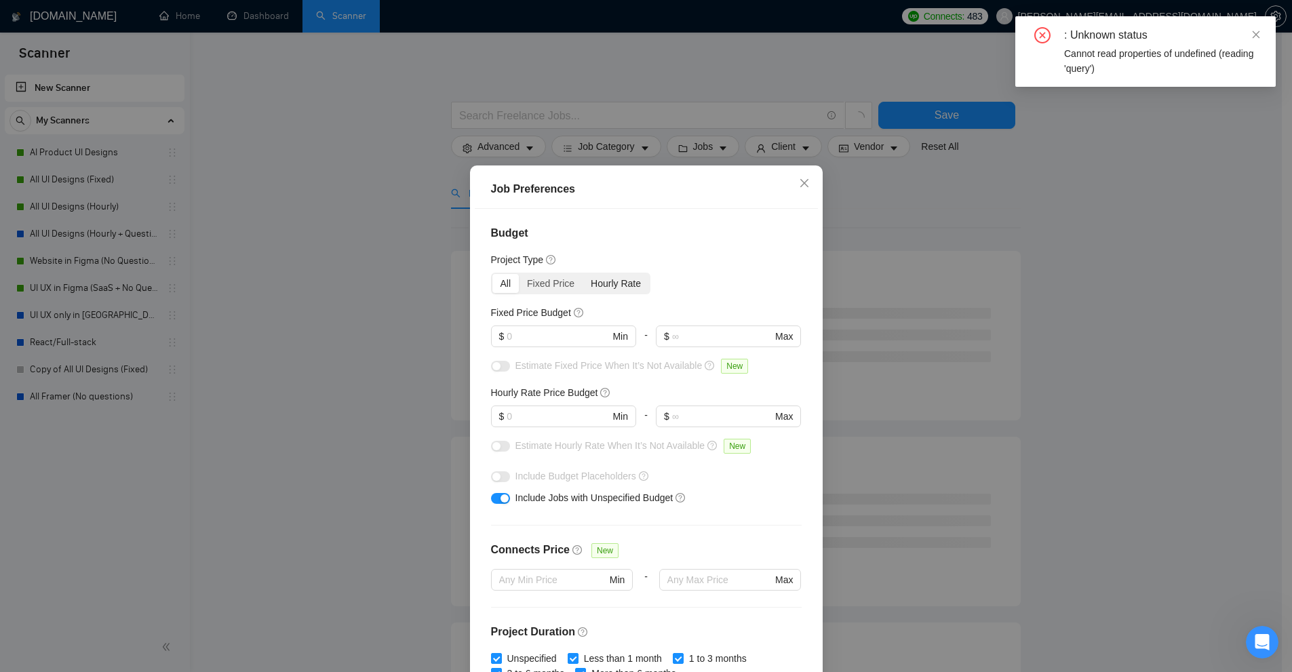
click at [603, 282] on div "Hourly Rate" at bounding box center [616, 283] width 66 height 19
click at [583, 274] on input "Hourly Rate" at bounding box center [583, 274] width 0 height 0
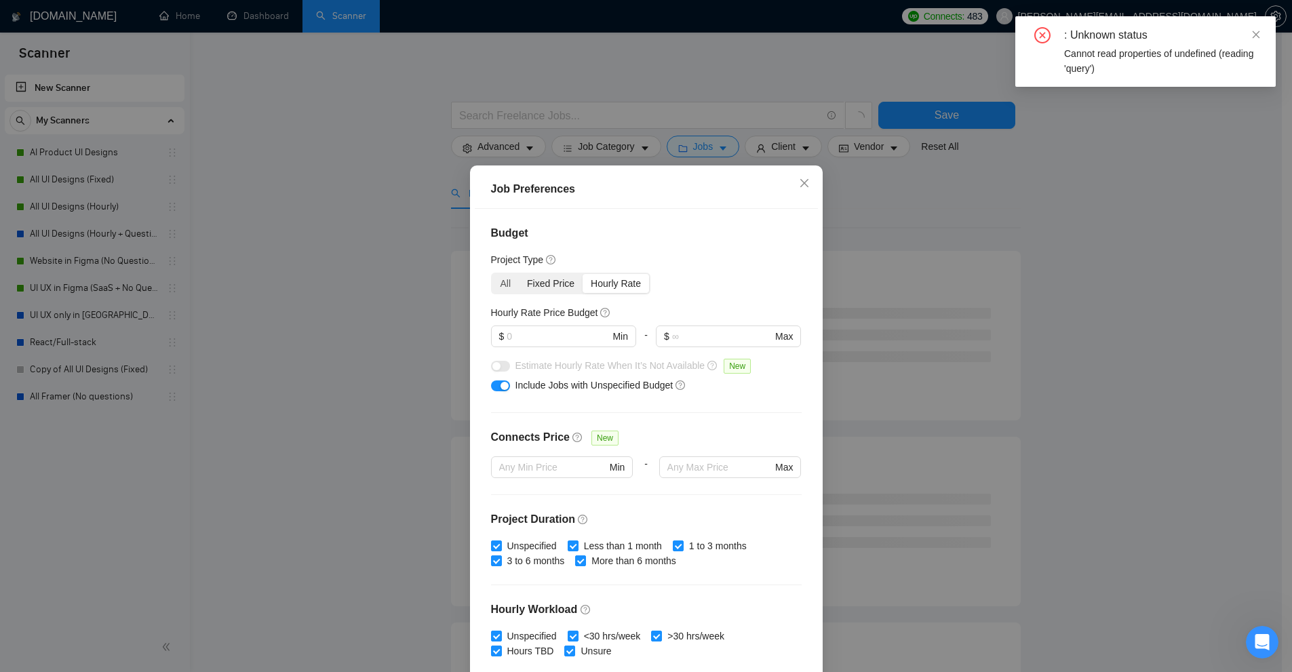
click at [534, 281] on div "Fixed Price" at bounding box center [551, 283] width 64 height 19
click at [519, 274] on input "Fixed Price" at bounding box center [519, 274] width 0 height 0
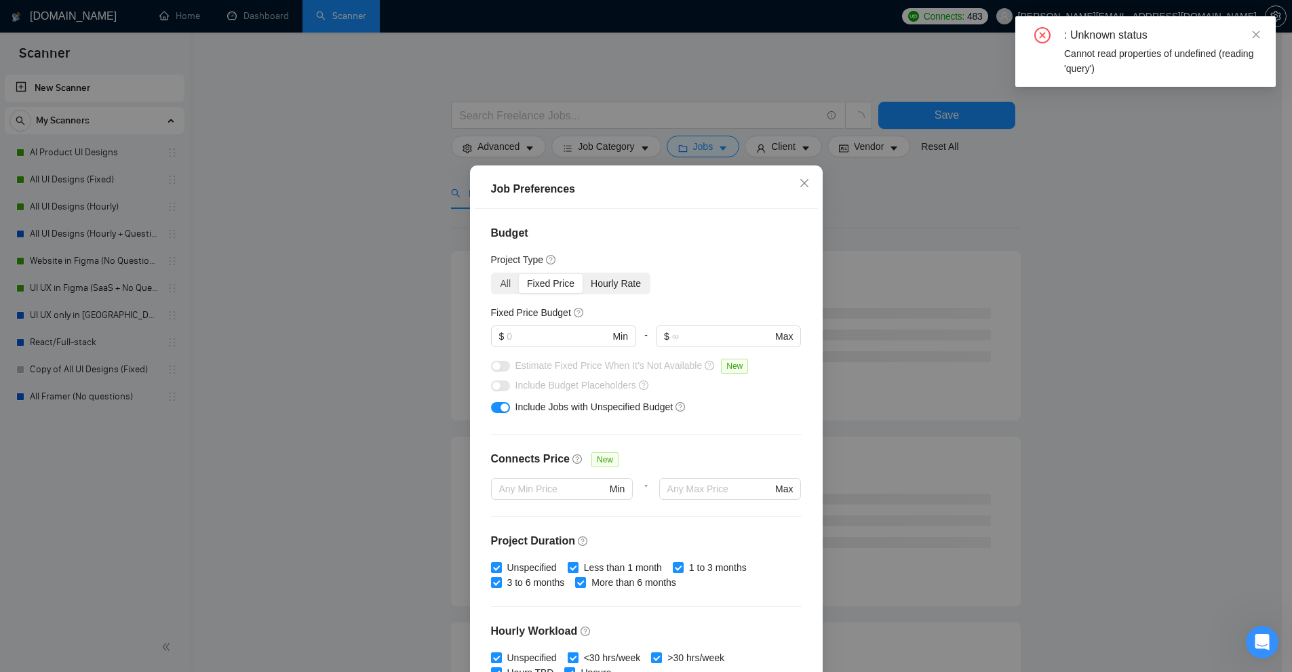
click at [589, 283] on div "Hourly Rate" at bounding box center [616, 283] width 66 height 19
click at [583, 274] on input "Hourly Rate" at bounding box center [583, 274] width 0 height 0
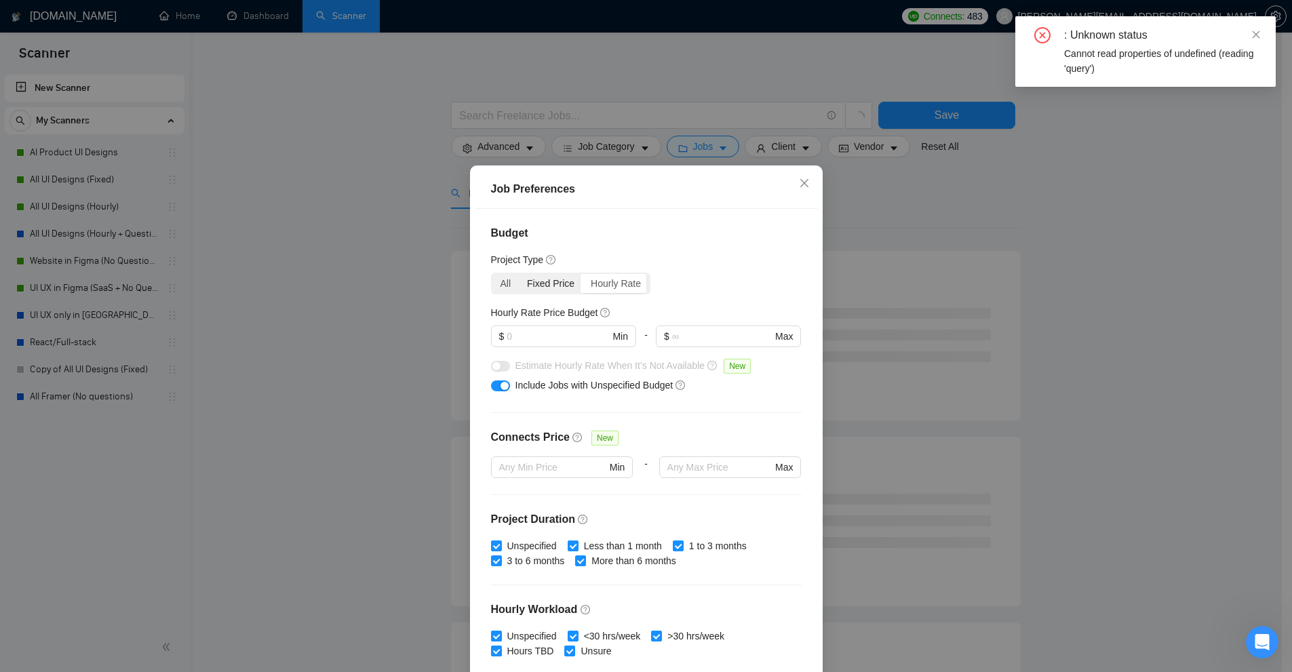
click at [525, 285] on div "Fixed Price" at bounding box center [551, 283] width 64 height 19
click at [519, 274] on input "Fixed Price" at bounding box center [519, 274] width 0 height 0
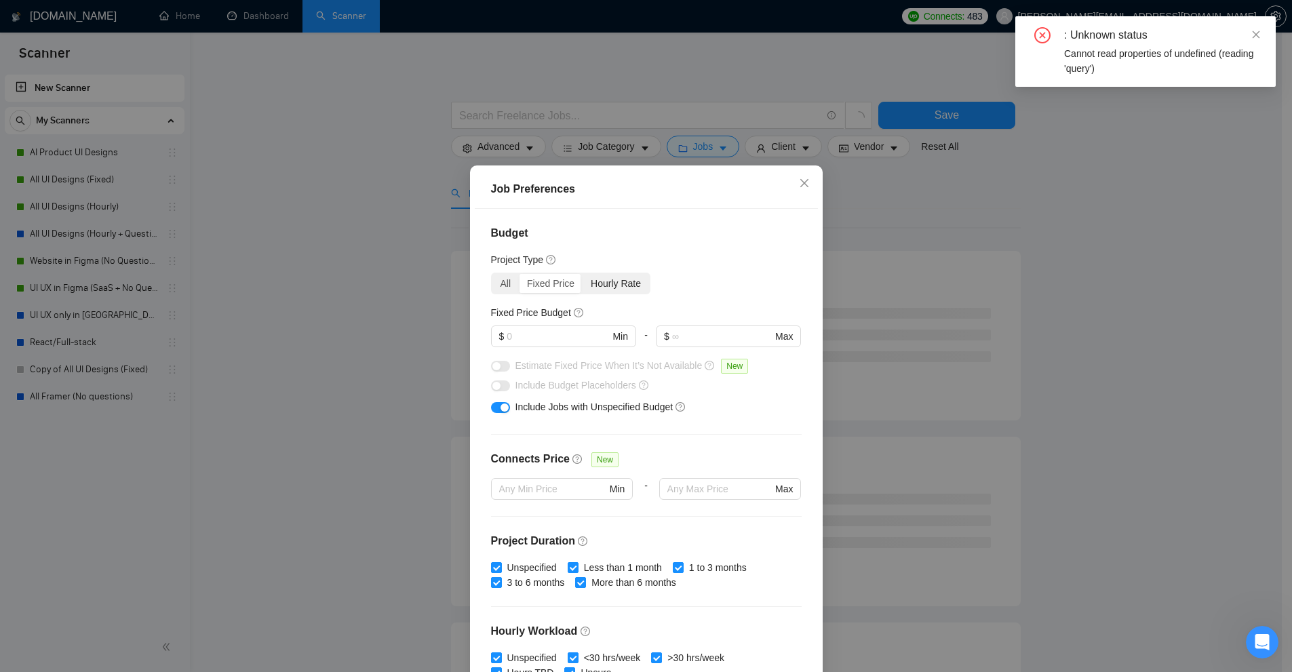
click at [599, 284] on div "Hourly Rate" at bounding box center [616, 283] width 66 height 19
click at [583, 274] on input "Hourly Rate" at bounding box center [583, 274] width 0 height 0
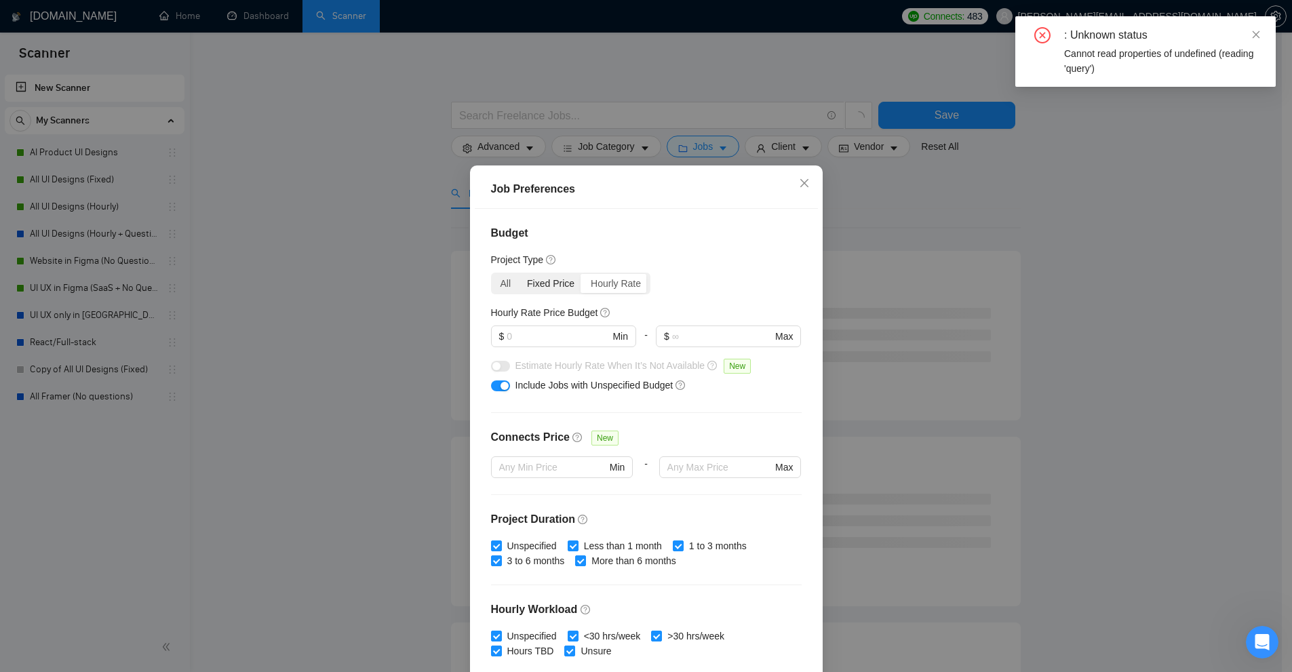
click at [525, 283] on div "Fixed Price" at bounding box center [551, 283] width 64 height 19
click at [519, 274] on input "Fixed Price" at bounding box center [519, 274] width 0 height 0
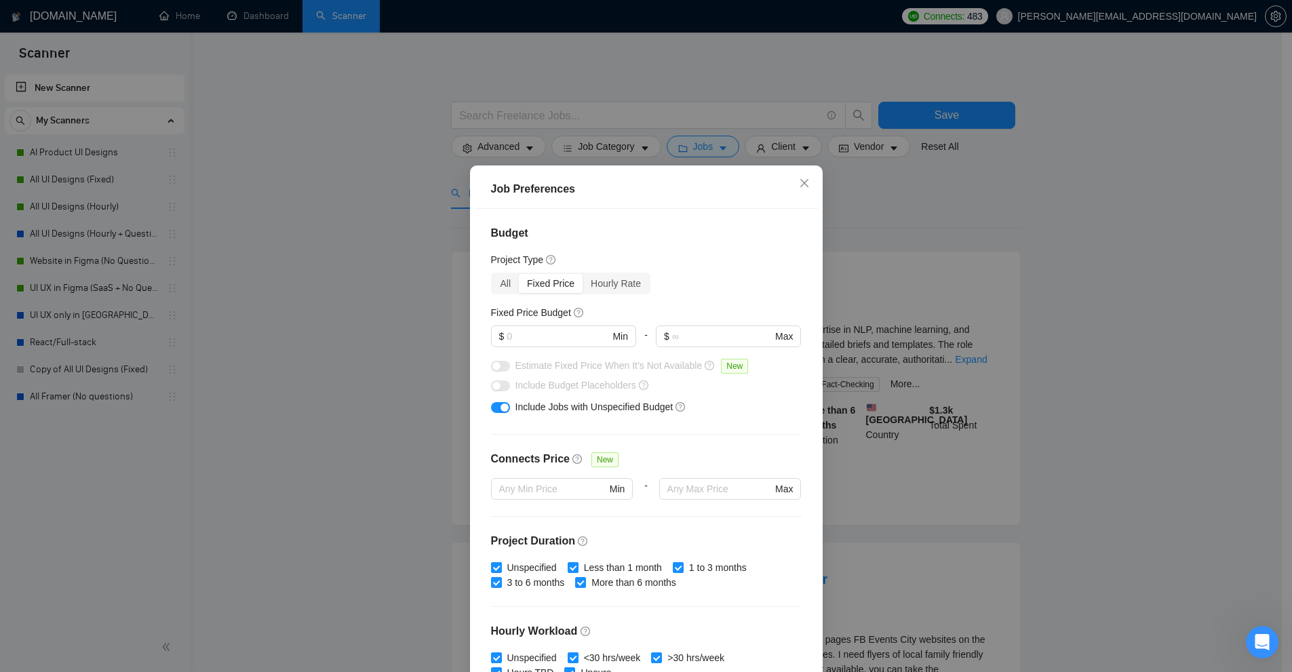
click at [416, 164] on div "Job Preferences Budget Project Type All Fixed Price Hourly Rate Fixed Price Bud…" at bounding box center [646, 336] width 1292 height 672
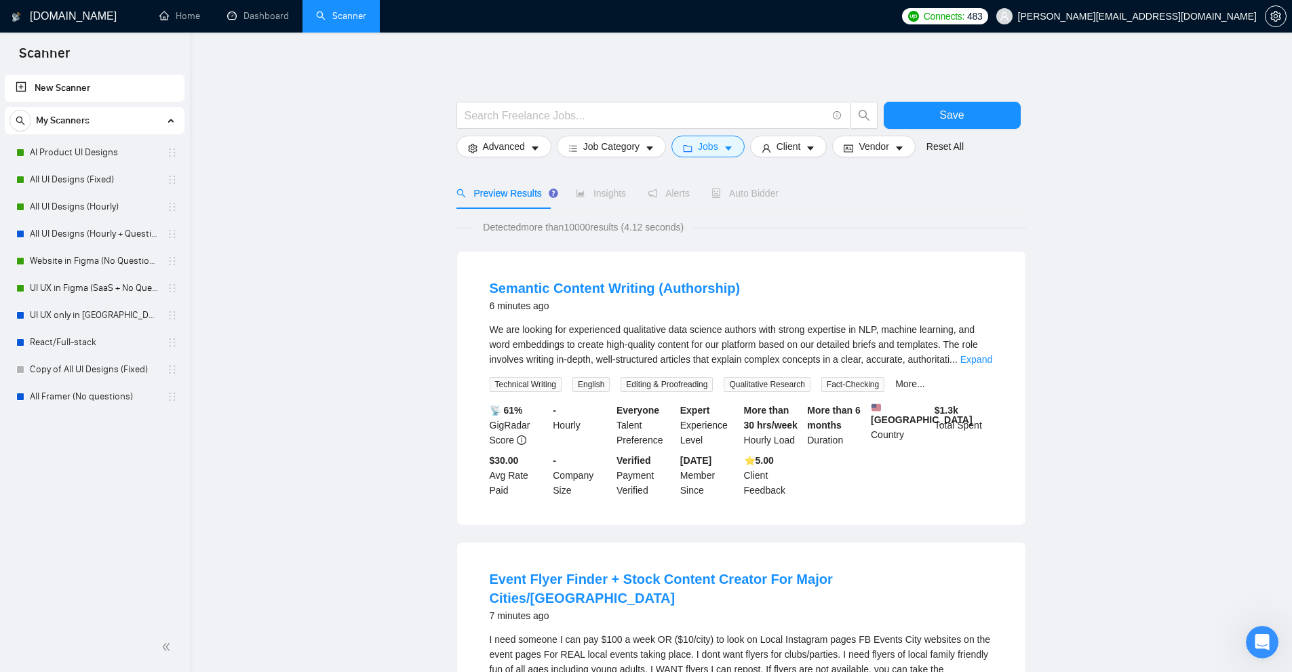
click at [108, 75] on link "New Scanner" at bounding box center [95, 88] width 158 height 27
click at [732, 144] on button "Jobs" at bounding box center [707, 147] width 73 height 22
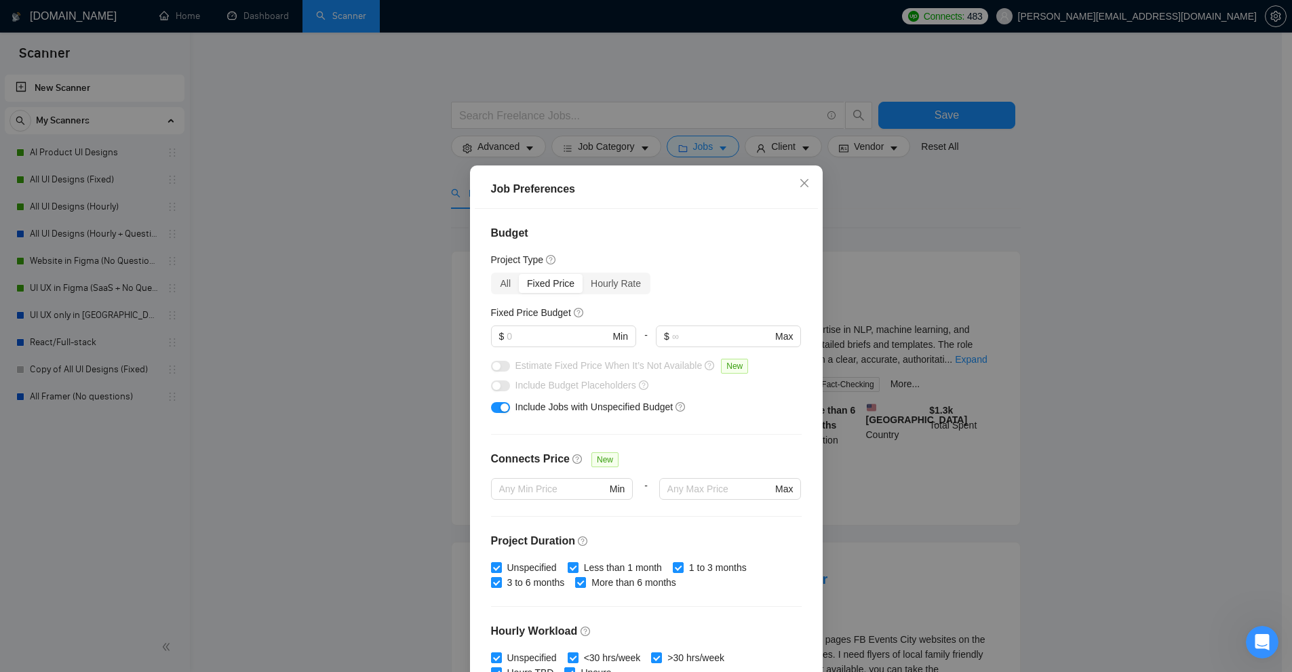
click at [939, 238] on div "Job Preferences Budget Project Type All Fixed Price Hourly Rate Fixed Price Bud…" at bounding box center [646, 336] width 1292 height 672
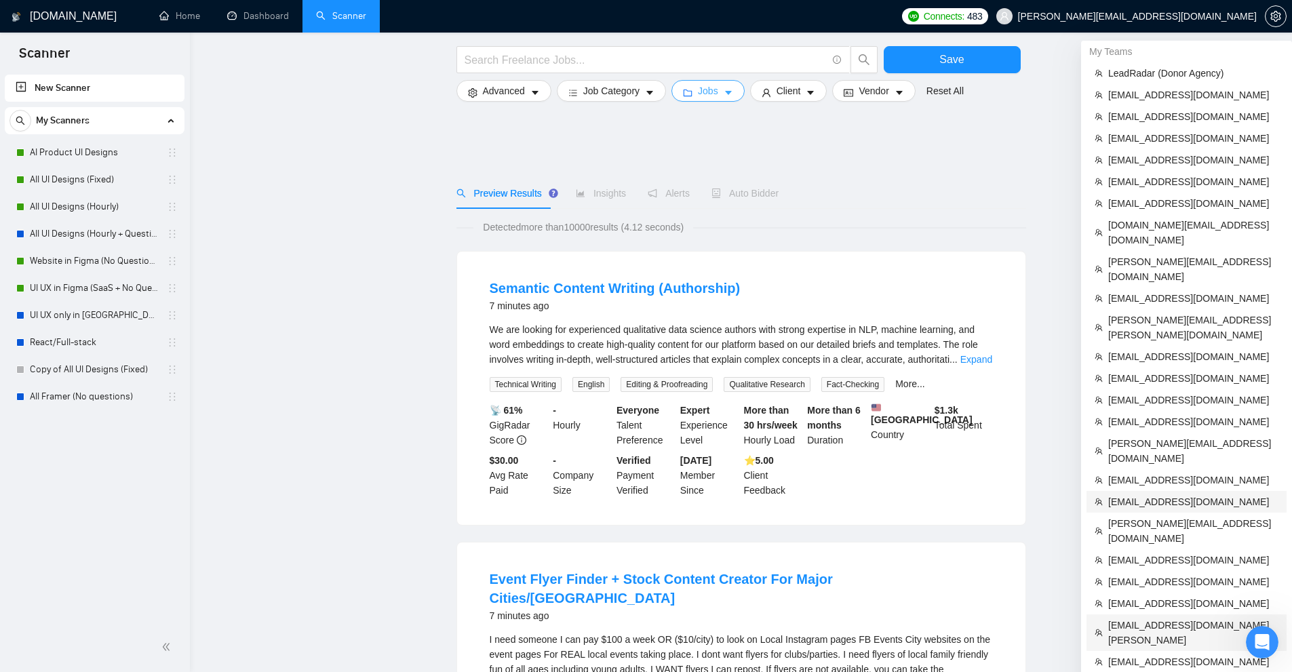
scroll to position [271, 0]
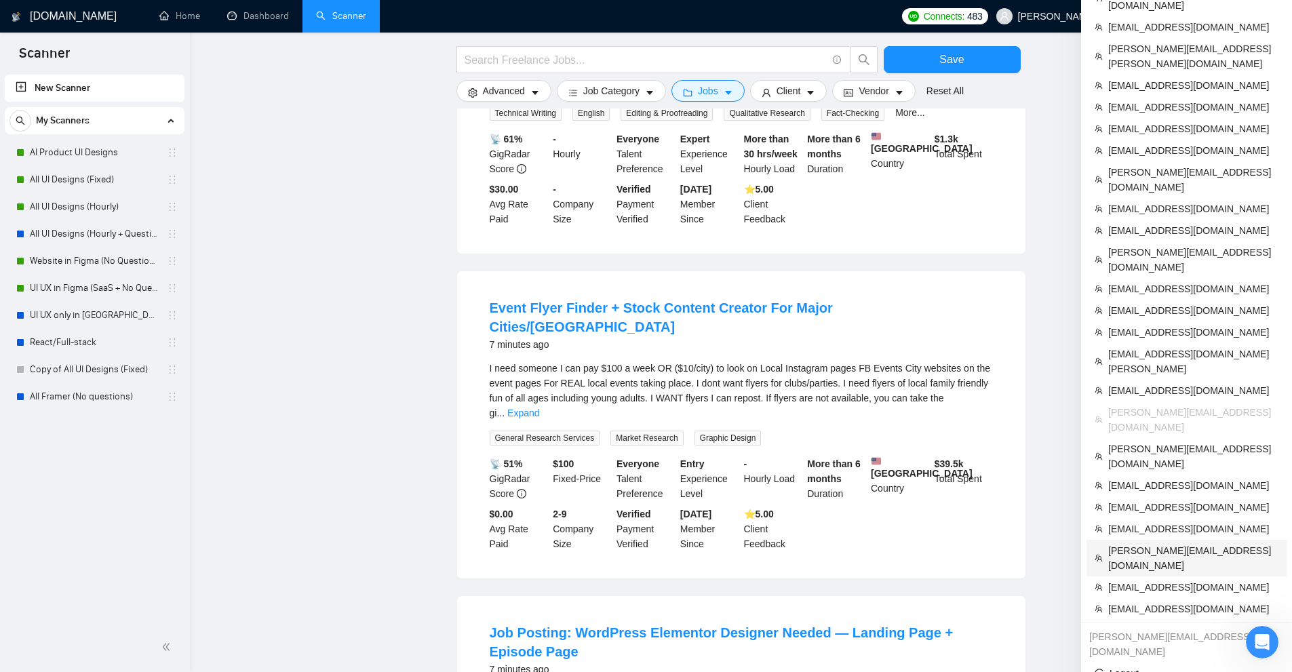
click at [1137, 543] on span "[PERSON_NAME][EMAIL_ADDRESS][DOMAIN_NAME]" at bounding box center [1193, 558] width 170 height 30
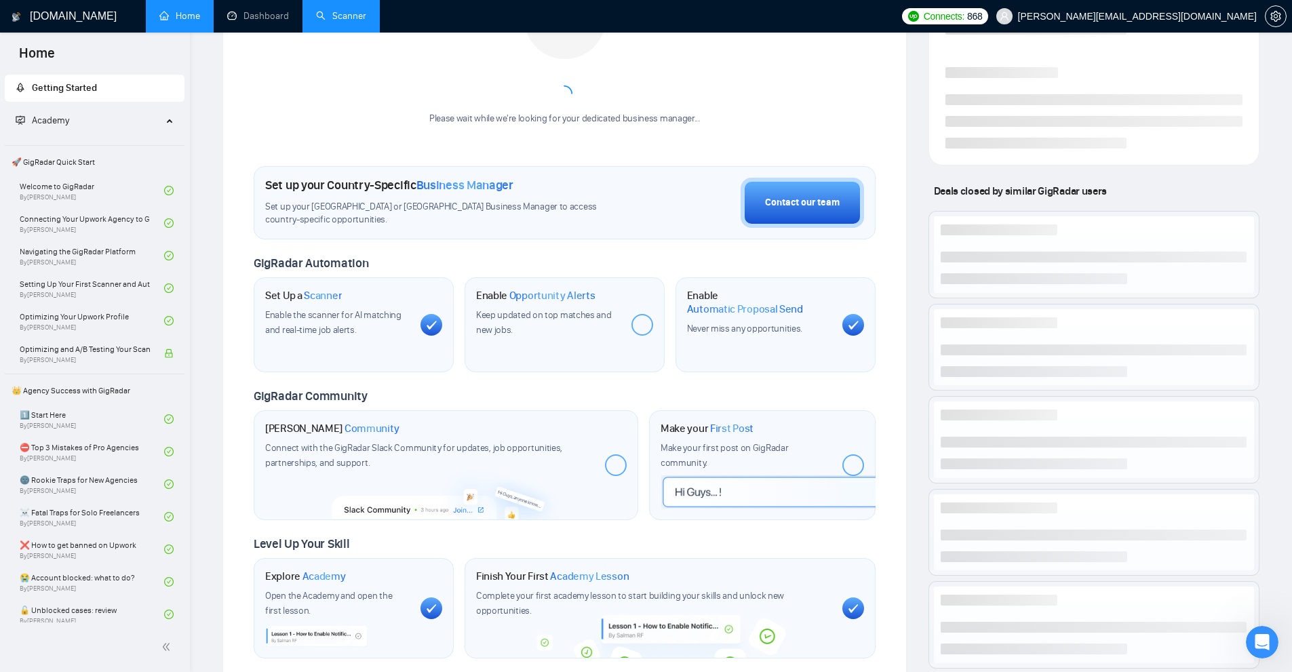
click at [358, 10] on link "Scanner" at bounding box center [341, 16] width 50 height 12
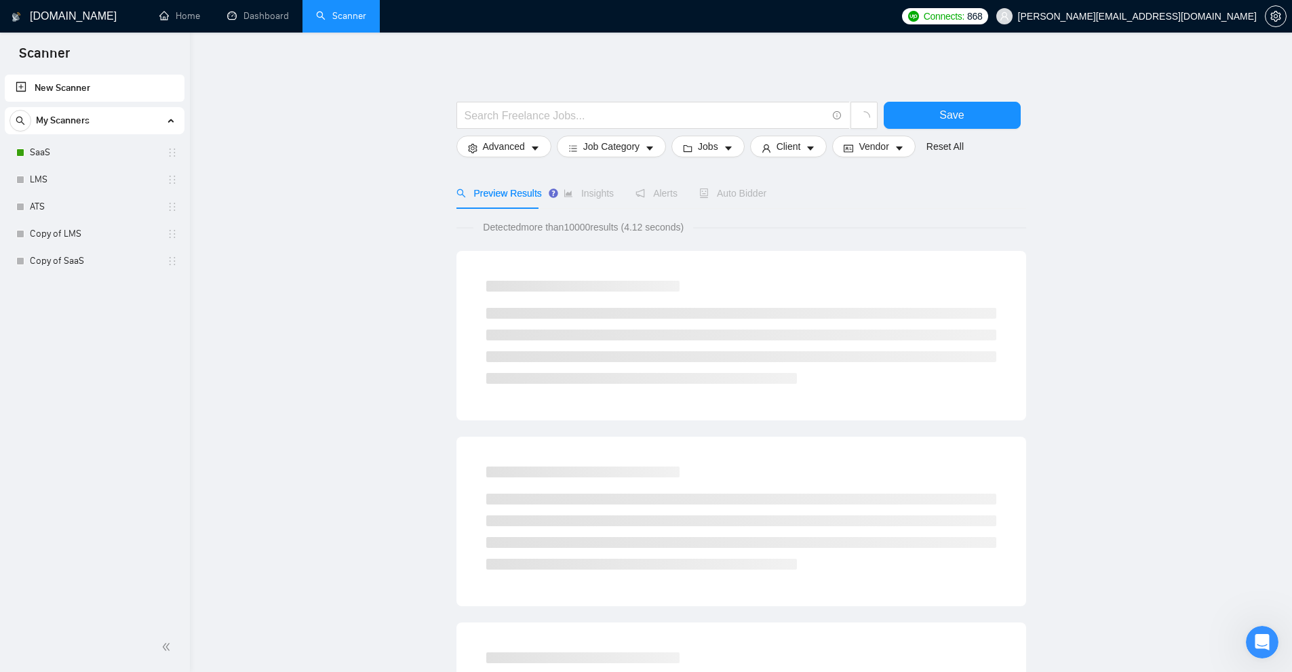
click at [104, 90] on link "New Scanner" at bounding box center [95, 88] width 158 height 27
click at [718, 143] on button "Jobs" at bounding box center [707, 147] width 73 height 22
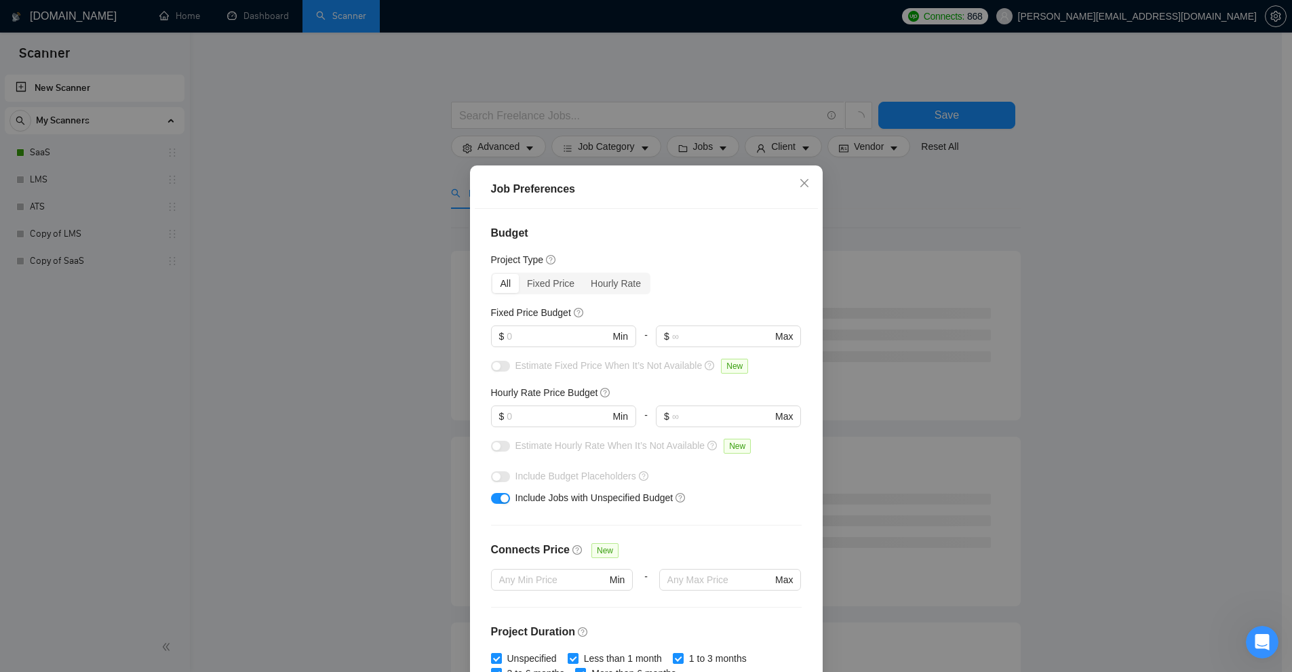
click at [1141, 363] on div "Job Preferences Budget Project Type All Fixed Price Hourly Rate Fixed Price Bud…" at bounding box center [646, 336] width 1292 height 672
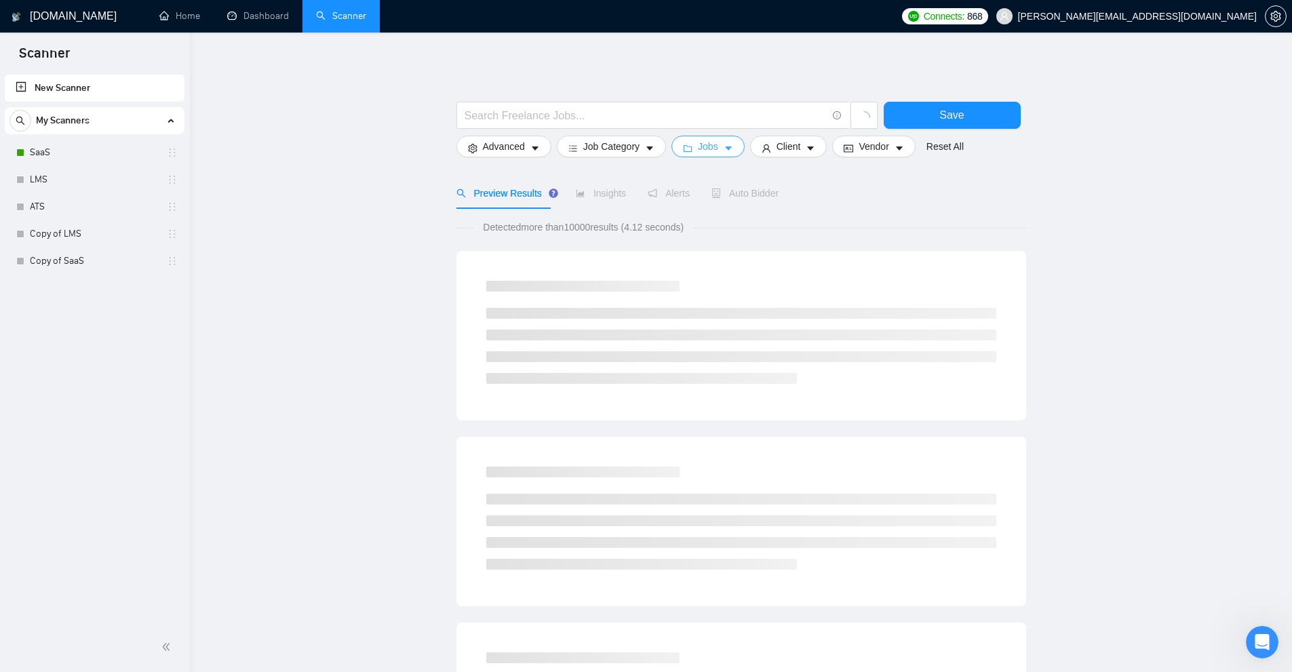
click at [724, 151] on icon "caret-down" at bounding box center [728, 148] width 9 height 9
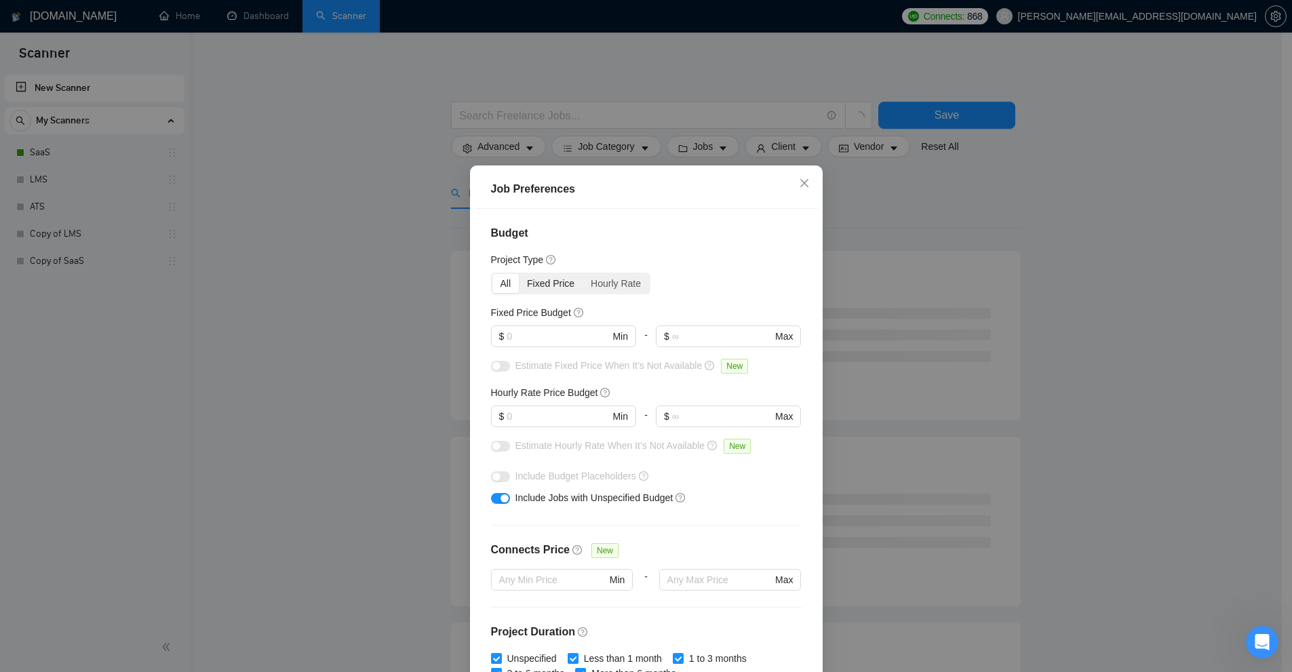
click at [569, 281] on div "Fixed Price" at bounding box center [551, 283] width 64 height 19
click at [519, 274] on input "Fixed Price" at bounding box center [519, 274] width 0 height 0
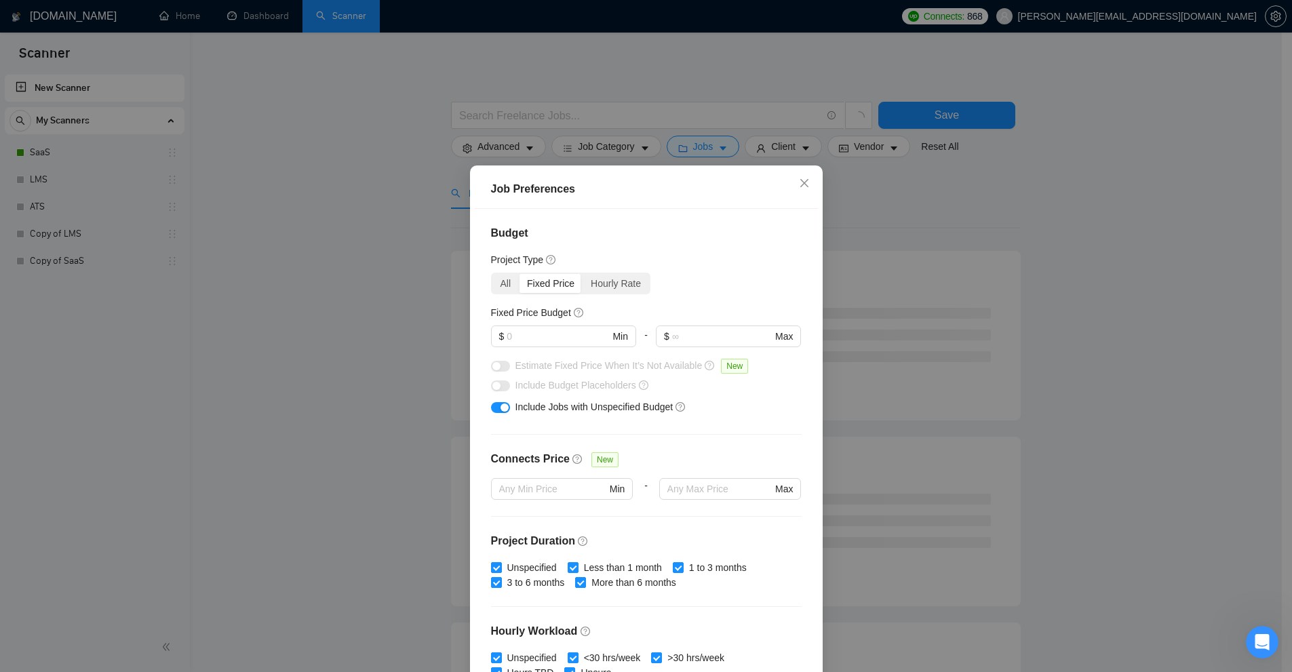
click at [569, 281] on div "Fixed Price" at bounding box center [551, 283] width 64 height 19
click at [519, 274] on input "Fixed Price" at bounding box center [519, 274] width 0 height 0
click at [598, 281] on div "Hourly Rate" at bounding box center [616, 283] width 66 height 19
click at [583, 274] on input "Hourly Rate" at bounding box center [583, 274] width 0 height 0
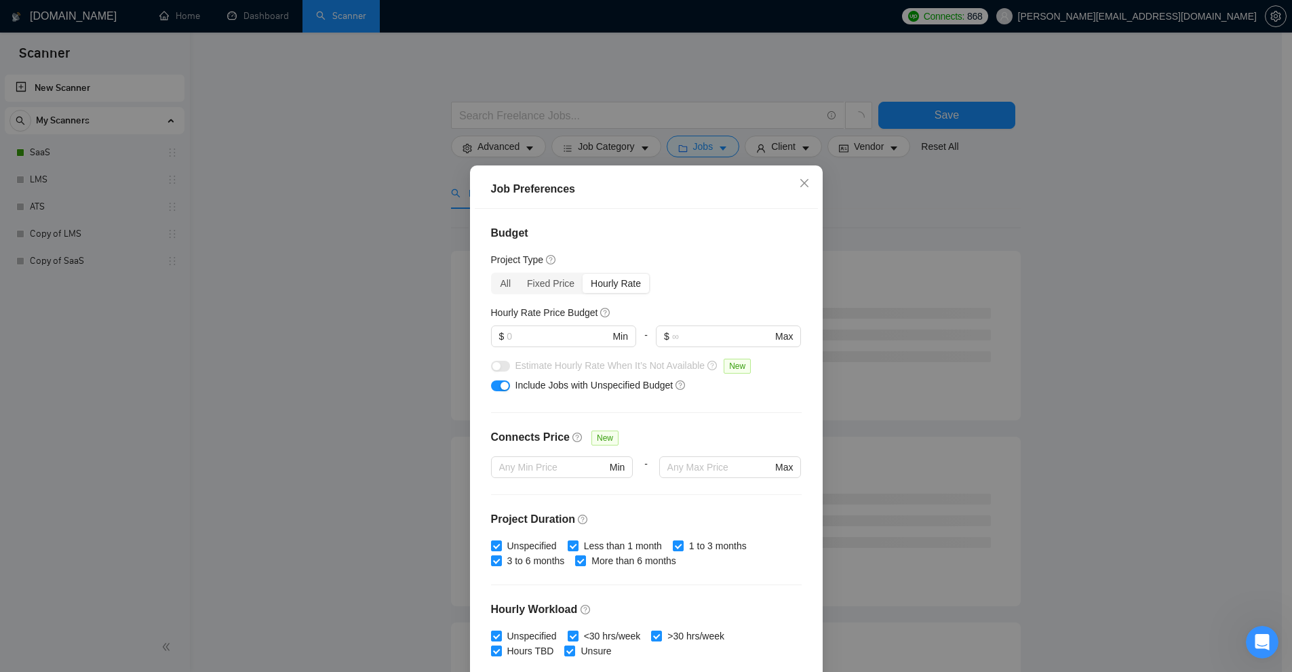
click at [501, 384] on div "button" at bounding box center [505, 386] width 8 height 8
click at [1041, 332] on div "Job Preferences Budget Project Type All Fixed Price Hourly Rate Fixed Price Bud…" at bounding box center [646, 336] width 1292 height 672
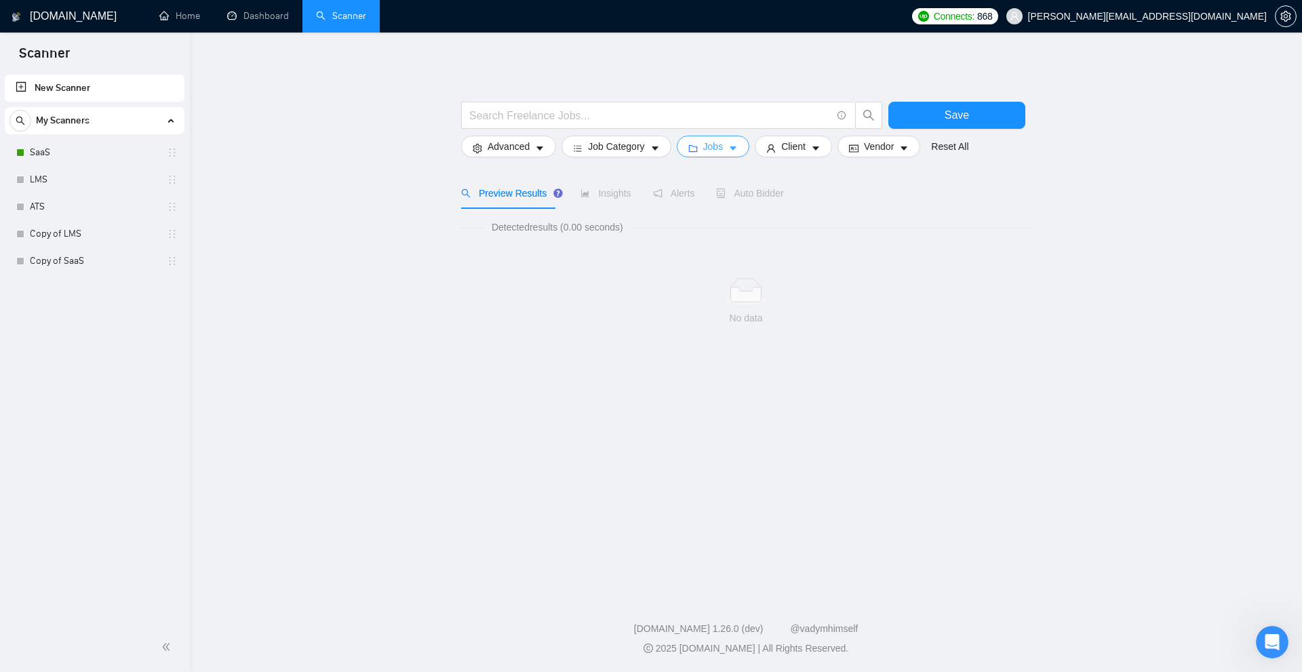
click at [720, 145] on button "Jobs" at bounding box center [713, 147] width 73 height 22
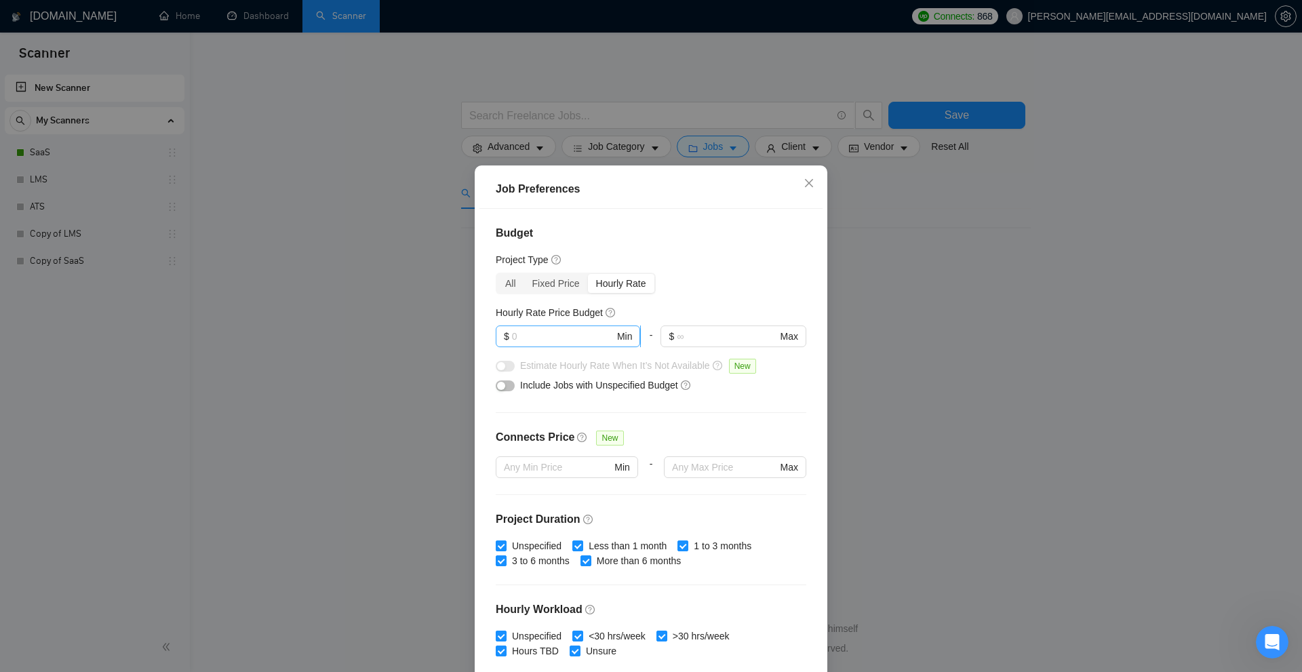
click at [560, 334] on input "text" at bounding box center [563, 336] width 102 height 15
click at [526, 344] on input "text" at bounding box center [563, 336] width 102 height 15
type input "1"
click at [1026, 336] on div "Job Preferences Budget Project Type All Fixed Price Hourly Rate Fixed Price Bud…" at bounding box center [651, 336] width 1302 height 672
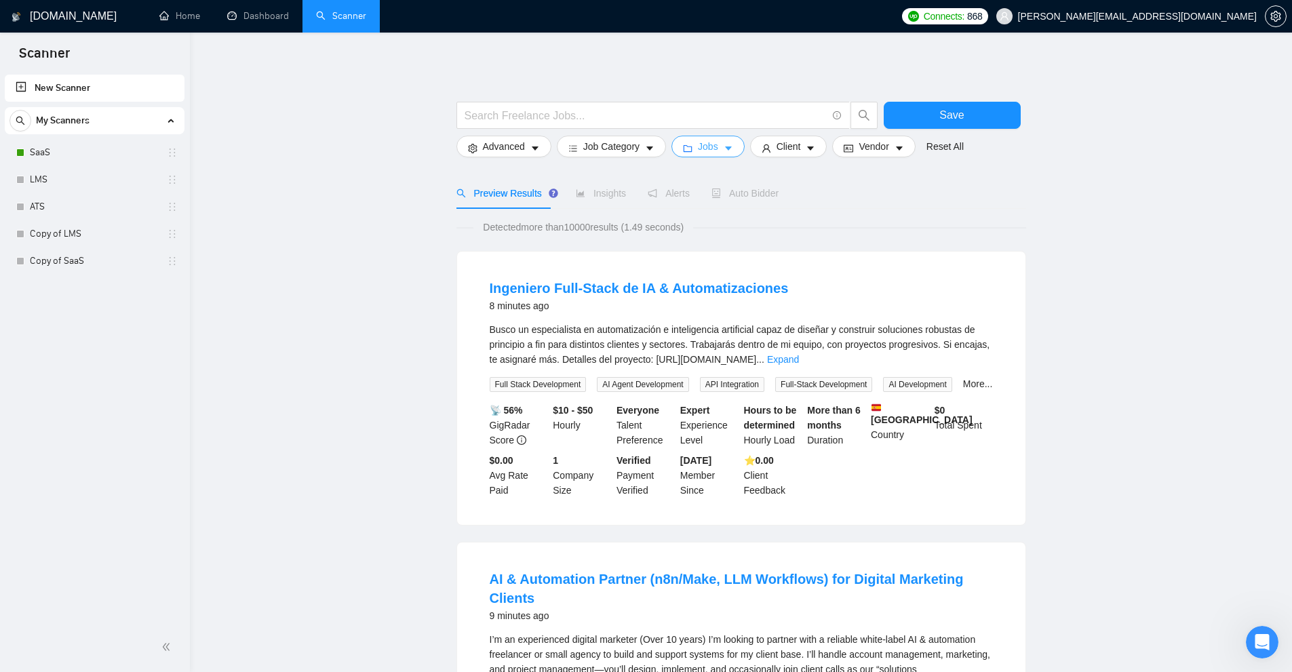
click at [709, 145] on span "Jobs" at bounding box center [708, 146] width 20 height 15
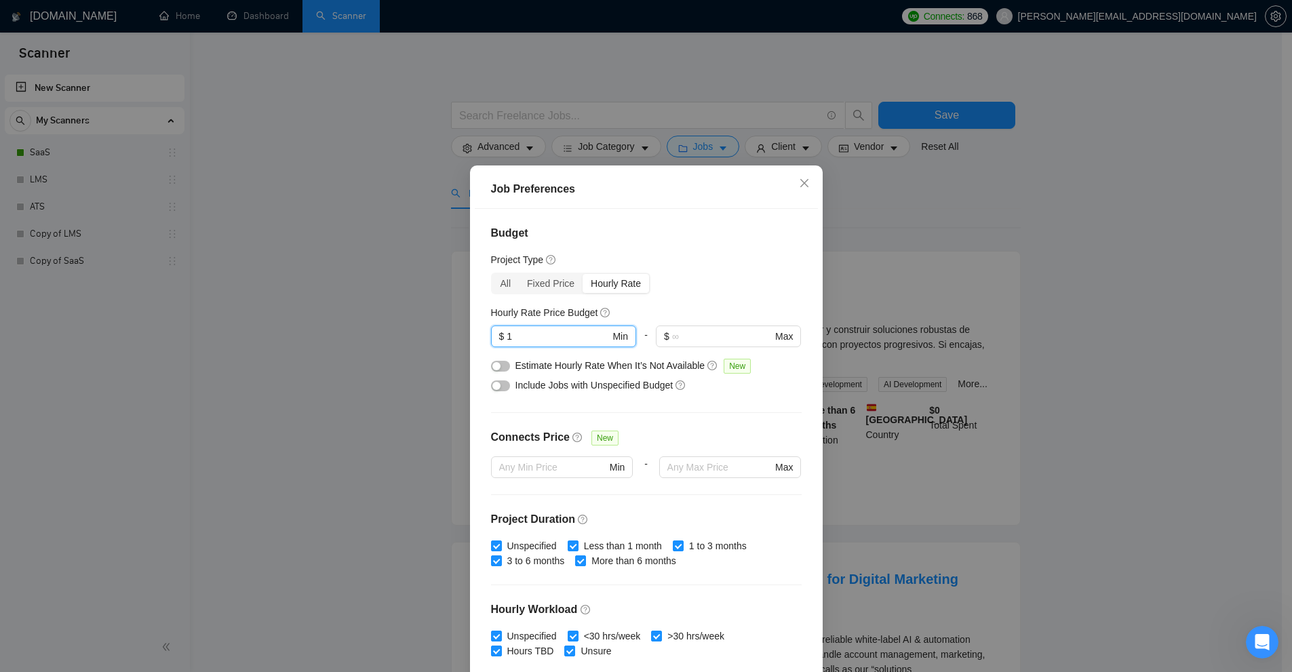
drag, startPoint x: 488, startPoint y: 336, endPoint x: 452, endPoint y: 336, distance: 35.3
click at [454, 336] on div "Job Preferences Budget Project Type All Fixed Price Hourly Rate Fixed Price Bud…" at bounding box center [646, 336] width 1292 height 672
click at [536, 416] on div "Budget Project Type All Fixed Price Hourly Rate Fixed Price Budget $ Min - $ Ma…" at bounding box center [646, 444] width 343 height 471
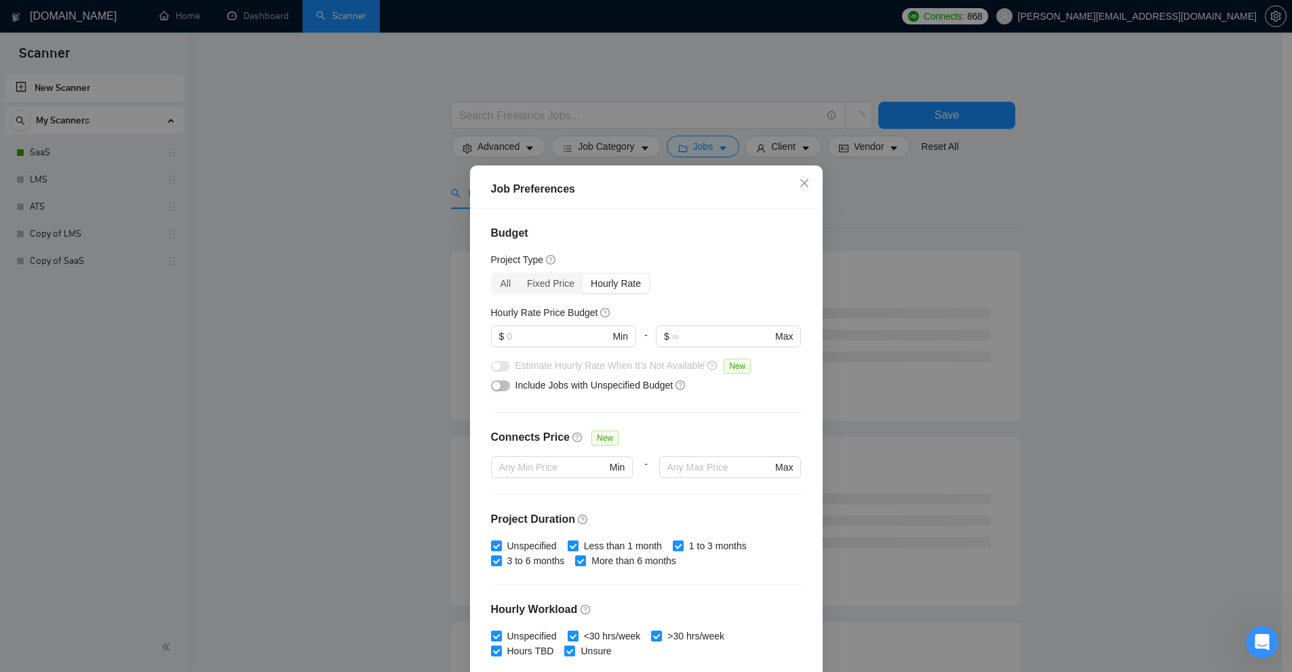
click at [1036, 330] on div "Job Preferences Budget Project Type All Fixed Price Hourly Rate Fixed Price Bud…" at bounding box center [646, 336] width 1292 height 672
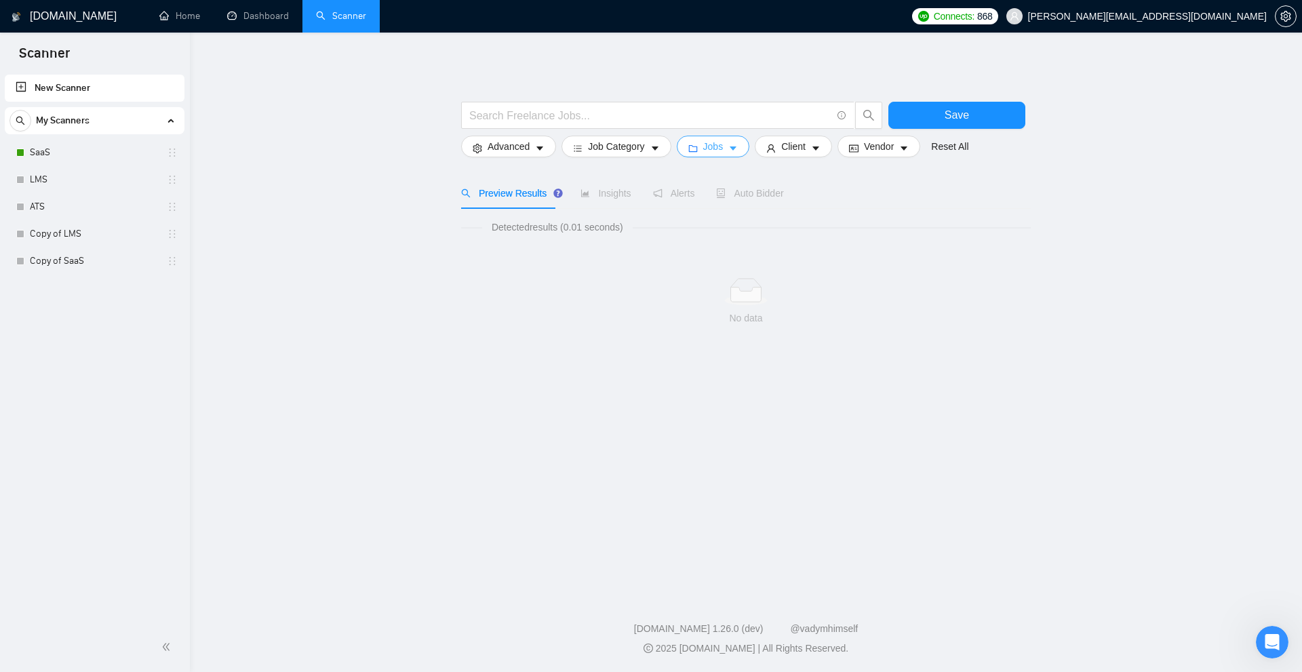
click at [713, 142] on span "Jobs" at bounding box center [713, 146] width 20 height 15
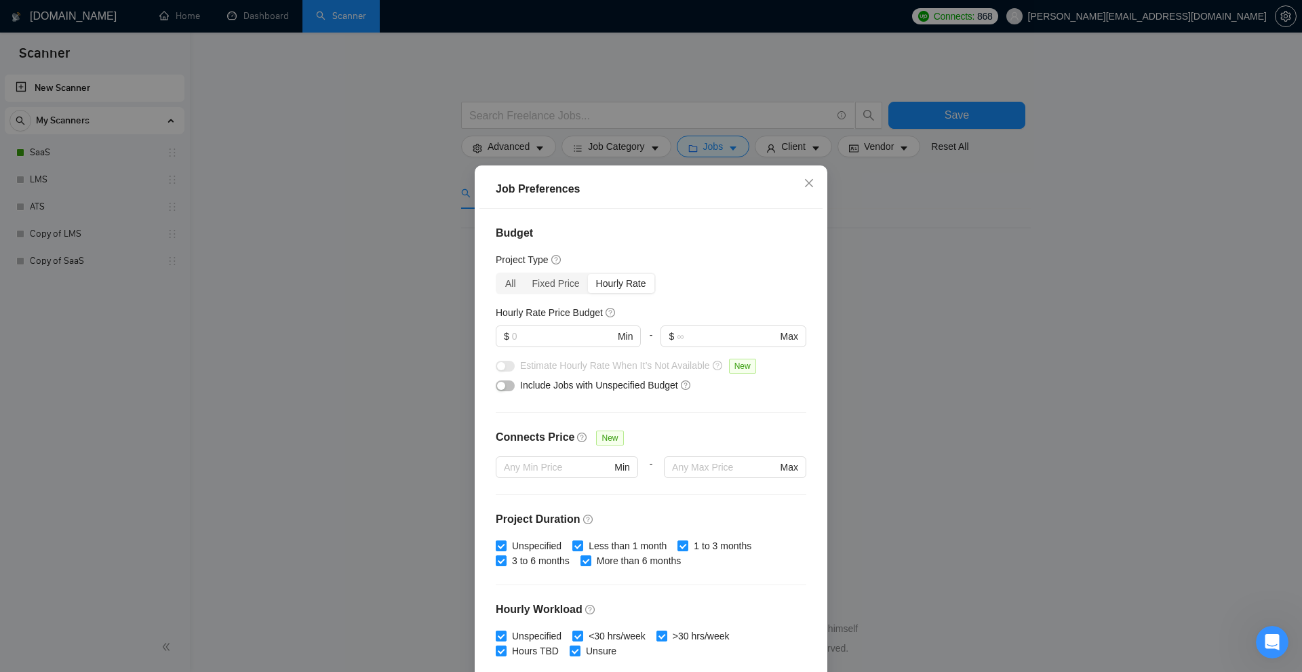
click at [544, 386] on span "Include Jobs with Unspecified Budget" at bounding box center [599, 385] width 158 height 11
click at [500, 389] on button "button" at bounding box center [505, 386] width 19 height 11
click at [965, 385] on div "Job Preferences Budget Project Type All Fixed Price Hourly Rate Fixed Price Bud…" at bounding box center [651, 336] width 1302 height 672
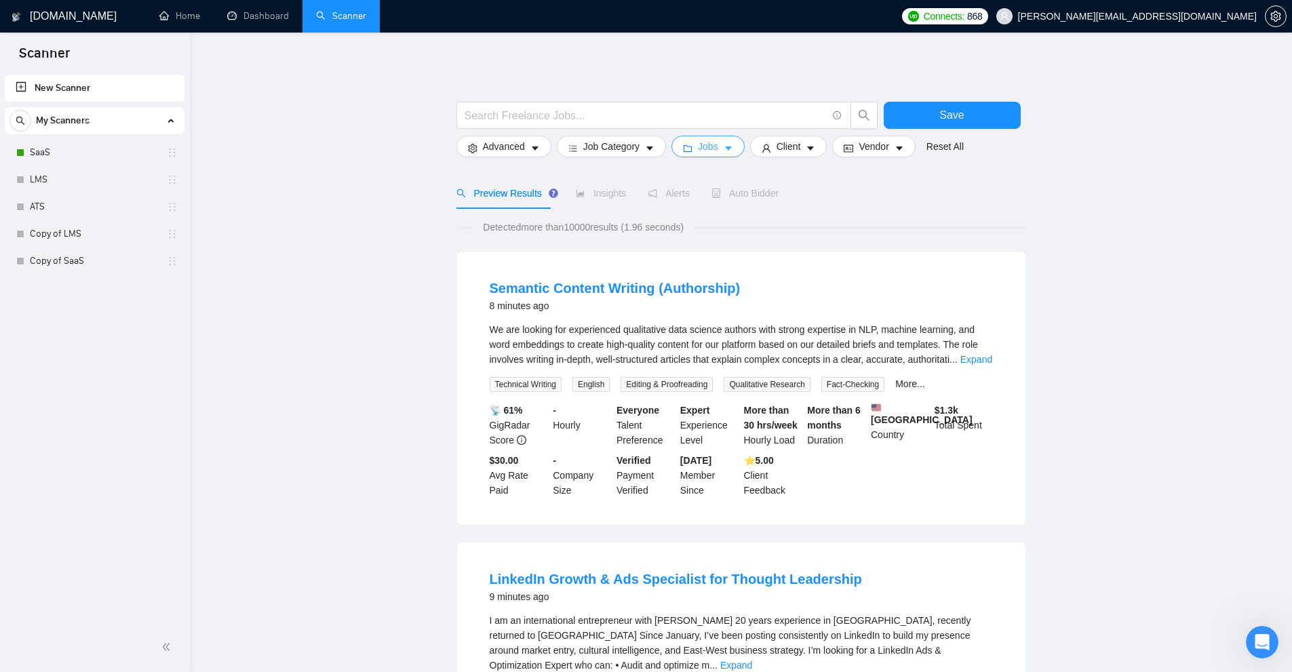
click at [702, 156] on button "Jobs" at bounding box center [707, 147] width 73 height 22
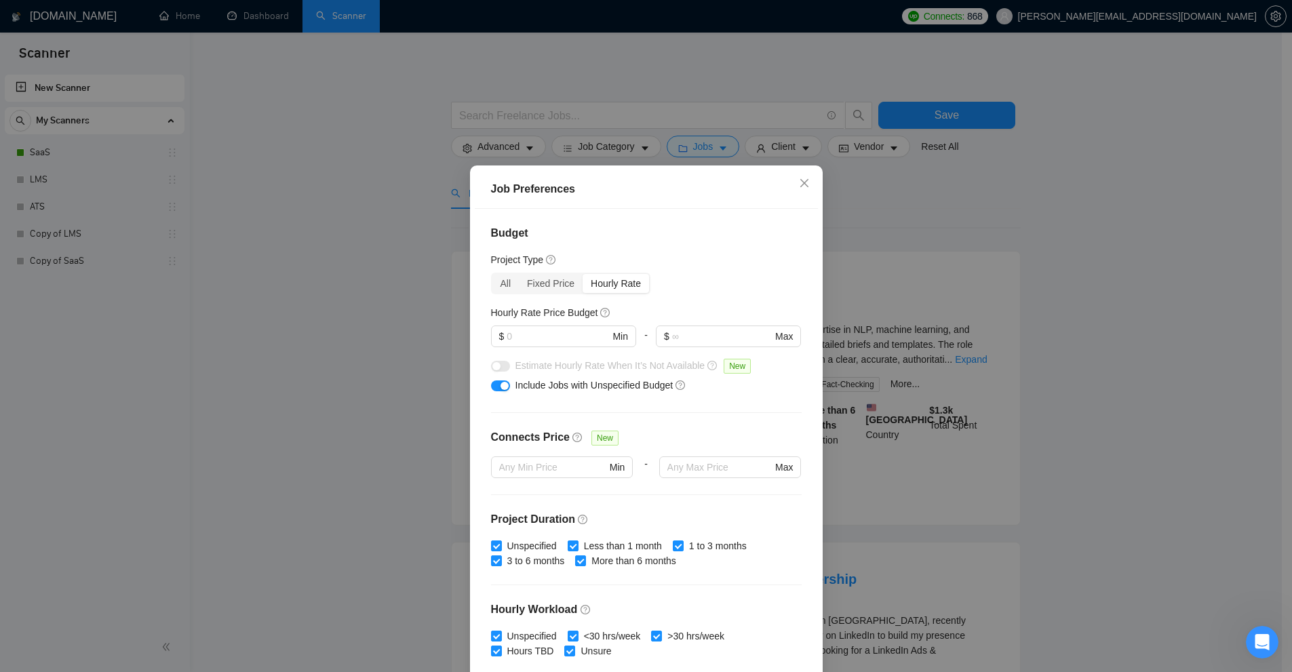
click at [491, 385] on button "button" at bounding box center [500, 386] width 19 height 11
click at [537, 336] on input "text" at bounding box center [558, 336] width 102 height 15
type input "0"
click at [868, 296] on div "Job Preferences Budget Project Type All Fixed Price Hourly Rate Fixed Price Bud…" at bounding box center [646, 336] width 1292 height 672
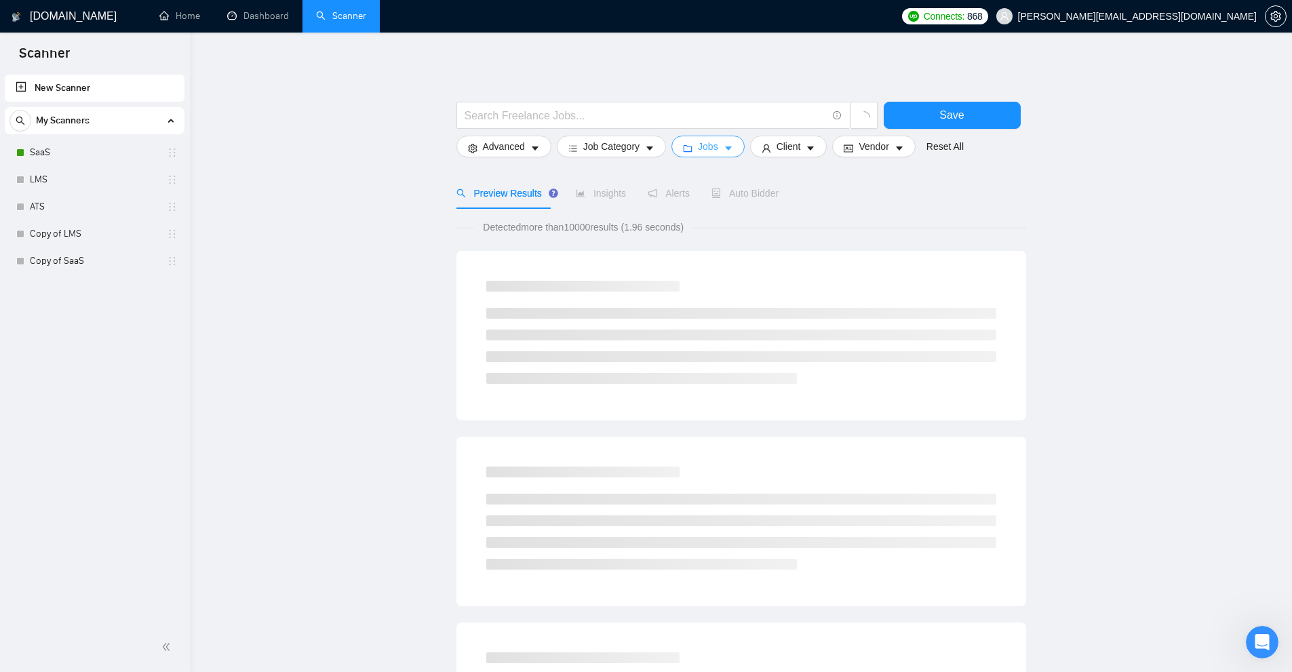
click at [683, 149] on icon "folder" at bounding box center [687, 148] width 9 height 9
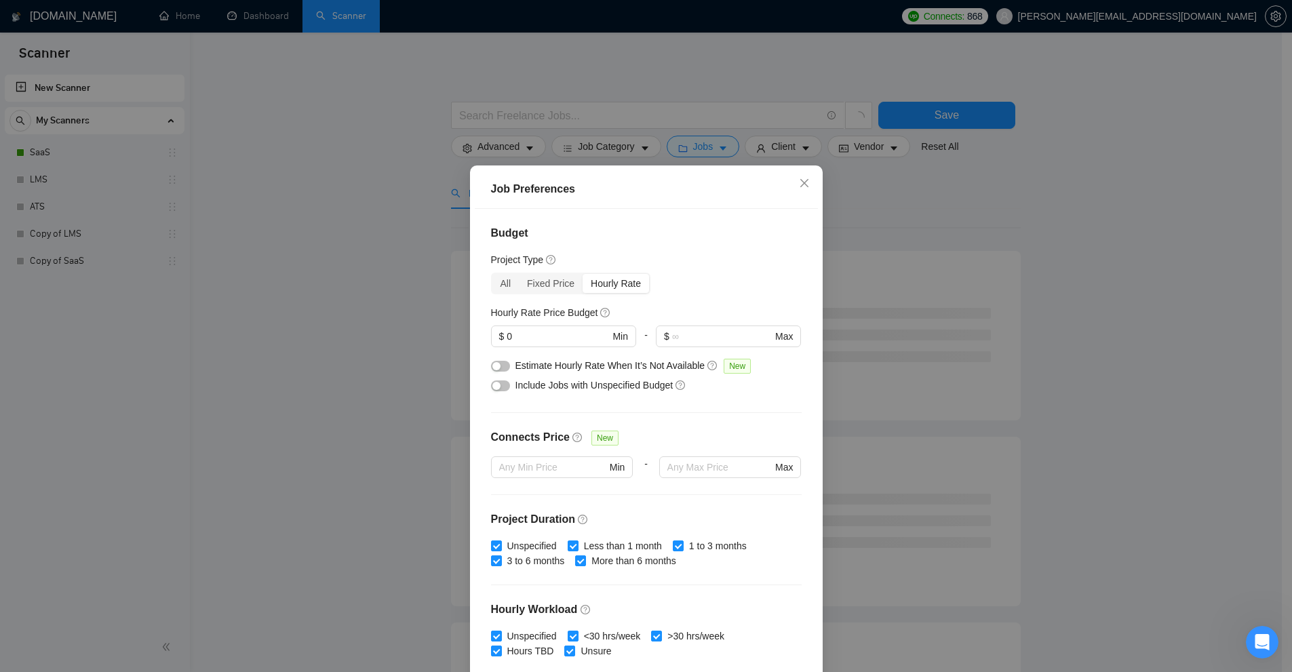
click at [987, 224] on div "Job Preferences Budget Project Type All Fixed Price Hourly Rate Fixed Price Bud…" at bounding box center [646, 336] width 1292 height 672
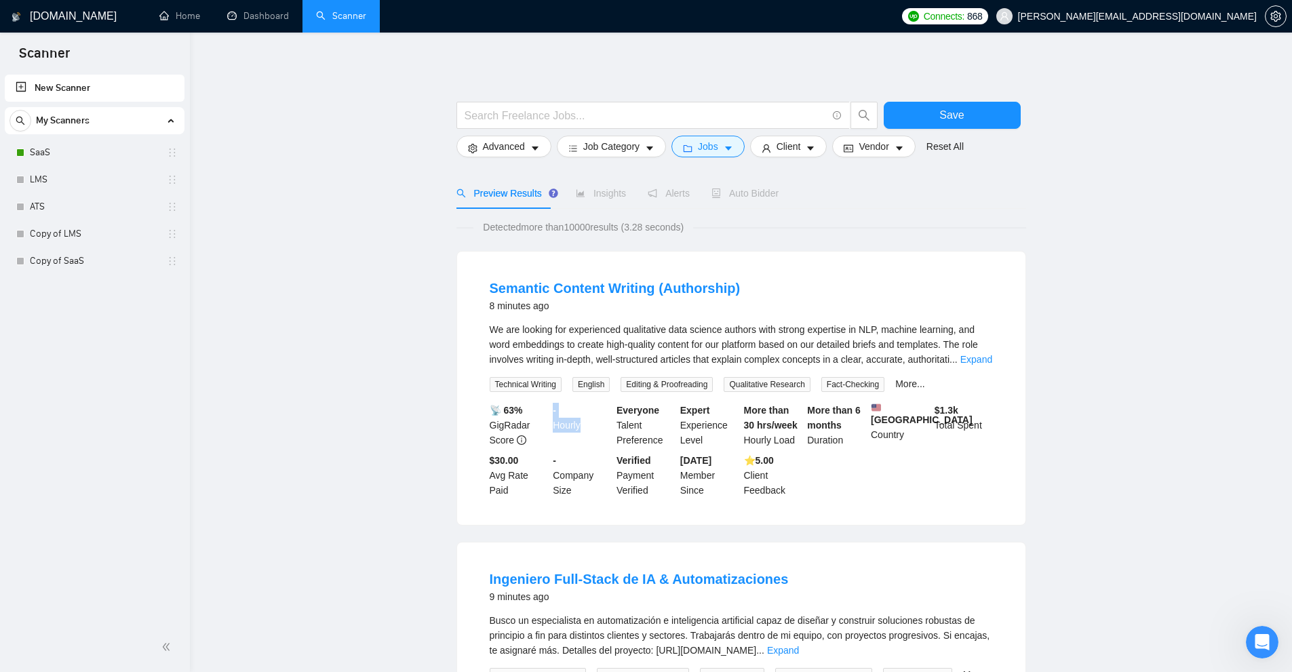
drag, startPoint x: 562, startPoint y: 415, endPoint x: 636, endPoint y: 446, distance: 80.2
click at [626, 443] on div "📡 63% GigRadar Score - Hourly Everyone Talent Preference Expert Experience Leve…" at bounding box center [741, 450] width 509 height 95
click at [719, 151] on button "Jobs" at bounding box center [707, 147] width 73 height 22
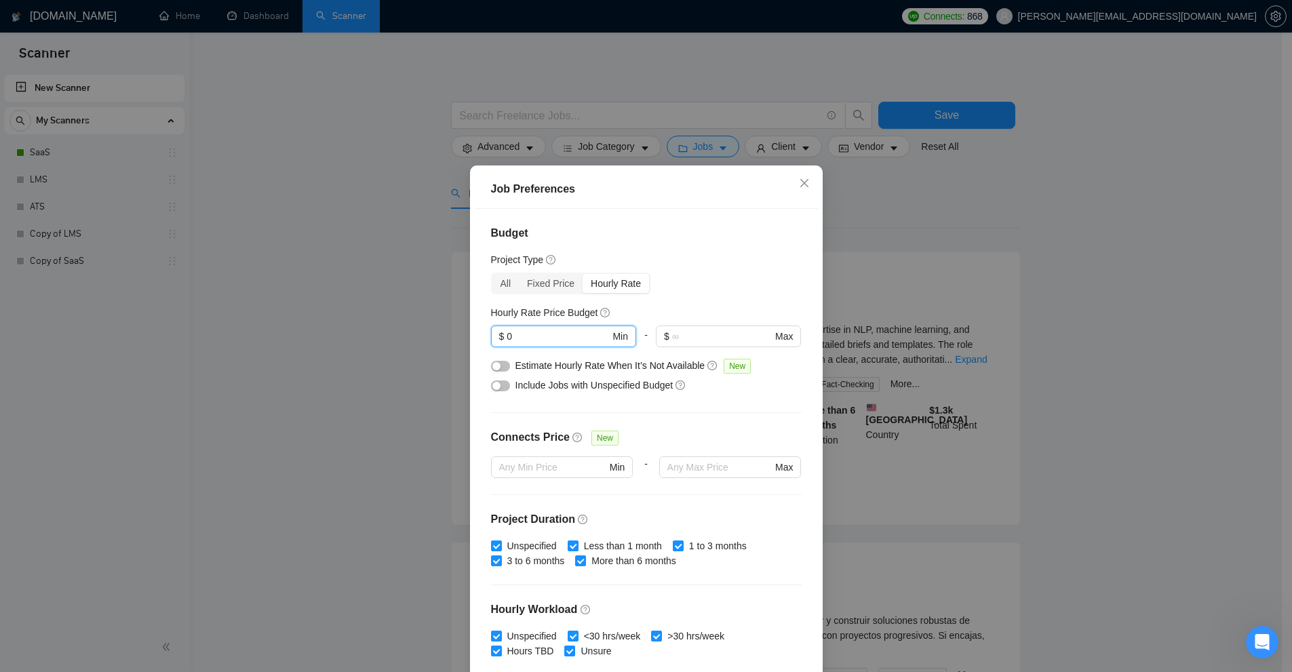
drag, startPoint x: 539, startPoint y: 329, endPoint x: 457, endPoint y: 332, distance: 81.4
click at [448, 330] on div "Job Preferences Budget Project Type All Fixed Price Hourly Rate Fixed Price Bud…" at bounding box center [646, 336] width 1292 height 672
click at [668, 303] on div "Budget Project Type All Fixed Price Hourly Rate Fixed Price Budget $ Min - $ Ma…" at bounding box center [646, 444] width 343 height 471
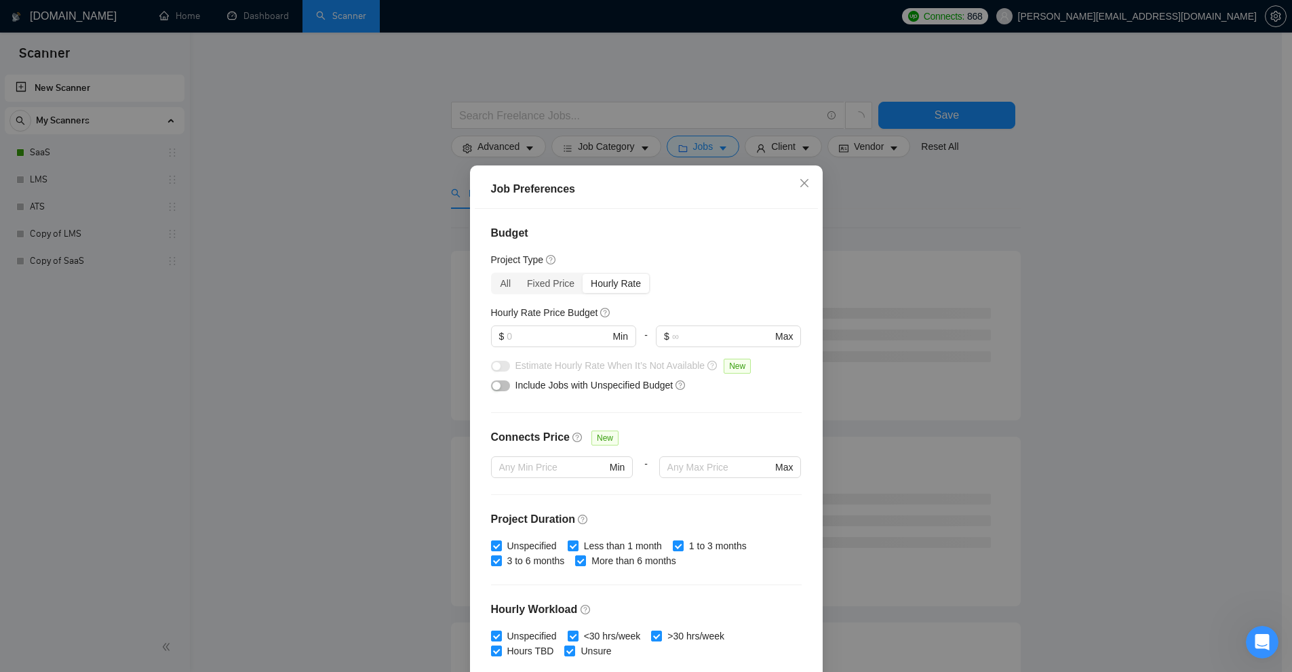
click at [887, 291] on div "Job Preferences Budget Project Type All Fixed Price Hourly Rate Fixed Price Bud…" at bounding box center [646, 336] width 1292 height 672
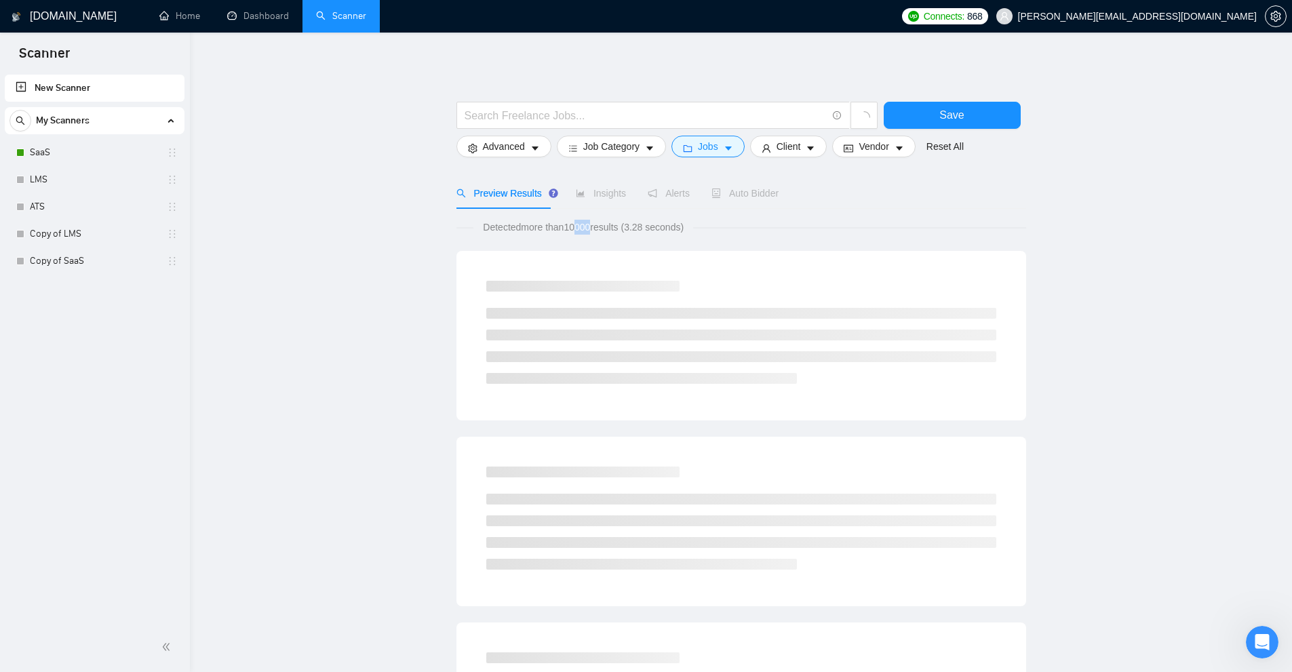
drag, startPoint x: 574, startPoint y: 224, endPoint x: 591, endPoint y: 224, distance: 17.0
click at [591, 224] on span "Detected more than 10000 results (3.28 seconds)" at bounding box center [583, 227] width 220 height 15
drag, startPoint x: 570, startPoint y: 225, endPoint x: 596, endPoint y: 225, distance: 25.1
click at [596, 225] on span "Detected more than 10000 results (3.28 seconds)" at bounding box center [583, 227] width 220 height 15
drag, startPoint x: 599, startPoint y: 229, endPoint x: 622, endPoint y: 229, distance: 23.1
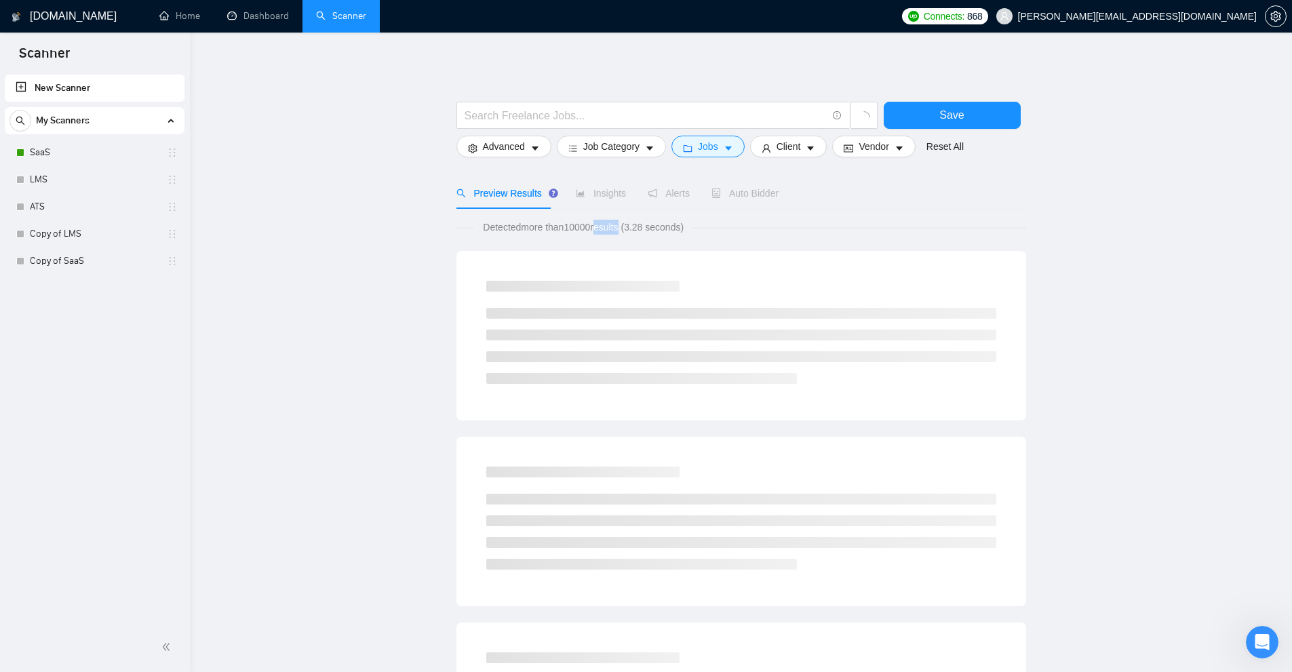
click at [622, 229] on span "Detected more than 10000 results (3.28 seconds)" at bounding box center [583, 227] width 220 height 15
drag, startPoint x: 690, startPoint y: 235, endPoint x: 454, endPoint y: 233, distance: 236.0
click at [454, 233] on main "Save Advanced Job Category Jobs Client Vendor Reset All Preview Results Insight…" at bounding box center [741, 625] width 1059 height 1142
click at [289, 220] on main "Save Advanced Job Category Jobs Client Vendor Reset All Preview Results Insight…" at bounding box center [741, 625] width 1059 height 1142
drag, startPoint x: 425, startPoint y: 230, endPoint x: 940, endPoint y: 238, distance: 515.6
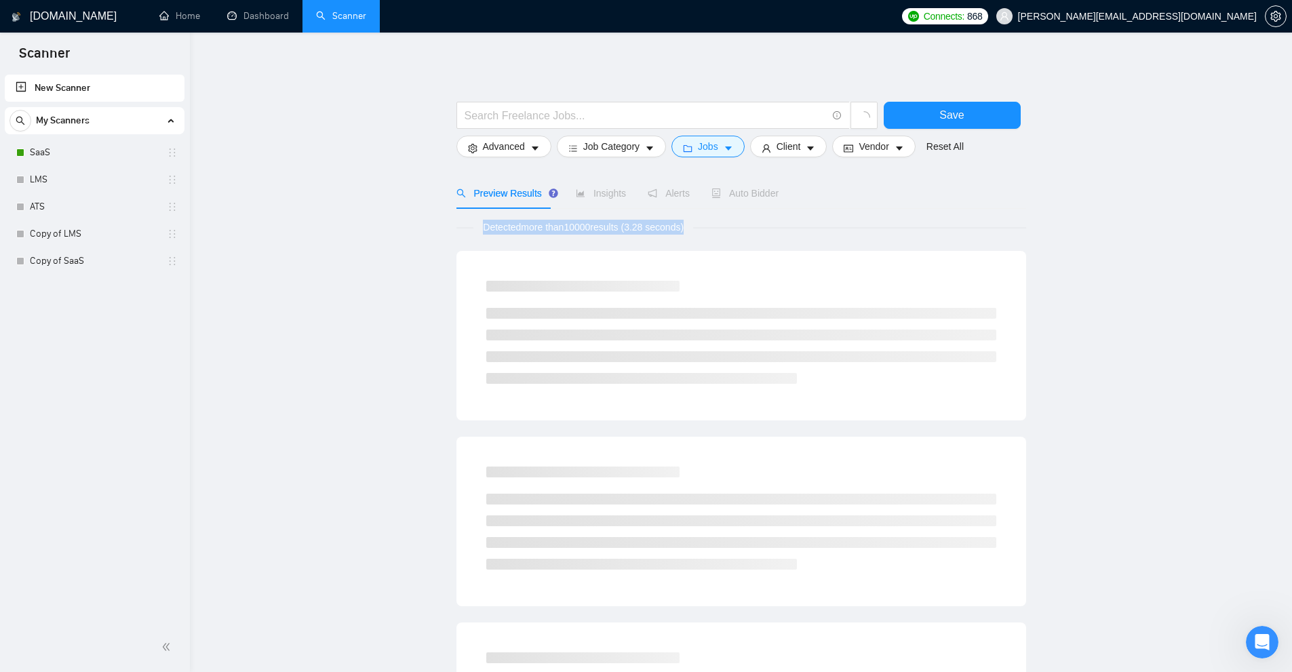
click at [893, 238] on main "Save Advanced Job Category Jobs Client Vendor Reset All Preview Results Insight…" at bounding box center [741, 625] width 1059 height 1142
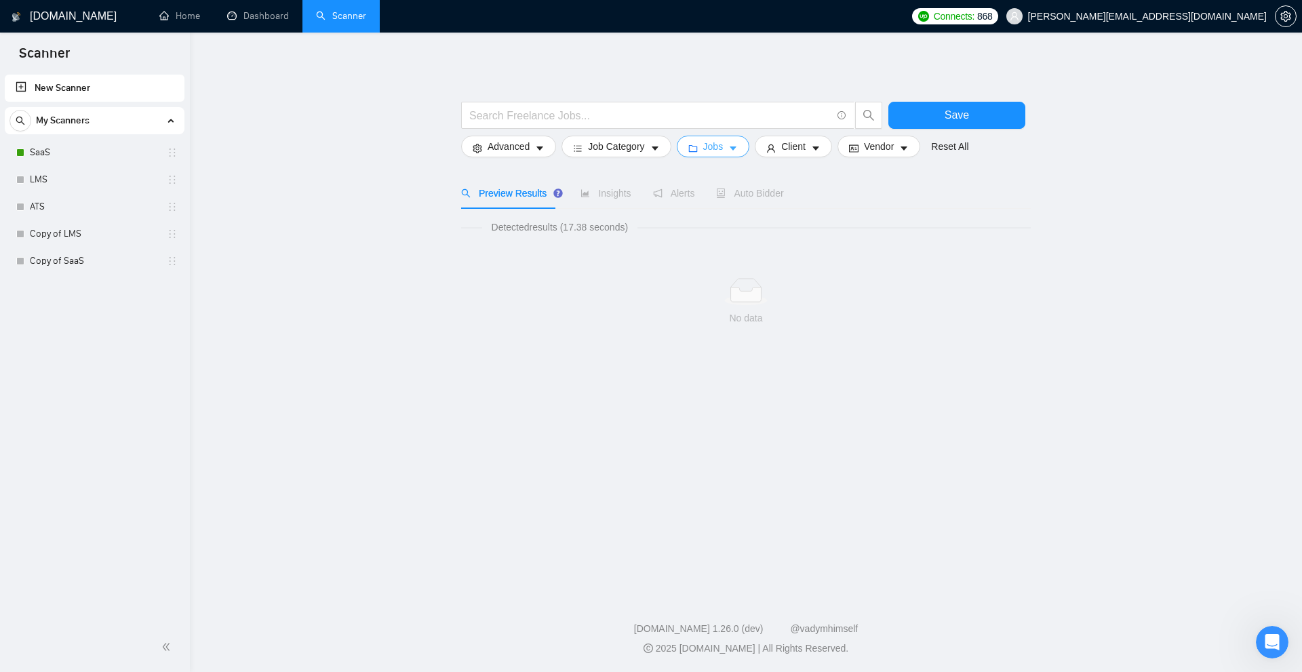
click at [706, 146] on span "Jobs" at bounding box center [713, 146] width 20 height 15
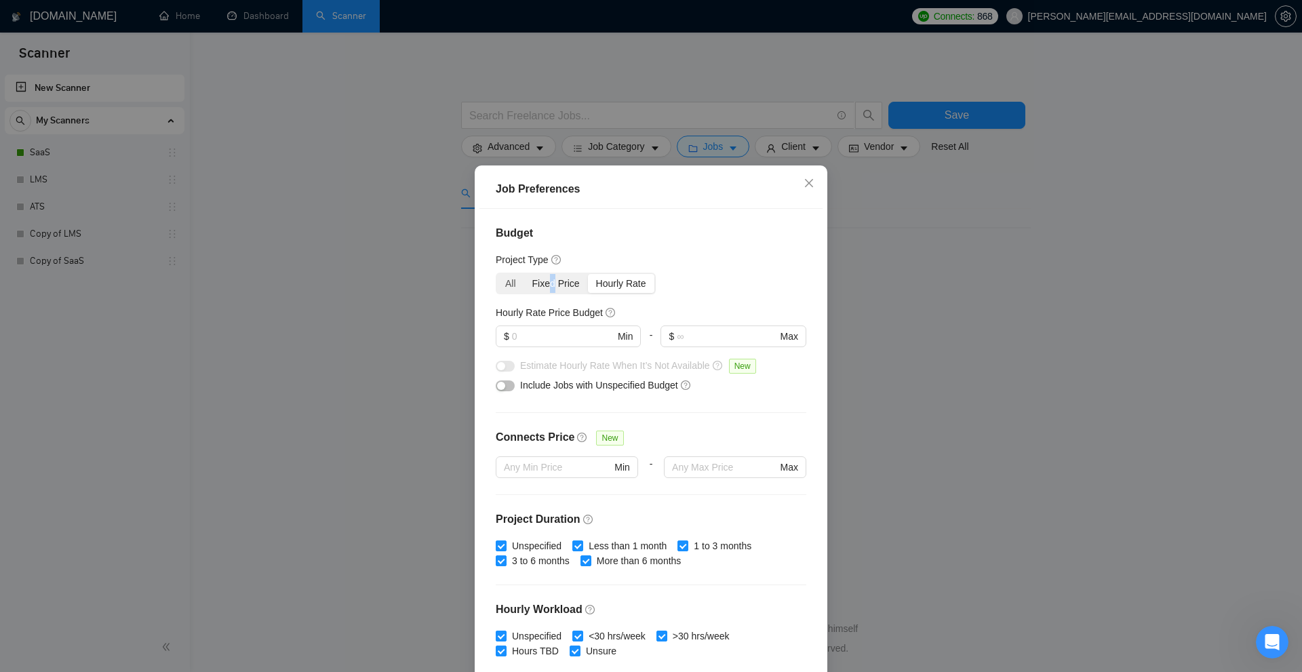
click at [547, 285] on div "Fixed Price" at bounding box center [556, 283] width 64 height 19
click at [556, 282] on div "Fixed Price" at bounding box center [556, 283] width 64 height 19
click at [524, 274] on input "Fixed Price" at bounding box center [524, 274] width 0 height 0
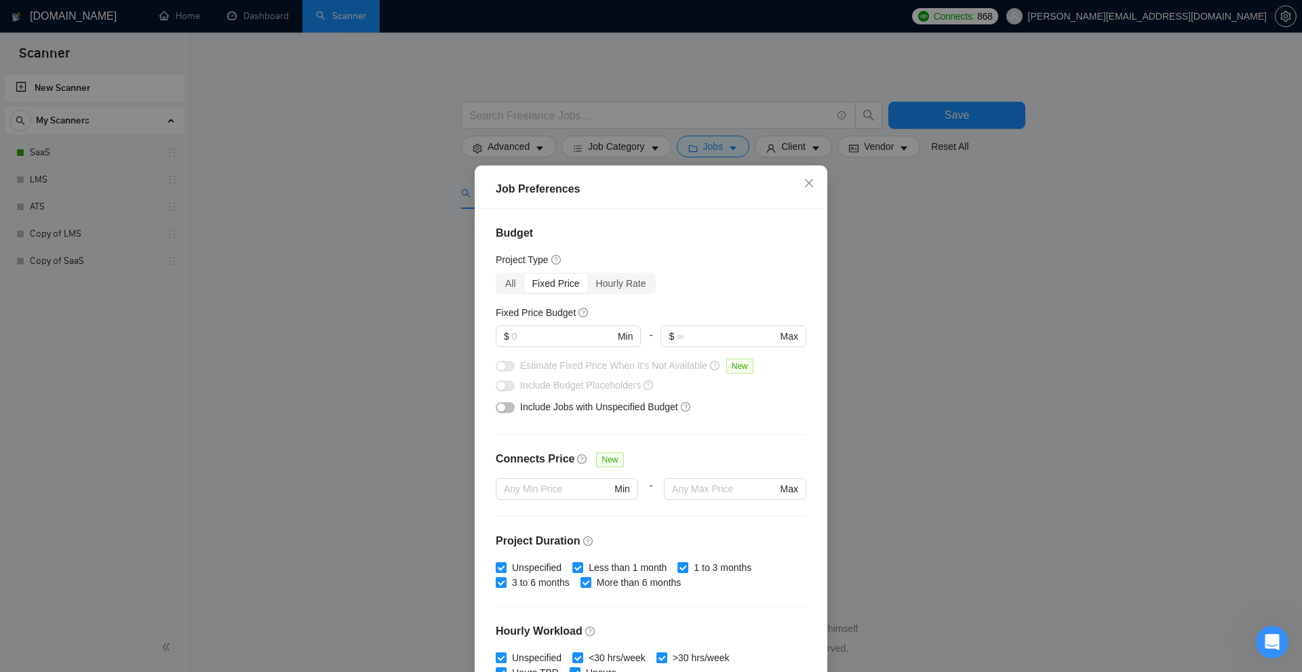
click at [423, 359] on div "Job Preferences Budget Project Type All Fixed Price Hourly Rate Fixed Price Bud…" at bounding box center [651, 336] width 1302 height 672
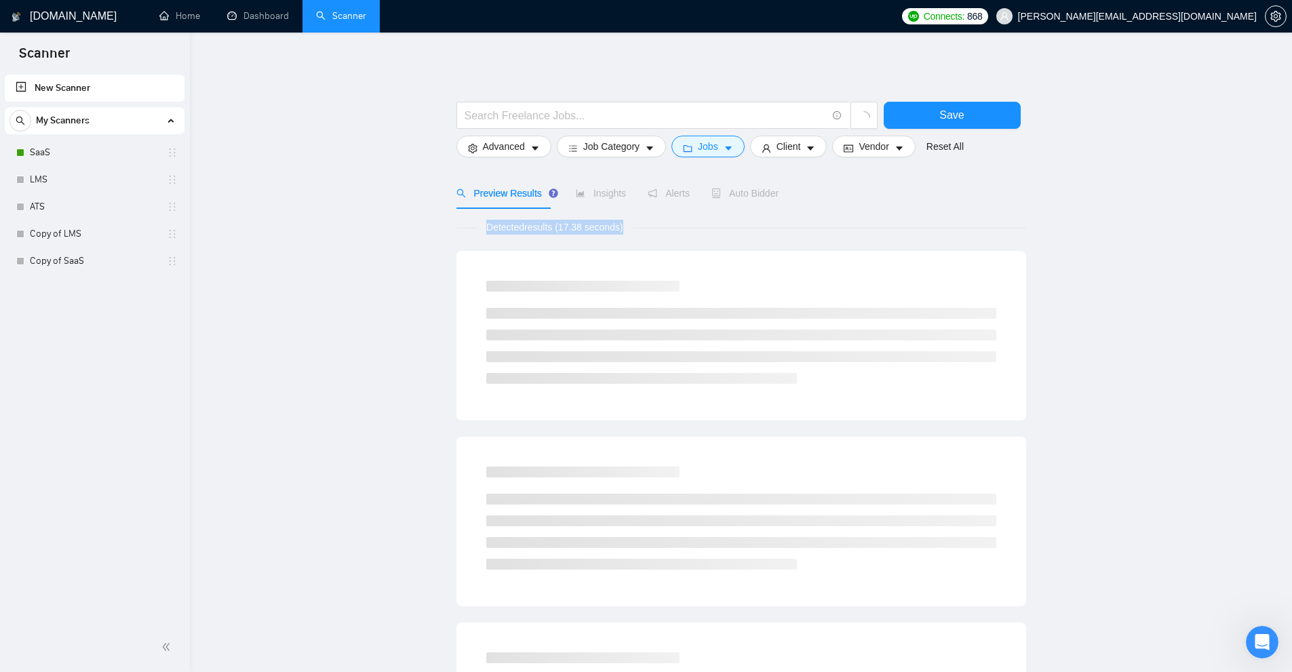
drag, startPoint x: 463, startPoint y: 220, endPoint x: 685, endPoint y: 238, distance: 222.6
click at [712, 146] on span "Jobs" at bounding box center [708, 146] width 20 height 15
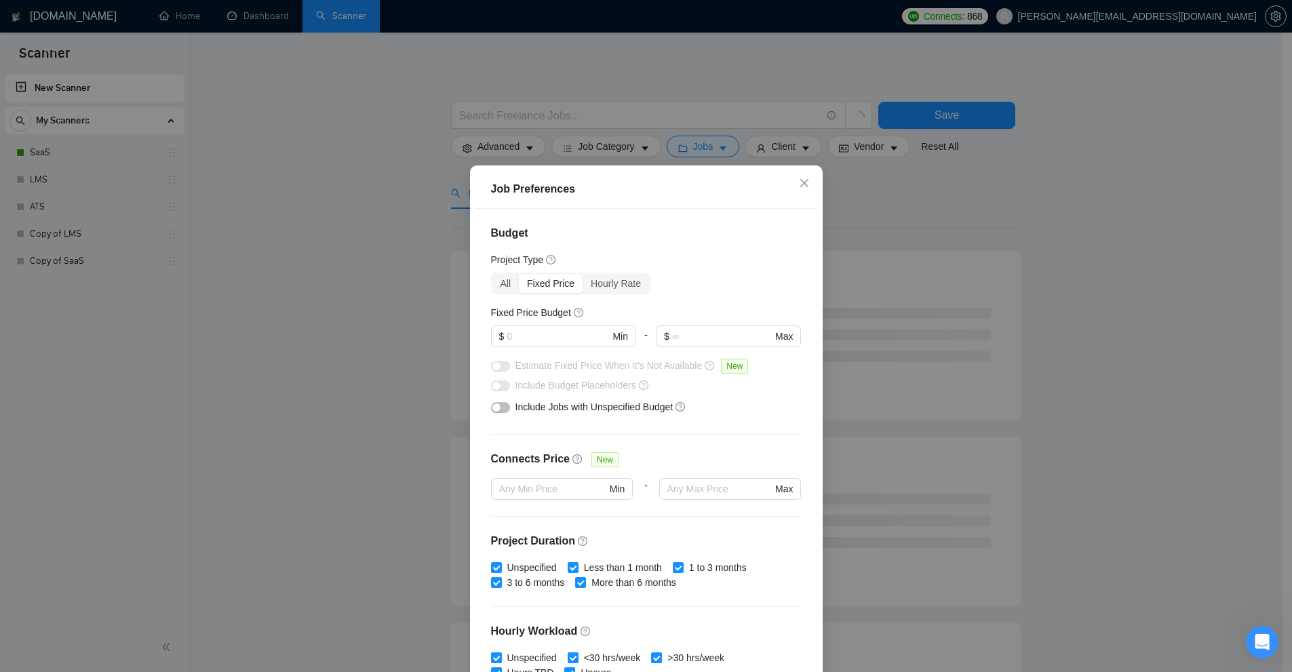
click at [964, 277] on div "Job Preferences Budget Project Type All Fixed Price Hourly Rate Fixed Price Bud…" at bounding box center [646, 336] width 1292 height 672
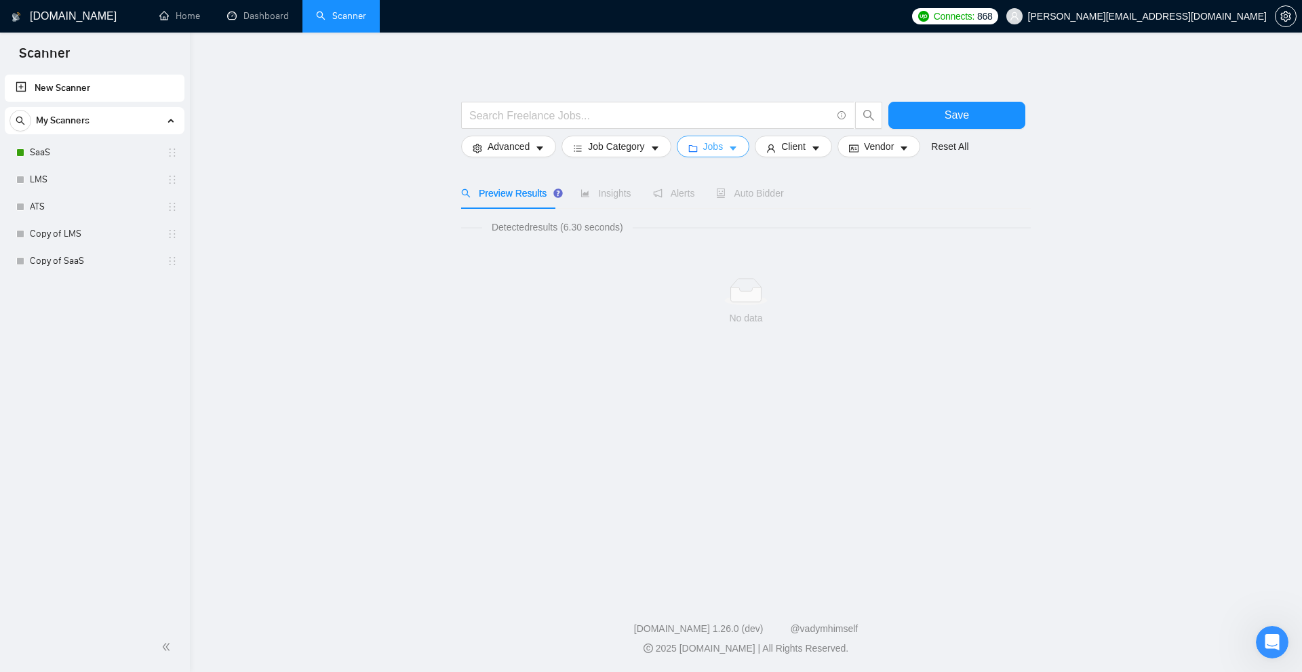
click at [703, 143] on span "Jobs" at bounding box center [713, 146] width 20 height 15
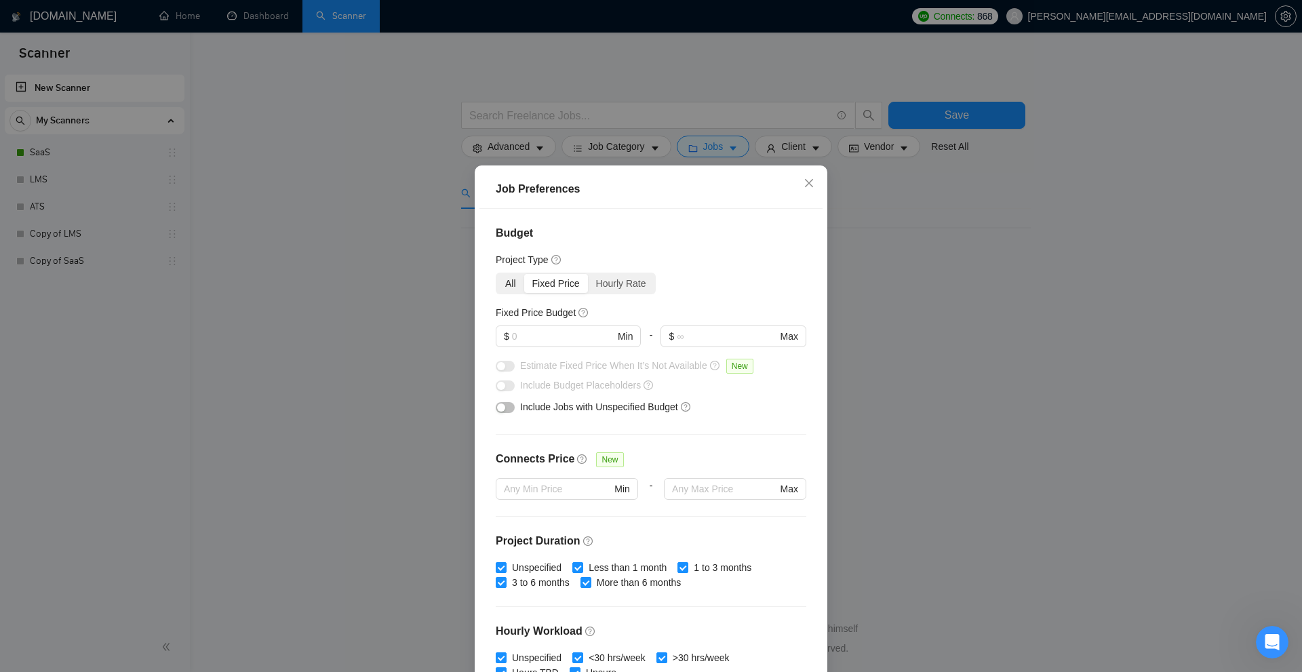
click at [508, 281] on div "All" at bounding box center [510, 283] width 27 height 19
click at [497, 274] on input "All" at bounding box center [497, 274] width 0 height 0
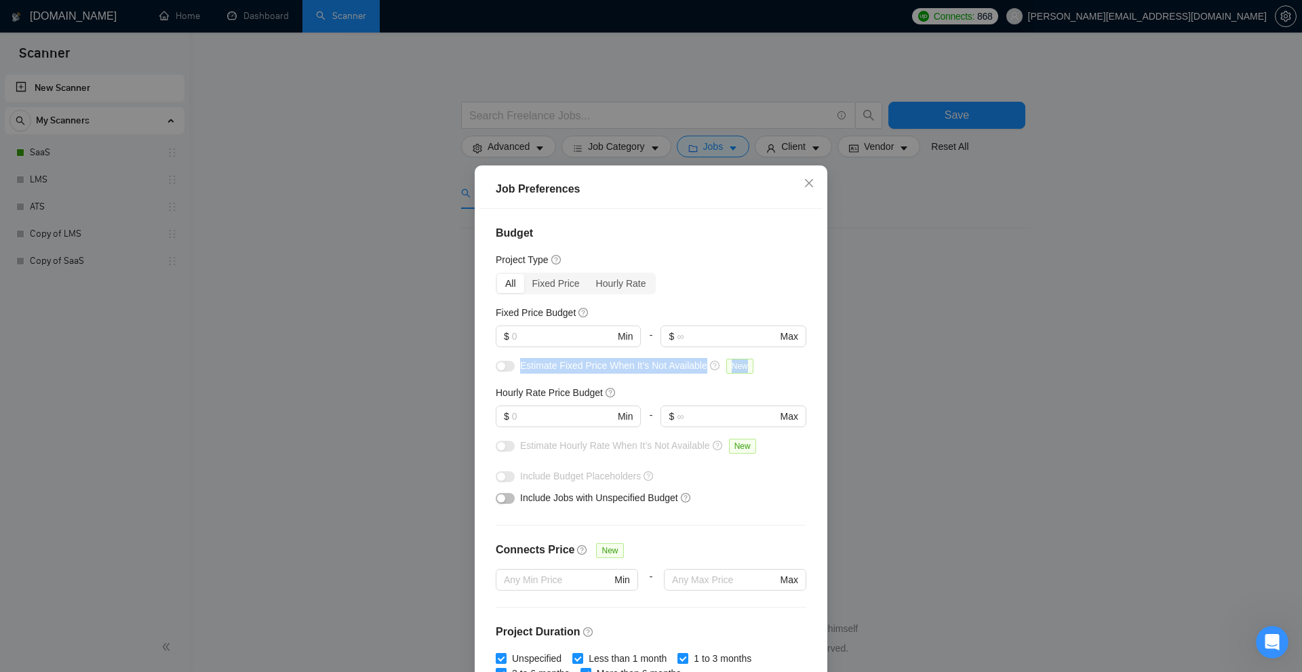
click at [1009, 358] on div "Job Preferences Budget Project Type All Fixed Price Hourly Rate Fixed Price Bud…" at bounding box center [651, 336] width 1302 height 672
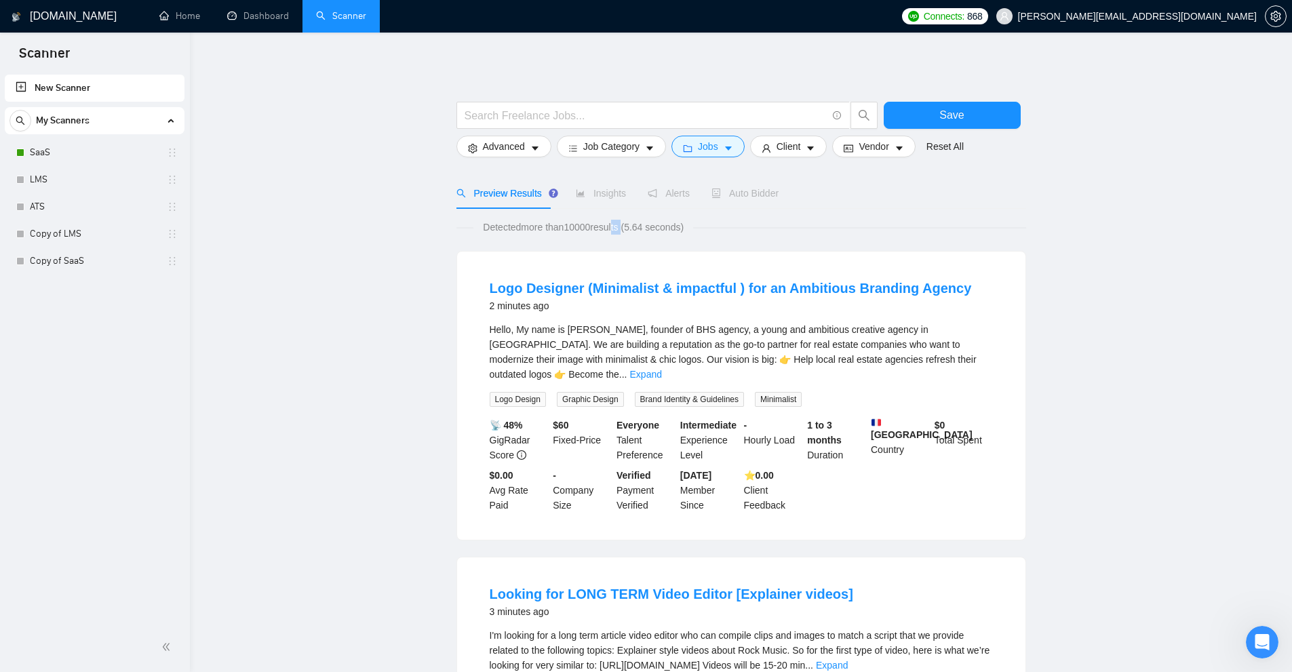
drag, startPoint x: 559, startPoint y: 228, endPoint x: 614, endPoint y: 228, distance: 54.9
click at [614, 228] on span "Detected more than 10000 results (5.64 seconds)" at bounding box center [583, 227] width 220 height 15
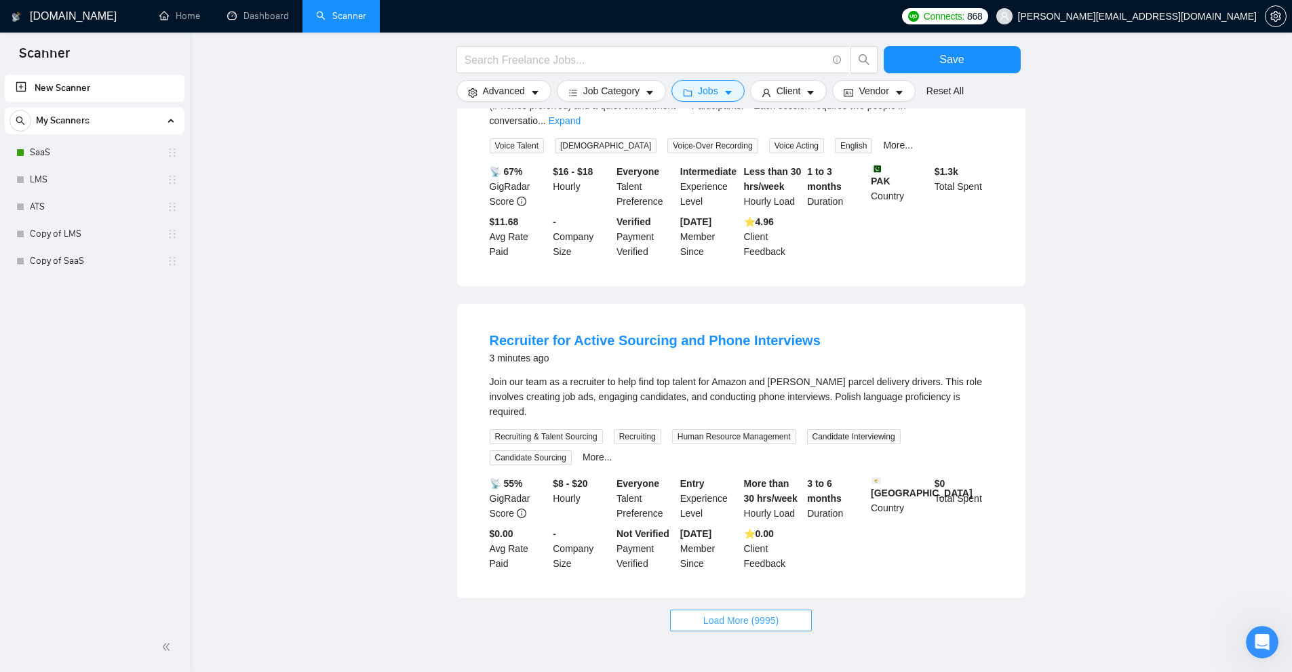
click at [749, 610] on button "Load More (9995)" at bounding box center [741, 621] width 142 height 22
click at [698, 83] on span "Jobs" at bounding box center [708, 90] width 20 height 15
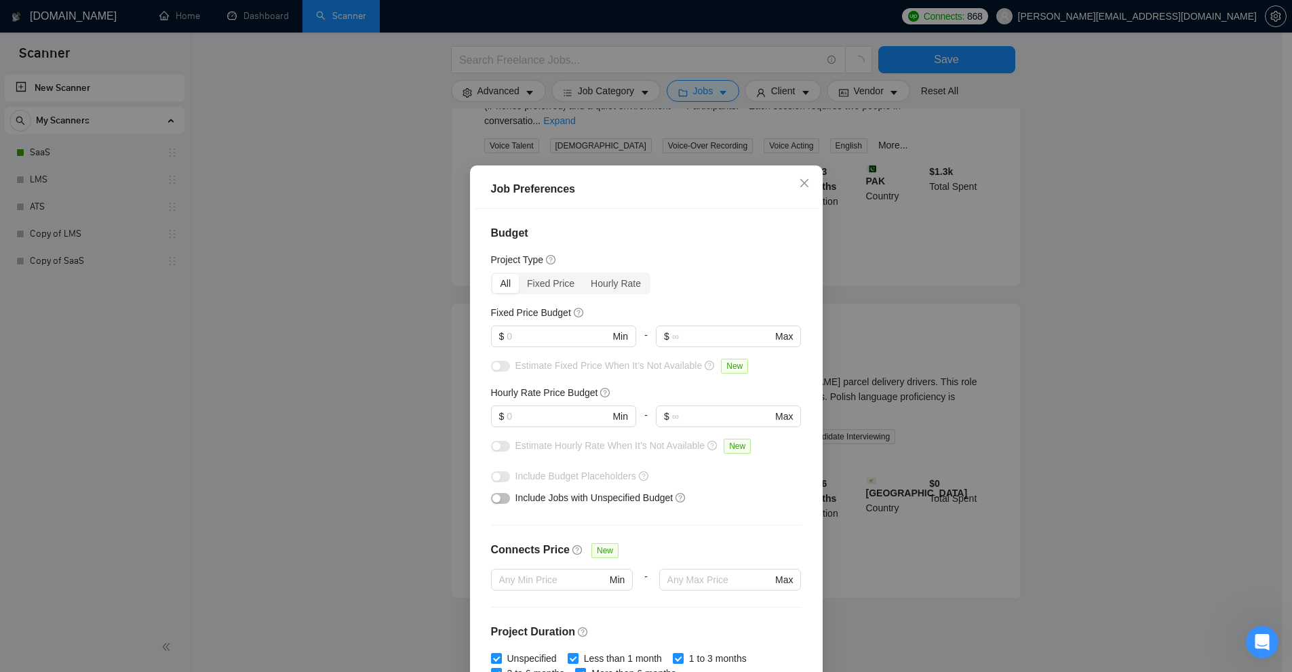
click at [1032, 348] on div "Job Preferences Budget Project Type All Fixed Price Hourly Rate Fixed Price Bud…" at bounding box center [646, 336] width 1292 height 672
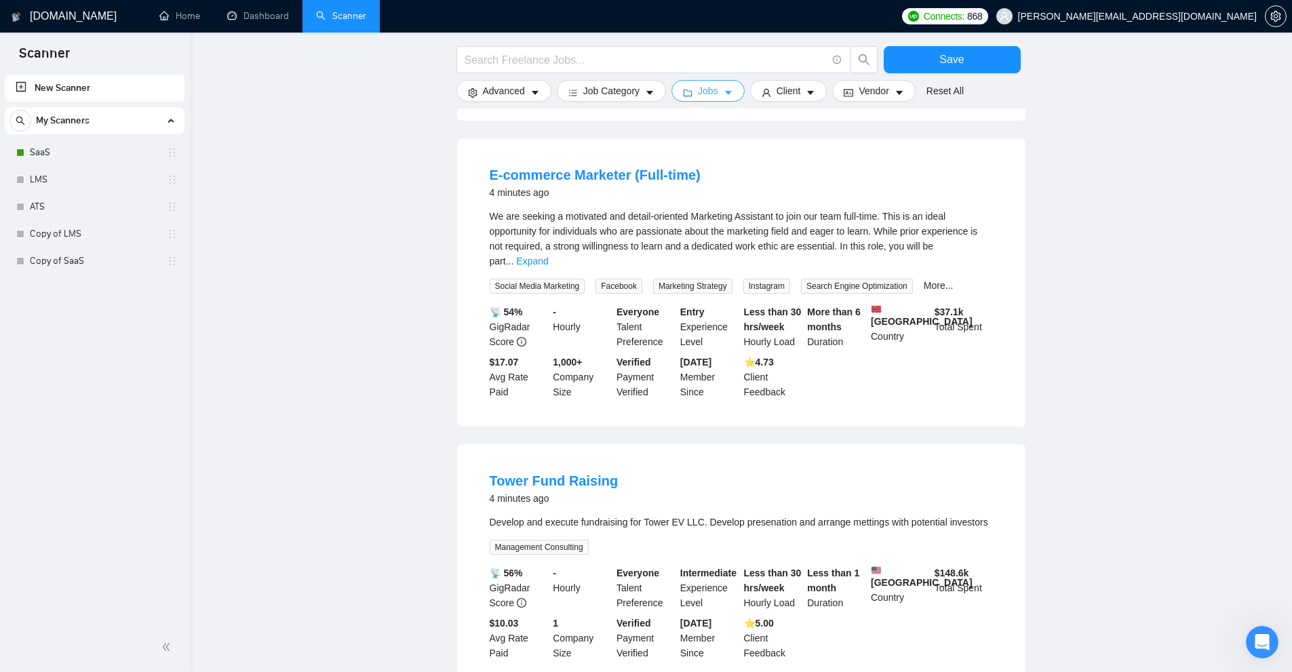
scroll to position [2377, 0]
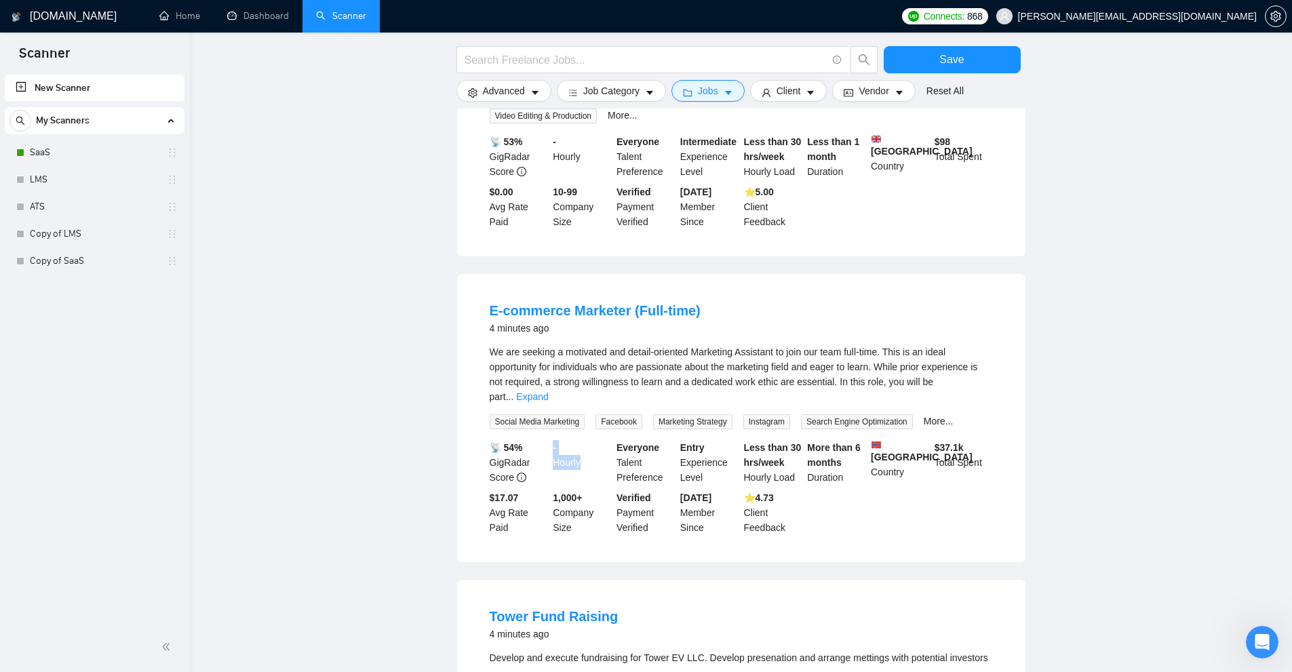
drag, startPoint x: 553, startPoint y: 358, endPoint x: 591, endPoint y: 382, distance: 44.8
click at [589, 440] on div "- Hourly" at bounding box center [582, 462] width 64 height 45
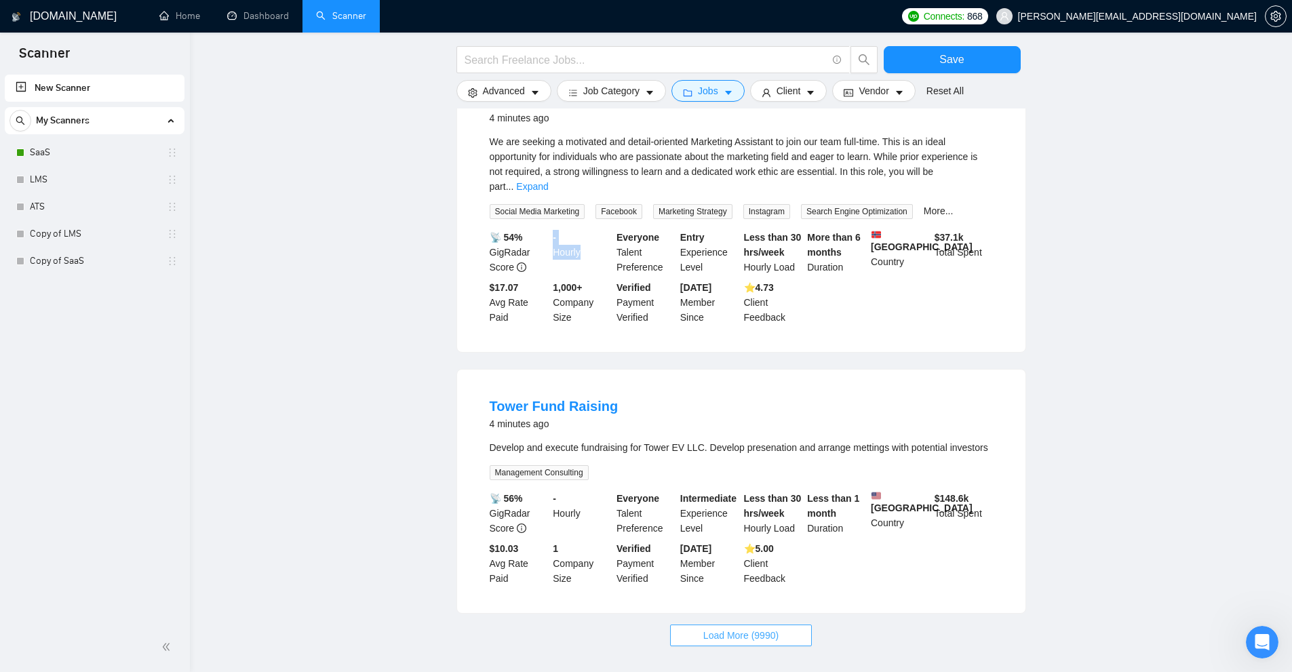
click at [770, 628] on span "Load More (9990)" at bounding box center [740, 635] width 75 height 15
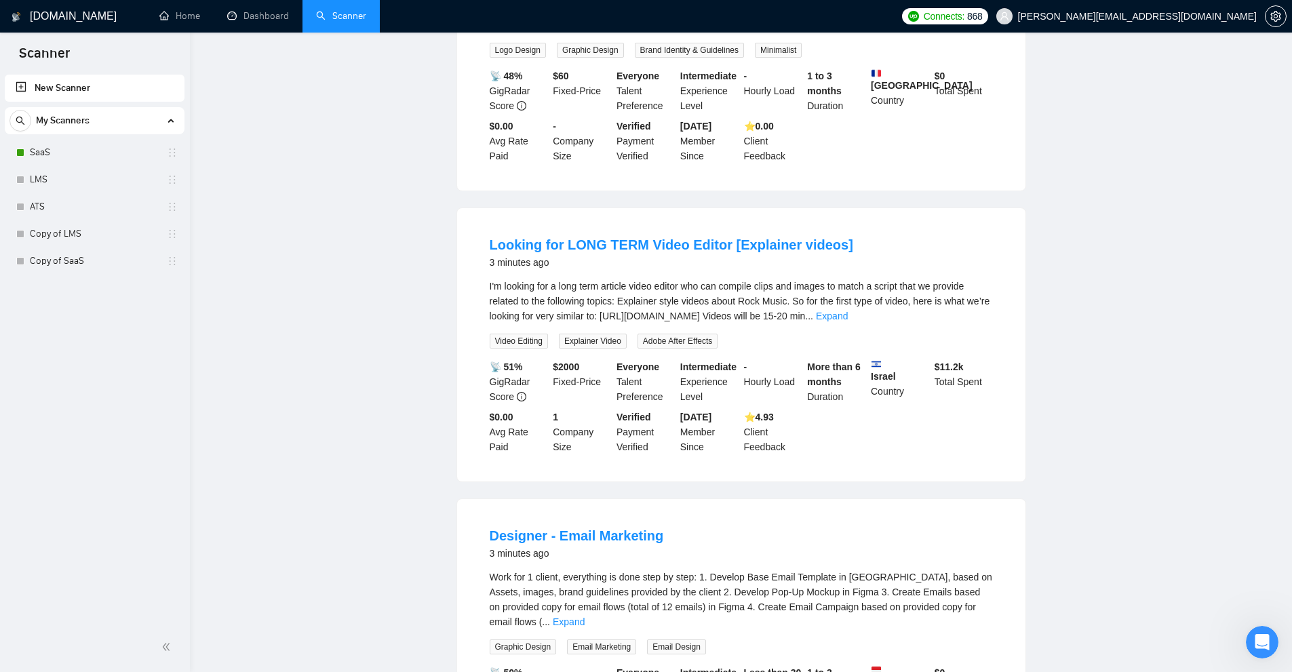
scroll to position [0, 0]
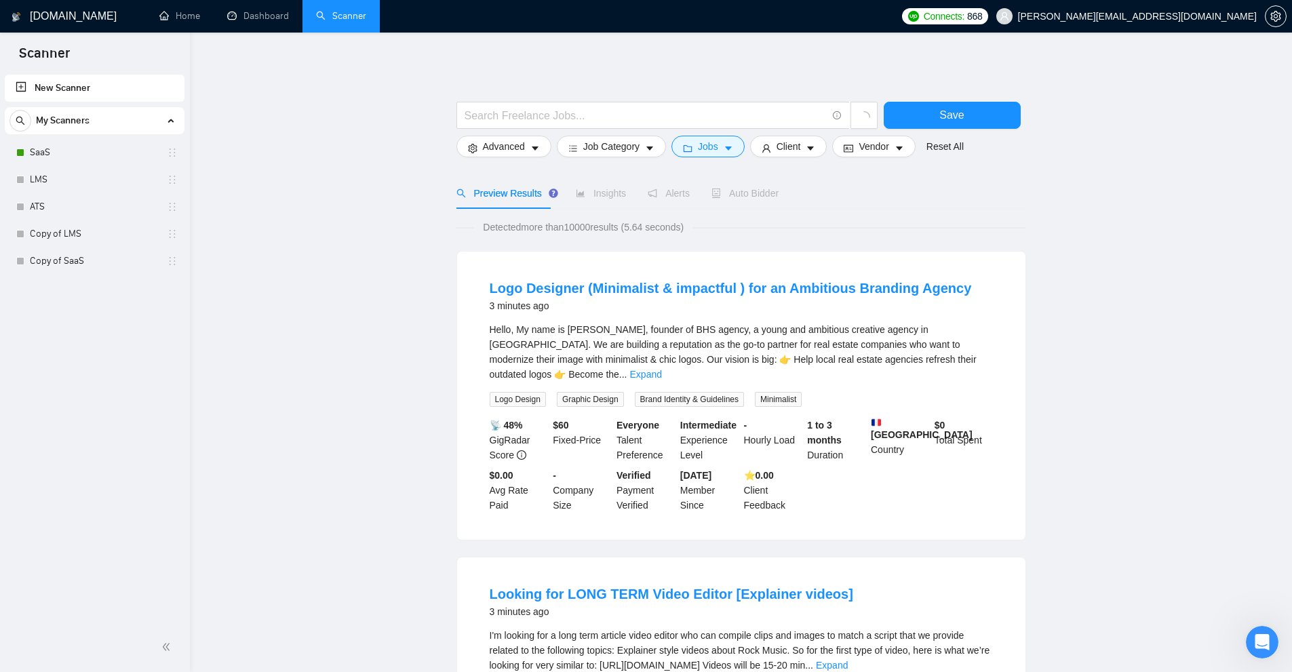
click at [724, 133] on div at bounding box center [667, 119] width 427 height 34
click at [717, 138] on button "Jobs" at bounding box center [707, 147] width 73 height 22
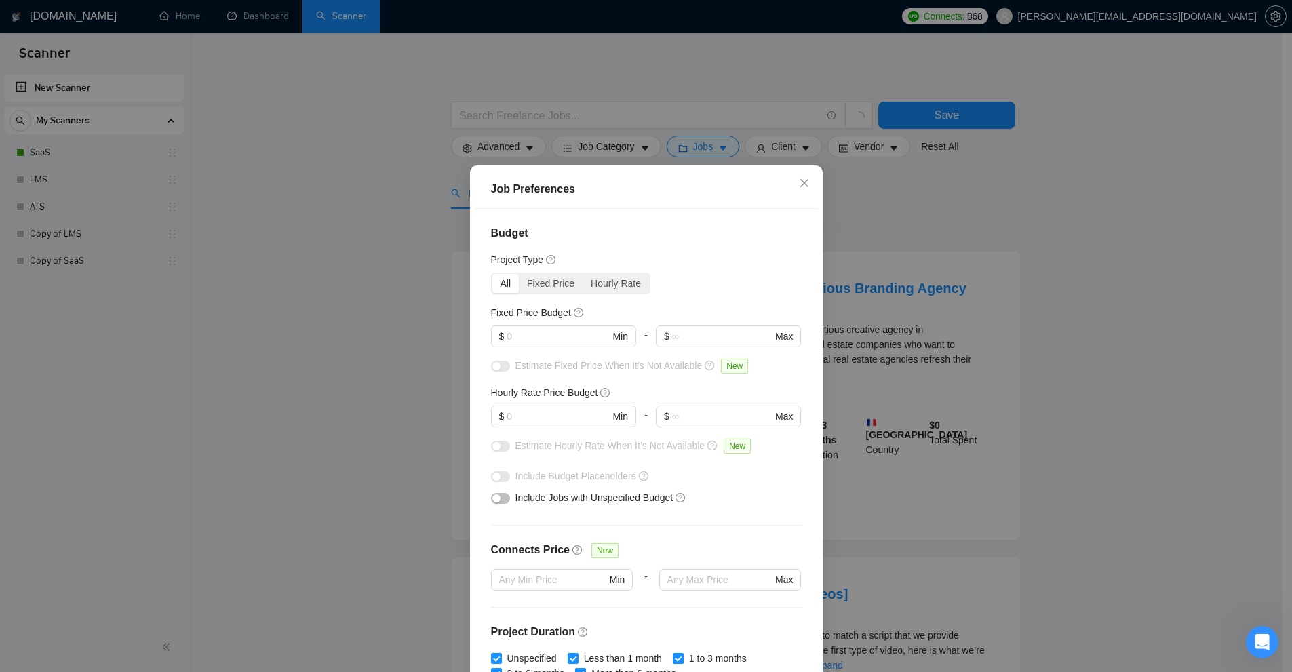
click at [547, 273] on div "All Fixed Price Hourly Rate" at bounding box center [571, 284] width 160 height 22
click at [546, 277] on div "Fixed Price" at bounding box center [551, 283] width 64 height 19
click at [519, 274] on input "Fixed Price" at bounding box center [519, 274] width 0 height 0
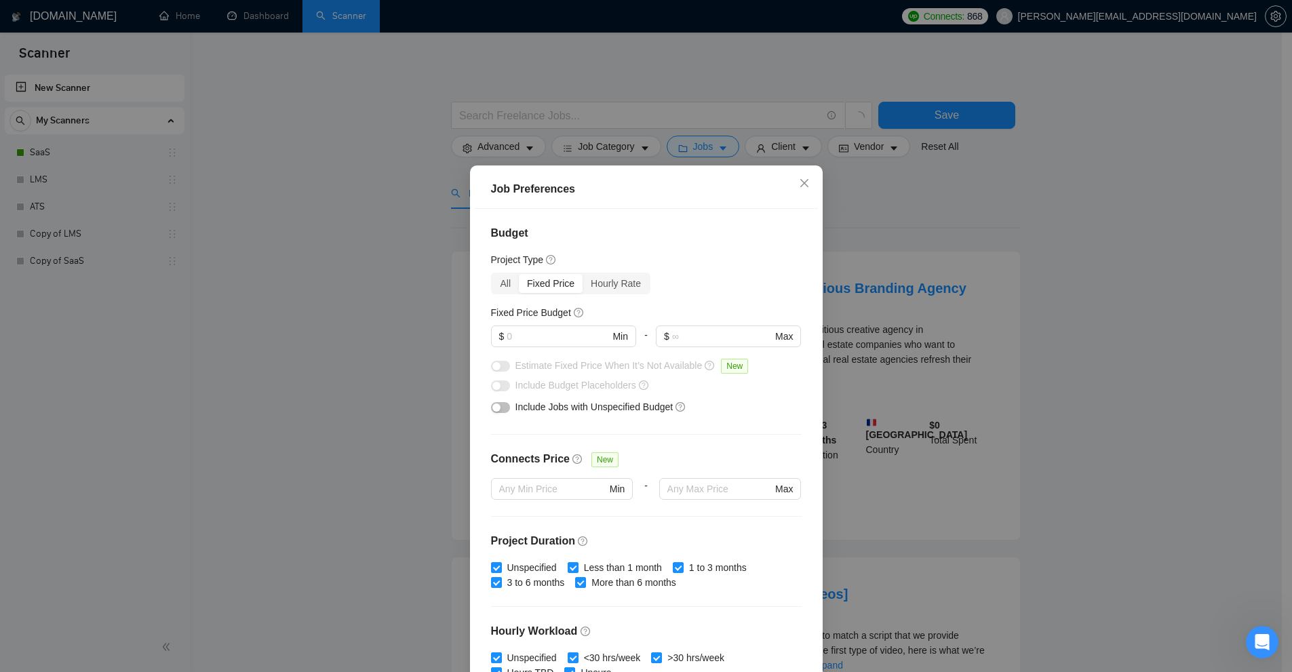
click at [756, 241] on h4 "Budget" at bounding box center [646, 233] width 311 height 16
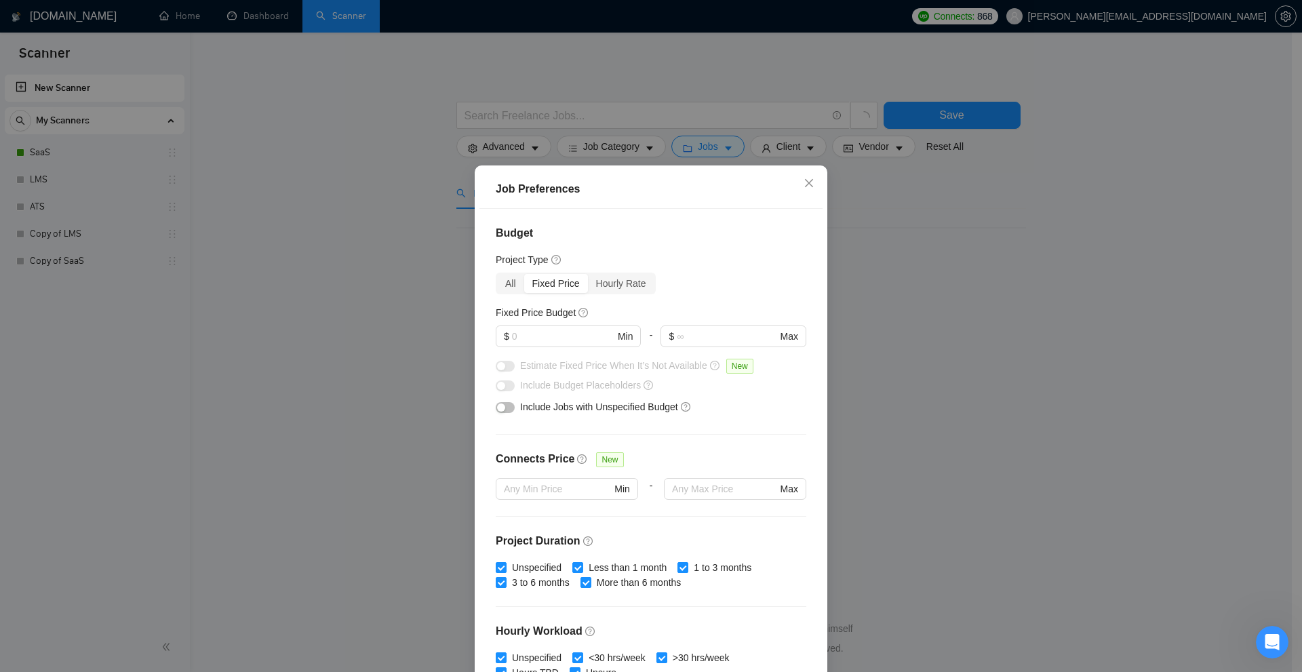
drag, startPoint x: 620, startPoint y: 184, endPoint x: 633, endPoint y: 192, distance: 14.9
click at [633, 192] on div "Job Preferences" at bounding box center [651, 189] width 311 height 16
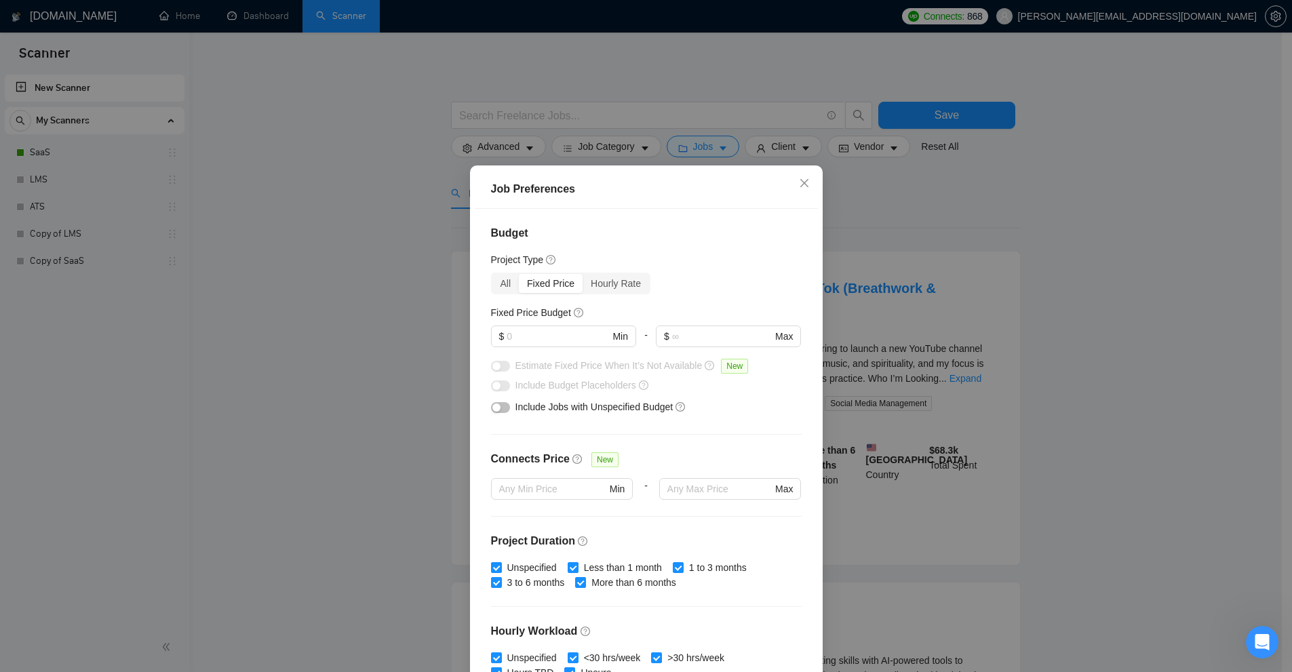
click at [1068, 300] on div "Job Preferences Budget Project Type All Fixed Price Hourly Rate Fixed Price Bud…" at bounding box center [646, 336] width 1292 height 672
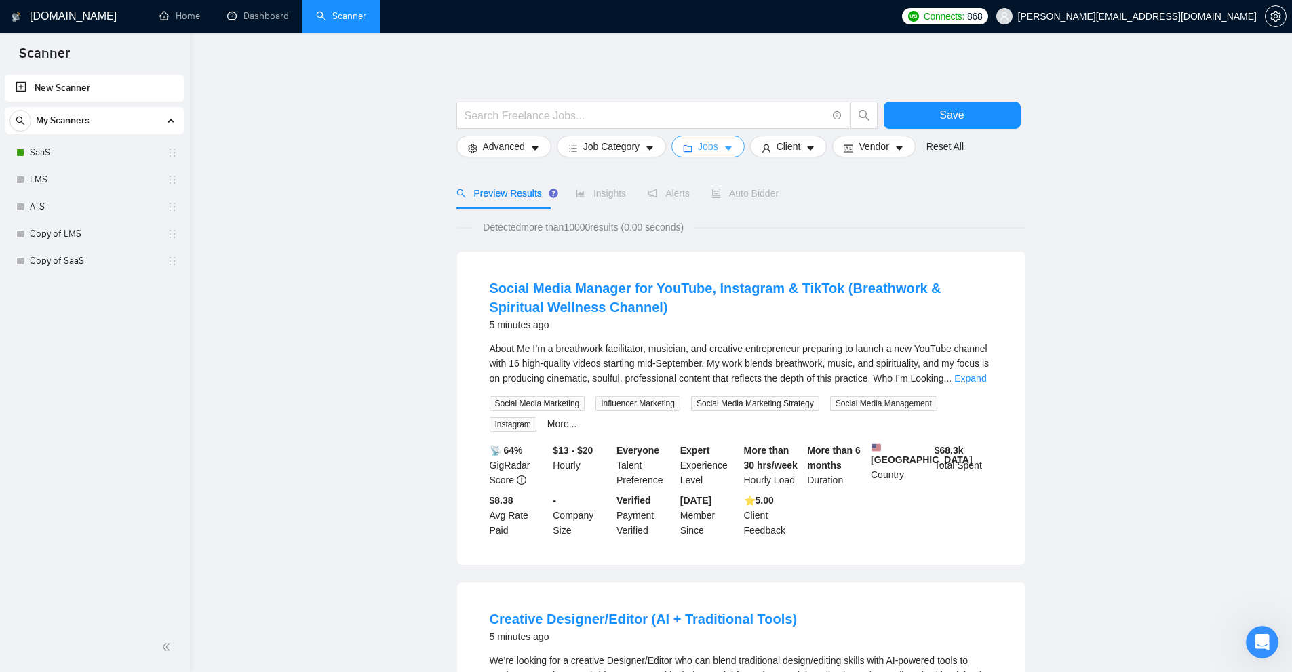
click at [716, 150] on button "Jobs" at bounding box center [707, 147] width 73 height 22
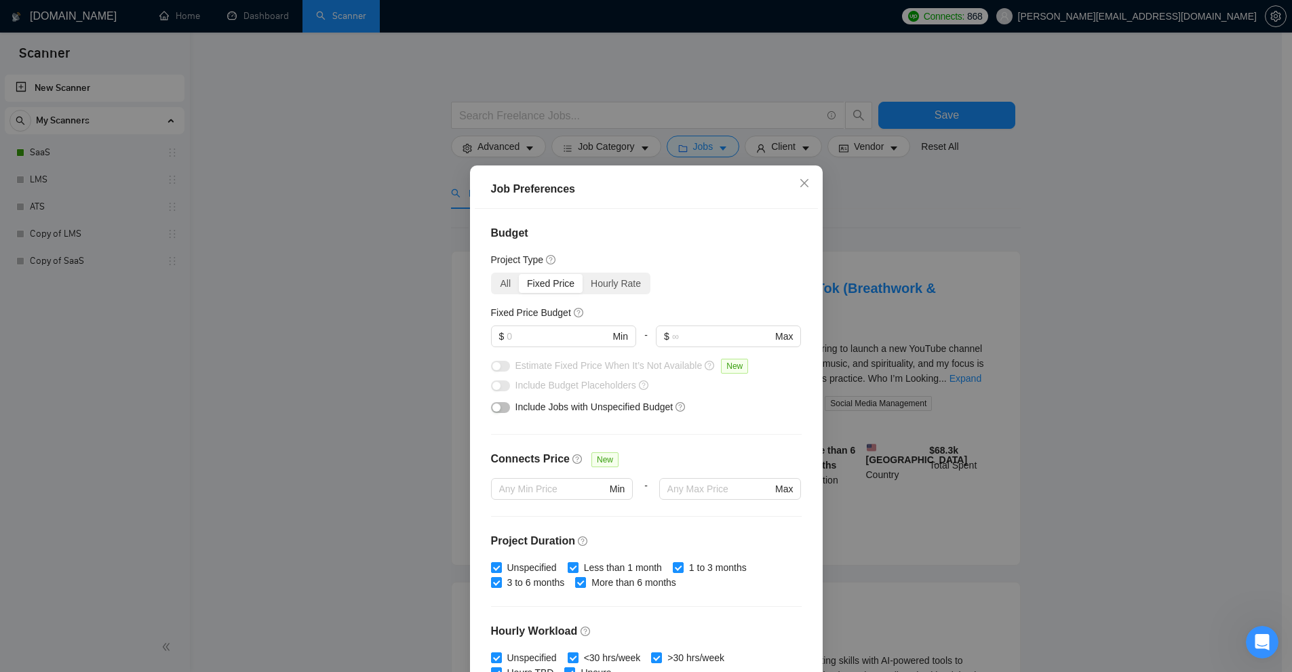
click at [539, 288] on div "Fixed Price" at bounding box center [551, 283] width 64 height 19
click at [519, 274] on input "Fixed Price" at bounding box center [519, 274] width 0 height 0
click at [1038, 278] on div "Job Preferences Budget Project Type All Fixed Price Hourly Rate Fixed Price Bud…" at bounding box center [646, 336] width 1292 height 672
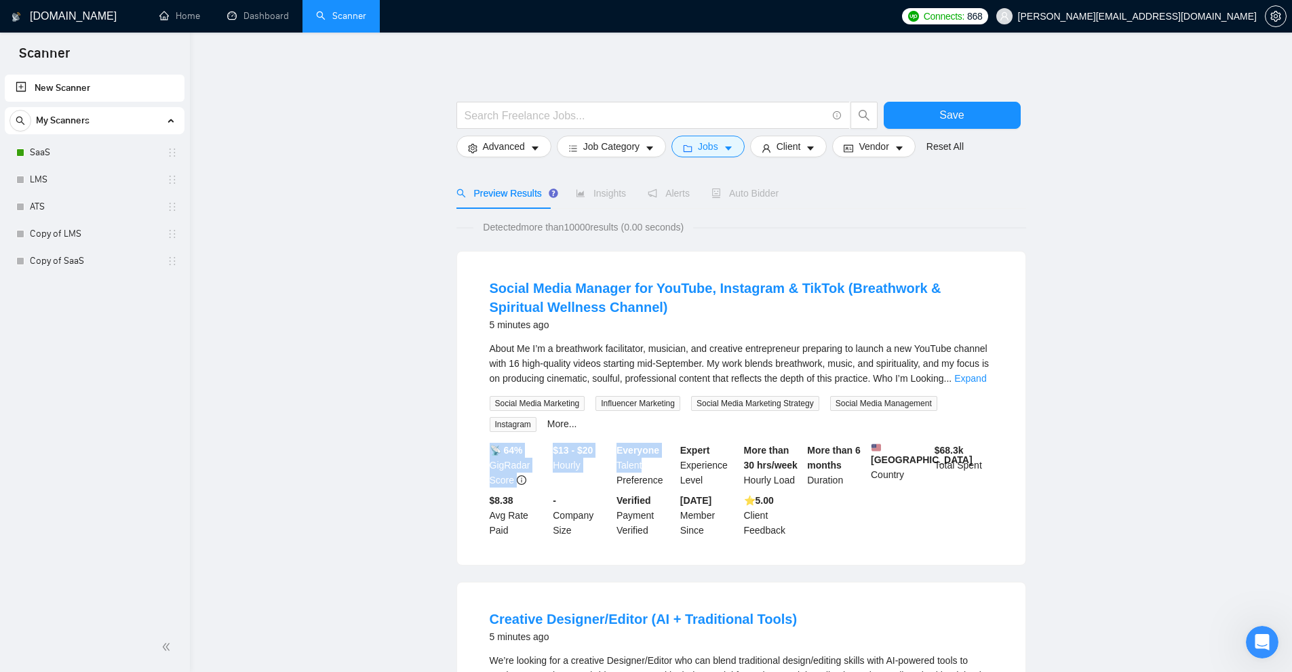
drag, startPoint x: 564, startPoint y: 450, endPoint x: 642, endPoint y: 459, distance: 78.5
click at [642, 459] on div "📡 64% GigRadar Score $13 - $20 Hourly Everyone Talent Preference Expert Experie…" at bounding box center [741, 490] width 509 height 95
click at [603, 459] on div "$13 - $20 Hourly" at bounding box center [582, 465] width 64 height 45
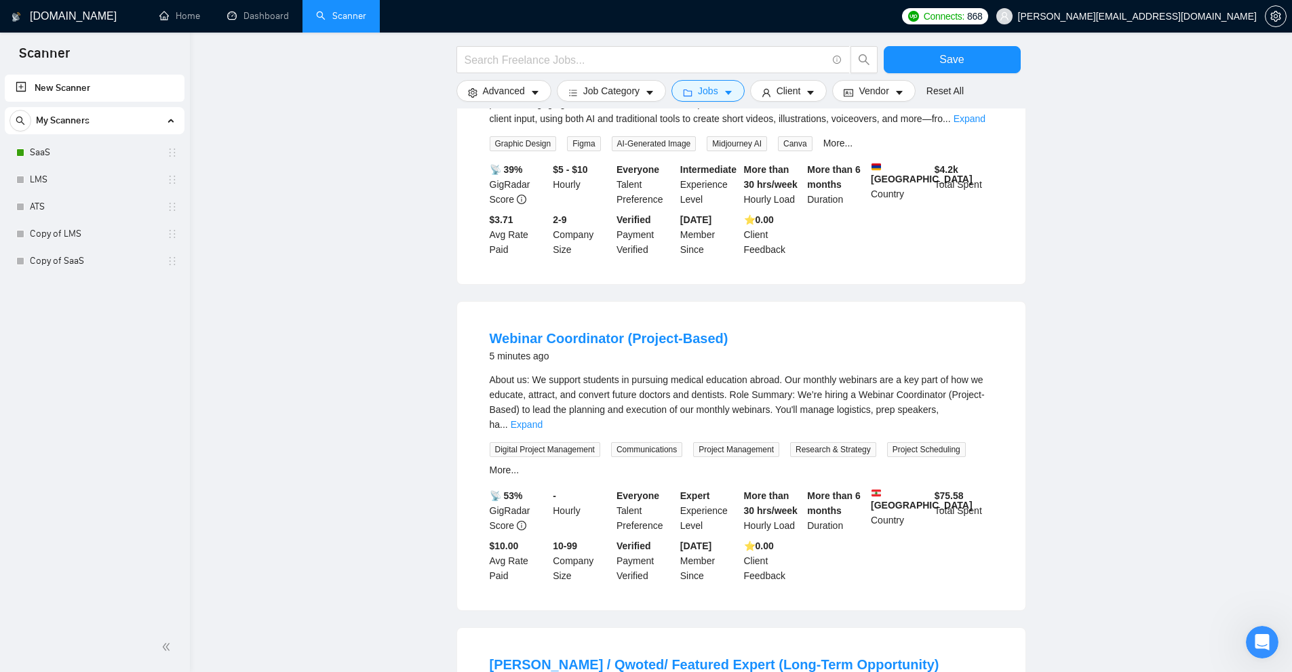
scroll to position [97, 0]
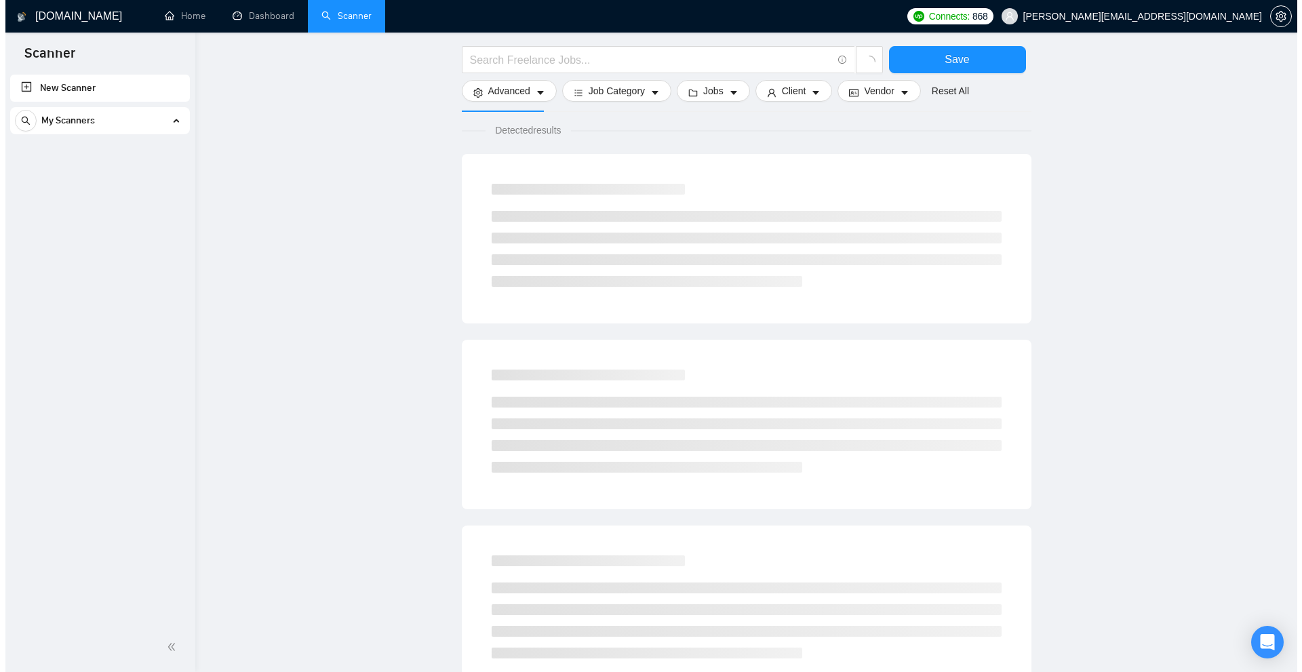
scroll to position [97, 0]
click at [709, 97] on span "Jobs" at bounding box center [708, 90] width 20 height 15
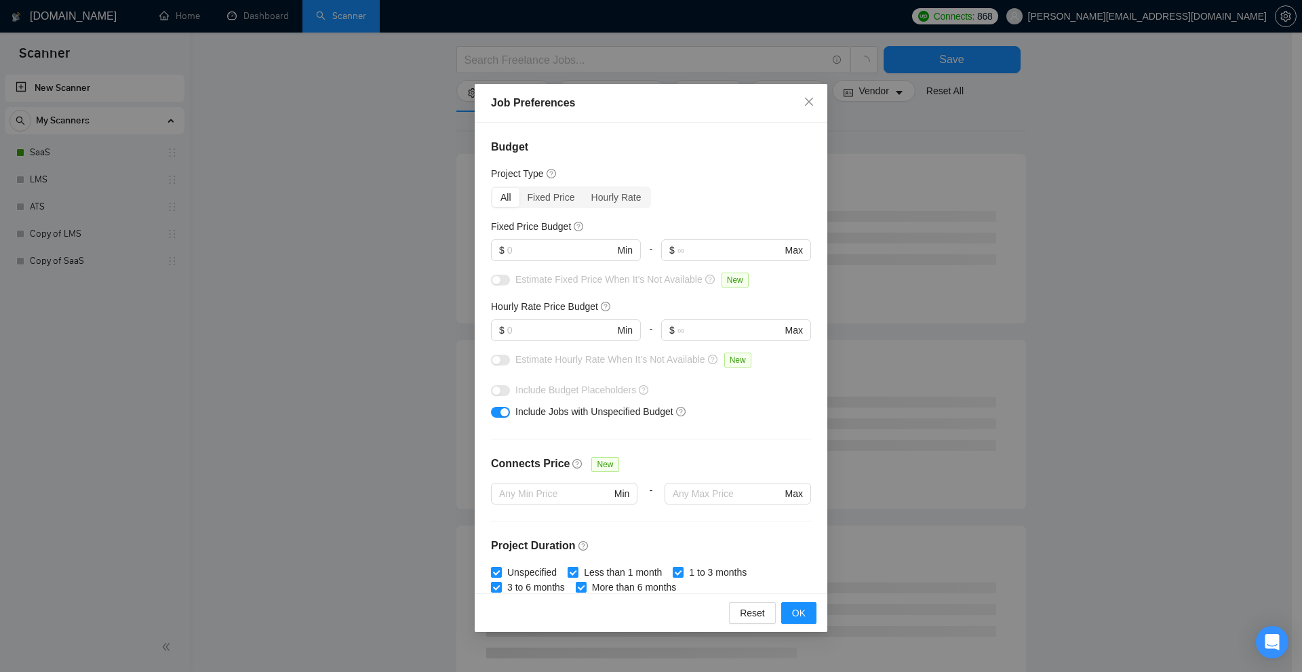
click at [973, 212] on div "Job Preferences Budget Project Type All Fixed Price Hourly Rate Fixed Price Bud…" at bounding box center [651, 336] width 1302 height 672
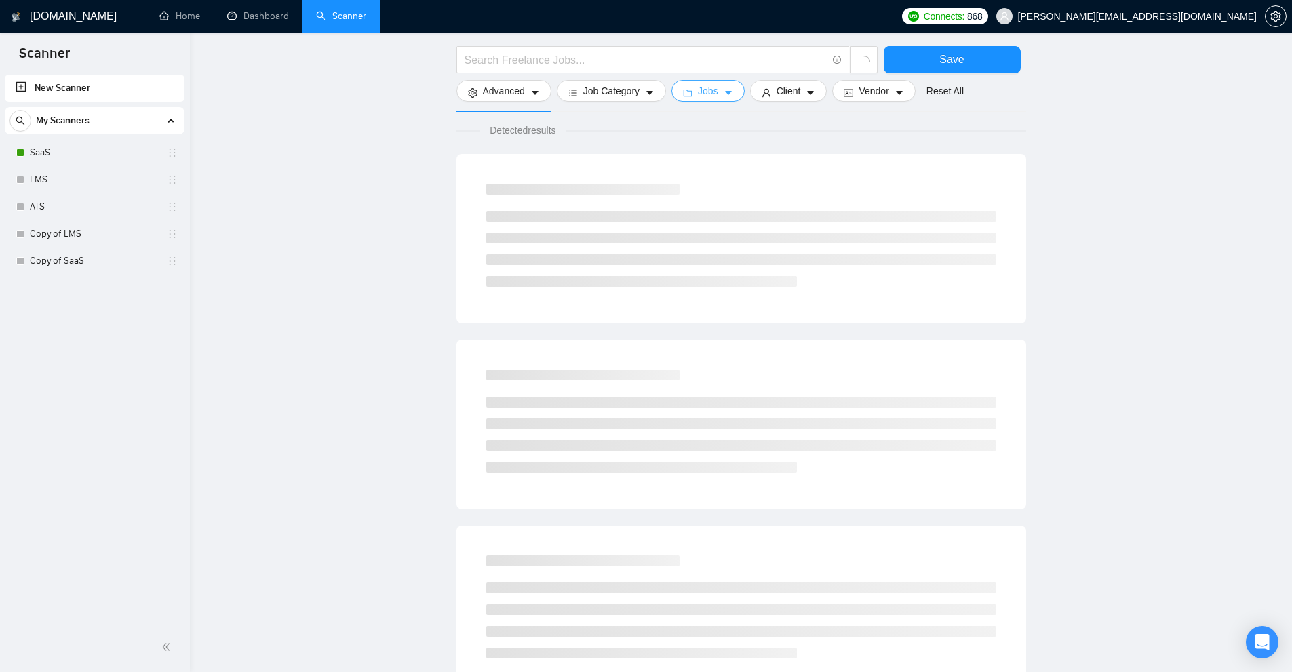
click at [699, 93] on span "Jobs" at bounding box center [708, 90] width 20 height 15
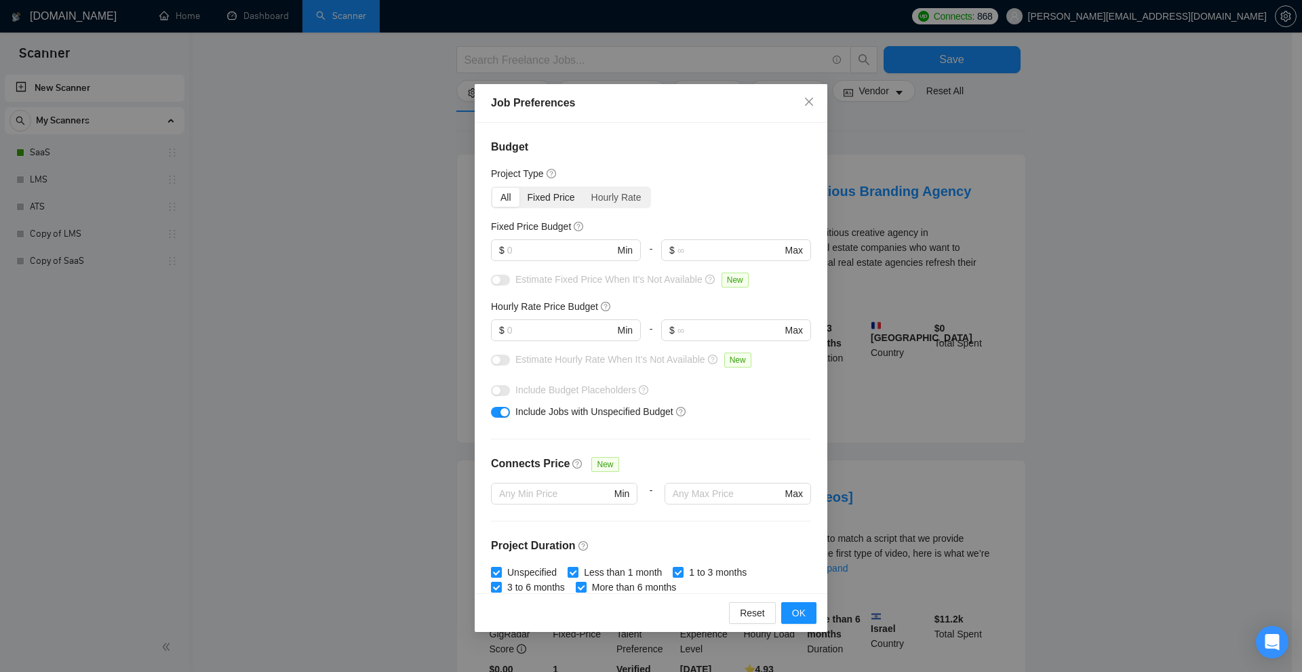
click at [558, 203] on div "Fixed Price" at bounding box center [552, 197] width 64 height 19
click at [520, 188] on input "Fixed Price" at bounding box center [520, 188] width 0 height 0
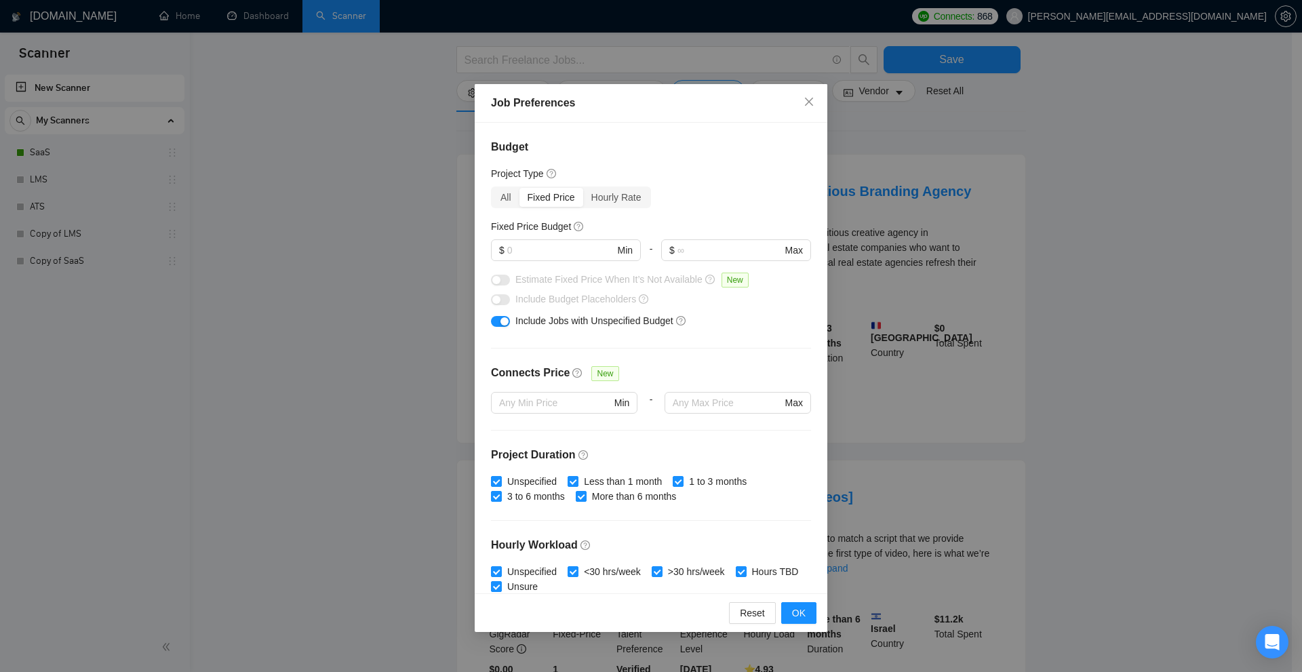
click at [506, 313] on div at bounding box center [500, 321] width 19 height 22
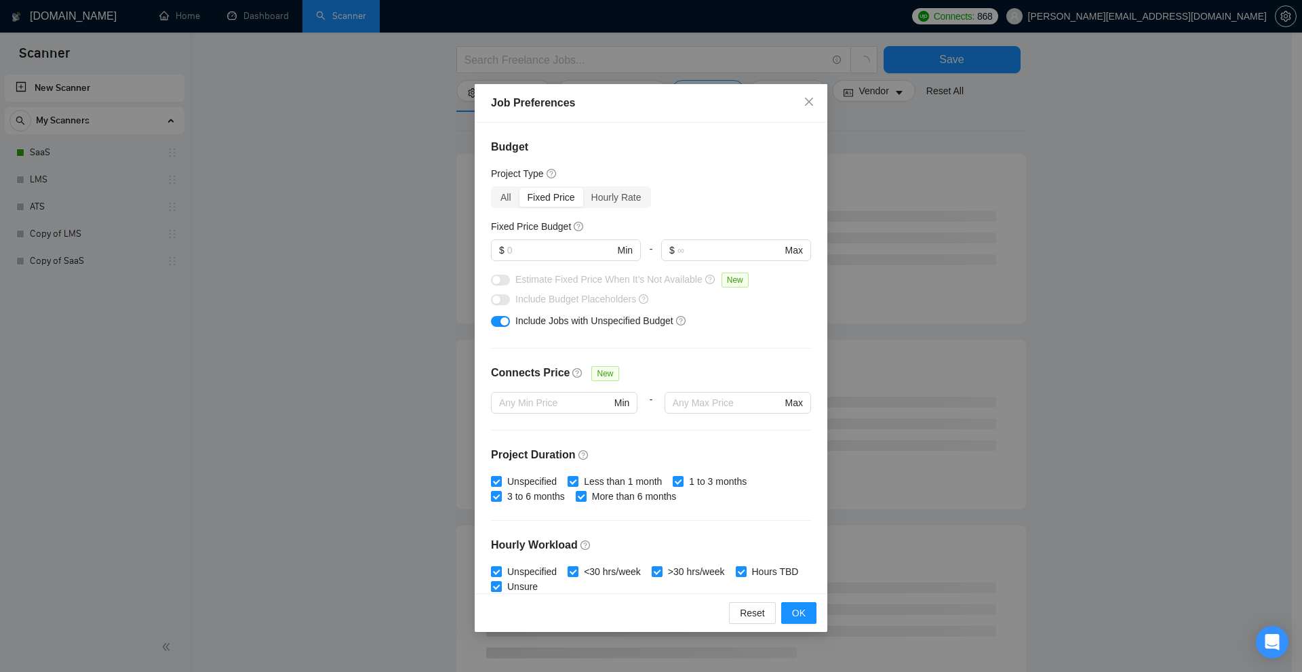
click at [502, 319] on div "button" at bounding box center [505, 321] width 8 height 8
click at [558, 271] on div at bounding box center [566, 266] width 150 height 11
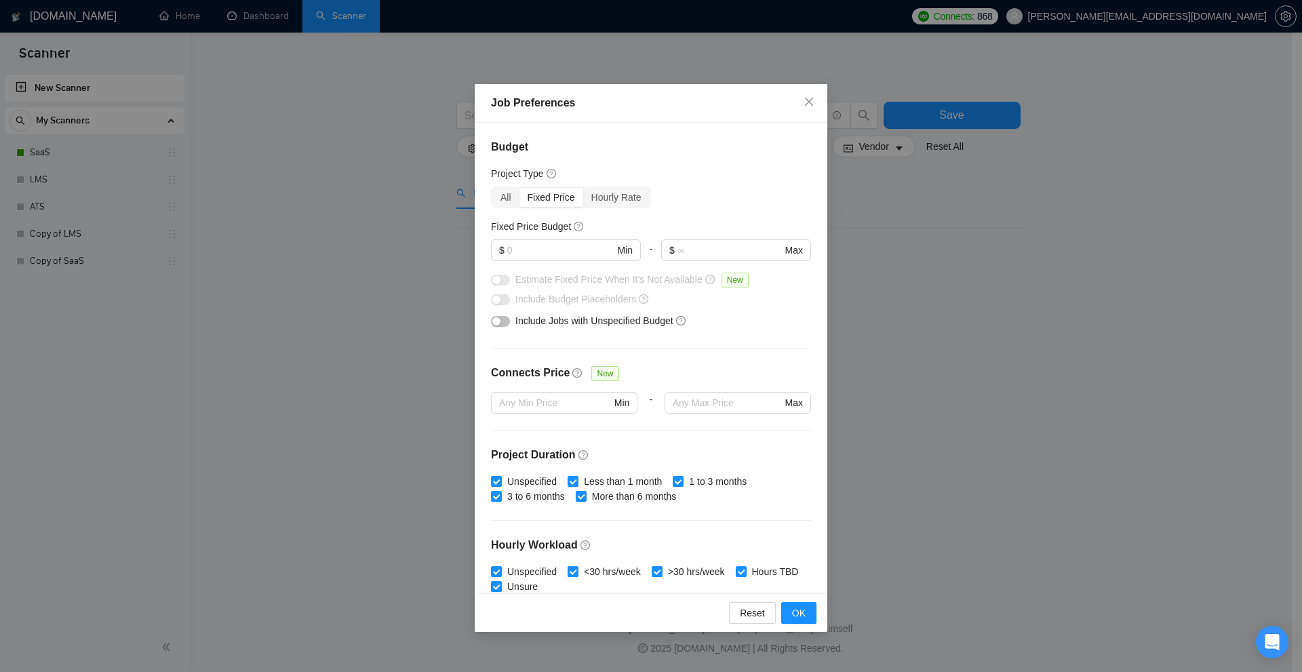
click at [920, 265] on div "Job Preferences Budget Project Type All Fixed Price Hourly Rate Fixed Price Bud…" at bounding box center [651, 336] width 1302 height 672
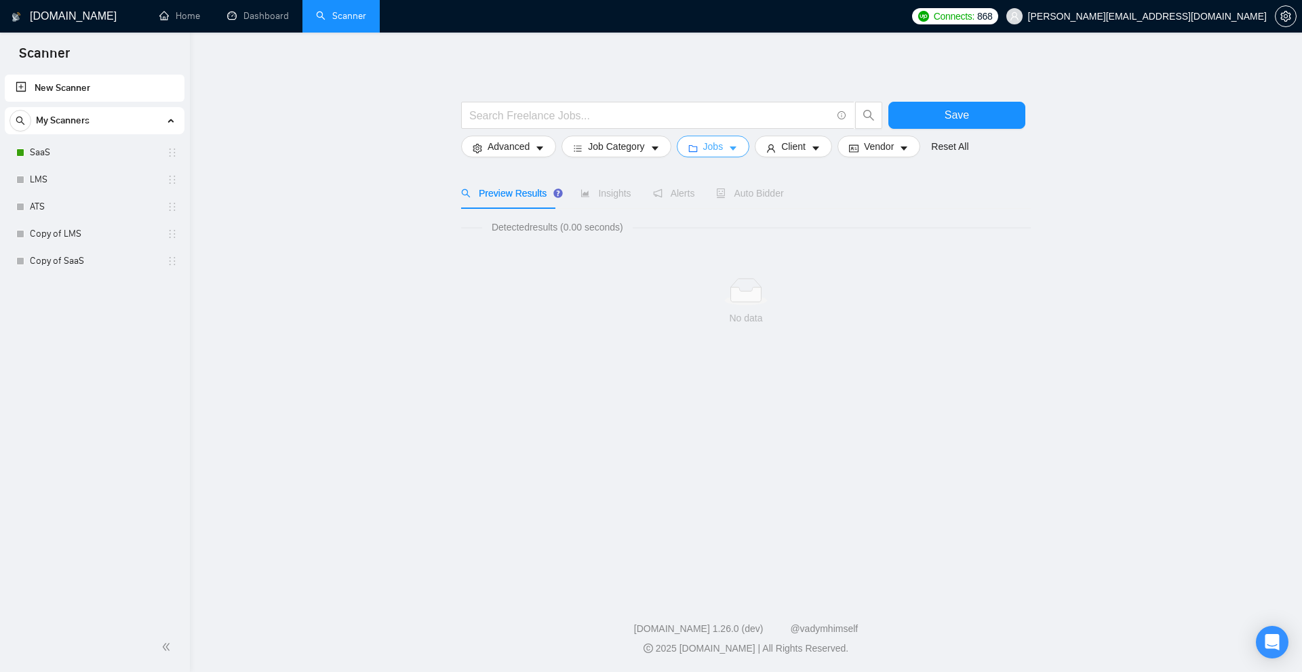
click at [714, 147] on span "Jobs" at bounding box center [713, 146] width 20 height 15
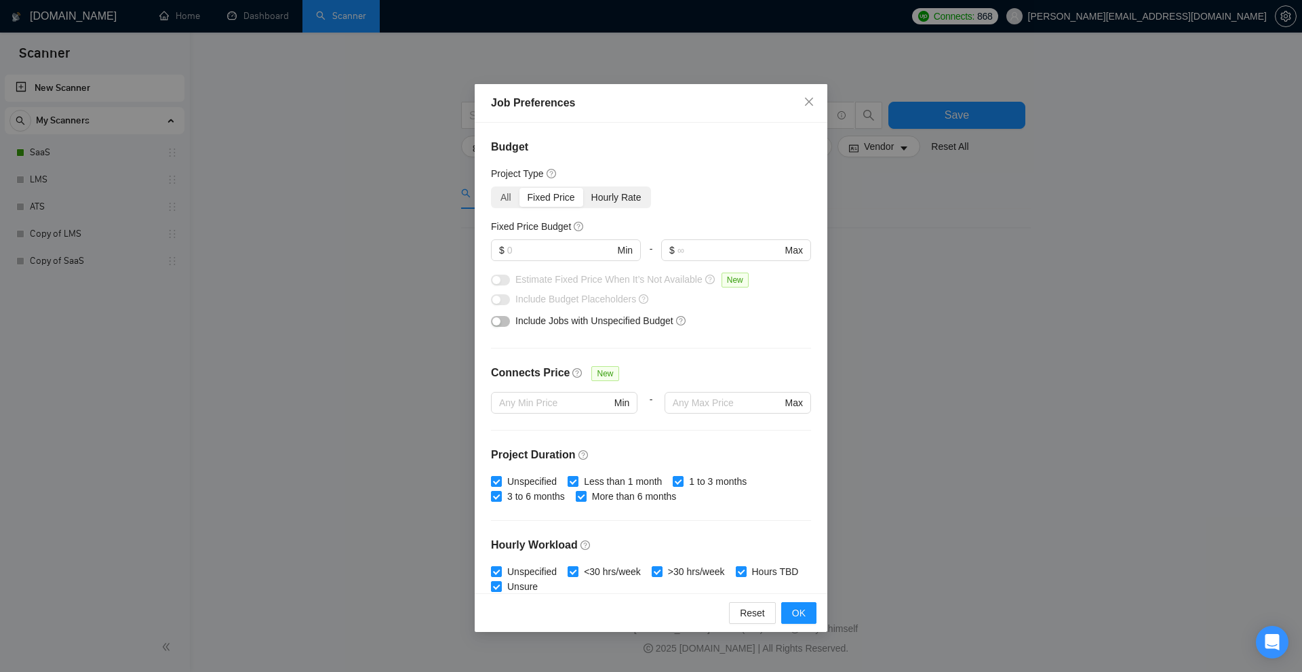
click at [638, 195] on div "Hourly Rate" at bounding box center [616, 197] width 66 height 19
click at [583, 188] on input "Hourly Rate" at bounding box center [583, 188] width 0 height 0
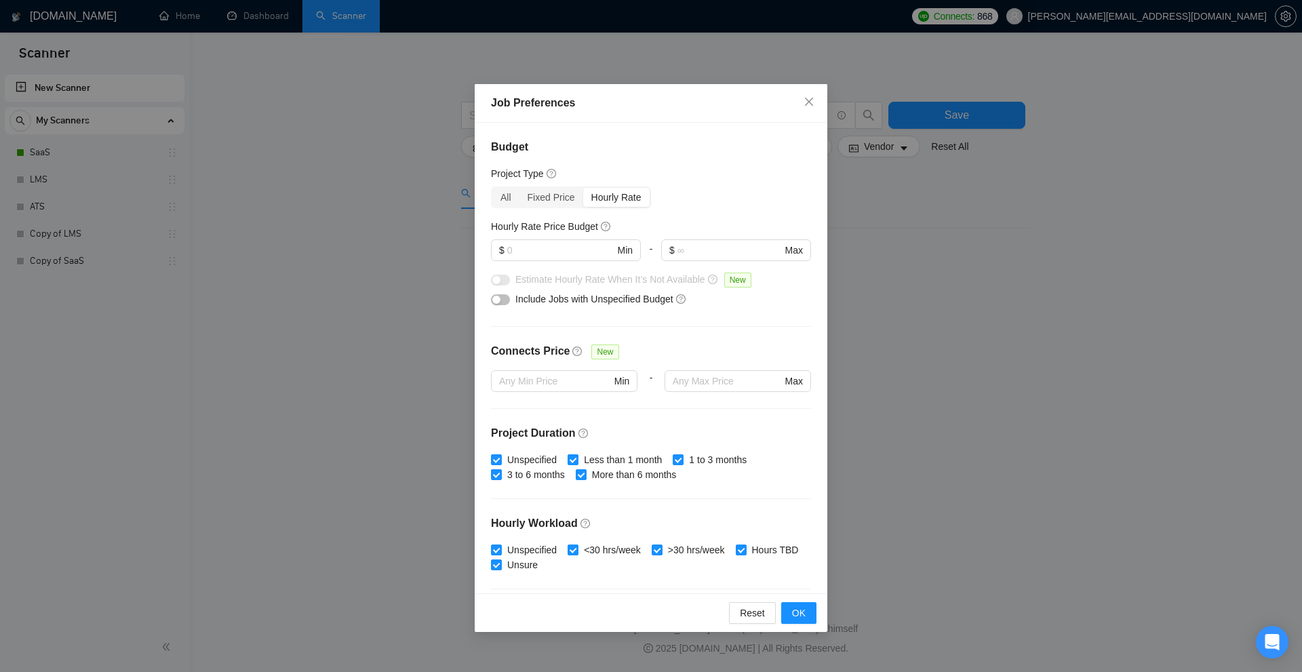
click at [774, 189] on div "All Fixed Price Hourly Rate" at bounding box center [651, 198] width 320 height 22
click at [762, 248] on input "text" at bounding box center [730, 250] width 104 height 15
click at [947, 246] on div "Job Preferences Budget Project Type All Fixed Price Hourly Rate Fixed Price Bud…" at bounding box center [651, 336] width 1302 height 672
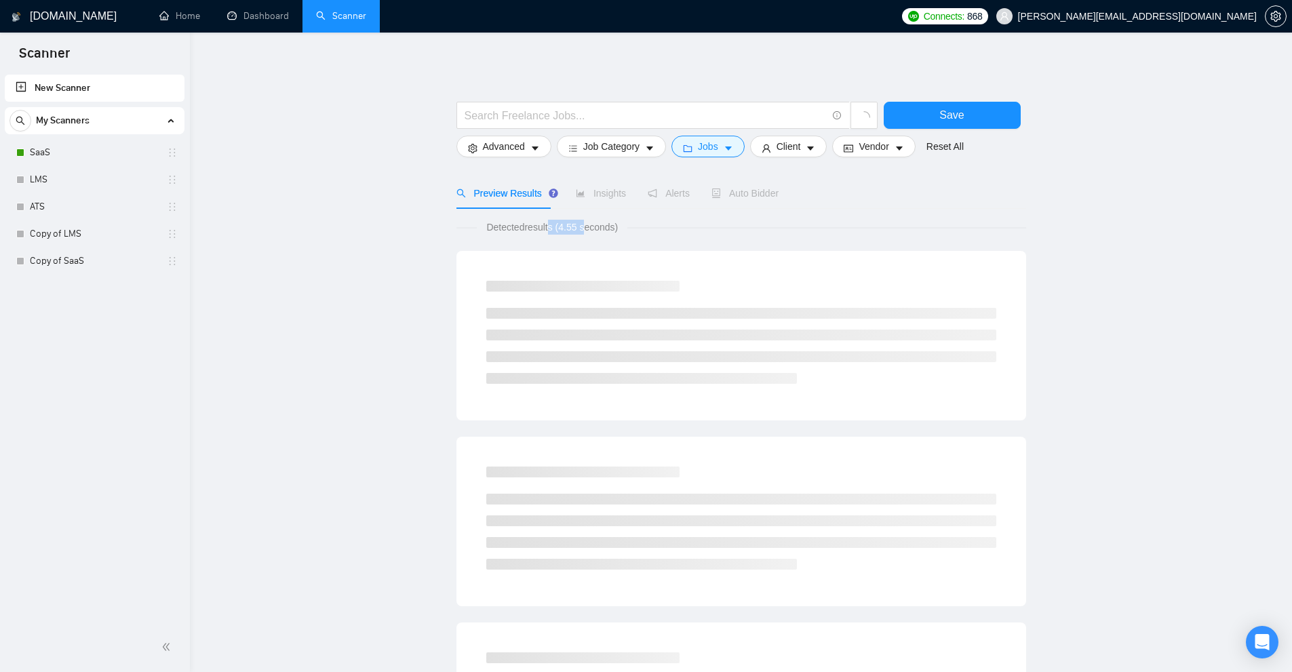
drag, startPoint x: 549, startPoint y: 227, endPoint x: 591, endPoint y: 220, distance: 42.7
click at [588, 220] on span "Detected results (4.55 seconds)" at bounding box center [552, 227] width 151 height 15
click at [652, 222] on div "Detected results (4.55 seconds)" at bounding box center [741, 227] width 570 height 15
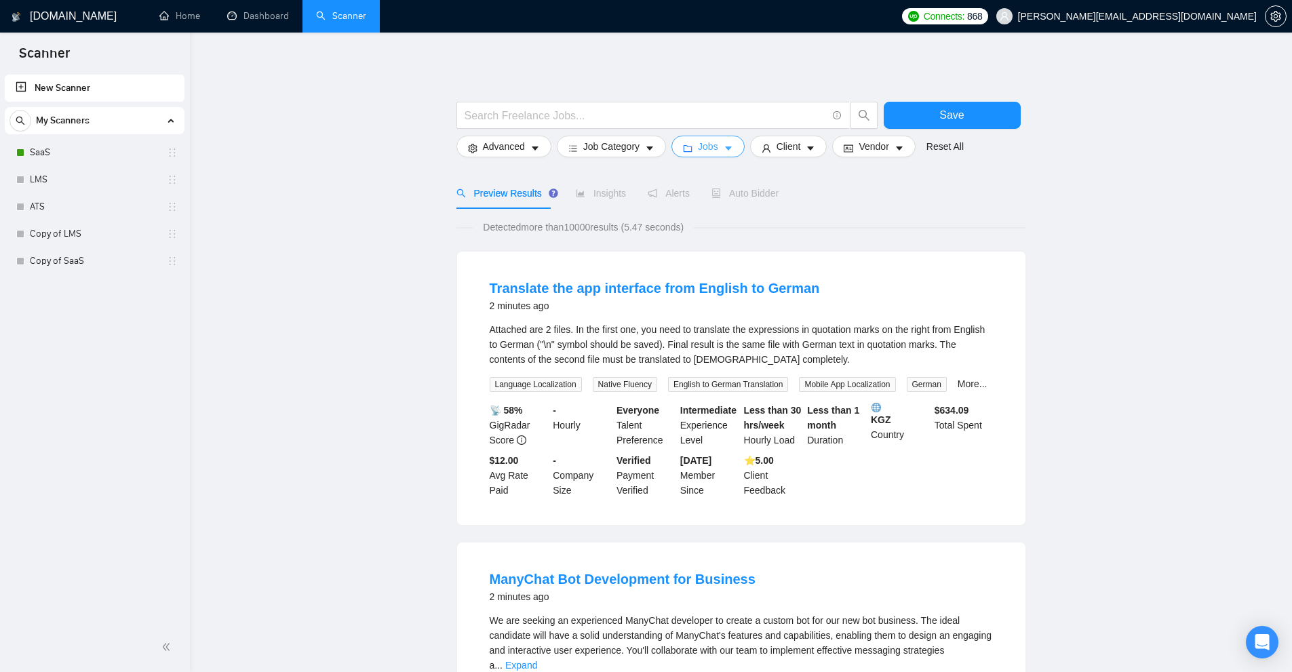
click at [691, 144] on button "Jobs" at bounding box center [707, 147] width 73 height 22
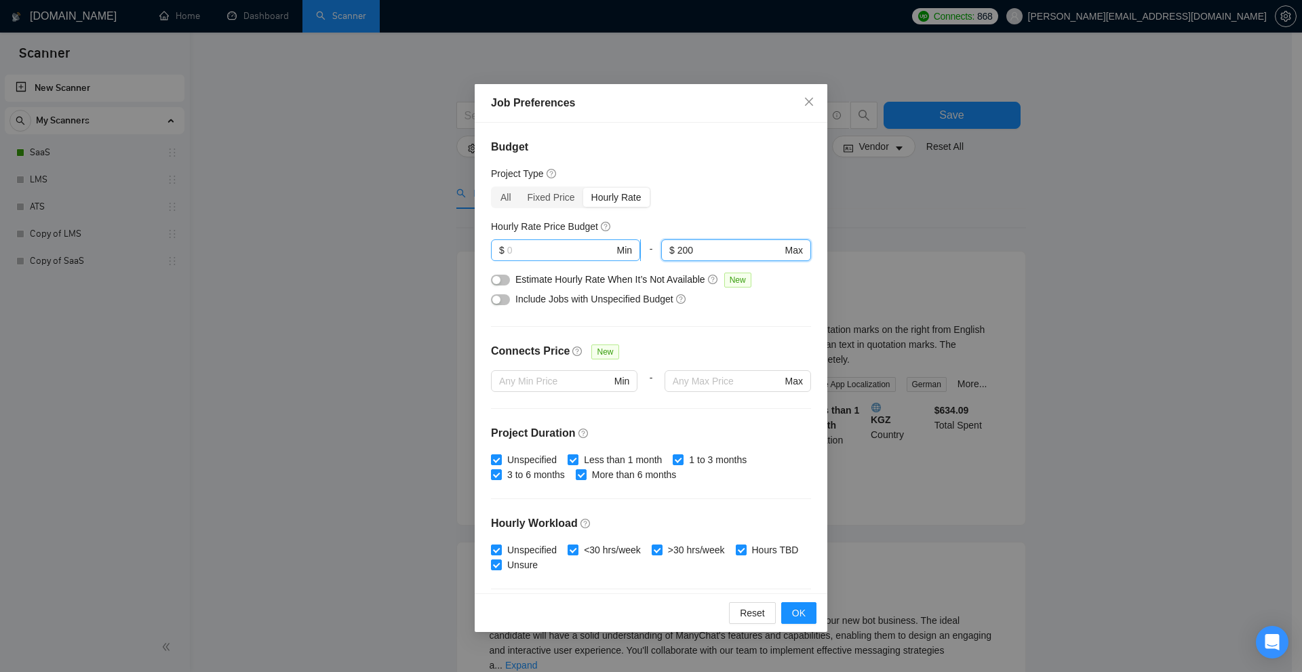
drag, startPoint x: 693, startPoint y: 250, endPoint x: 620, endPoint y: 241, distance: 73.1
click at [621, 241] on div "$ Min - 200 $ 200 Max" at bounding box center [651, 255] width 320 height 33
type input "1"
click at [872, 220] on div "Job Preferences Budget Project Type All Fixed Price Hourly Rate Fixed Price Bud…" at bounding box center [651, 336] width 1302 height 672
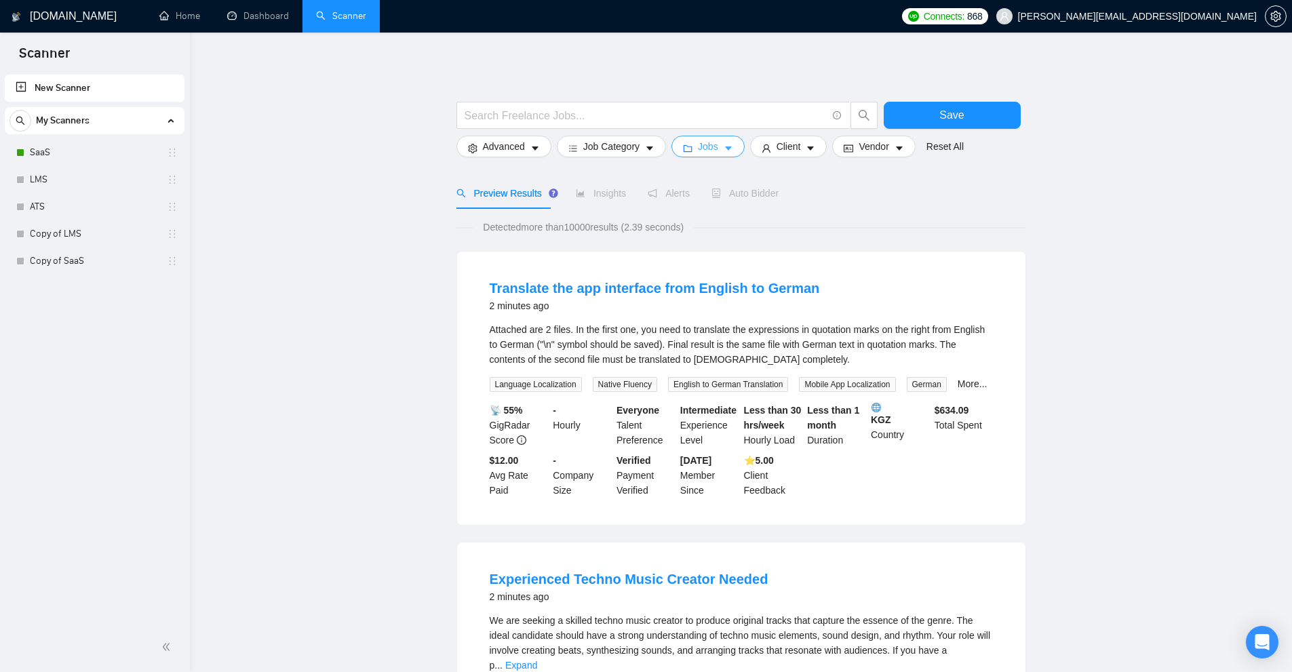
click at [691, 146] on button "Jobs" at bounding box center [707, 147] width 73 height 22
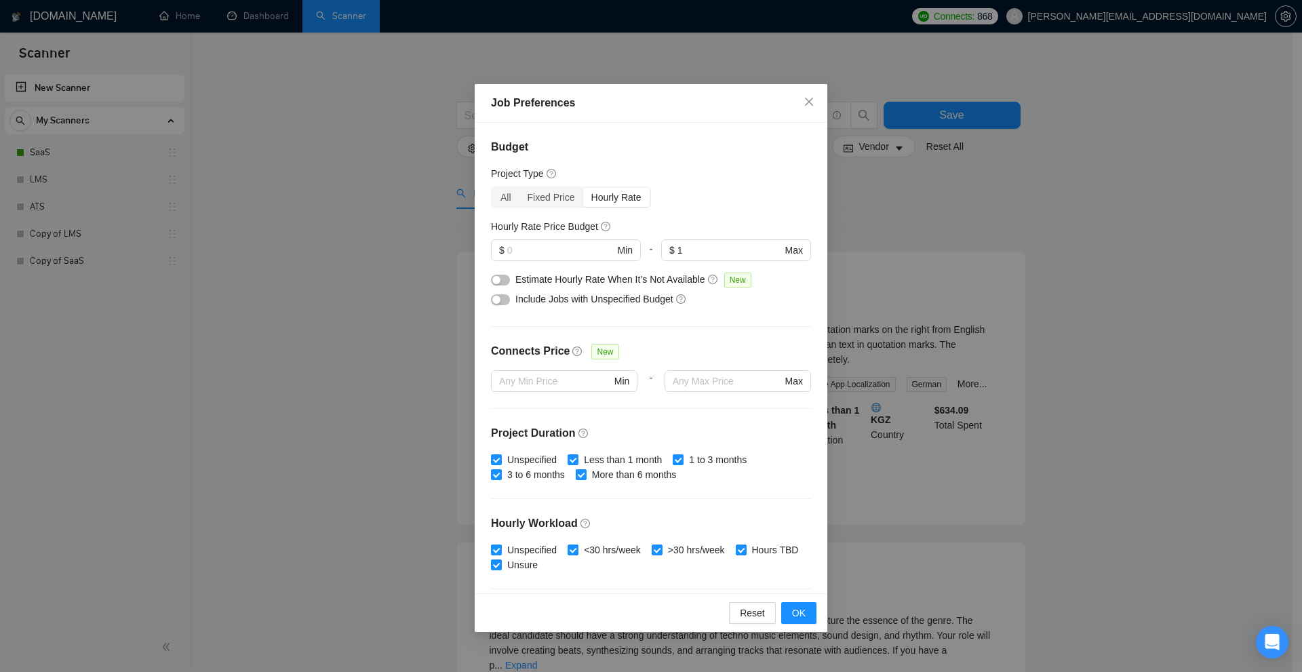
click at [950, 212] on div "Job Preferences Budget Project Type All Fixed Price Hourly Rate Fixed Price Bud…" at bounding box center [651, 336] width 1302 height 672
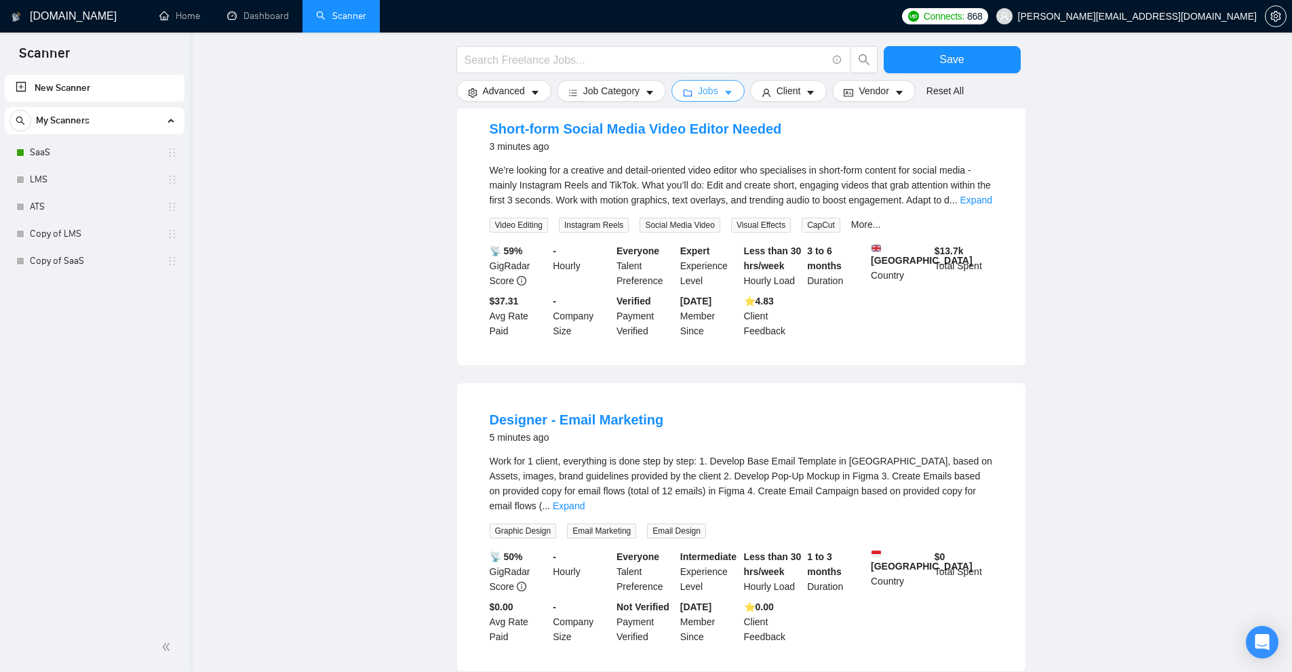
scroll to position [1140, 0]
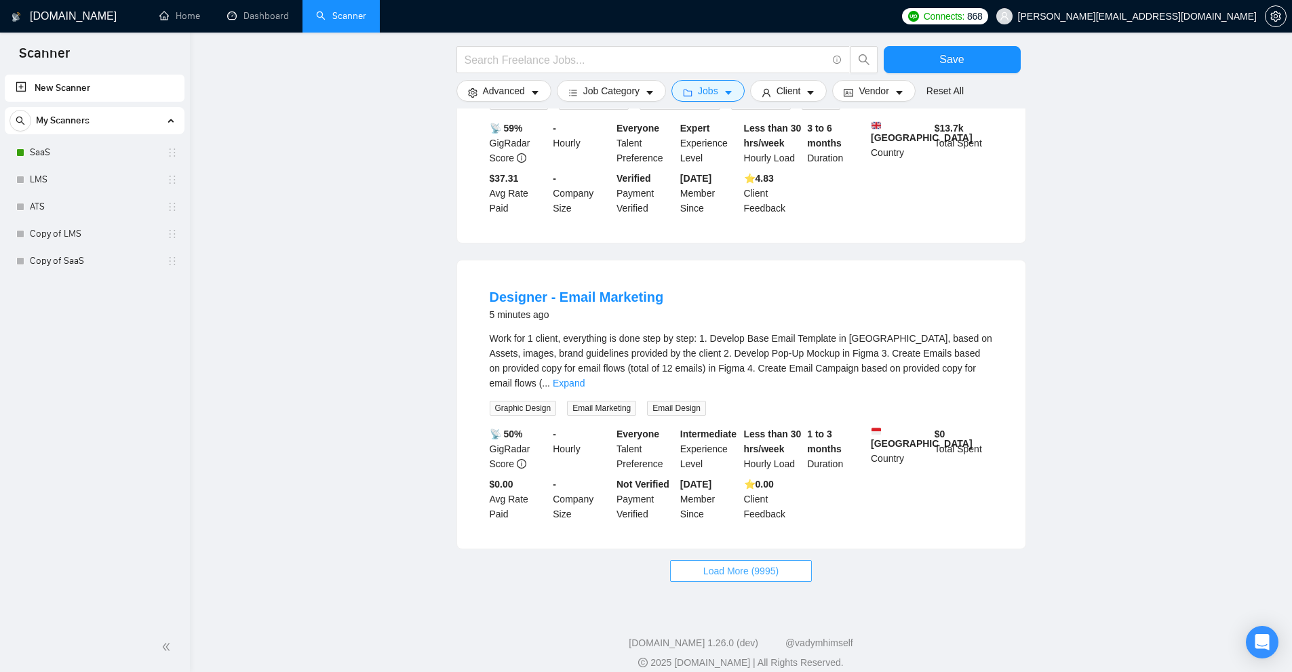
click at [757, 564] on span "Load More (9995)" at bounding box center [740, 571] width 75 height 15
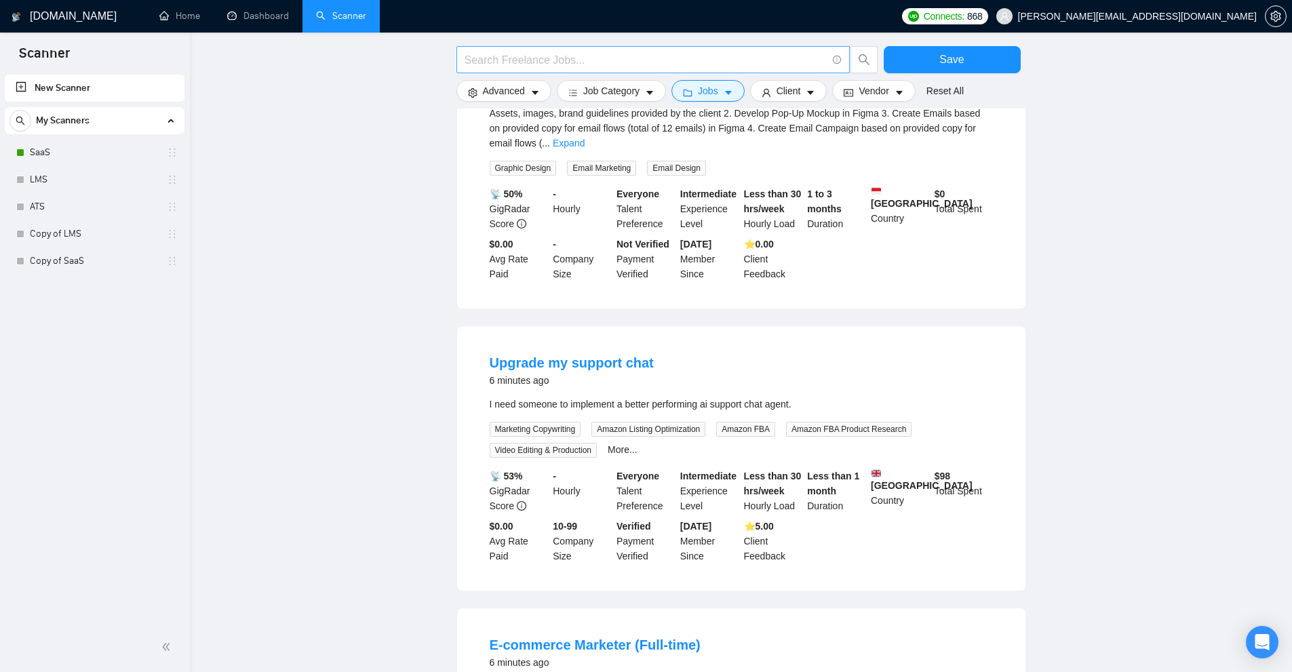
scroll to position [0, 0]
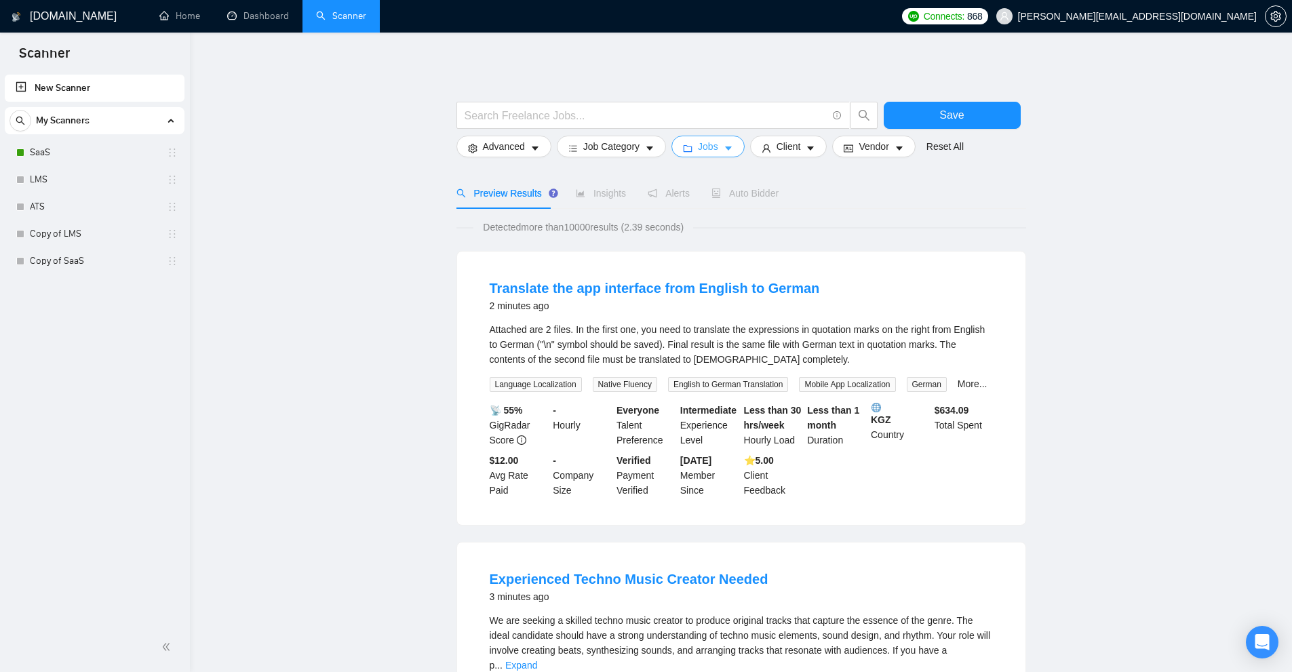
click at [721, 157] on button "Jobs" at bounding box center [707, 147] width 73 height 22
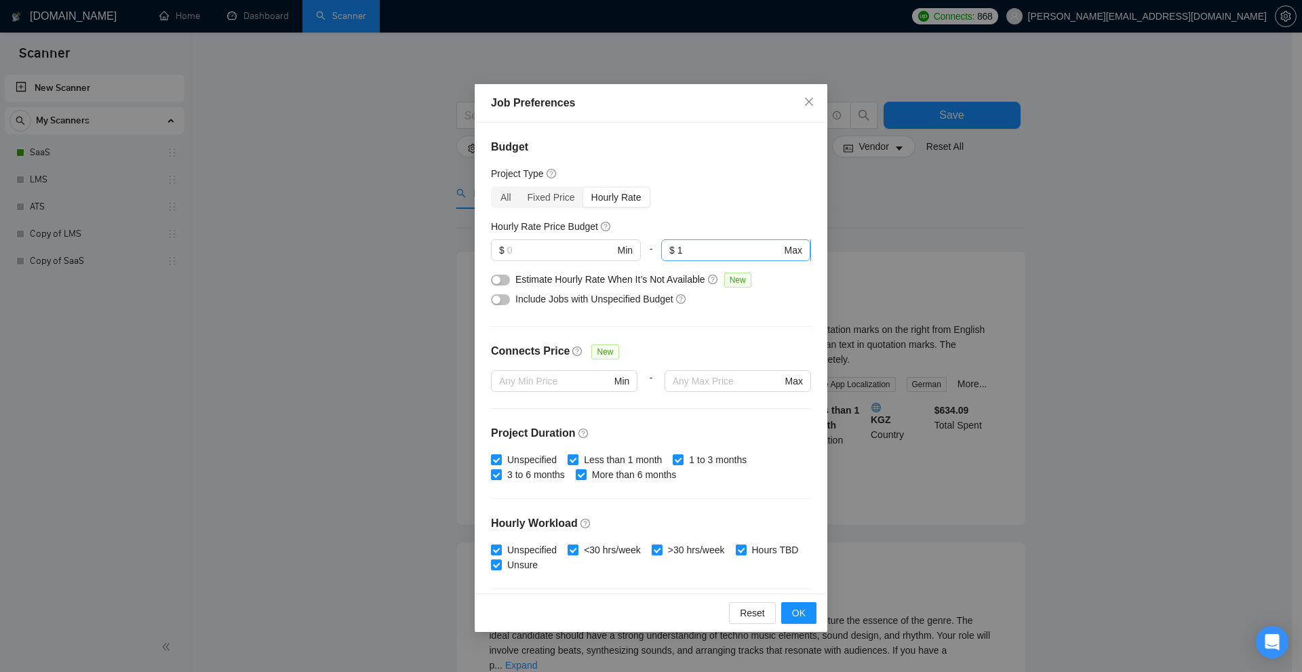
click at [713, 239] on span "$ 1 Max" at bounding box center [735, 250] width 149 height 22
click at [736, 220] on div "Hourly Rate Price Budget" at bounding box center [651, 226] width 320 height 15
click at [1109, 238] on div "Job Preferences Budget Project Type All Fixed Price Hourly Rate Fixed Price Bud…" at bounding box center [651, 336] width 1302 height 672
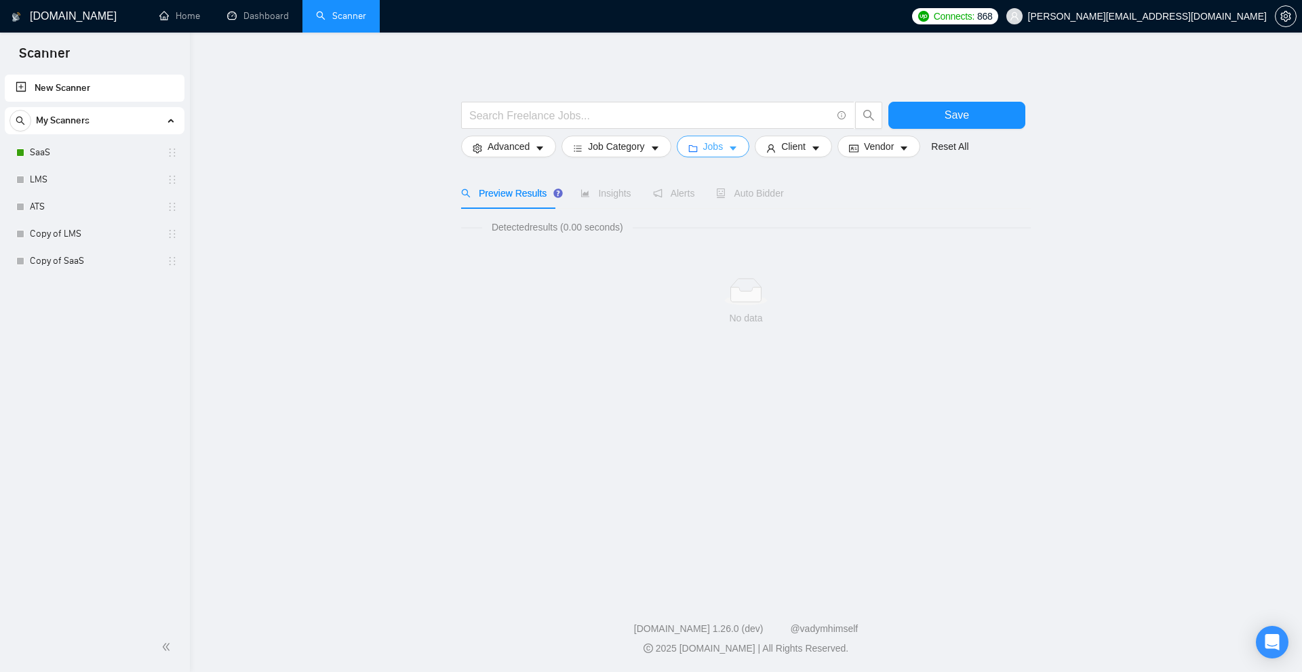
click at [693, 141] on button "Jobs" at bounding box center [713, 147] width 73 height 22
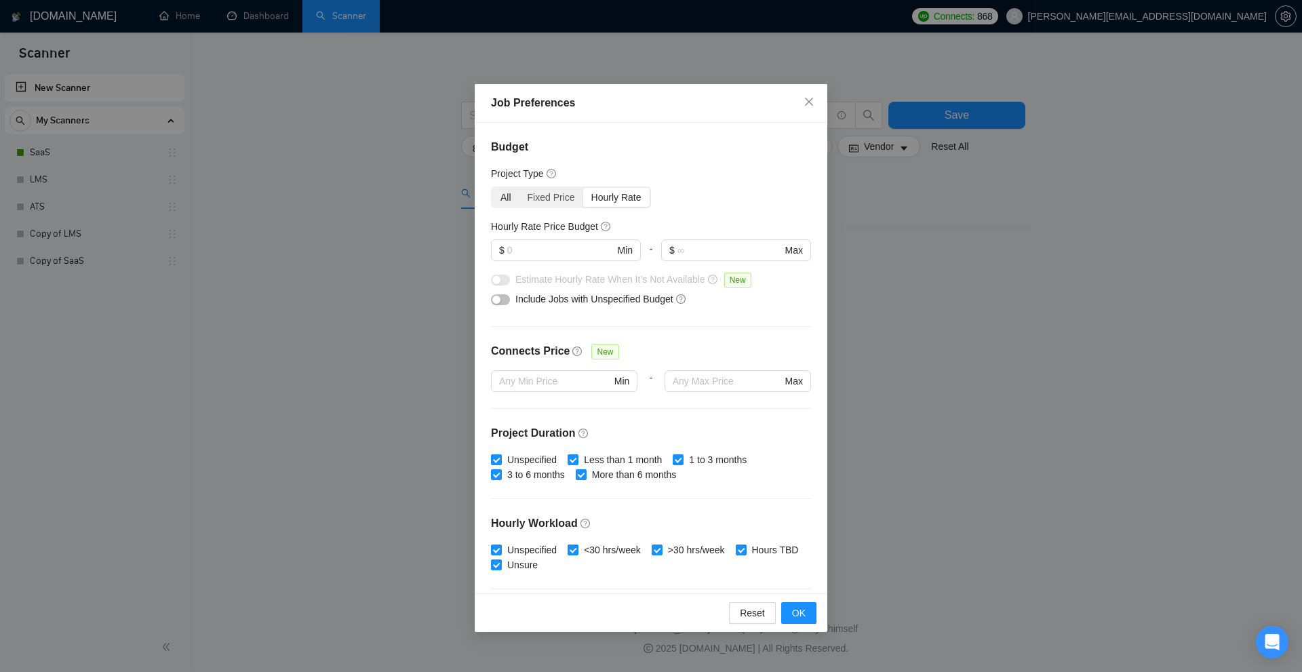
click at [504, 193] on div "All" at bounding box center [505, 197] width 27 height 19
click at [492, 188] on input "All" at bounding box center [492, 188] width 0 height 0
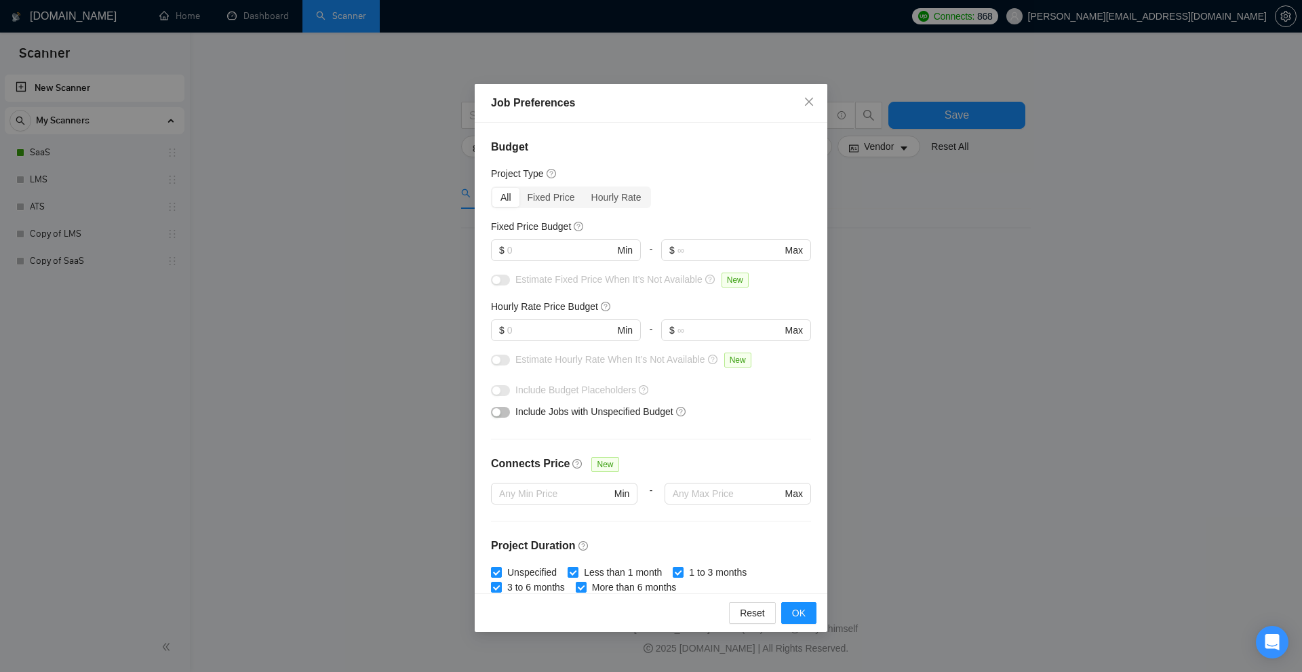
click at [1021, 210] on div "Job Preferences Budget Project Type All Fixed Price Hourly Rate Fixed Price Bud…" at bounding box center [651, 336] width 1302 height 672
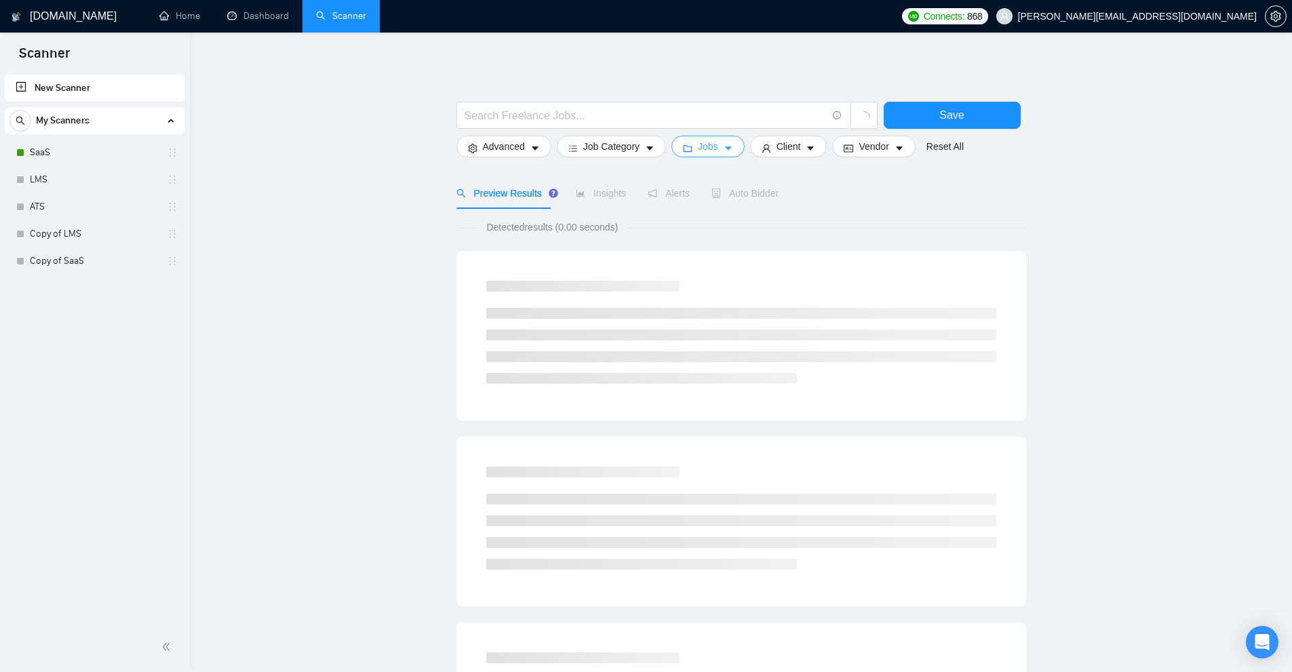
click at [698, 142] on span "Jobs" at bounding box center [708, 146] width 20 height 15
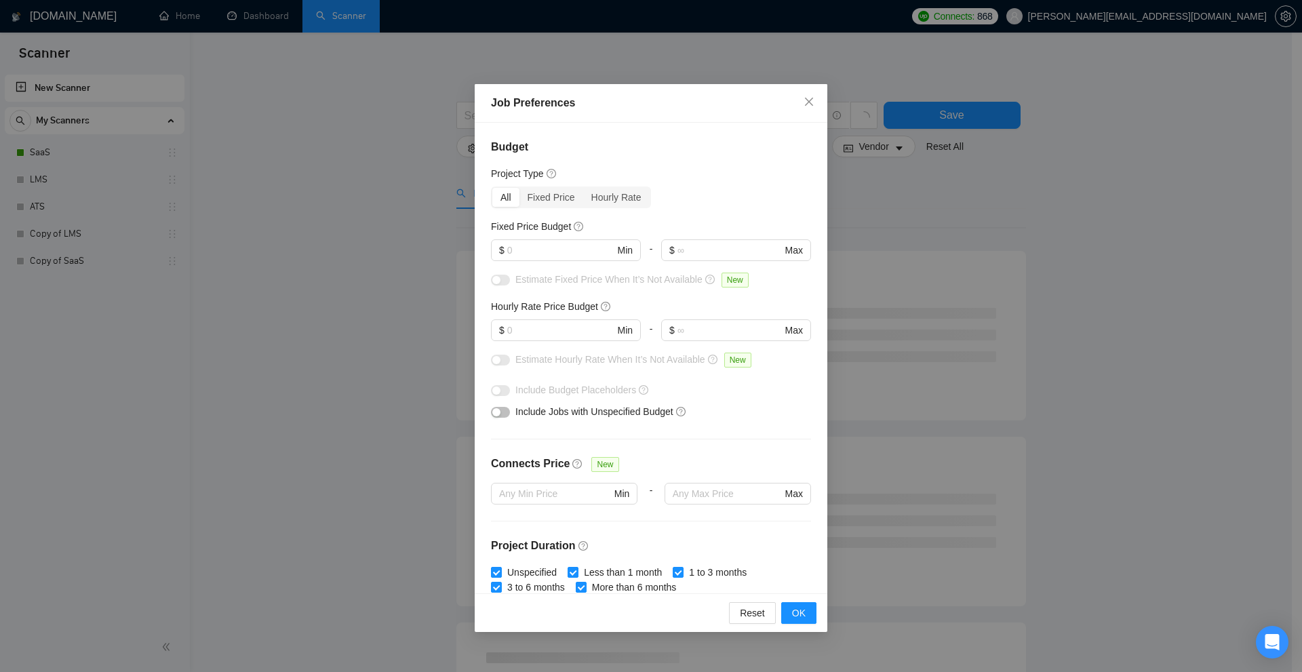
click at [686, 153] on h4 "Budget" at bounding box center [651, 147] width 320 height 16
click at [1051, 232] on div "Job Preferences Budget Project Type All Fixed Price Hourly Rate Fixed Price Bud…" at bounding box center [651, 336] width 1302 height 672
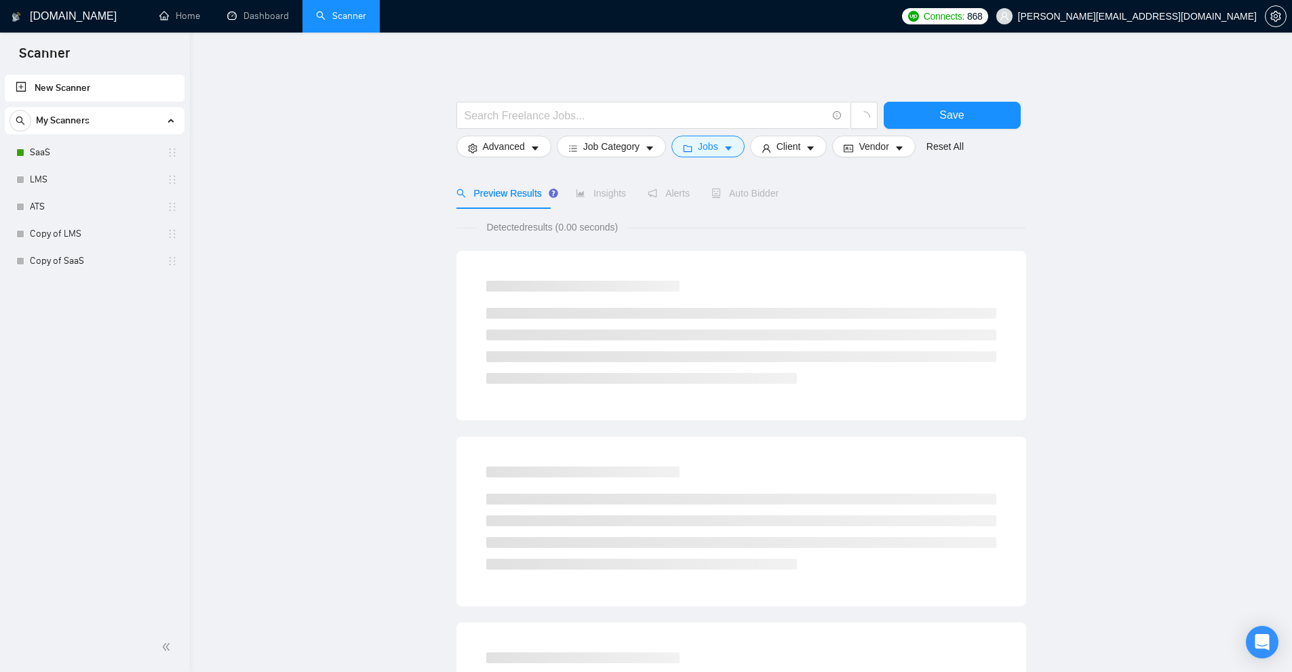
click at [1070, 243] on main "Save Advanced Job Category Jobs Client Vendor Reset All Preview Results Insight…" at bounding box center [741, 609] width 1059 height 1110
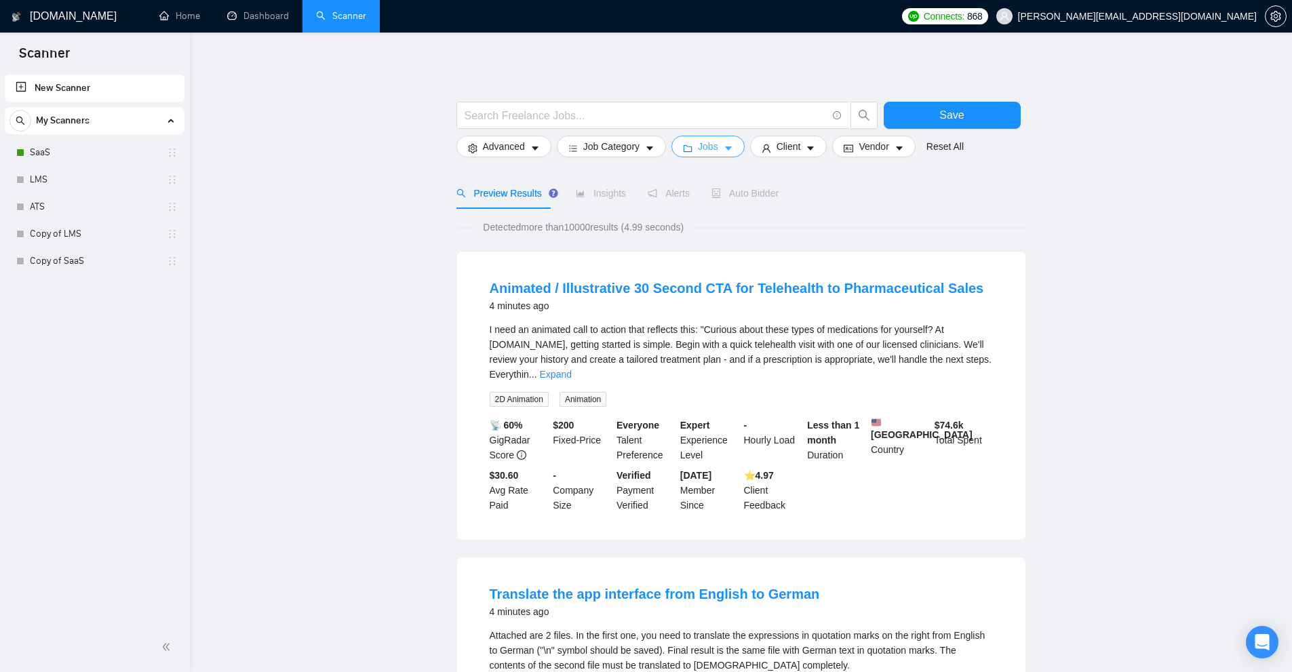
click at [709, 149] on span "Jobs" at bounding box center [708, 146] width 20 height 15
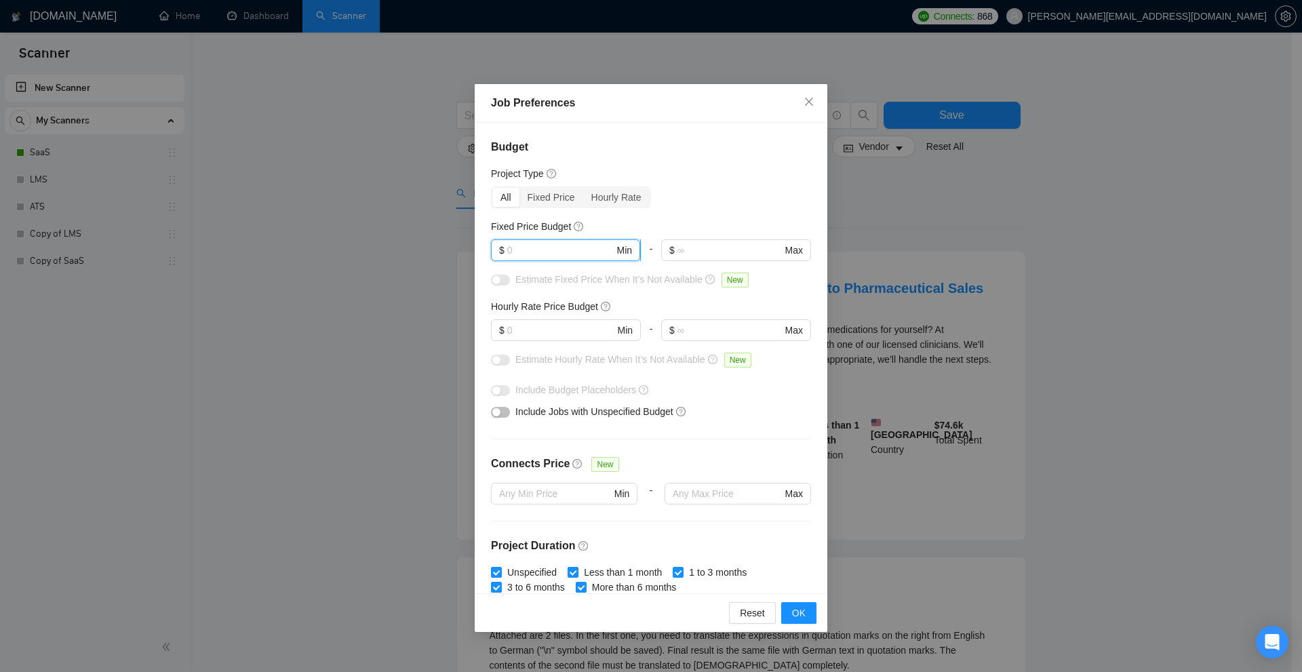
click at [565, 250] on input "text" at bounding box center [560, 250] width 107 height 15
click at [963, 387] on div "Job Preferences Budget Project Type All Fixed Price Hourly Rate Fixed Price Bud…" at bounding box center [651, 336] width 1302 height 672
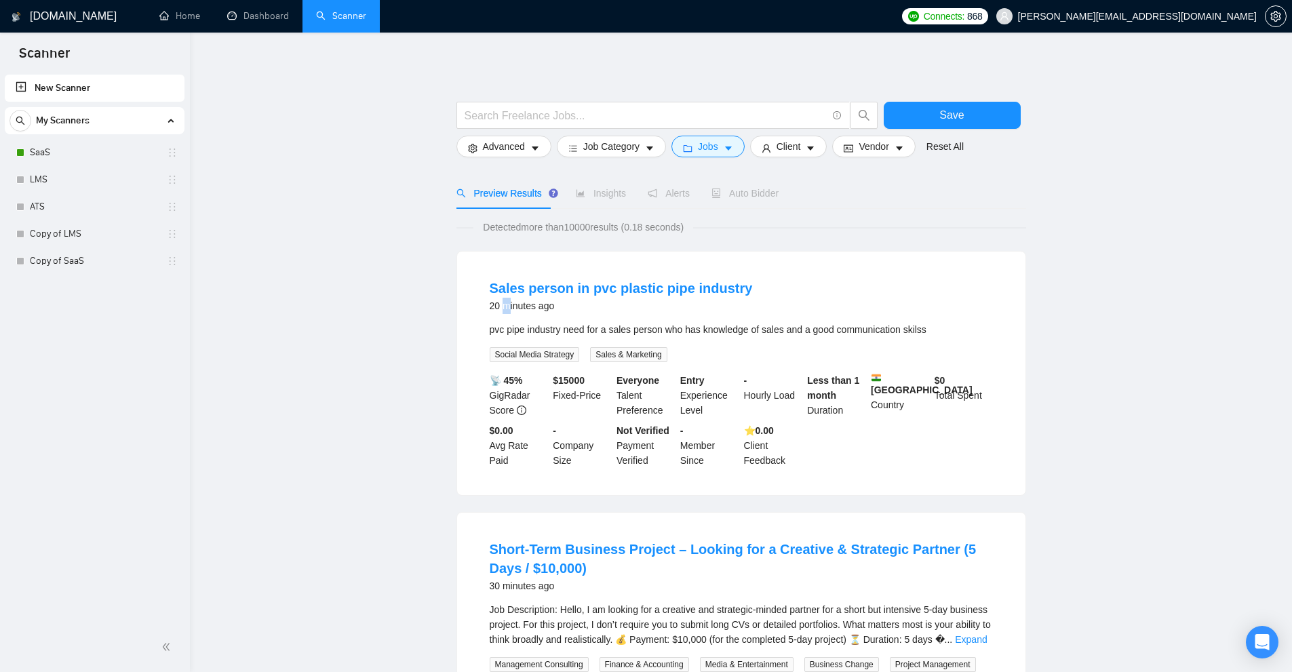
click at [501, 322] on li "Sales person in pvc plastic pipe industry 20 minutes ago pvc pipe industry need…" at bounding box center [741, 373] width 536 height 211
click at [492, 332] on div "pvc pipe industry need for a sales person who has knowledge of sales and a good…" at bounding box center [741, 329] width 503 height 15
drag, startPoint x: 492, startPoint y: 332, endPoint x: 900, endPoint y: 319, distance: 408.5
click at [876, 320] on li "Sales person in pvc plastic pipe industry 20 minutes ago pvc pipe industry need…" at bounding box center [741, 373] width 536 height 211
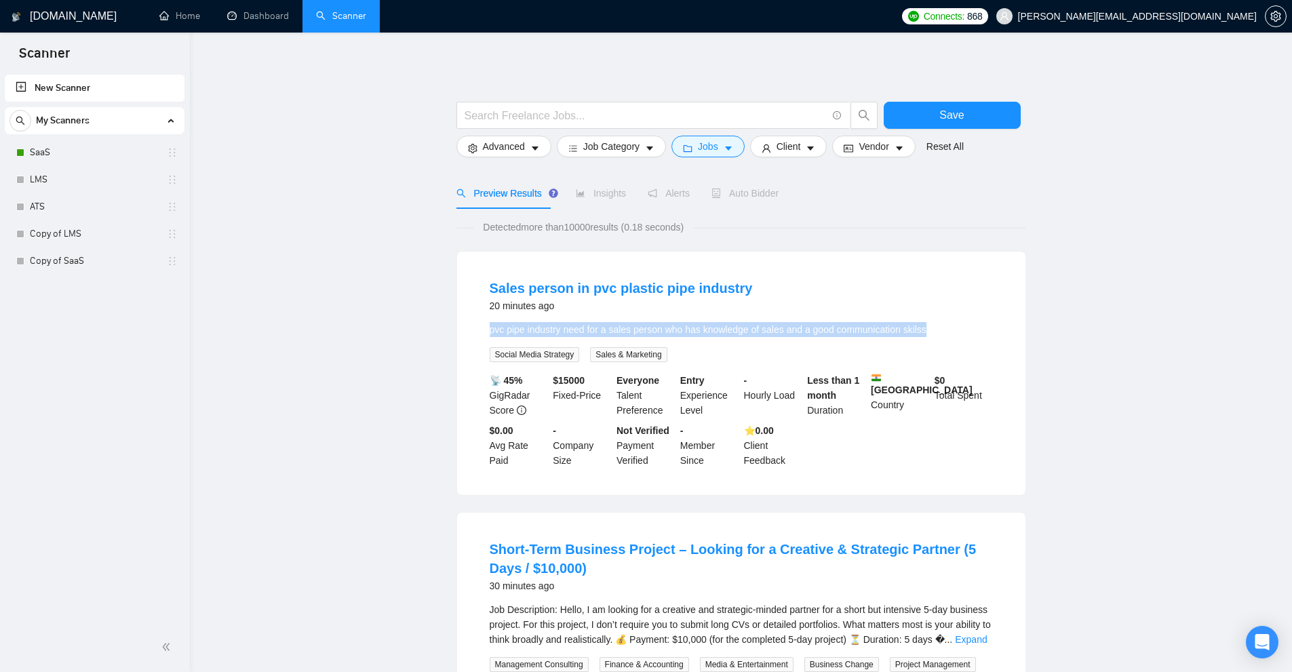
click at [908, 319] on li "Sales person in pvc plastic pipe industry 20 minutes ago pvc pipe industry need…" at bounding box center [741, 373] width 536 height 211
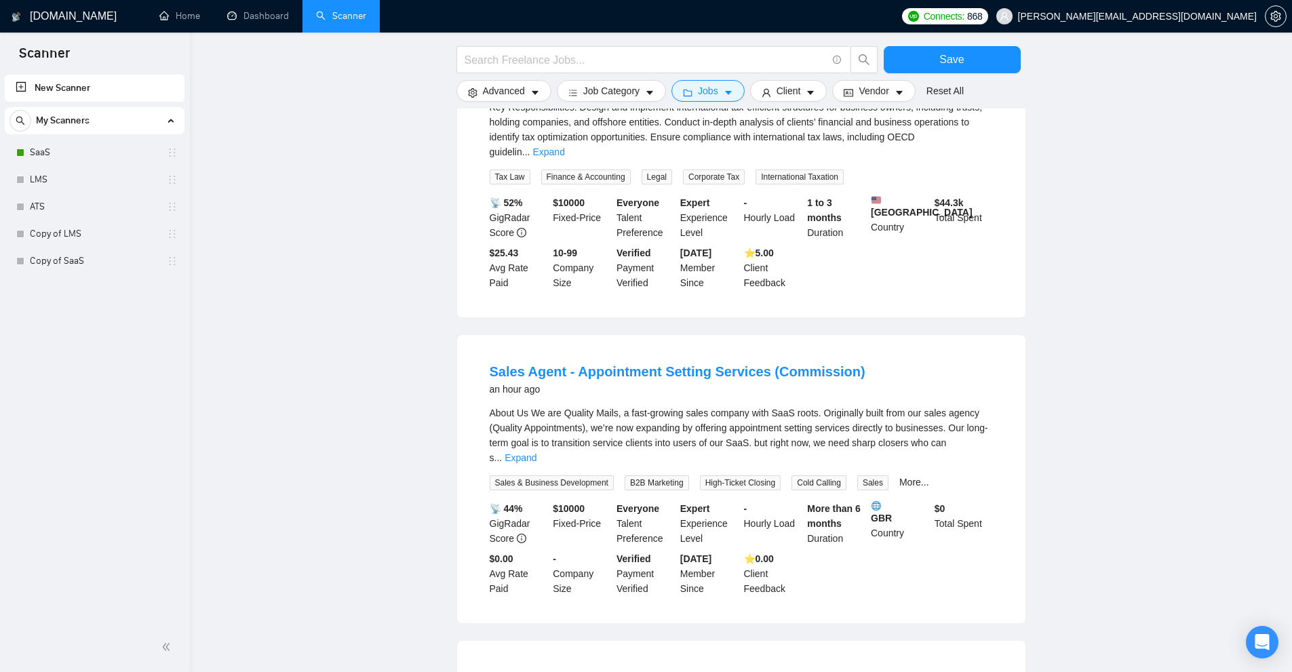
scroll to position [1161, 0]
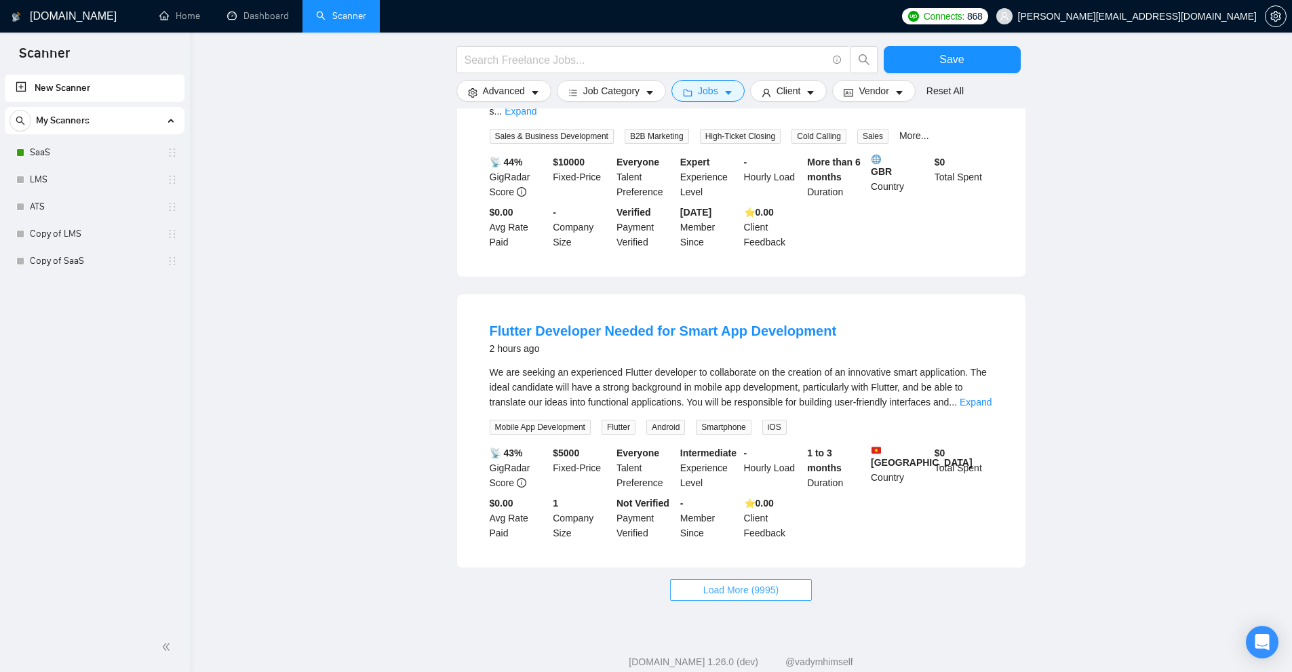
click at [724, 583] on span "Load More (9995)" at bounding box center [740, 590] width 75 height 15
click at [731, 89] on button "Jobs" at bounding box center [707, 91] width 73 height 22
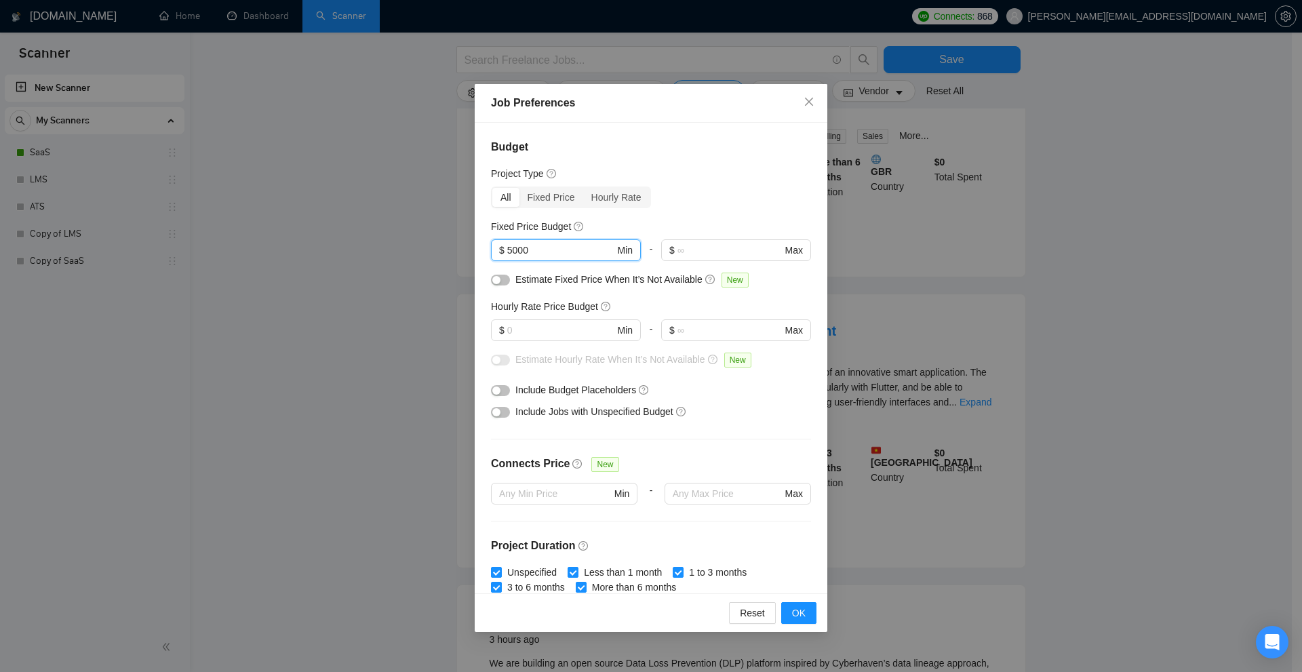
drag, startPoint x: 548, startPoint y: 248, endPoint x: 374, endPoint y: 227, distance: 174.8
click at [374, 227] on div "Job Preferences Budget Project Type All Fixed Price Hourly Rate Fixed Price Bud…" at bounding box center [651, 336] width 1302 height 672
type input "90000"
click at [388, 216] on div "Job Preferences Budget Project Type All Fixed Price Hourly Rate Fixed Price Bud…" at bounding box center [651, 336] width 1302 height 672
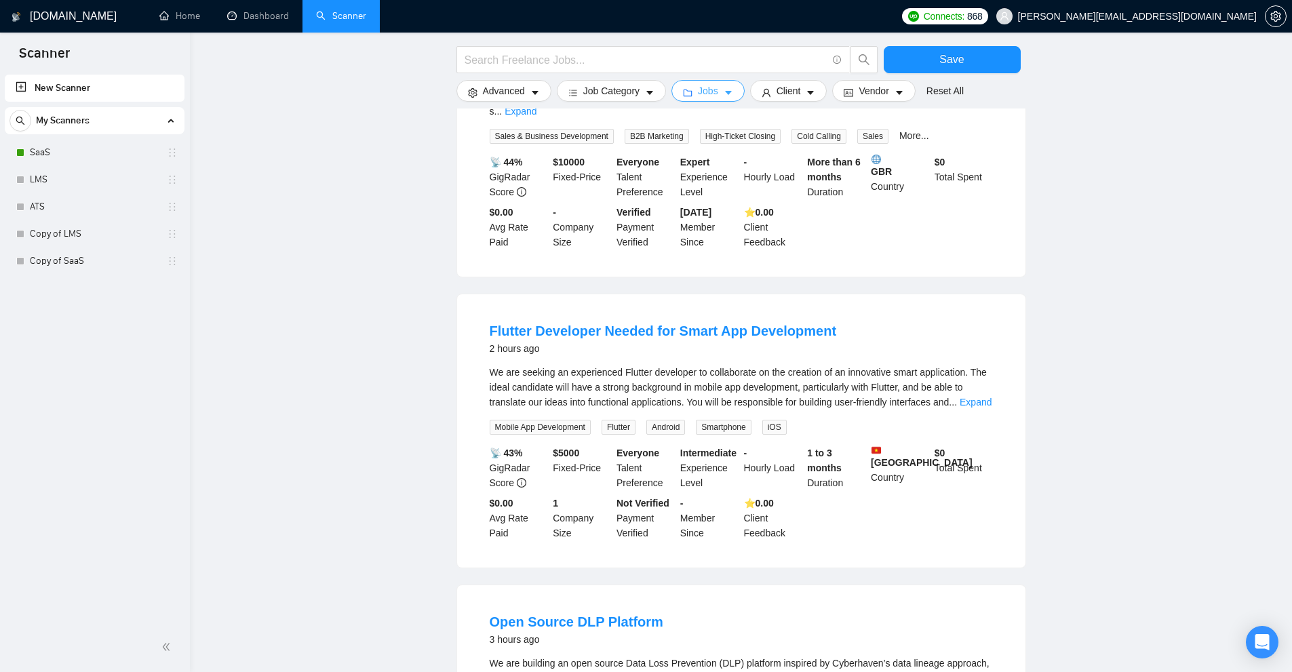
scroll to position [0, 0]
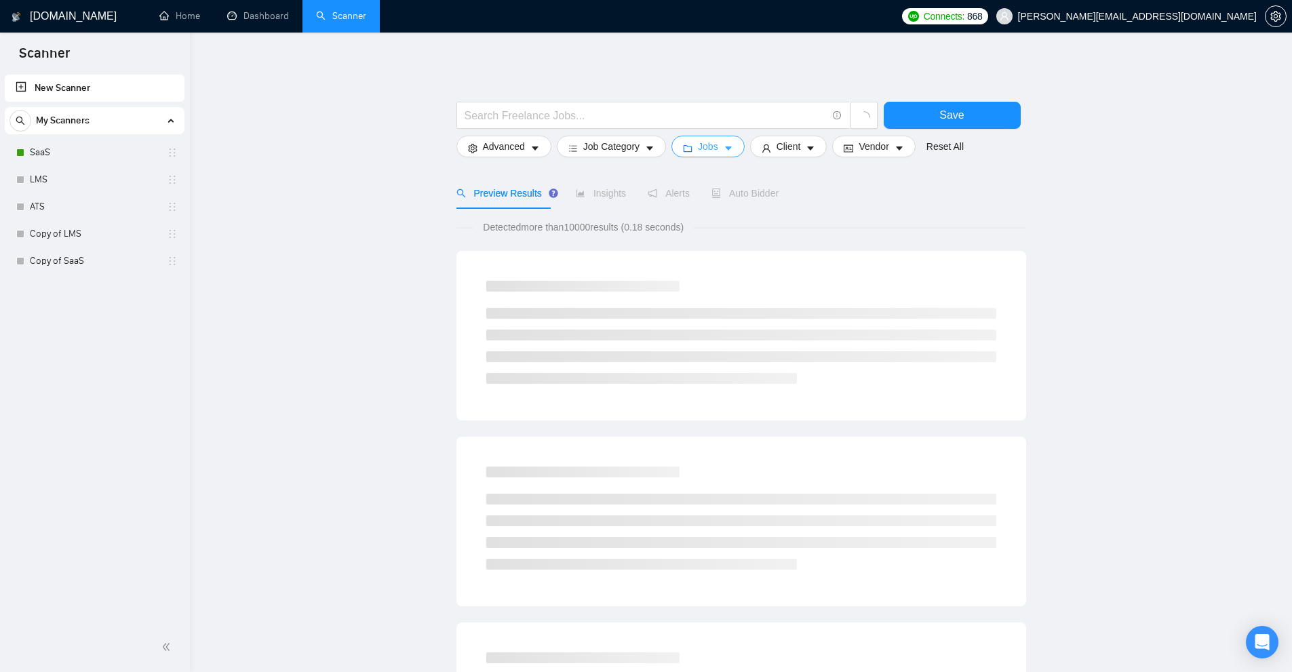
click at [729, 145] on icon "caret-down" at bounding box center [728, 148] width 9 height 9
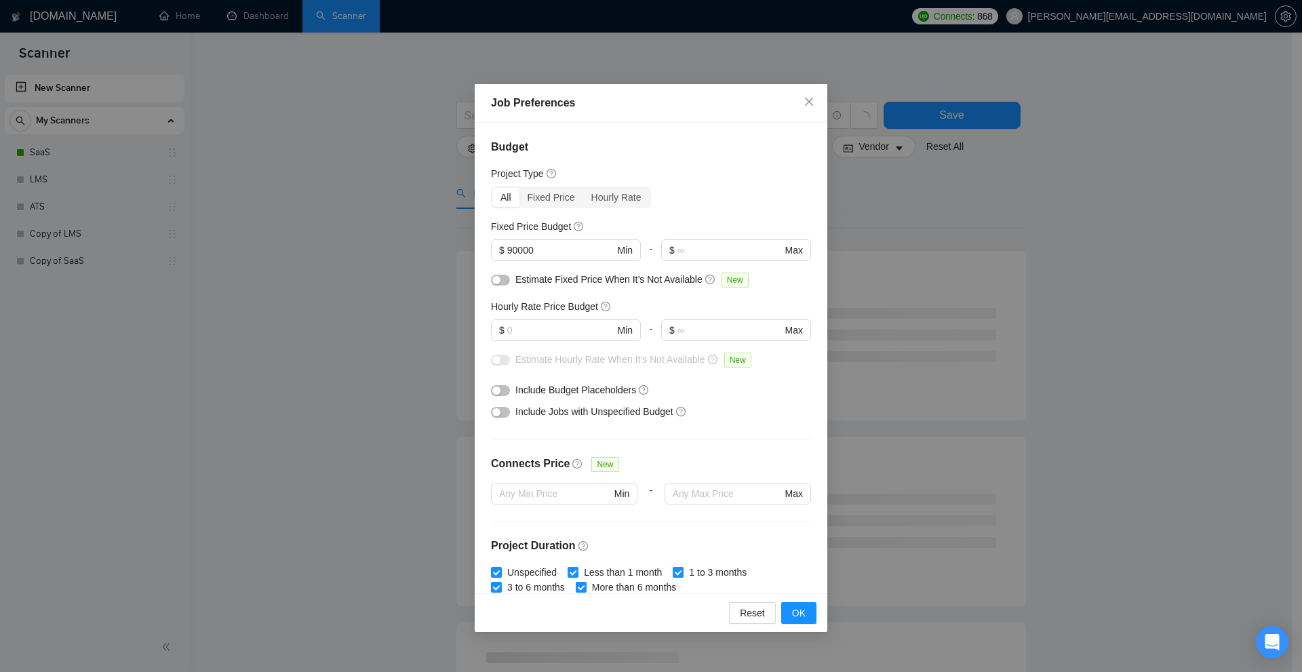
click at [343, 200] on div "Job Preferences Budget Project Type All Fixed Price Hourly Rate Fixed Price Bud…" at bounding box center [651, 336] width 1302 height 672
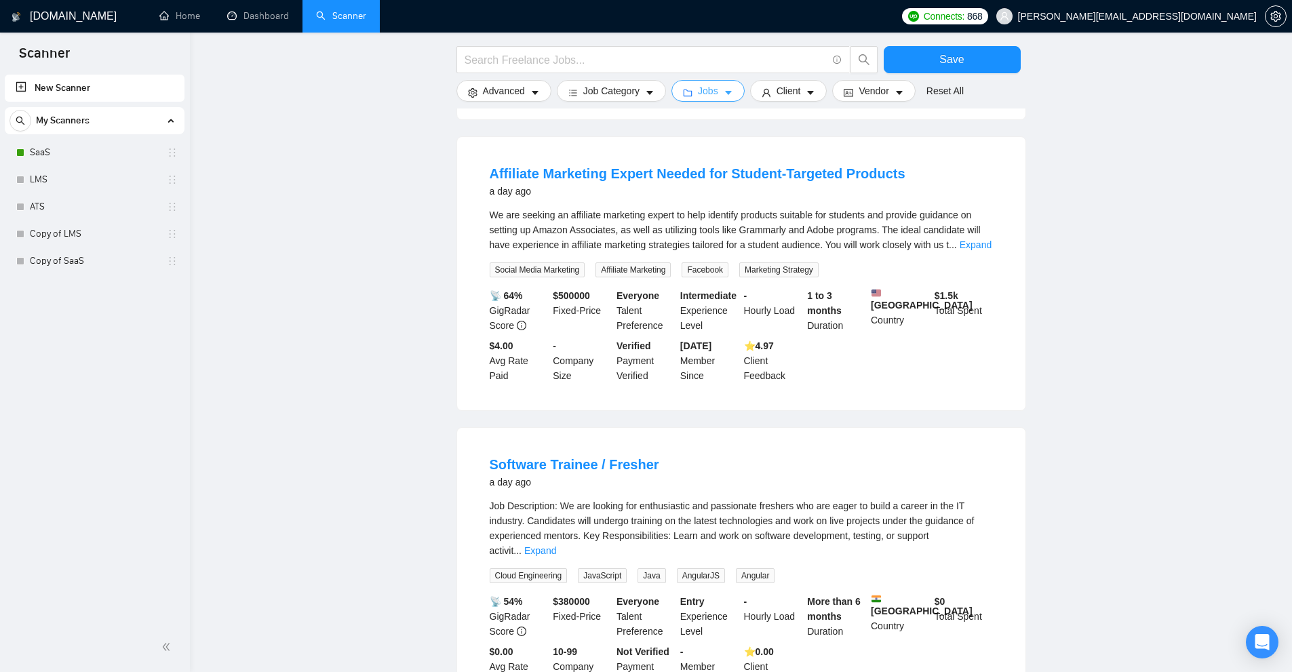
scroll to position [1170, 0]
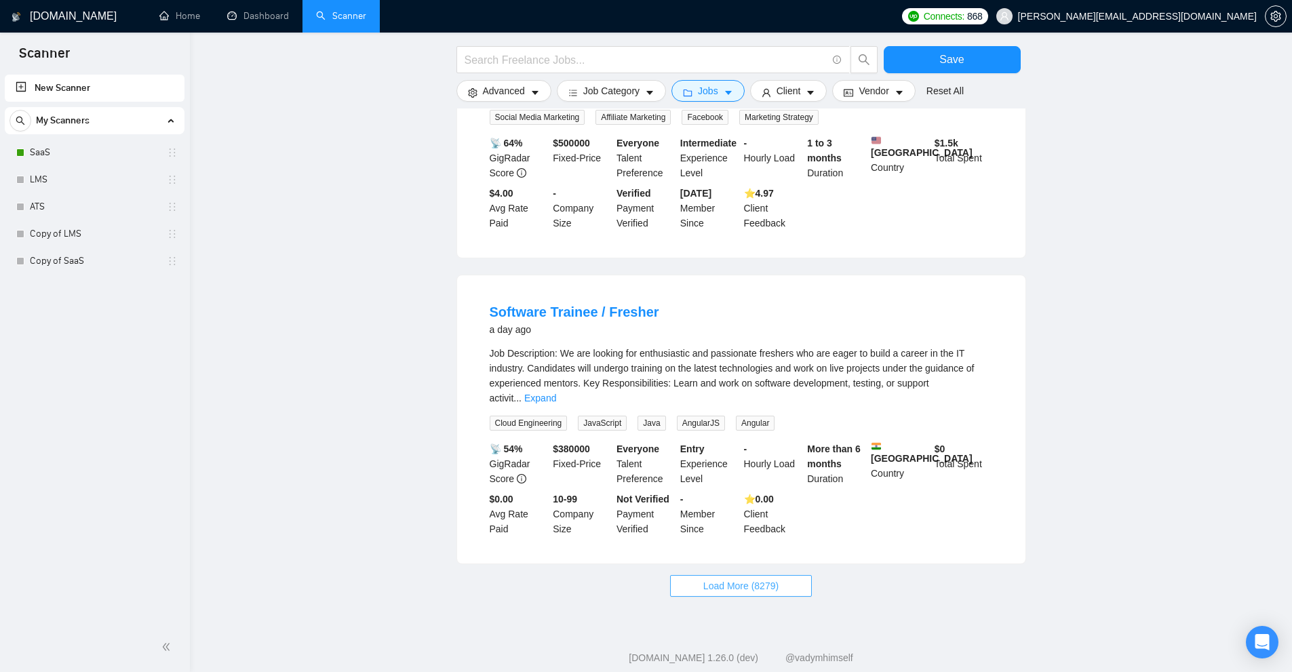
click at [743, 579] on span "Load More (8279)" at bounding box center [740, 586] width 75 height 15
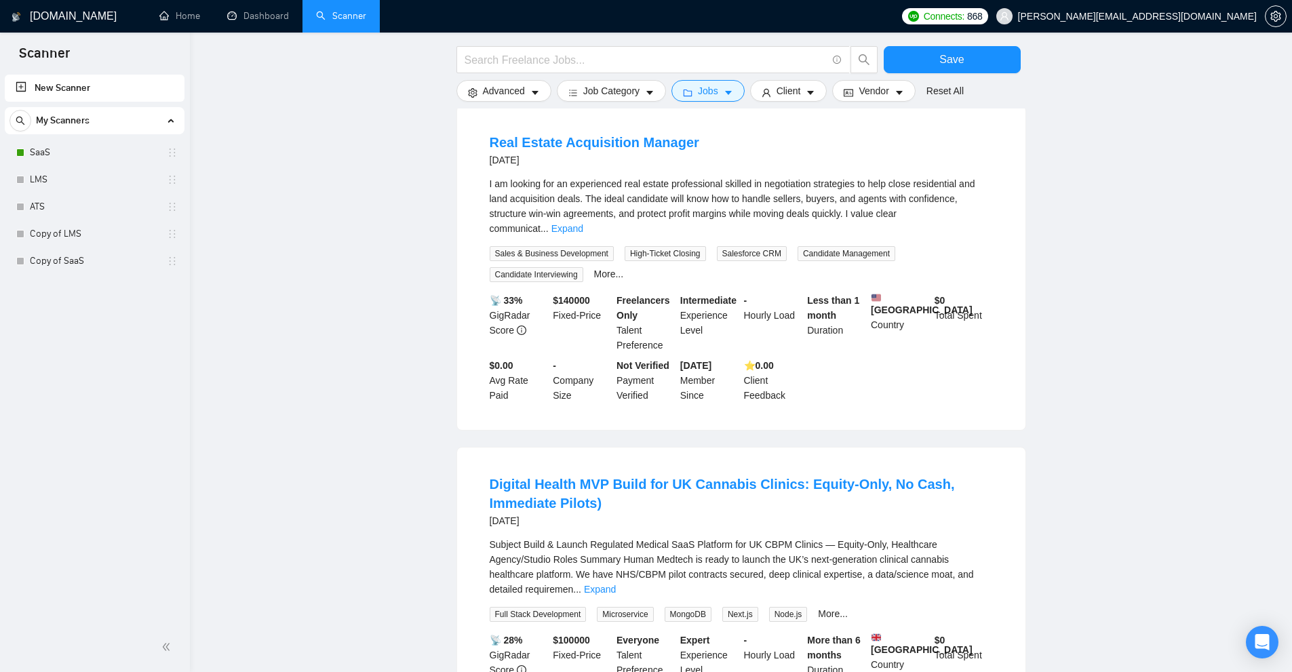
scroll to position [2754, 0]
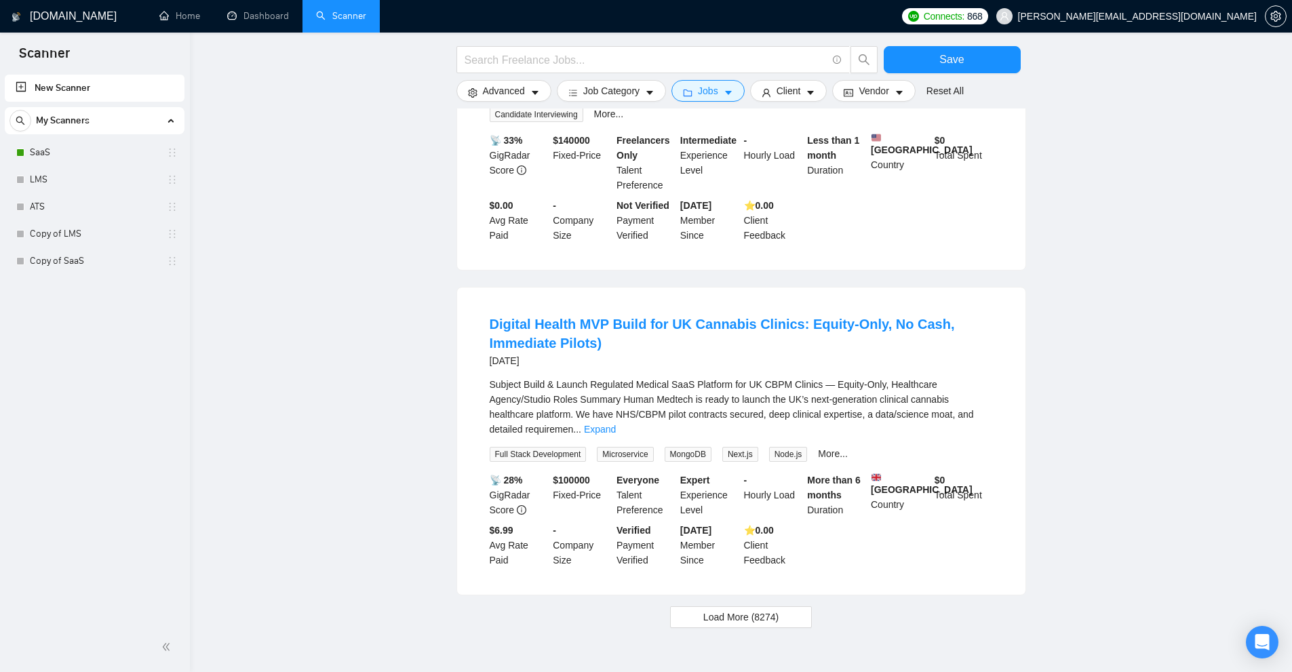
click at [716, 610] on span "Load More (8274)" at bounding box center [740, 617] width 75 height 15
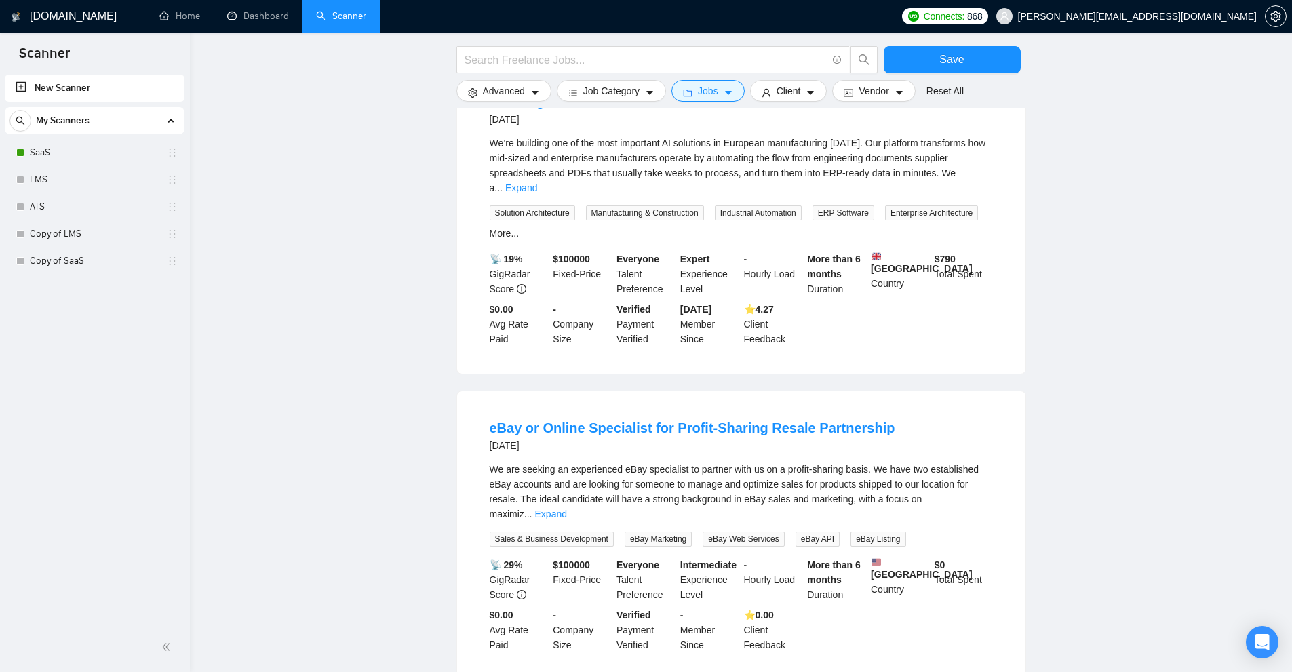
scroll to position [4293, 0]
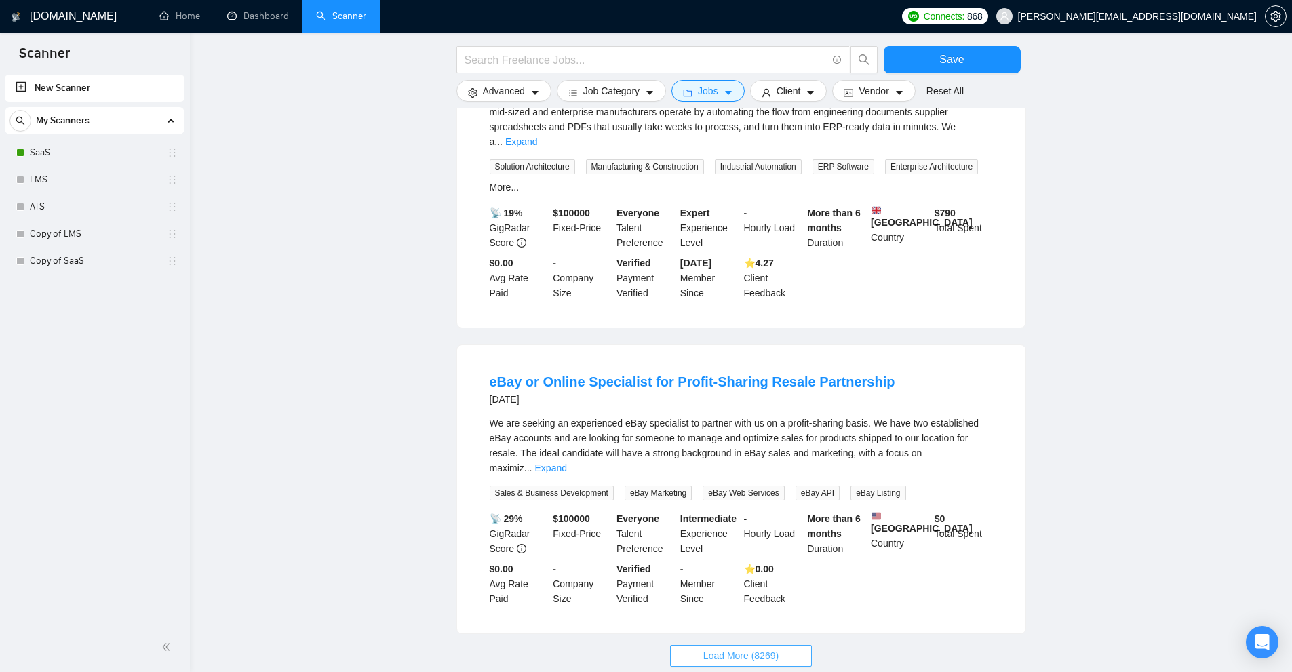
click at [732, 645] on button "Load More (8269)" at bounding box center [741, 656] width 142 height 22
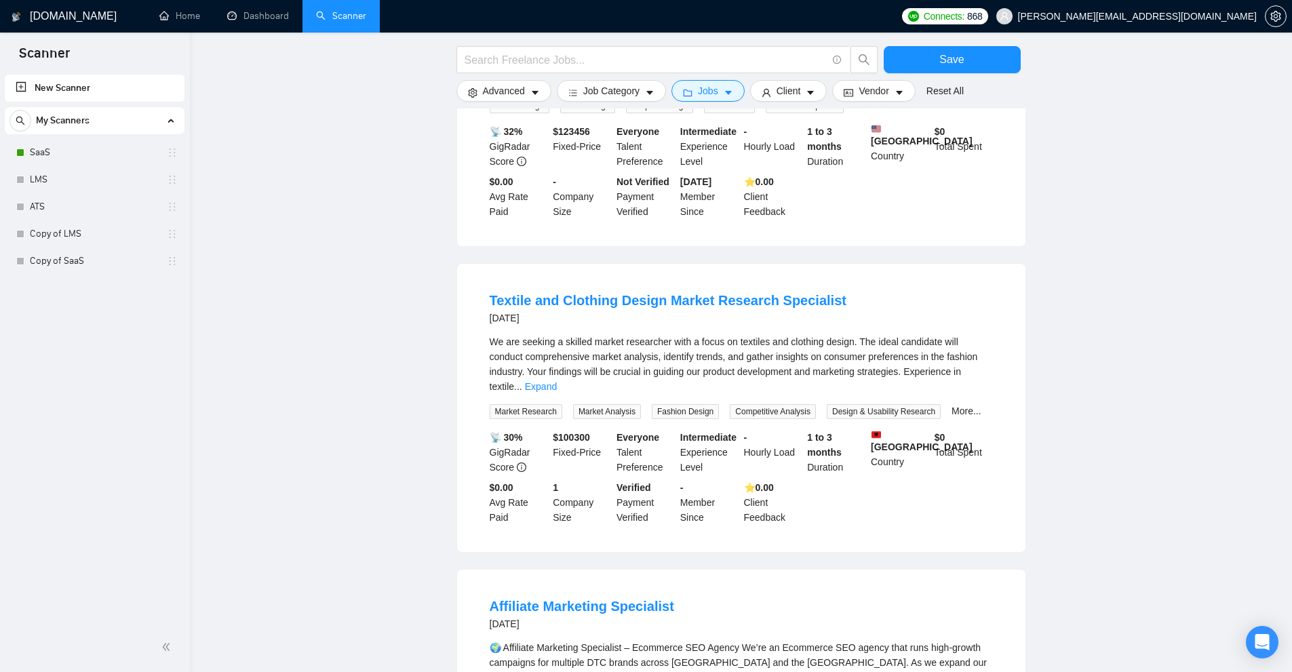
scroll to position [5754, 0]
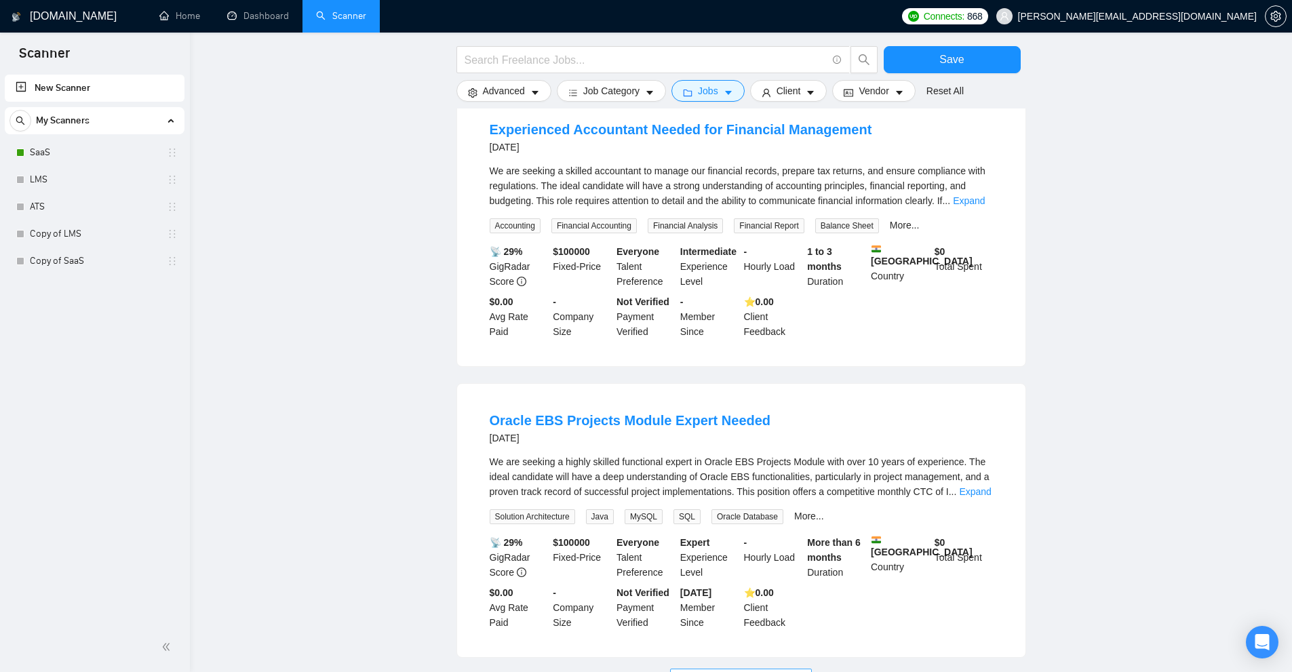
click at [720, 669] on button "Load More (8264)" at bounding box center [741, 680] width 142 height 22
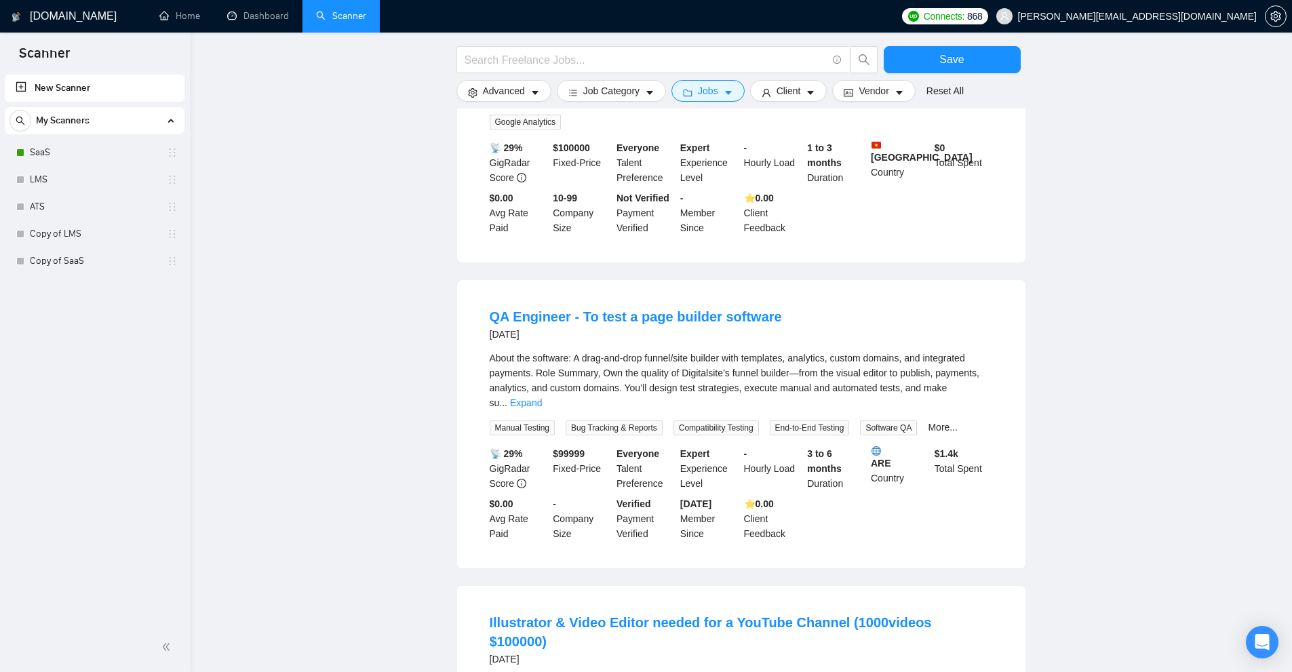
scroll to position [7196, 0]
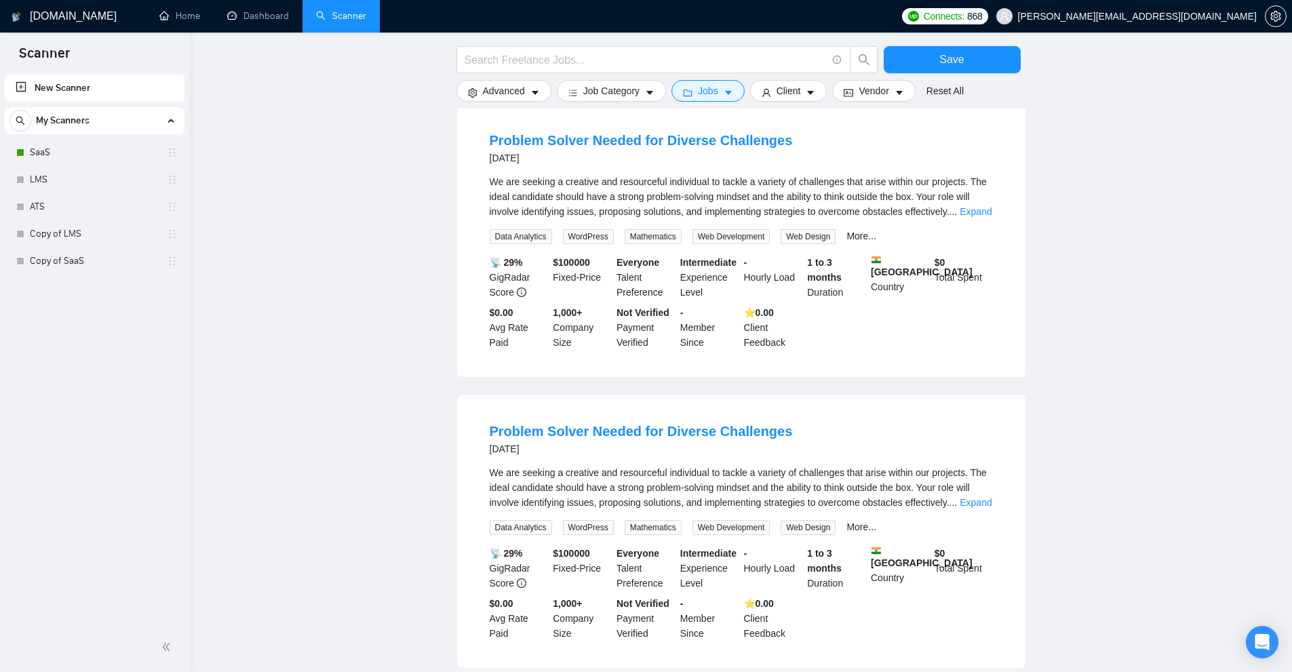
scroll to position [8620, 0]
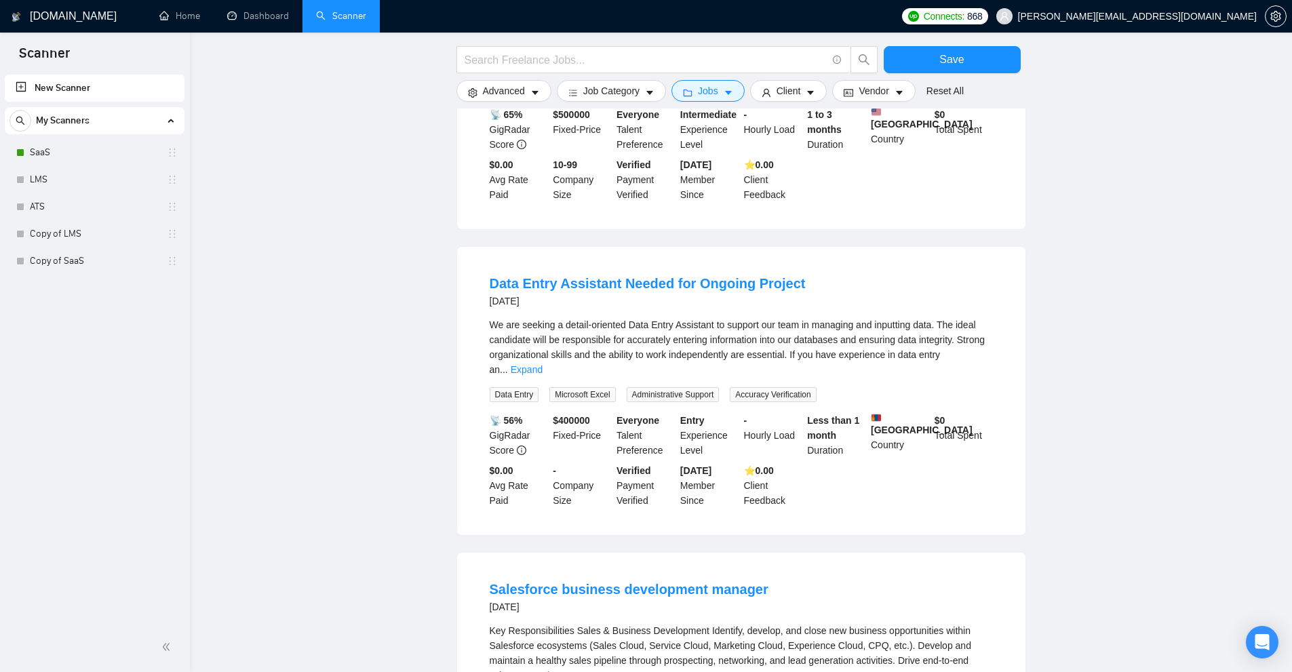
scroll to position [10112, 0]
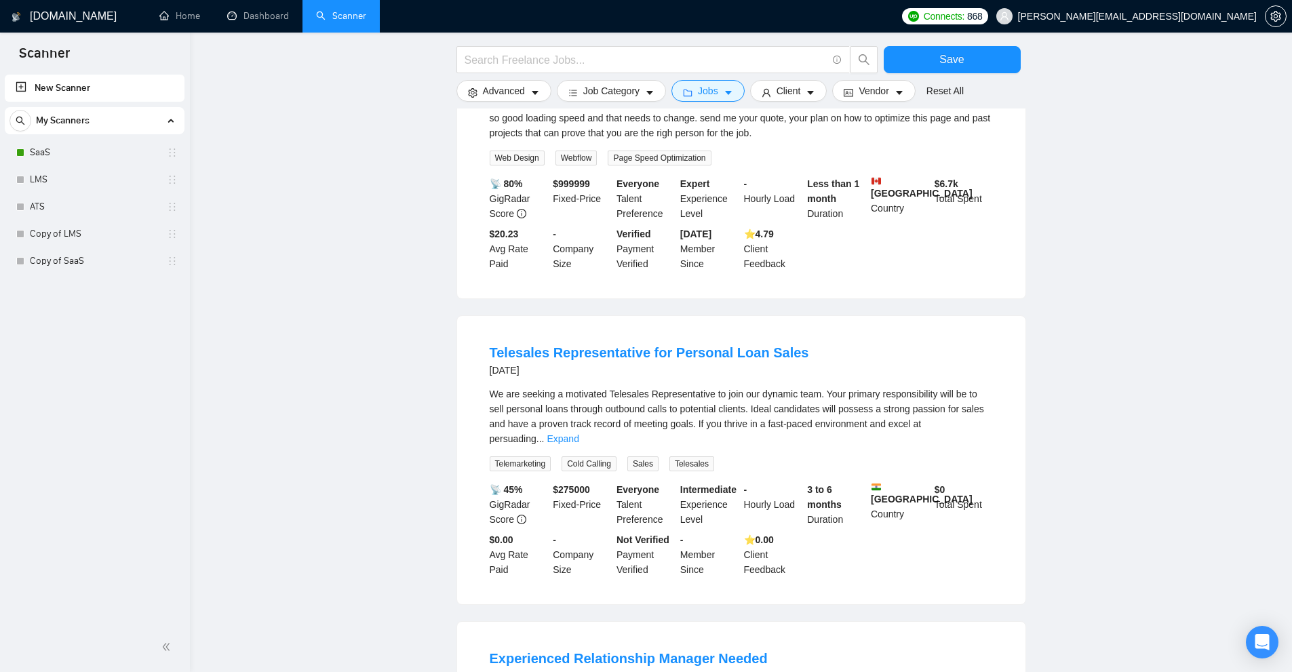
scroll to position [11544, 0]
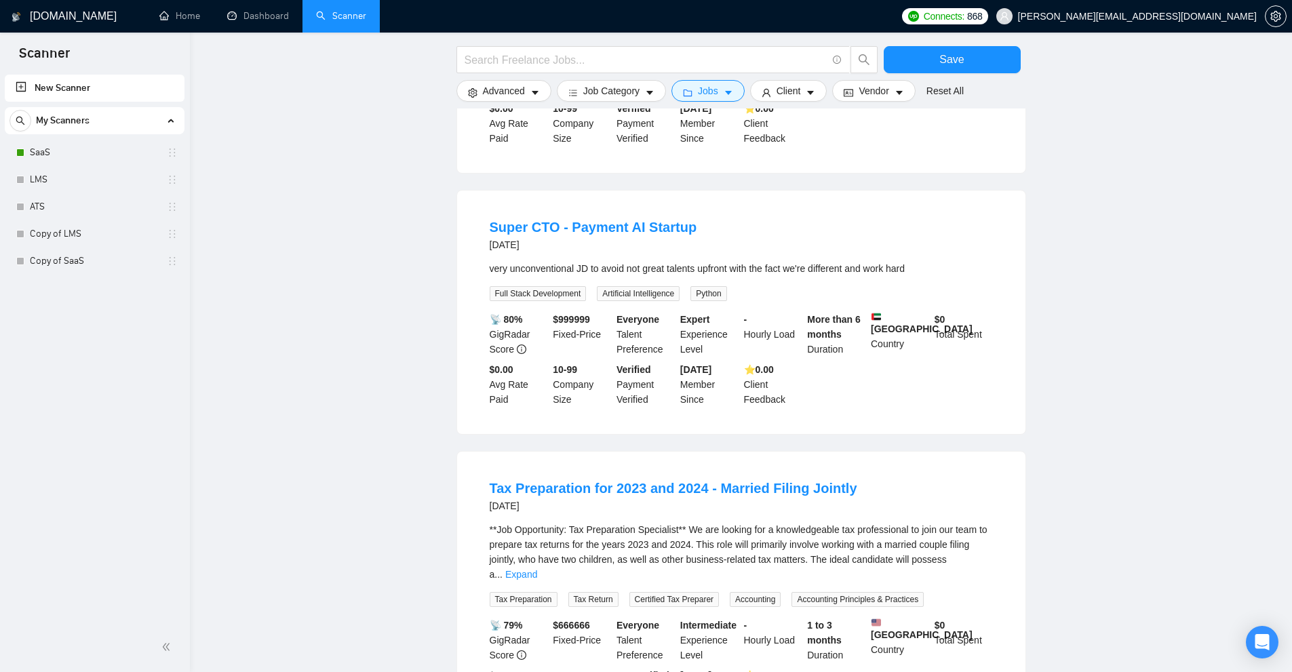
scroll to position [14517, 0]
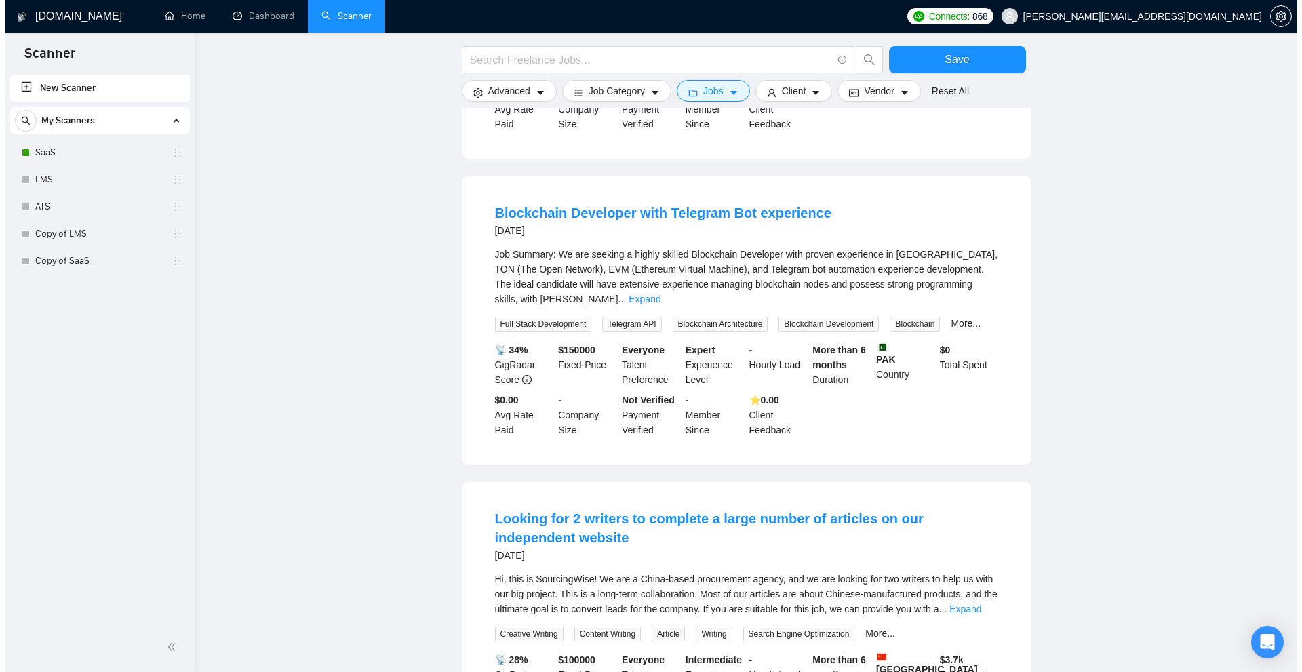
scroll to position [15982, 0]
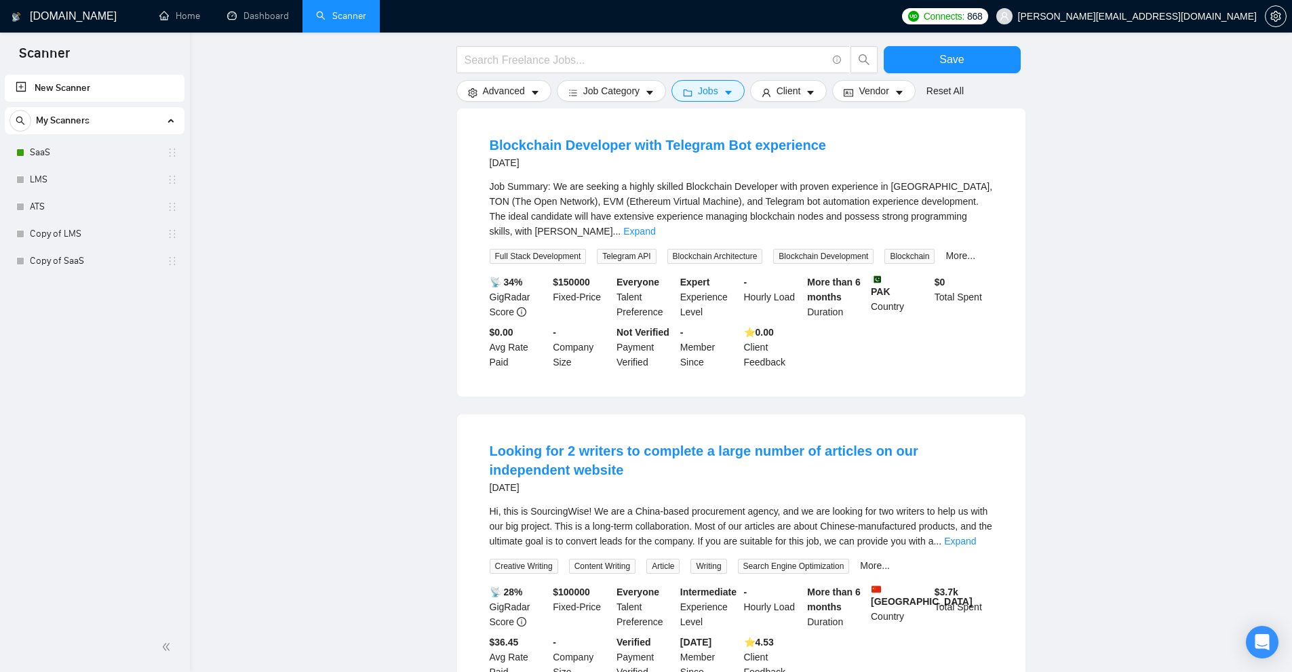
click at [724, 96] on icon "caret-down" at bounding box center [728, 92] width 9 height 9
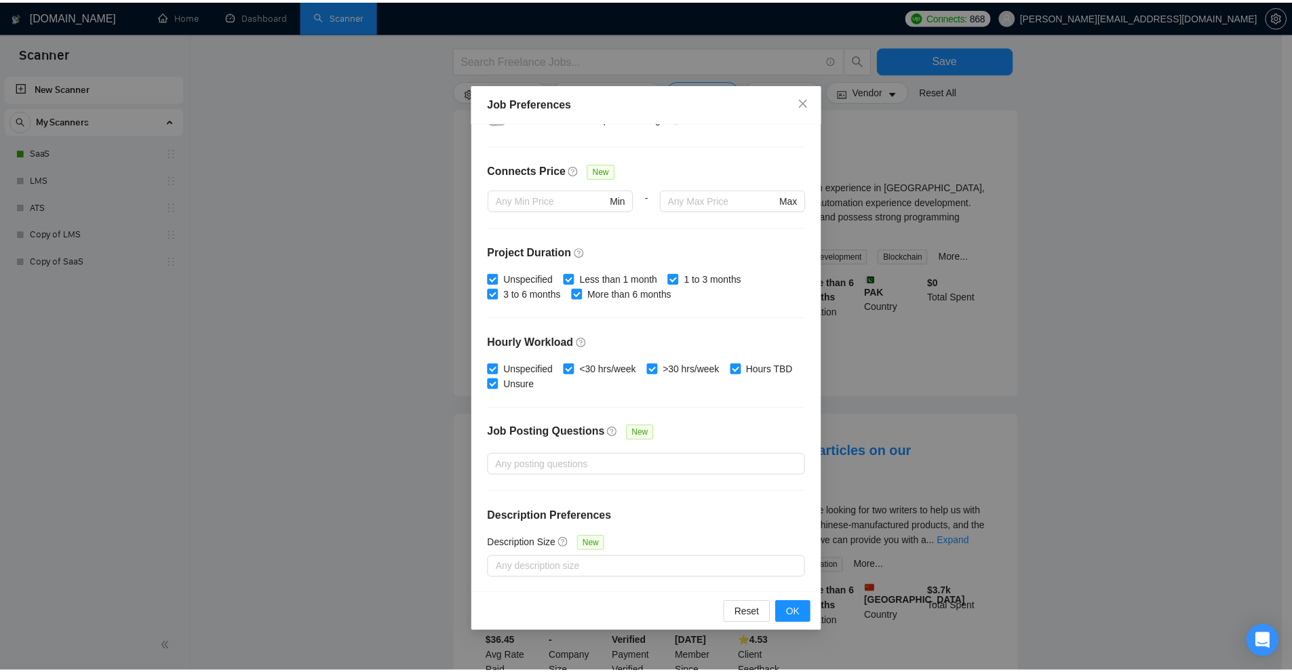
scroll to position [0, 0]
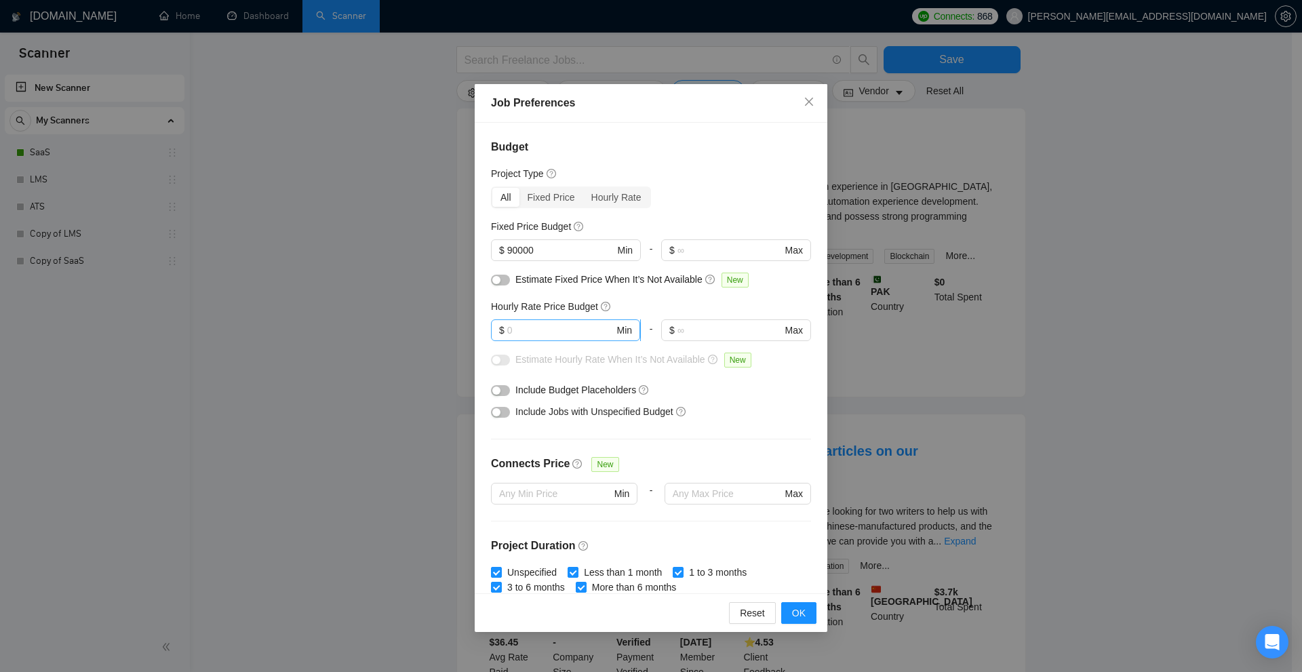
click at [537, 327] on input "text" at bounding box center [560, 330] width 107 height 15
click at [572, 299] on h5 "Hourly Rate Price Budget" at bounding box center [544, 306] width 107 height 15
click at [480, 145] on div "Budget Project Type All Fixed Price Hourly Rate Fixed Price Budget $ 90000 Min …" at bounding box center [651, 358] width 353 height 471
click at [462, 138] on div "Job Preferences Budget Project Type All Fixed Price Hourly Rate Fixed Price Bud…" at bounding box center [651, 336] width 1302 height 672
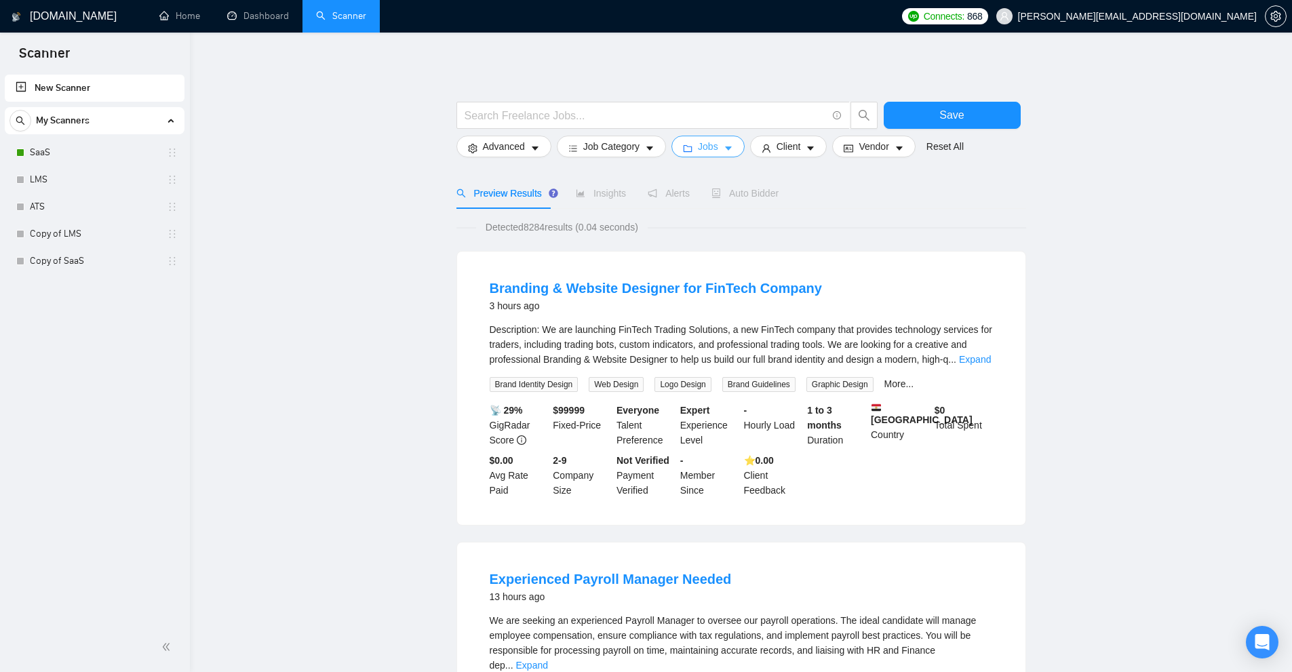
click at [700, 143] on span "Jobs" at bounding box center [708, 146] width 20 height 15
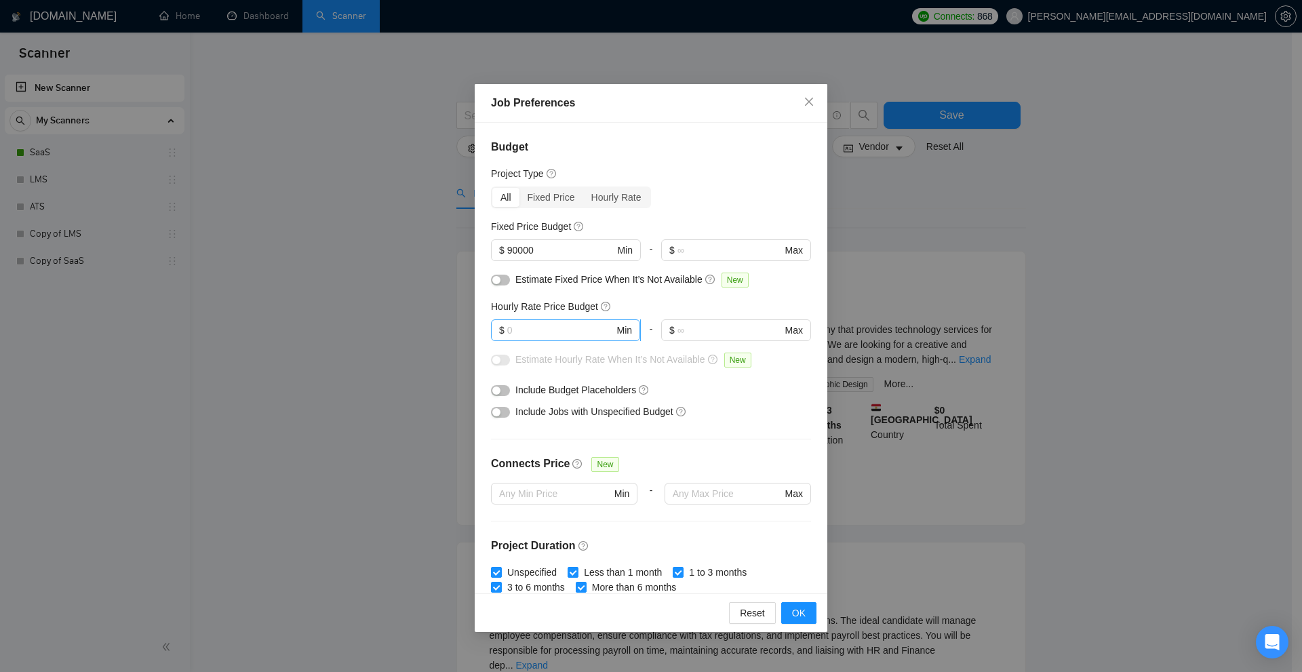
click at [543, 329] on input "text" at bounding box center [560, 330] width 107 height 15
click at [610, 198] on div "Hourly Rate" at bounding box center [616, 197] width 66 height 19
click at [583, 188] on input "Hourly Rate" at bounding box center [583, 188] width 0 height 0
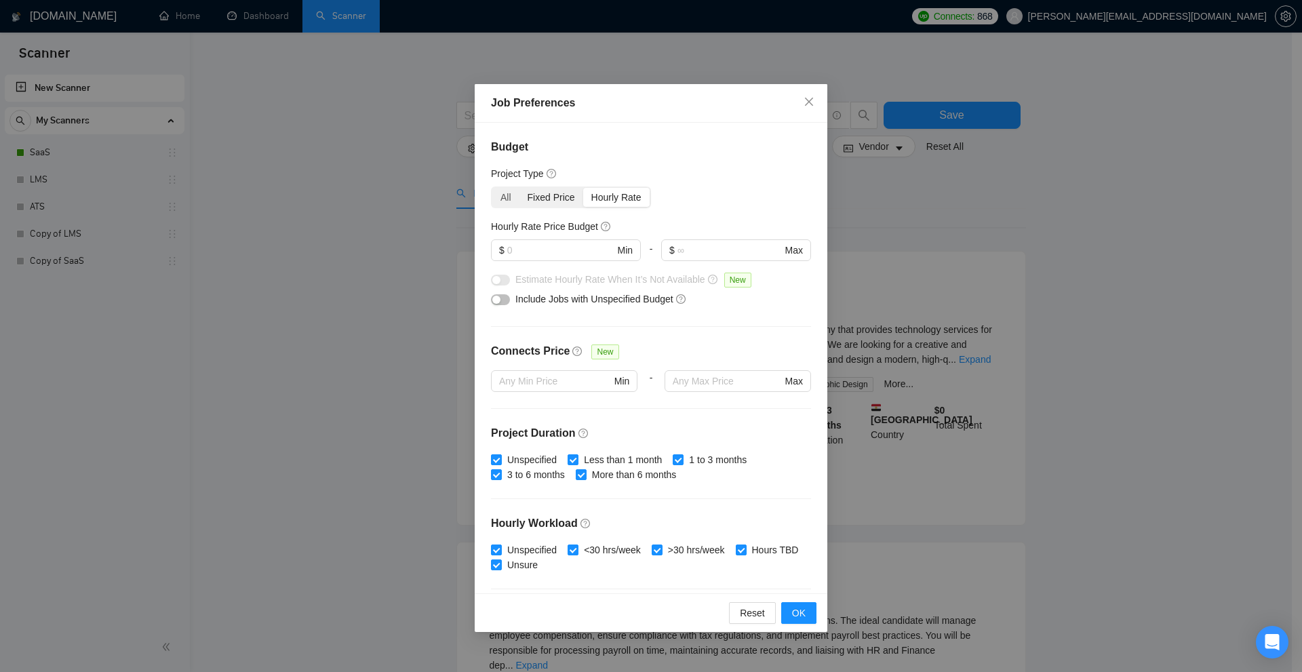
click at [554, 202] on div "Fixed Price" at bounding box center [552, 197] width 64 height 19
click at [520, 188] on input "Fixed Price" at bounding box center [520, 188] width 0 height 0
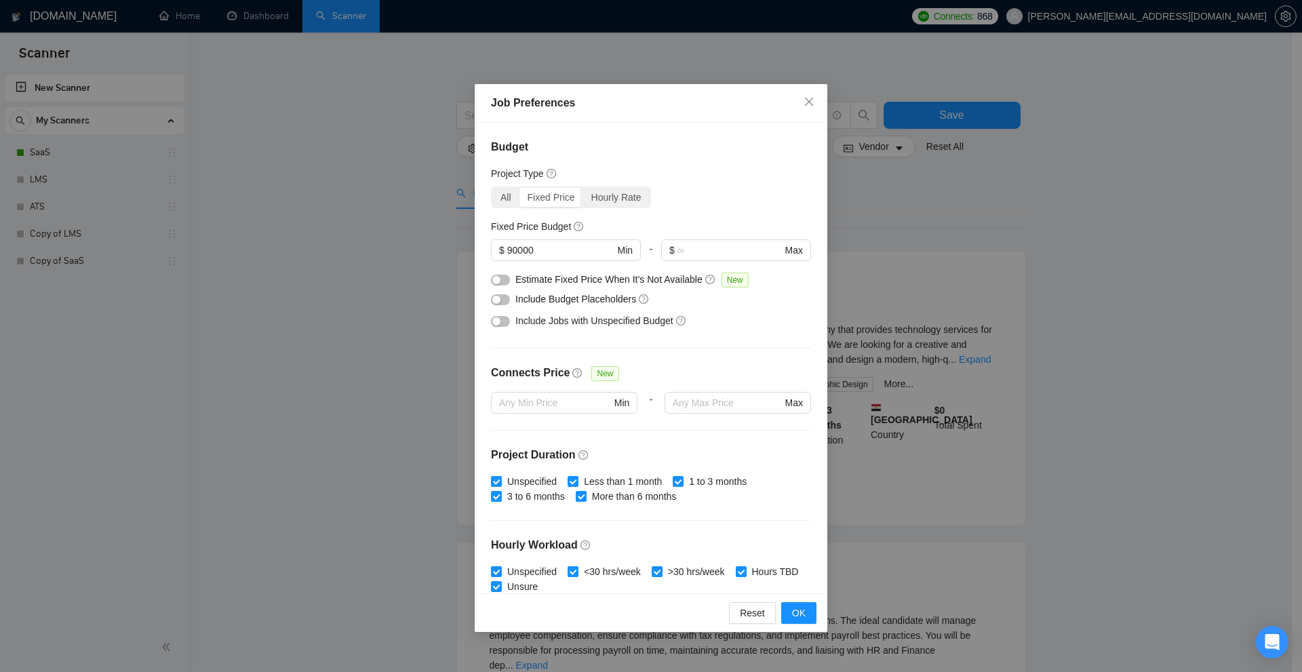
click at [491, 201] on div "All Fixed Price Hourly Rate" at bounding box center [571, 198] width 160 height 22
click at [621, 195] on div "Hourly Rate" at bounding box center [616, 197] width 66 height 19
click at [583, 188] on input "Hourly Rate" at bounding box center [583, 188] width 0 height 0
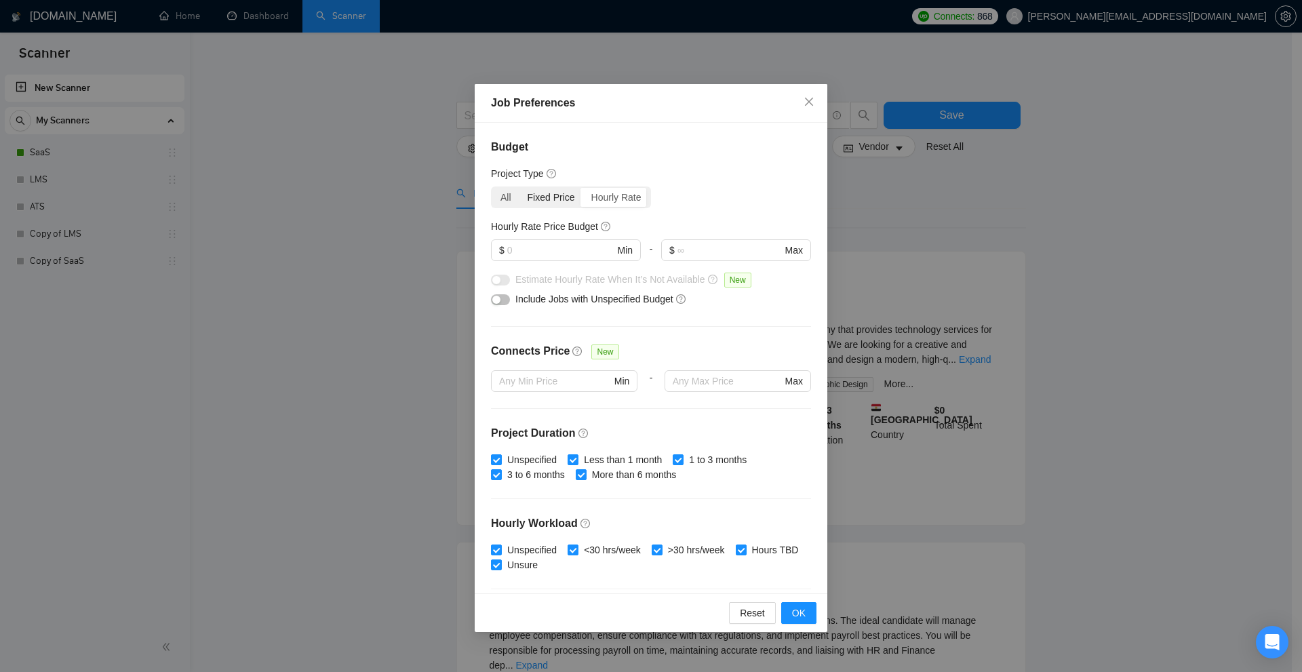
click at [521, 199] on div "Fixed Price" at bounding box center [552, 197] width 64 height 19
click at [520, 188] on input "Fixed Price" at bounding box center [520, 188] width 0 height 0
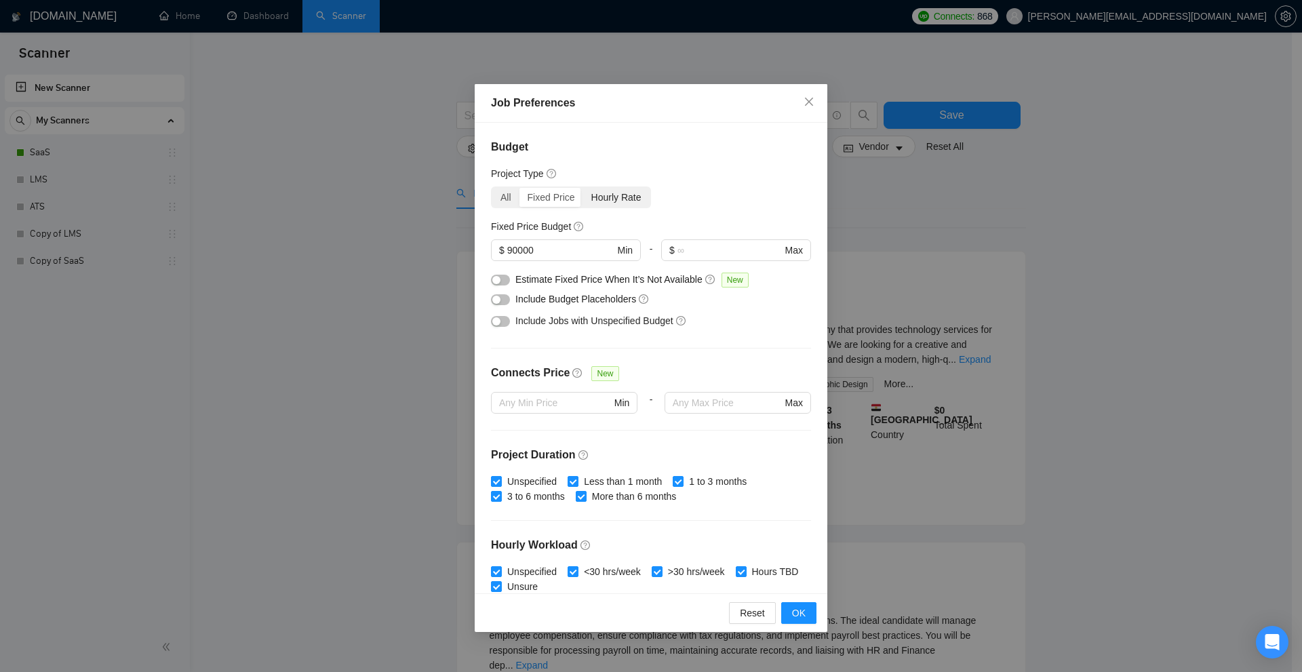
click at [615, 195] on div "Hourly Rate" at bounding box center [616, 197] width 66 height 19
click at [583, 188] on input "Hourly Rate" at bounding box center [583, 188] width 0 height 0
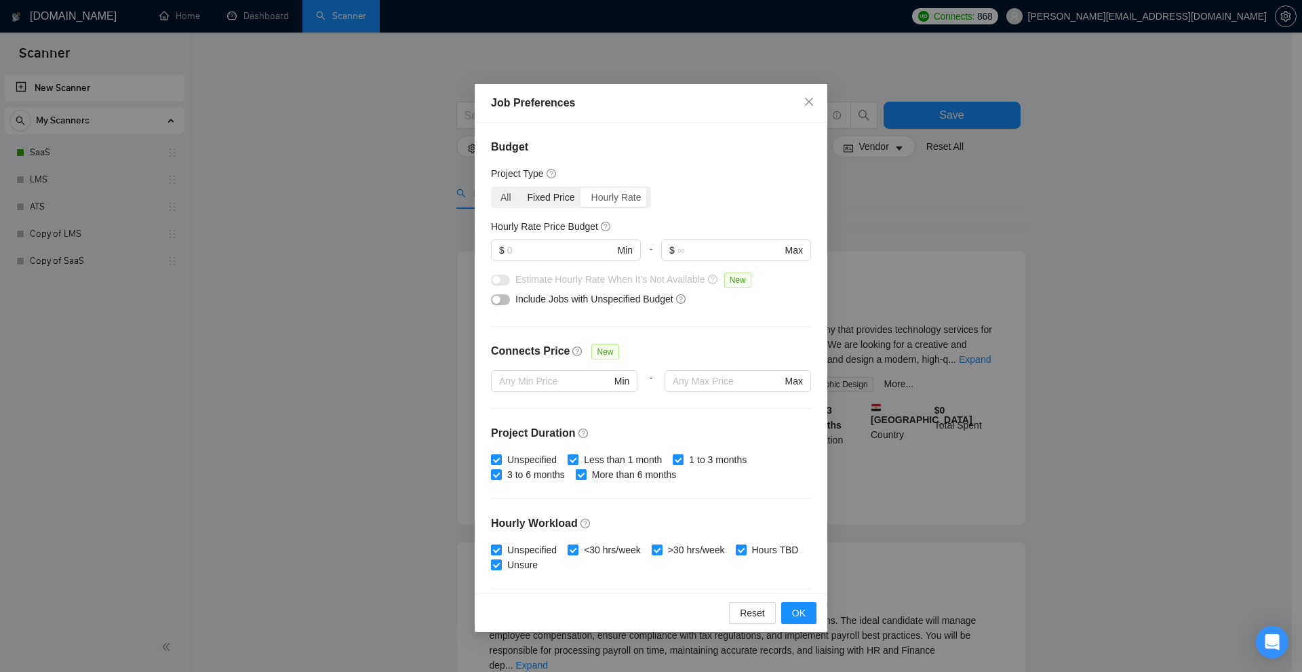
click at [526, 193] on div "Fixed Price" at bounding box center [552, 197] width 64 height 19
click at [520, 188] on input "Fixed Price" at bounding box center [520, 188] width 0 height 0
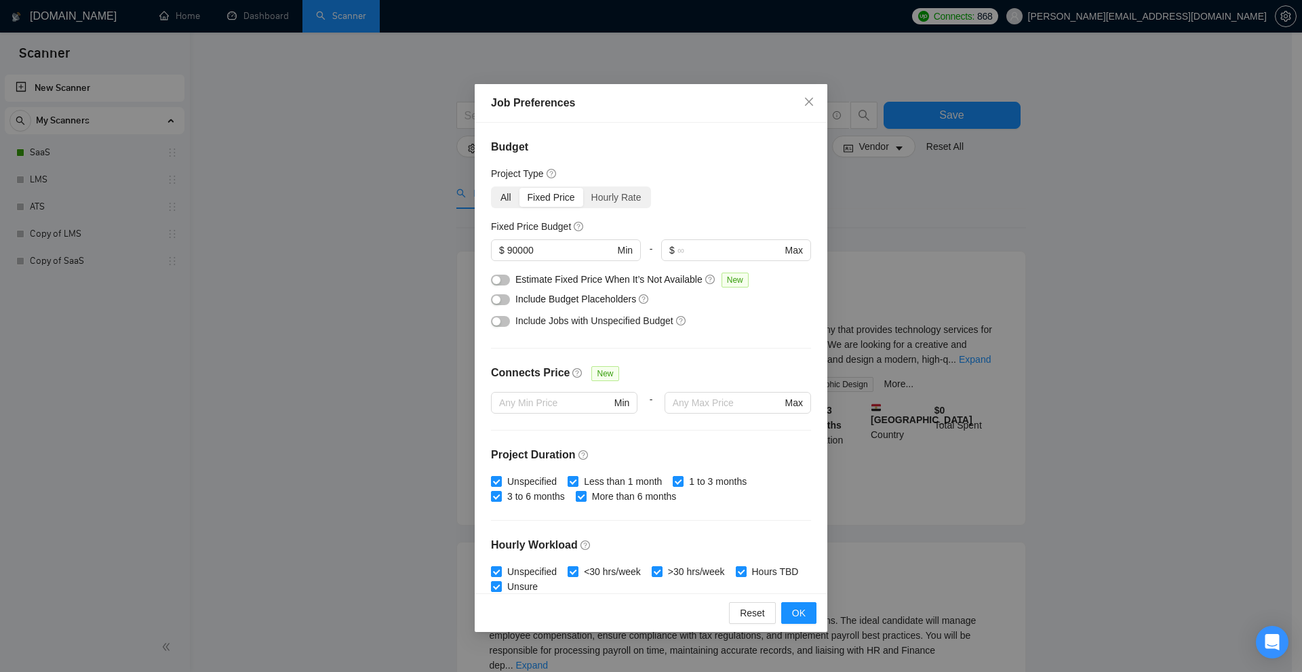
click at [512, 195] on div "All" at bounding box center [505, 197] width 27 height 19
click at [492, 188] on input "All" at bounding box center [492, 188] width 0 height 0
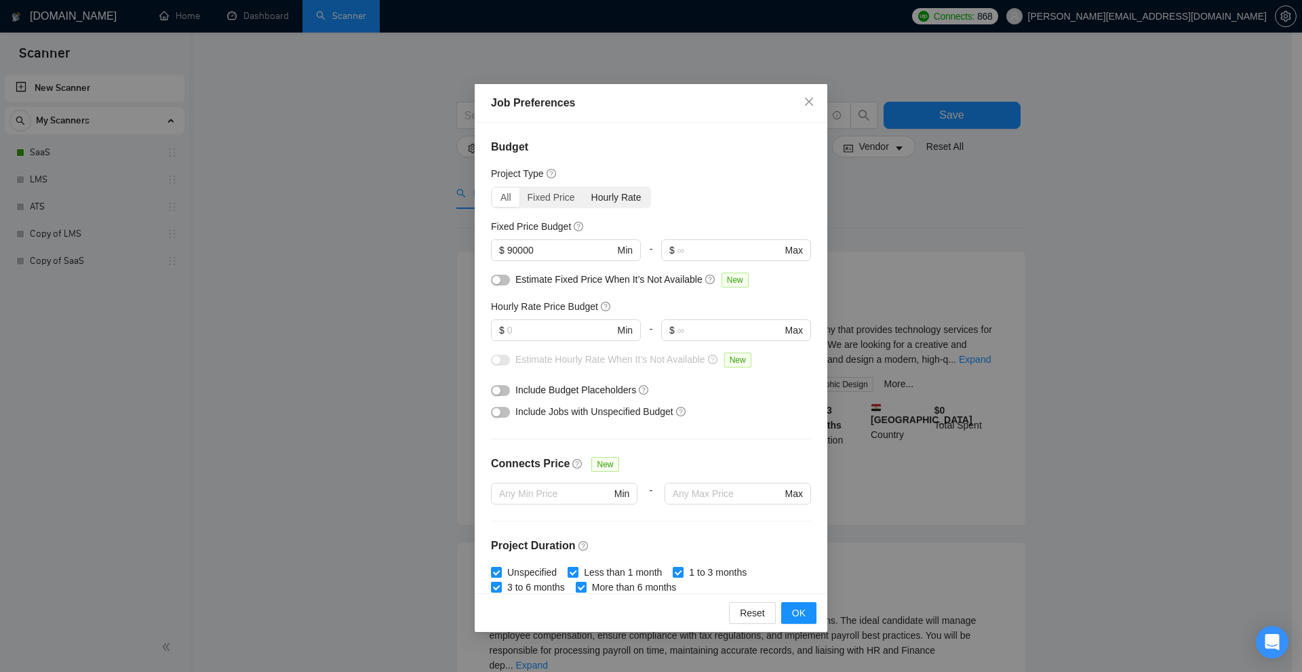
click at [591, 196] on div "Hourly Rate" at bounding box center [616, 197] width 66 height 19
click at [583, 188] on input "Hourly Rate" at bounding box center [583, 188] width 0 height 0
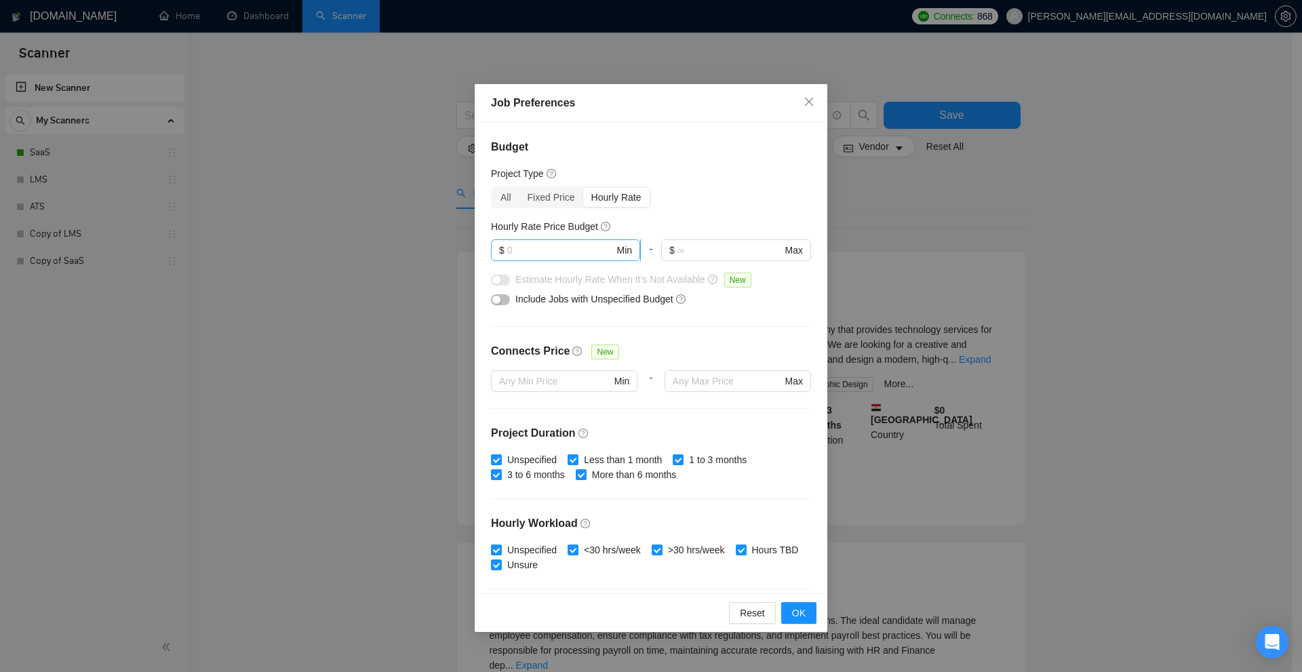
click at [534, 248] on input "text" at bounding box center [560, 250] width 107 height 15
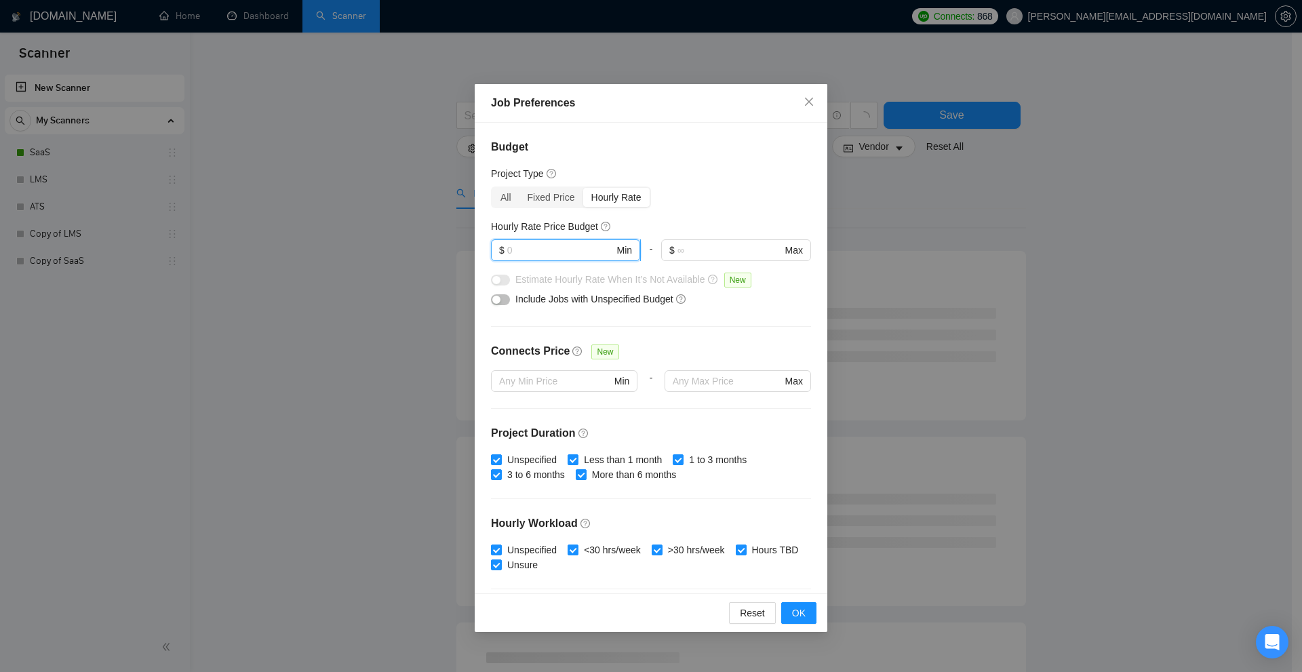
click at [494, 252] on span "$ Min" at bounding box center [565, 250] width 149 height 22
click at [499, 248] on span "$" at bounding box center [501, 250] width 5 height 15
click at [704, 221] on div "Hourly Rate Price Budget" at bounding box center [651, 226] width 320 height 15
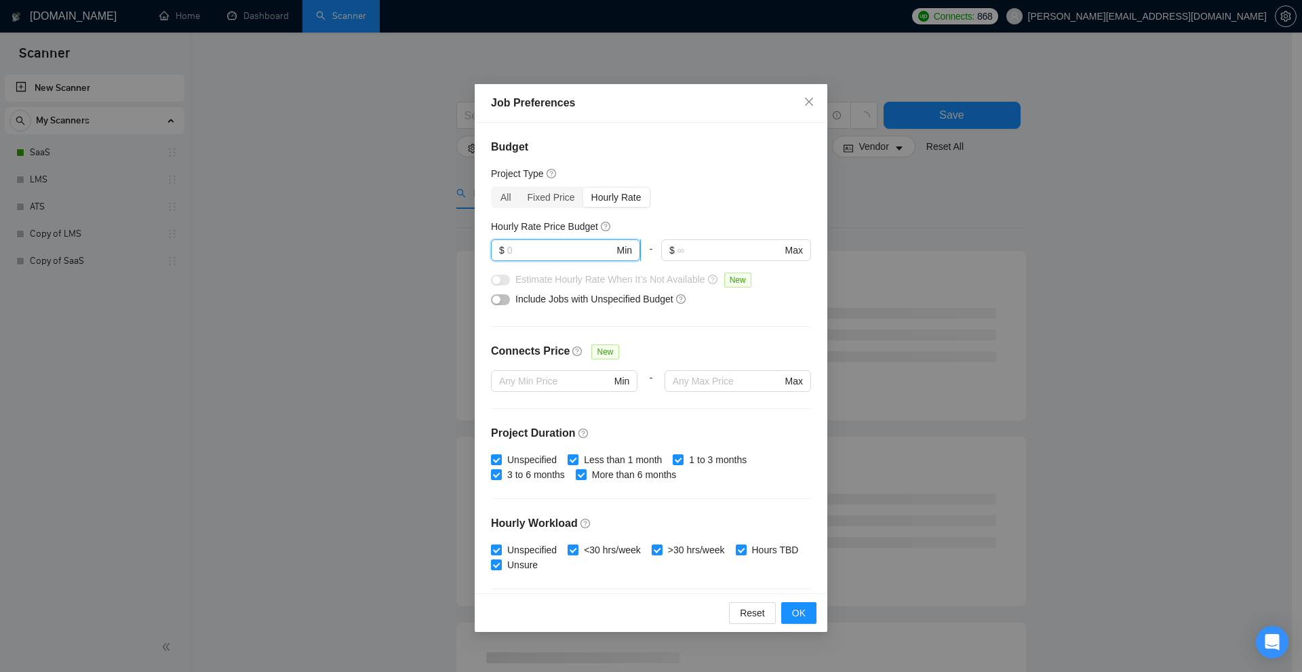
click at [592, 243] on input "text" at bounding box center [560, 250] width 107 height 15
click at [632, 254] on span "$ Min" at bounding box center [565, 250] width 149 height 22
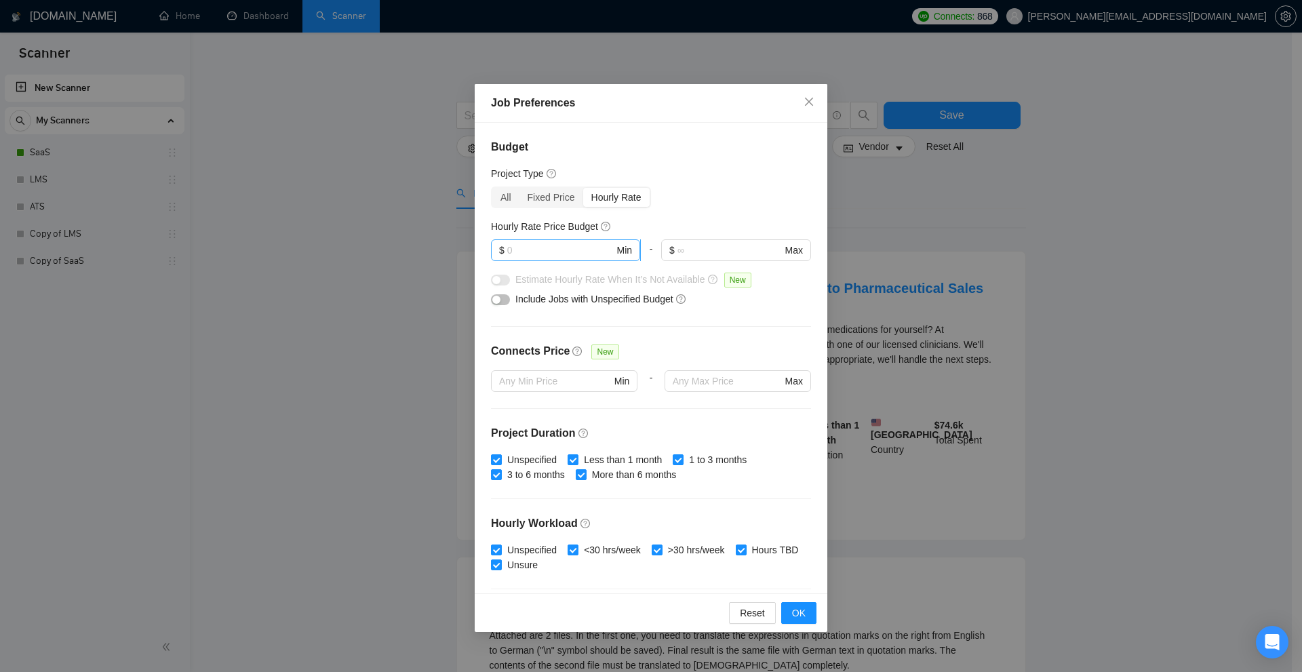
click at [627, 254] on span "Min" at bounding box center [625, 250] width 16 height 15
click at [1022, 260] on div "Job Preferences Budget Project Type All Fixed Price Hourly Rate Fixed Price Bud…" at bounding box center [651, 336] width 1302 height 672
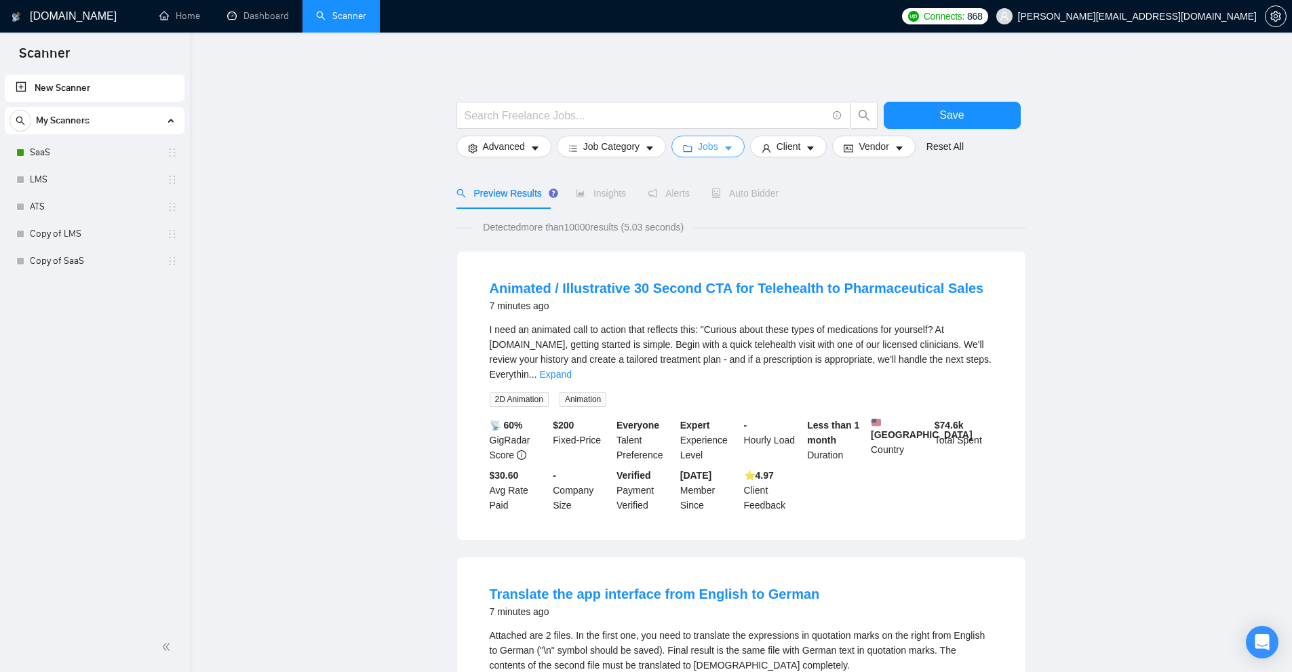
click at [718, 147] on button "Jobs" at bounding box center [707, 147] width 73 height 22
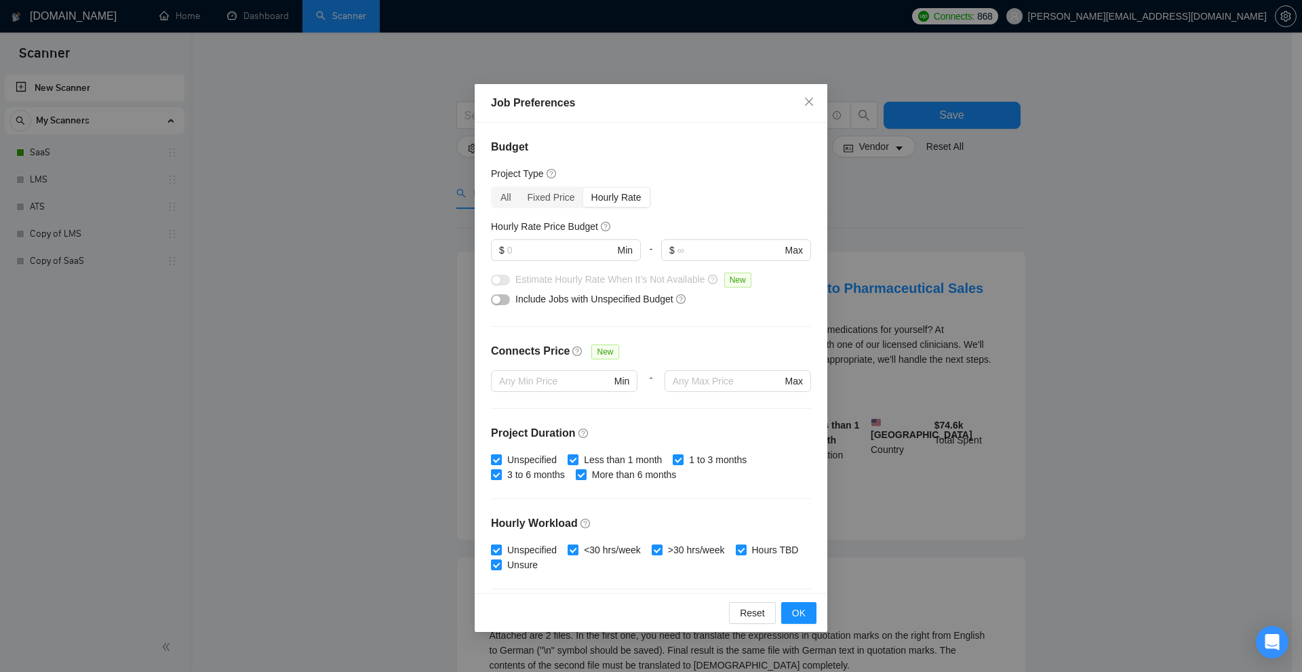
click at [583, 281] on span "Estimate Hourly Rate When It’s Not Available" at bounding box center [610, 279] width 190 height 11
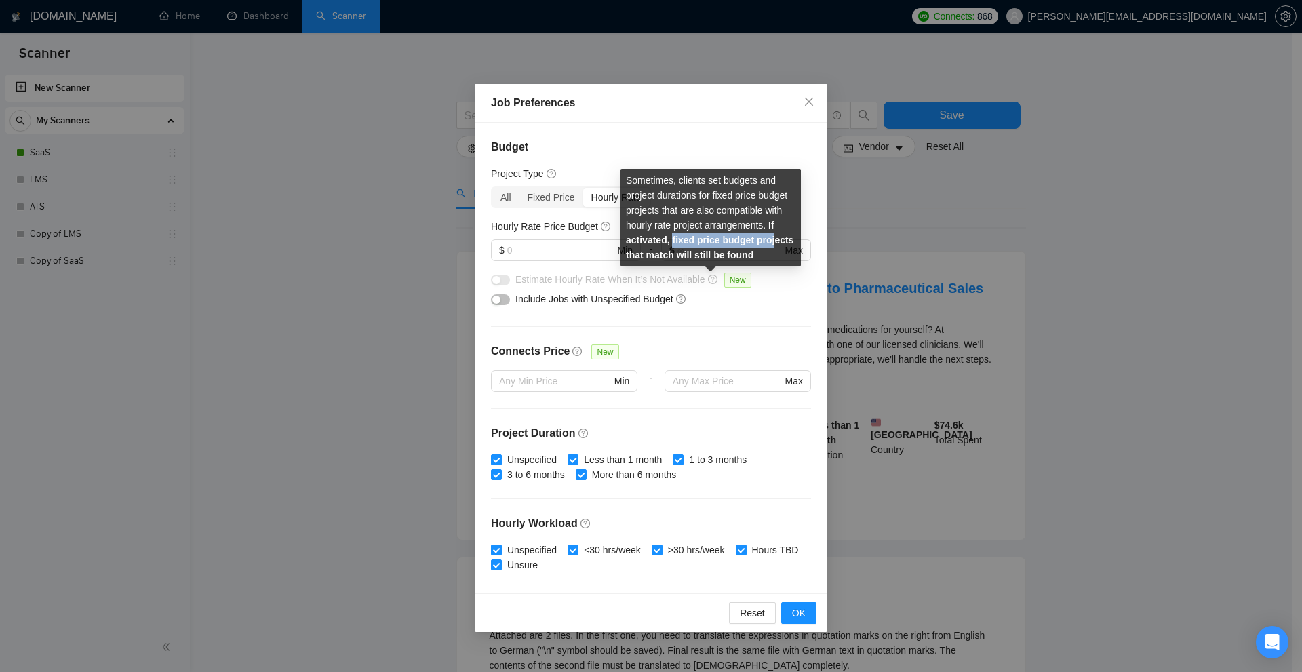
drag, startPoint x: 670, startPoint y: 235, endPoint x: 775, endPoint y: 235, distance: 104.5
click at [775, 234] on strong "If activated, fixed price budget projects that match will still be found" at bounding box center [710, 240] width 168 height 41
drag, startPoint x: 751, startPoint y: 256, endPoint x: 767, endPoint y: 222, distance: 37.6
click at [767, 222] on div "Sometimes, clients set budgets and project durations for fixed price budget pro…" at bounding box center [711, 218] width 180 height 98
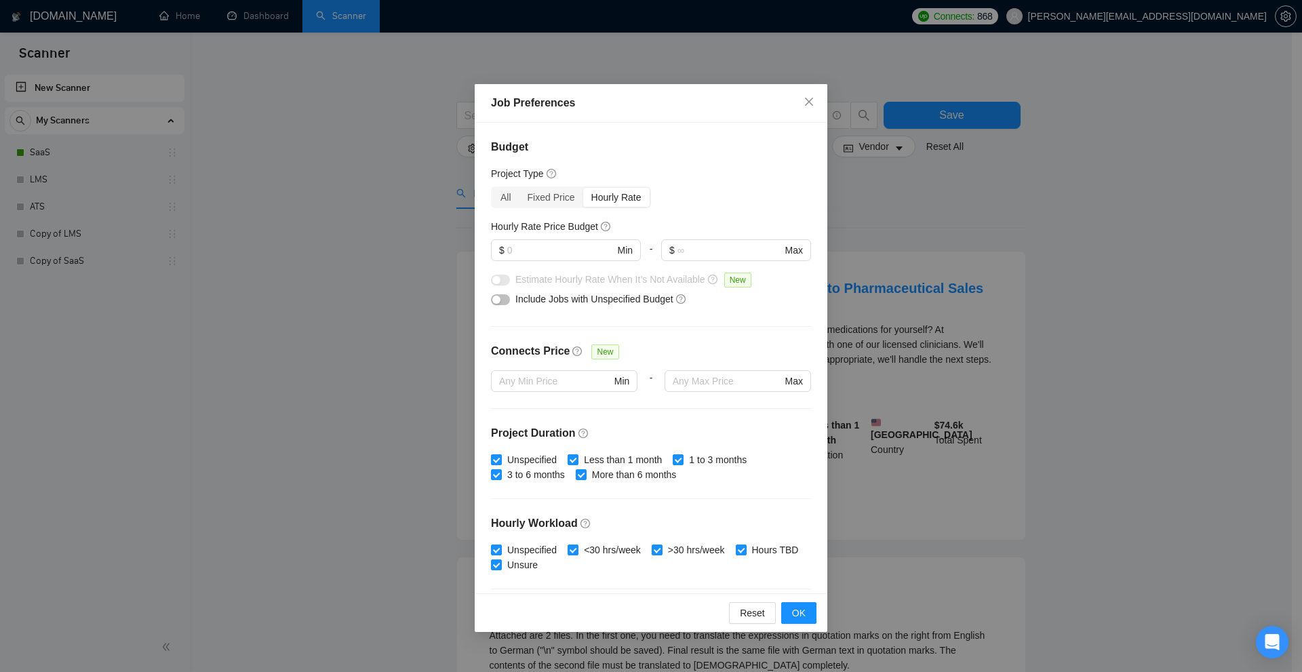
click at [879, 207] on div "Job Preferences Budget Project Type All Fixed Price Hourly Rate Fixed Price Bud…" at bounding box center [651, 336] width 1302 height 672
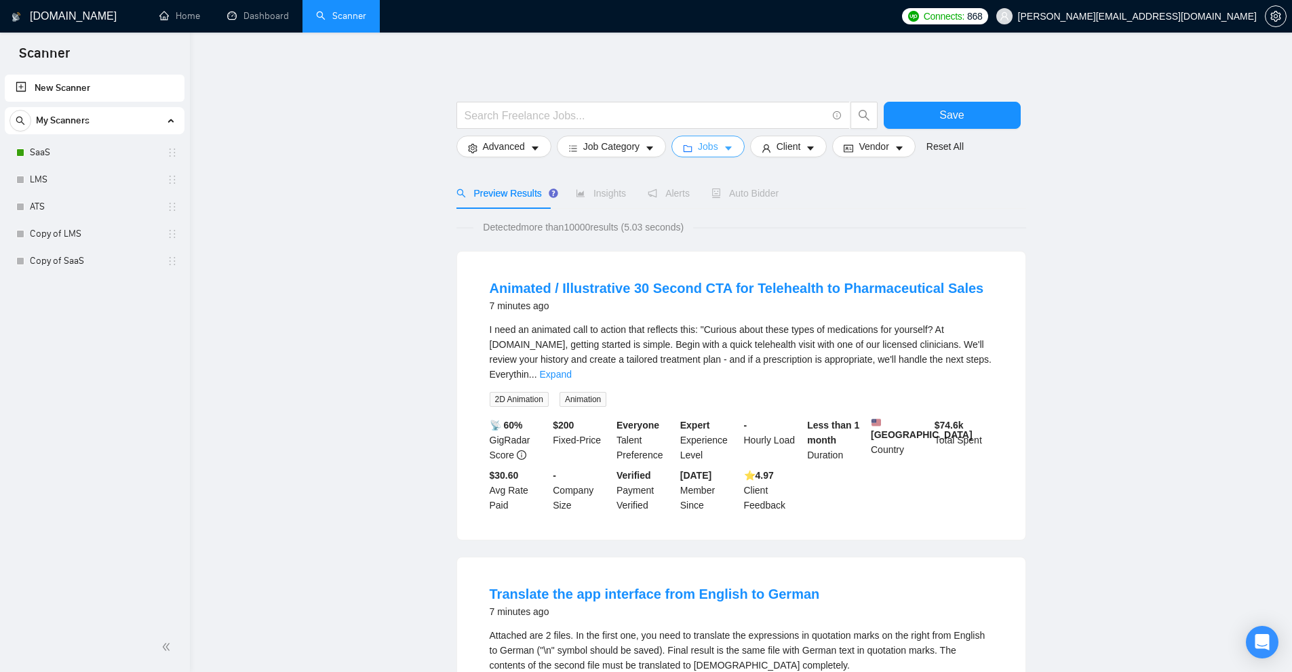
click at [719, 147] on button "Jobs" at bounding box center [707, 147] width 73 height 22
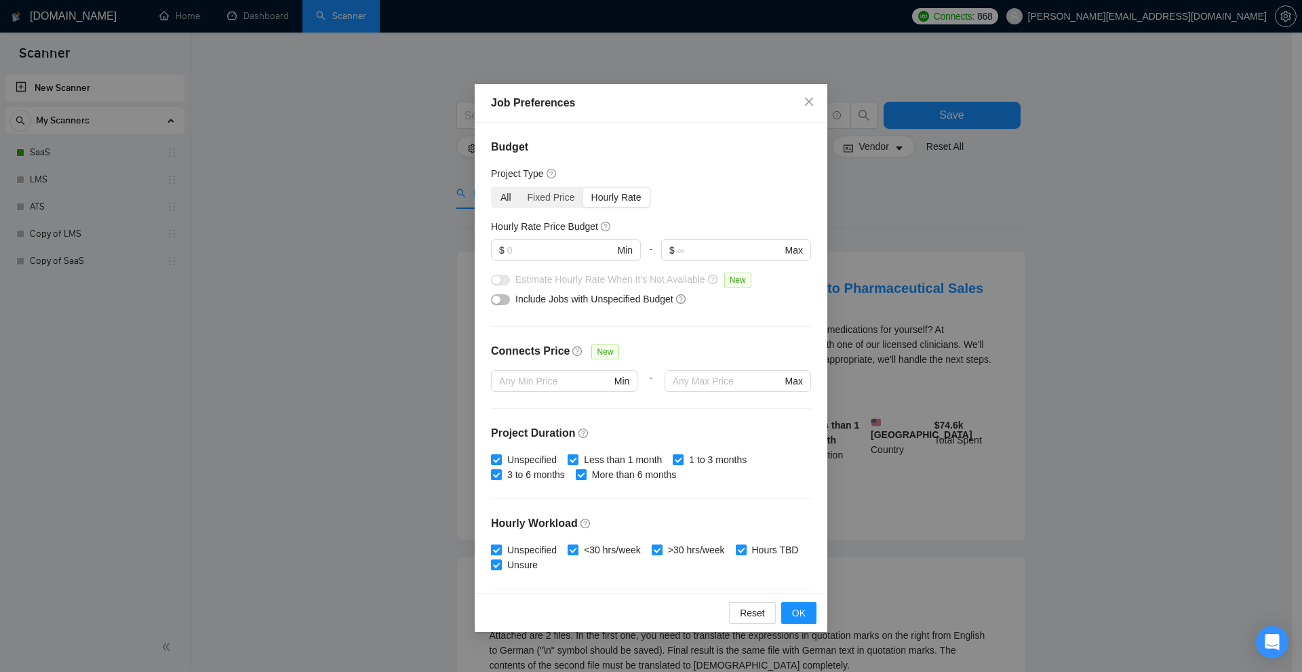
click at [500, 195] on div "All" at bounding box center [505, 197] width 27 height 19
click at [492, 188] on input "All" at bounding box center [492, 188] width 0 height 0
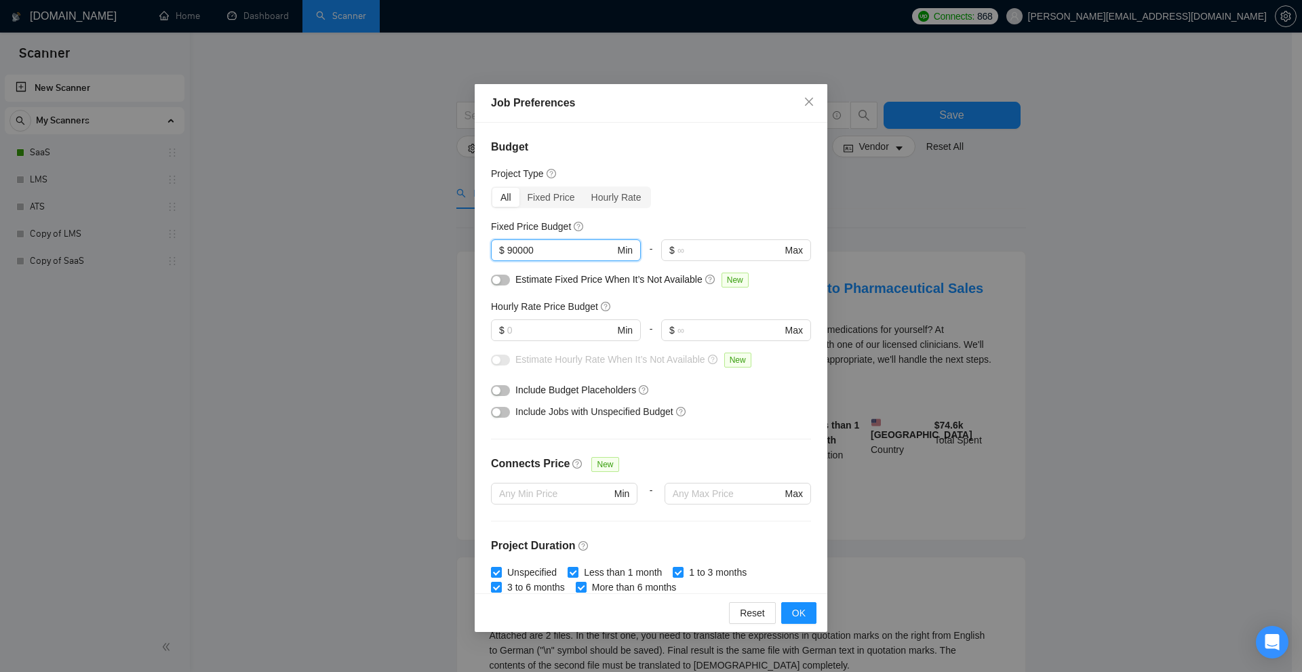
drag, startPoint x: 363, startPoint y: 231, endPoint x: 268, endPoint y: 231, distance: 95.0
click at [268, 231] on div "Job Preferences Budget Project Type All Fixed Price Hourly Rate Fixed Price Bud…" at bounding box center [651, 336] width 1302 height 672
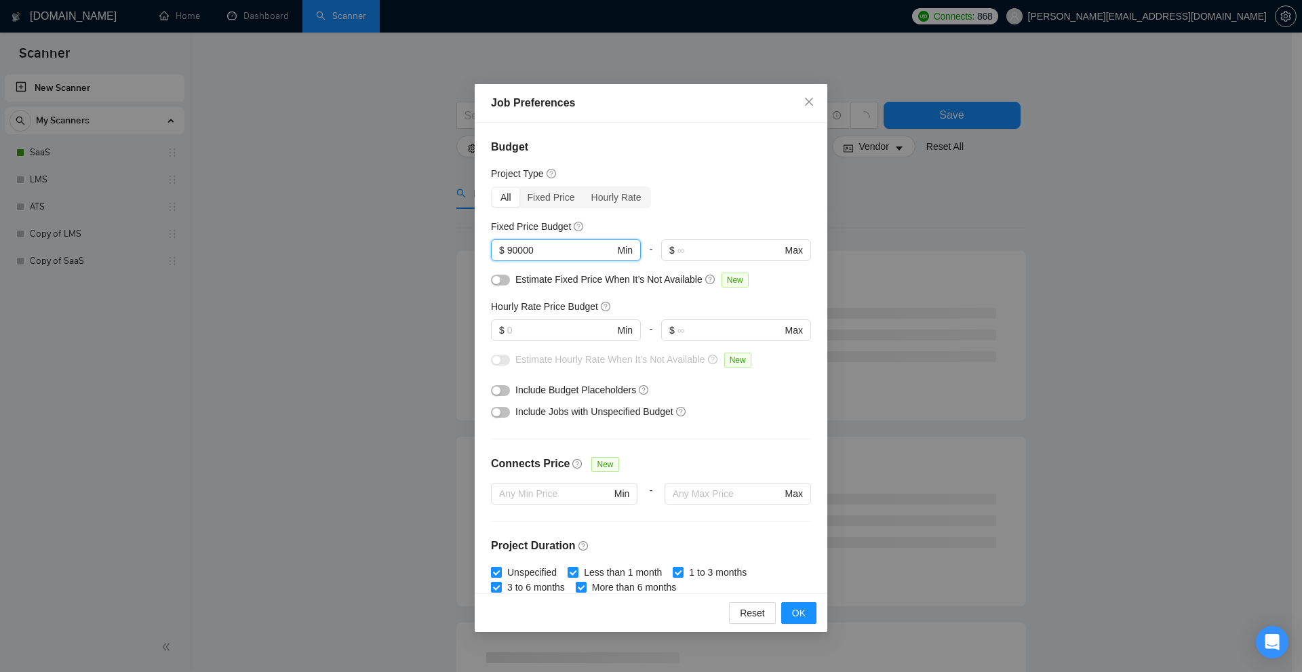
click at [846, 221] on div "Job Preferences Budget Project Type All Fixed Price Hourly Rate Fixed Price Bud…" at bounding box center [651, 336] width 1302 height 672
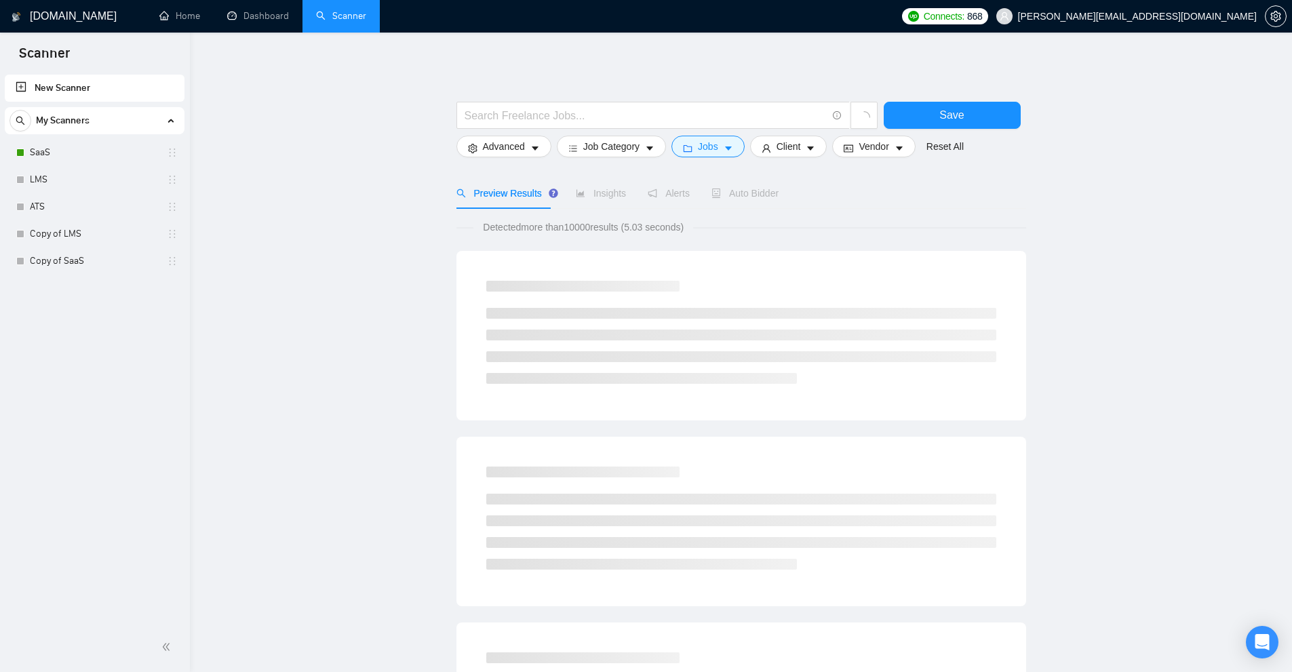
click at [716, 159] on form "Save Advanced Job Category Jobs Client Vendor Reset All" at bounding box center [741, 126] width 570 height 76
click at [707, 154] on span "Jobs" at bounding box center [708, 146] width 20 height 15
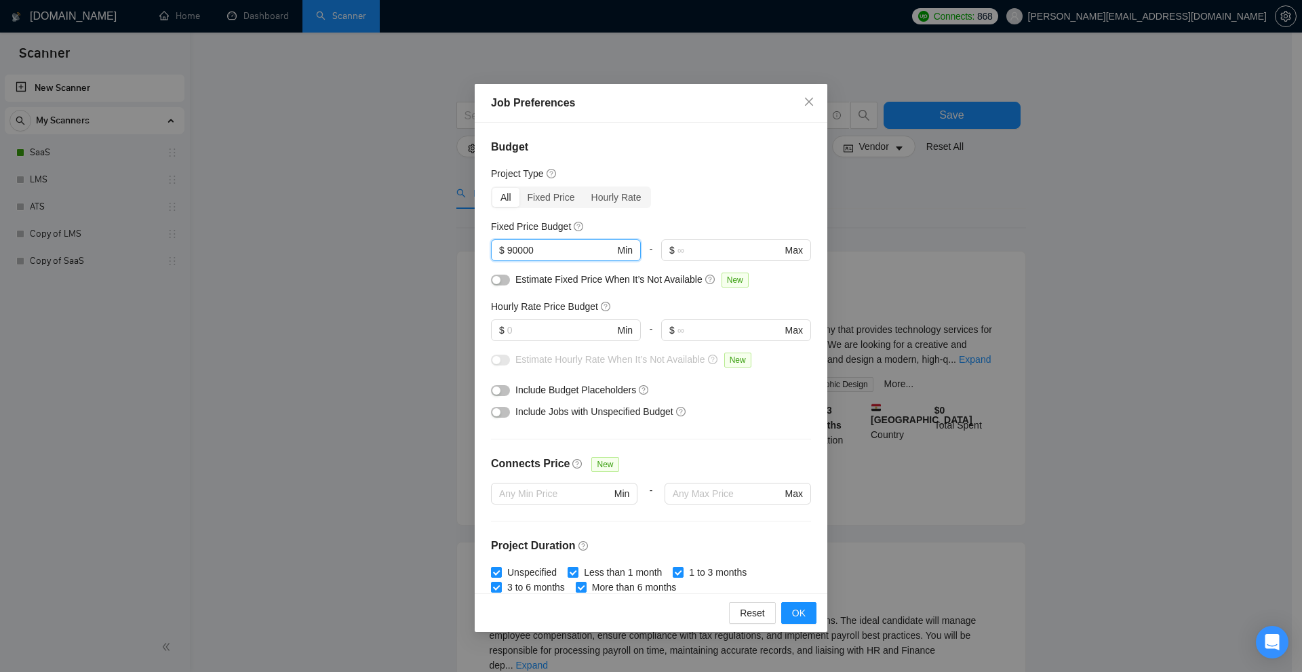
drag, startPoint x: 557, startPoint y: 247, endPoint x: 378, endPoint y: 222, distance: 180.1
click at [380, 230] on div "Job Preferences Budget Project Type All Fixed Price Hourly Rate Fixed Price Bud…" at bounding box center [651, 336] width 1302 height 672
click at [383, 216] on div "Job Preferences Budget Project Type All Fixed Price Hourly Rate Fixed Price Bud…" at bounding box center [651, 336] width 1302 height 672
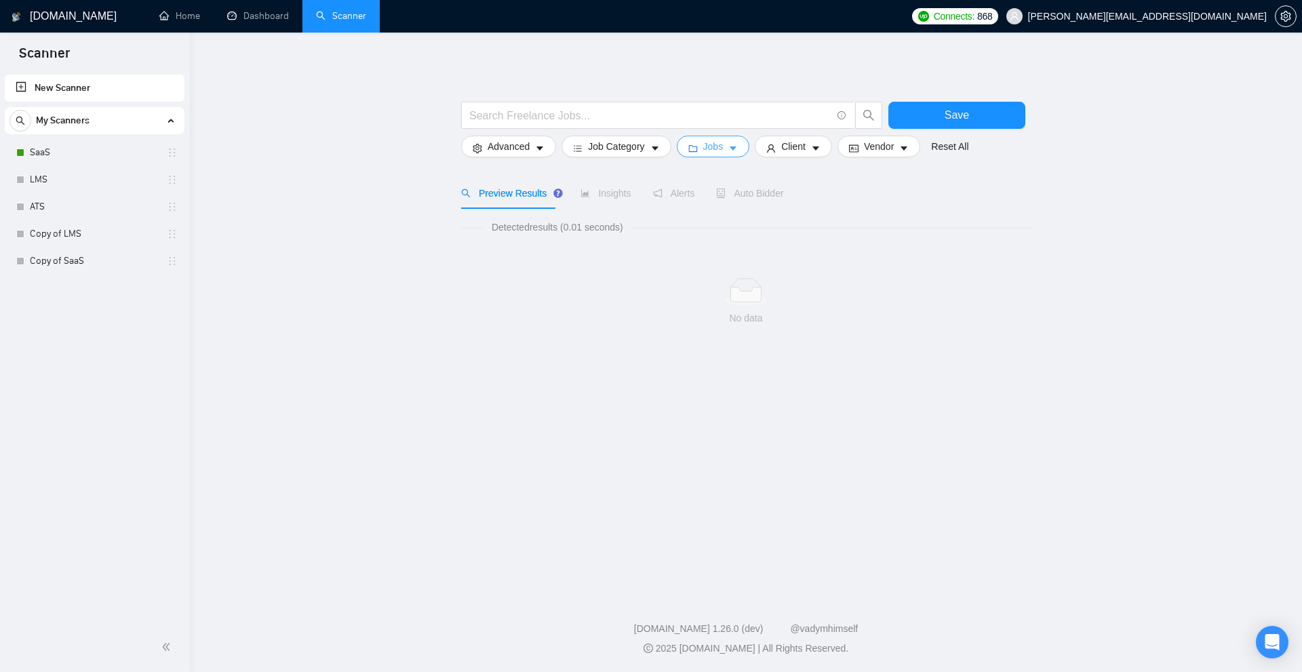
click at [730, 147] on icon "caret-down" at bounding box center [733, 149] width 7 height 4
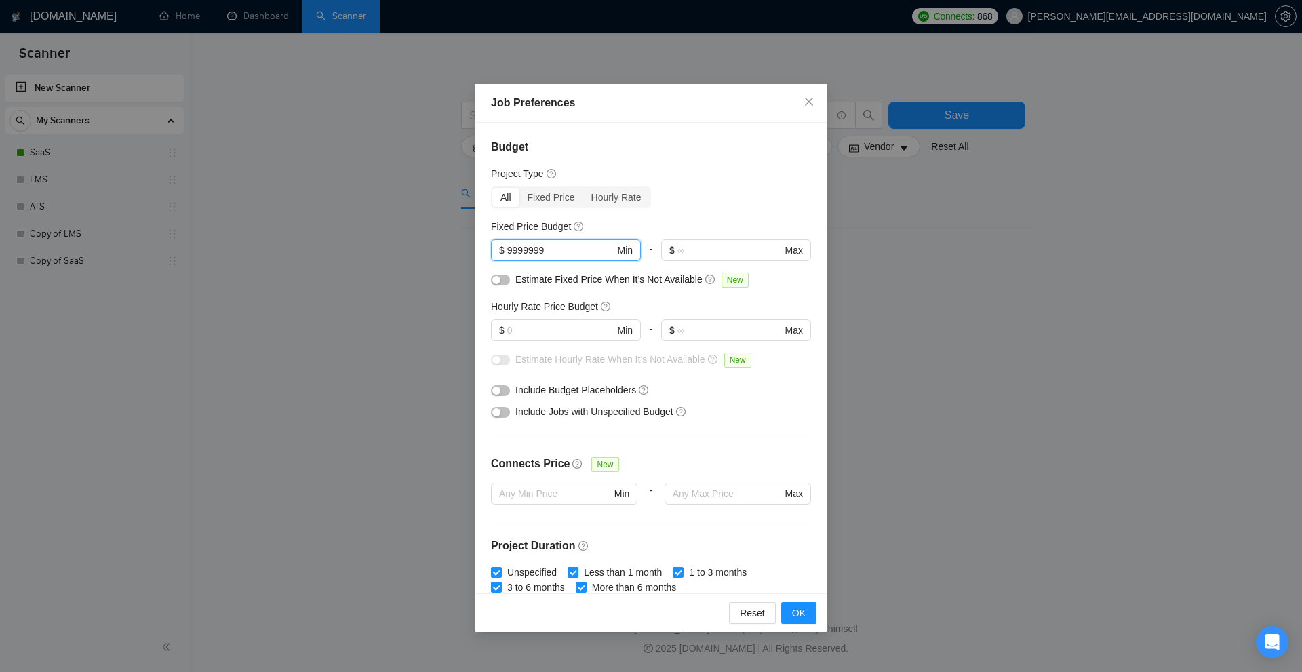
drag, startPoint x: 550, startPoint y: 250, endPoint x: 404, endPoint y: 252, distance: 146.5
click at [404, 252] on div "Job Preferences Budget Project Type All Fixed Price Hourly Rate Fixed Price Bud…" at bounding box center [651, 336] width 1302 height 672
type input "1000000000"
click at [539, 325] on input "text" at bounding box center [560, 330] width 107 height 15
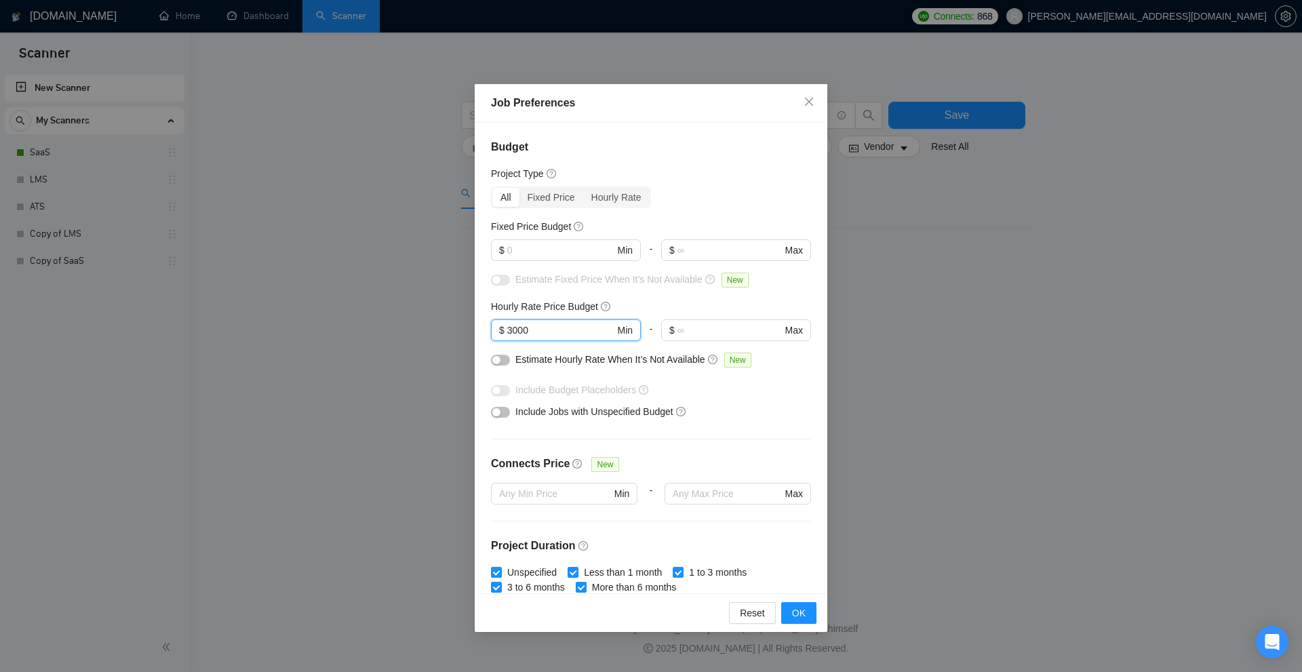
type input "3000"
click at [1075, 362] on div "Job Preferences Budget Project Type All Fixed Price Hourly Rate Fixed Price Bud…" at bounding box center [651, 336] width 1302 height 672
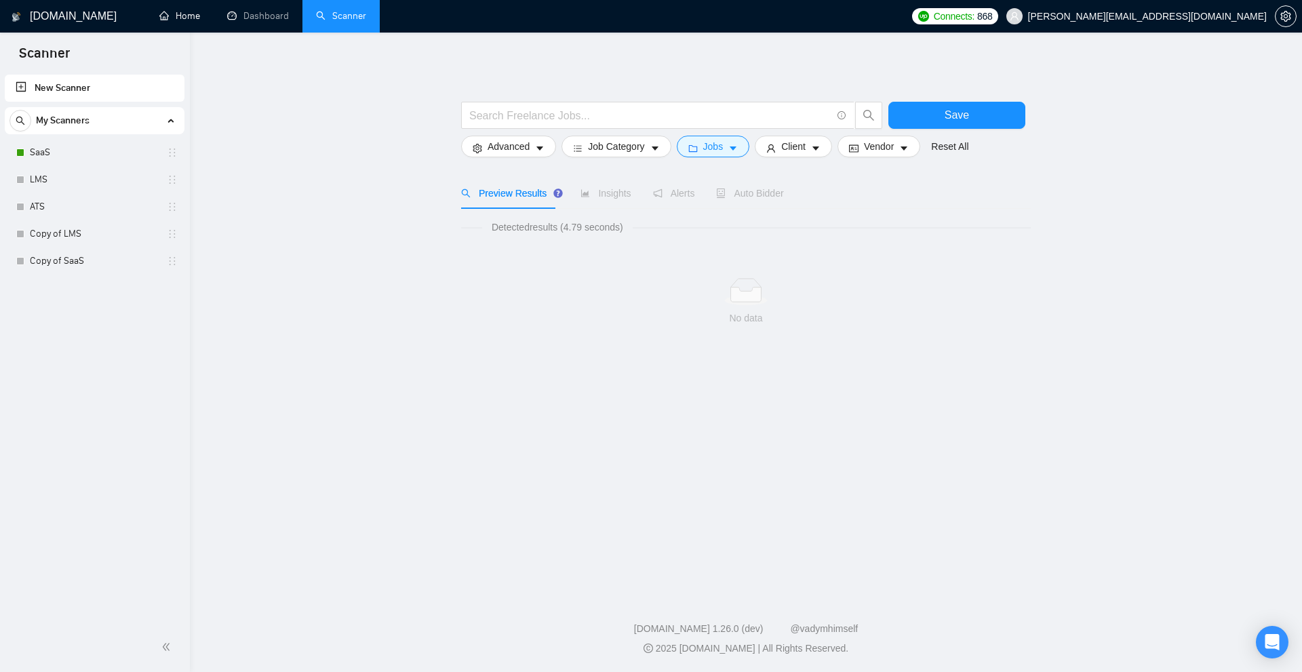
click at [182, 10] on link "Home" at bounding box center [179, 16] width 41 height 12
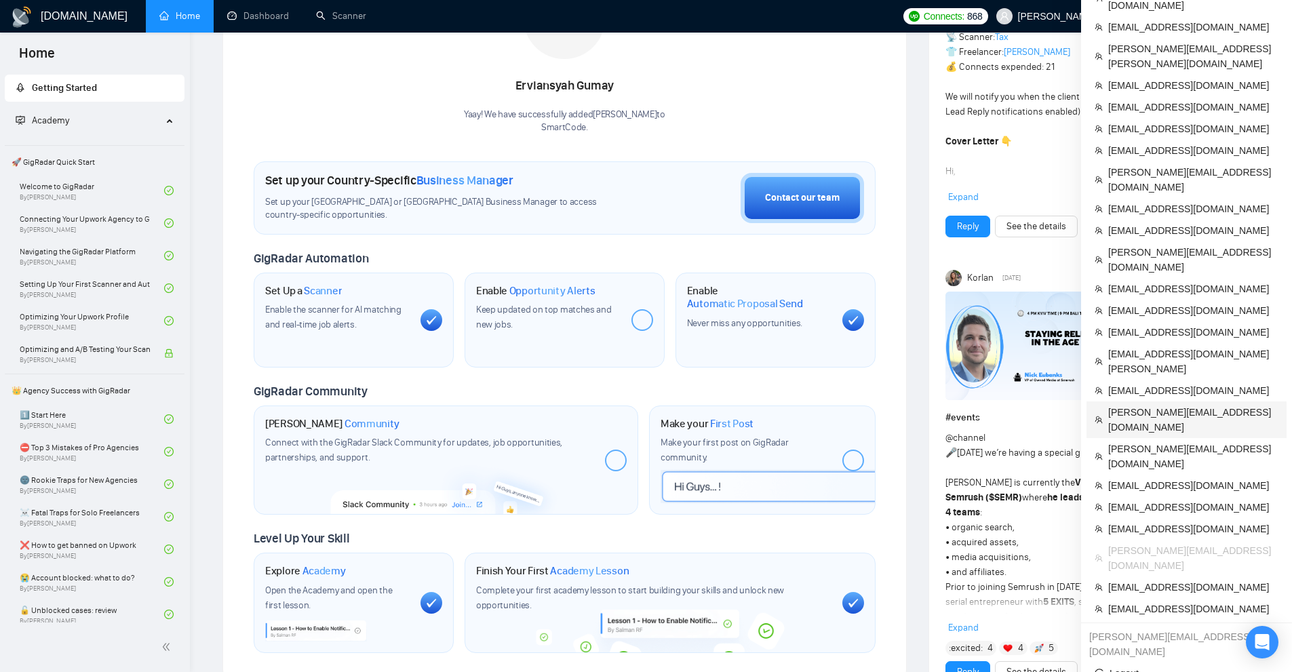
scroll to position [203, 0]
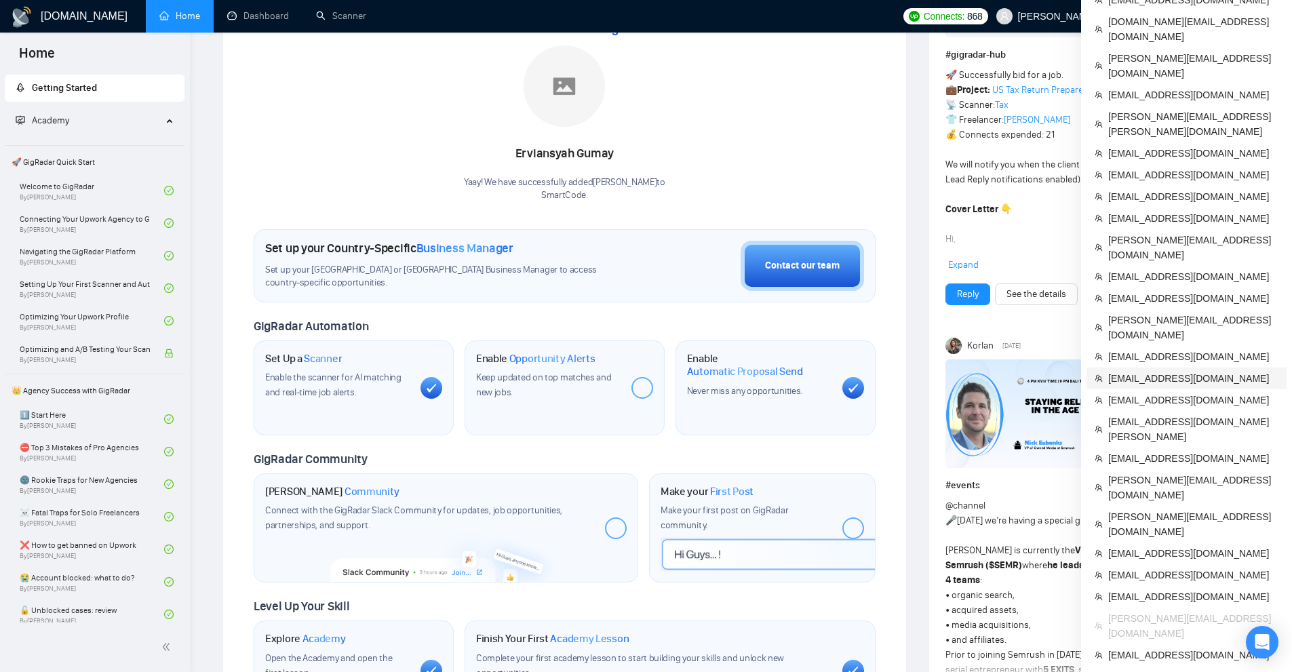
click at [1133, 371] on span "[EMAIL_ADDRESS][DOMAIN_NAME]" at bounding box center [1193, 378] width 170 height 15
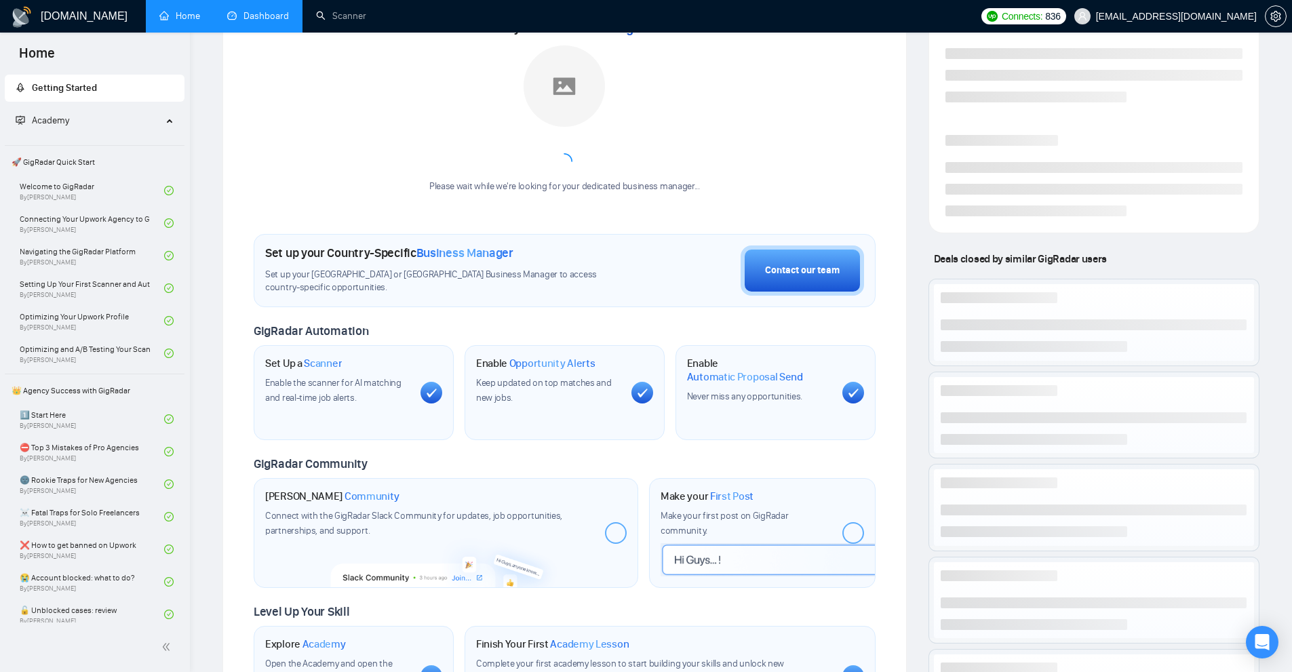
click at [279, 12] on link "Dashboard" at bounding box center [258, 16] width 62 height 12
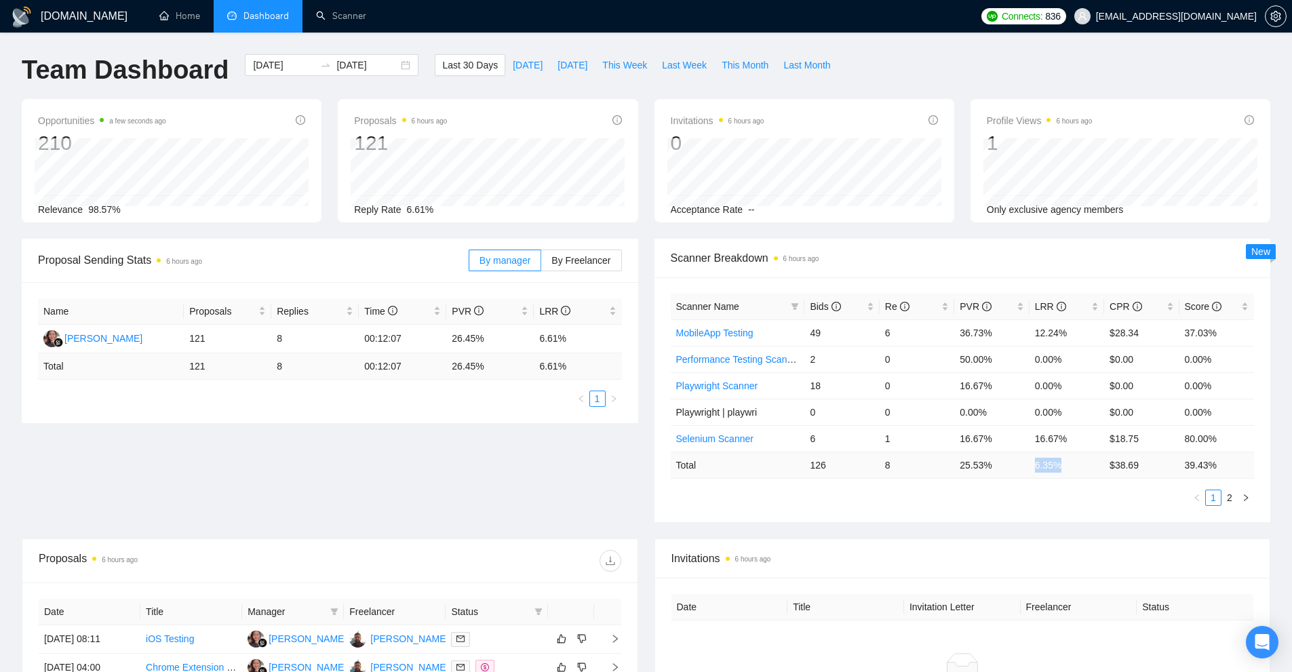
drag, startPoint x: 1059, startPoint y: 464, endPoint x: 1080, endPoint y: 463, distance: 21.1
click at [1079, 463] on tr "Total 126 8 25.53 % 6.35 % $ 38.69 39.43 %" at bounding box center [963, 465] width 584 height 26
click at [1066, 469] on td "6.35 %" at bounding box center [1067, 465] width 75 height 26
drag, startPoint x: 1080, startPoint y: 463, endPoint x: 971, endPoint y: 463, distance: 109.9
click at [971, 463] on tr "Total 126 8 25.53 % 6.35 % $ 38.69 39.43 %" at bounding box center [963, 465] width 584 height 26
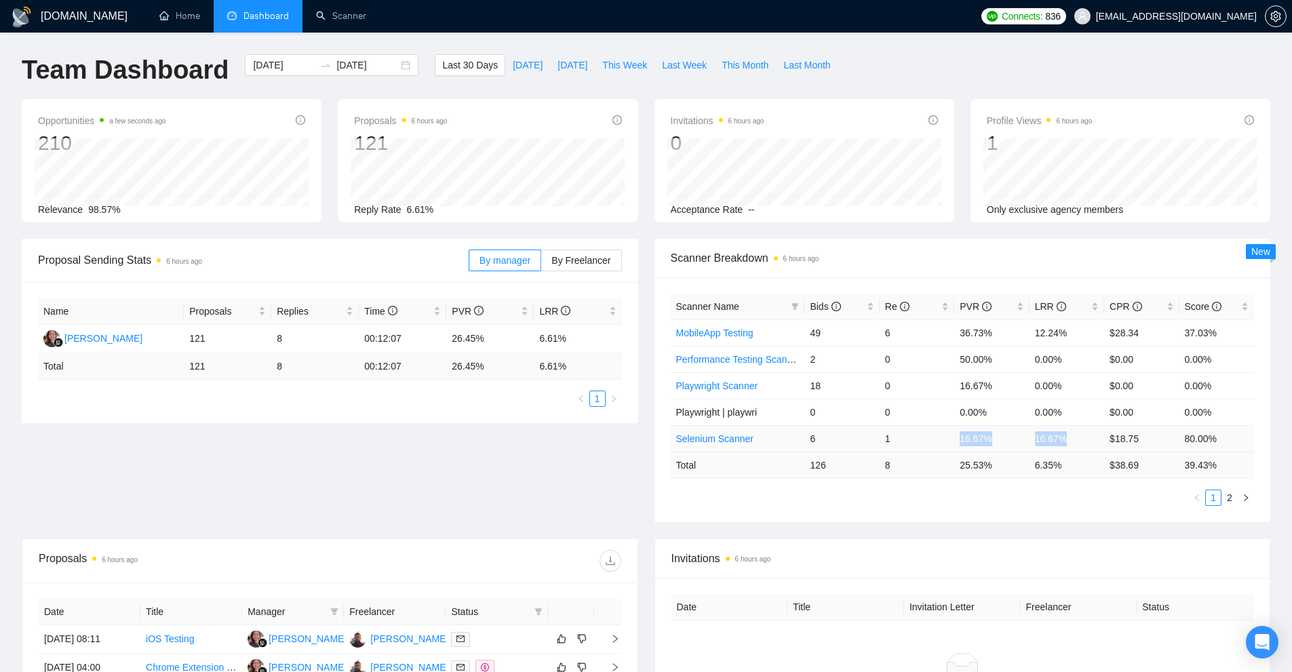
drag, startPoint x: 1070, startPoint y: 444, endPoint x: 934, endPoint y: 440, distance: 135.7
click at [935, 439] on tr "Selenium Scanner 6 1 16.67% 16.67% $18.75 80.00%" at bounding box center [963, 438] width 584 height 26
click at [988, 503] on ul "1 2" at bounding box center [963, 498] width 584 height 16
drag, startPoint x: 1065, startPoint y: 384, endPoint x: 811, endPoint y: 386, distance: 253.7
click at [811, 386] on tr "Playwright Scanner 18 0 16.67% 0.00% $0.00 0.00%" at bounding box center [963, 385] width 584 height 26
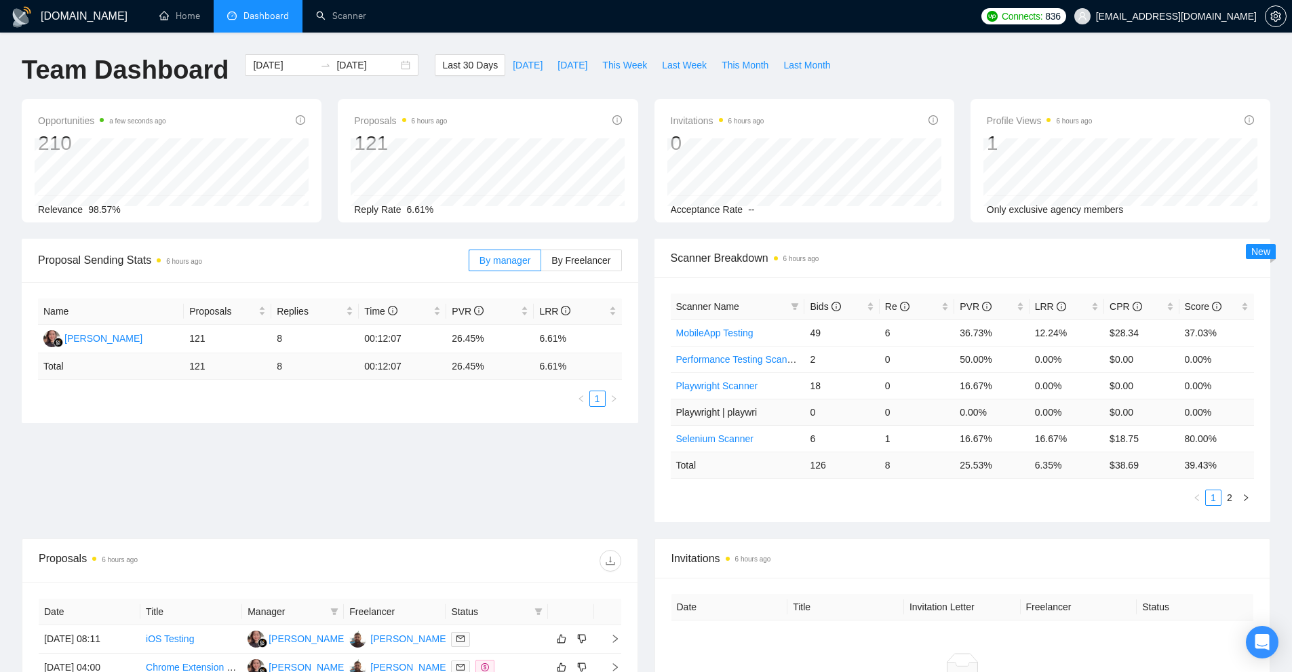
click at [959, 488] on div "Scanner Name Bids Re PVR LRR CPR Score MobileApp Testing 49 6 36.73% 12.24% $28…" at bounding box center [963, 400] width 584 height 212
drag, startPoint x: 784, startPoint y: 387, endPoint x: 1072, endPoint y: 383, distance: 288.3
click at [1072, 383] on tr "Playwright Scanner 18 0 16.67% 0.00% $0.00 0.00%" at bounding box center [963, 385] width 584 height 26
click at [1072, 383] on td "0.00%" at bounding box center [1067, 385] width 75 height 26
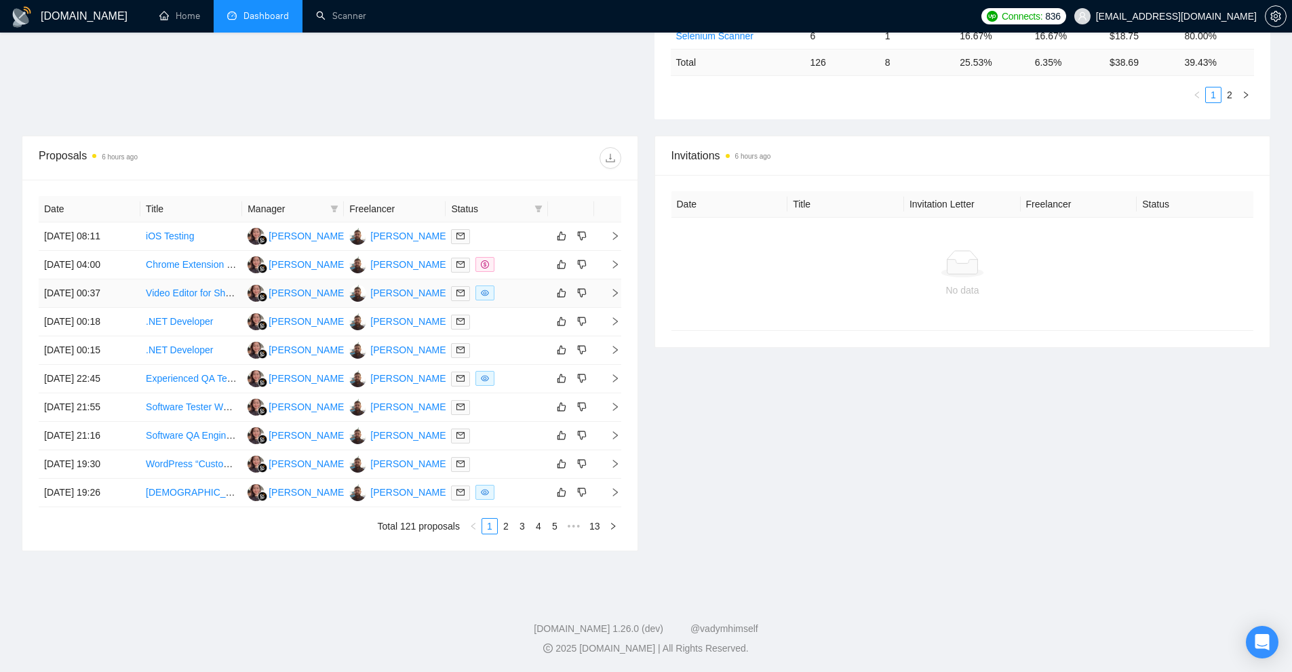
click at [514, 300] on div at bounding box center [496, 294] width 91 height 16
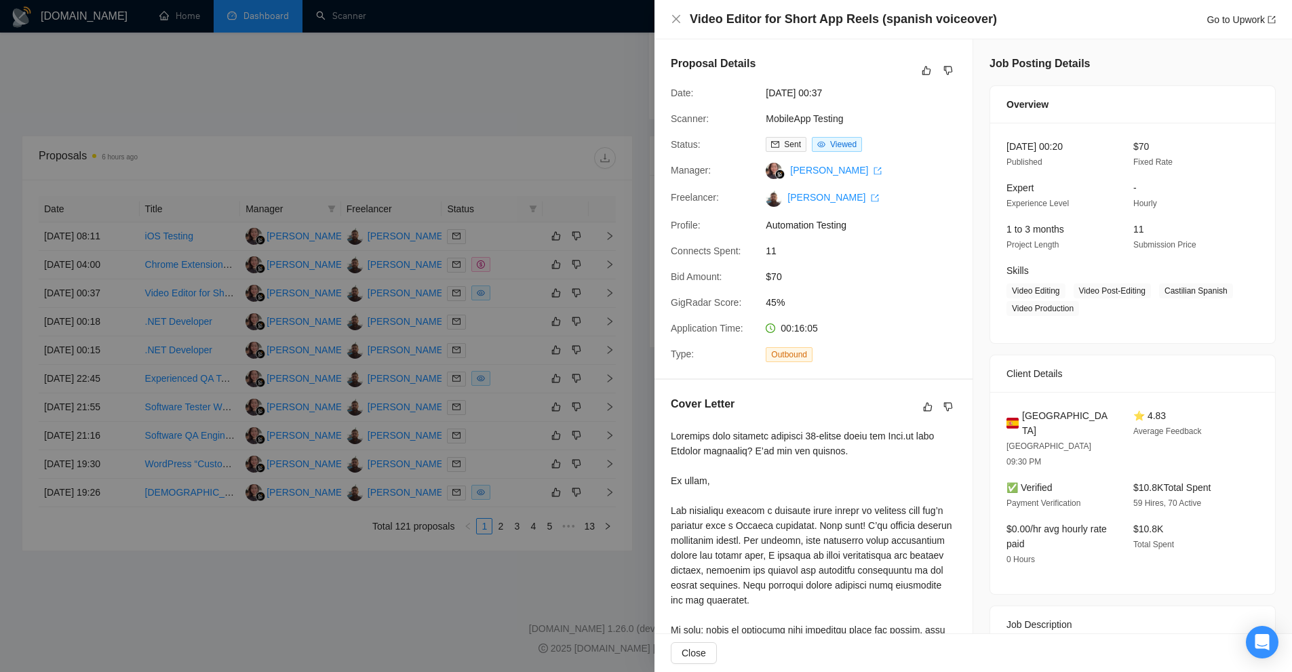
scroll to position [0, 0]
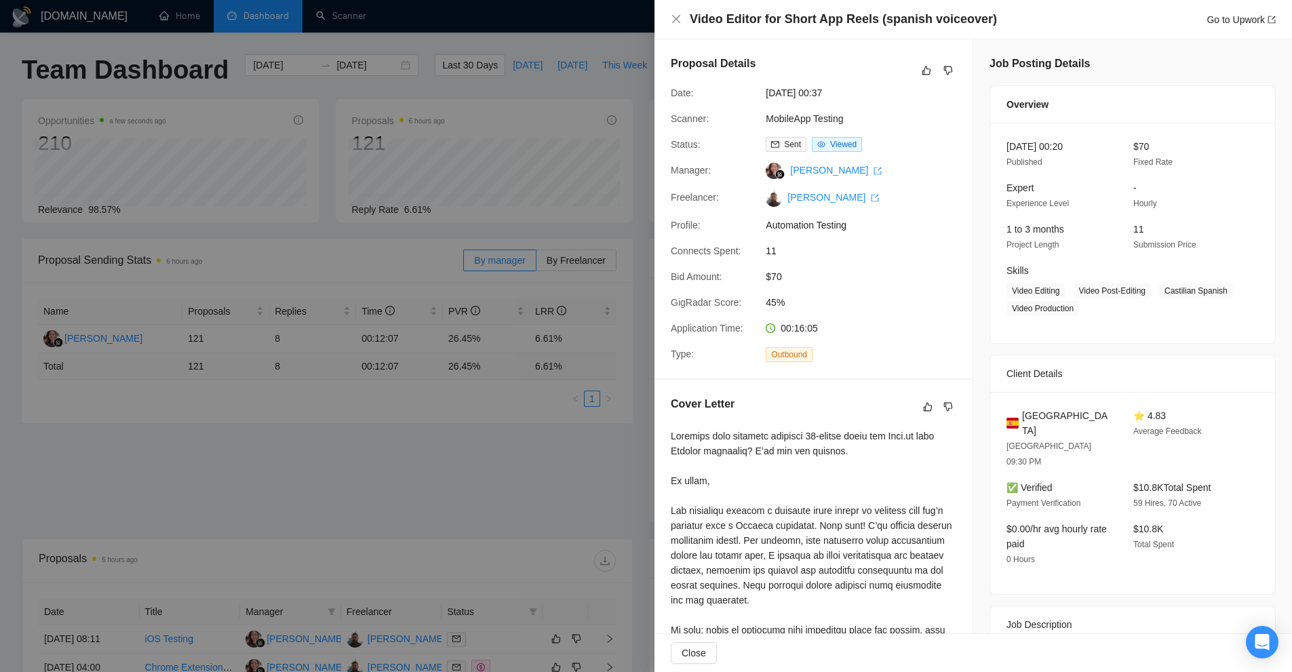
click at [460, 246] on div at bounding box center [646, 336] width 1292 height 672
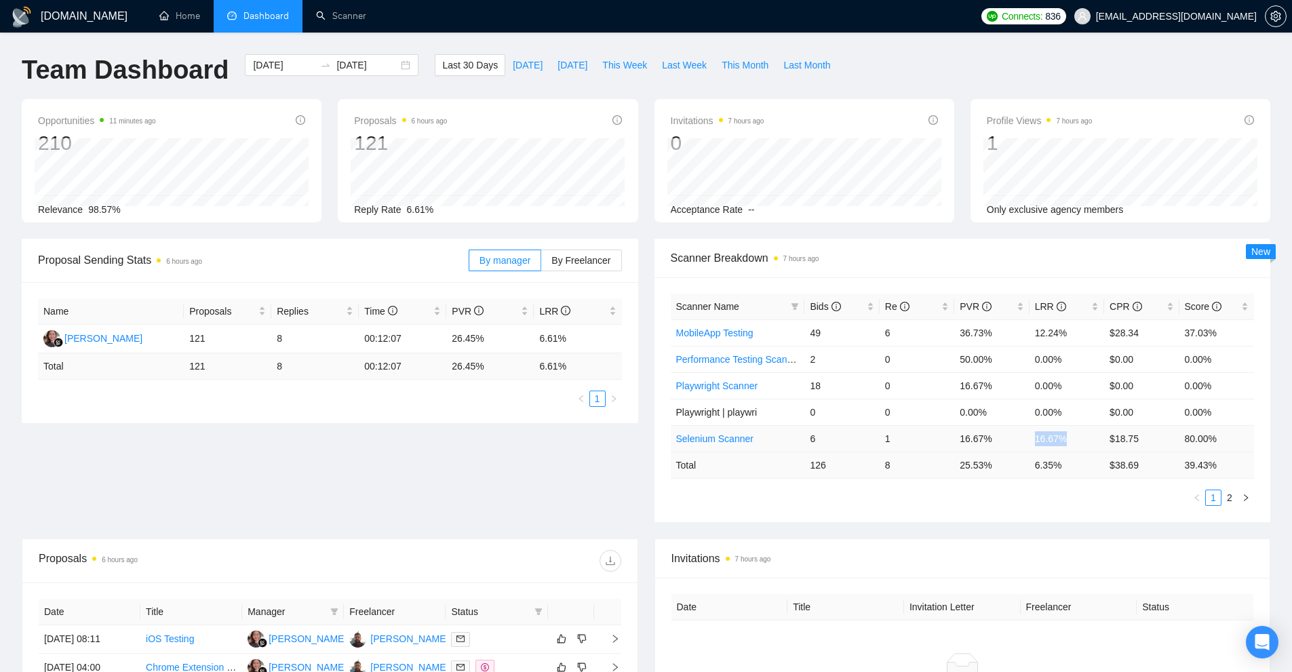
drag, startPoint x: 1072, startPoint y: 436, endPoint x: 1080, endPoint y: 437, distance: 8.2
click at [1080, 437] on tr "Selenium Scanner 6 1 16.67% 16.67% $18.75 80.00%" at bounding box center [963, 438] width 584 height 26
click at [1028, 486] on div "Scanner Name Bids Re PVR LRR CPR Score MobileApp Testing 49 6 36.73% 12.24% $28…" at bounding box center [963, 400] width 584 height 212
click at [868, 309] on div "Bids" at bounding box center [842, 306] width 64 height 15
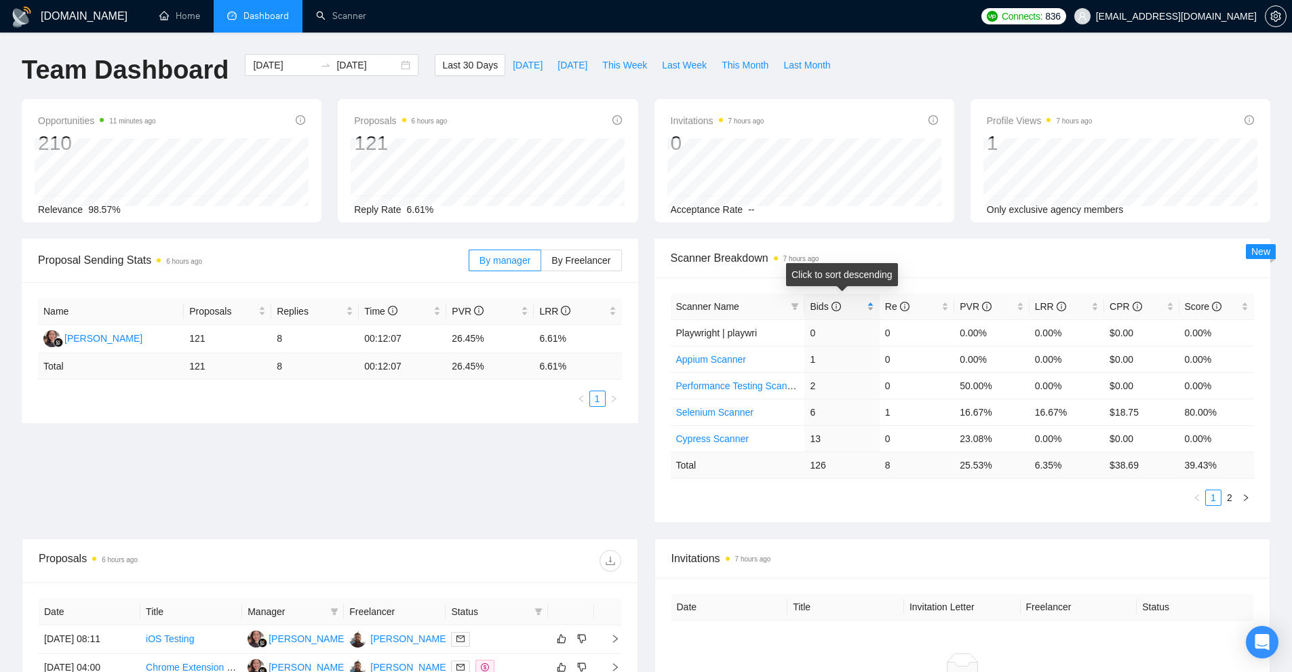
click at [870, 308] on div "Bids" at bounding box center [842, 306] width 64 height 15
drag, startPoint x: 1064, startPoint y: 440, endPoint x: 968, endPoint y: 446, distance: 96.6
click at [1013, 439] on tr "Selenium Scanner 6 1 16.67% 16.67% $18.75 80.00%" at bounding box center [963, 438] width 584 height 26
drag, startPoint x: 950, startPoint y: 445, endPoint x: 1085, endPoint y: 446, distance: 135.0
click at [1085, 446] on tr "Selenium Scanner 6 1 16.67% 16.67% $18.75 80.00%" at bounding box center [963, 438] width 584 height 26
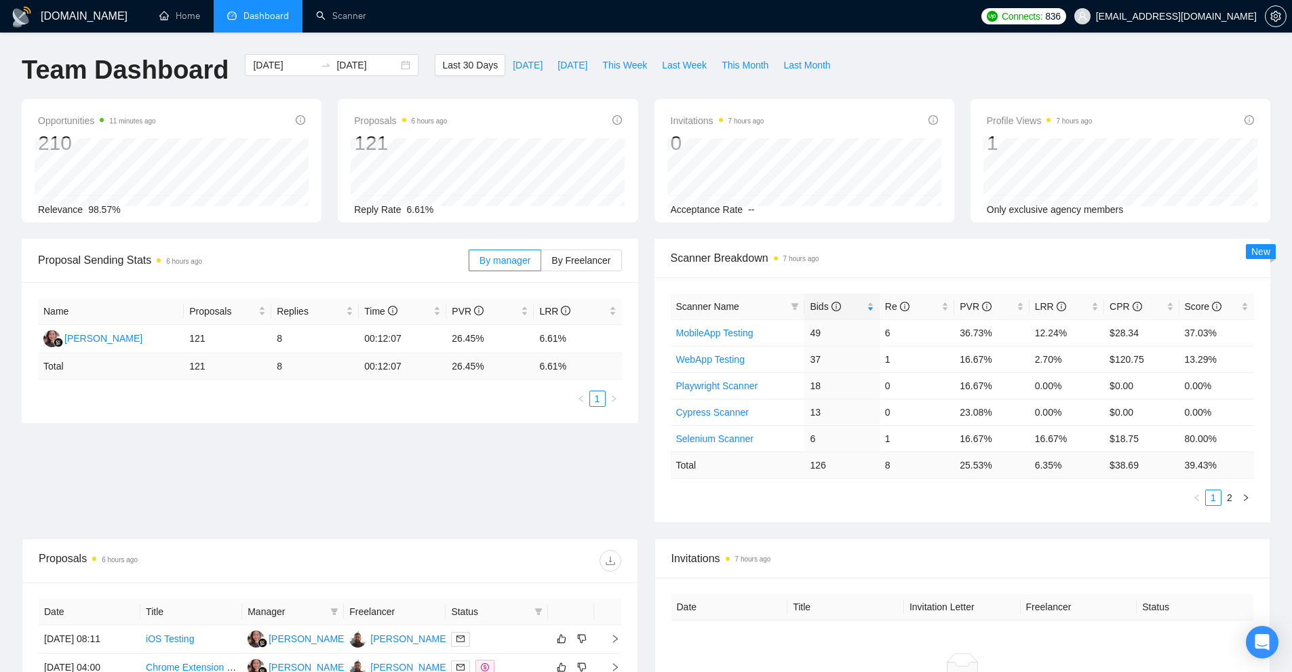
click at [968, 507] on div "Scanner Name Bids Re PVR LRR CPR Score MobileApp Testing 49 6 36.73% 12.24% $28…" at bounding box center [963, 399] width 617 height 245
click at [332, 16] on link "Scanner" at bounding box center [341, 16] width 50 height 12
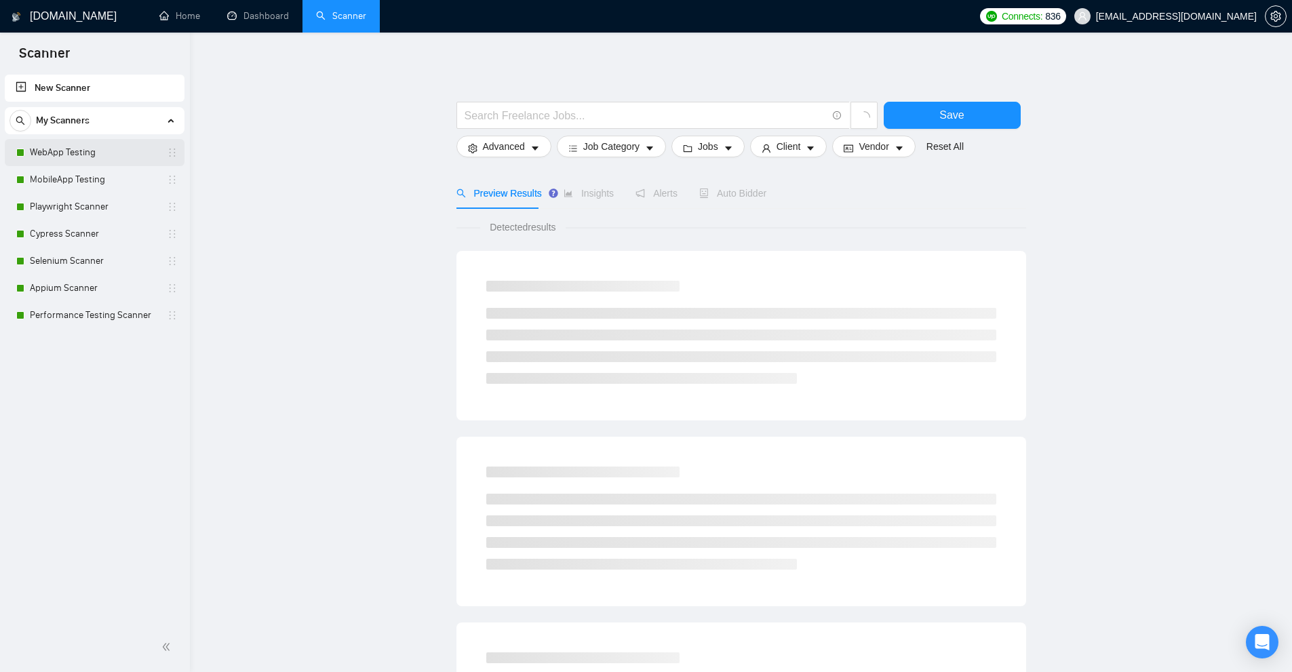
click at [95, 155] on link "WebApp Testing" at bounding box center [94, 152] width 129 height 27
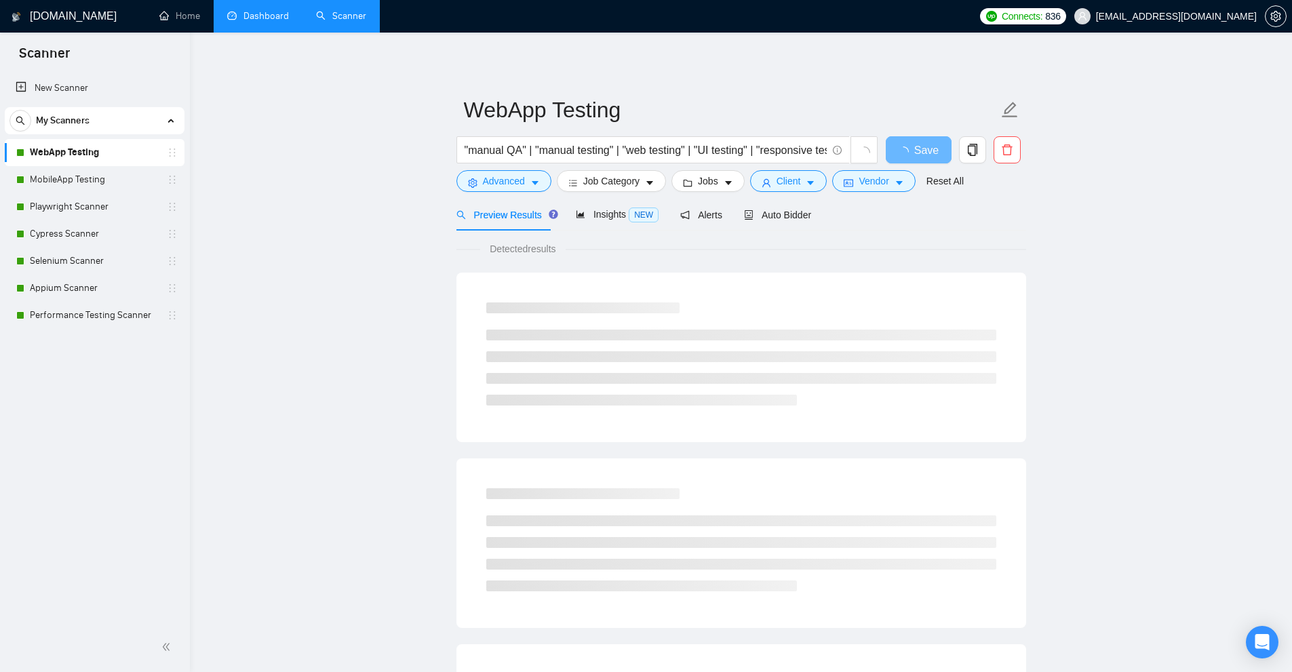
click at [227, 10] on link "Dashboard" at bounding box center [258, 16] width 62 height 12
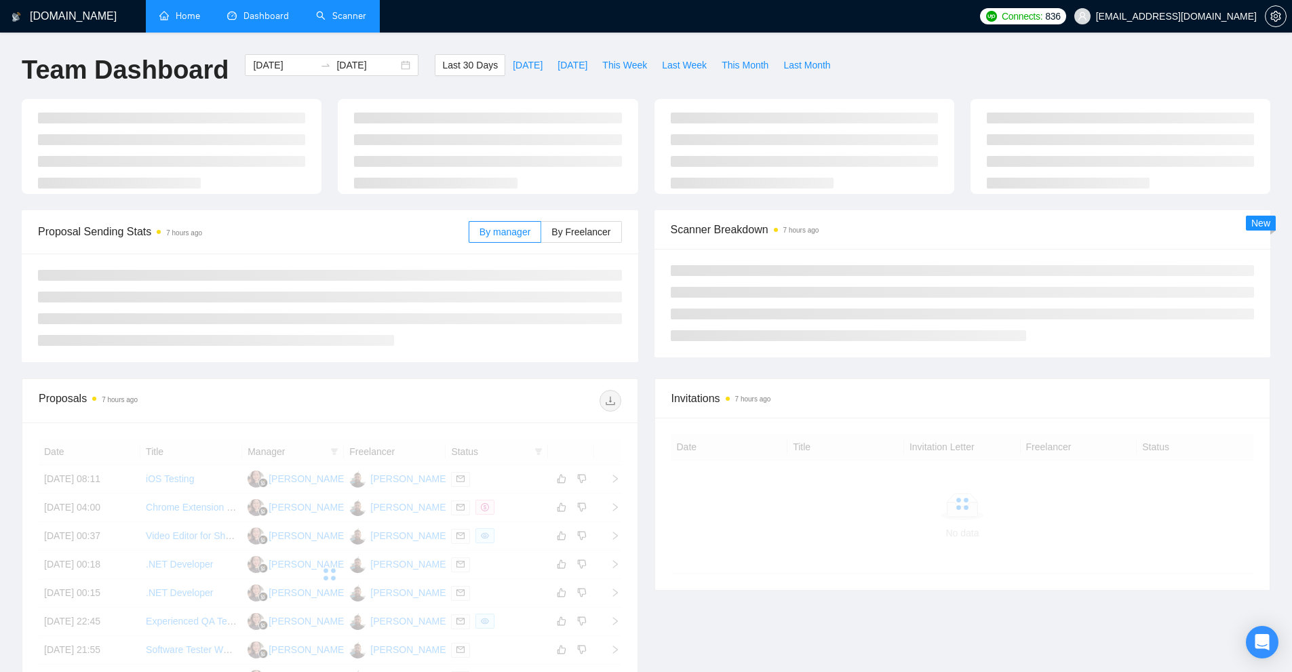
click at [197, 15] on link "Home" at bounding box center [179, 16] width 41 height 12
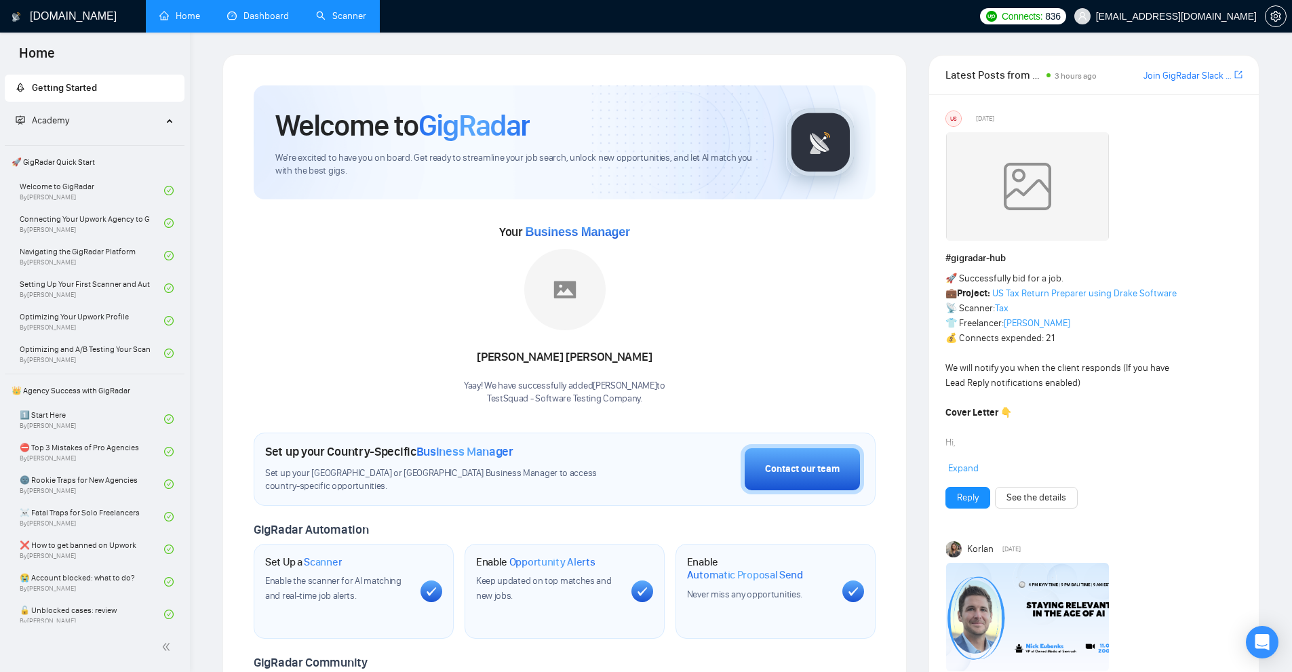
scroll to position [1768, 0]
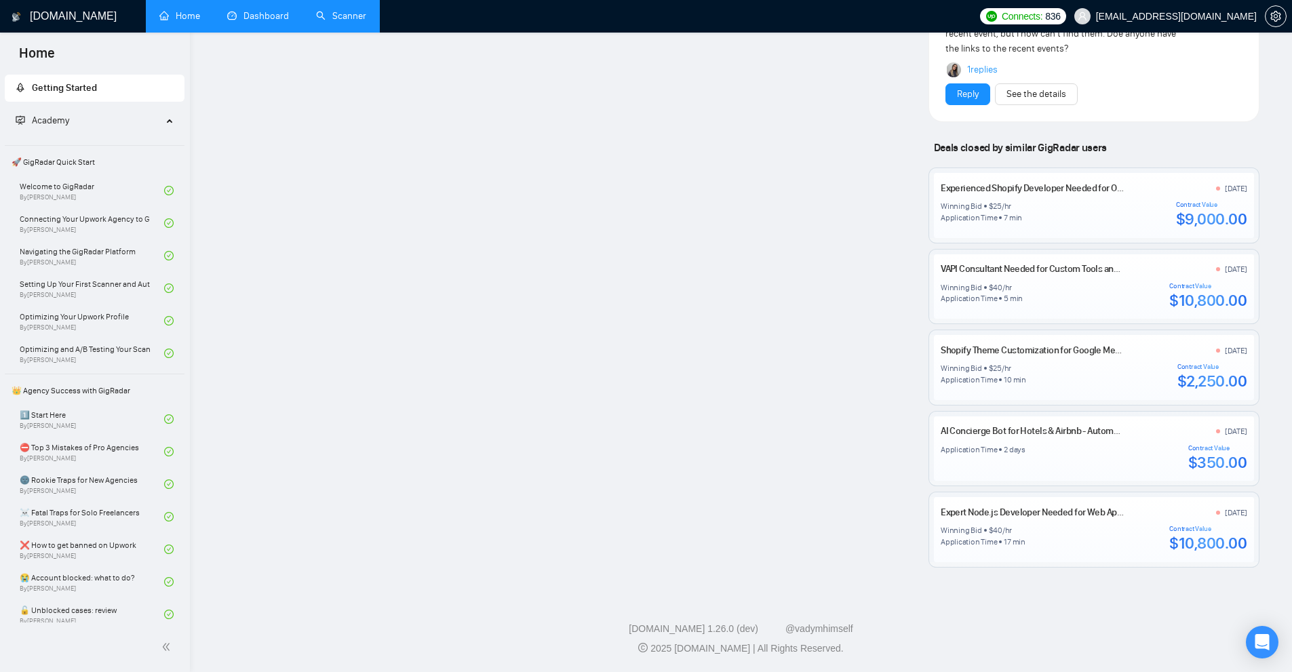
click at [1183, 288] on div "Contract Value" at bounding box center [1207, 286] width 77 height 8
drag, startPoint x: 1183, startPoint y: 288, endPoint x: 1220, endPoint y: 305, distance: 40.7
click at [1220, 305] on div "Contract Value $10,800.00" at bounding box center [1207, 296] width 77 height 28
click at [1220, 305] on div "$10,800.00" at bounding box center [1207, 300] width 77 height 20
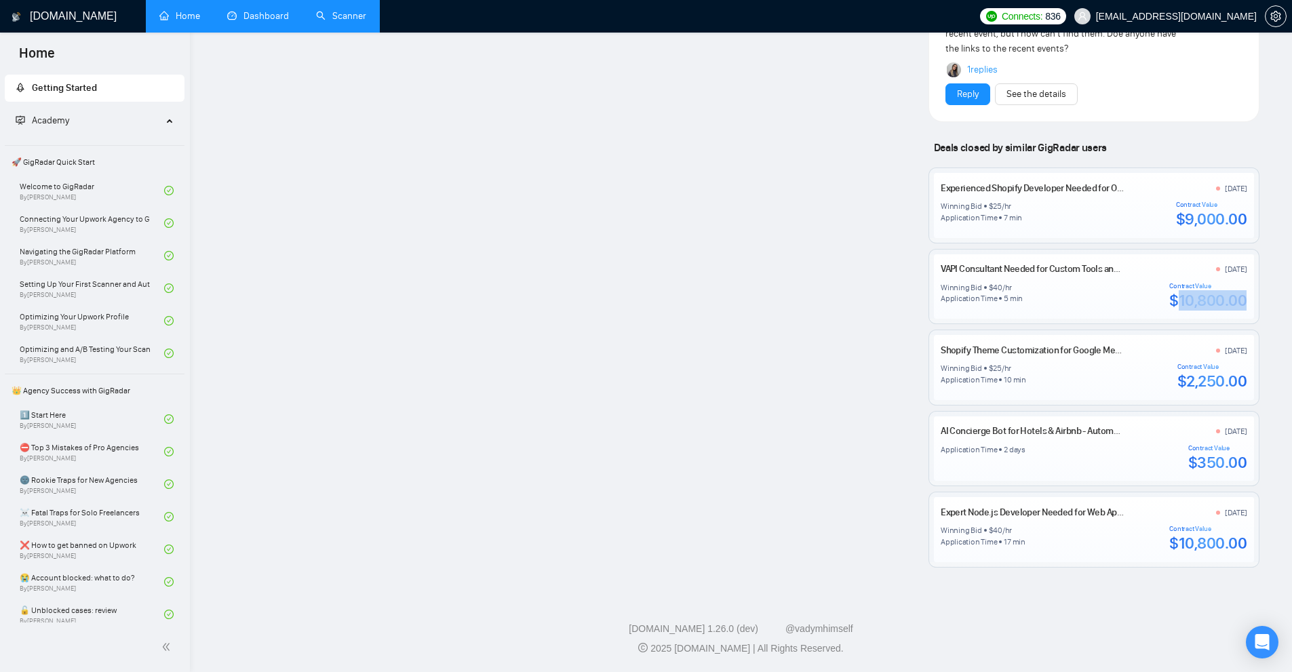
click at [1220, 305] on div "$10,800.00" at bounding box center [1207, 300] width 77 height 20
drag, startPoint x: 1220, startPoint y: 305, endPoint x: 1213, endPoint y: 288, distance: 18.0
click at [1213, 288] on div "Contract Value $10,800.00" at bounding box center [1207, 296] width 77 height 28
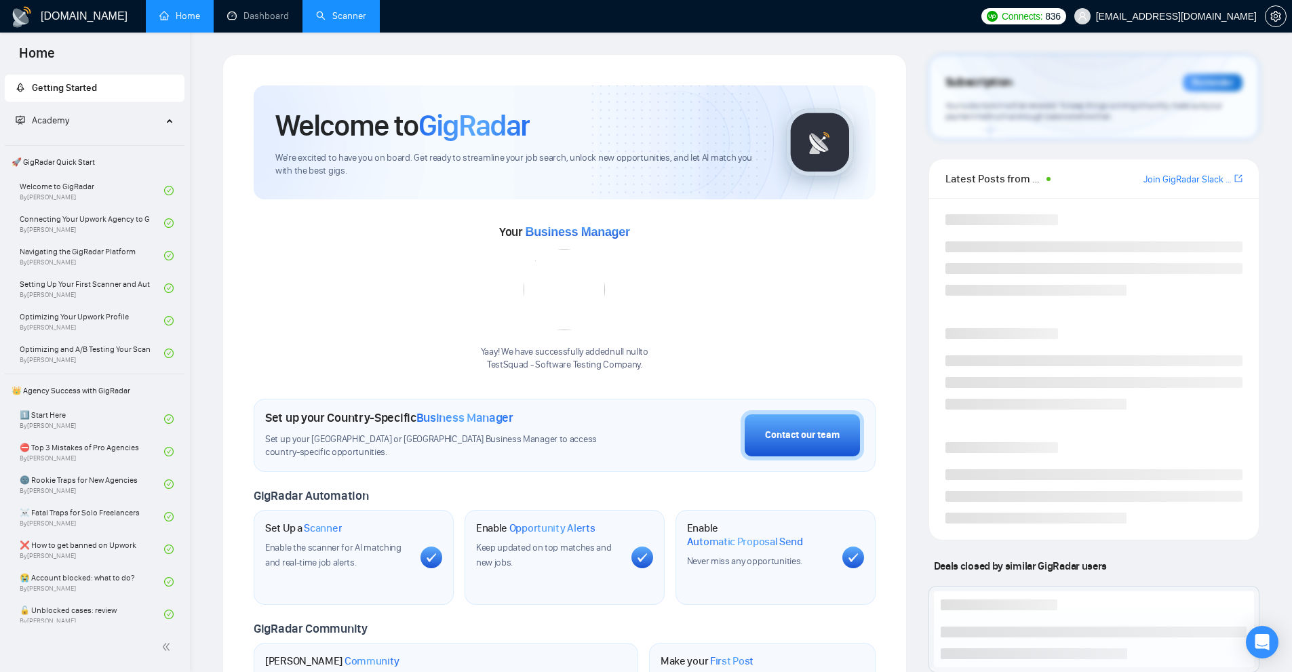
click at [316, 18] on link "Scanner" at bounding box center [341, 16] width 50 height 12
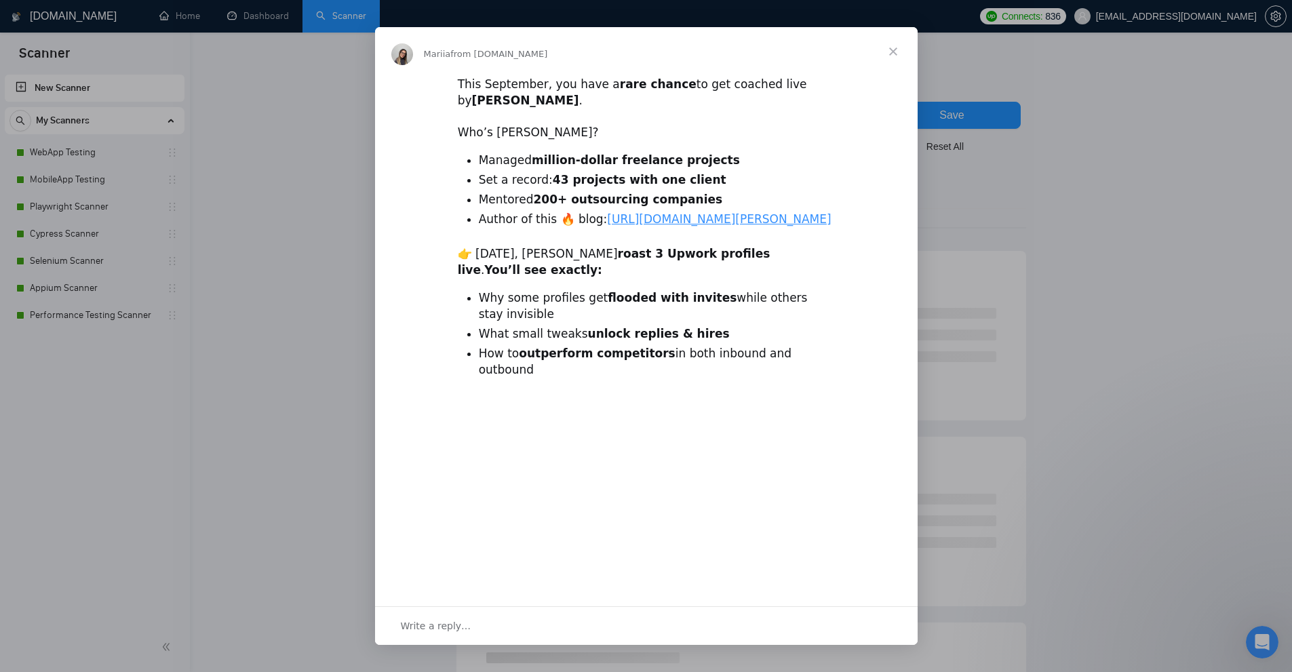
click at [1245, 33] on div "Intercom messenger" at bounding box center [646, 336] width 1292 height 672
